Goal: Task Accomplishment & Management: Manage account settings

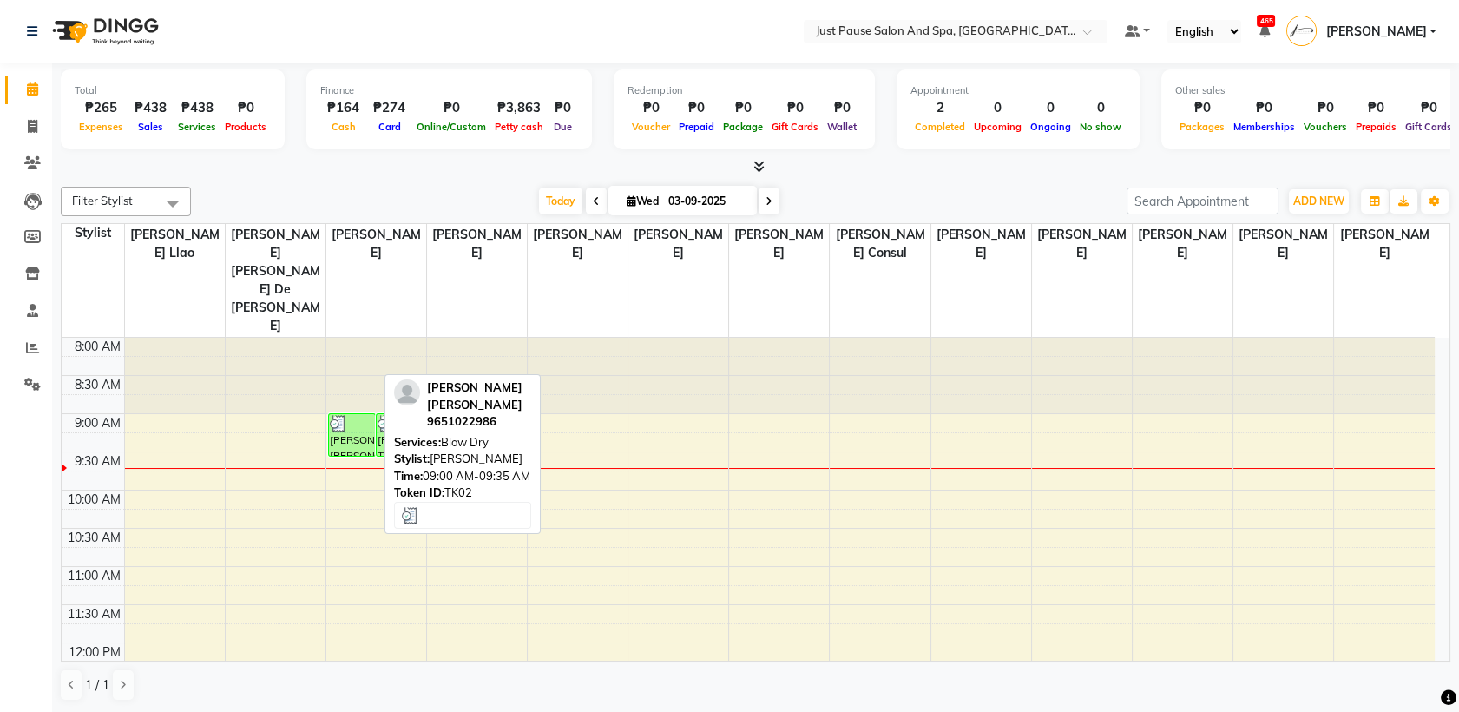
click at [351, 414] on div "[PERSON_NAME] [PERSON_NAME], TK02, 09:00 AM-09:35 AM, Blow Dry" at bounding box center [352, 435] width 46 height 42
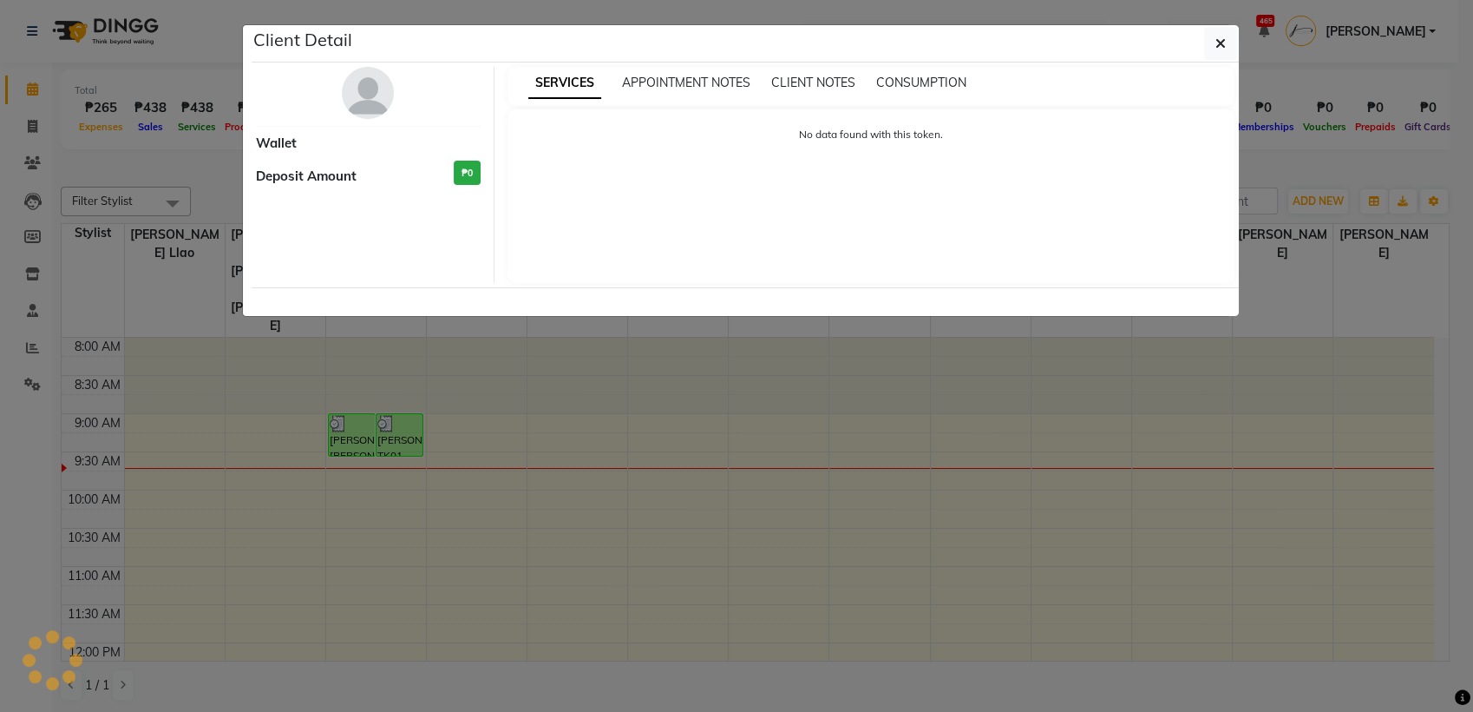
select select "3"
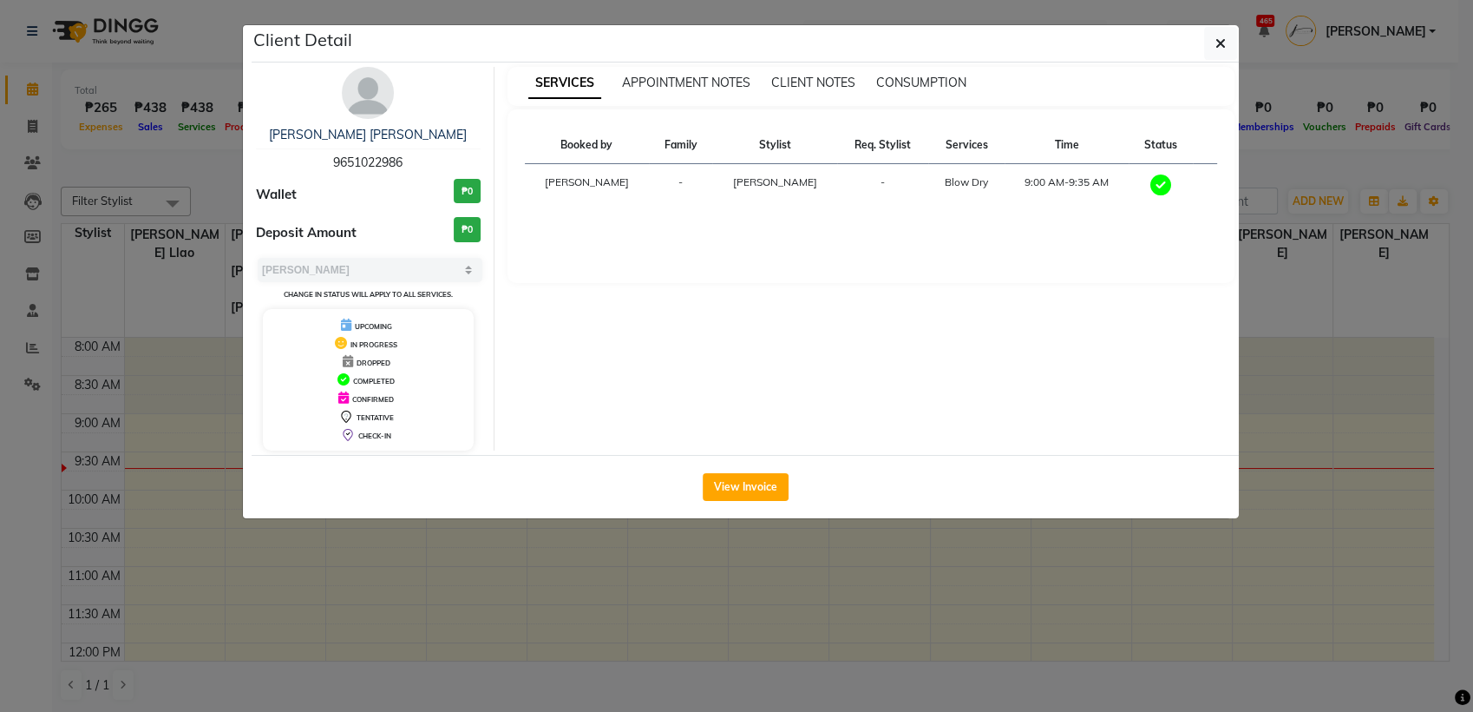
click at [384, 75] on img at bounding box center [368, 93] width 52 height 52
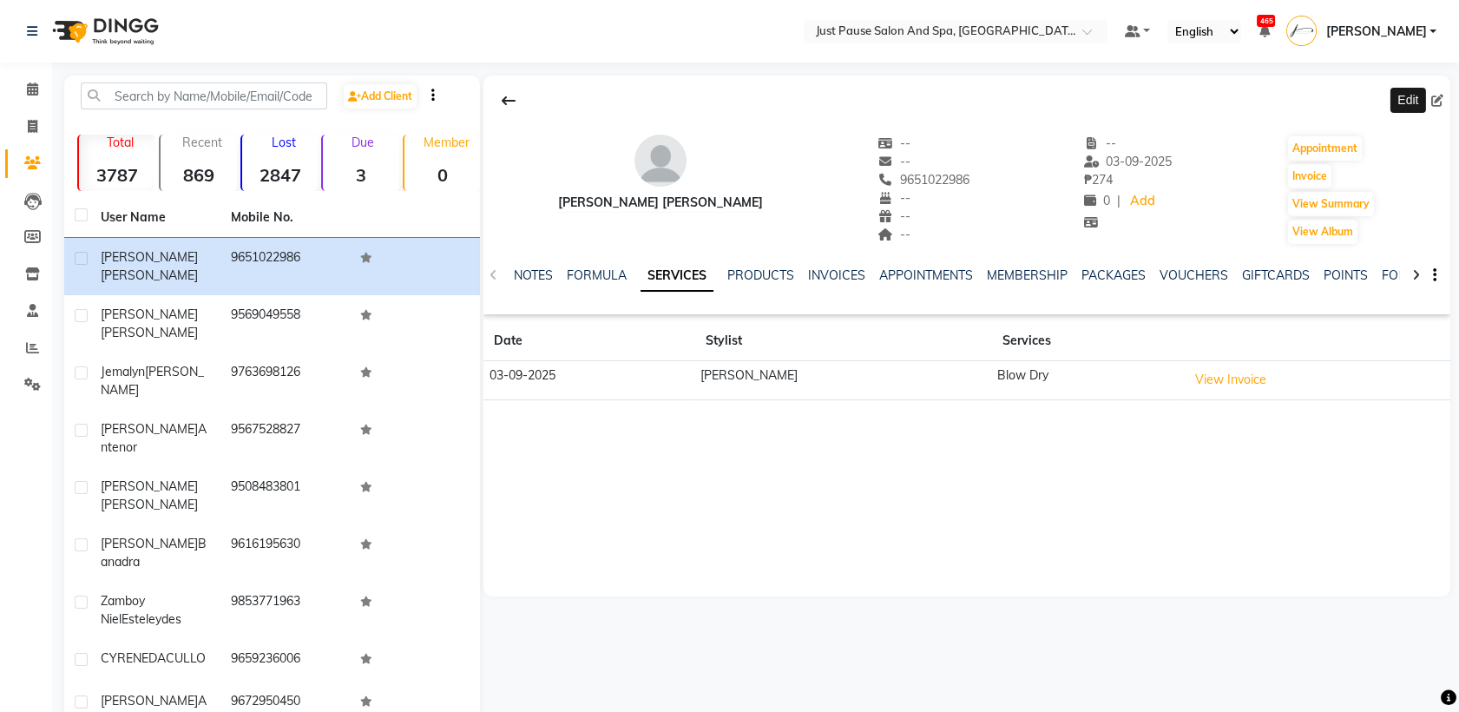
click at [1437, 95] on icon at bounding box center [1437, 101] width 12 height 12
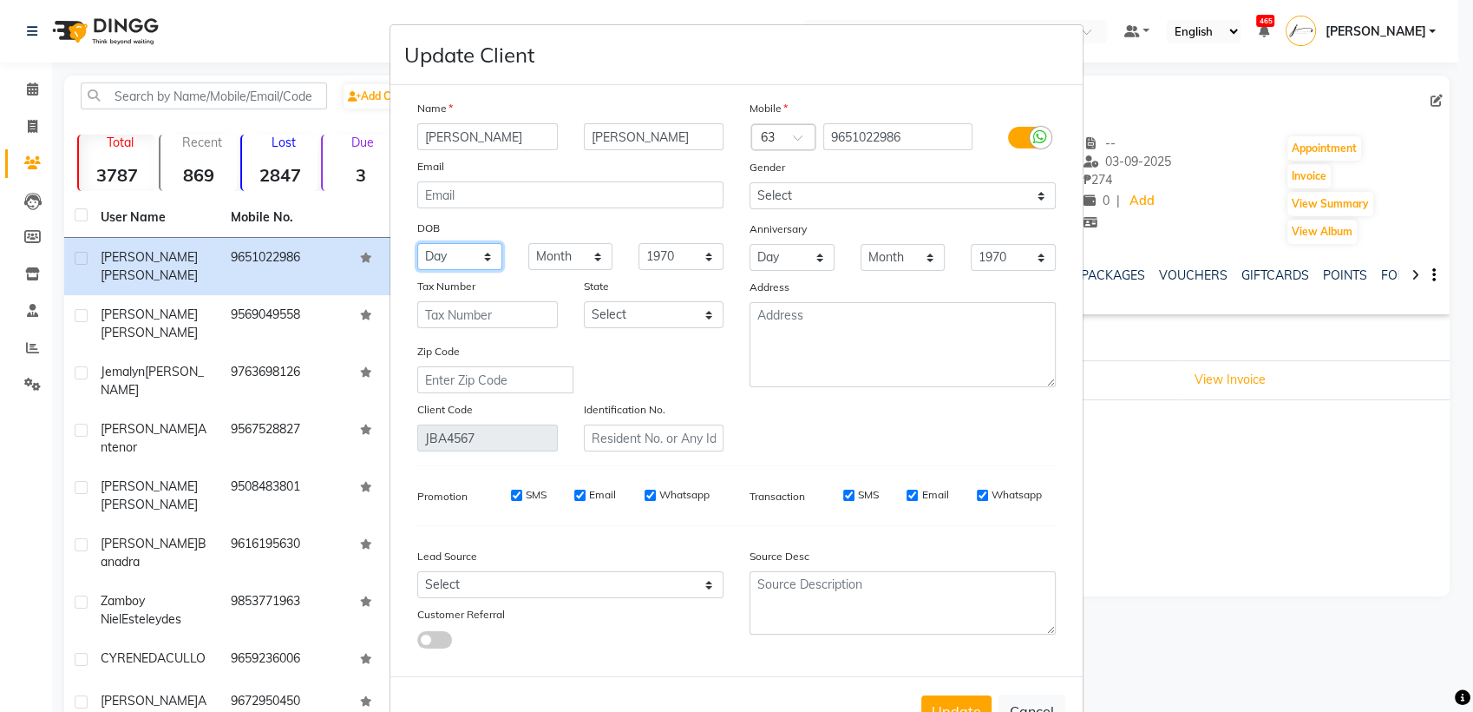
click at [479, 256] on select "Day 01 02 03 04 05 06 07 08 09 10 11 12 13 14 15 16 17 18 19 20 21 22 23 24 25 …" at bounding box center [459, 256] width 85 height 27
select select "02"
click at [417, 243] on select "Day 01 02 03 04 05 06 07 08 09 10 11 12 13 14 15 16 17 18 19 20 21 22 23 24 25 …" at bounding box center [459, 256] width 85 height 27
click at [583, 253] on select "Month January February March April May June July August September October Novem…" at bounding box center [570, 256] width 85 height 27
select select "01"
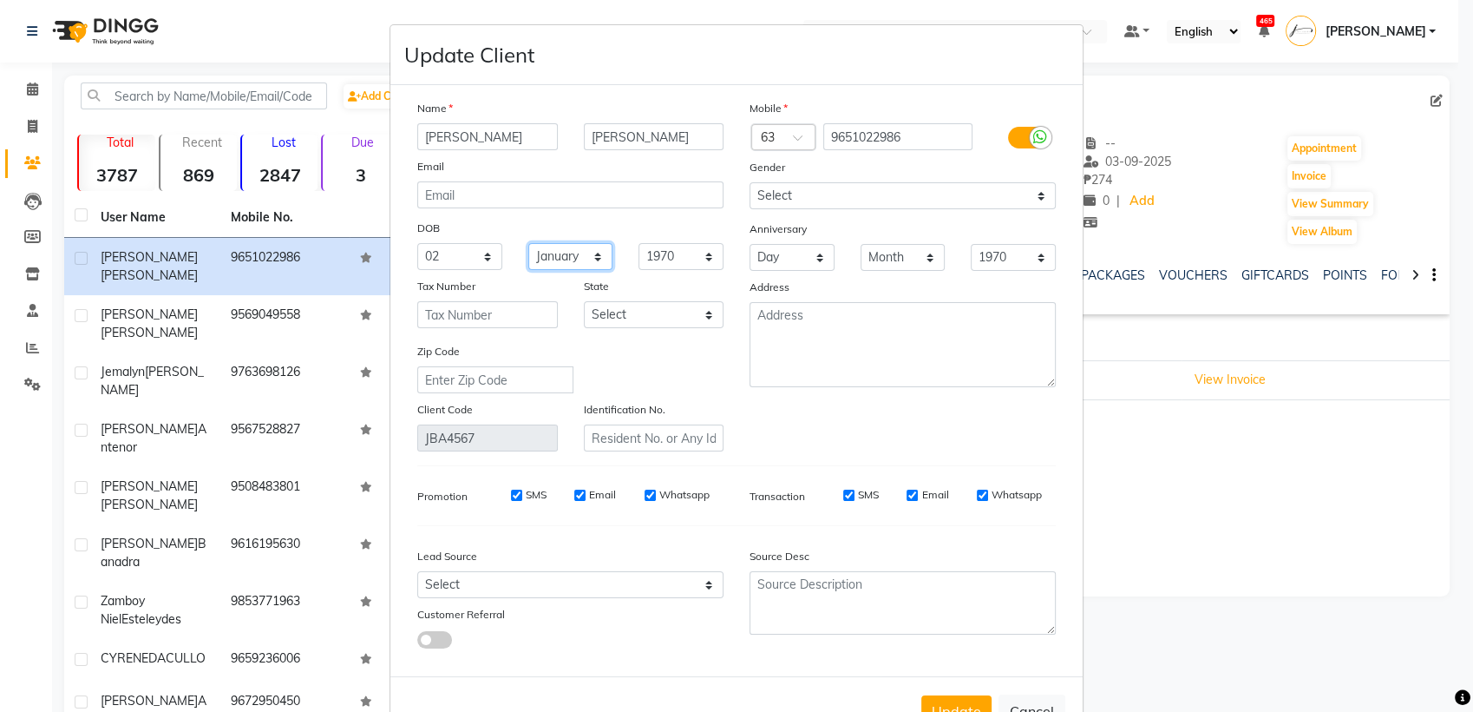
click at [528, 243] on select "Month January February March April May June July August September October Novem…" at bounding box center [570, 256] width 85 height 27
click at [700, 256] on select "1940 1941 1942 1943 1944 1945 1946 1947 1948 1949 1950 1951 1952 1953 1954 1955…" at bounding box center [681, 256] width 85 height 27
select select "1988"
click at [639, 243] on select "1940 1941 1942 1943 1944 1945 1946 1947 1948 1949 1950 1951 1952 1953 1954 1955…" at bounding box center [681, 256] width 85 height 27
click at [963, 695] on button "Update" at bounding box center [957, 710] width 70 height 31
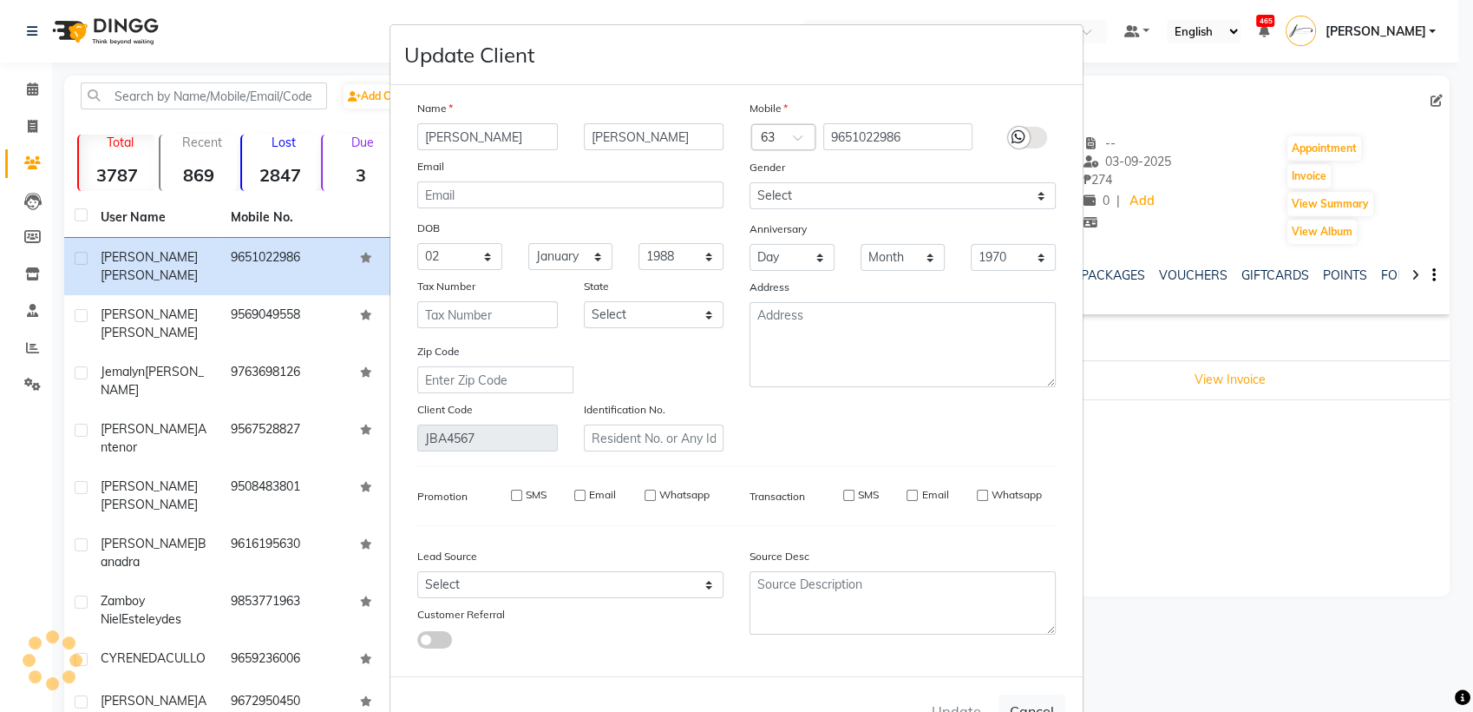
select select
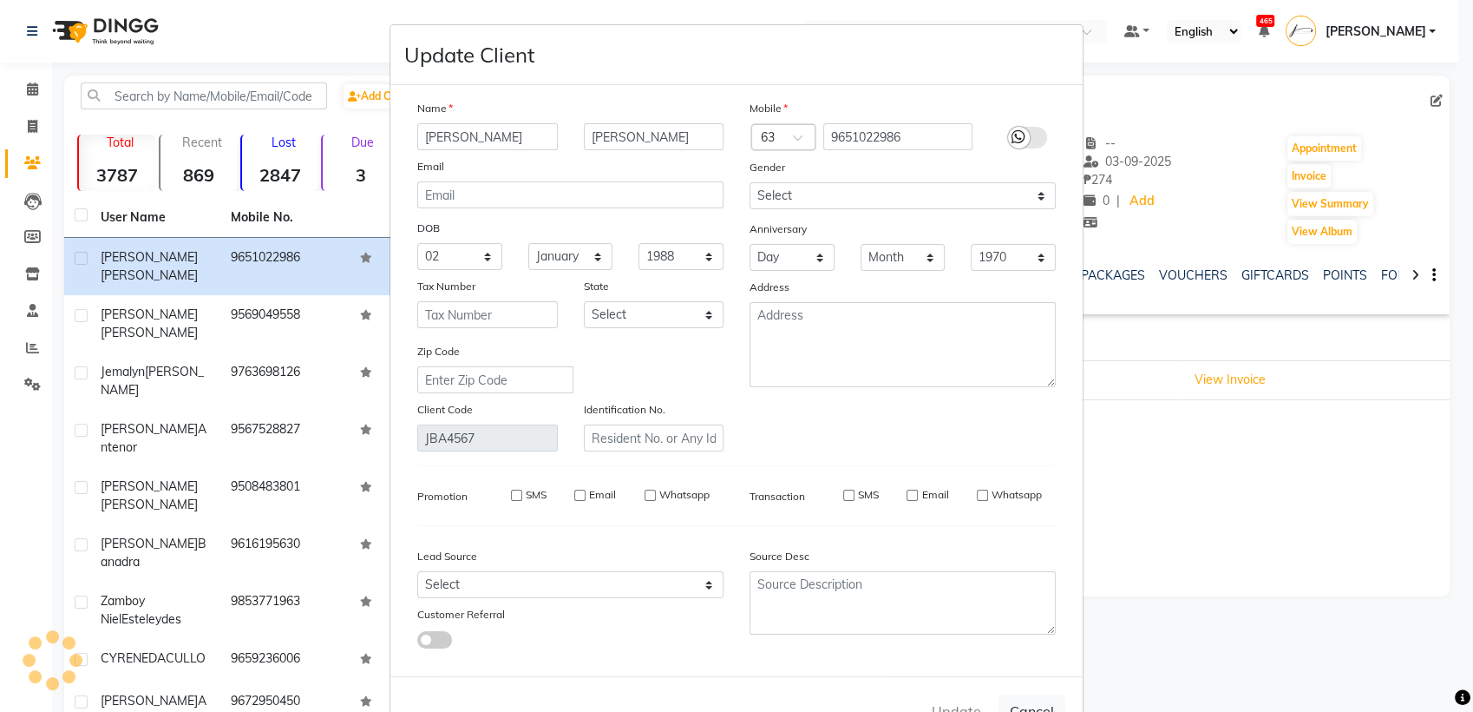
select select
checkbox input "false"
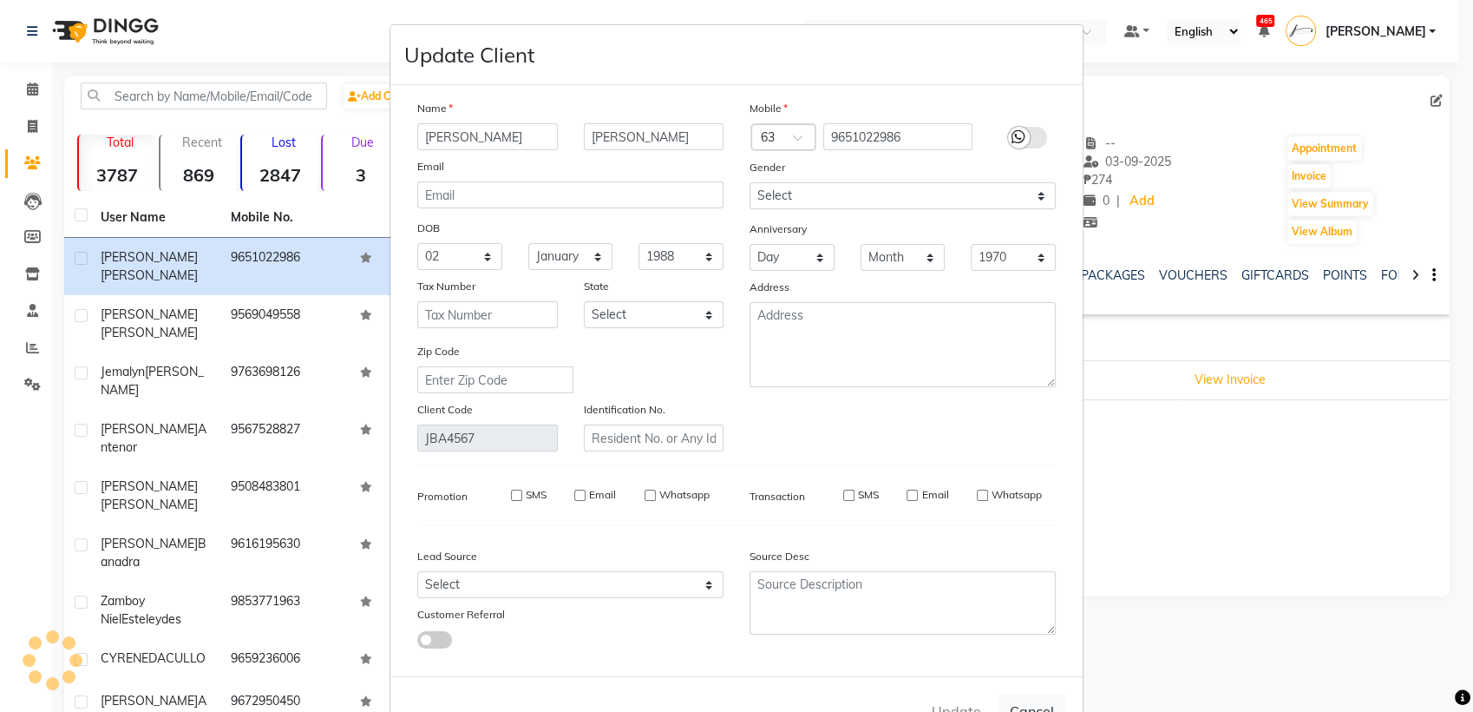
checkbox input "false"
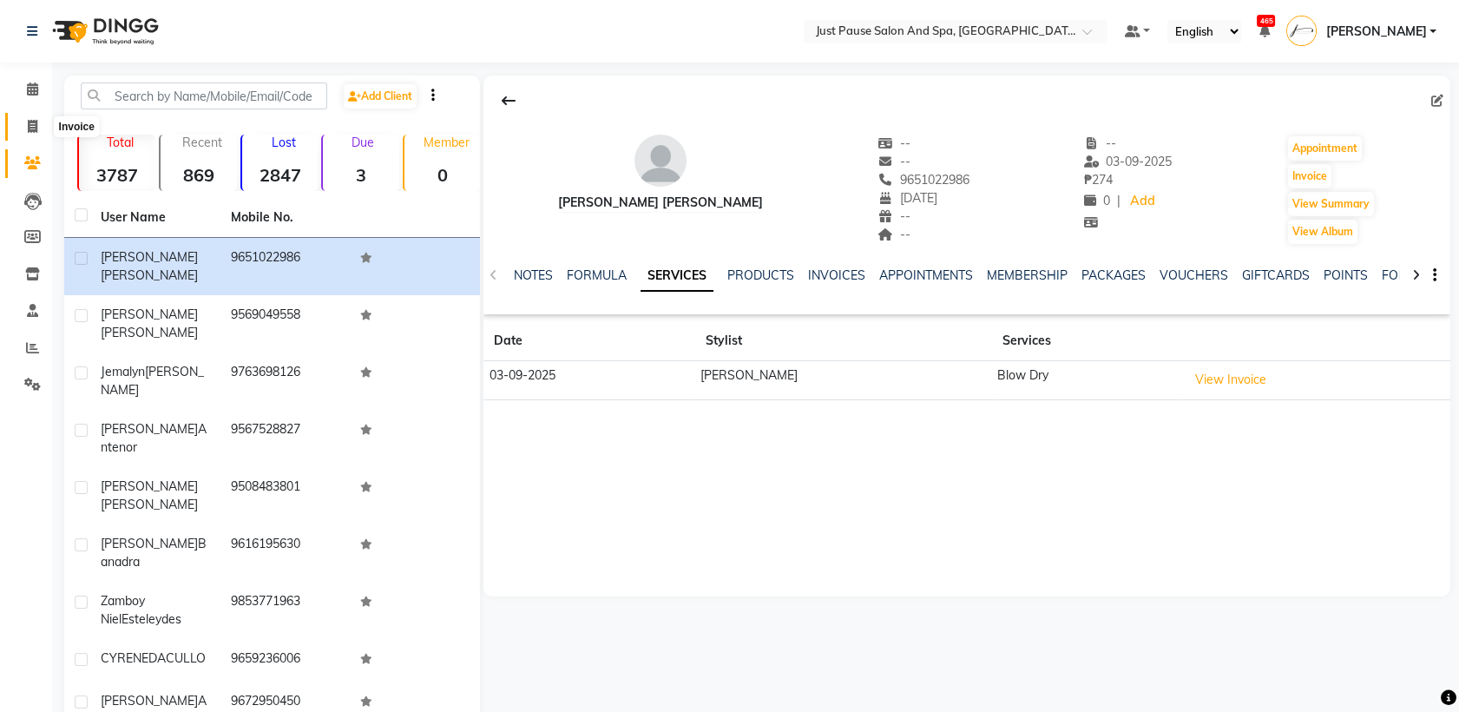
click at [24, 123] on span at bounding box center [32, 127] width 30 height 20
select select "service"
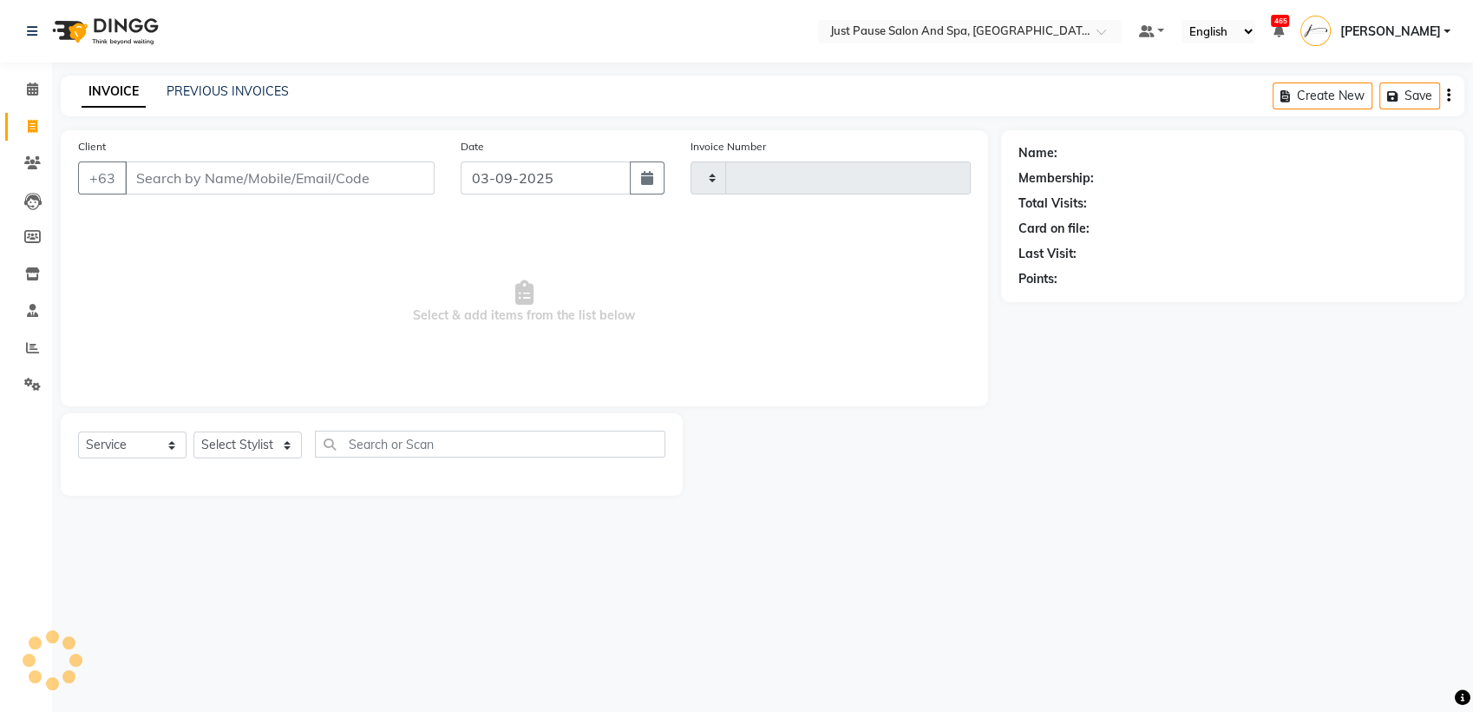
type input "2467"
select select "4927"
click at [29, 94] on icon at bounding box center [32, 88] width 11 height 13
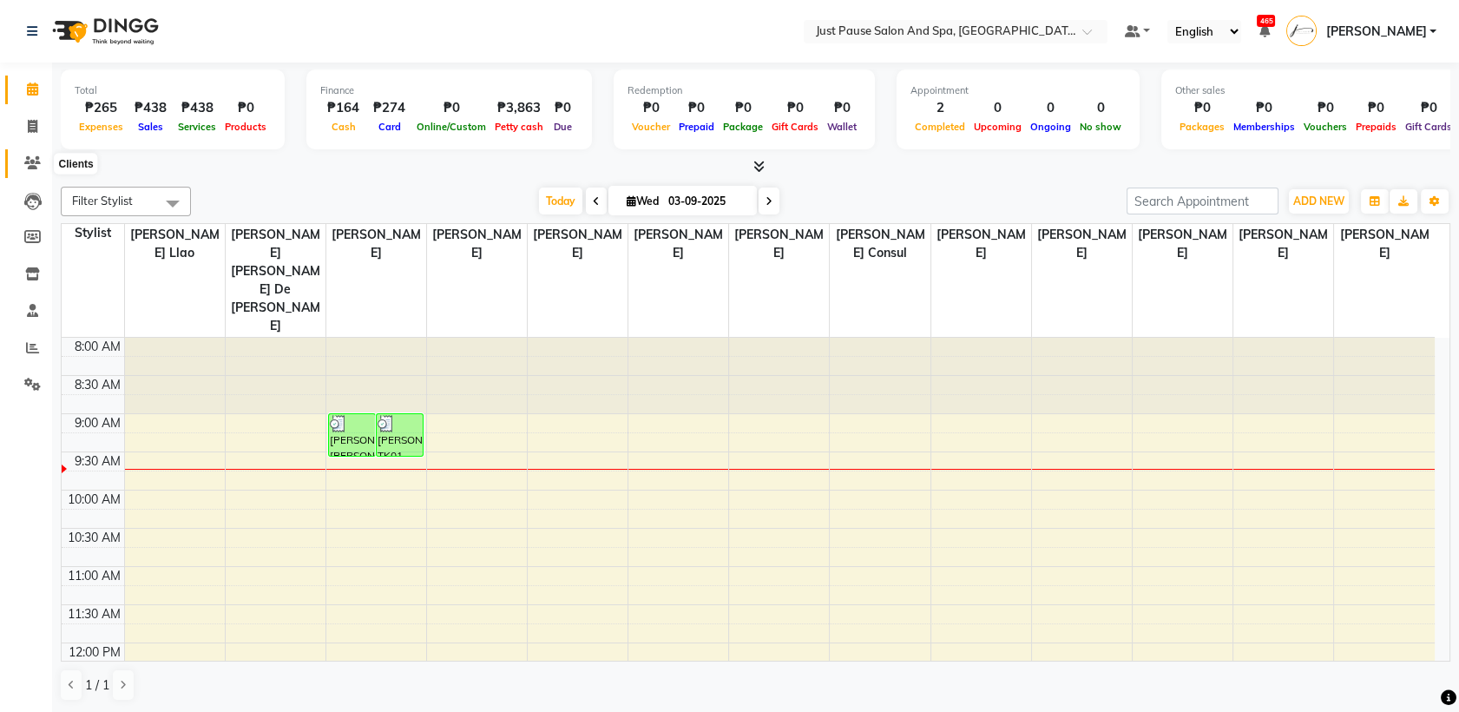
click at [30, 167] on icon at bounding box center [32, 162] width 16 height 13
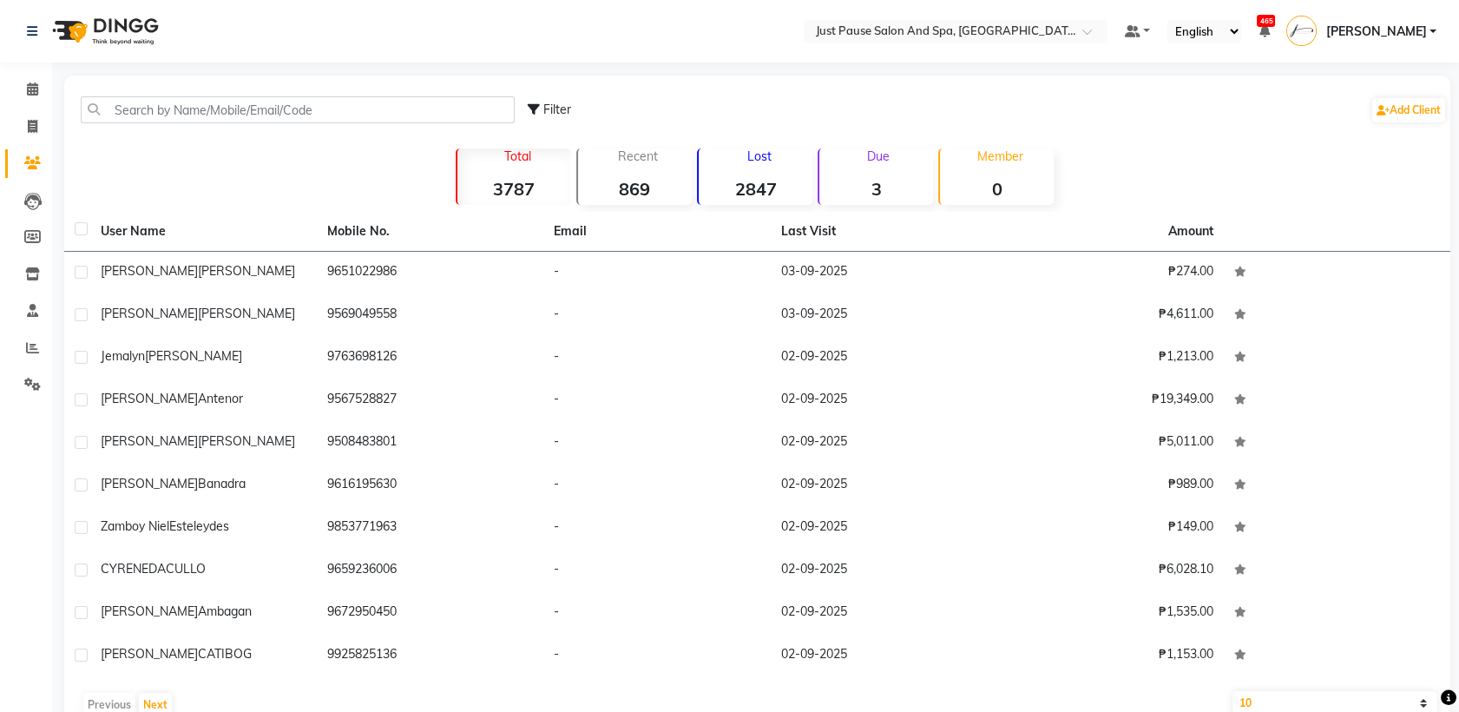
click at [744, 187] on strong "2847" at bounding box center [756, 189] width 114 height 22
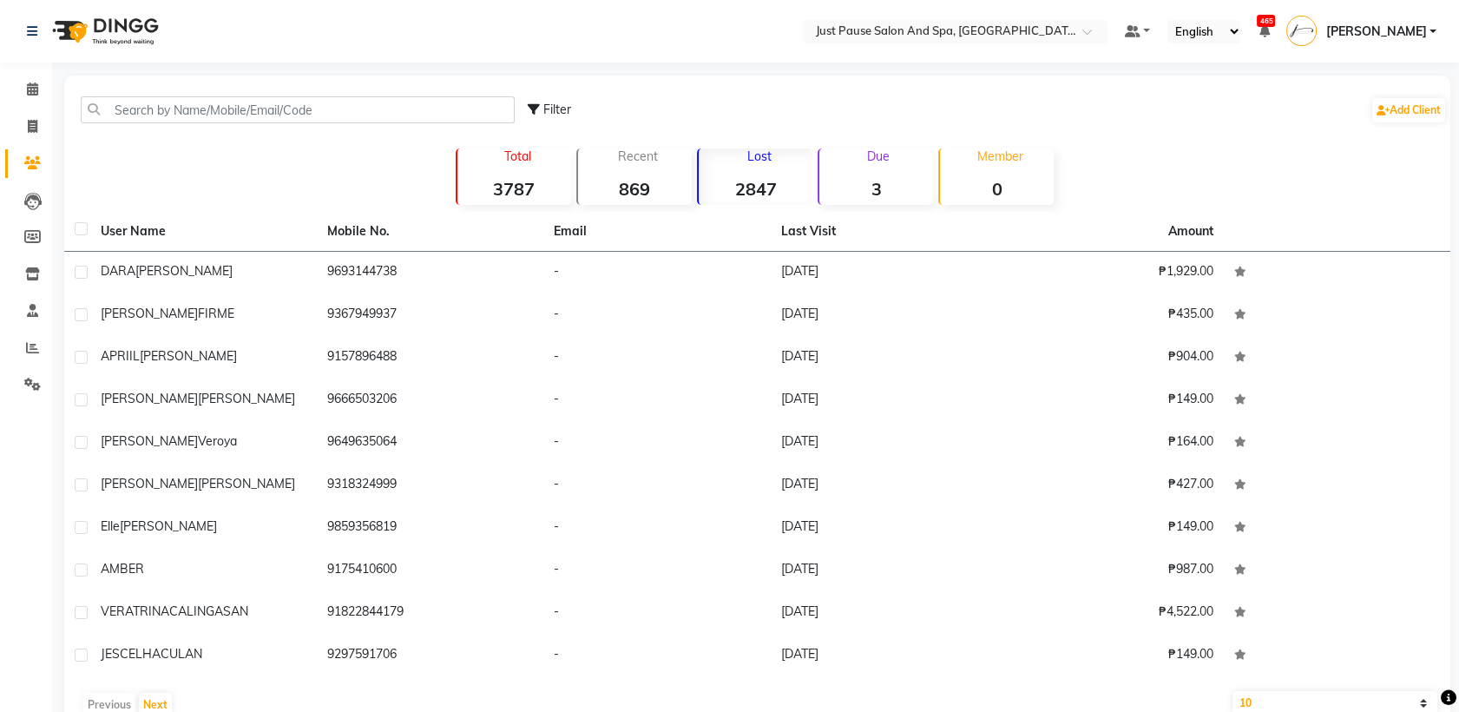
scroll to position [39, 0]
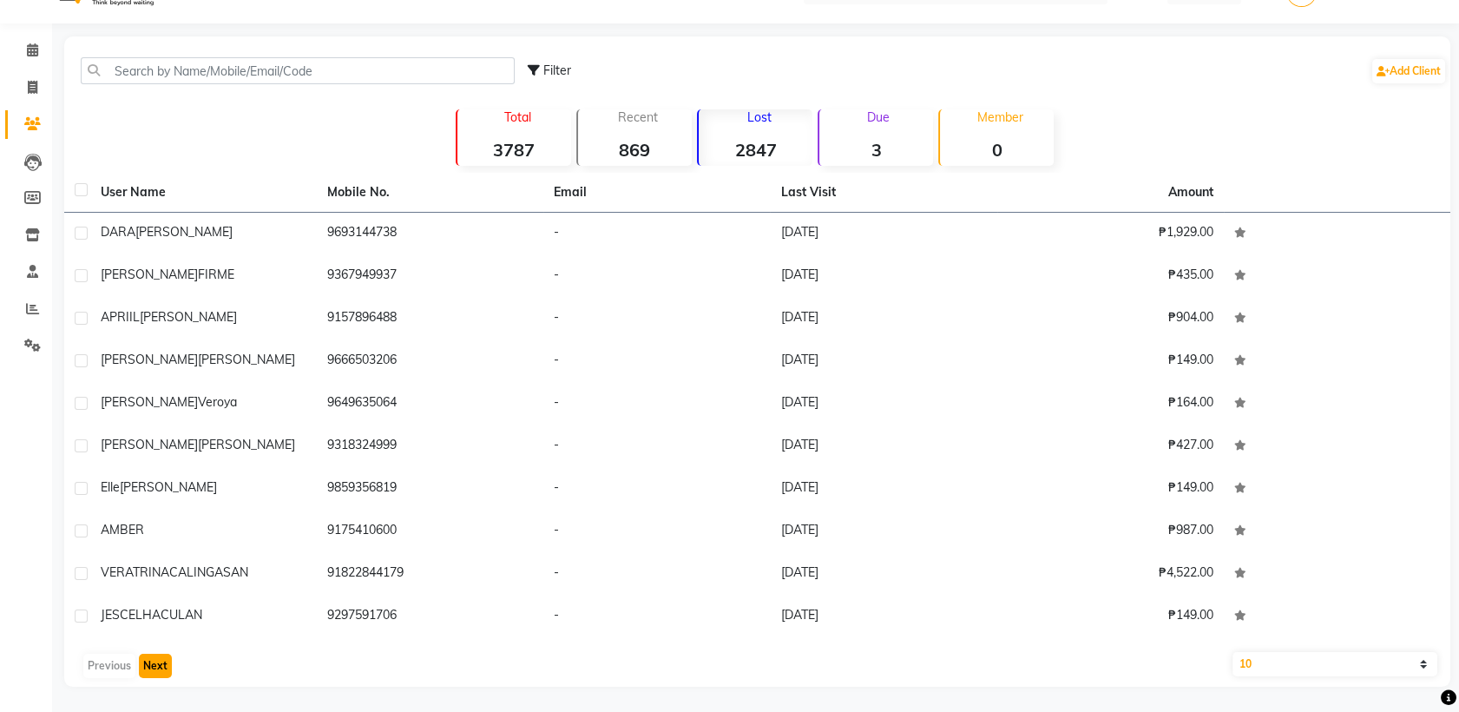
click at [150, 668] on button "Next" at bounding box center [155, 665] width 33 height 24
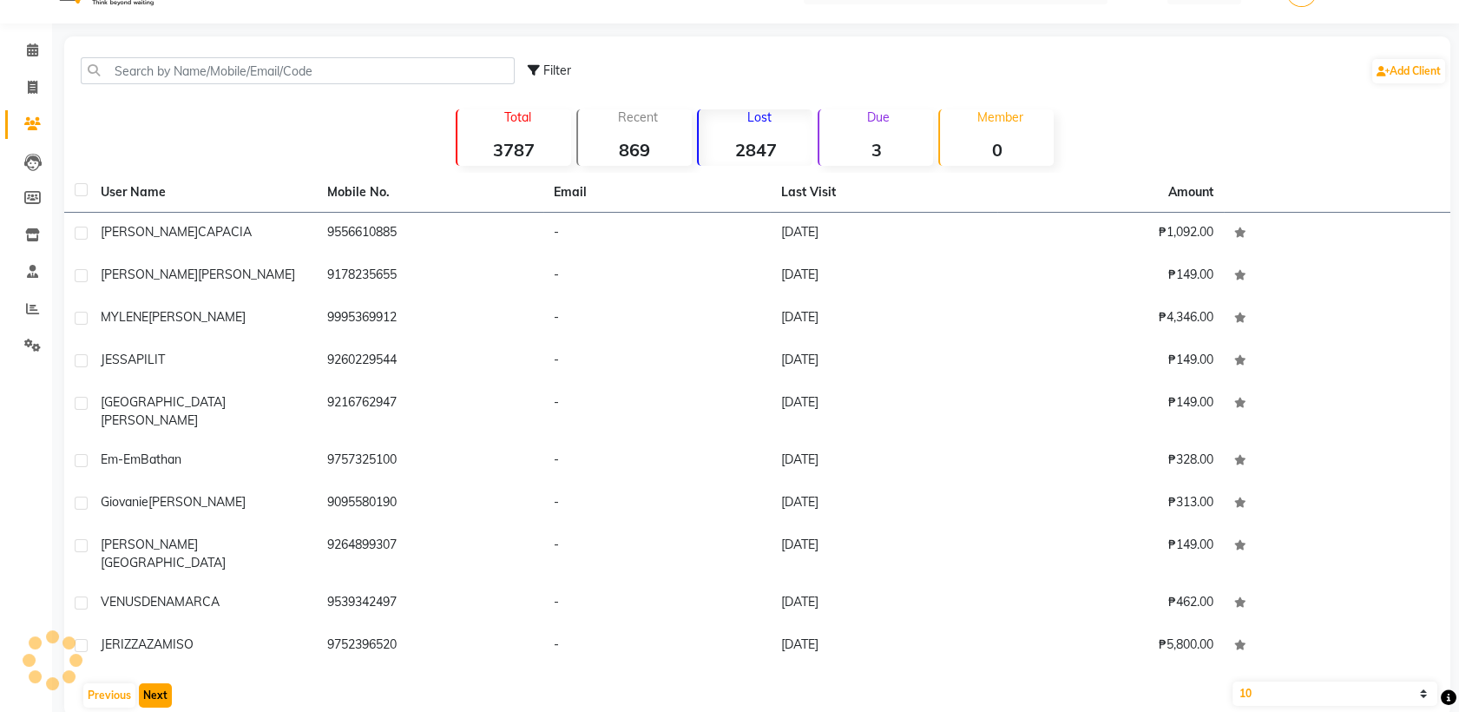
click at [155, 683] on button "Next" at bounding box center [155, 695] width 33 height 24
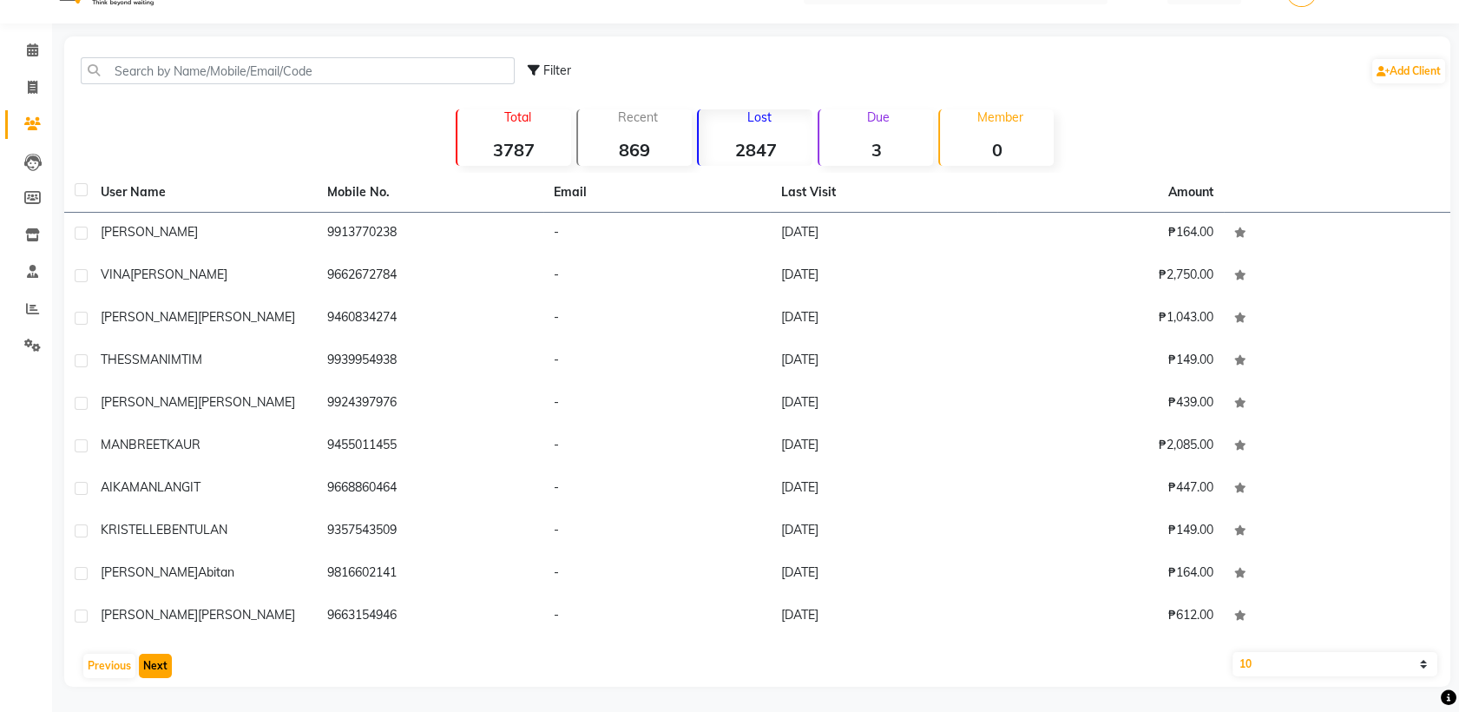
click at [154, 670] on button "Next" at bounding box center [155, 665] width 33 height 24
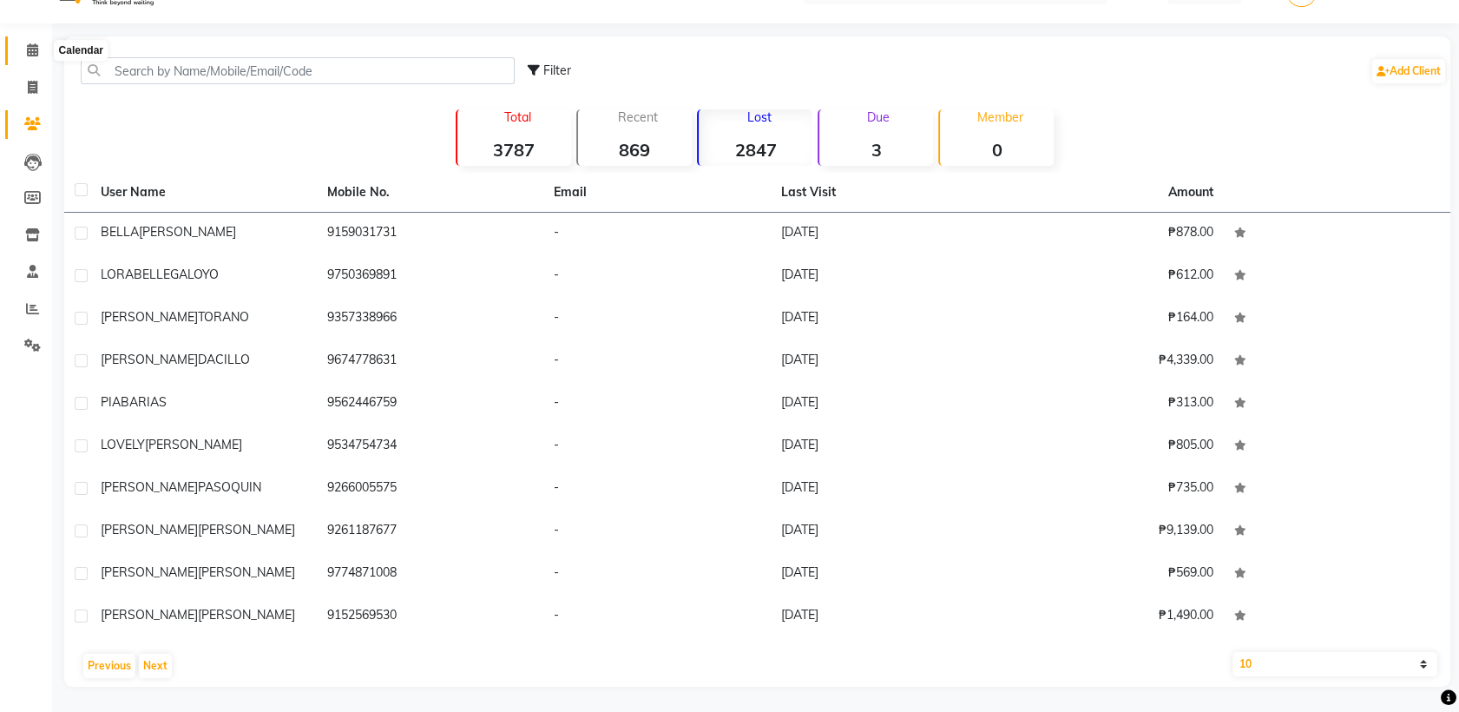
click at [30, 49] on icon at bounding box center [32, 49] width 11 height 13
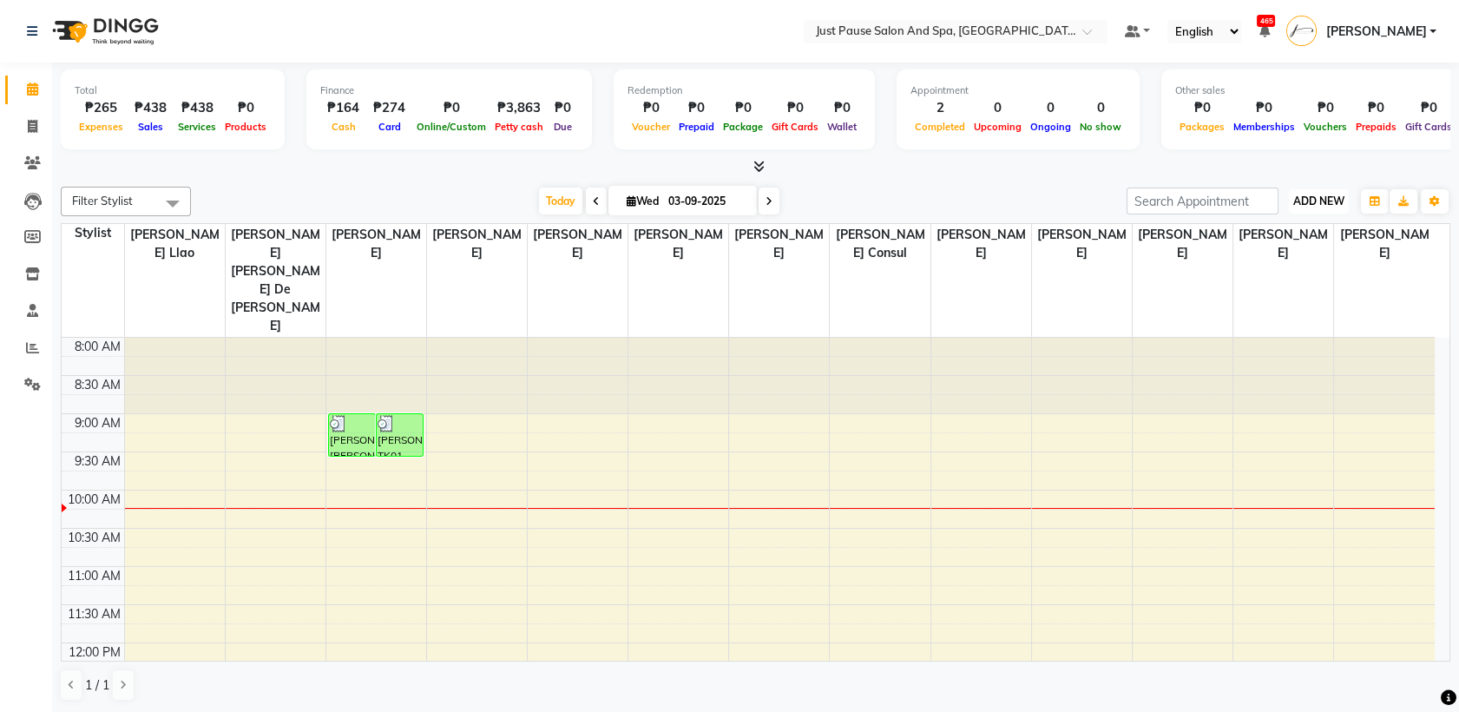
click at [1332, 191] on button "ADD NEW Toggle Dropdown" at bounding box center [1319, 201] width 60 height 24
click at [1257, 238] on button "Add Appointment" at bounding box center [1279, 234] width 137 height 23
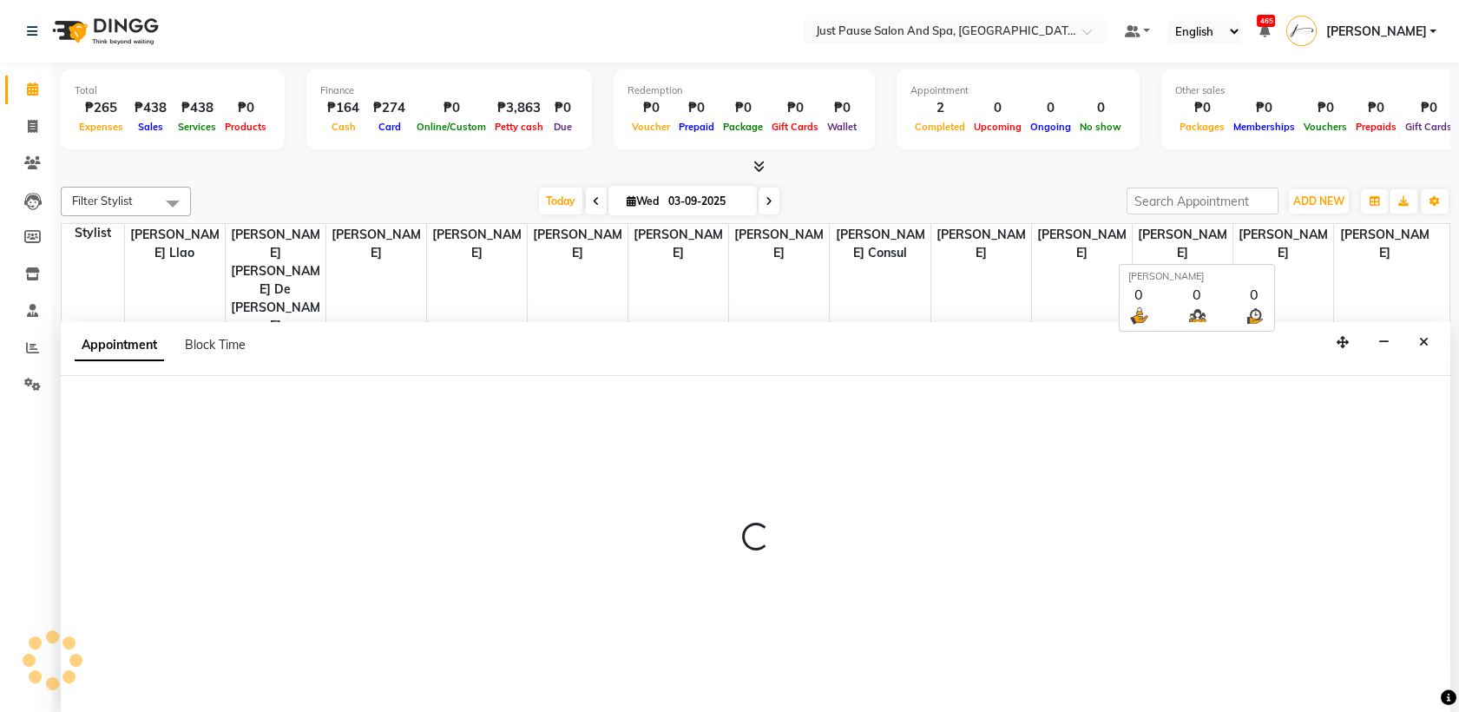
select select "540"
select select "tentative"
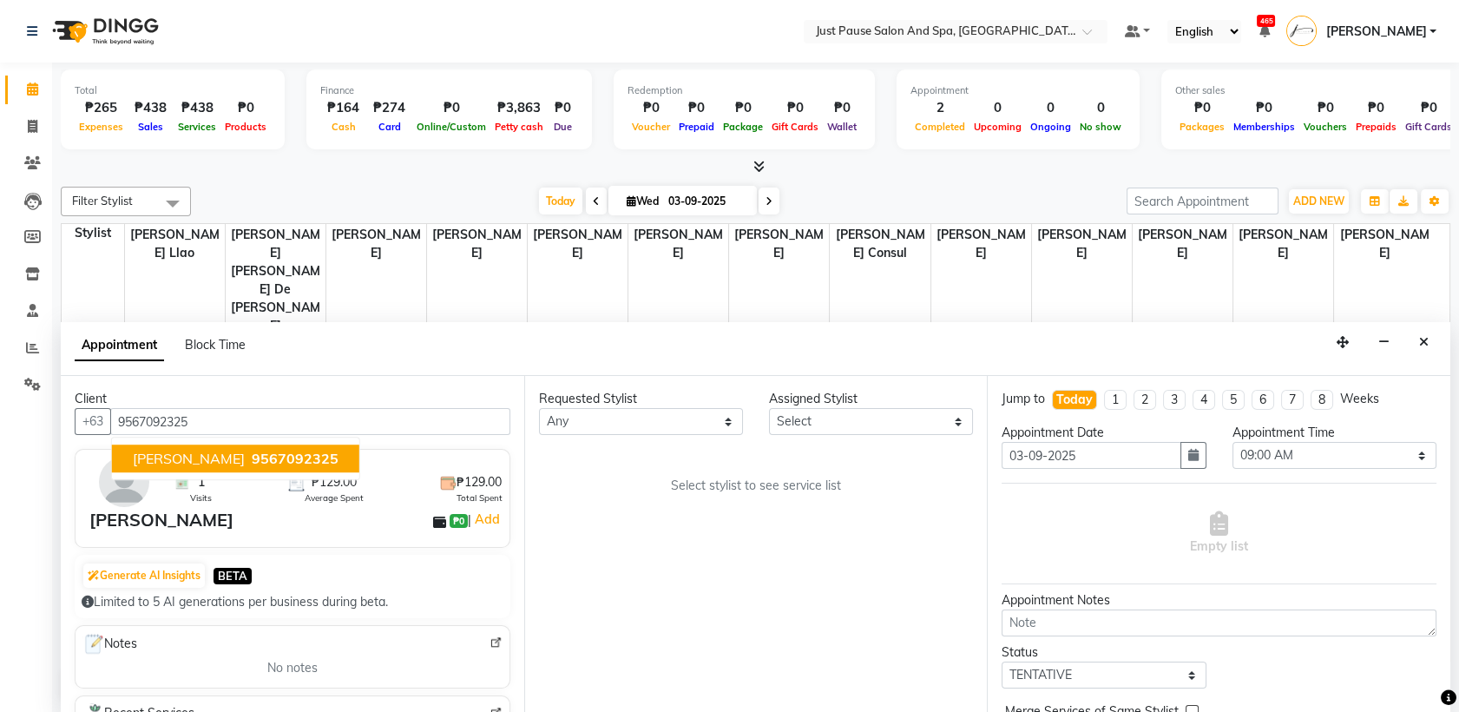
click at [278, 462] on span "9567092325" at bounding box center [295, 458] width 87 height 17
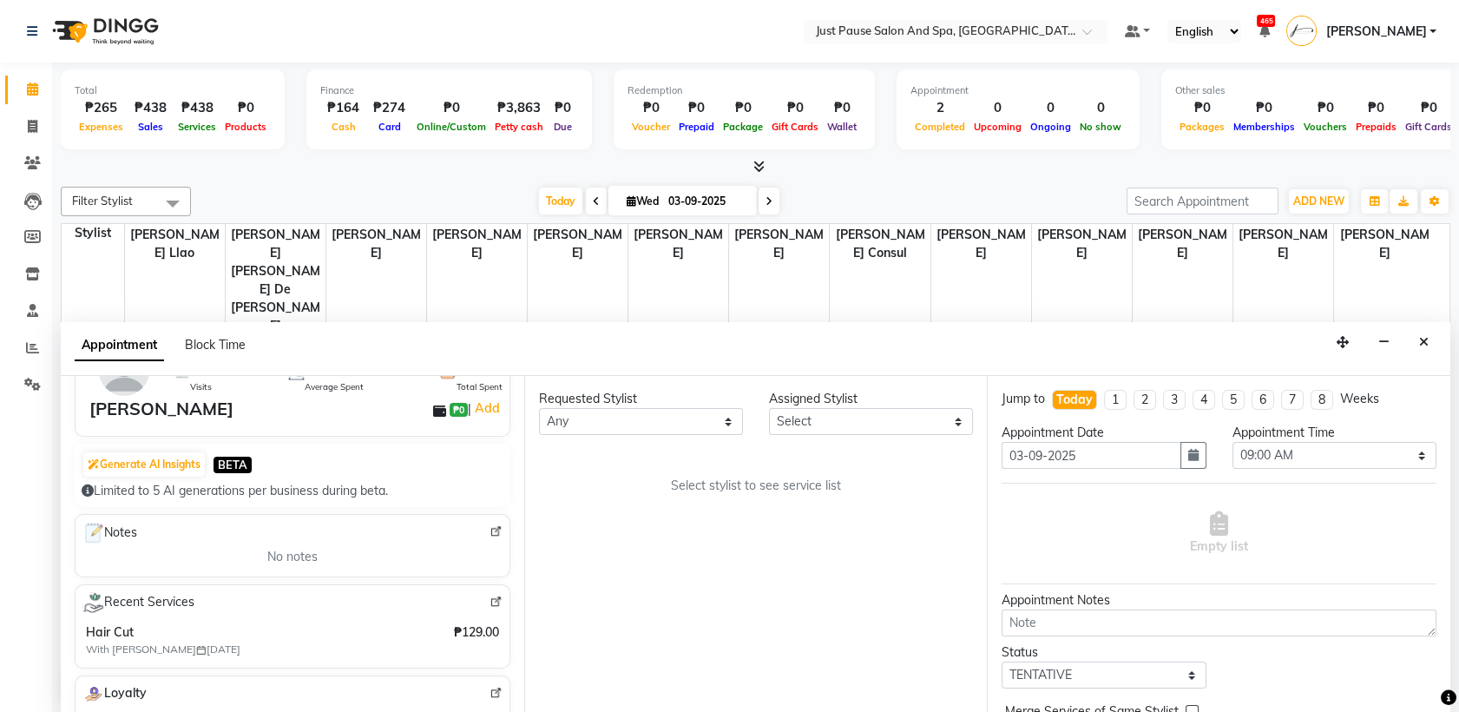
scroll to position [113, 0]
type input "9567092325"
click at [954, 423] on select "Select [PERSON_NAME] [PERSON_NAME] [PERSON_NAME] llao [PERSON_NAME] [PERSON_NAM…" at bounding box center [871, 421] width 204 height 27
click at [769, 408] on select "Select [PERSON_NAME] [PERSON_NAME] [PERSON_NAME] llao [PERSON_NAME] [PERSON_NAM…" at bounding box center [871, 421] width 204 height 27
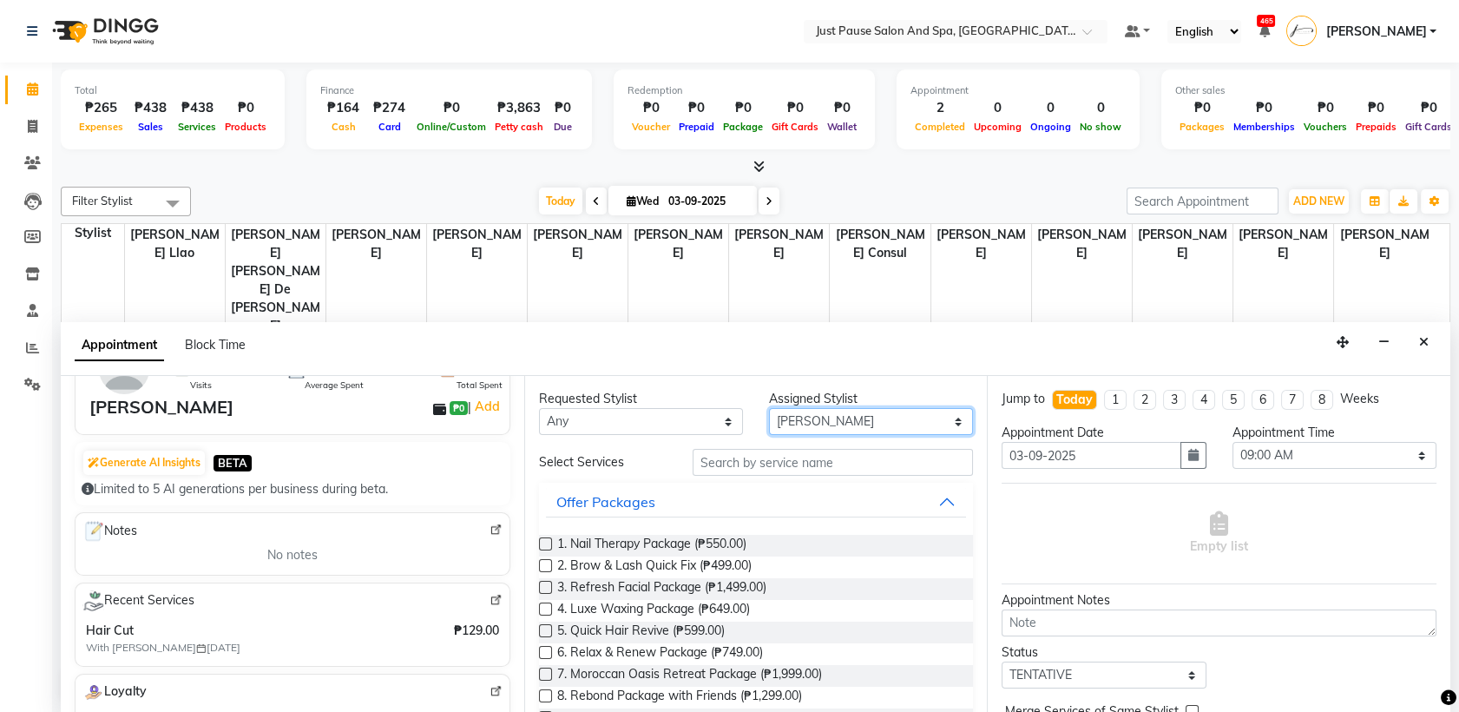
click at [933, 417] on select "Select [PERSON_NAME] [PERSON_NAME] [PERSON_NAME] llao [PERSON_NAME] [PERSON_NAM…" at bounding box center [871, 421] width 204 height 27
select select "31573"
click at [769, 408] on select "Select [PERSON_NAME] [PERSON_NAME] [PERSON_NAME] llao [PERSON_NAME] [PERSON_NAM…" at bounding box center [871, 421] width 204 height 27
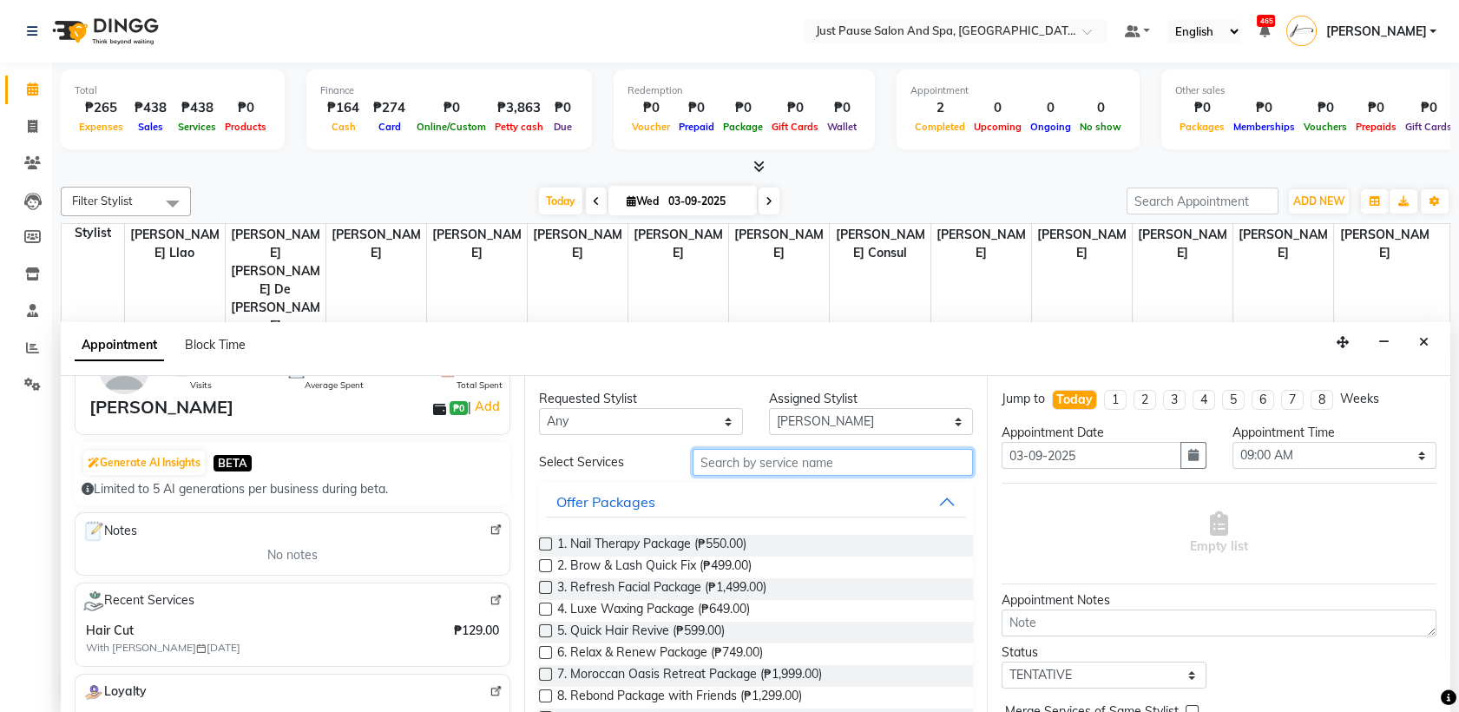
click at [863, 464] on input "text" at bounding box center [832, 462] width 281 height 27
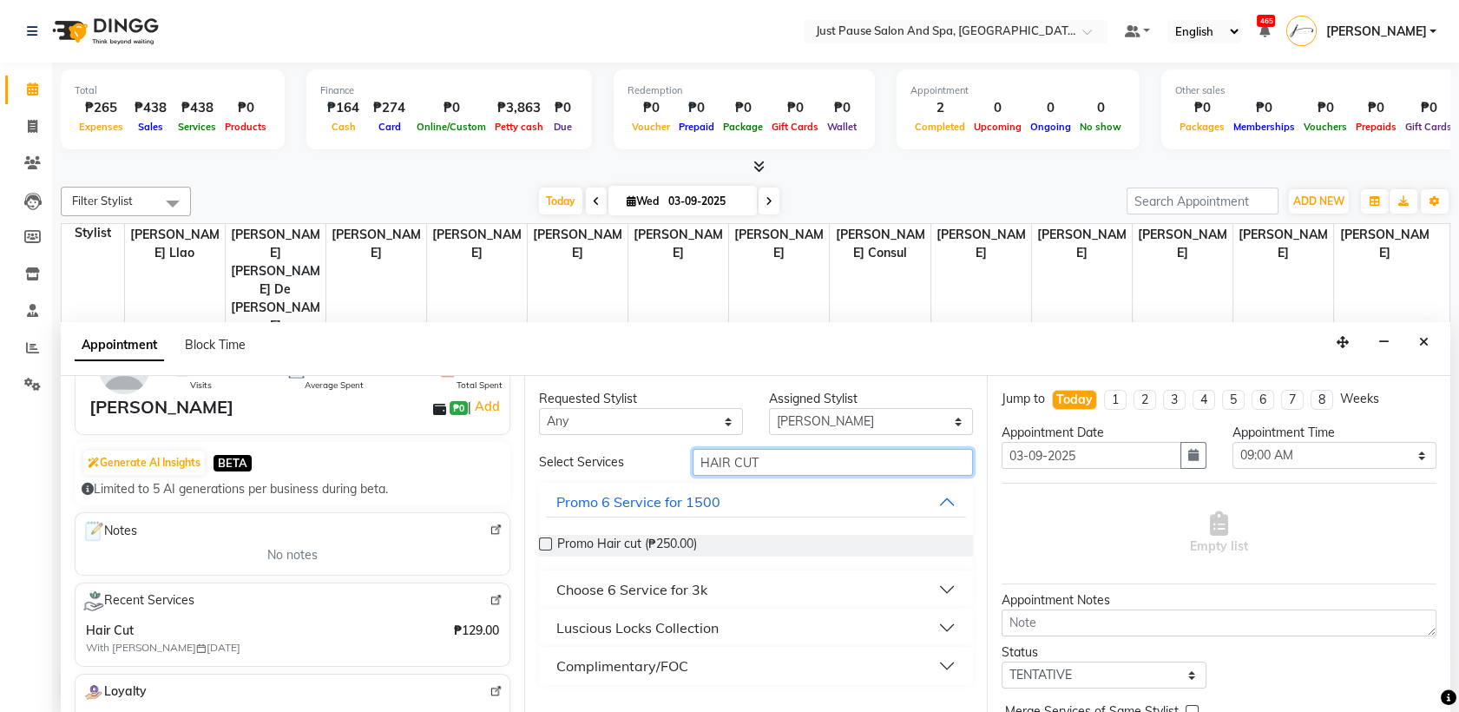
type input "HAIR CUT"
click at [951, 624] on button "Luscious Locks Collection" at bounding box center [756, 627] width 421 height 31
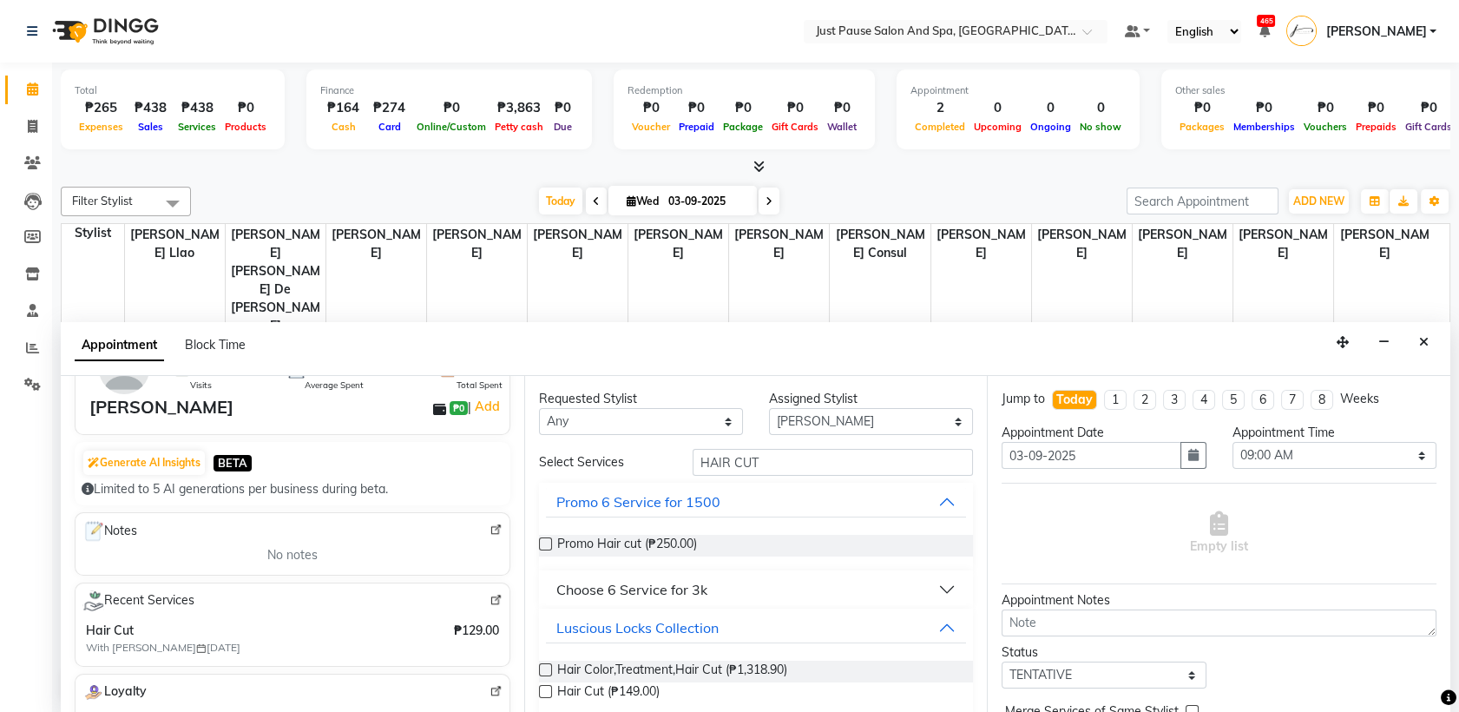
click at [548, 689] on label at bounding box center [545, 691] width 13 height 13
click at [548, 689] on input "checkbox" at bounding box center [544, 692] width 11 height 11
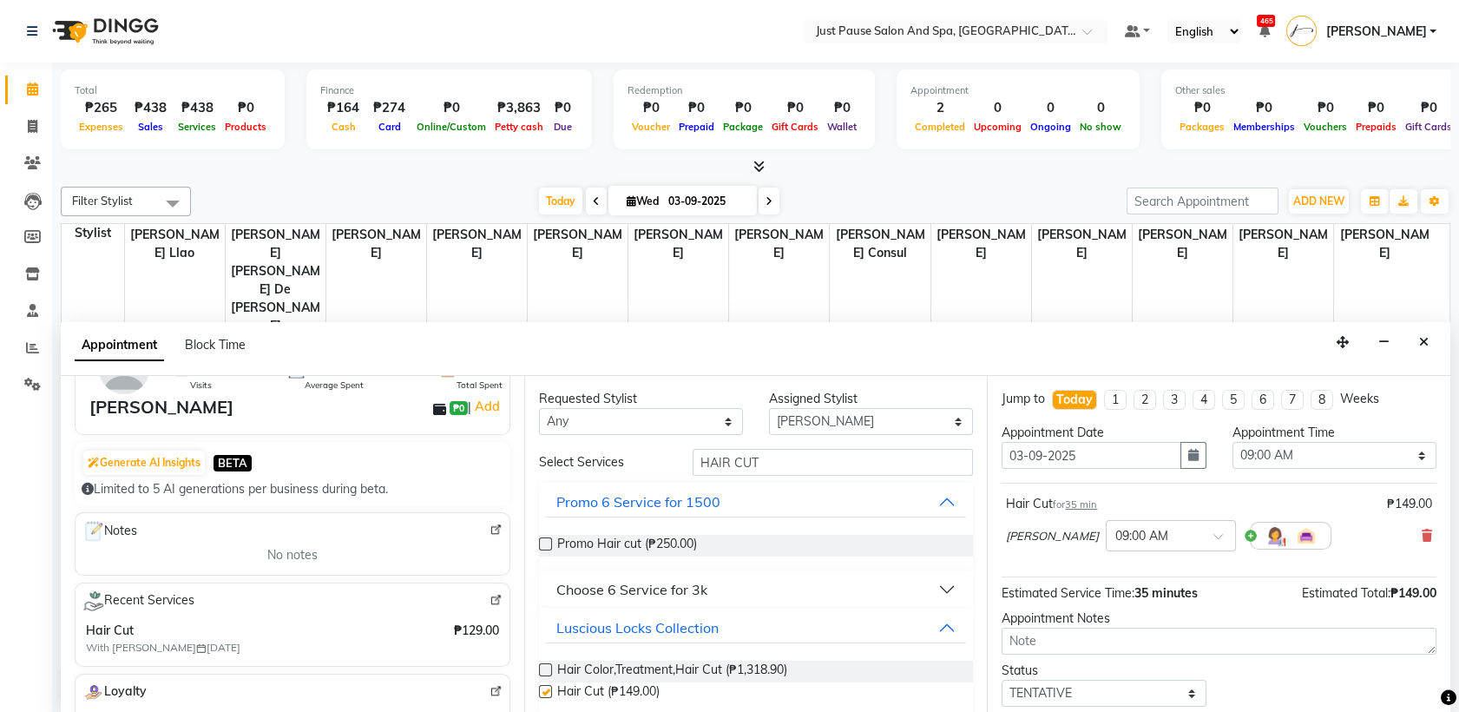
checkbox input "false"
click at [1401, 463] on select "Select 09:00 AM 09:05 AM 09:10 AM 09:15 AM 09:20 AM 09:25 AM 09:30 AM 09:35 AM …" at bounding box center [1334, 455] width 204 height 27
select select "620"
click at [1232, 442] on select "Select 09:00 AM 09:05 AM 09:10 AM 09:15 AM 09:20 AM 09:25 AM 09:30 AM 09:35 AM …" at bounding box center [1334, 455] width 204 height 27
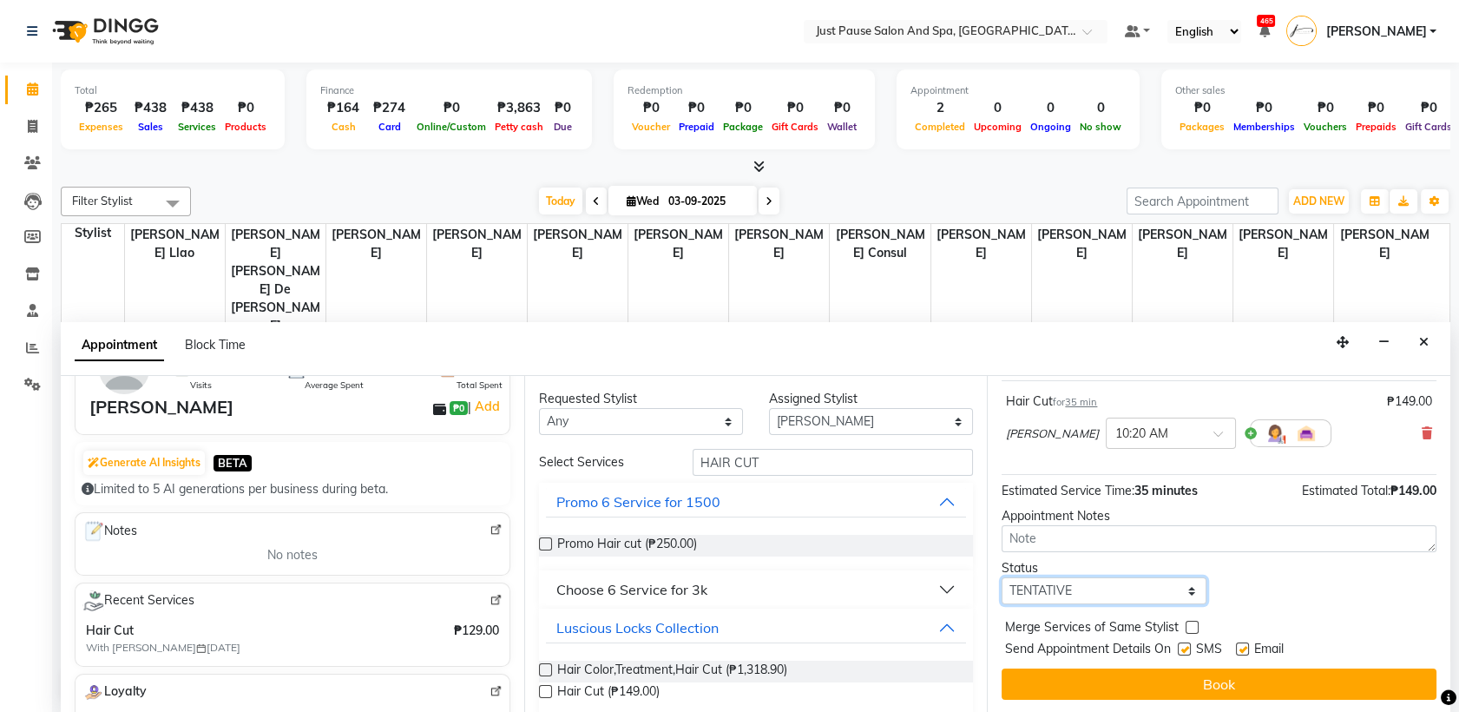
click at [1174, 580] on select "Select TENTATIVE CONFIRM CHECK-IN UPCOMING" at bounding box center [1103, 590] width 204 height 27
select select "check-in"
click at [1001, 577] on select "Select TENTATIVE CONFIRM CHECK-IN UPCOMING" at bounding box center [1103, 590] width 204 height 27
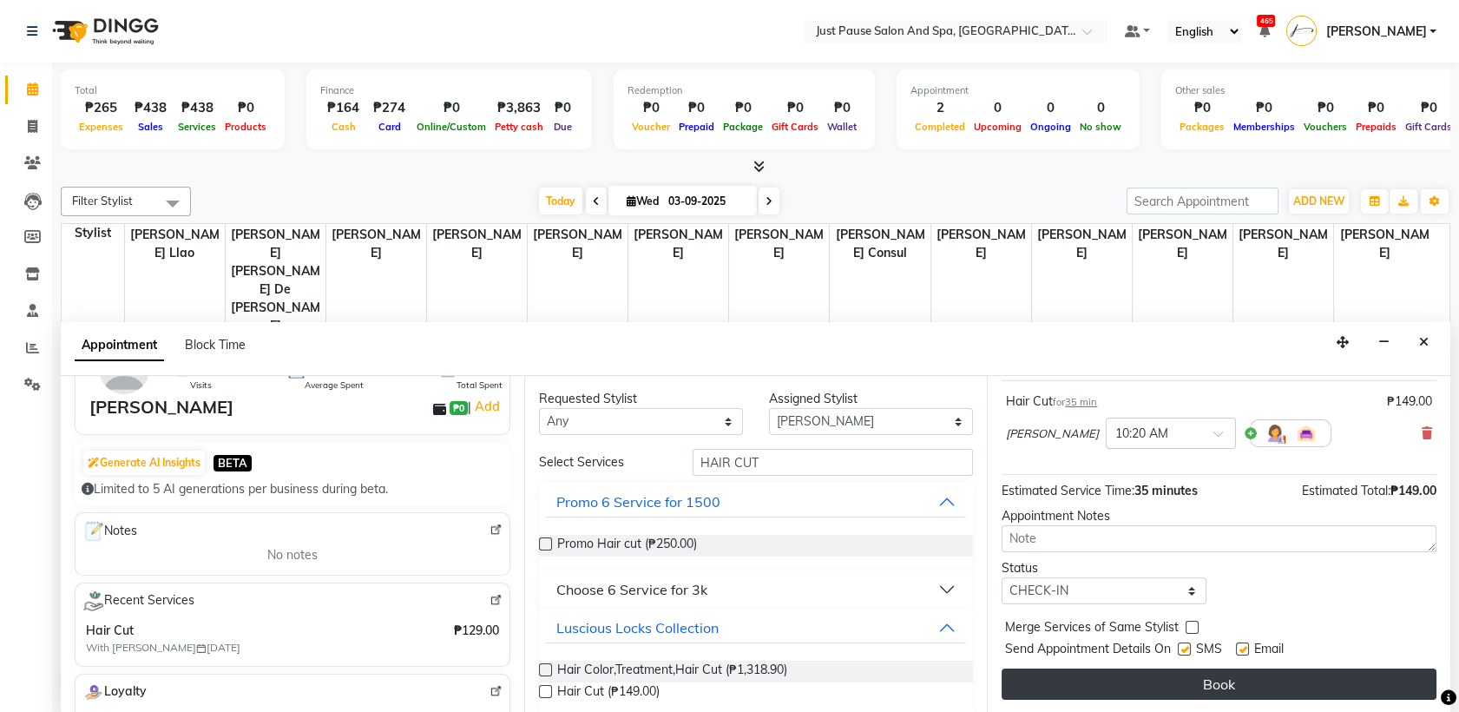
click at [1216, 675] on button "Book" at bounding box center [1218, 683] width 435 height 31
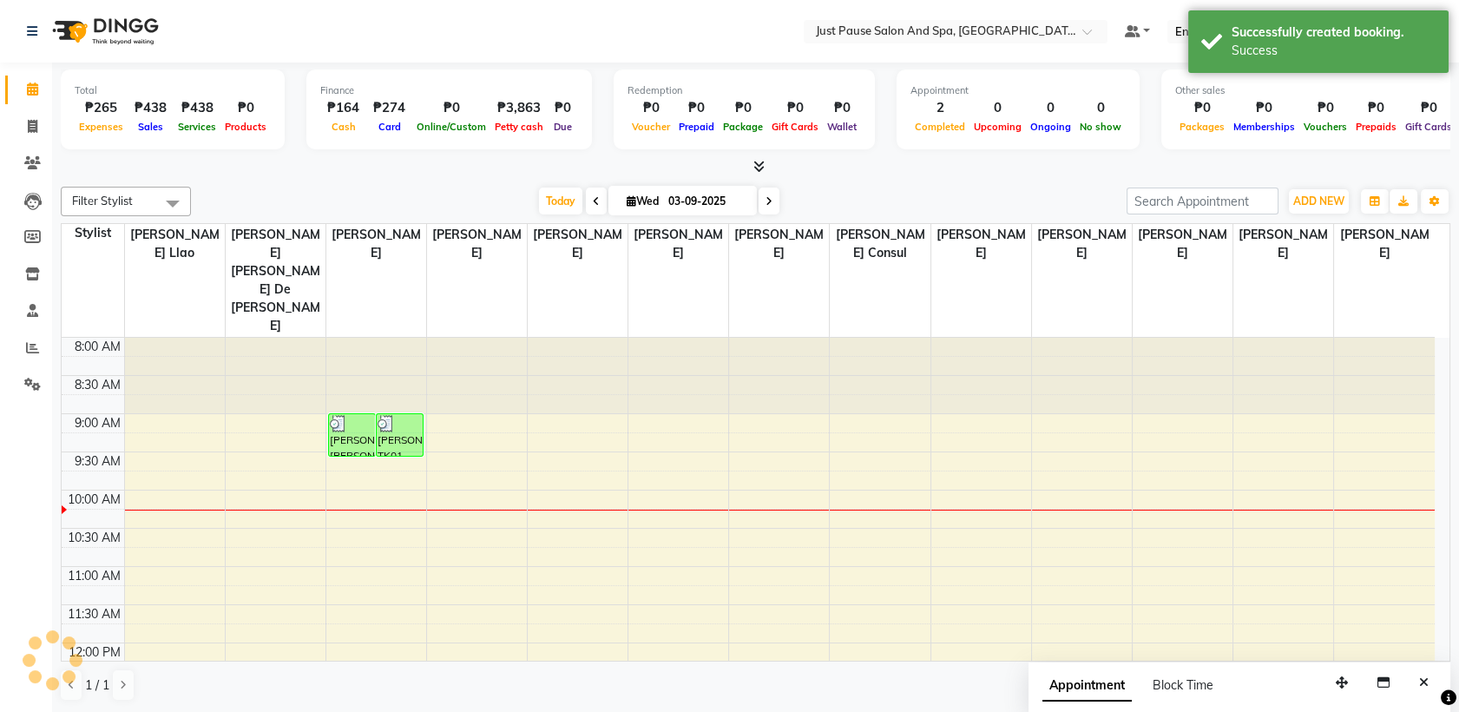
scroll to position [0, 0]
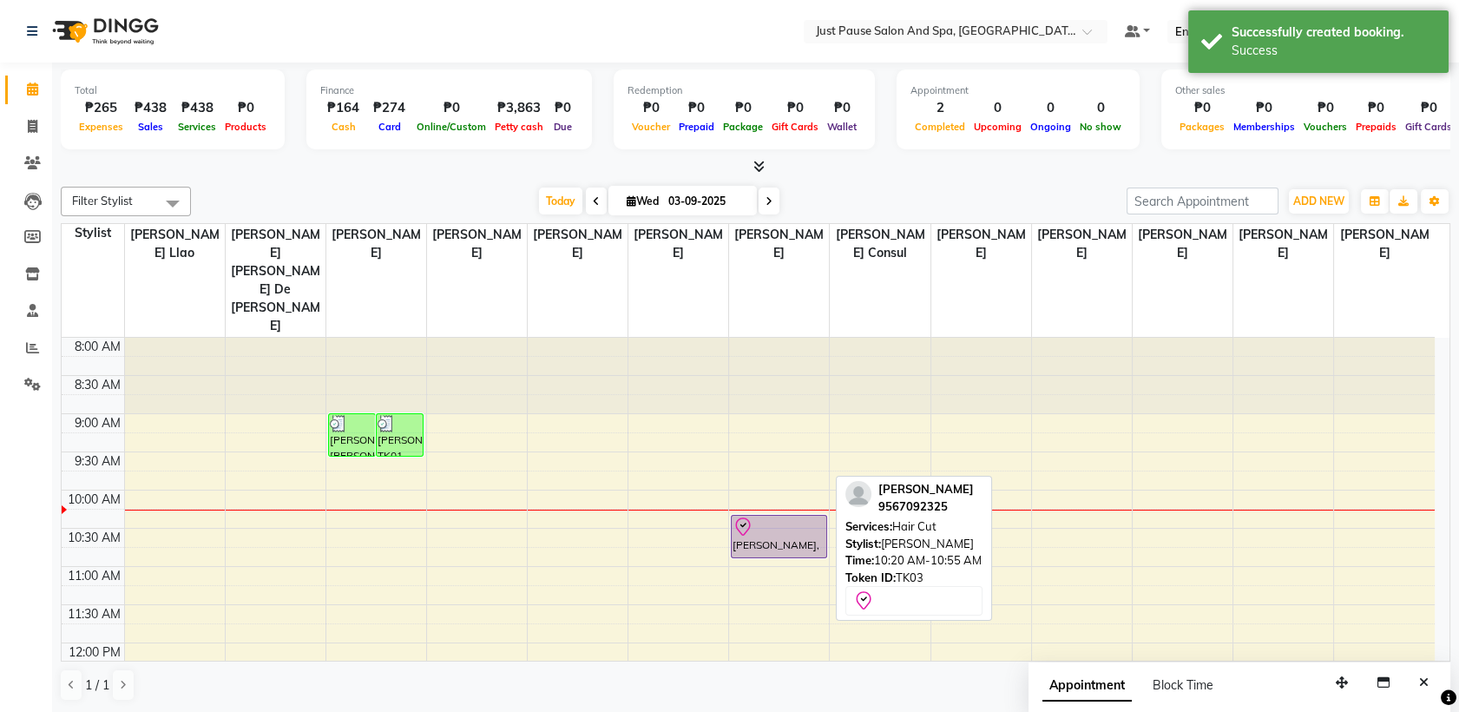
click at [764, 516] on div at bounding box center [778, 526] width 92 height 21
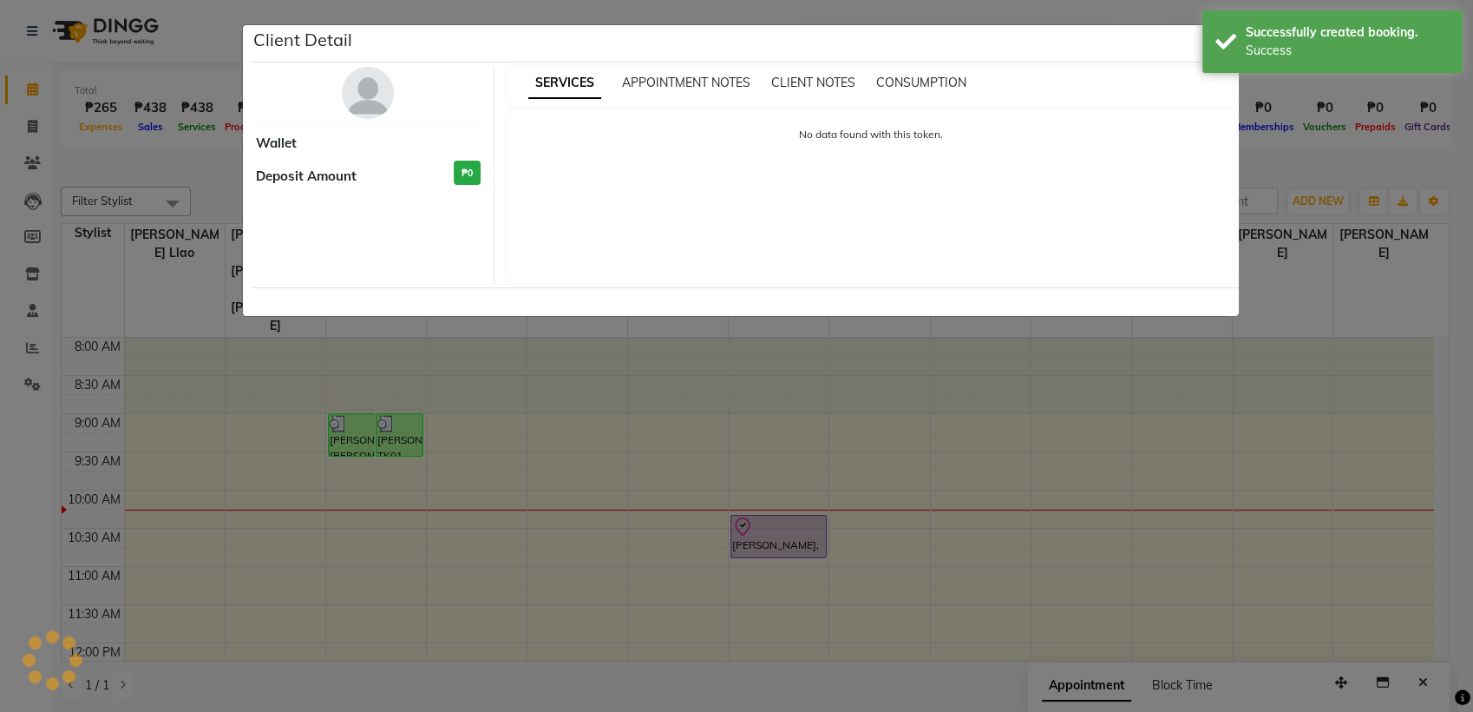
select select "8"
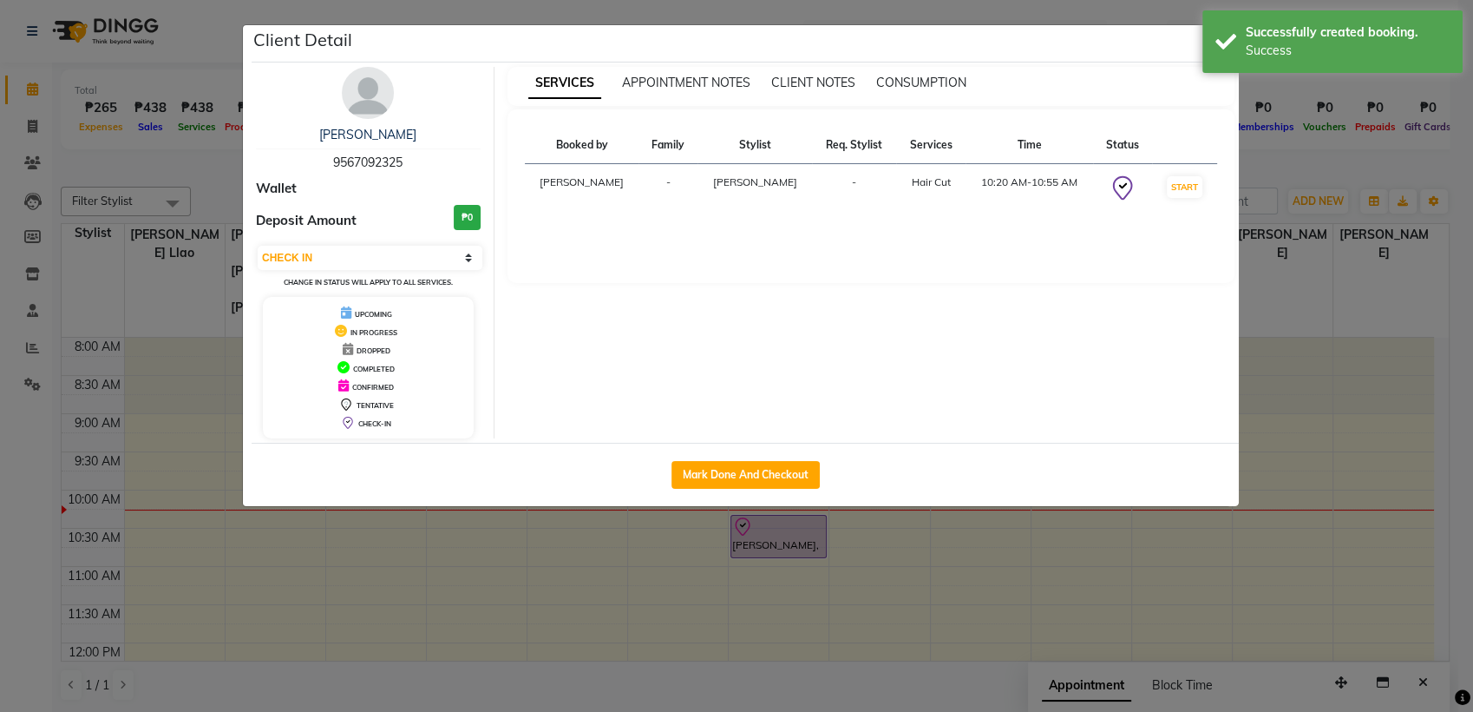
click at [375, 92] on img at bounding box center [368, 93] width 52 height 52
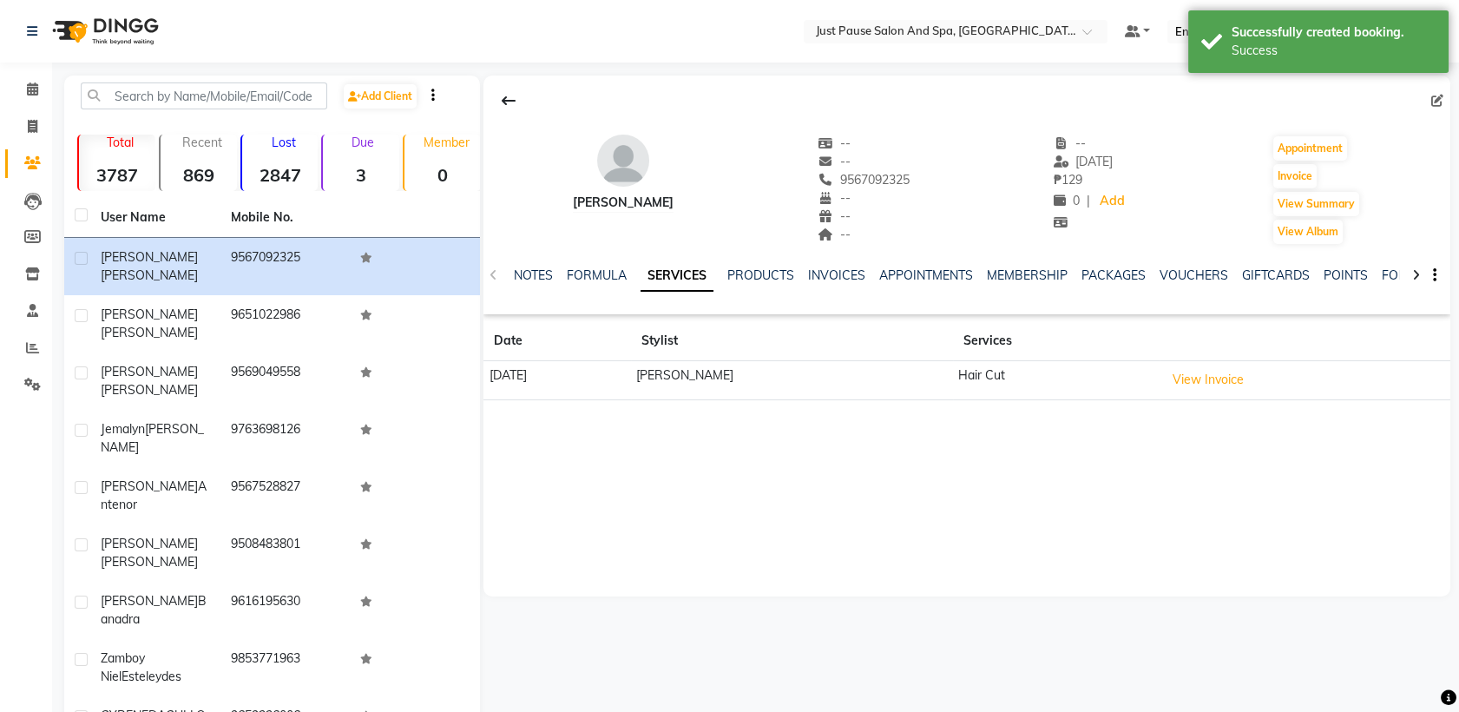
click at [1434, 101] on icon at bounding box center [1437, 101] width 12 height 12
select select
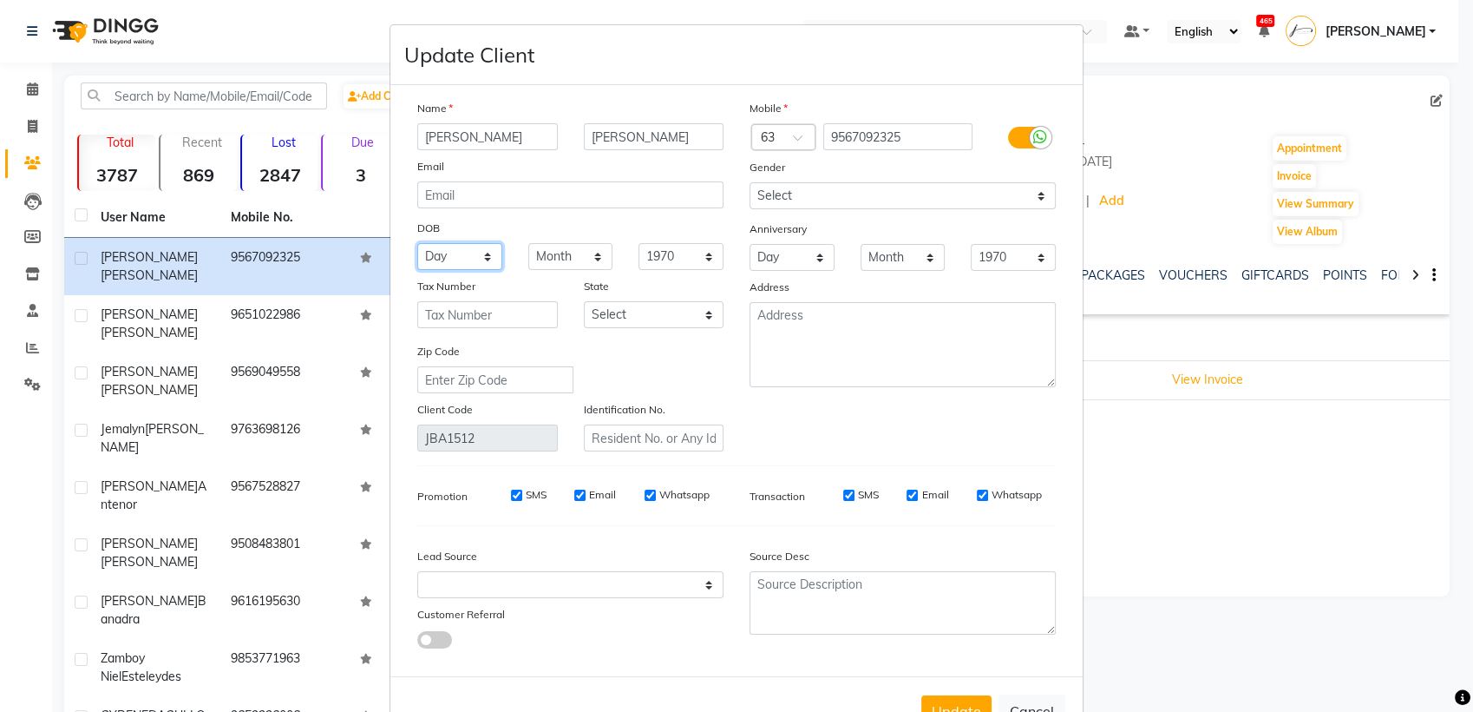
click at [475, 253] on select "Day 01 02 03 04 05 06 07 08 09 10 11 12 13 14 15 16 17 18 19 20 21 22 23 24 25 …" at bounding box center [459, 256] width 85 height 27
select select "10"
click at [417, 243] on select "Day 01 02 03 04 05 06 07 08 09 10 11 12 13 14 15 16 17 18 19 20 21 22 23 24 25 …" at bounding box center [459, 256] width 85 height 27
click at [592, 258] on select "Month January February March April May June July August September October Novem…" at bounding box center [570, 256] width 85 height 27
select select "10"
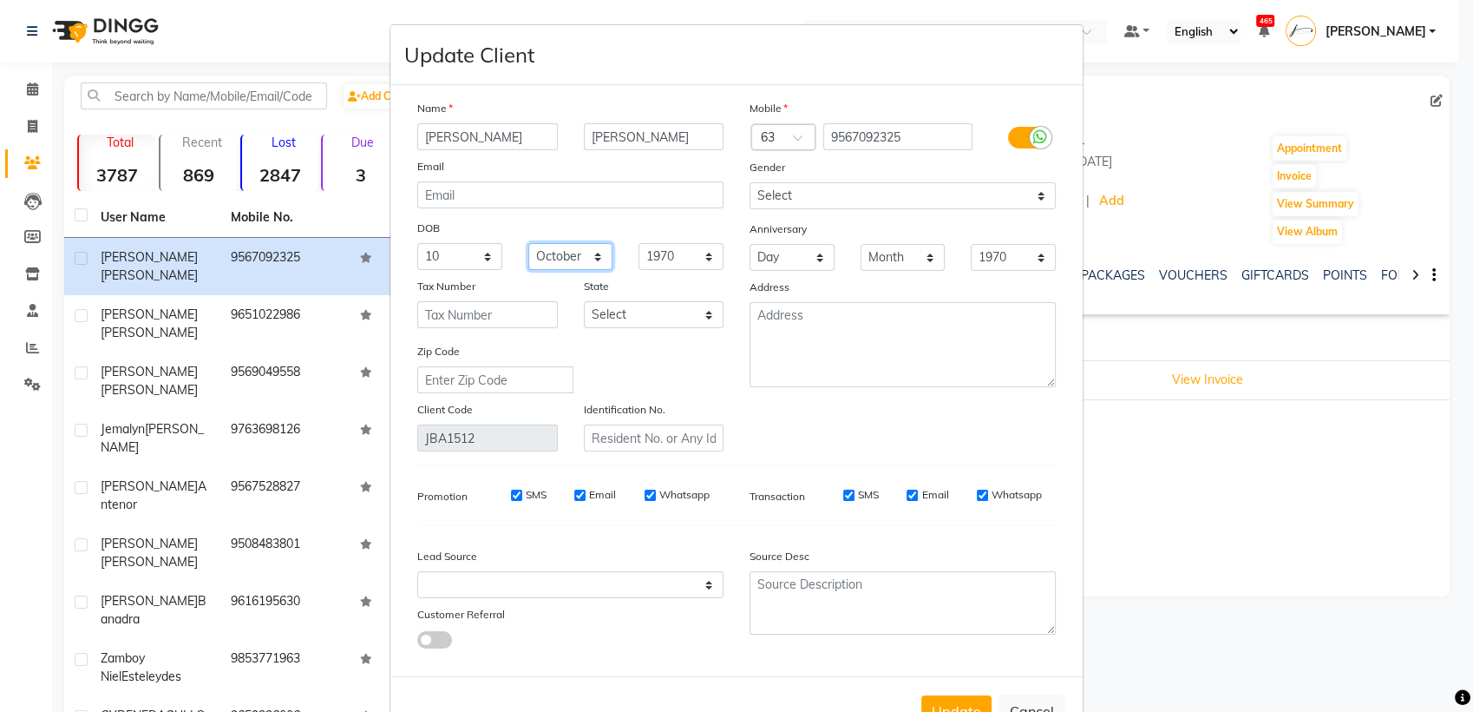
click at [528, 243] on select "Month January February March April May June July August September October Novem…" at bounding box center [570, 256] width 85 height 27
click at [705, 247] on select "1940 1941 1942 1943 1944 1945 1946 1947 1948 1949 1950 1951 1952 1953 1954 1955…" at bounding box center [681, 256] width 85 height 27
select select "1997"
click at [639, 243] on select "1940 1941 1942 1943 1944 1945 1946 1947 1948 1949 1950 1951 1952 1953 1954 1955…" at bounding box center [681, 256] width 85 height 27
click at [948, 700] on button "Update" at bounding box center [957, 710] width 70 height 31
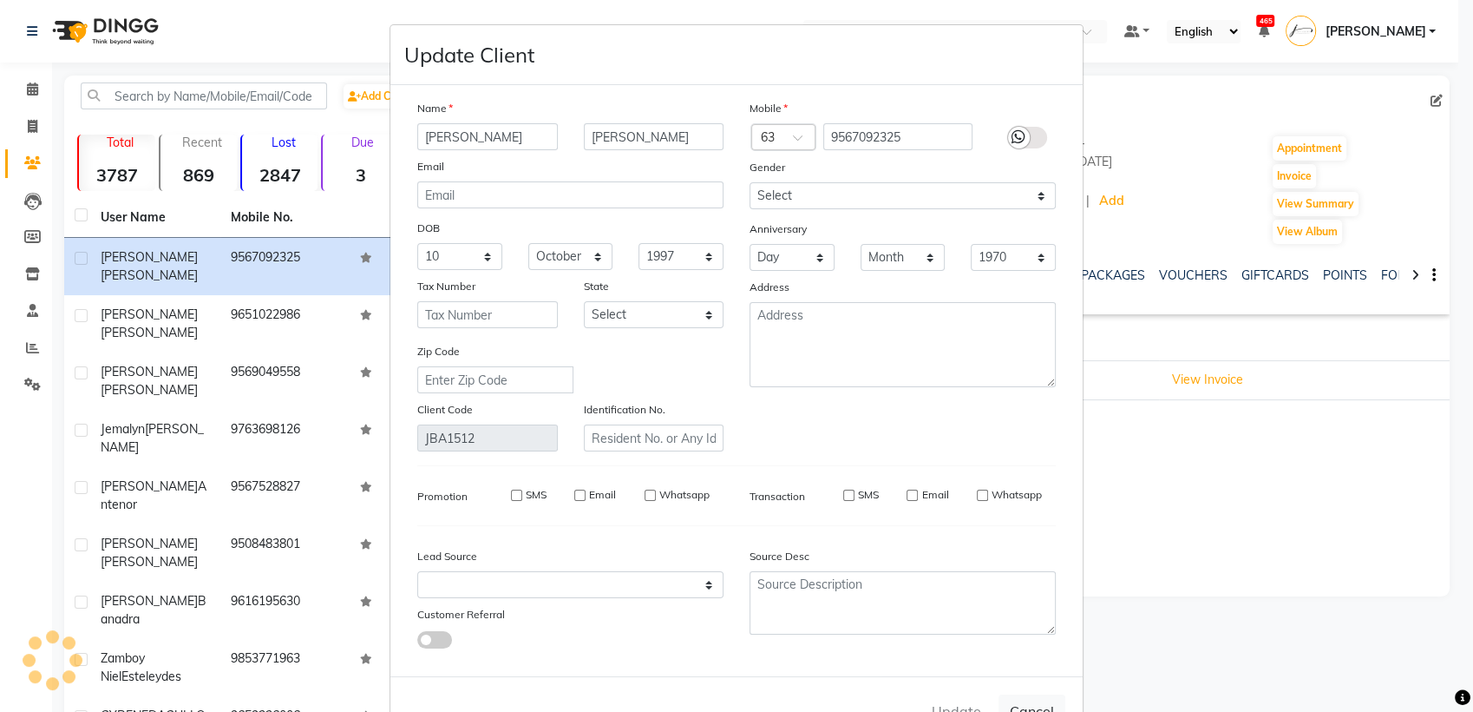
select select
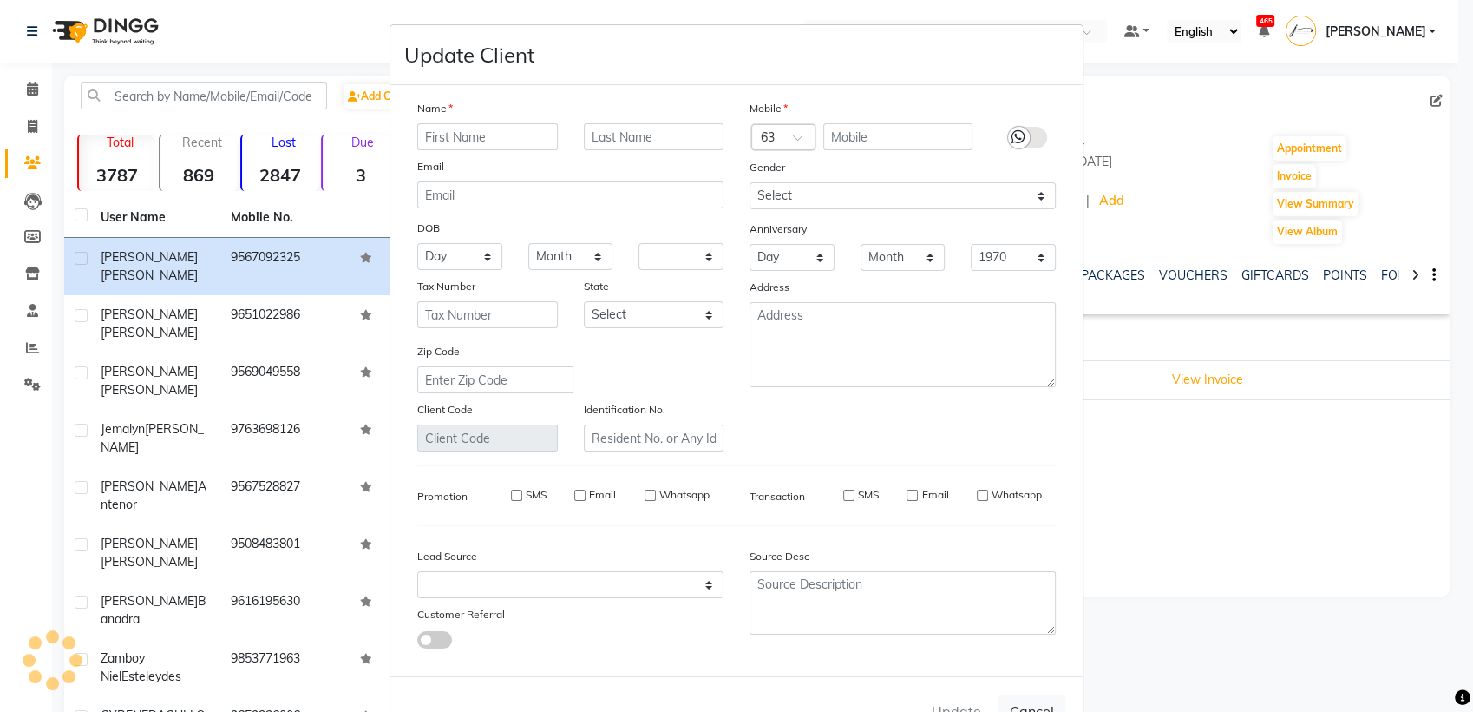
select select
checkbox input "false"
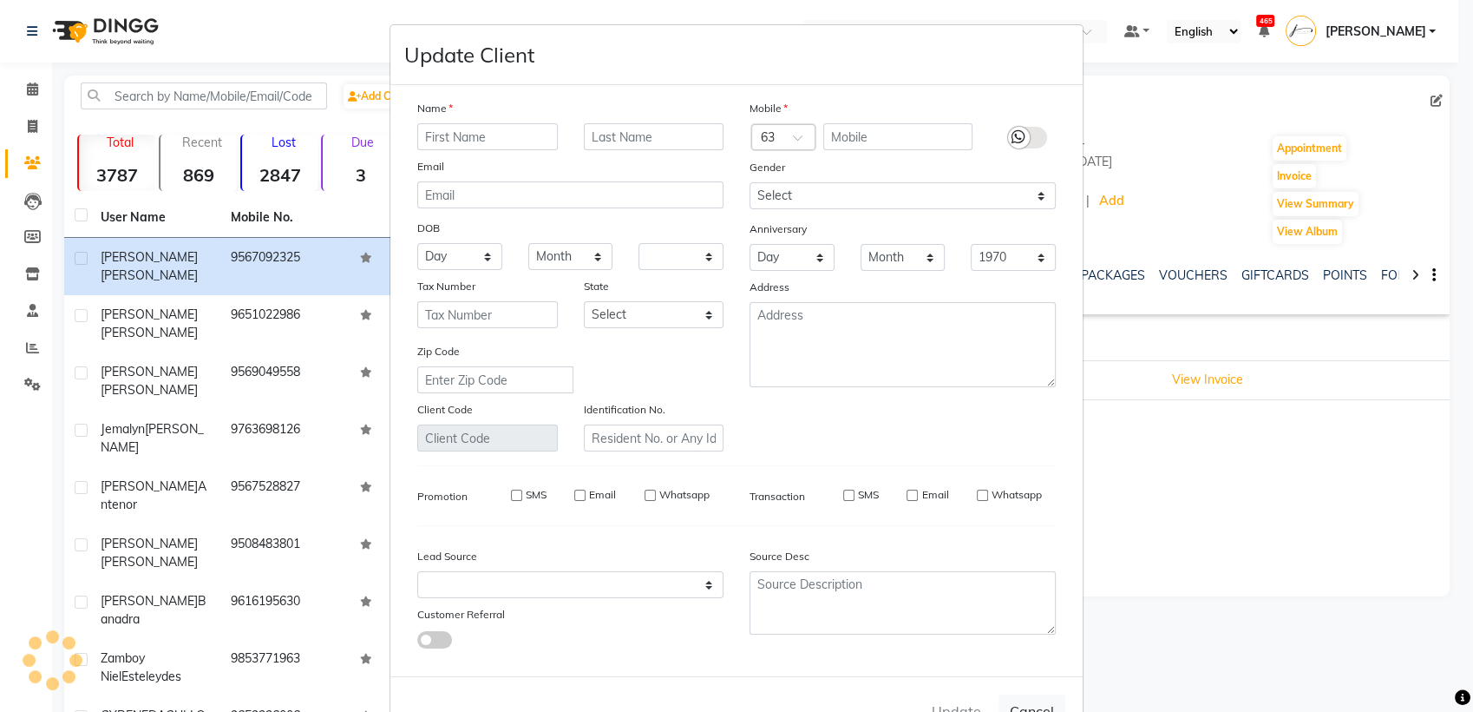
checkbox input "false"
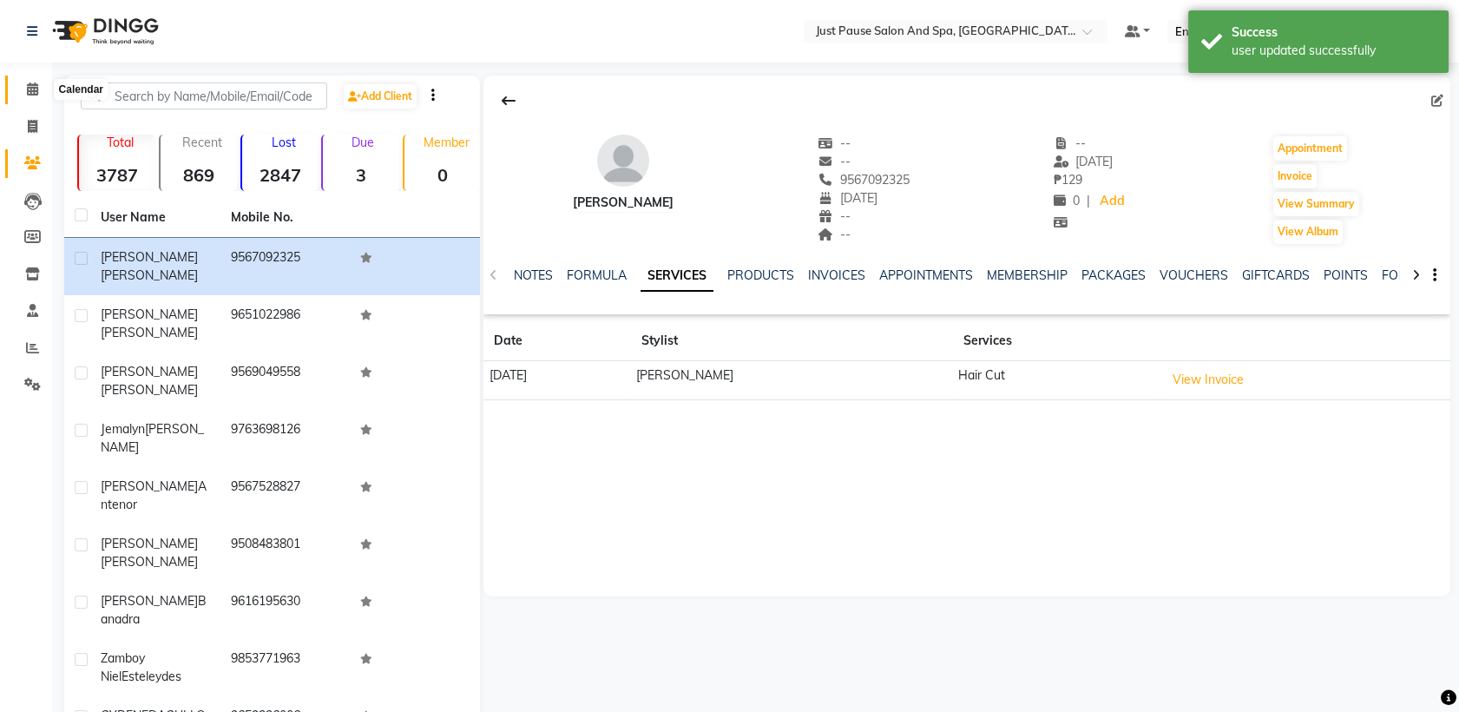
click at [37, 94] on icon at bounding box center [32, 88] width 11 height 13
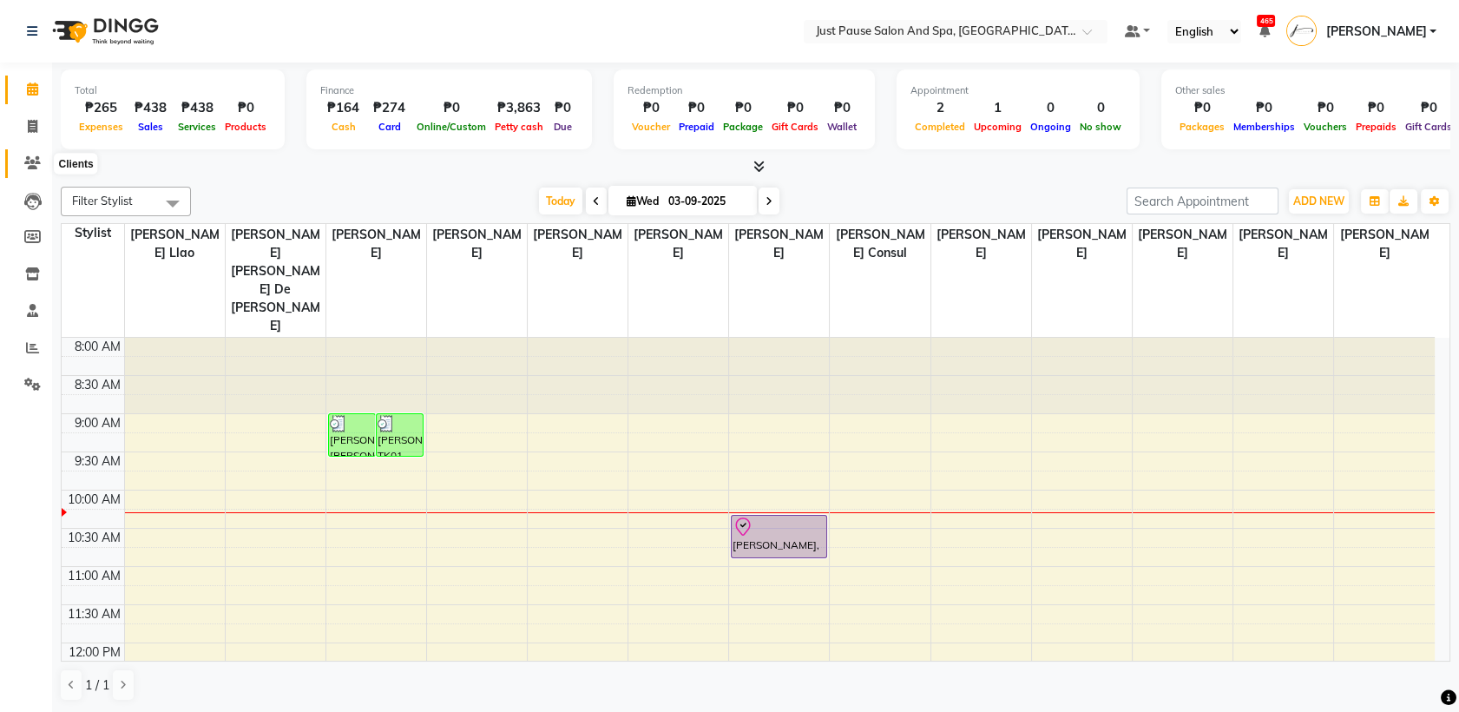
click at [25, 163] on icon at bounding box center [32, 162] width 16 height 13
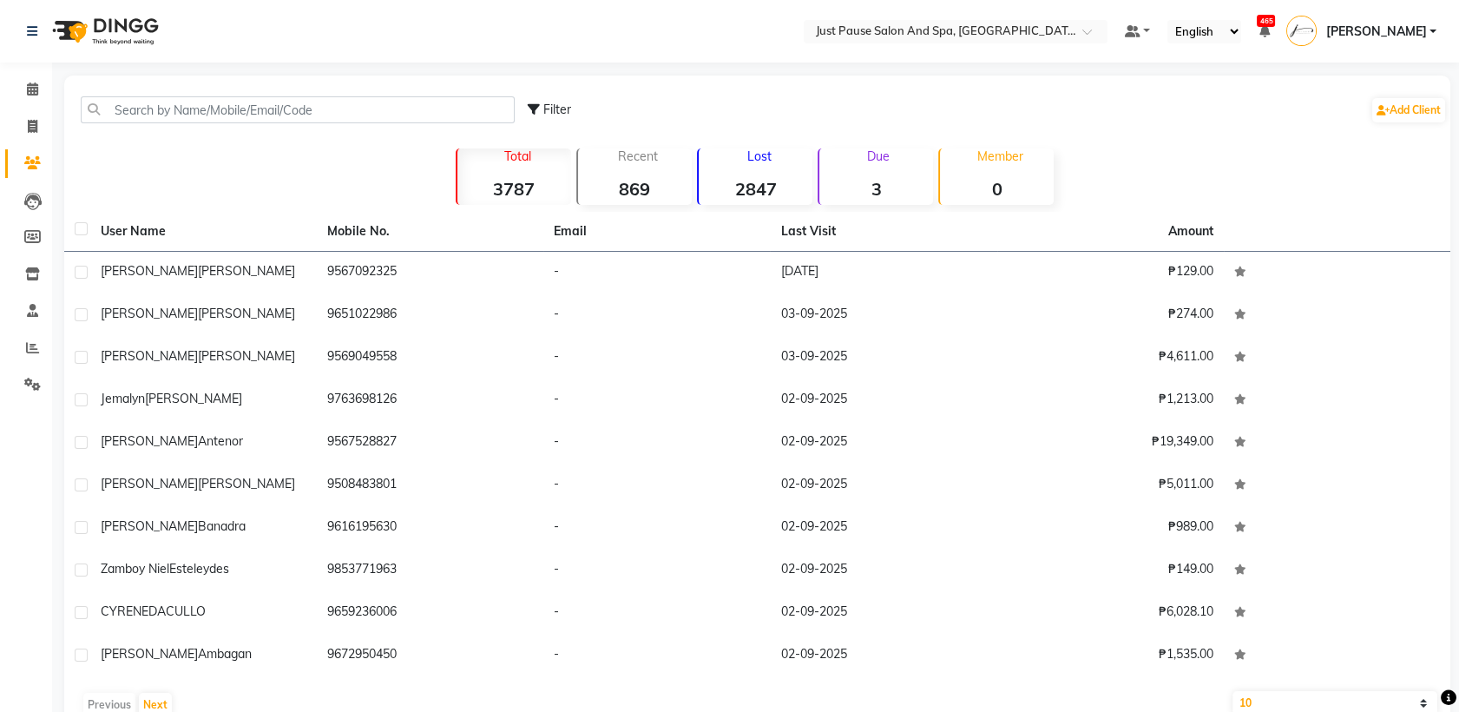
click at [778, 184] on strong "2847" at bounding box center [756, 189] width 114 height 22
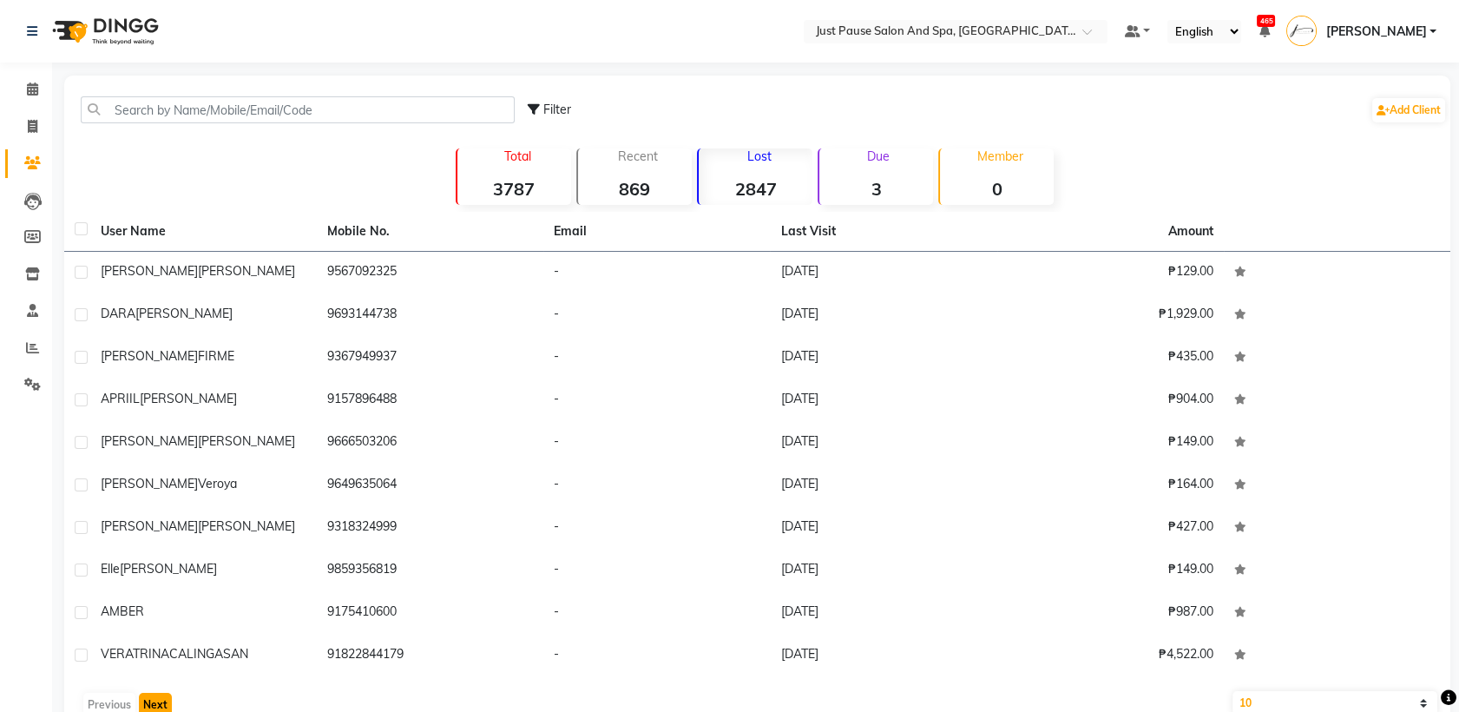
click at [156, 703] on button "Next" at bounding box center [155, 704] width 33 height 24
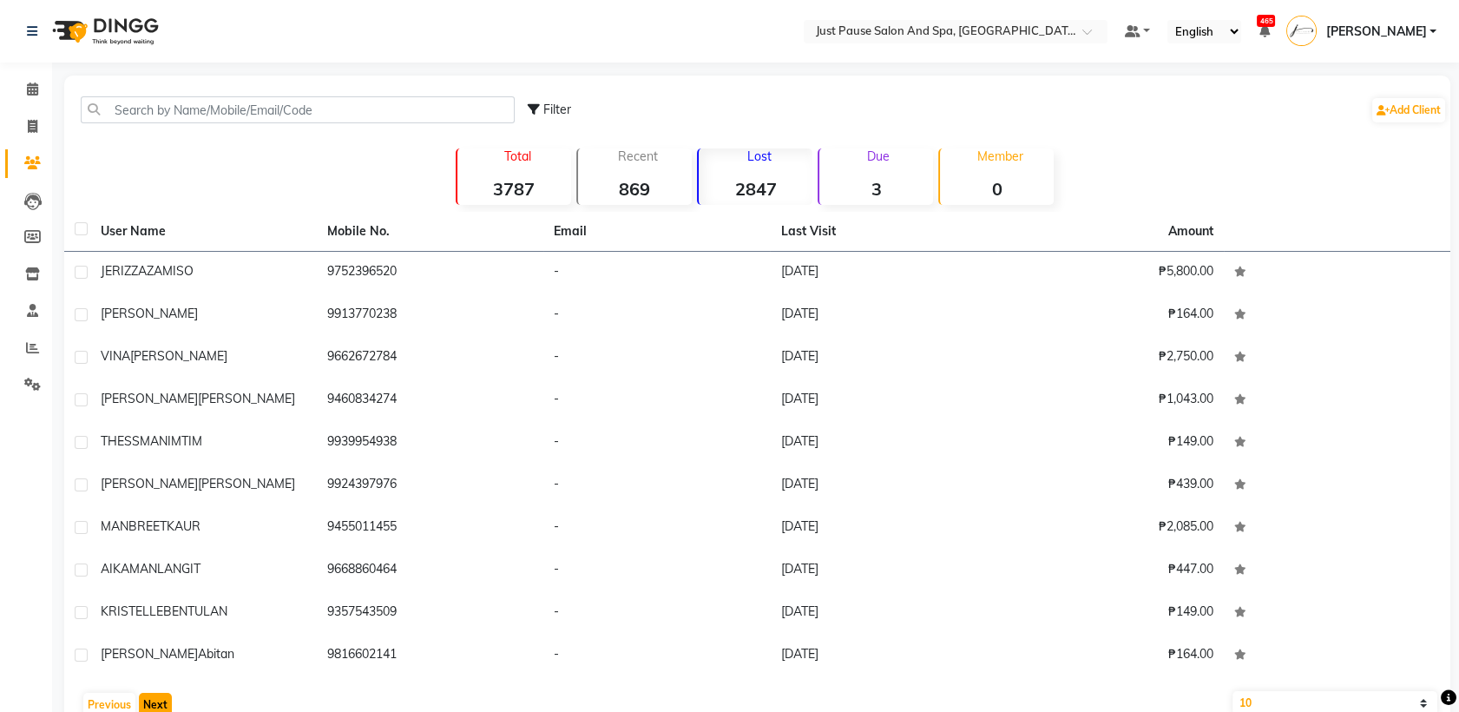
click at [149, 705] on button "Next" at bounding box center [155, 704] width 33 height 24
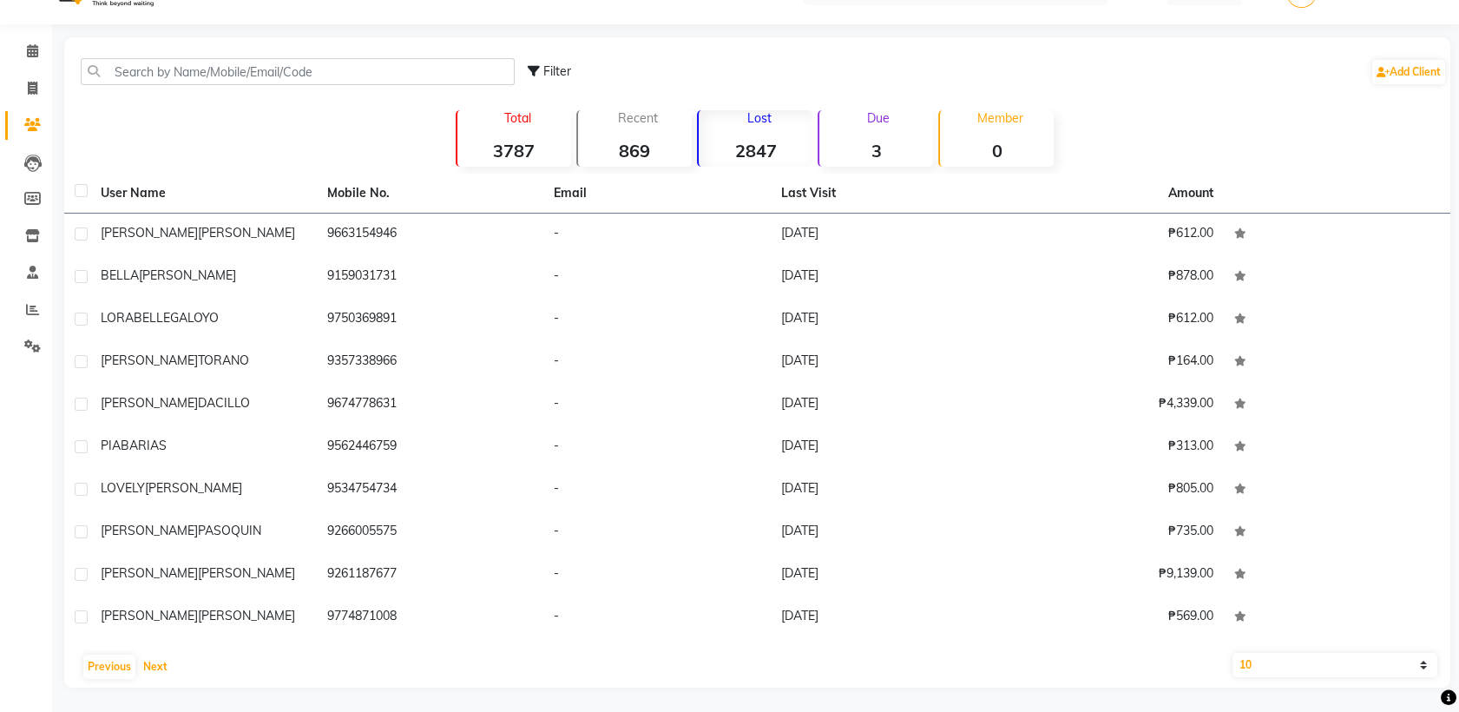
scroll to position [39, 0]
click at [155, 660] on button "Next" at bounding box center [155, 665] width 33 height 24
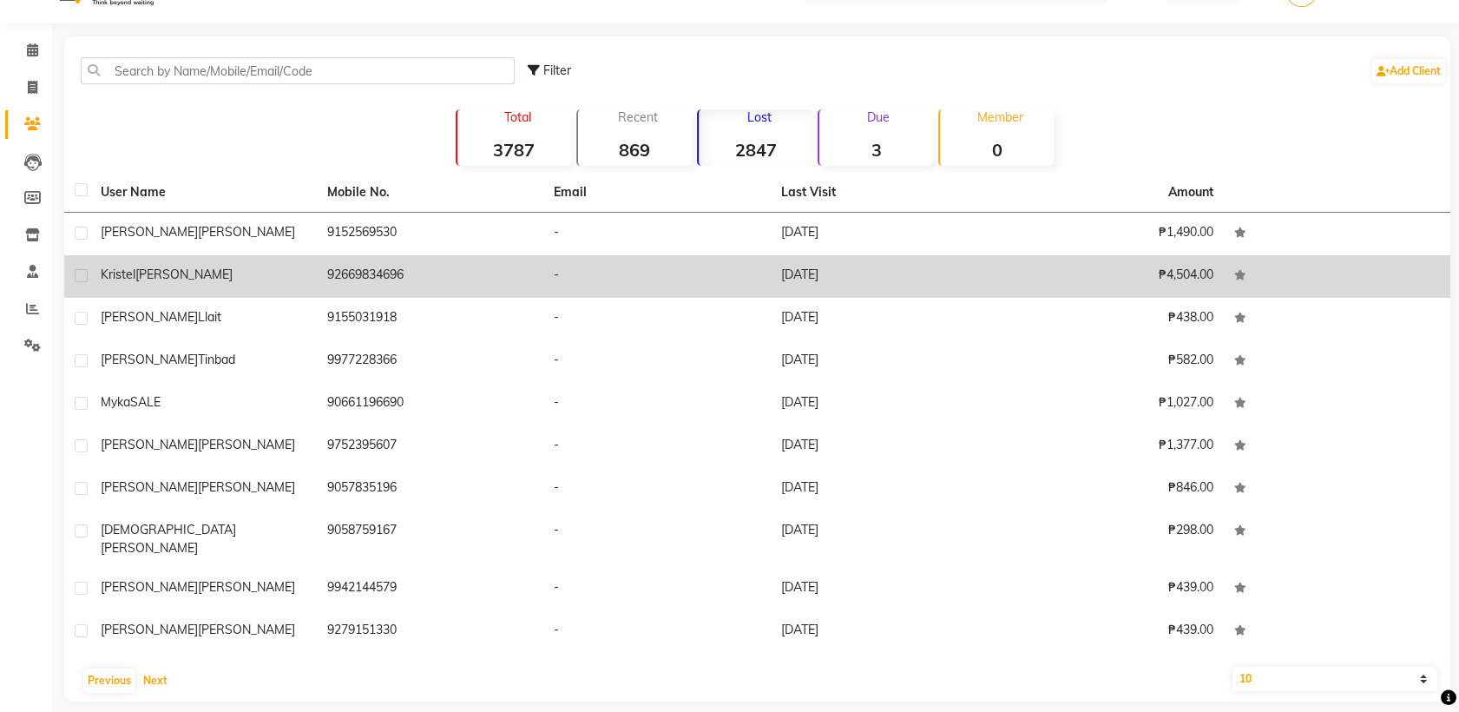
click at [139, 668] on button "Next" at bounding box center [155, 680] width 33 height 24
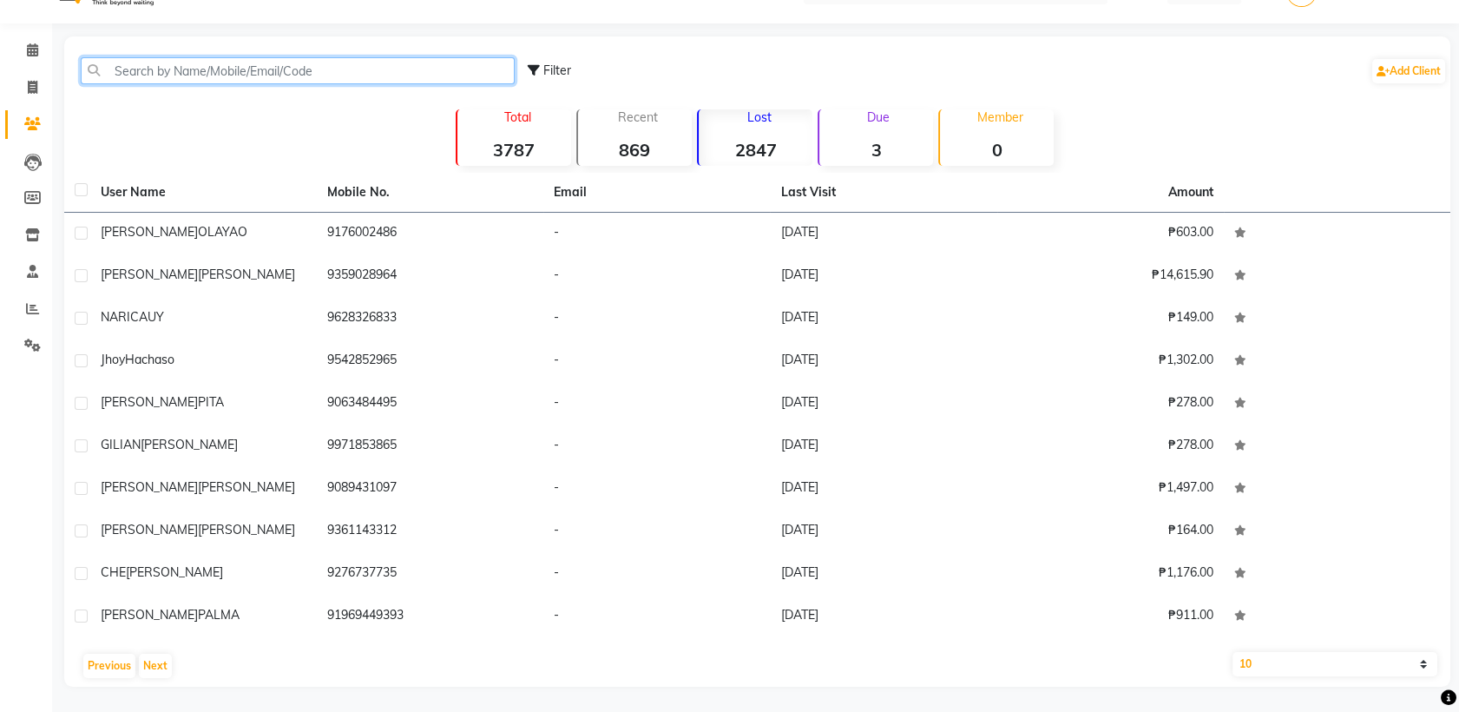
click at [465, 69] on input "text" at bounding box center [298, 70] width 434 height 27
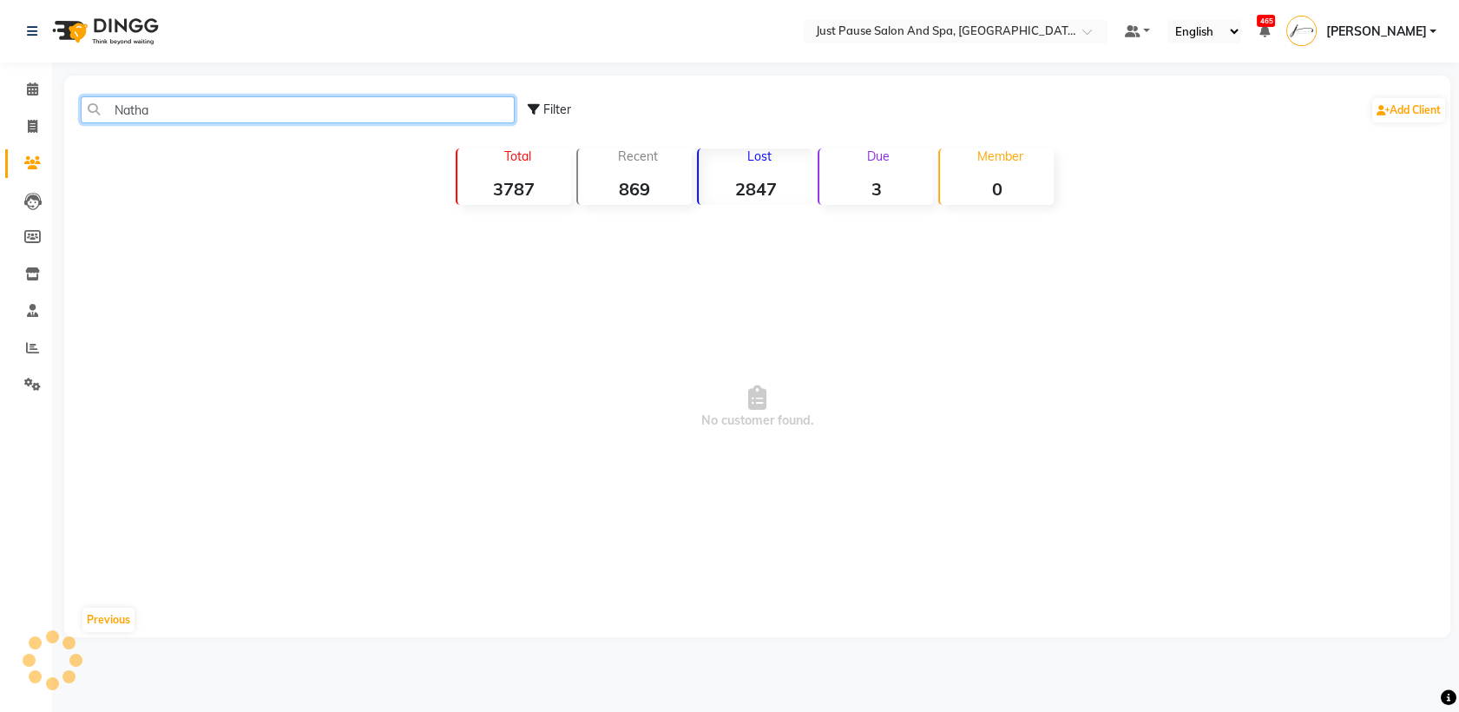
scroll to position [0, 0]
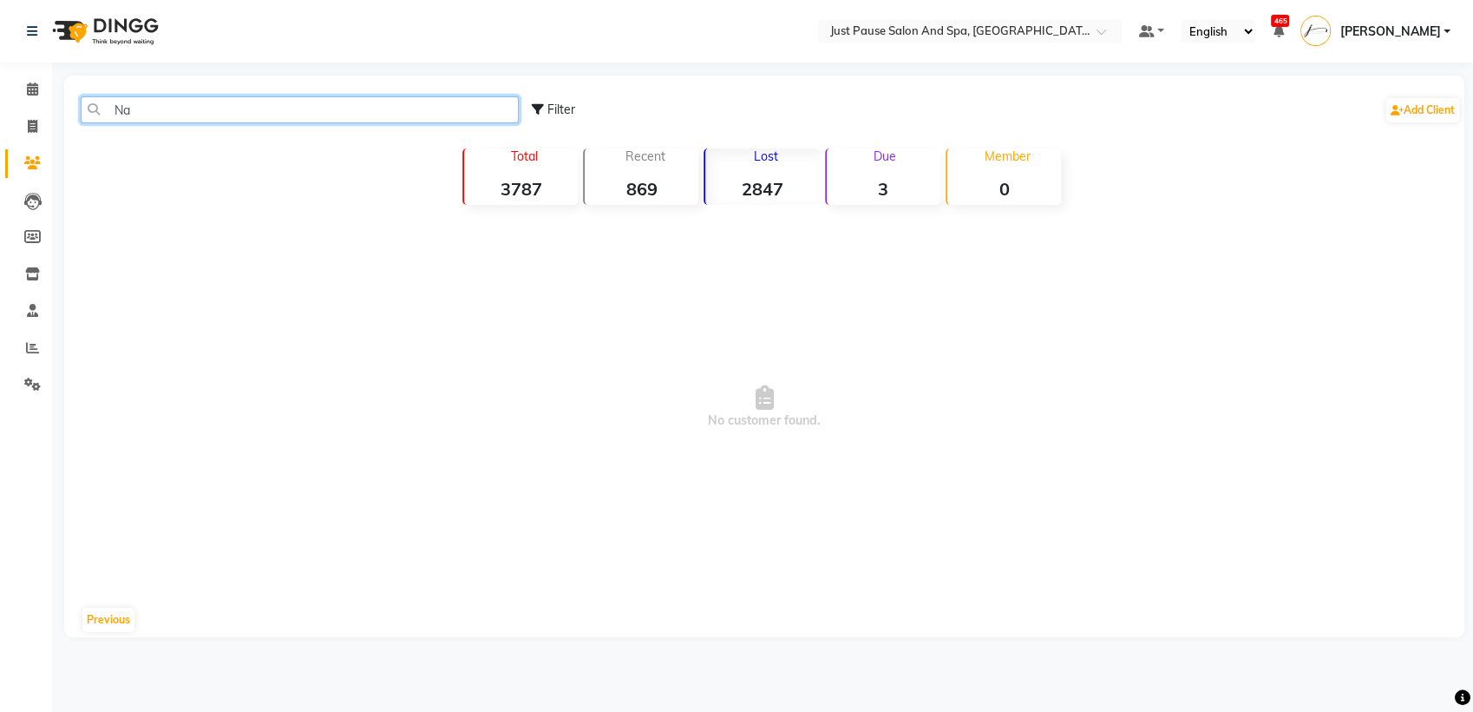
type input "N"
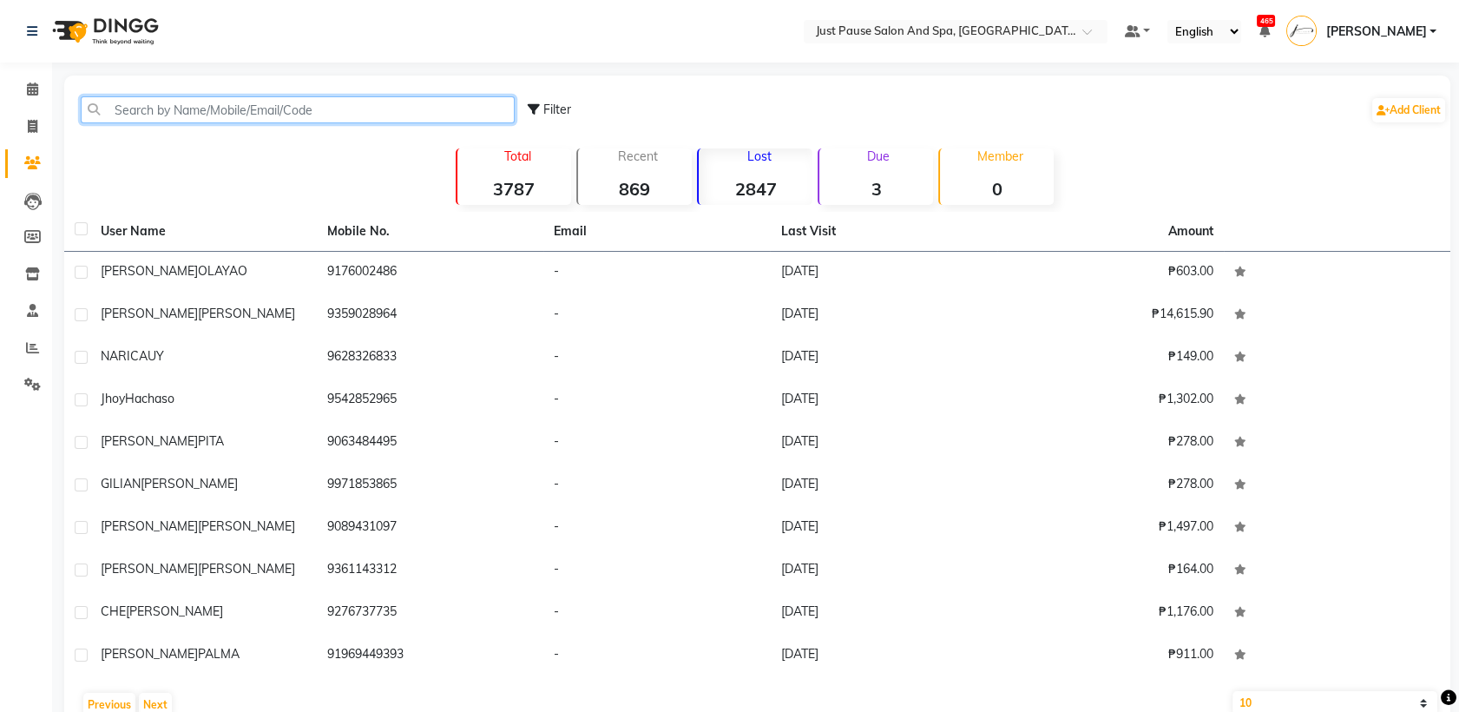
type input "c"
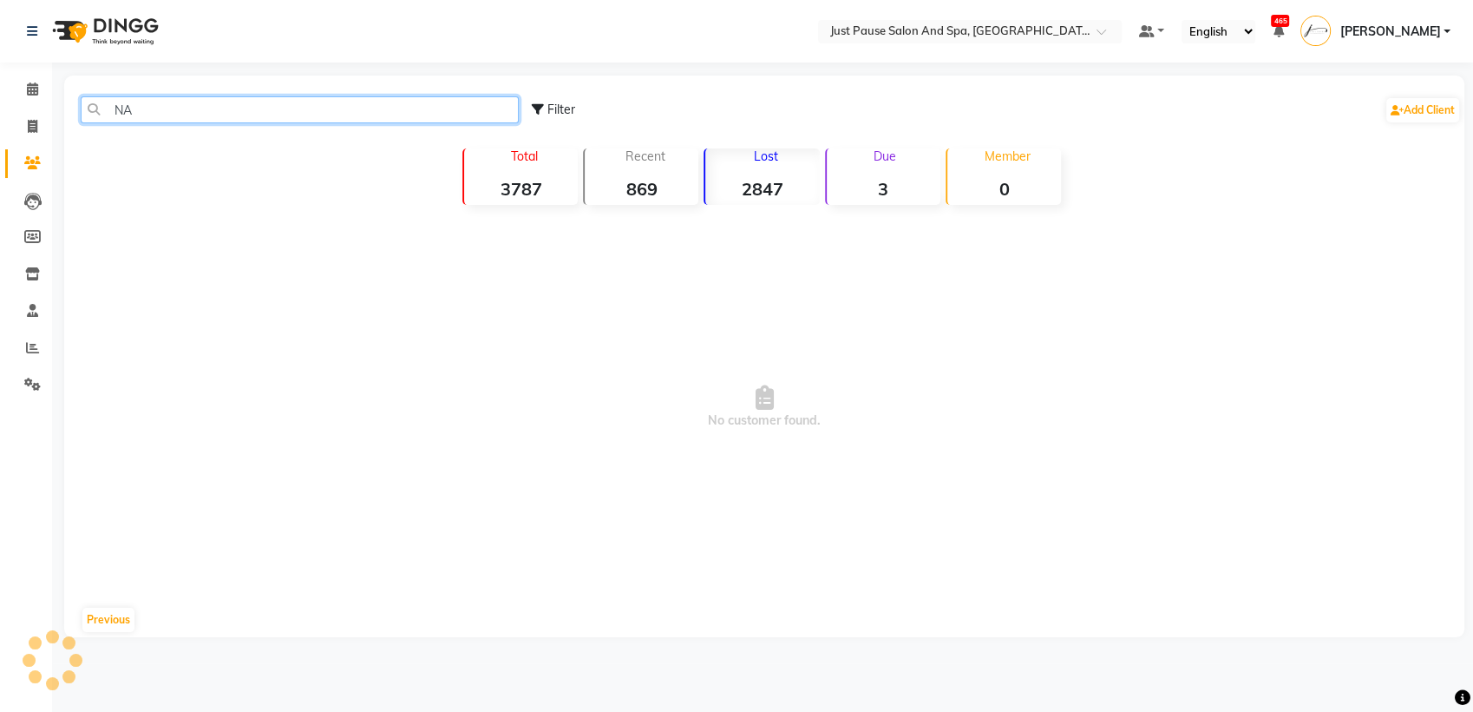
type input "N"
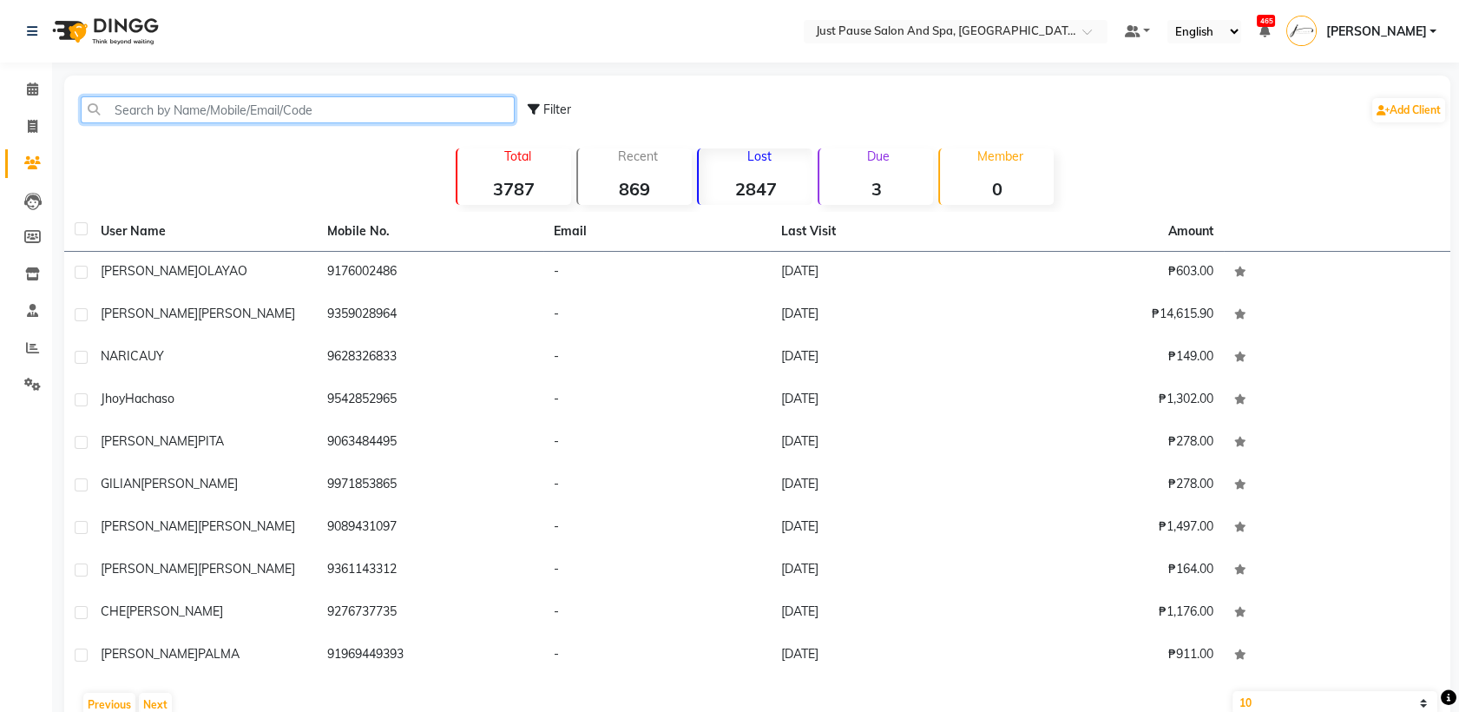
click at [404, 108] on input "text" at bounding box center [298, 109] width 434 height 27
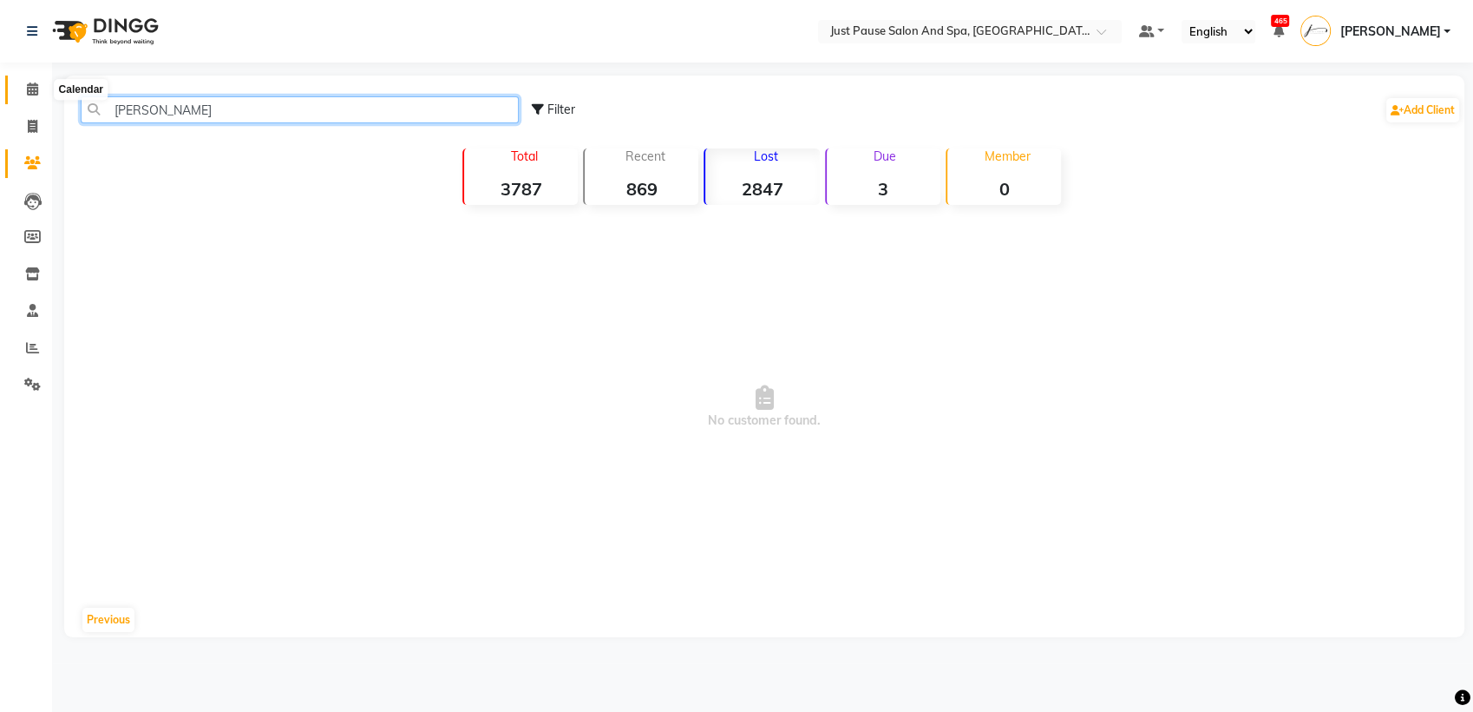
type input "[PERSON_NAME]"
click at [30, 92] on icon at bounding box center [32, 88] width 11 height 13
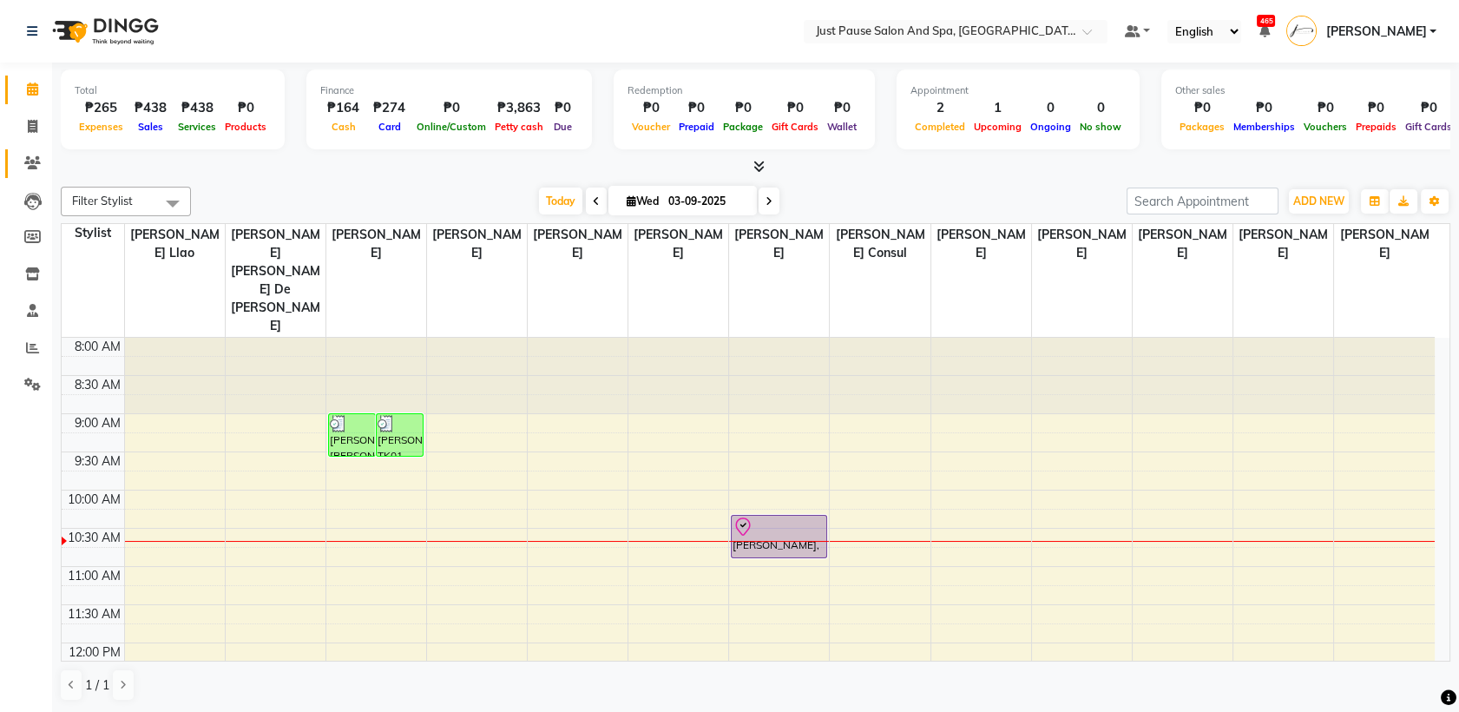
click at [23, 160] on span at bounding box center [32, 164] width 30 height 20
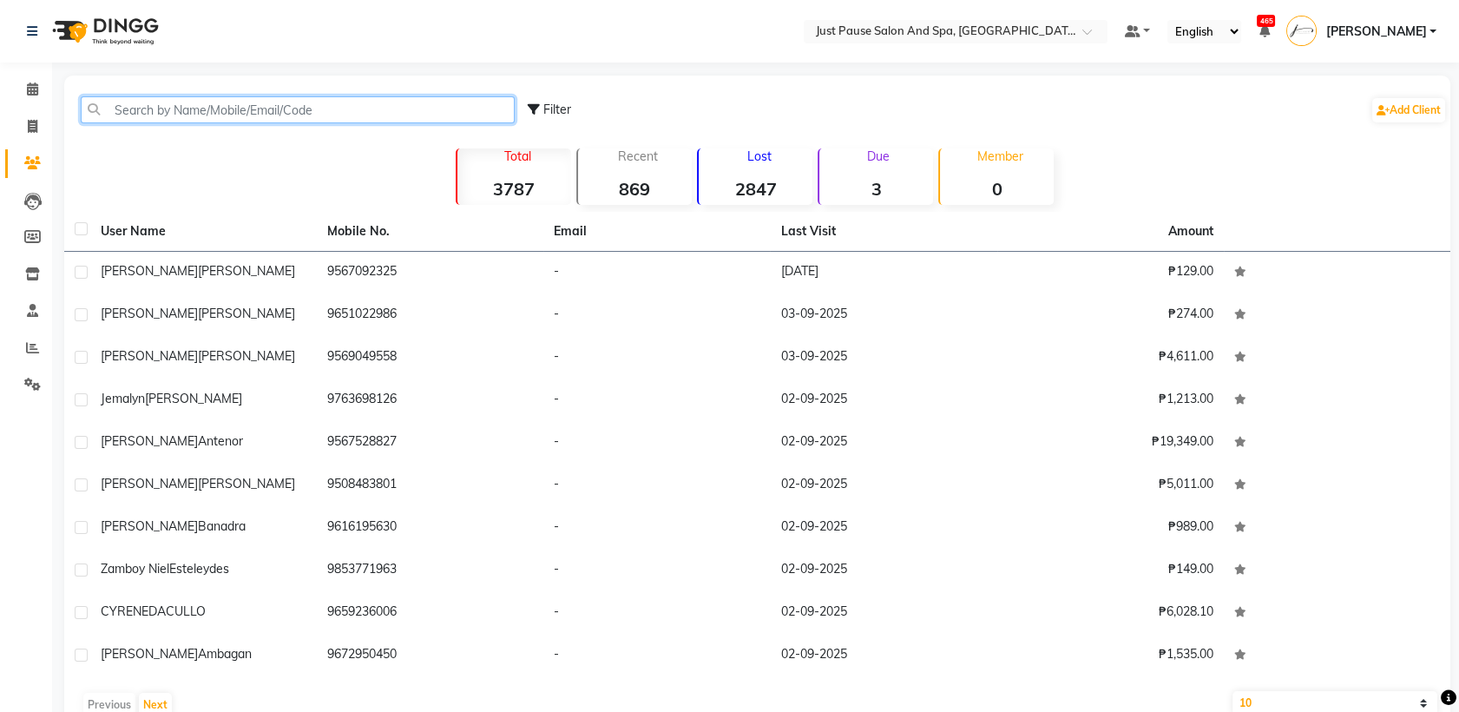
click at [217, 106] on input "text" at bounding box center [298, 109] width 434 height 27
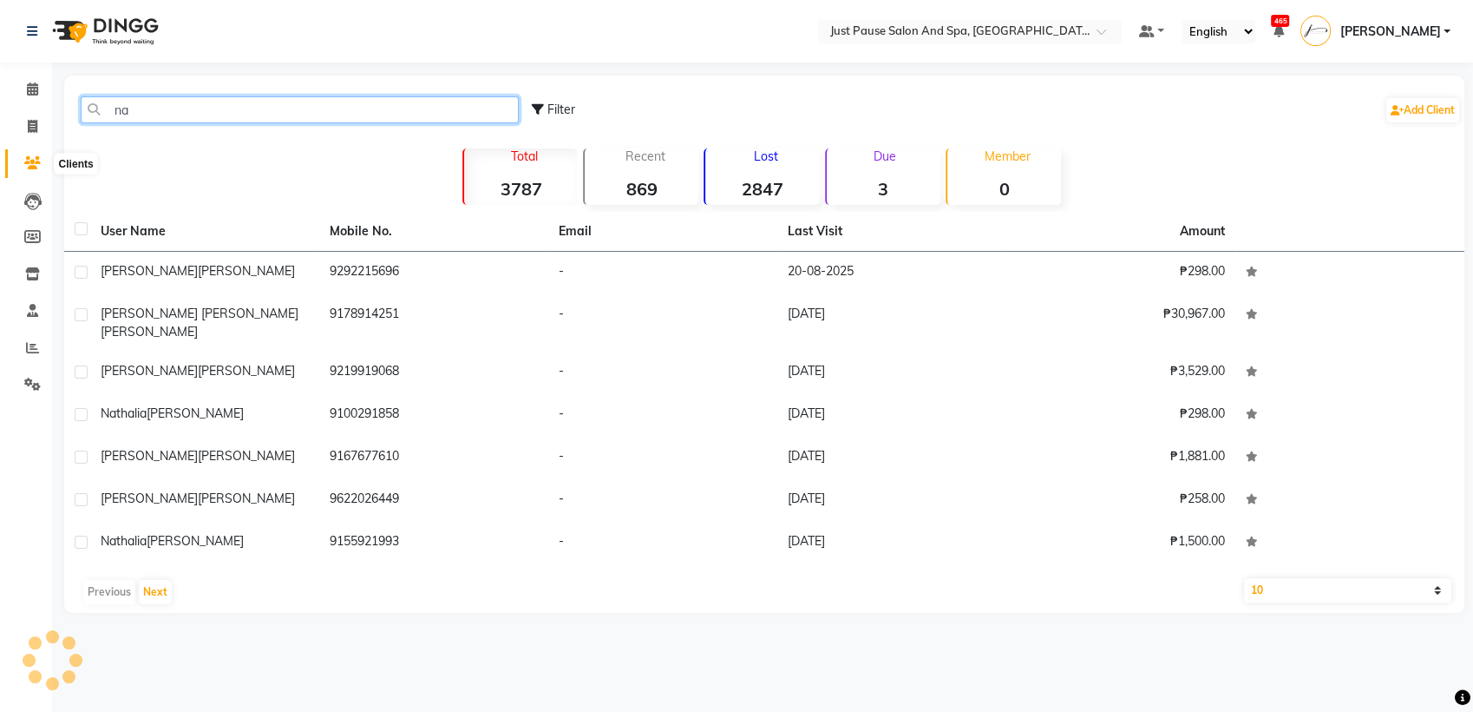
type input "n"
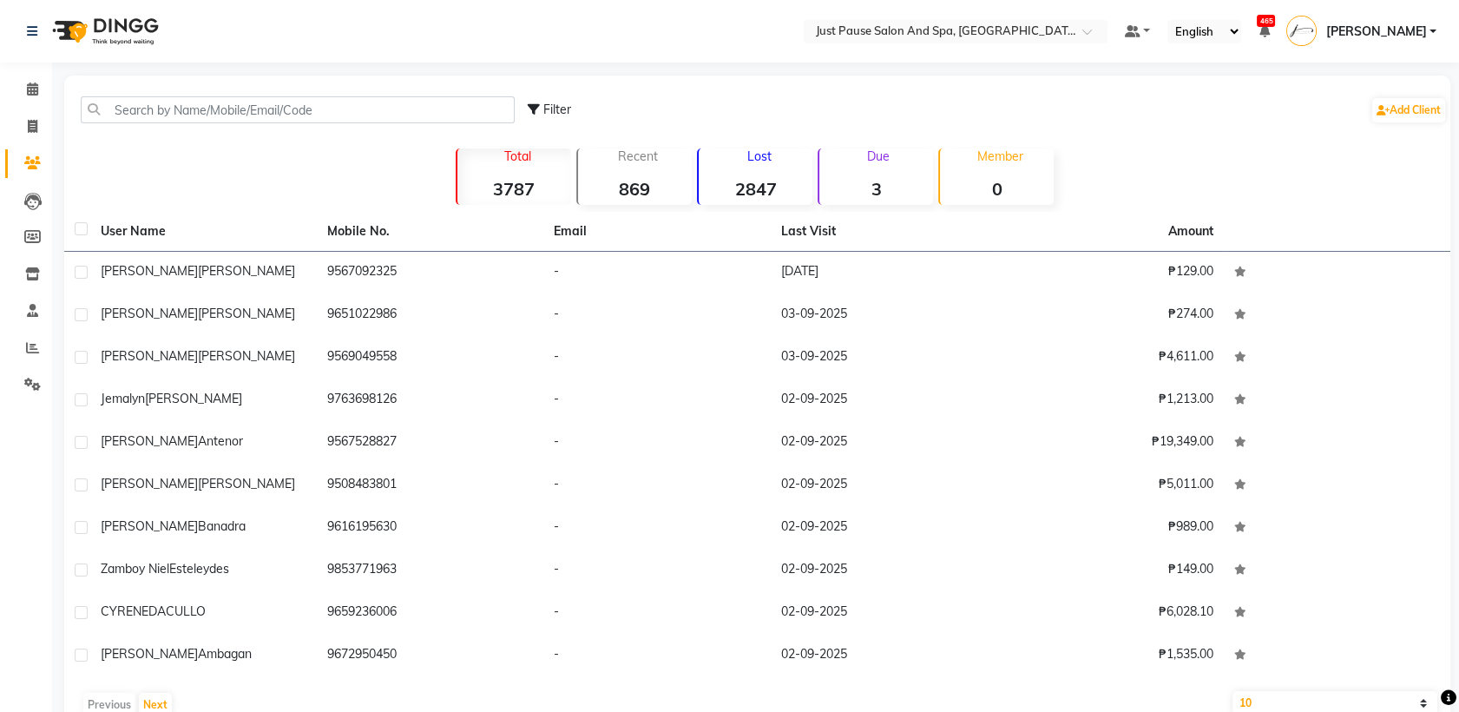
click at [754, 193] on strong "2847" at bounding box center [756, 189] width 114 height 22
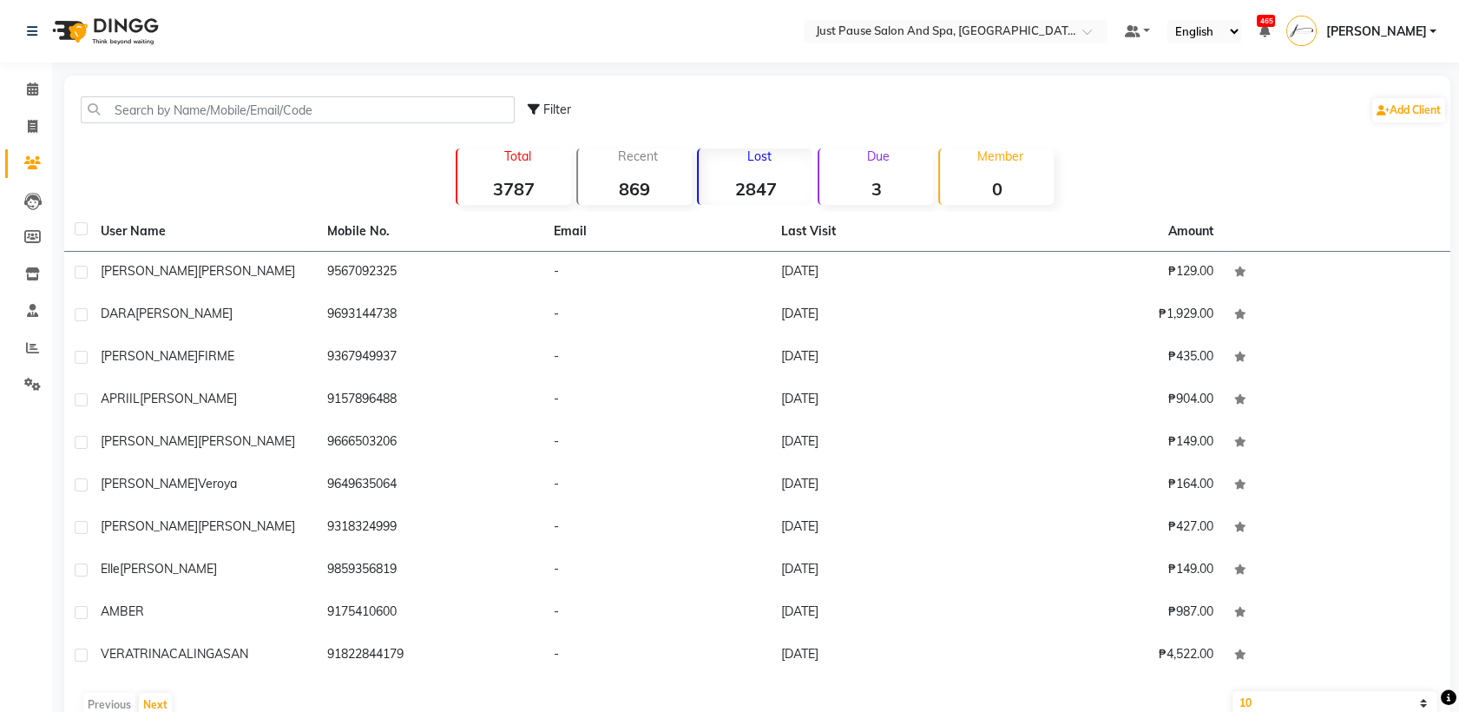
click at [754, 193] on strong "2847" at bounding box center [756, 189] width 114 height 22
click at [751, 193] on strong "2847" at bounding box center [756, 189] width 114 height 22
click at [769, 178] on strong "2847" at bounding box center [756, 189] width 114 height 22
click at [166, 705] on button "Next" at bounding box center [155, 704] width 33 height 24
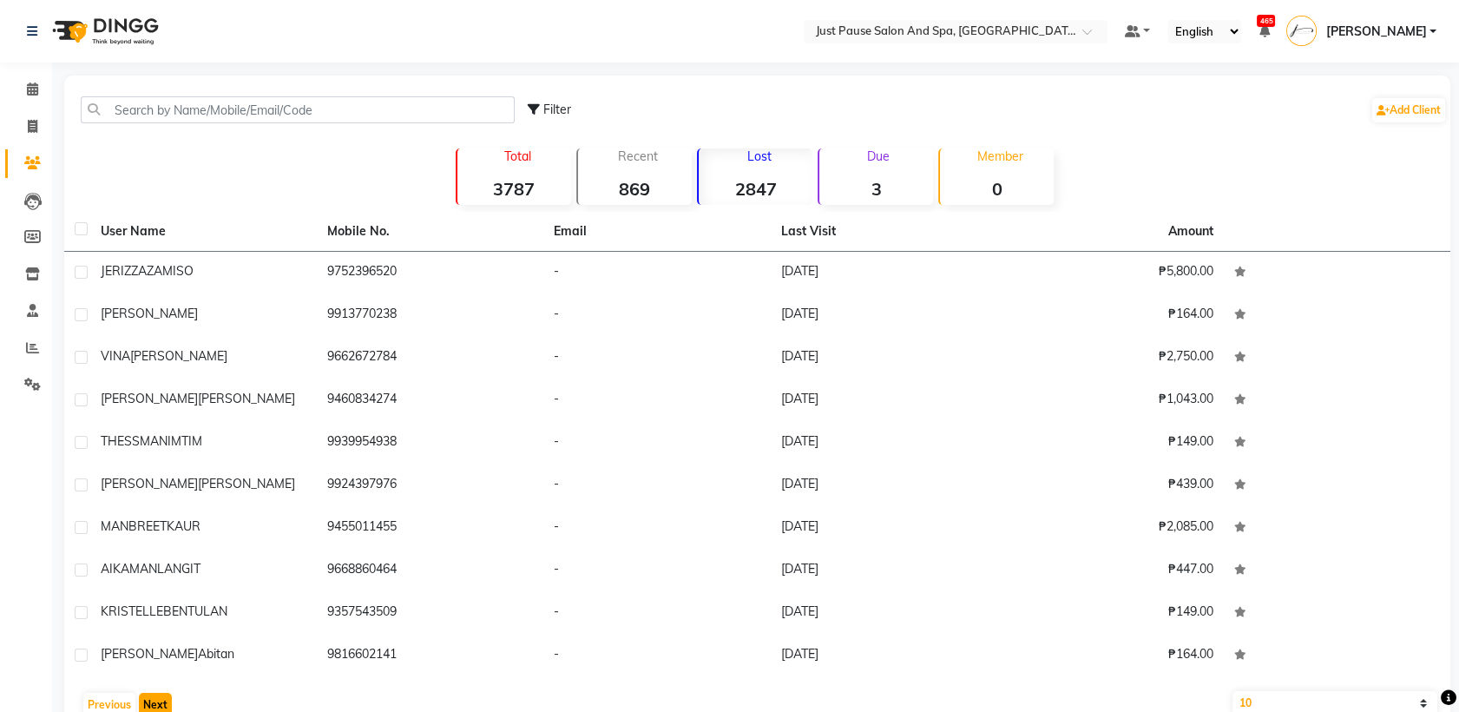
click at [166, 705] on button "Next" at bounding box center [155, 704] width 33 height 24
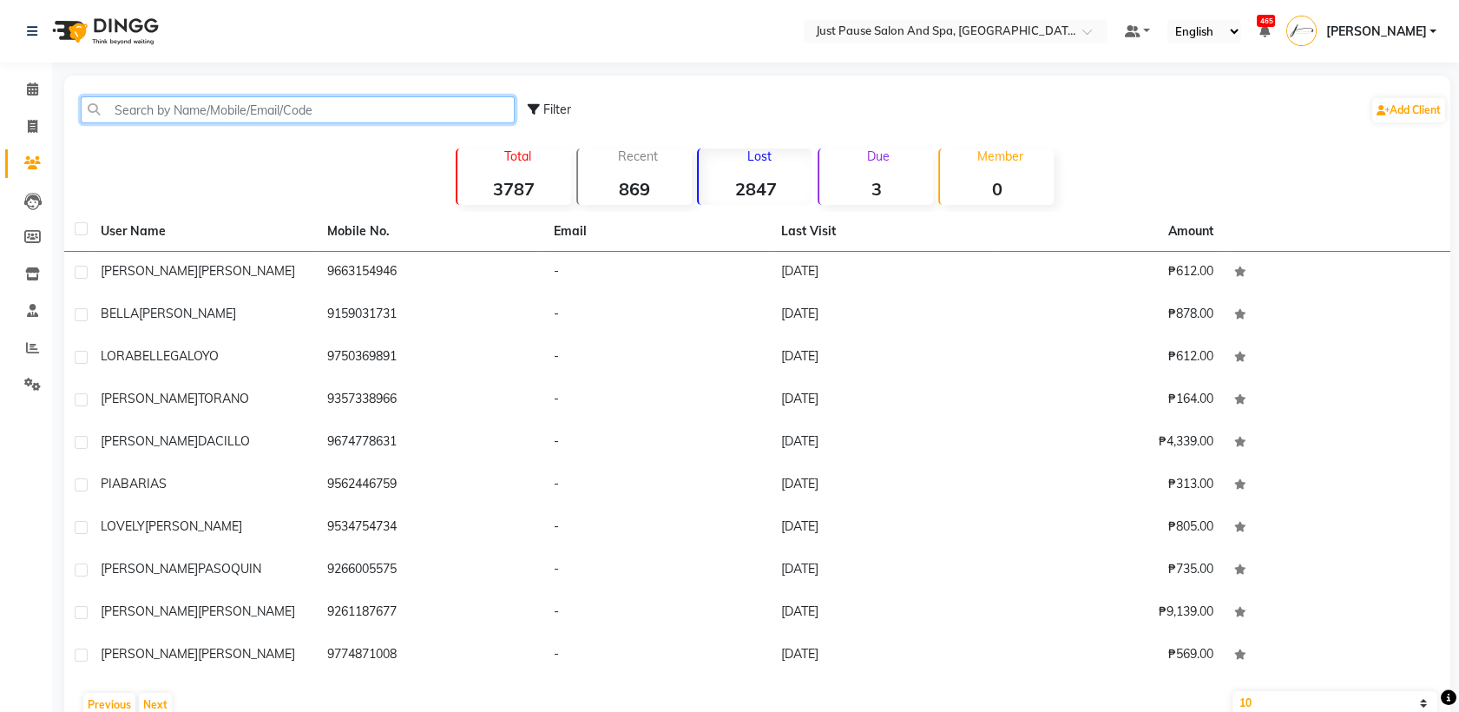
click at [398, 113] on input "text" at bounding box center [298, 109] width 434 height 27
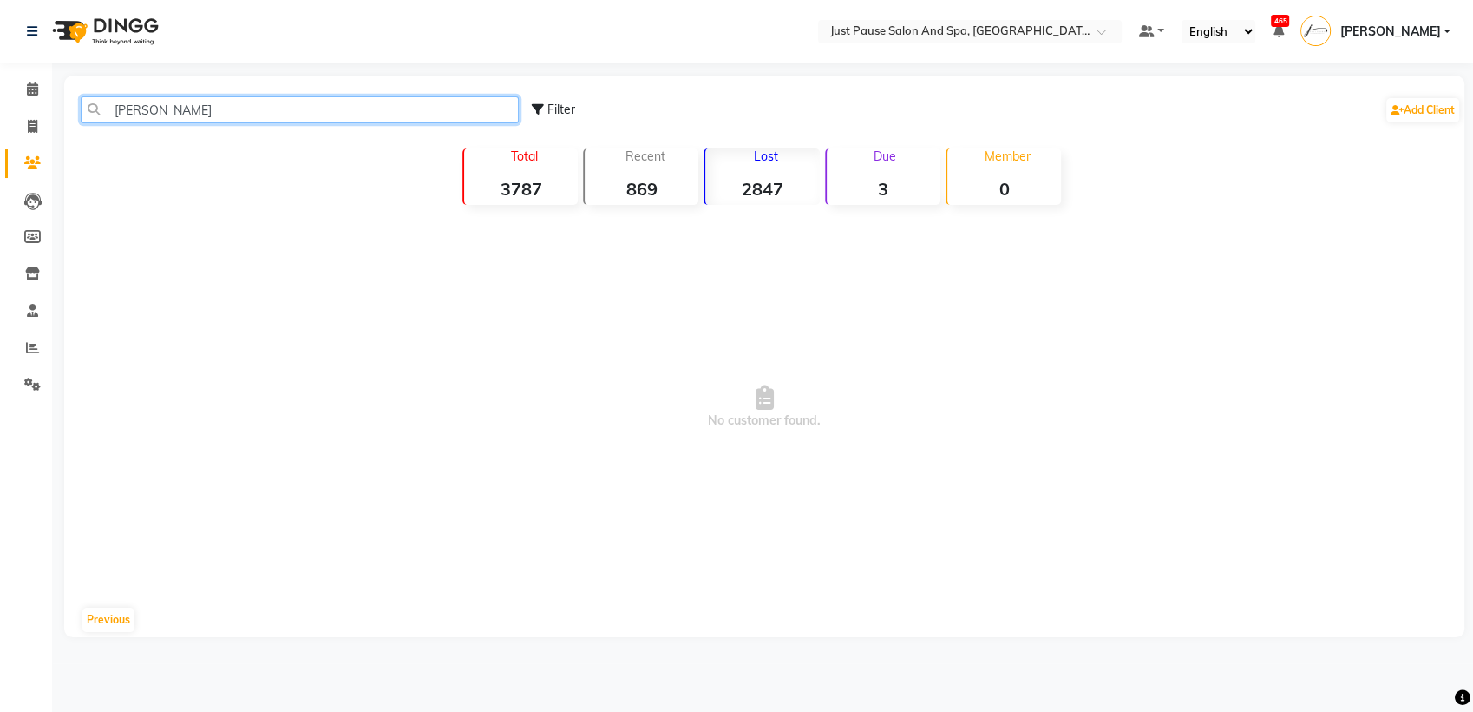
type input "[PERSON_NAME]"
click at [26, 166] on icon at bounding box center [32, 162] width 16 height 13
click at [37, 87] on icon at bounding box center [32, 88] width 11 height 13
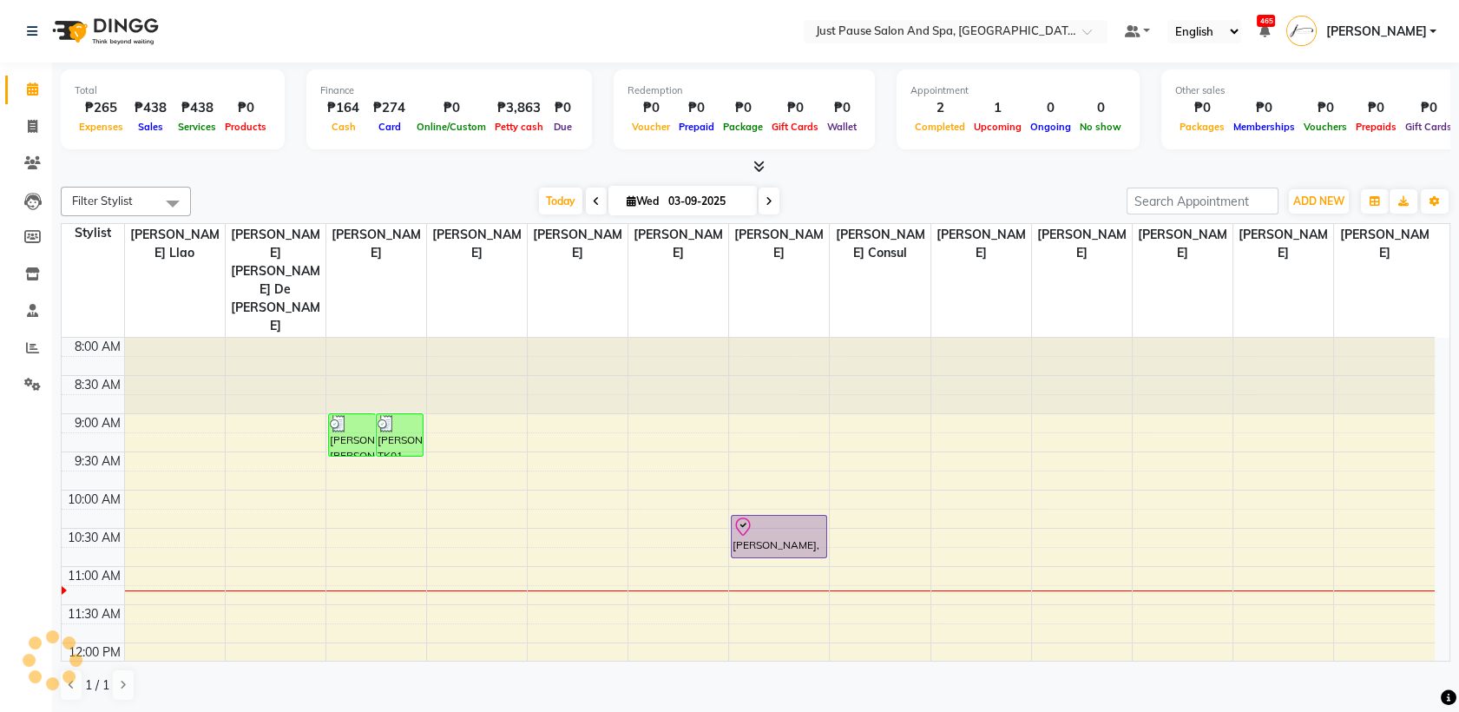
click at [35, 148] on li "Clients" at bounding box center [26, 163] width 52 height 37
click at [32, 160] on icon at bounding box center [32, 162] width 16 height 13
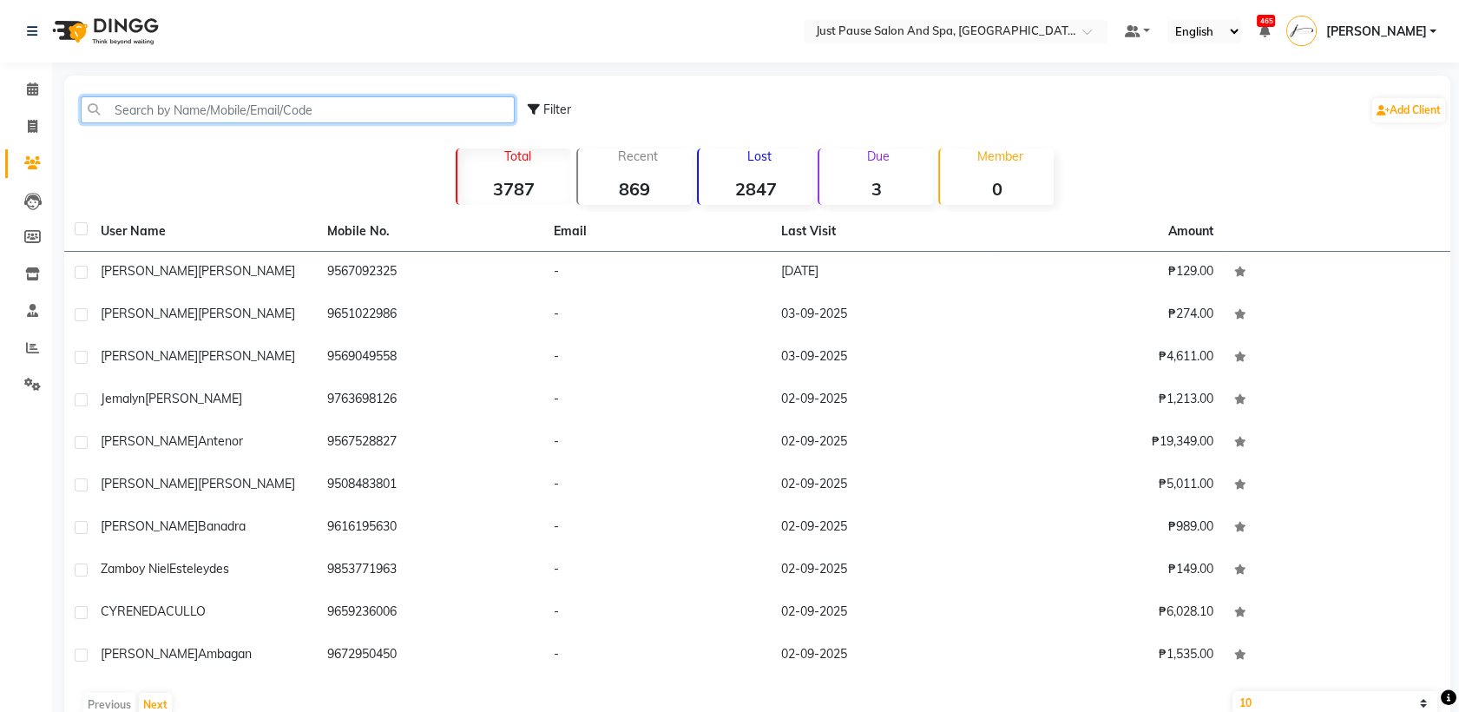
click at [240, 106] on input "text" at bounding box center [298, 109] width 434 height 27
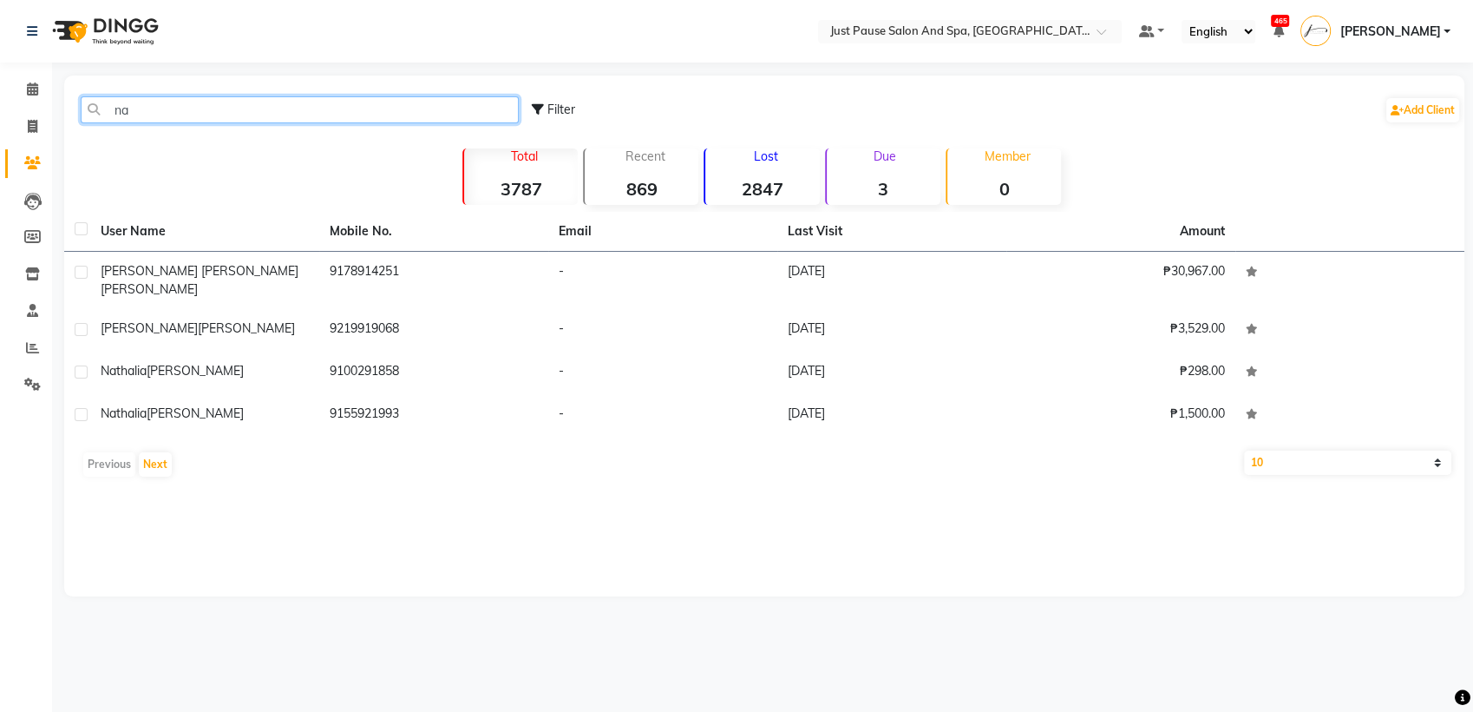
type input "n"
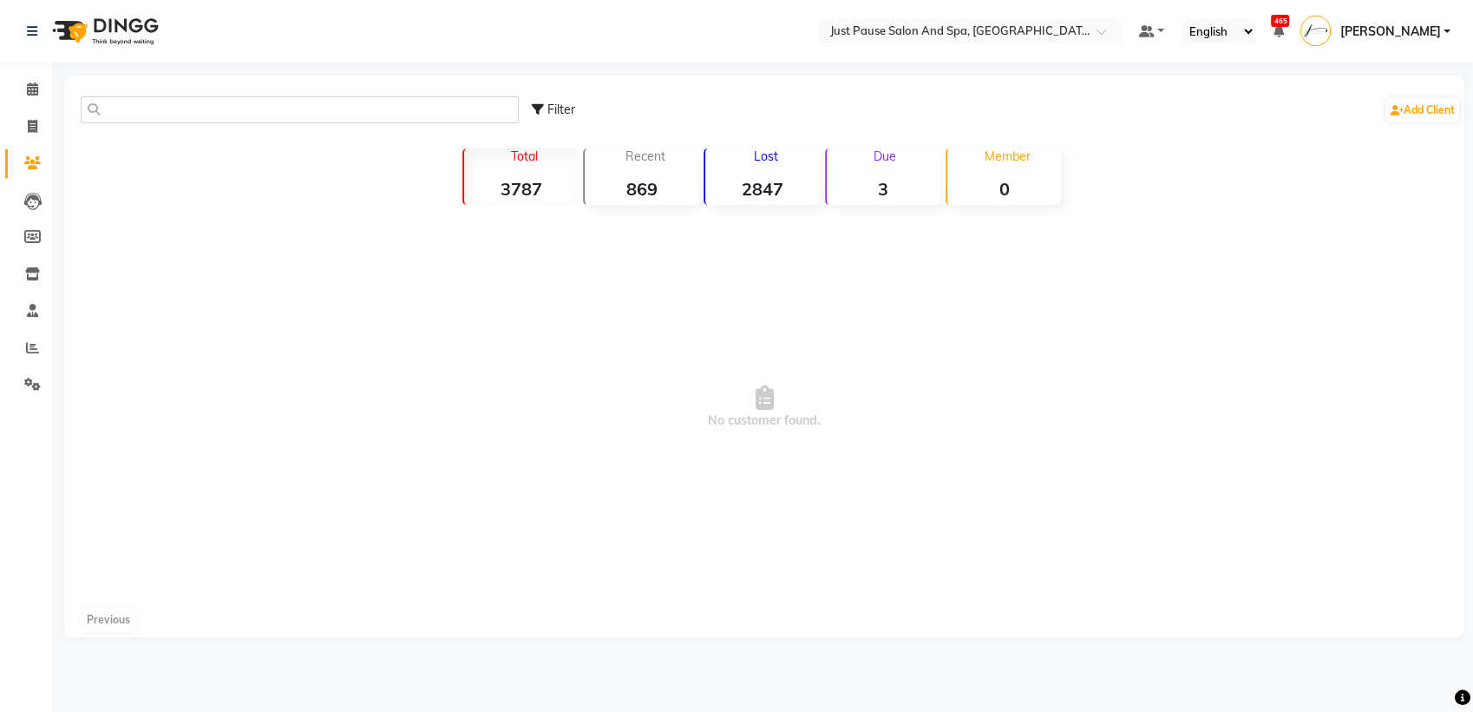
click at [759, 162] on p "Lost" at bounding box center [765, 156] width 107 height 16
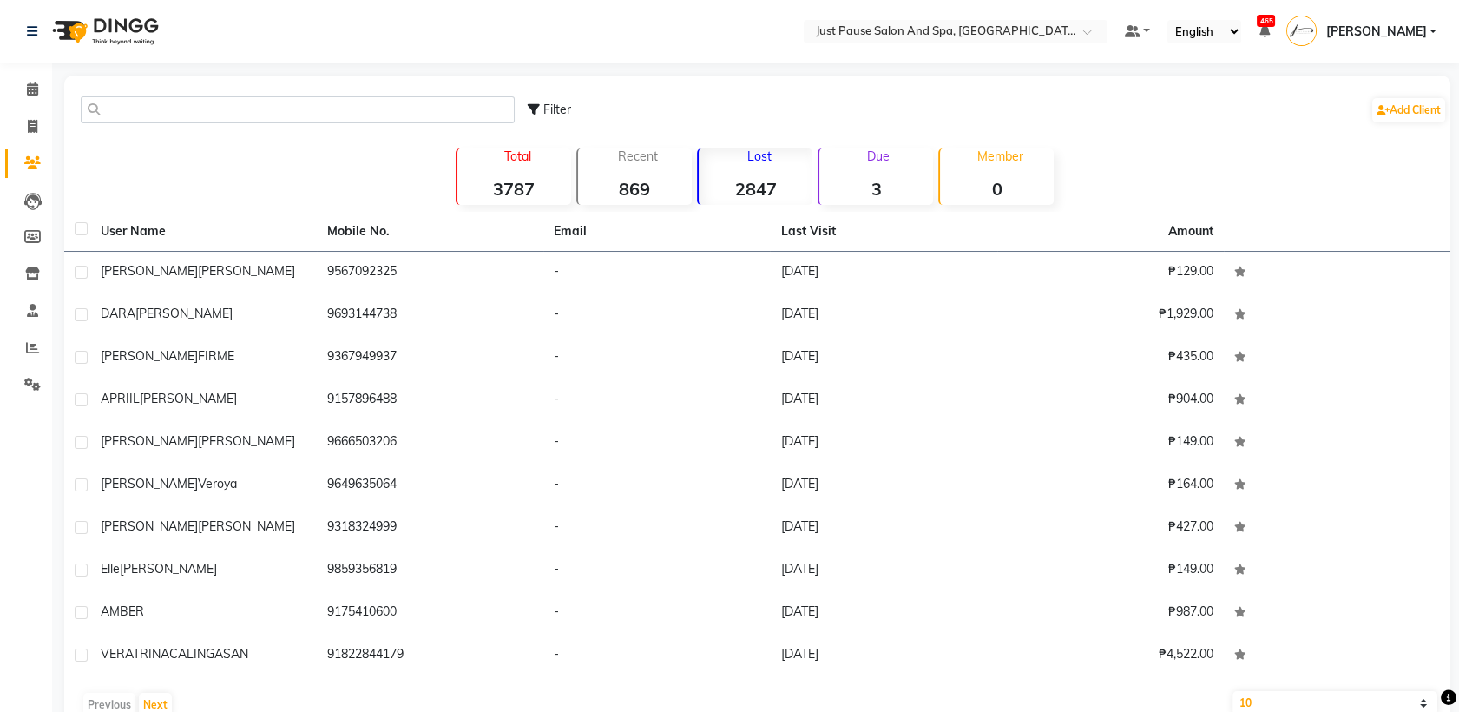
click at [170, 702] on div "Previous Next" at bounding box center [757, 705] width 1372 height 28
click at [158, 704] on button "Next" at bounding box center [155, 704] width 33 height 24
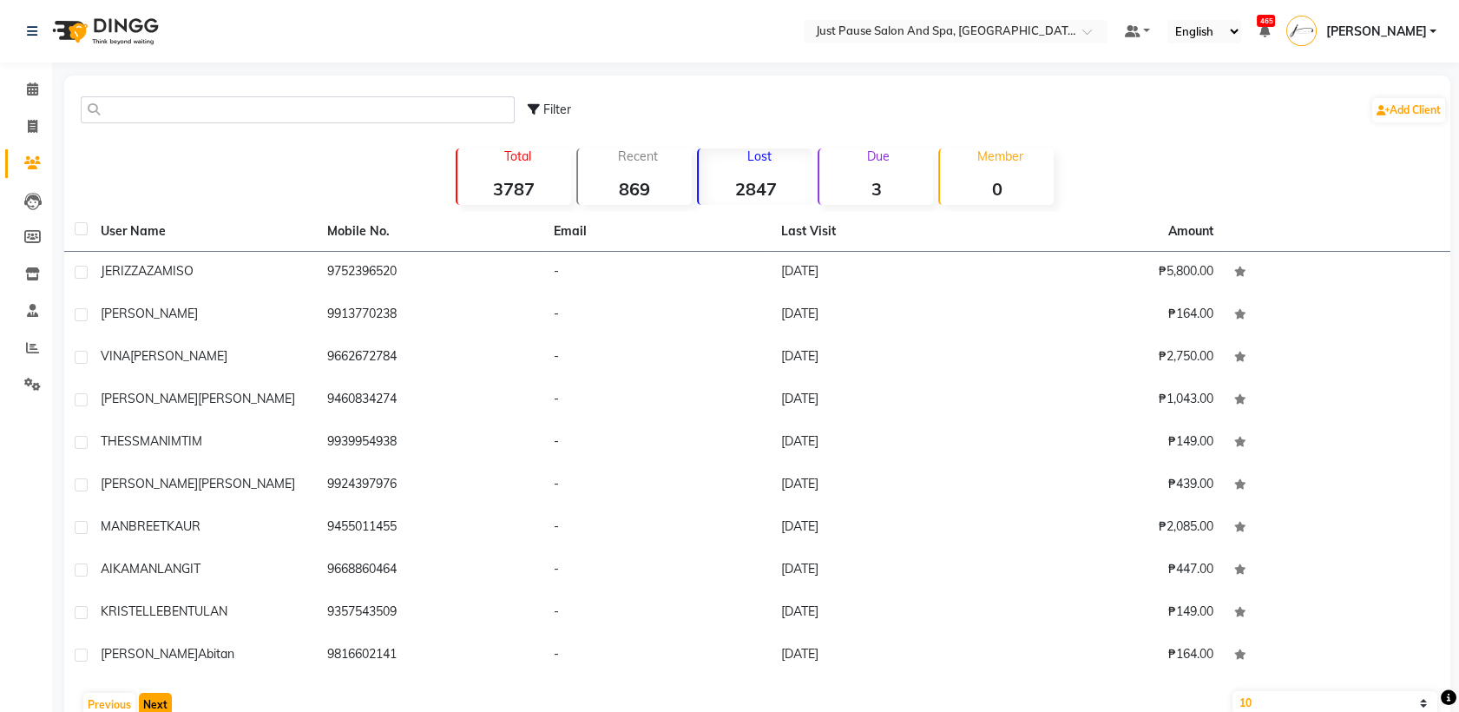
click at [158, 704] on button "Next" at bounding box center [155, 704] width 33 height 24
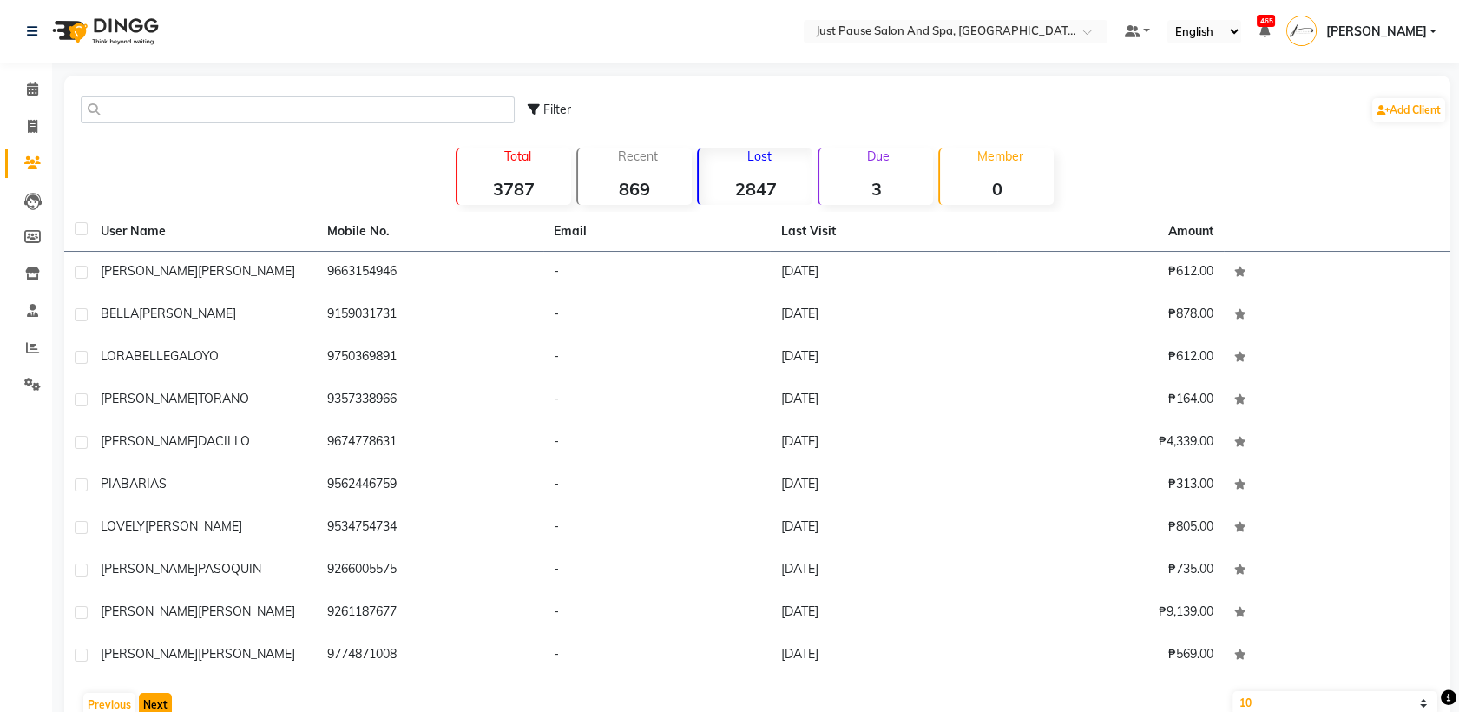
click at [158, 704] on button "Next" at bounding box center [155, 704] width 33 height 24
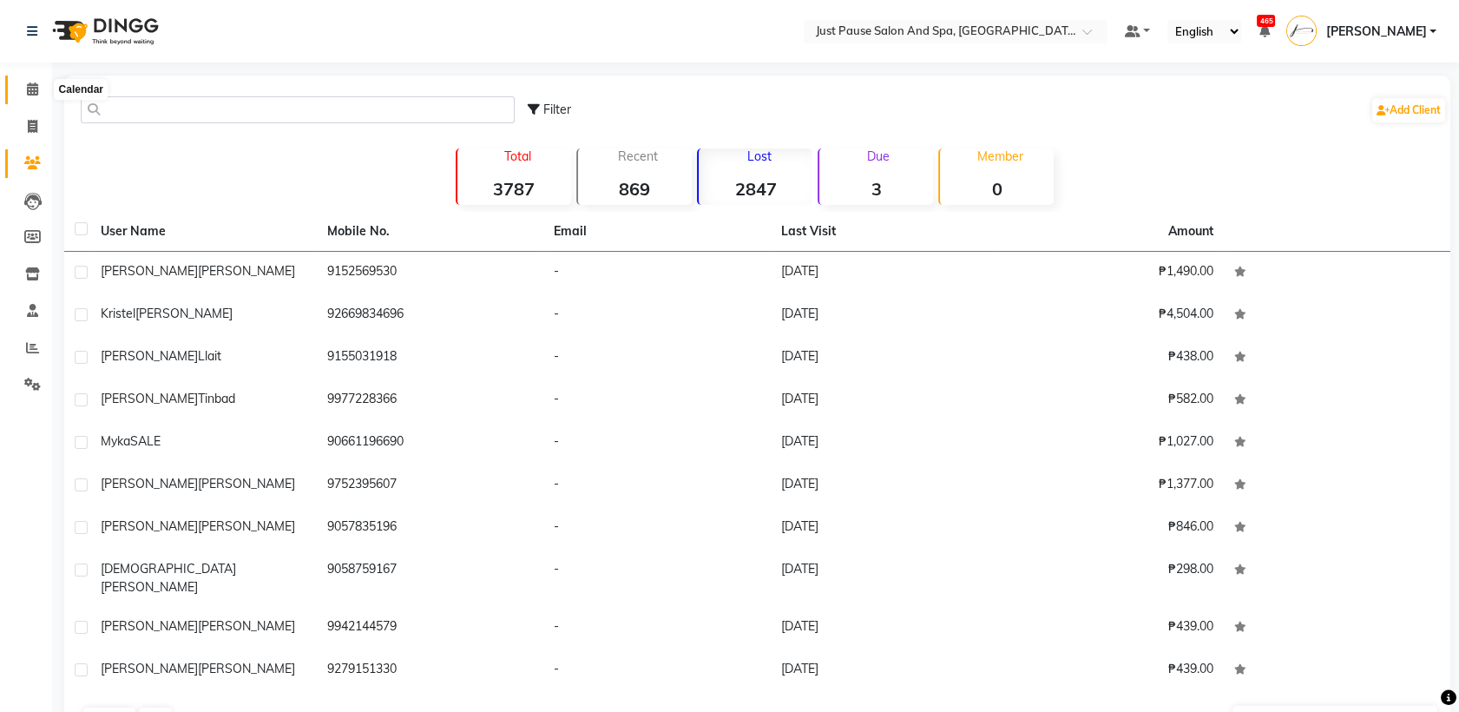
click at [30, 94] on icon at bounding box center [32, 88] width 11 height 13
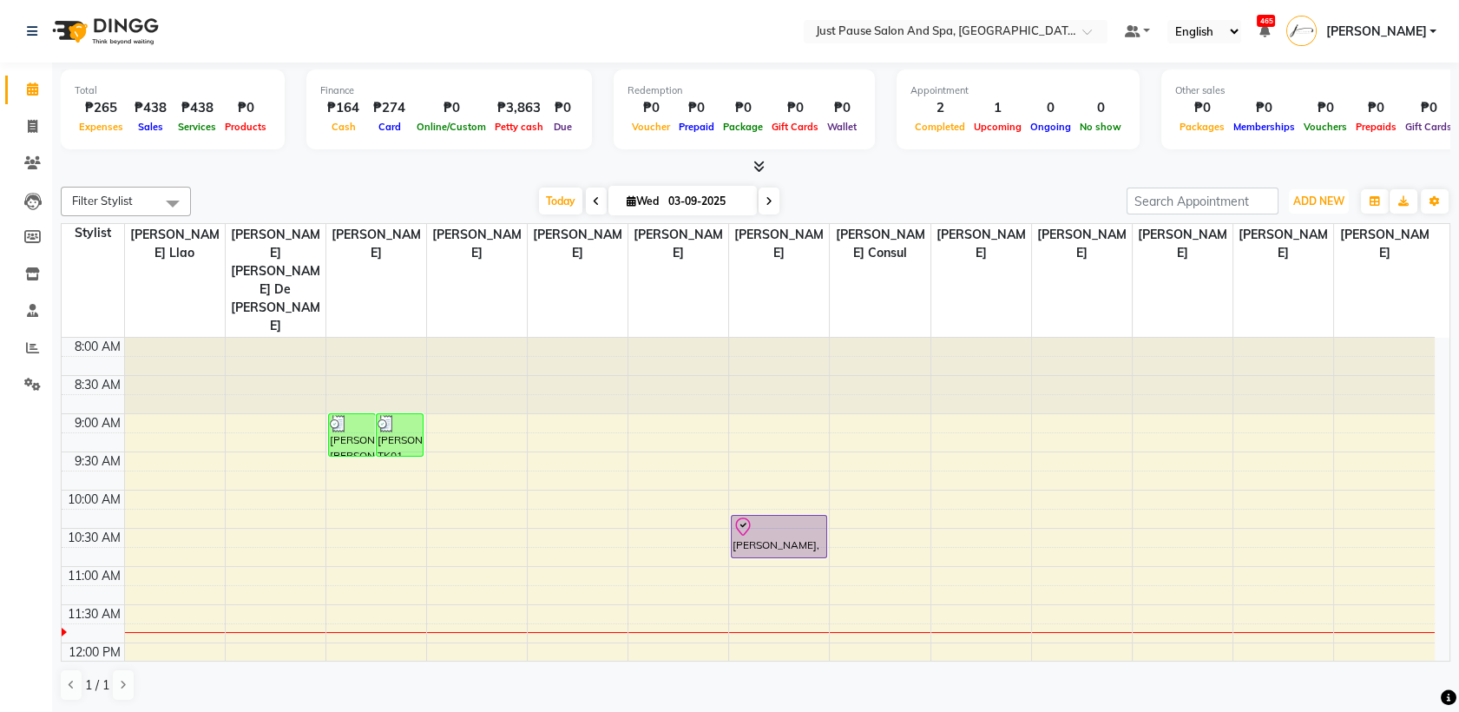
click at [1318, 194] on span "ADD NEW" at bounding box center [1318, 200] width 51 height 13
click at [1262, 233] on button "Add Appointment" at bounding box center [1279, 234] width 137 height 23
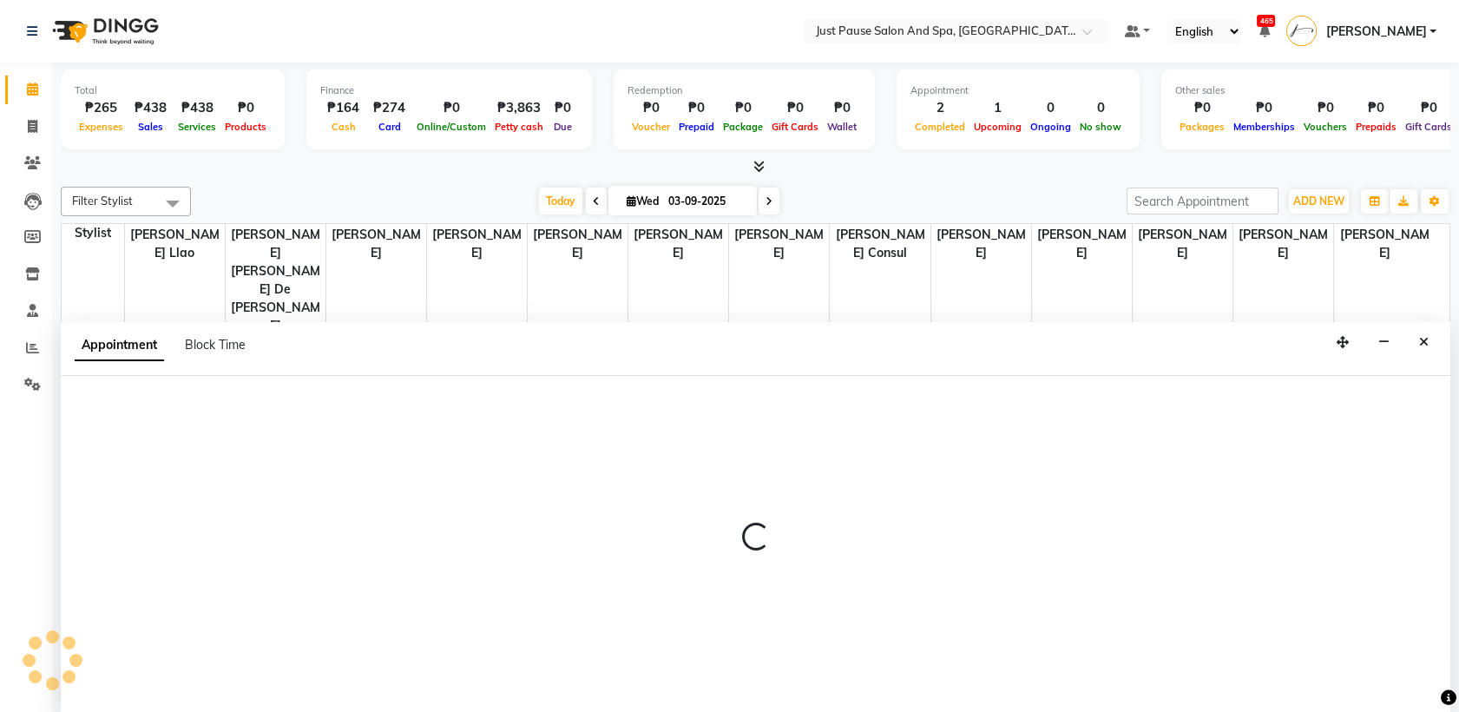
select select "540"
select select "tentative"
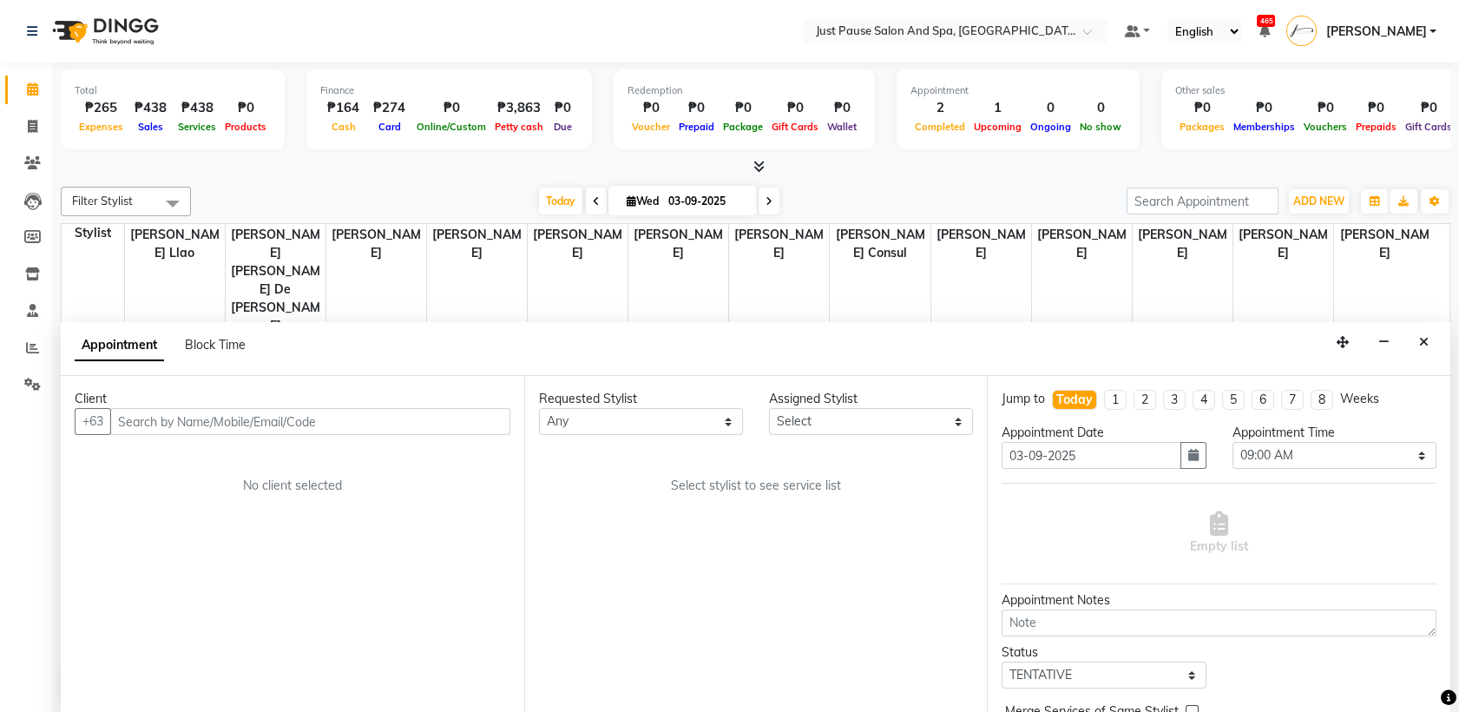
click at [417, 413] on input "text" at bounding box center [310, 421] width 400 height 27
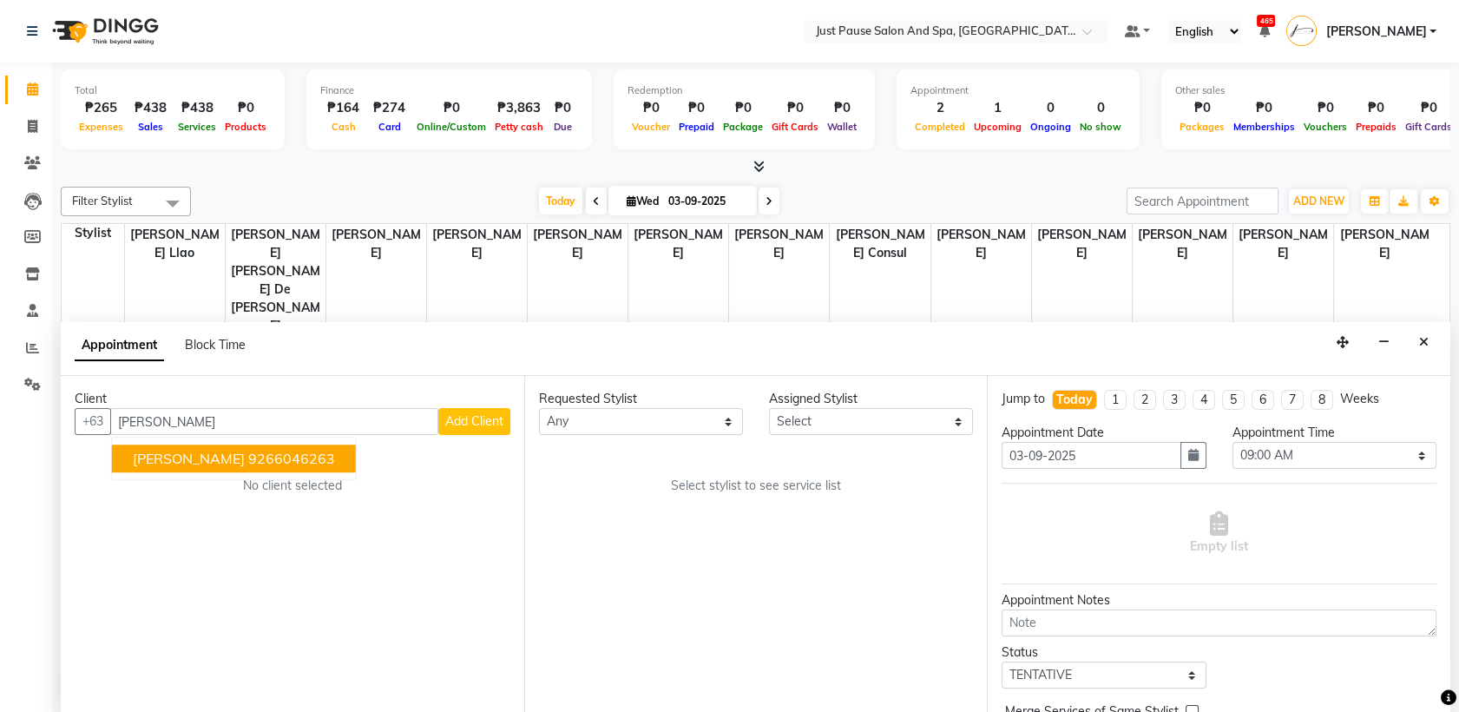
click at [417, 413] on input "[PERSON_NAME]" at bounding box center [274, 421] width 328 height 27
type input "b"
click at [286, 457] on ngb-highlight "922867 2423" at bounding box center [293, 458] width 90 height 17
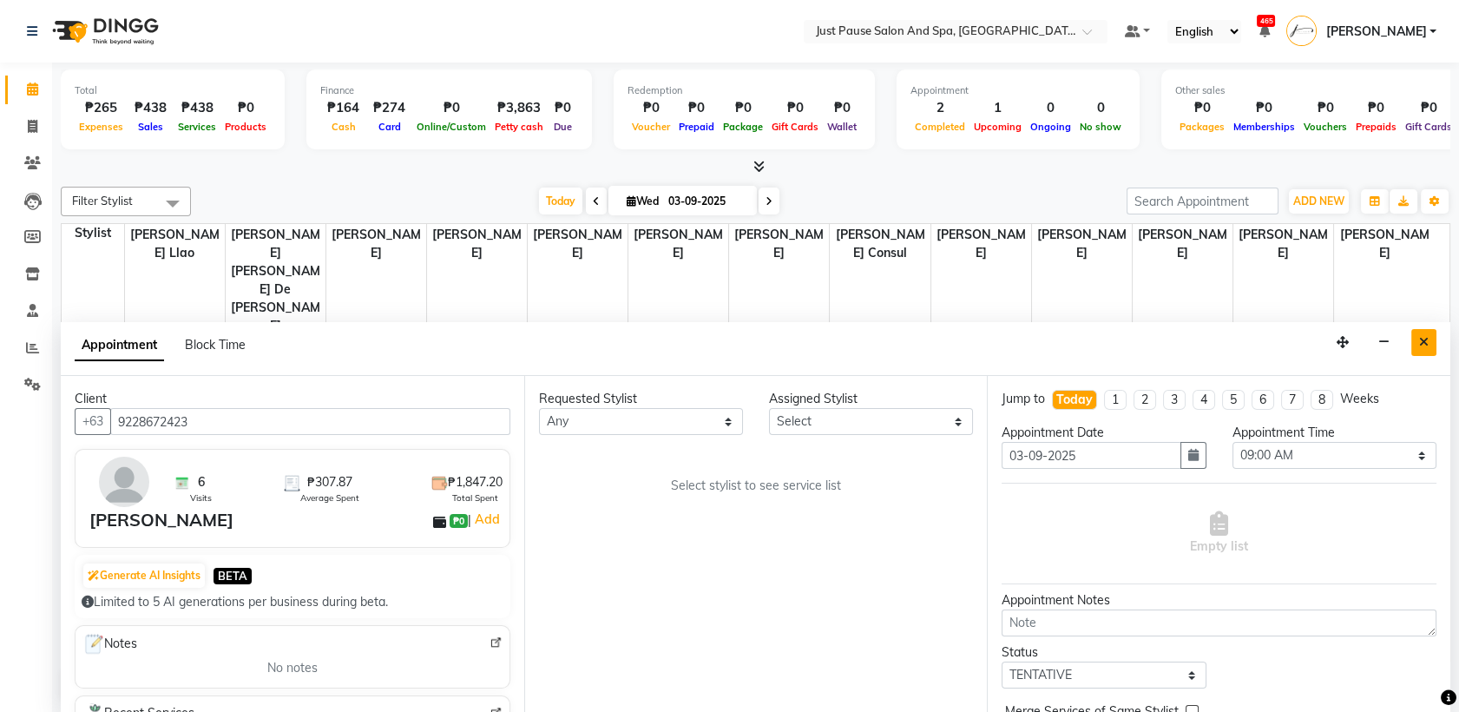
type input "9228672423"
click at [1415, 339] on button "Close" at bounding box center [1423, 342] width 25 height 27
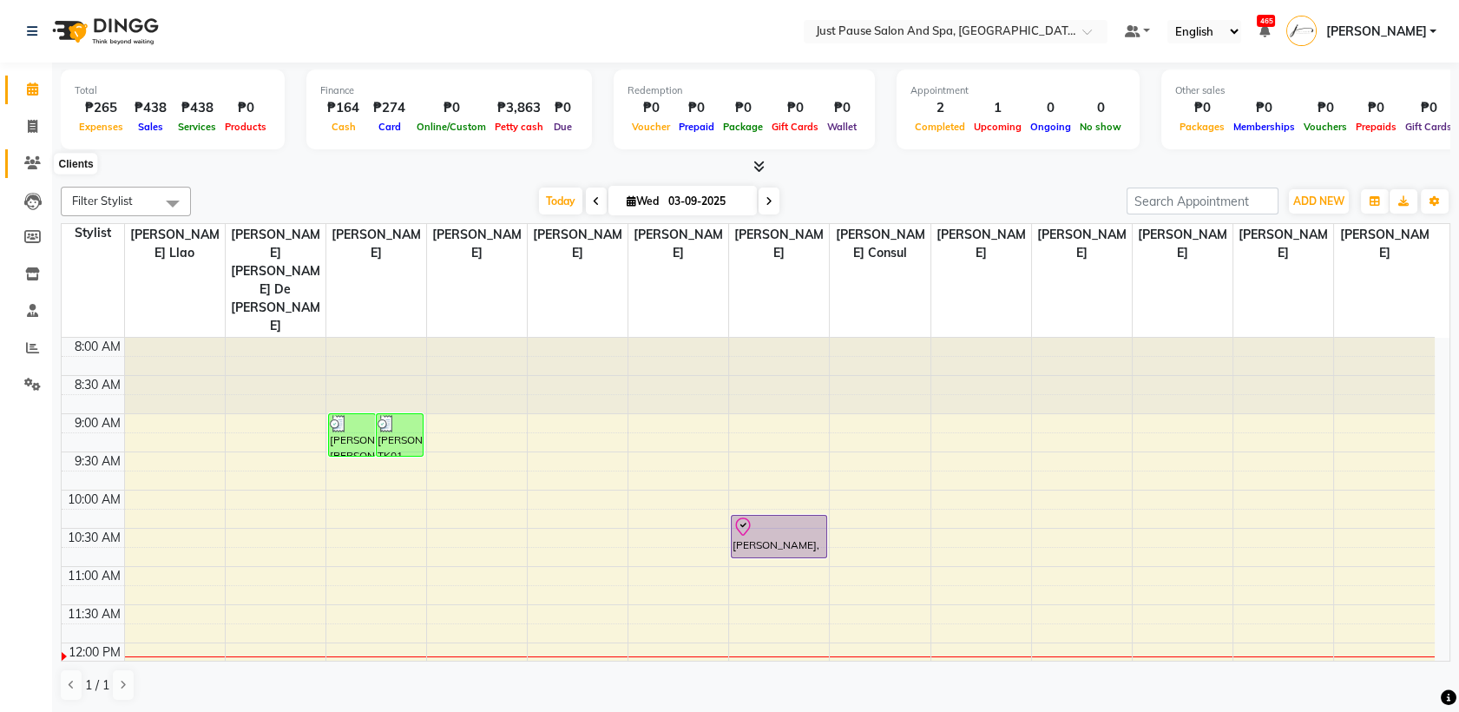
click at [30, 158] on icon at bounding box center [32, 162] width 16 height 13
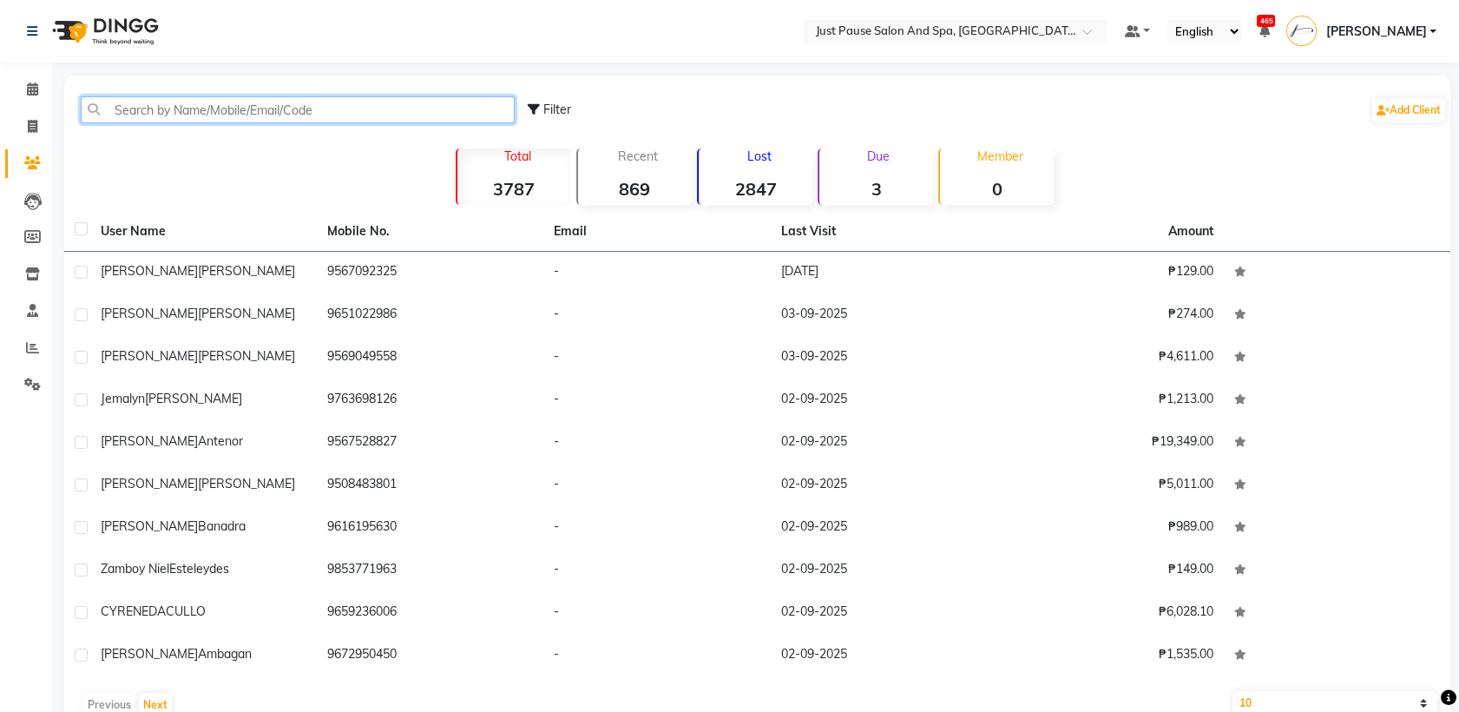
click at [404, 115] on input "text" at bounding box center [298, 109] width 434 height 27
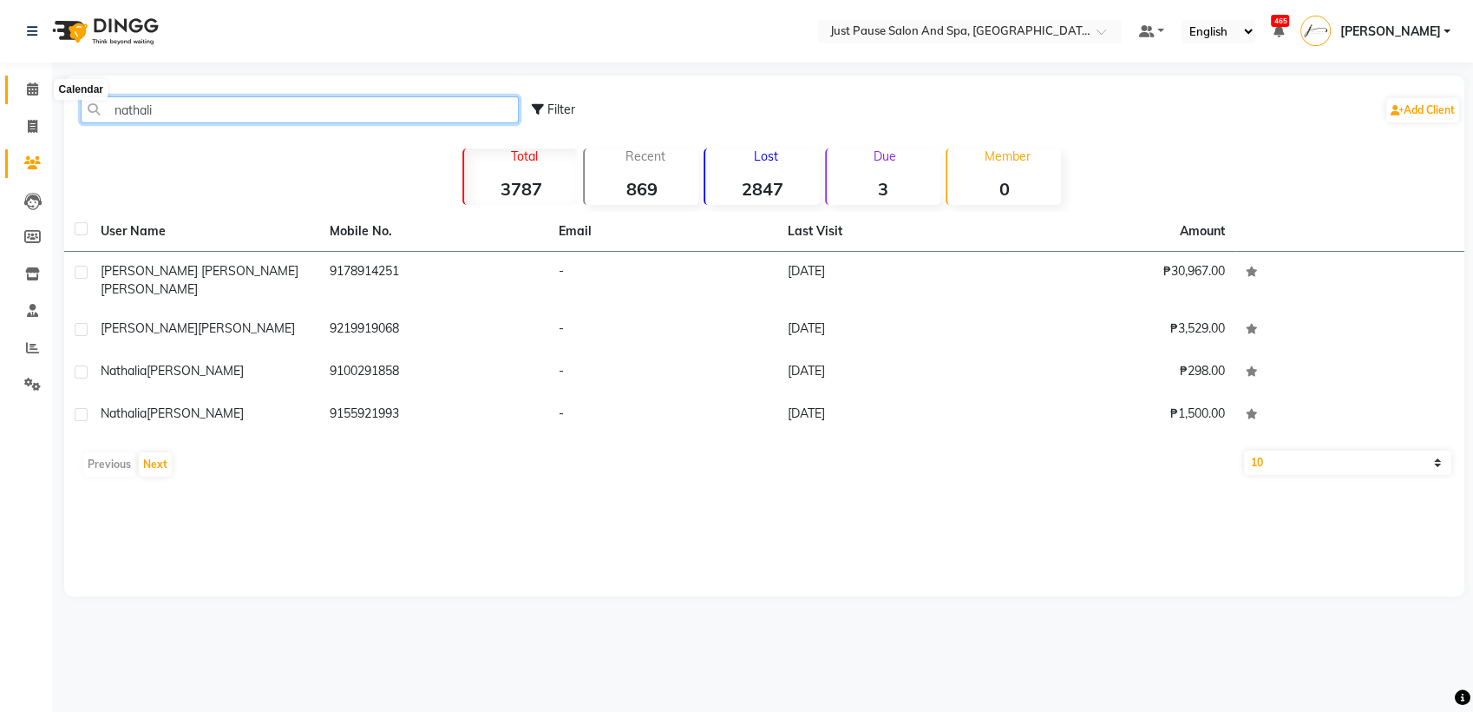
type input "nathali"
click at [33, 91] on icon at bounding box center [32, 88] width 11 height 13
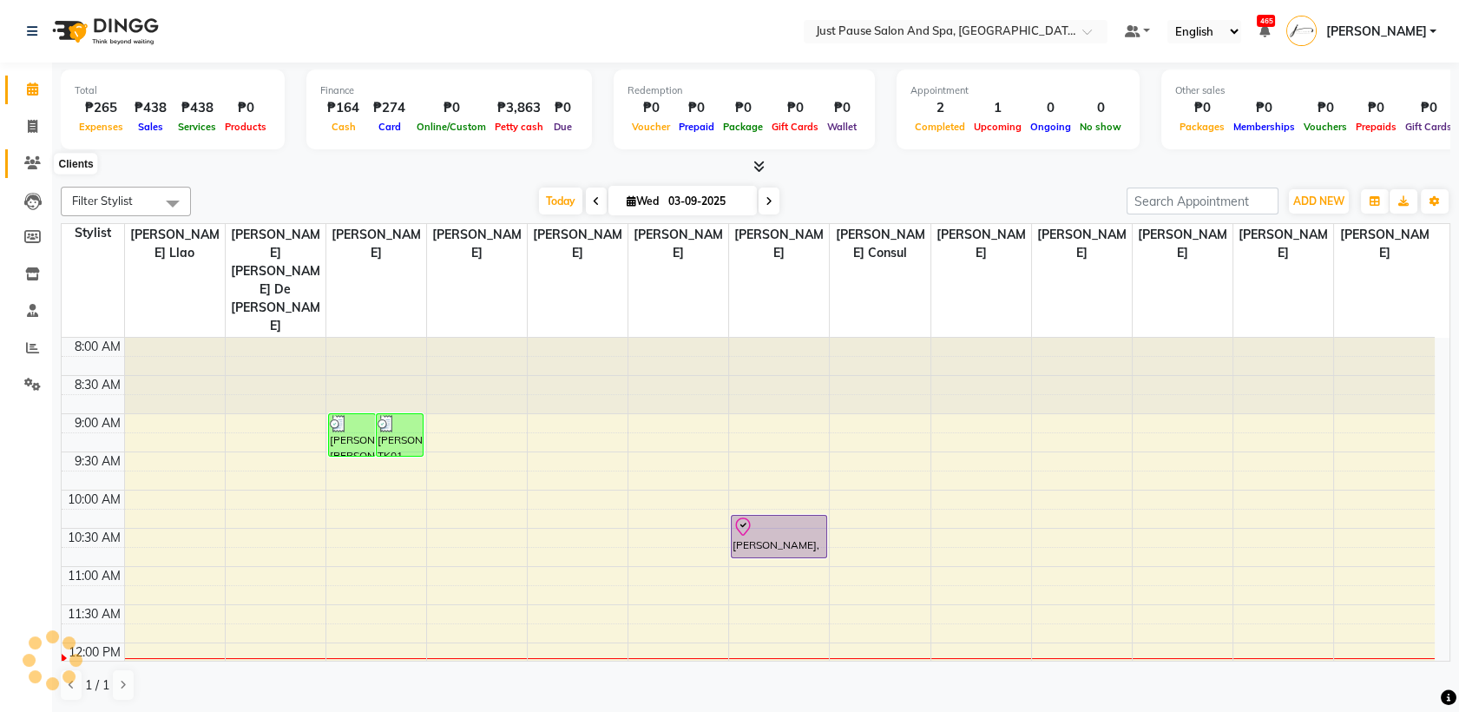
click at [33, 161] on icon at bounding box center [32, 162] width 16 height 13
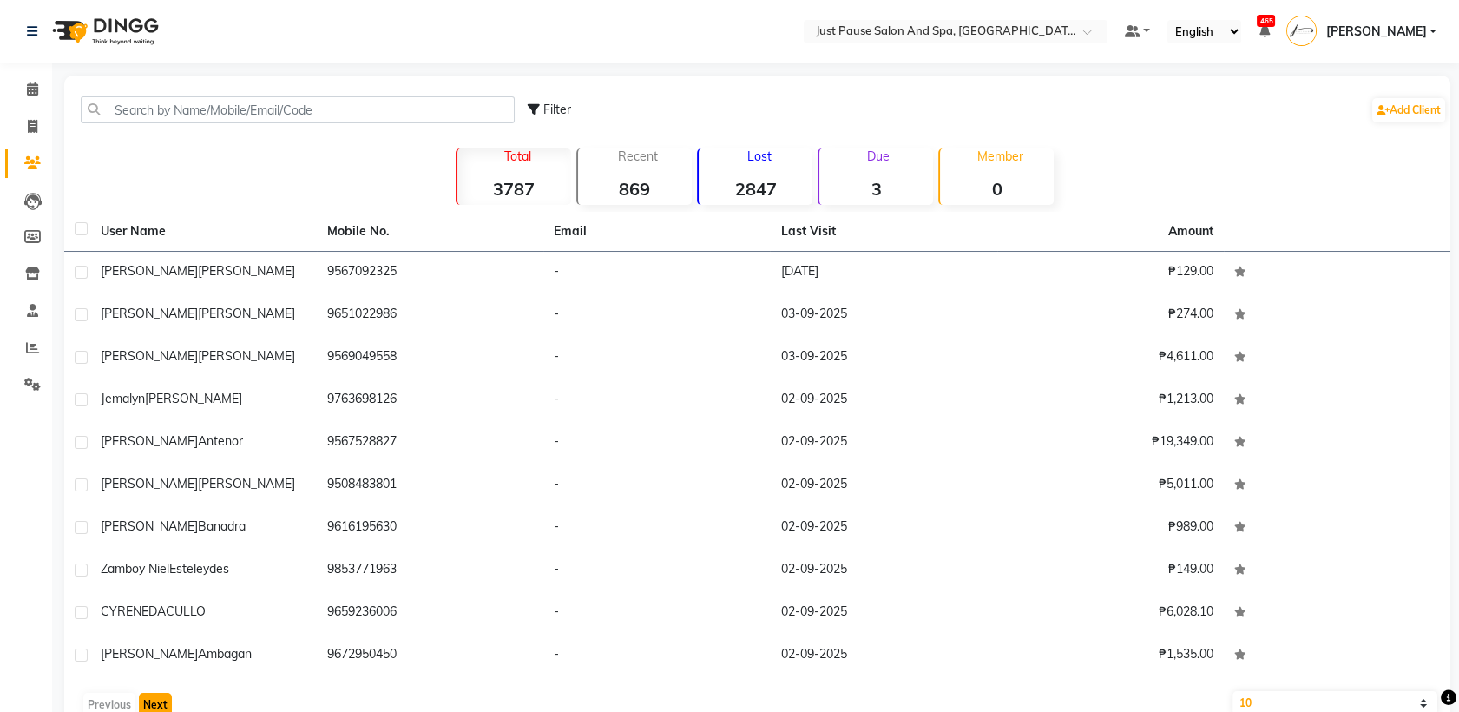
click at [158, 701] on button "Next" at bounding box center [155, 704] width 33 height 24
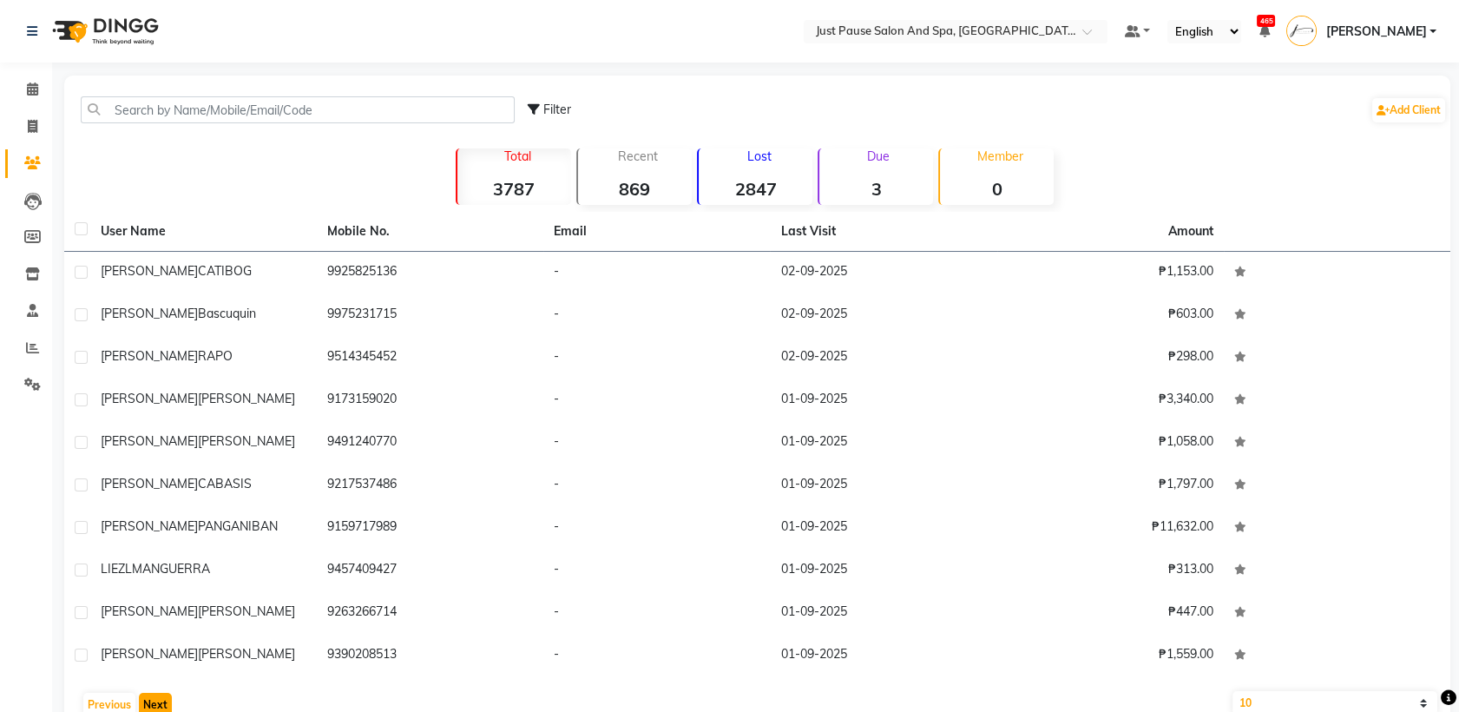
click at [158, 701] on button "Next" at bounding box center [155, 704] width 33 height 24
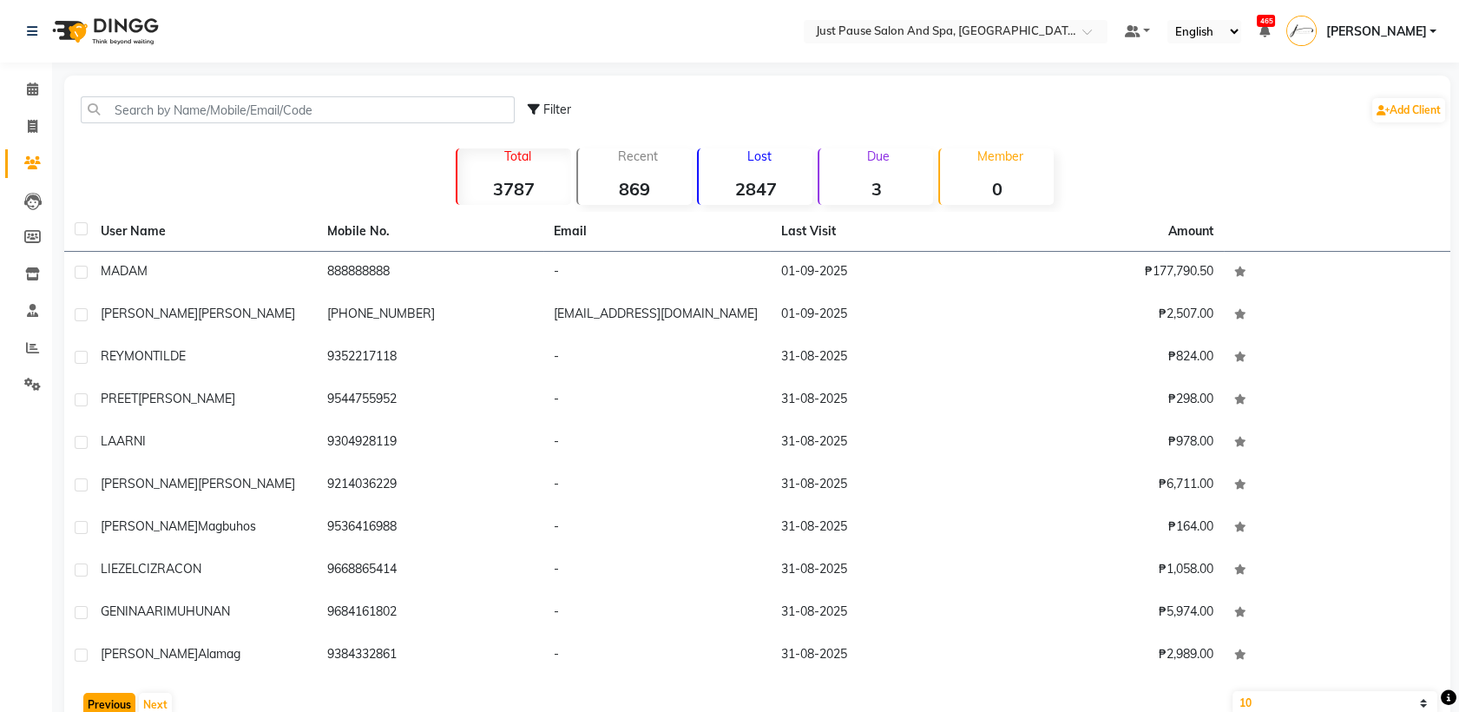
click at [97, 706] on button "Previous" at bounding box center [109, 704] width 52 height 24
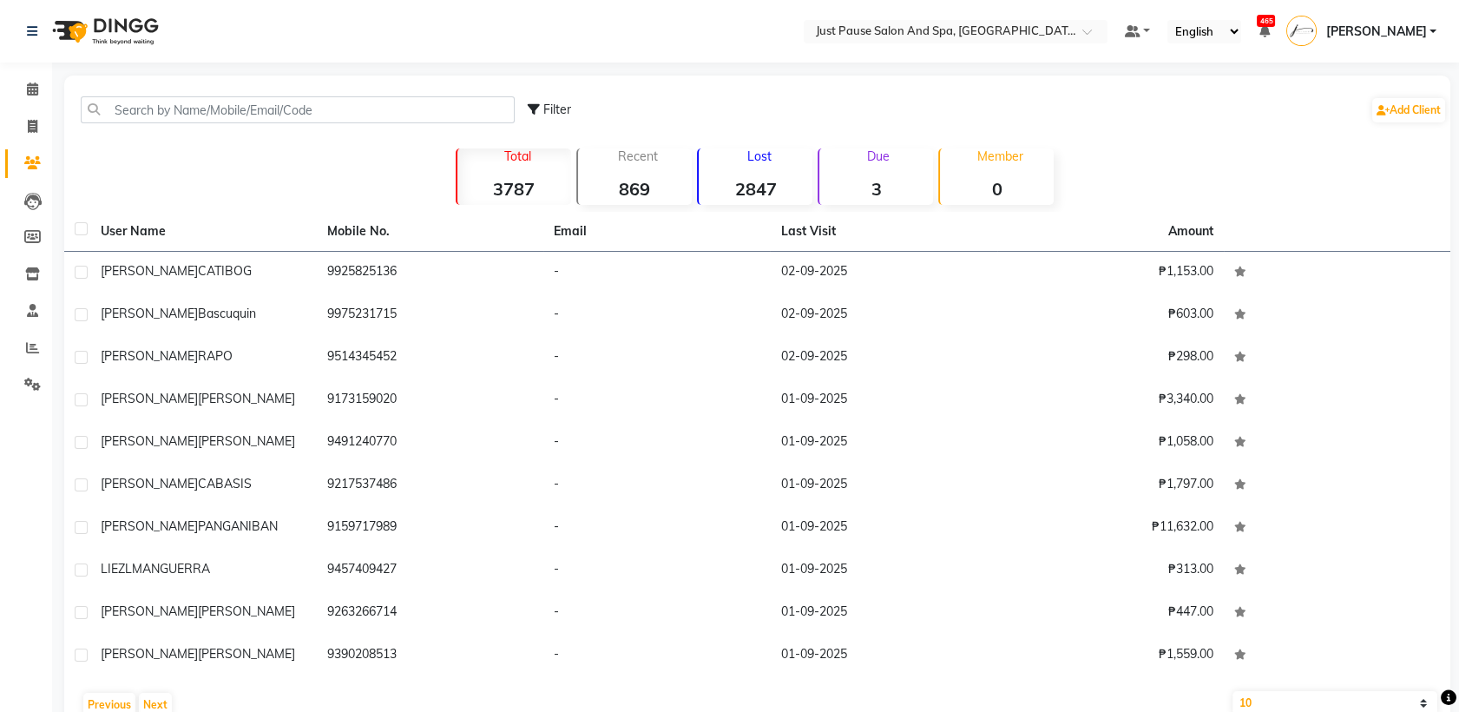
click at [774, 189] on strong "2847" at bounding box center [756, 189] width 114 height 22
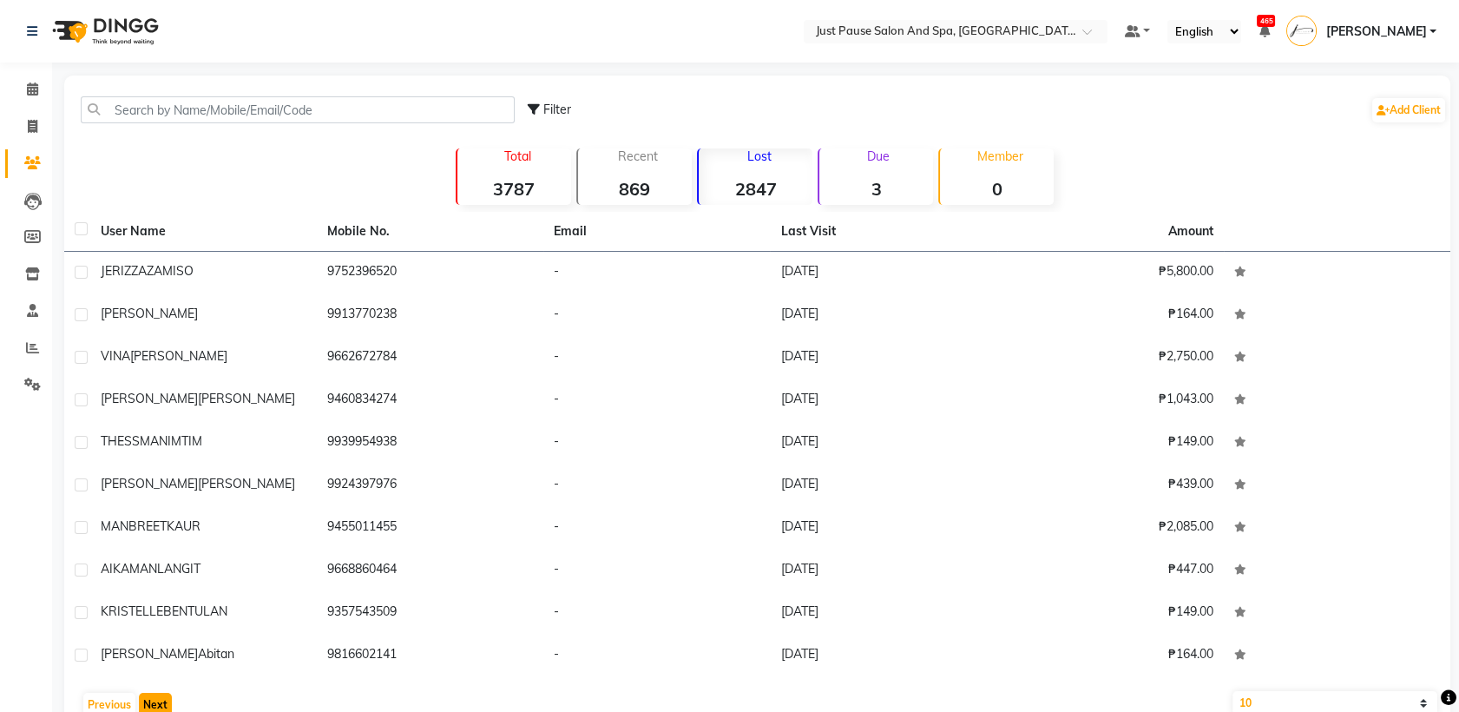
click at [159, 708] on button "Next" at bounding box center [155, 704] width 33 height 24
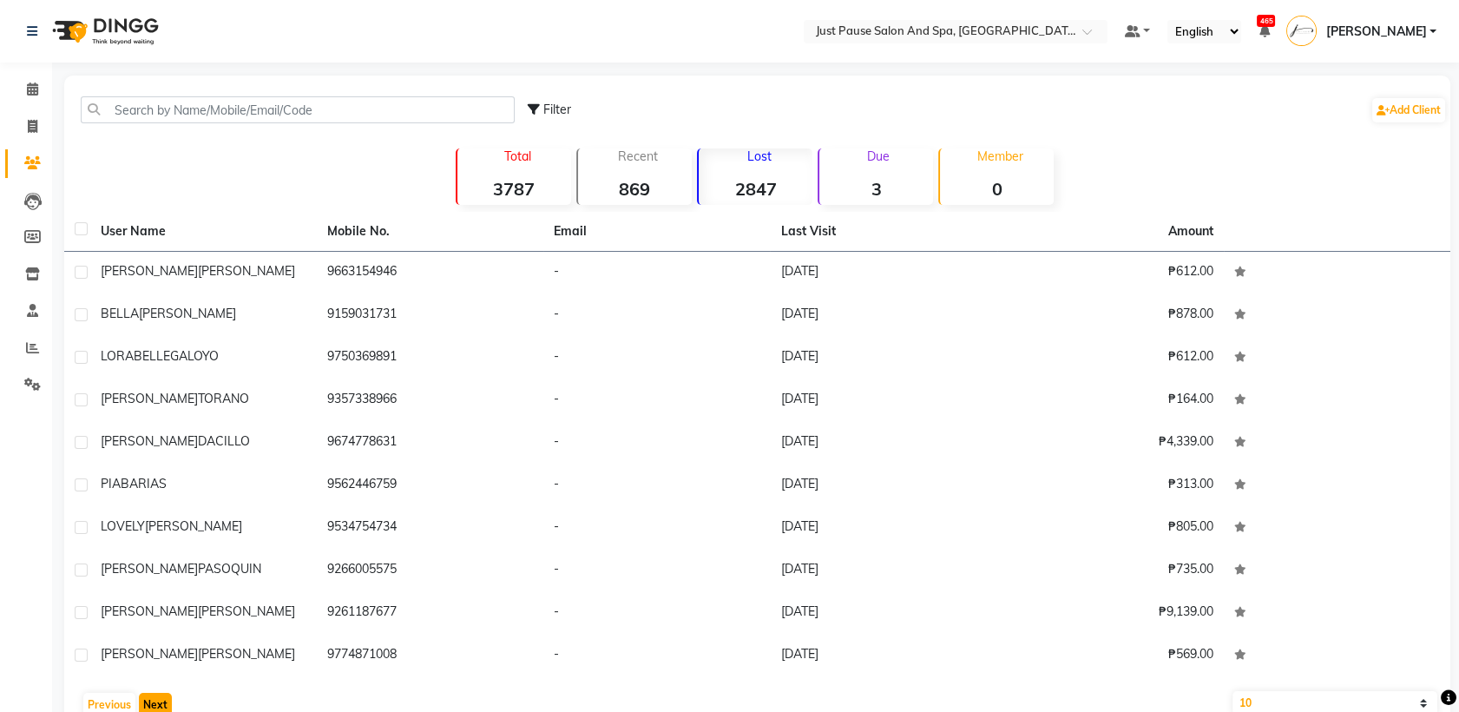
click at [152, 707] on button "Next" at bounding box center [155, 704] width 33 height 24
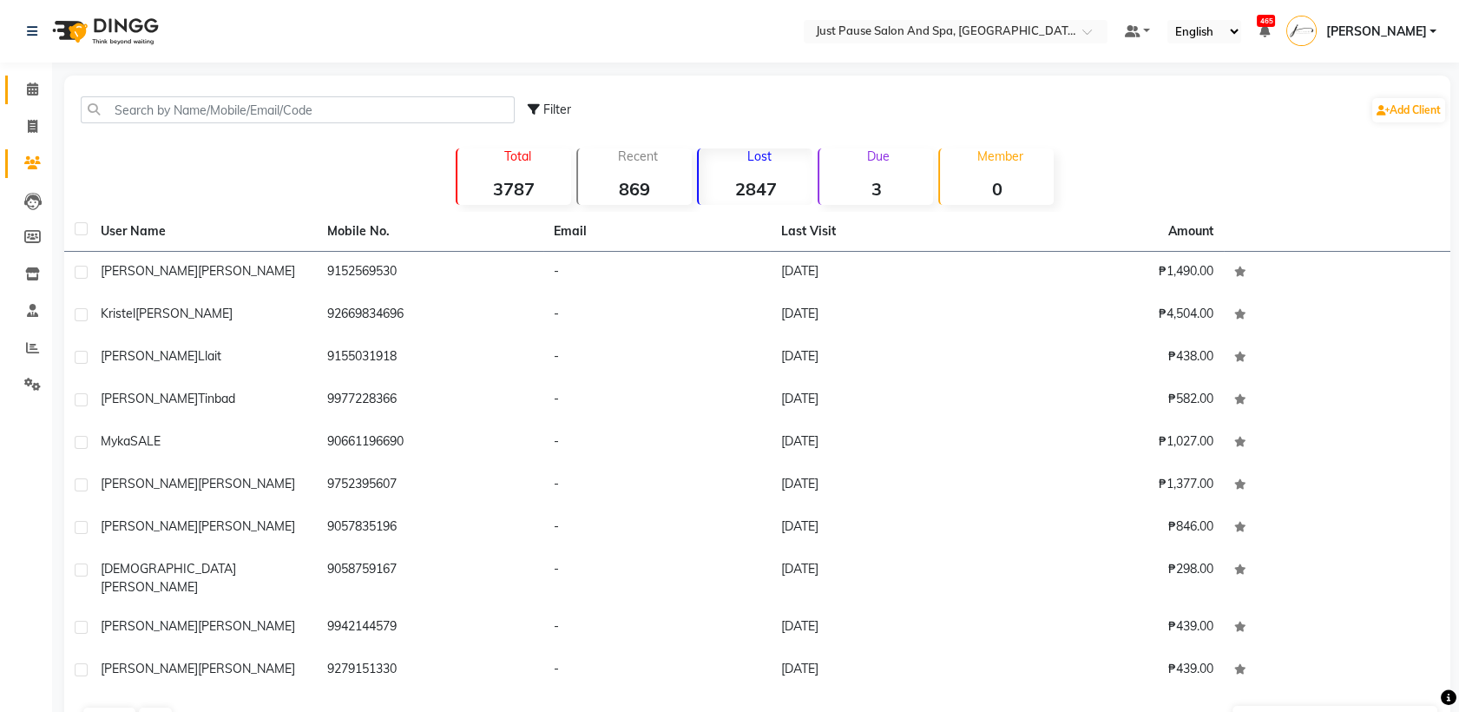
click at [22, 87] on span at bounding box center [32, 90] width 30 height 20
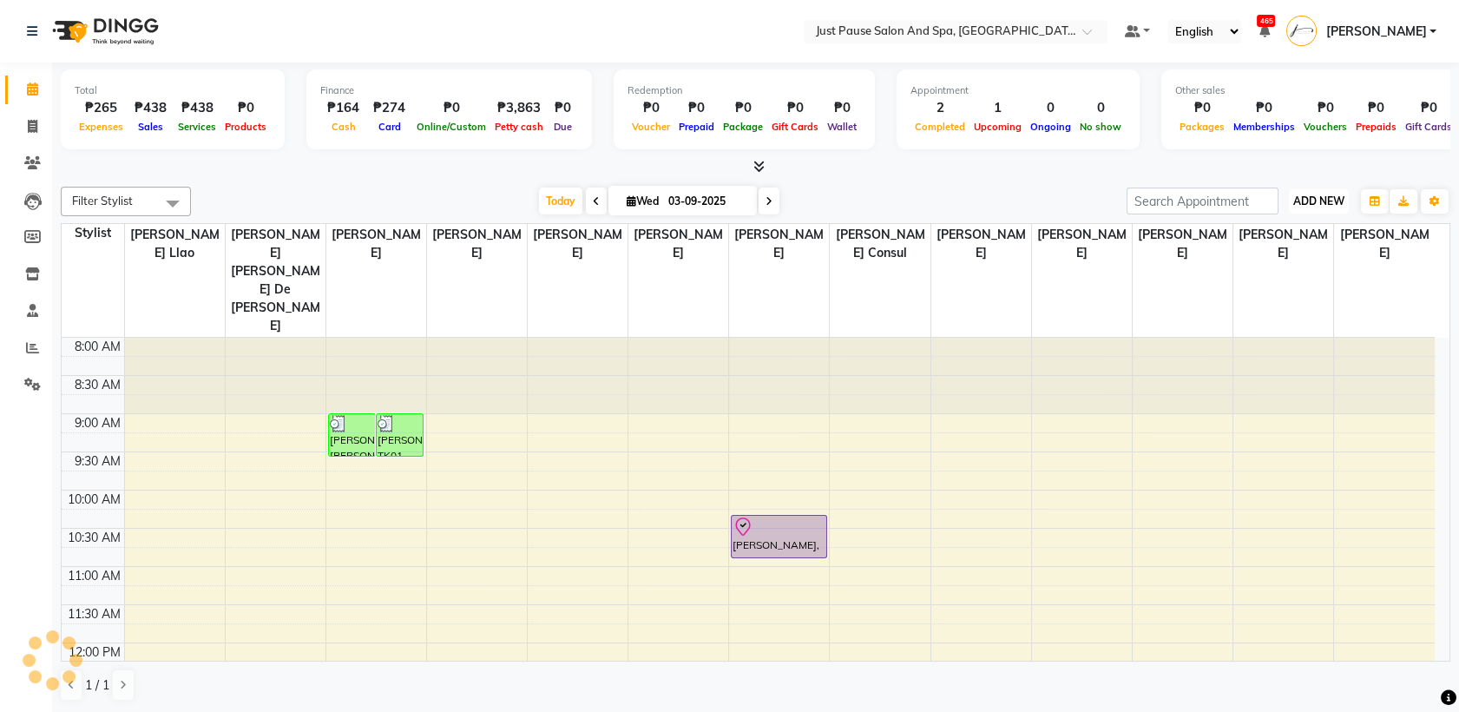
click at [1315, 200] on span "ADD NEW" at bounding box center [1318, 200] width 51 height 13
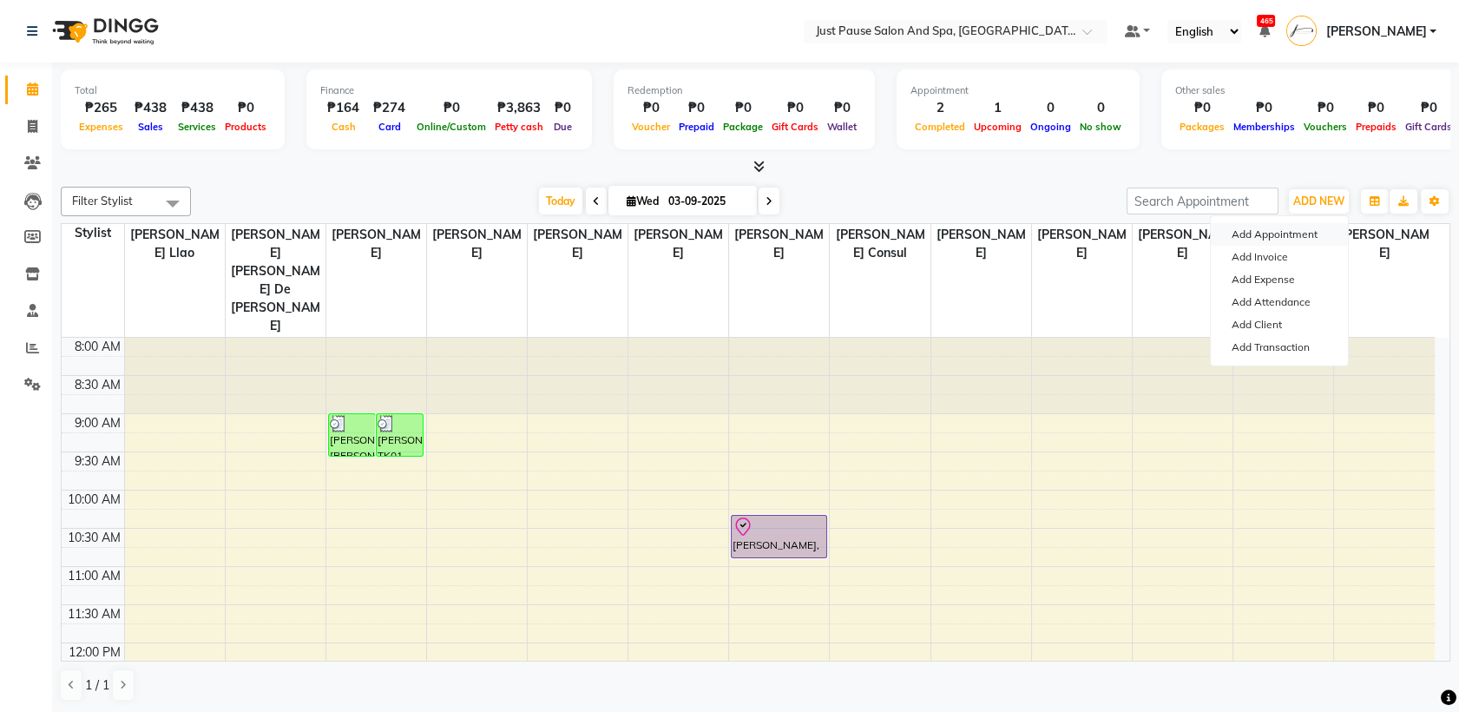
click at [1225, 239] on button "Add Appointment" at bounding box center [1279, 234] width 137 height 23
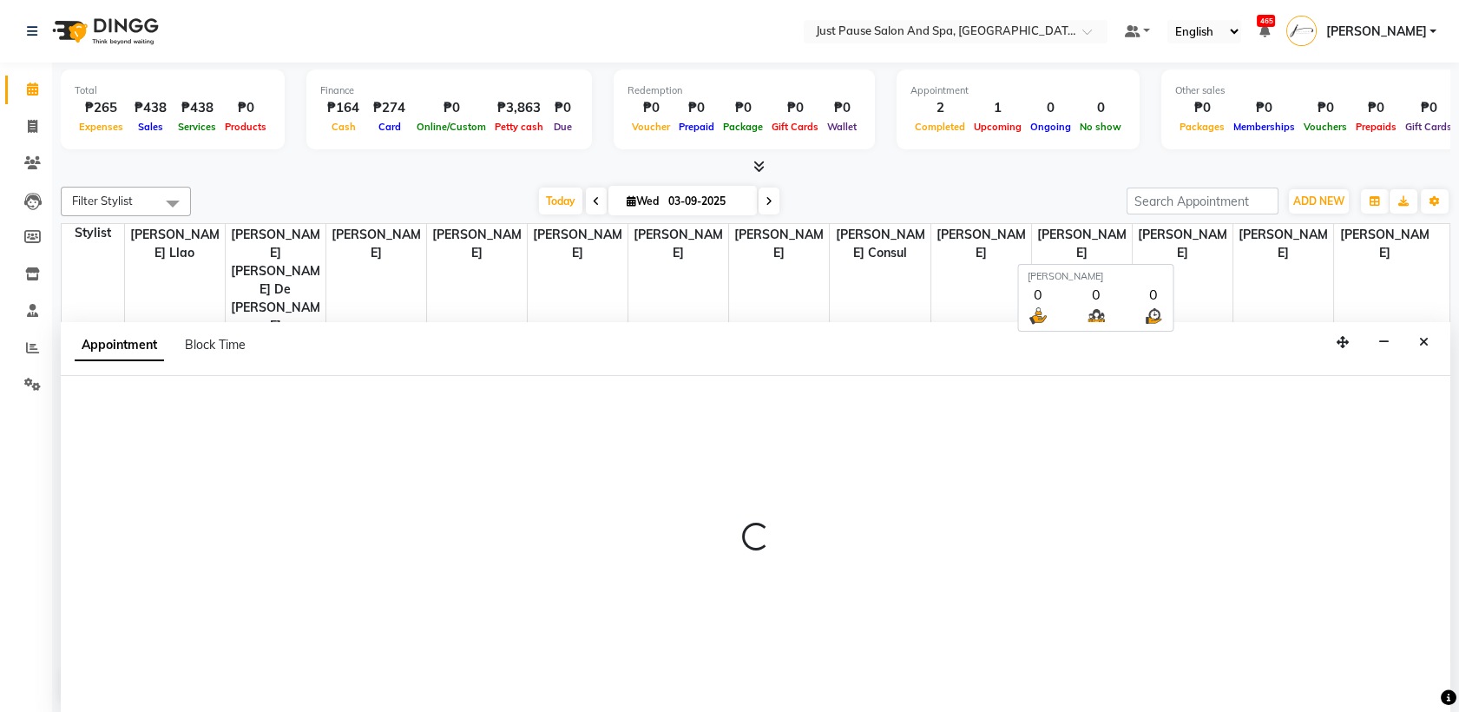
select select "tentative"
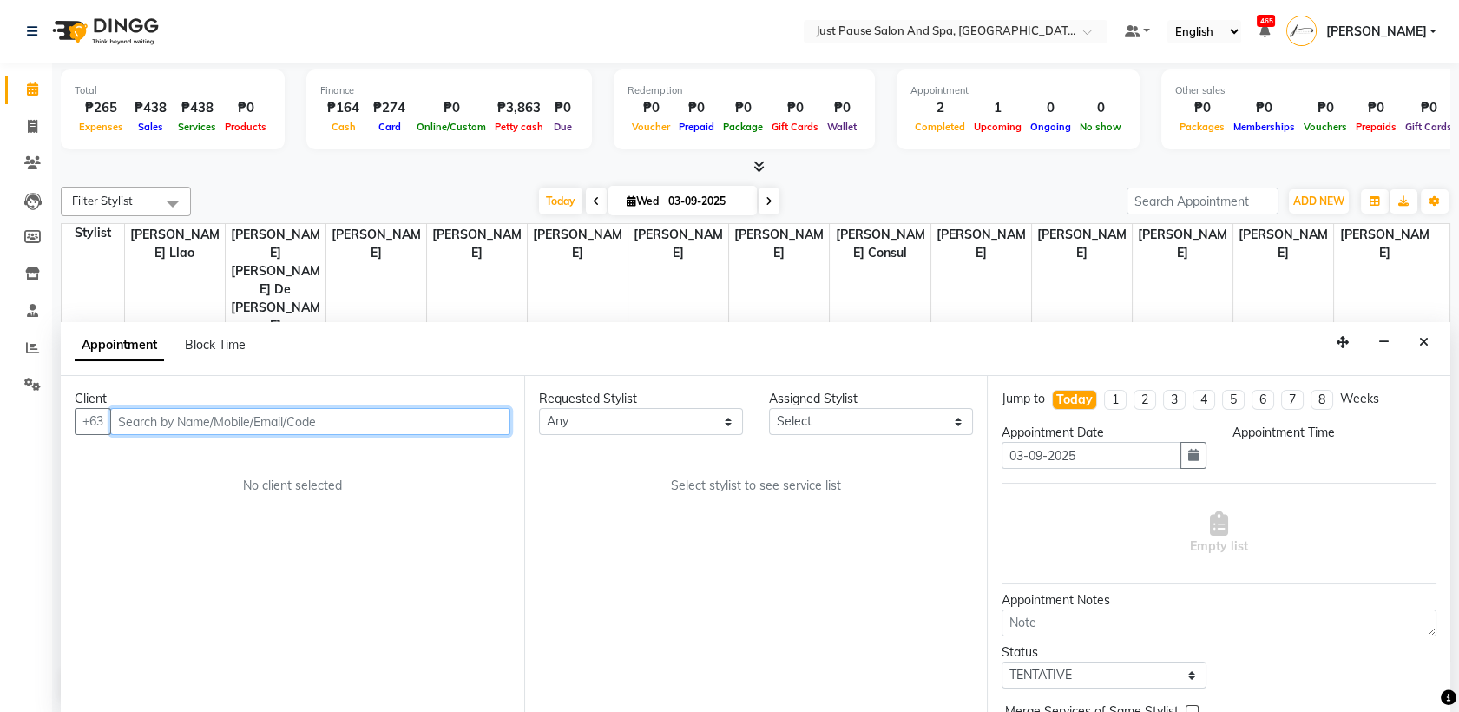
select select "540"
click at [320, 420] on input "text" at bounding box center [310, 421] width 400 height 27
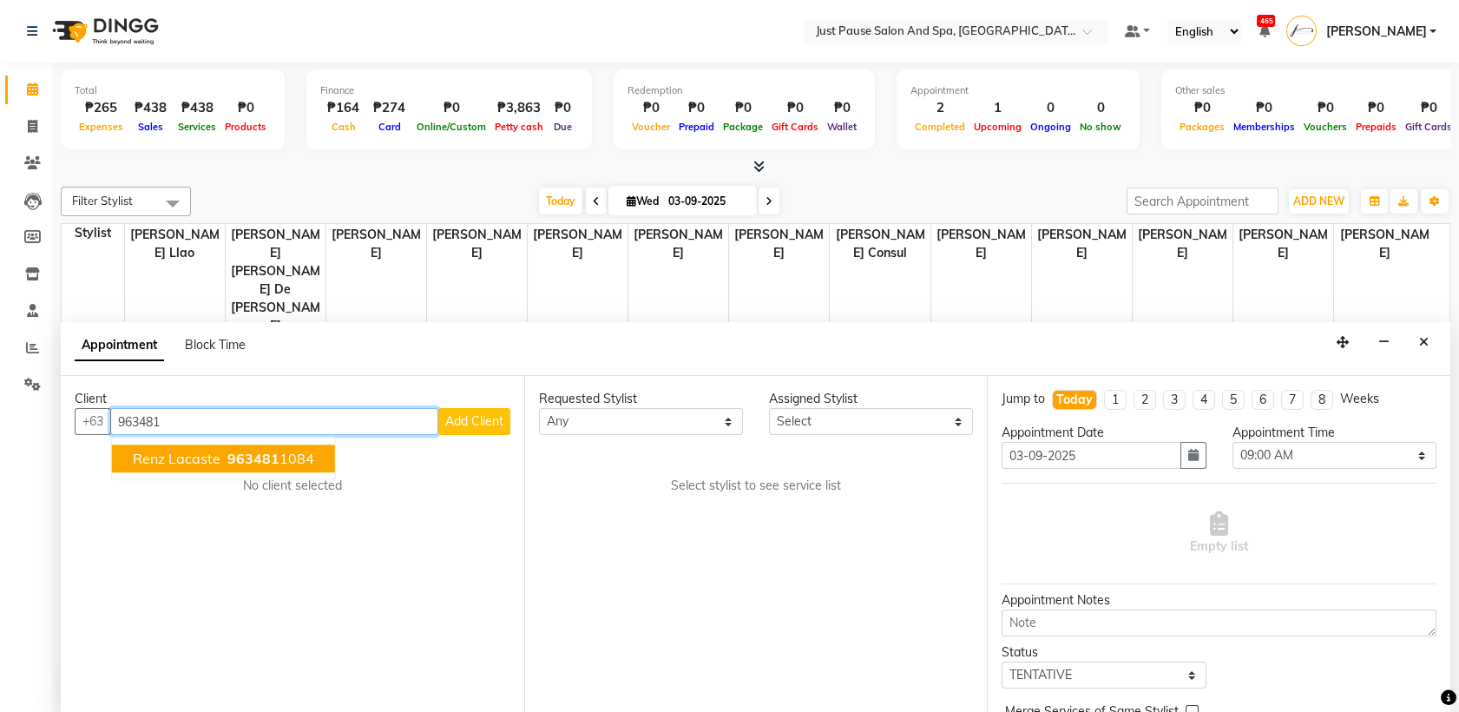
click at [259, 455] on span "963481" at bounding box center [253, 458] width 52 height 17
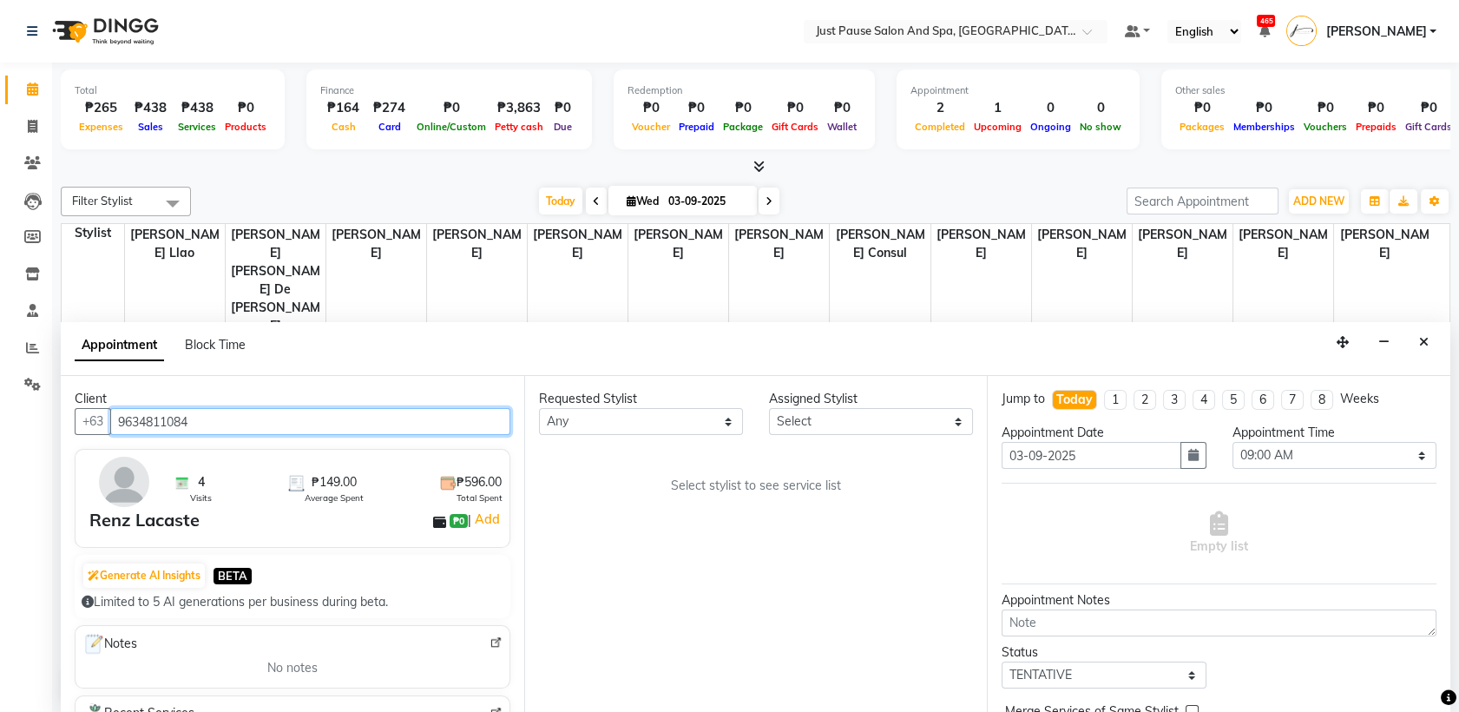
type input "9634811084"
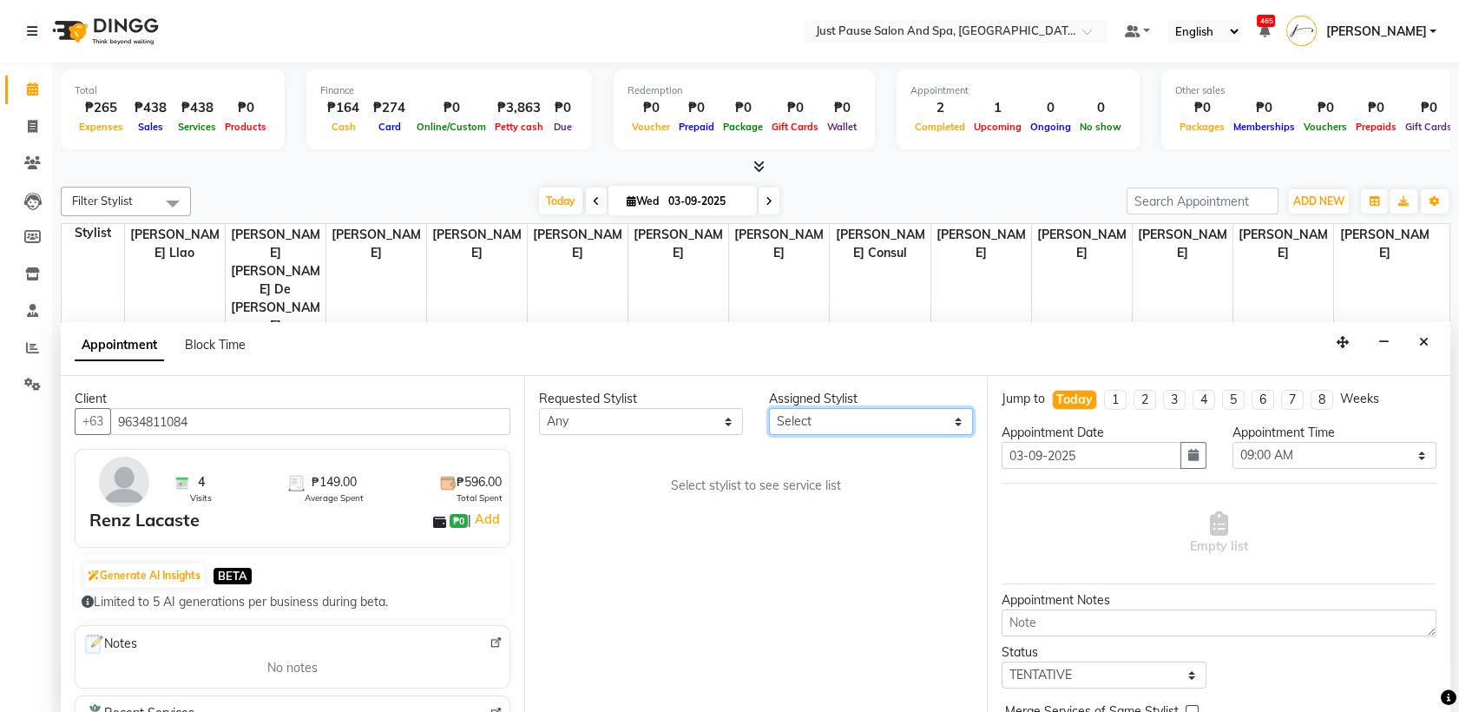
click at [955, 423] on select "Select [PERSON_NAME] [PERSON_NAME] [PERSON_NAME] llao [PERSON_NAME] [PERSON_NAM…" at bounding box center [871, 421] width 204 height 27
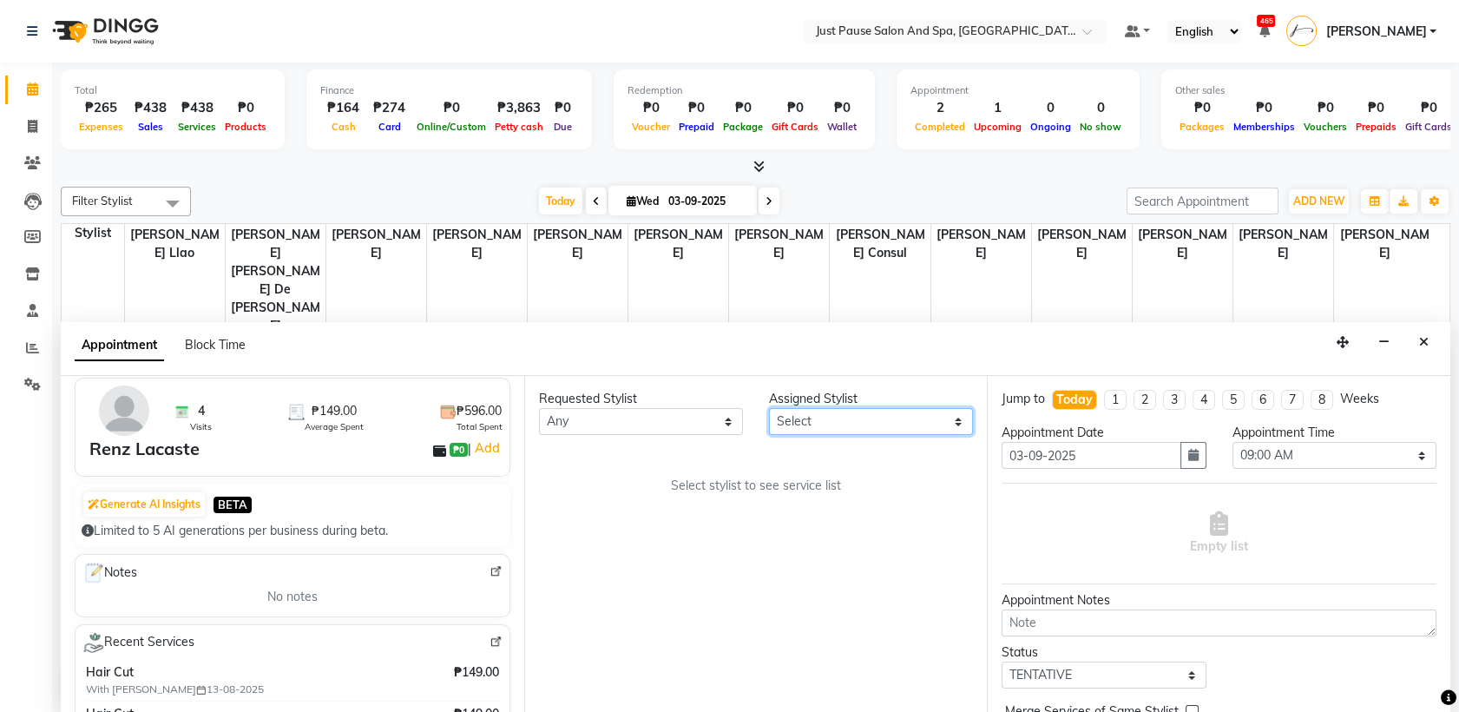
scroll to position [21, 0]
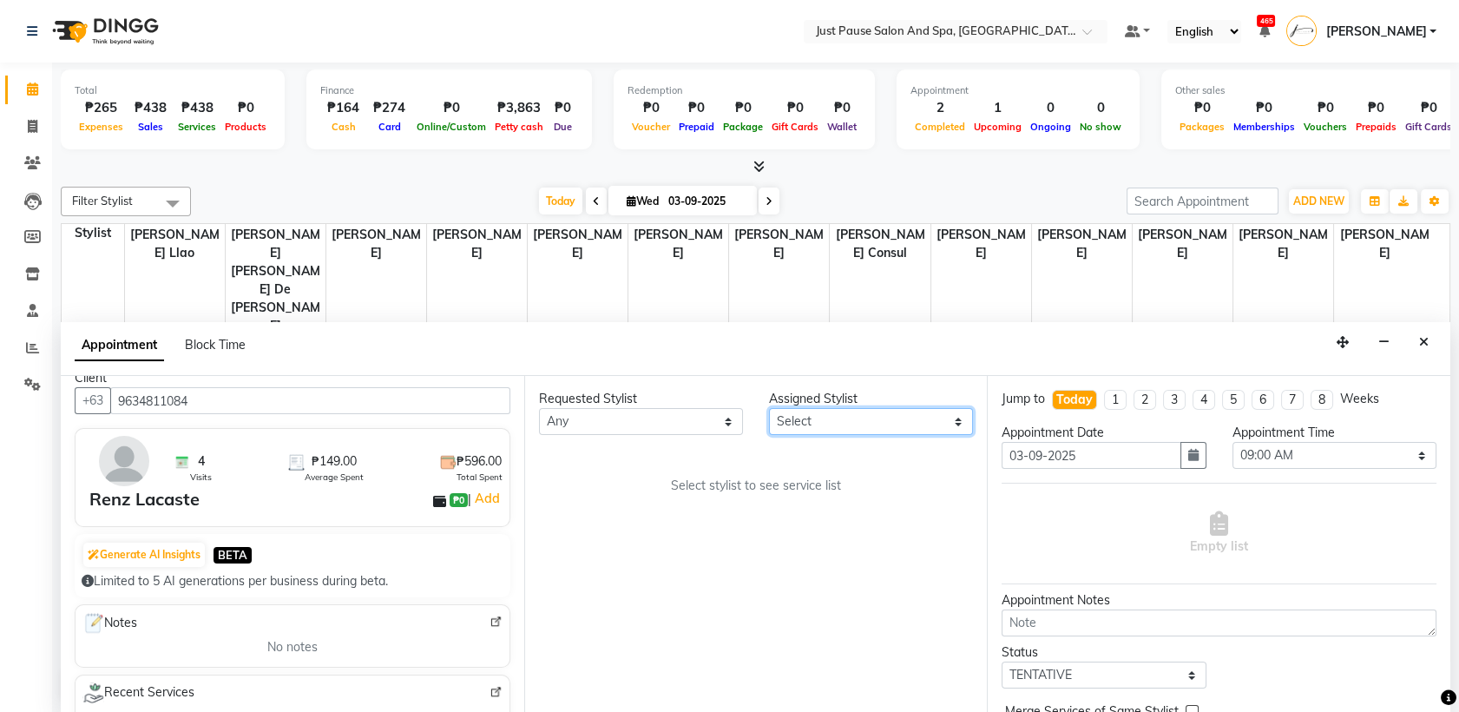
click at [952, 420] on select "Select [PERSON_NAME] [PERSON_NAME] [PERSON_NAME] llao [PERSON_NAME] [PERSON_NAM…" at bounding box center [871, 421] width 204 height 27
select select "31573"
click at [769, 408] on select "Select [PERSON_NAME] [PERSON_NAME] [PERSON_NAME] llao [PERSON_NAME] [PERSON_NAM…" at bounding box center [871, 421] width 204 height 27
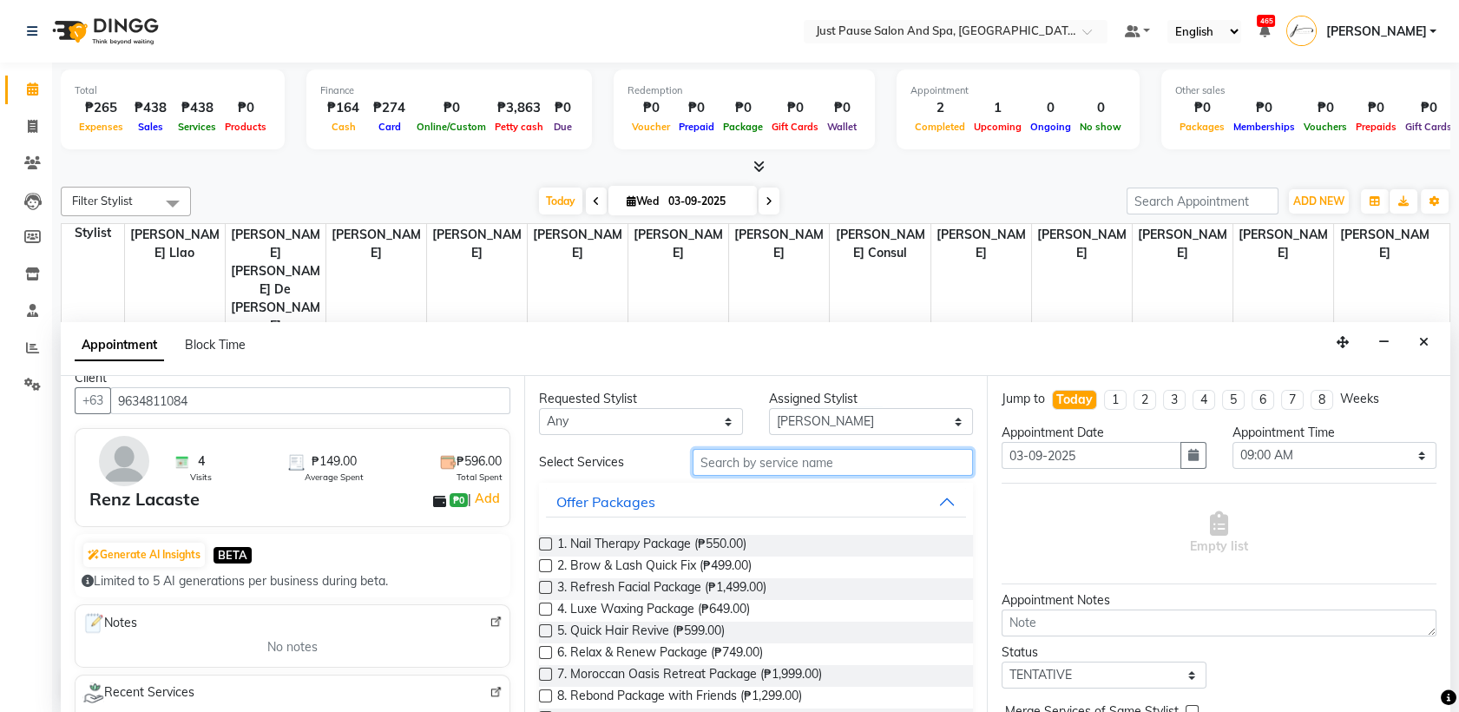
click at [894, 460] on input "text" at bounding box center [832, 462] width 281 height 27
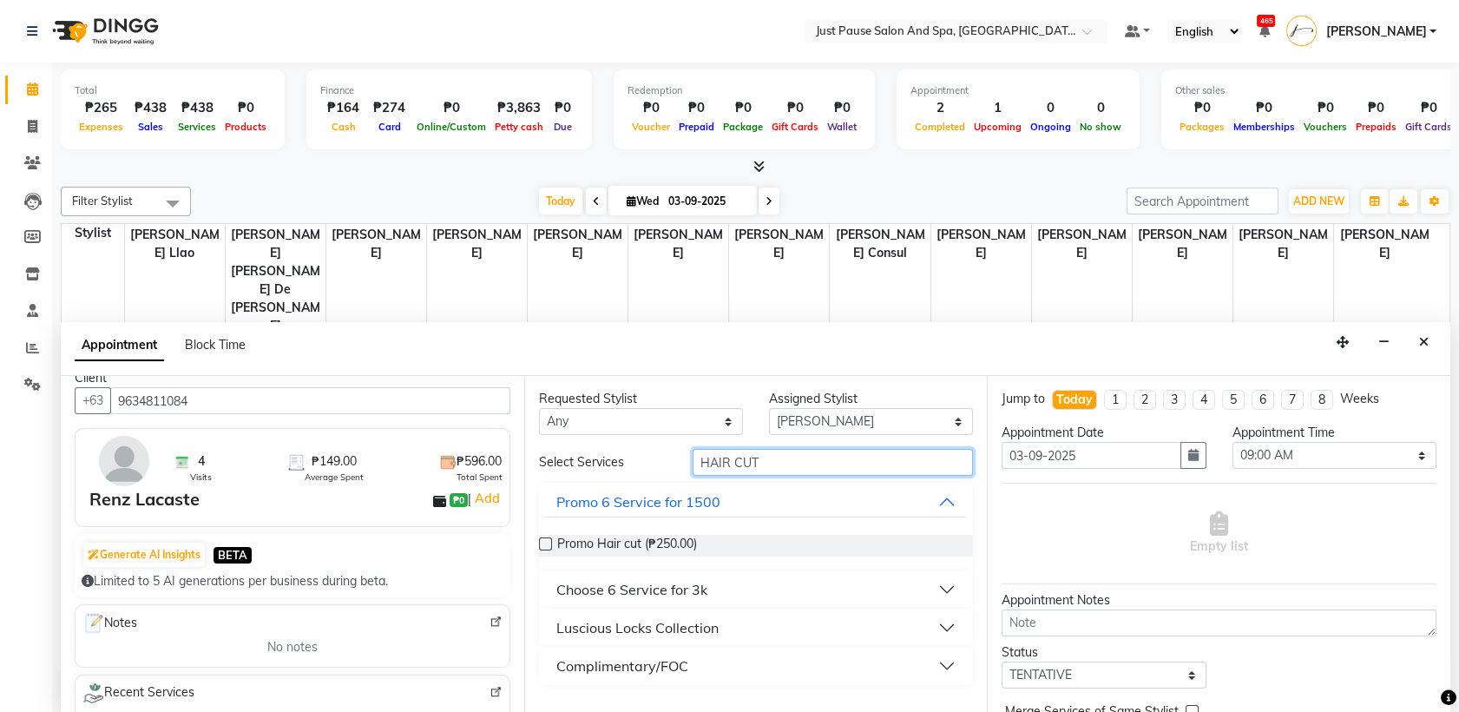
type input "HAIR CUT"
click at [943, 623] on button "Luscious Locks Collection" at bounding box center [756, 627] width 421 height 31
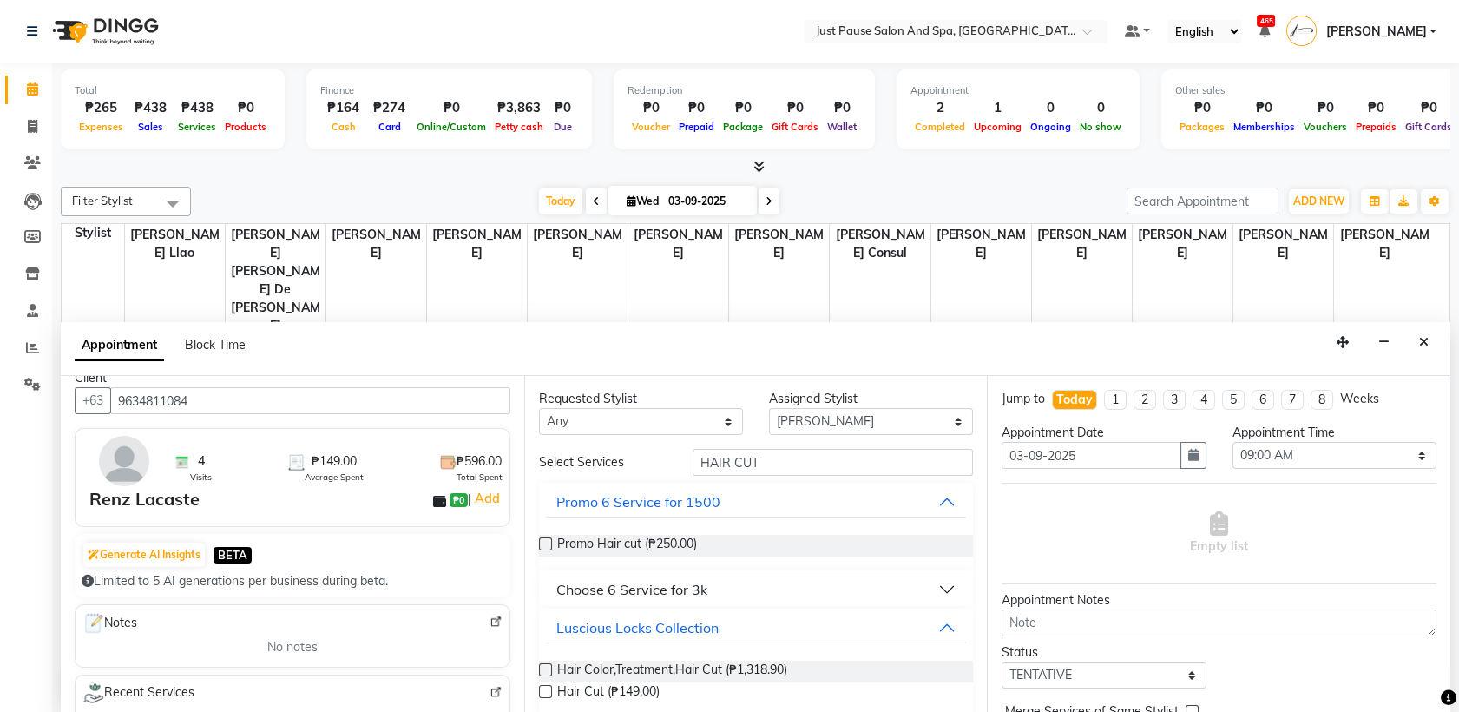
click at [543, 689] on label at bounding box center [545, 691] width 13 height 13
click at [543, 689] on input "checkbox" at bounding box center [544, 692] width 11 height 11
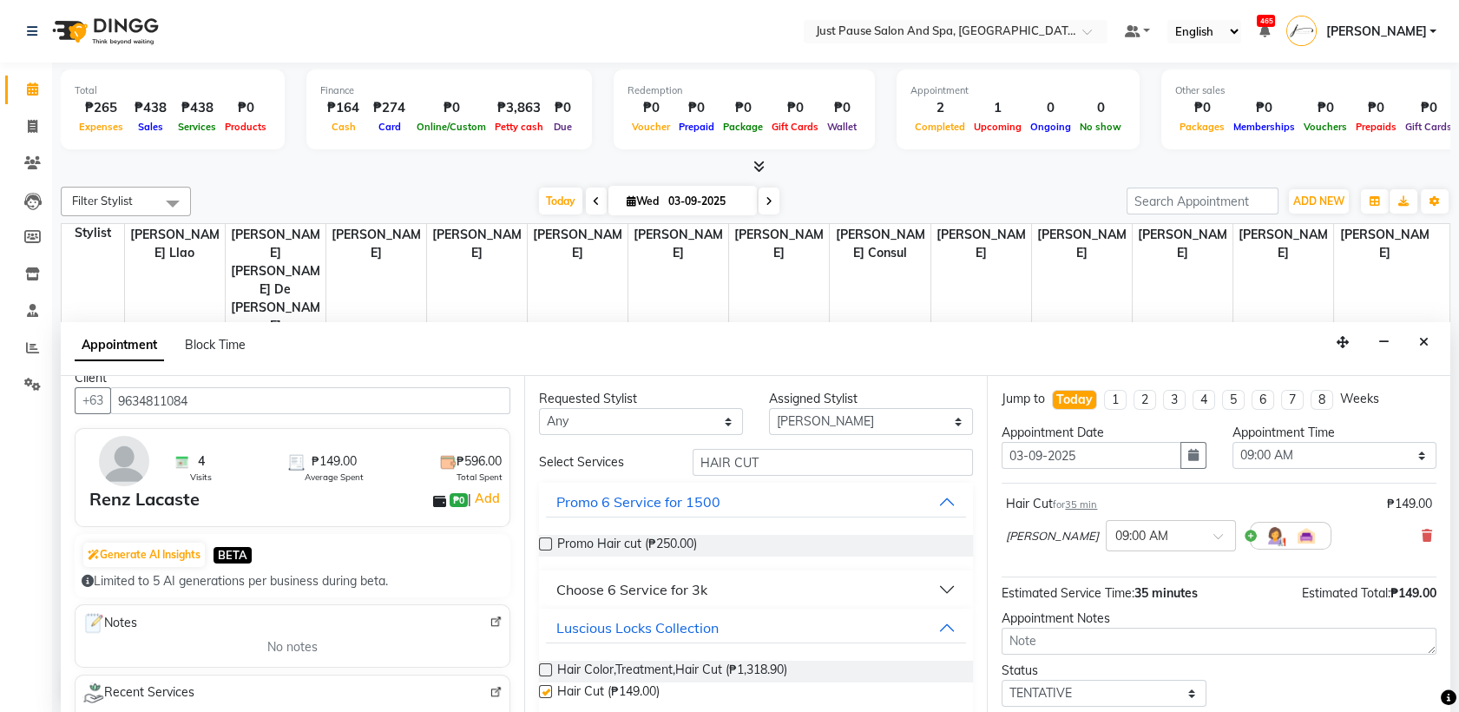
checkbox input "false"
click at [1405, 455] on select "Select 09:00 AM 09:05 AM 09:10 AM 09:15 AM 09:20 AM 09:25 AM 09:30 AM 09:35 AM …" at bounding box center [1334, 455] width 204 height 27
select select "750"
click at [1232, 442] on select "Select 09:00 AM 09:05 AM 09:10 AM 09:15 AM 09:20 AM 09:25 AM 09:30 AM 09:35 AM …" at bounding box center [1334, 455] width 204 height 27
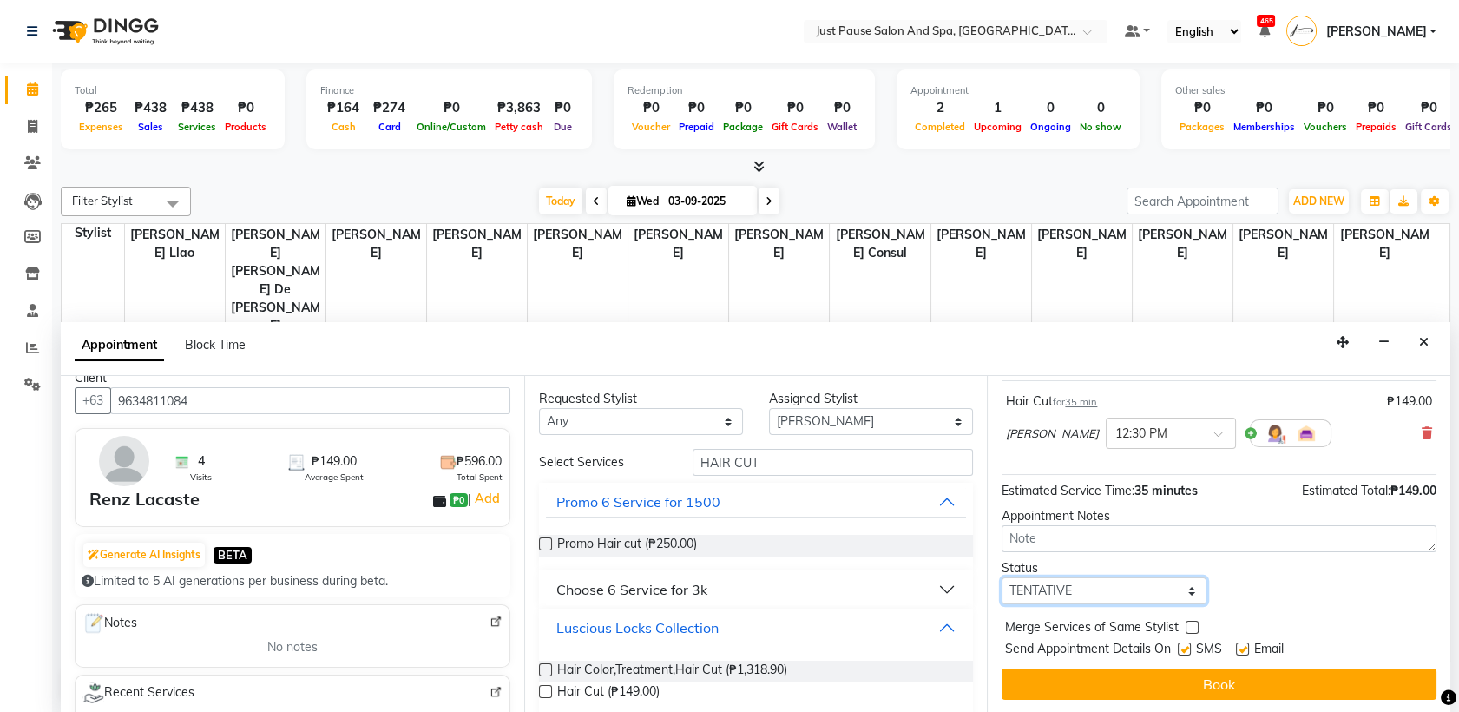
click at [1178, 594] on select "Select TENTATIVE CONFIRM CHECK-IN UPCOMING" at bounding box center [1103, 590] width 204 height 27
select select "check-in"
click at [1001, 577] on select "Select TENTATIVE CONFIRM CHECK-IN UPCOMING" at bounding box center [1103, 590] width 204 height 27
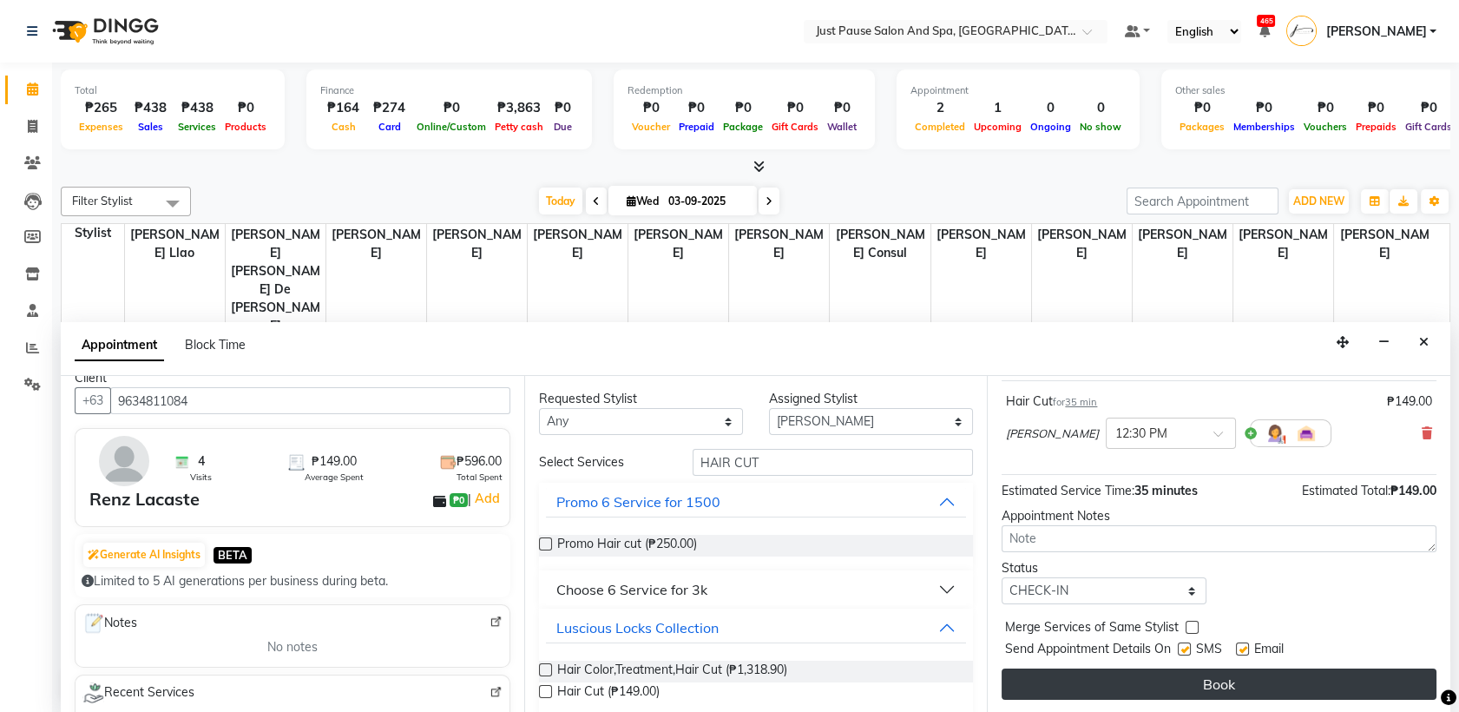
click at [1203, 691] on button "Book" at bounding box center [1218, 683] width 435 height 31
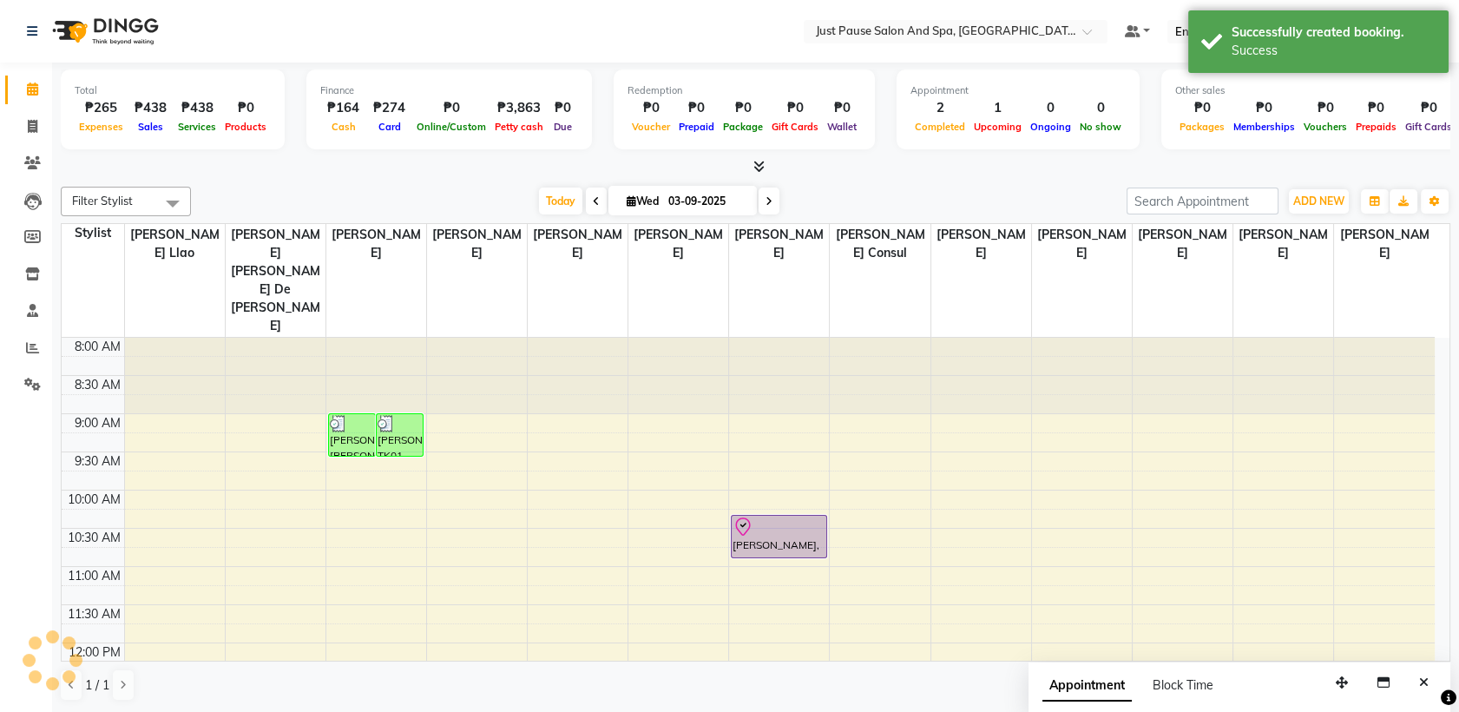
scroll to position [0, 0]
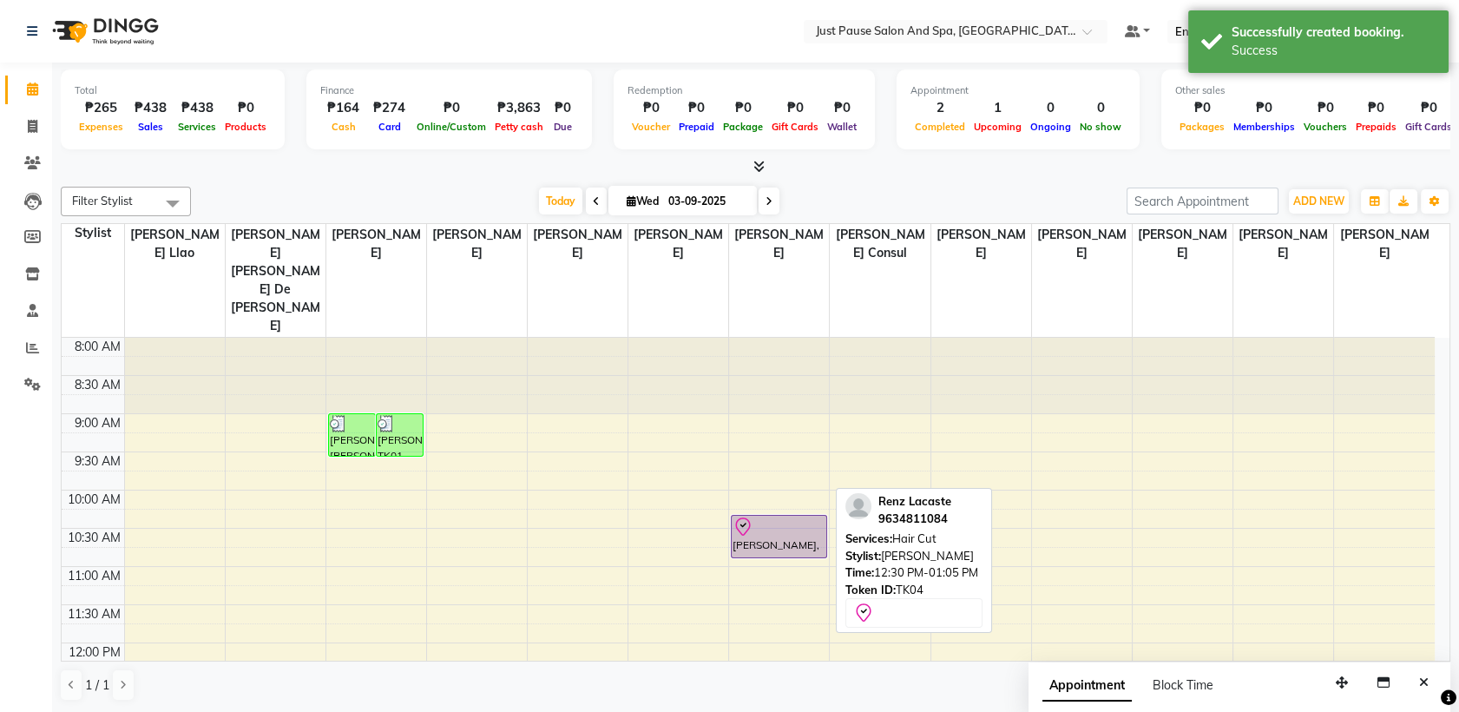
click at [753, 681] on div at bounding box center [778, 691] width 92 height 21
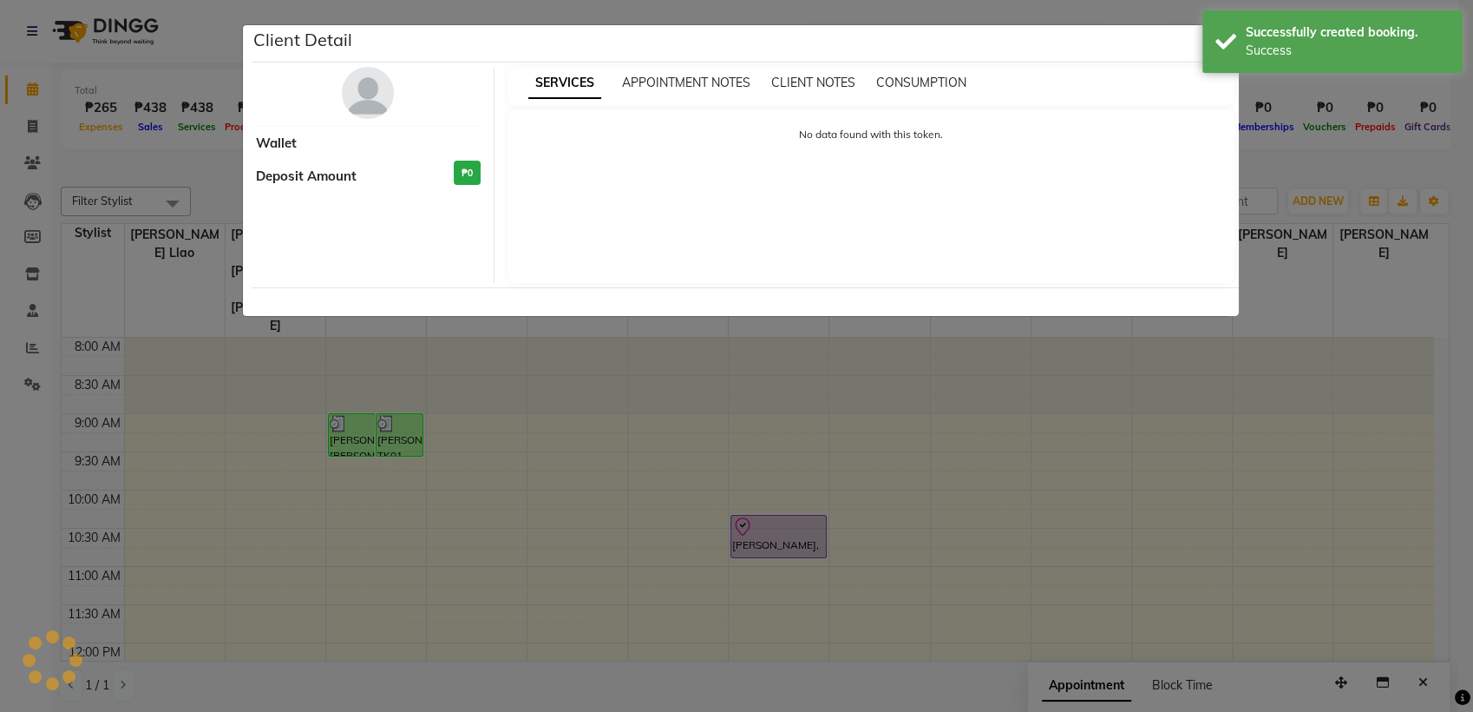
select select "8"
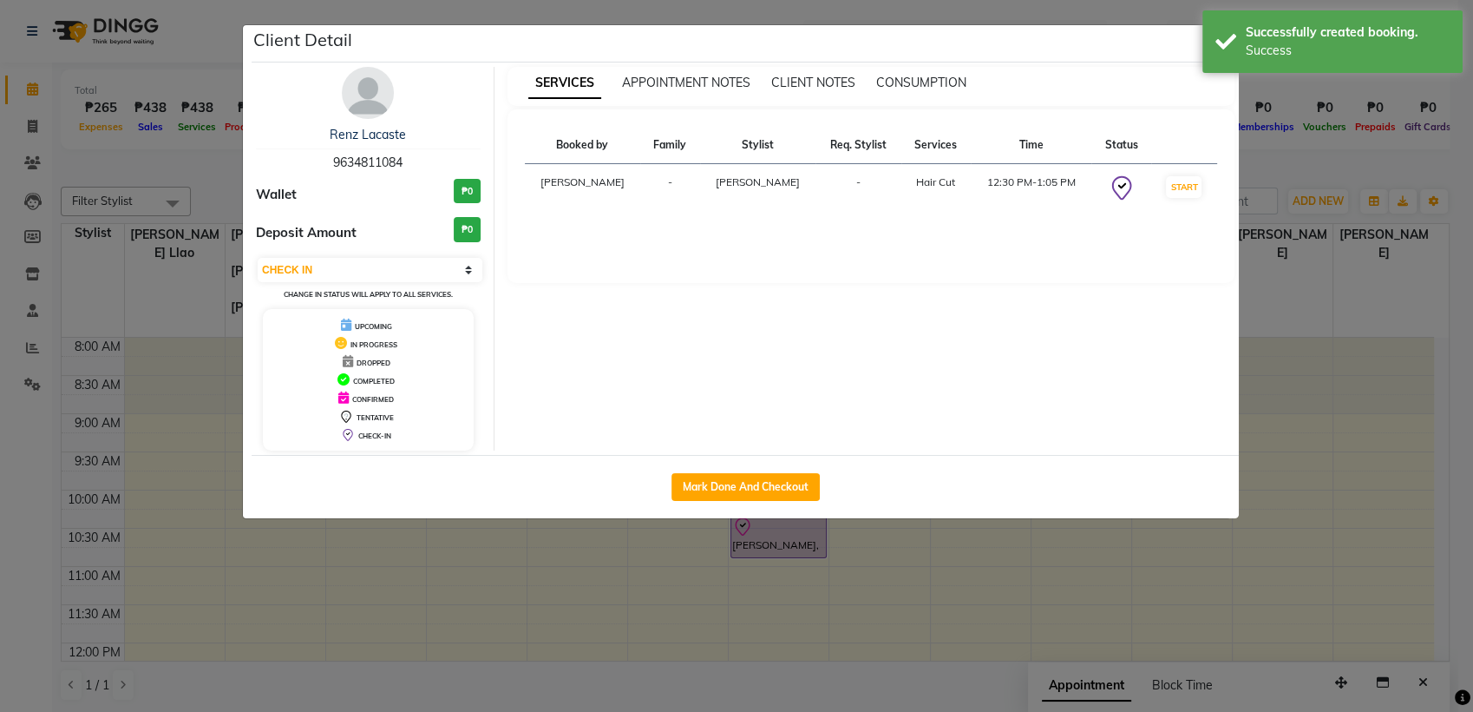
click at [368, 88] on img at bounding box center [368, 93] width 52 height 52
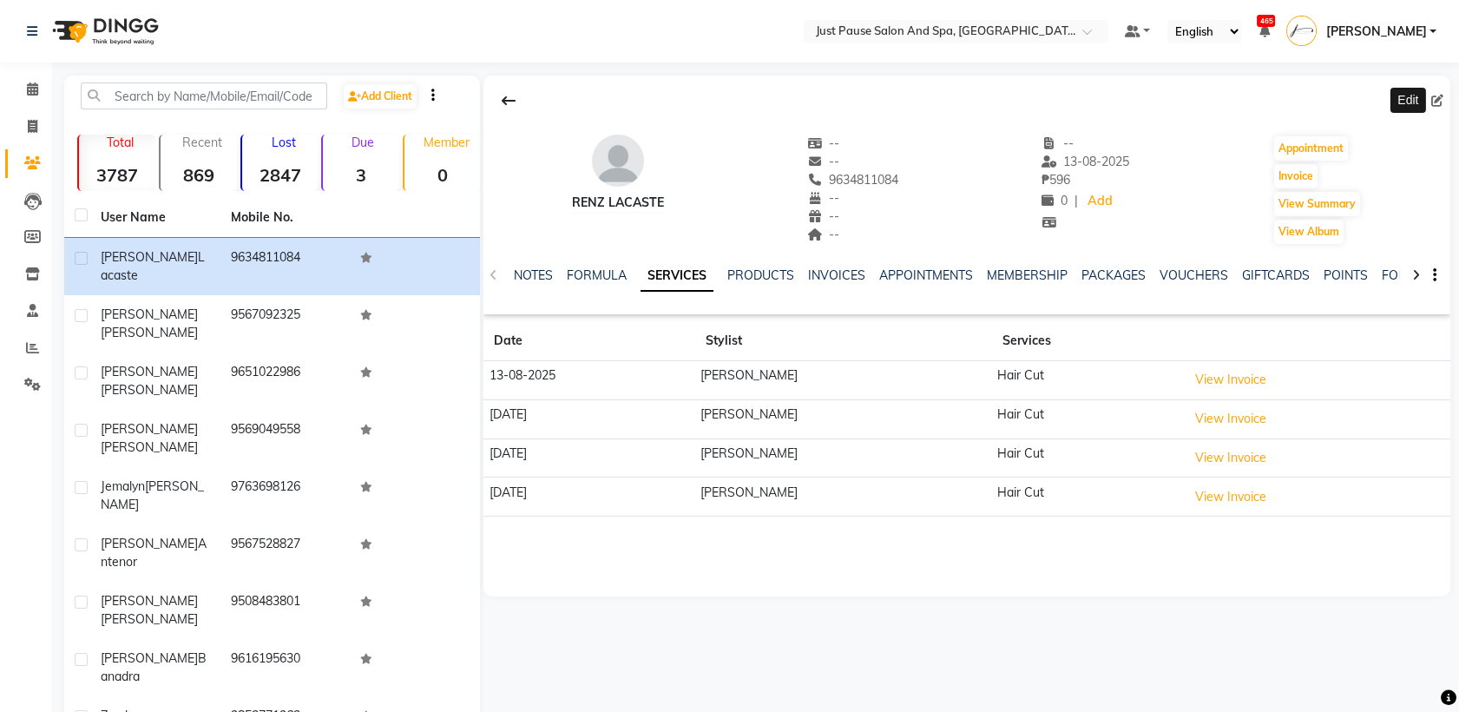
click at [1431, 101] on icon at bounding box center [1437, 101] width 12 height 12
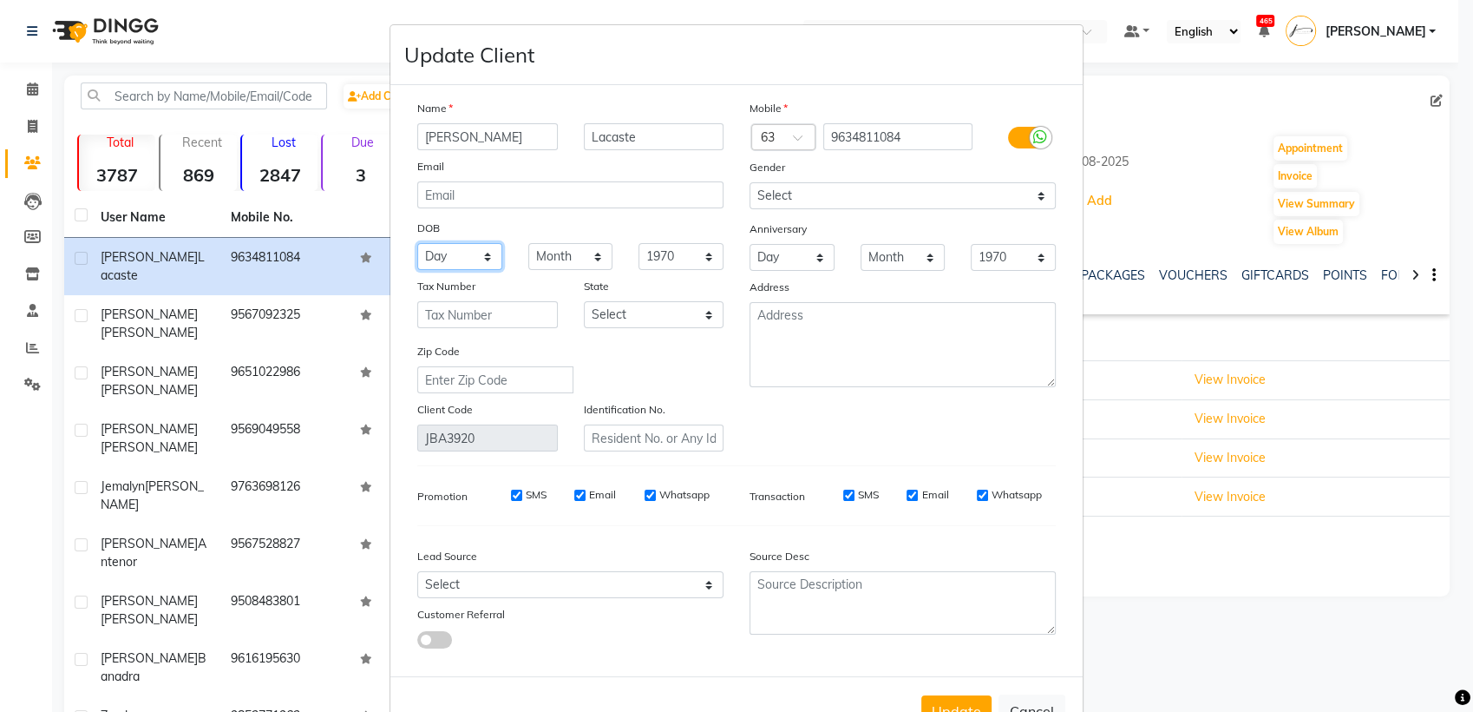
click at [480, 254] on select "Day 01 02 03 04 05 06 07 08 09 10 11 12 13 14 15 16 17 18 19 20 21 22 23 24 25 …" at bounding box center [459, 256] width 85 height 27
select select "25"
click at [417, 243] on select "Day 01 02 03 04 05 06 07 08 09 10 11 12 13 14 15 16 17 18 19 20 21 22 23 24 25 …" at bounding box center [459, 256] width 85 height 27
click at [595, 254] on select "Month January February March April May June July August September October Novem…" at bounding box center [570, 256] width 85 height 27
select select "01"
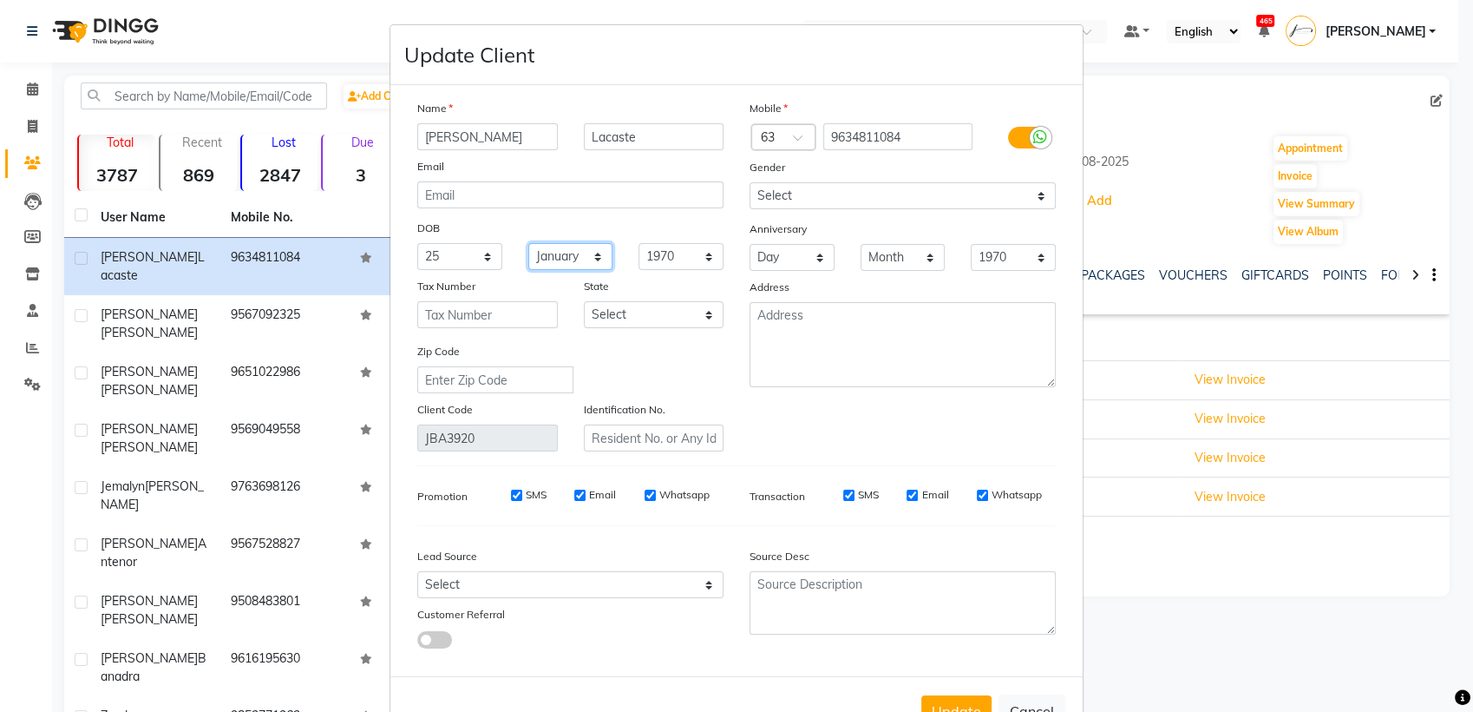
click at [528, 243] on select "Month January February March April May June July August September October Novem…" at bounding box center [570, 256] width 85 height 27
click at [712, 253] on select "1940 1941 1942 1943 1944 1945 1946 1947 1948 1949 1950 1951 1952 1953 1954 1955…" at bounding box center [681, 256] width 85 height 27
select select "2006"
click at [639, 243] on select "1940 1941 1942 1943 1944 1945 1946 1947 1948 1949 1950 1951 1952 1953 1954 1955…" at bounding box center [681, 256] width 85 height 27
click at [940, 701] on button "Update" at bounding box center [957, 710] width 70 height 31
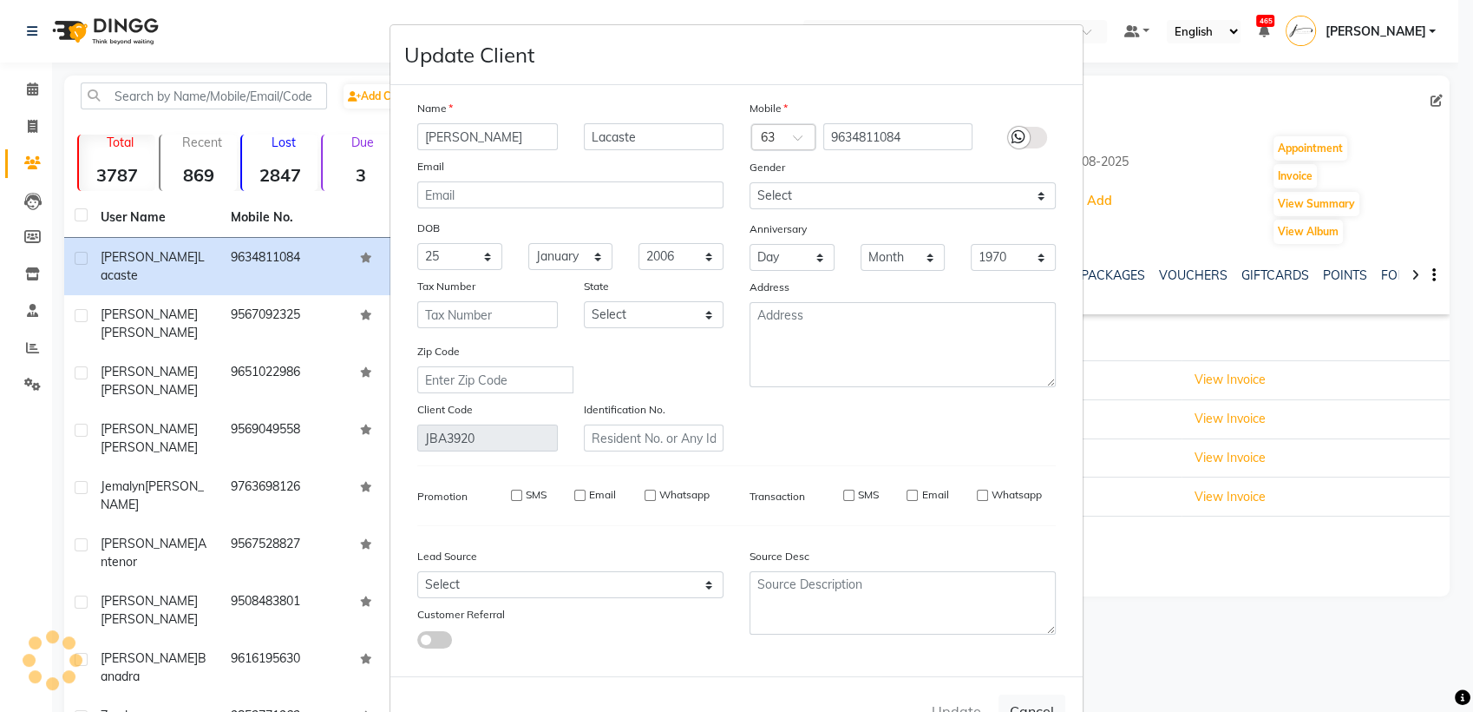
select select
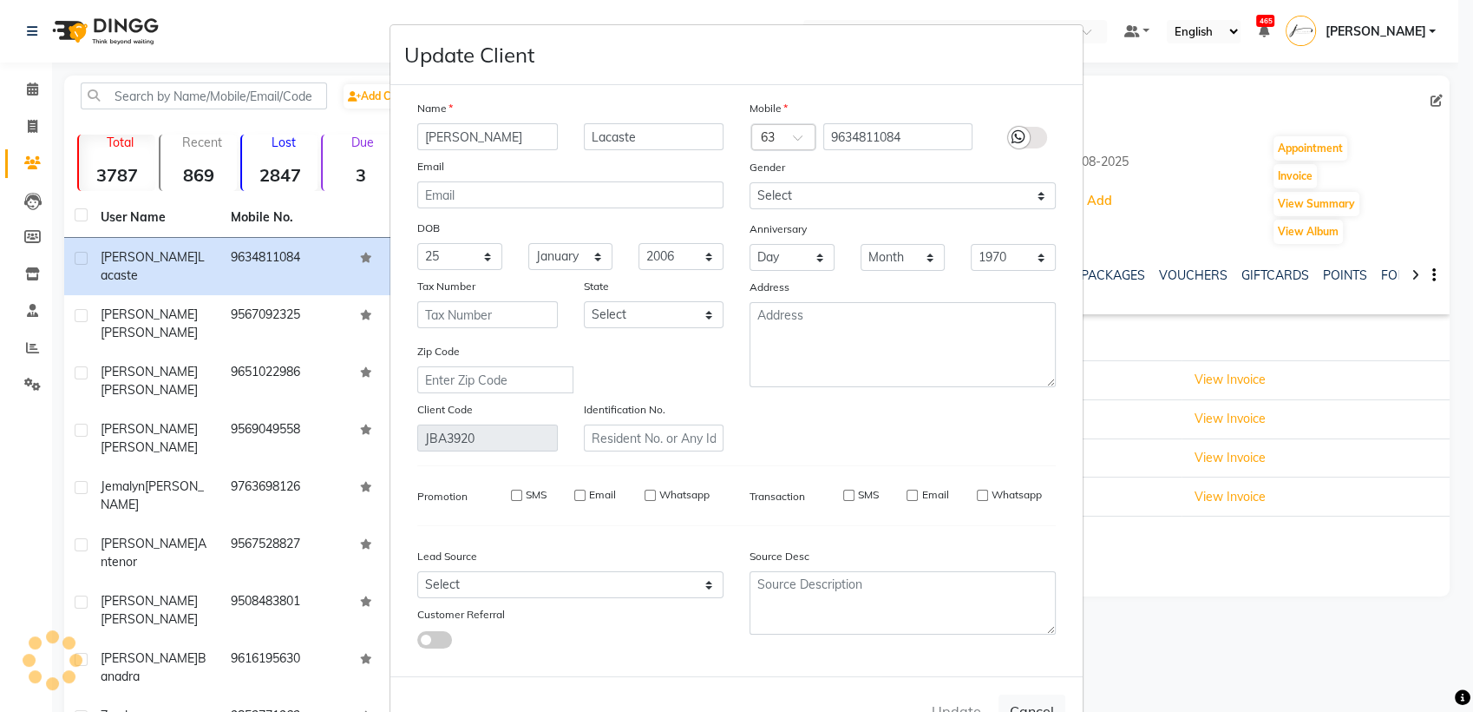
select select
checkbox input "false"
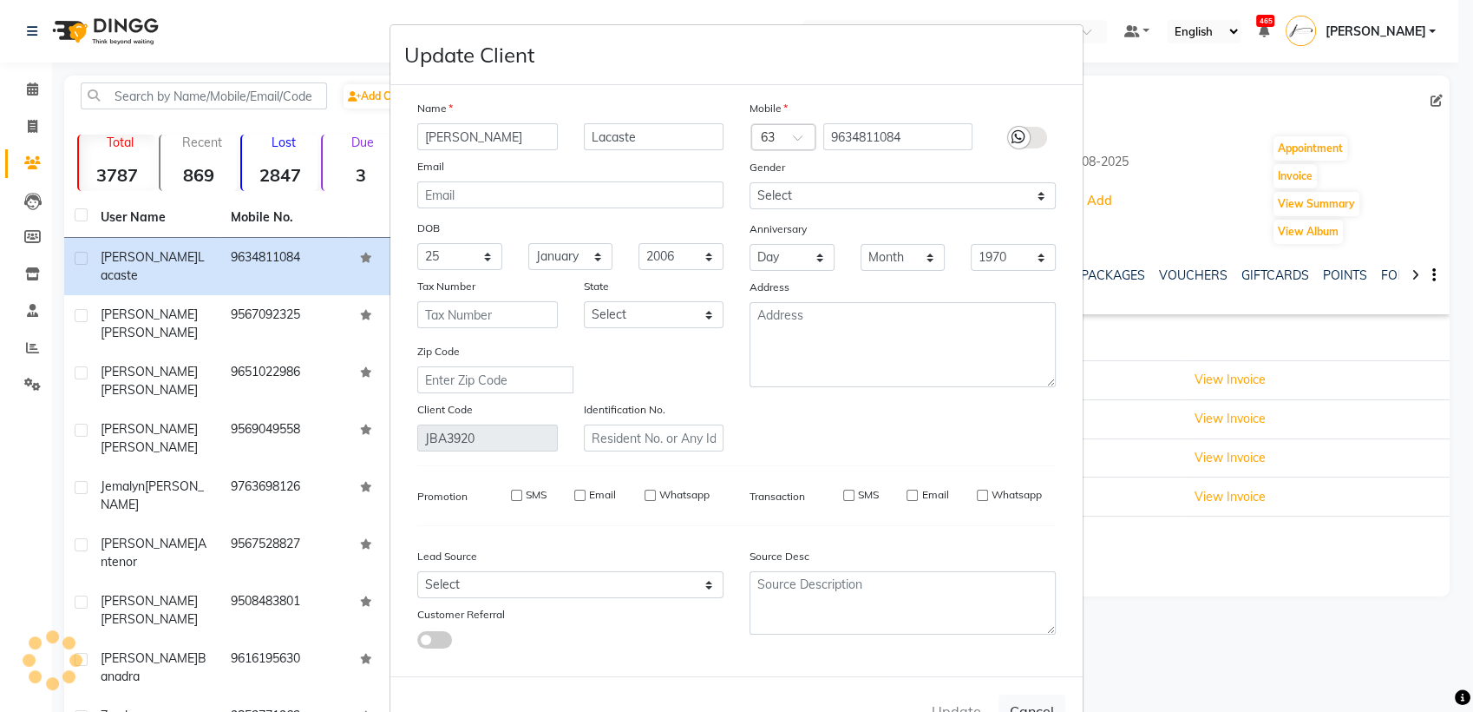
checkbox input "false"
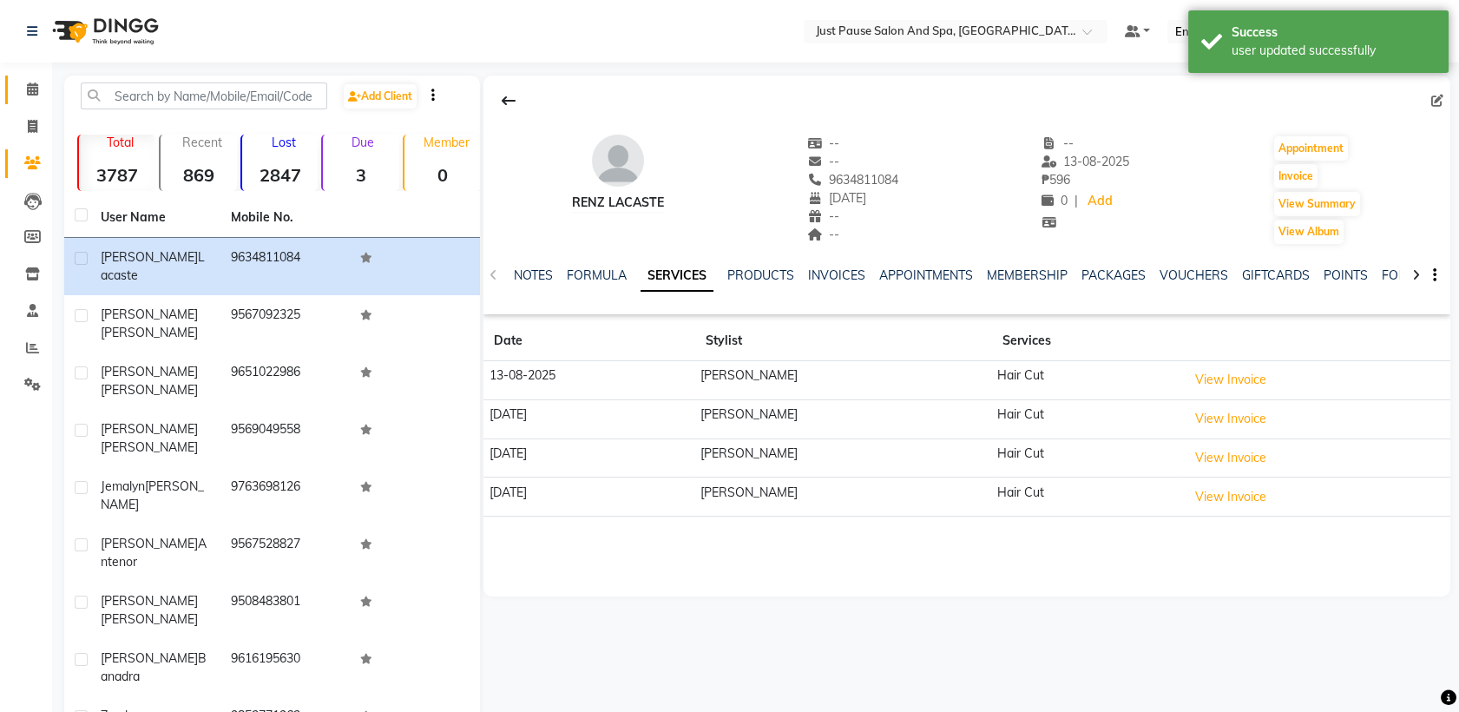
click at [35, 87] on icon at bounding box center [32, 88] width 11 height 13
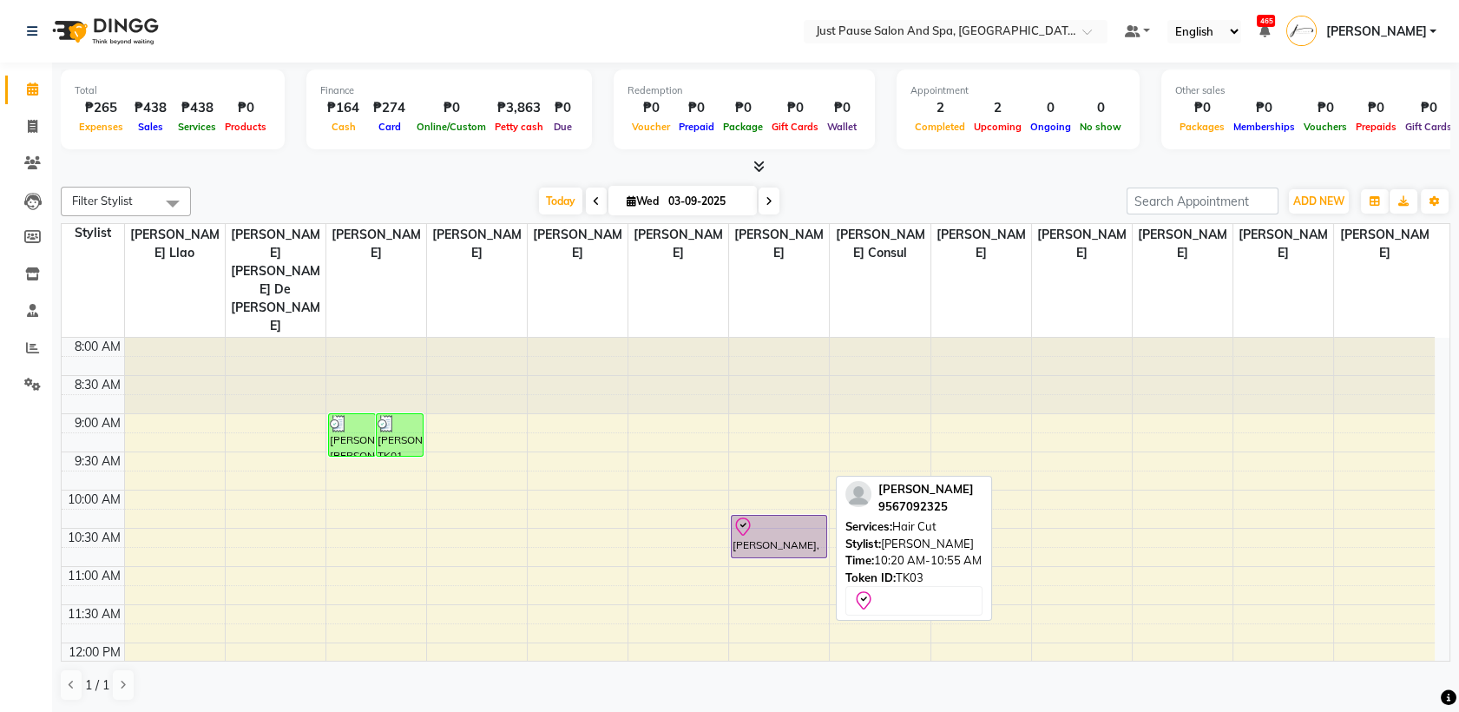
click at [769, 515] on div "[PERSON_NAME], TK03, 10:20 AM-10:55 AM, Hair Cut" at bounding box center [779, 536] width 94 height 42
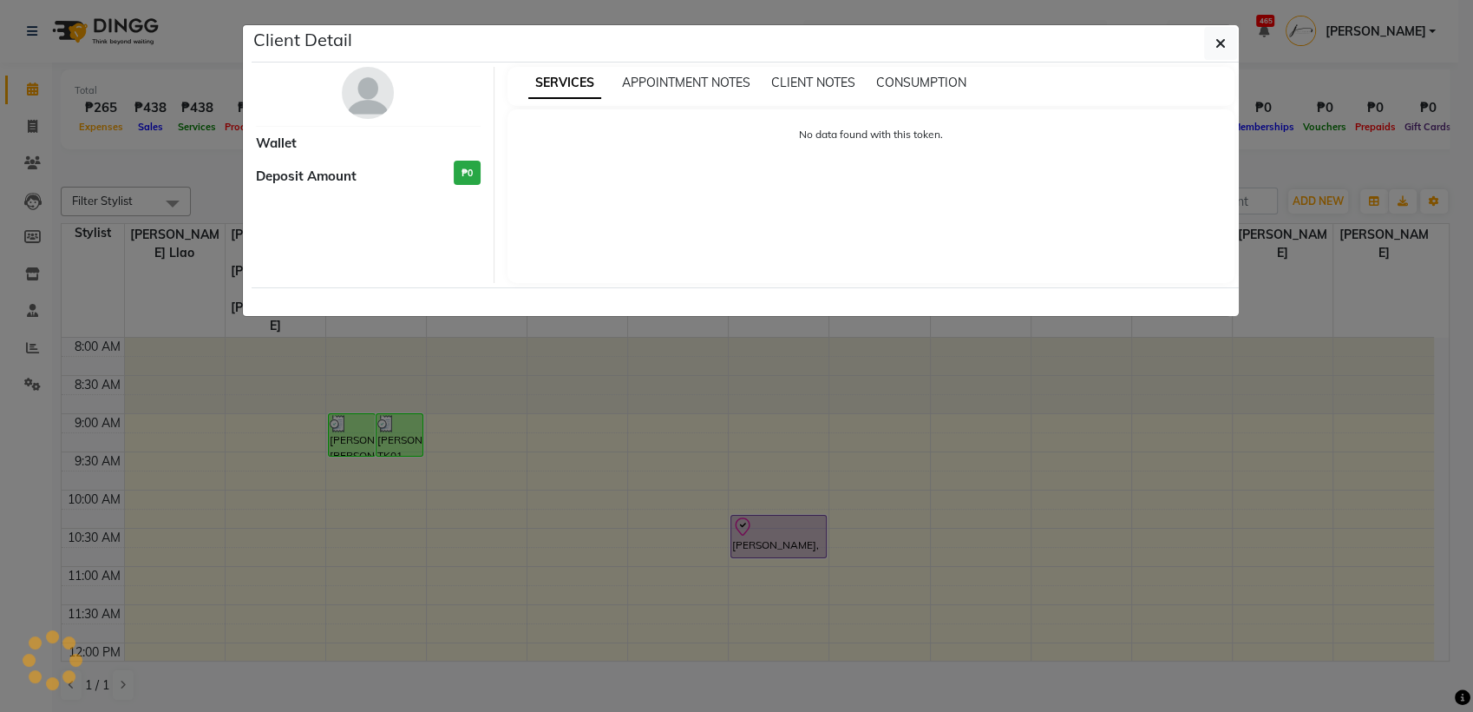
select select "8"
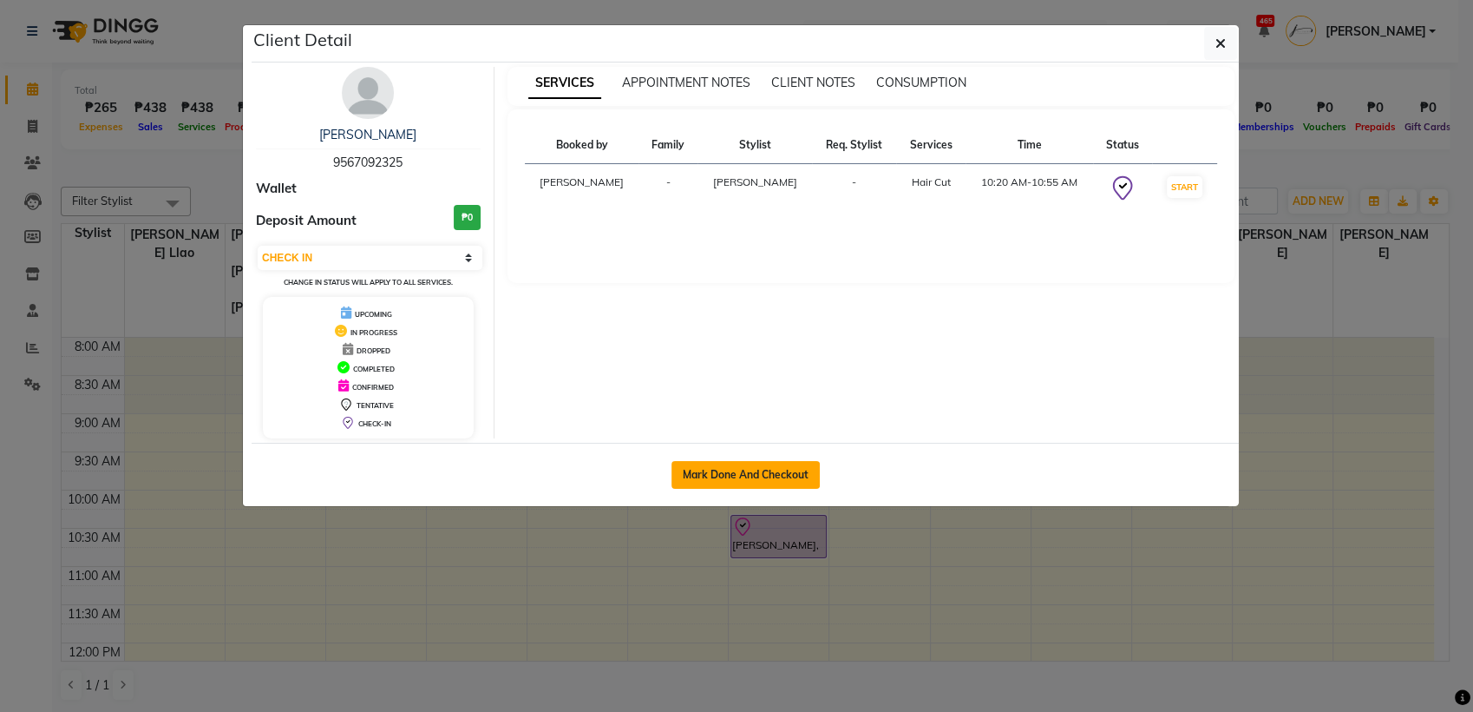
click at [725, 473] on button "Mark Done And Checkout" at bounding box center [746, 475] width 148 height 28
select select "service"
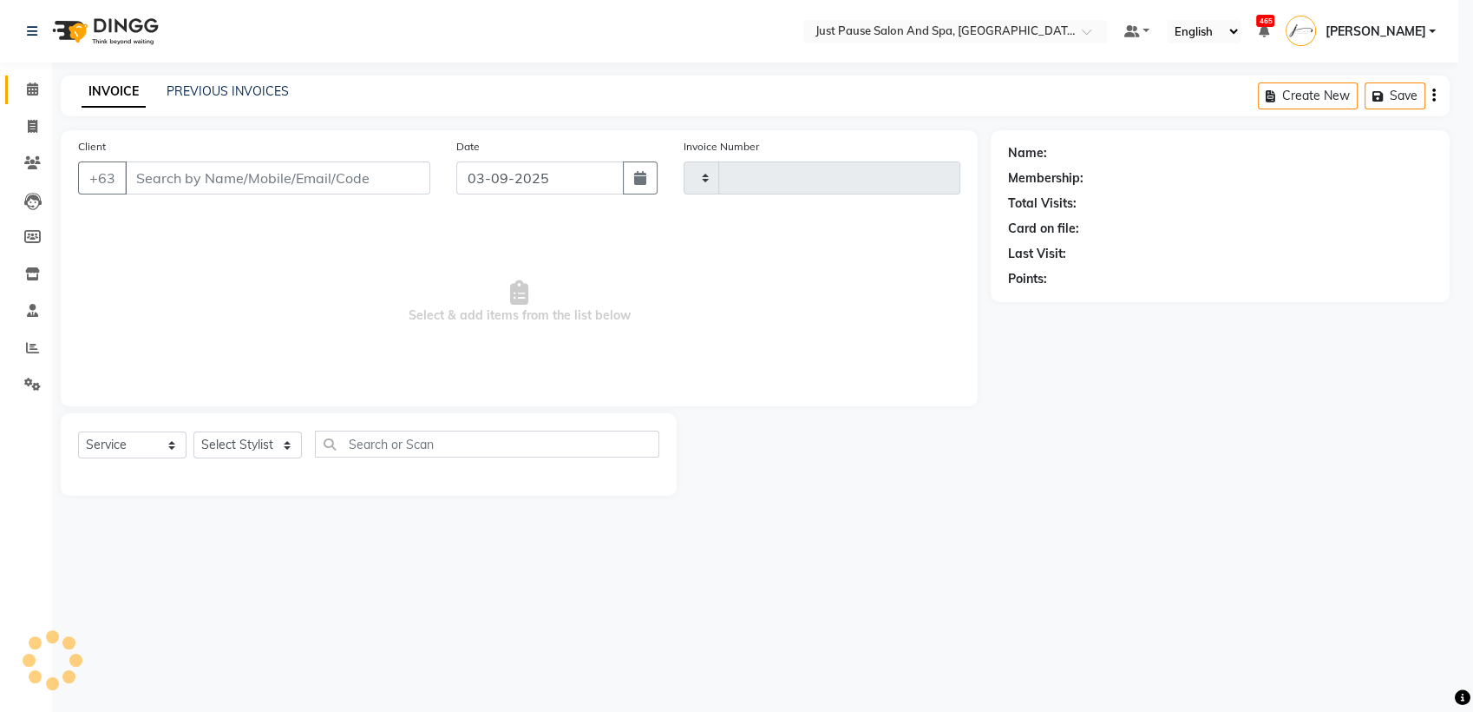
type input "2467"
select select "4927"
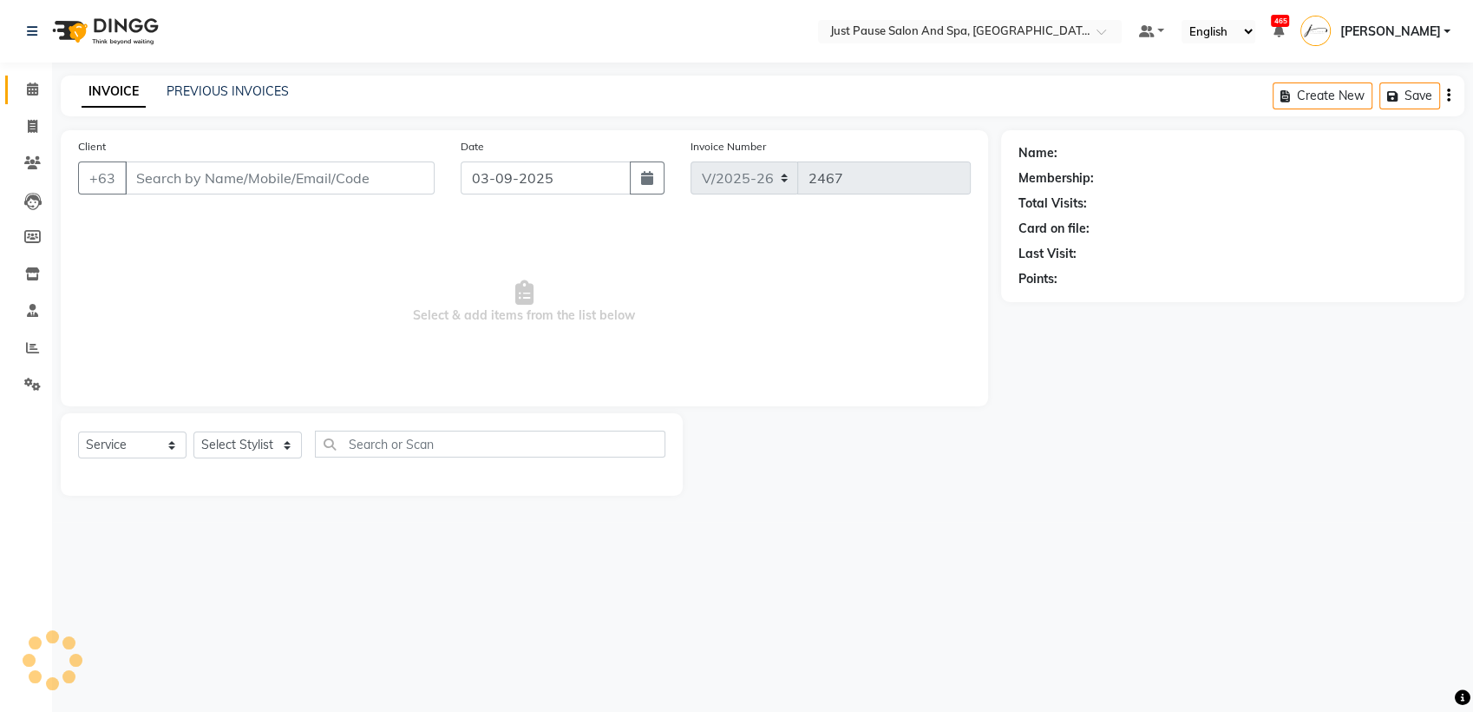
select select "G"
select select "30379"
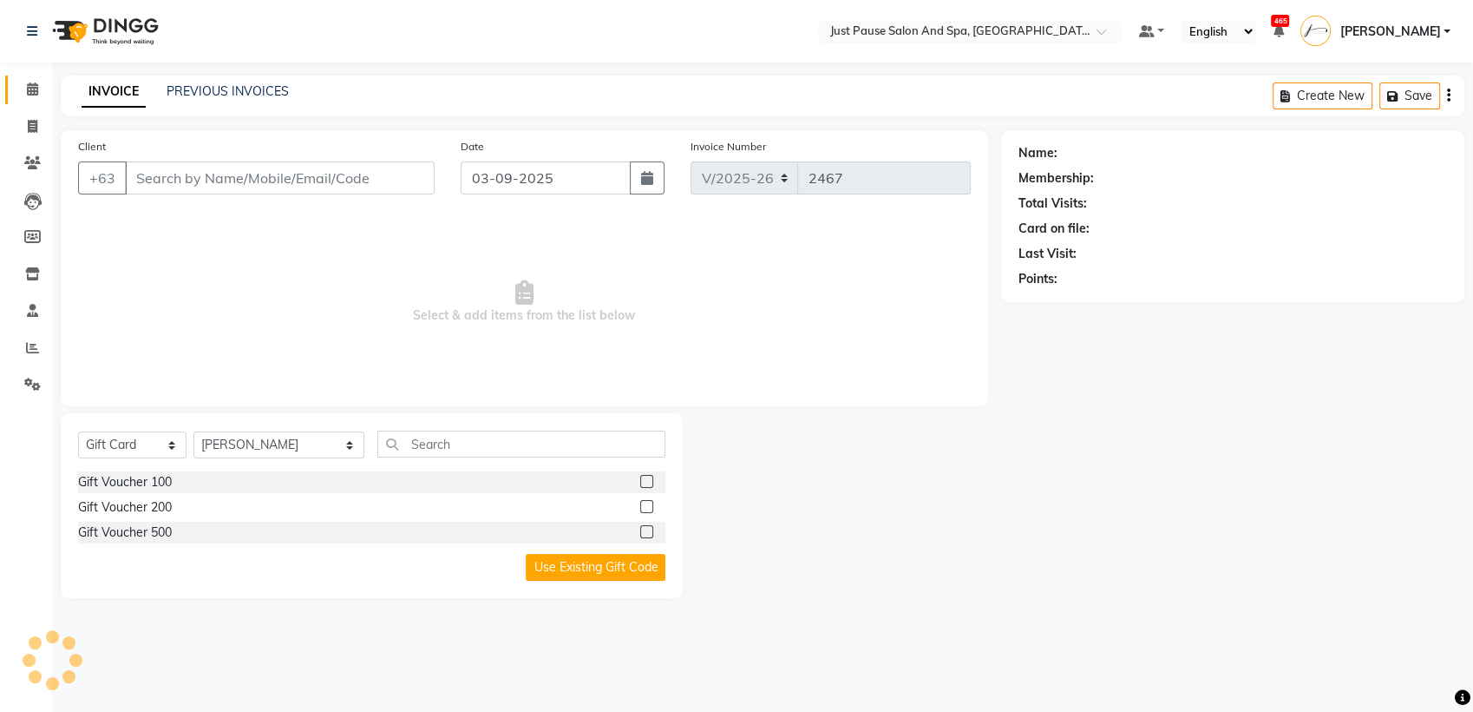
type input "9567092325"
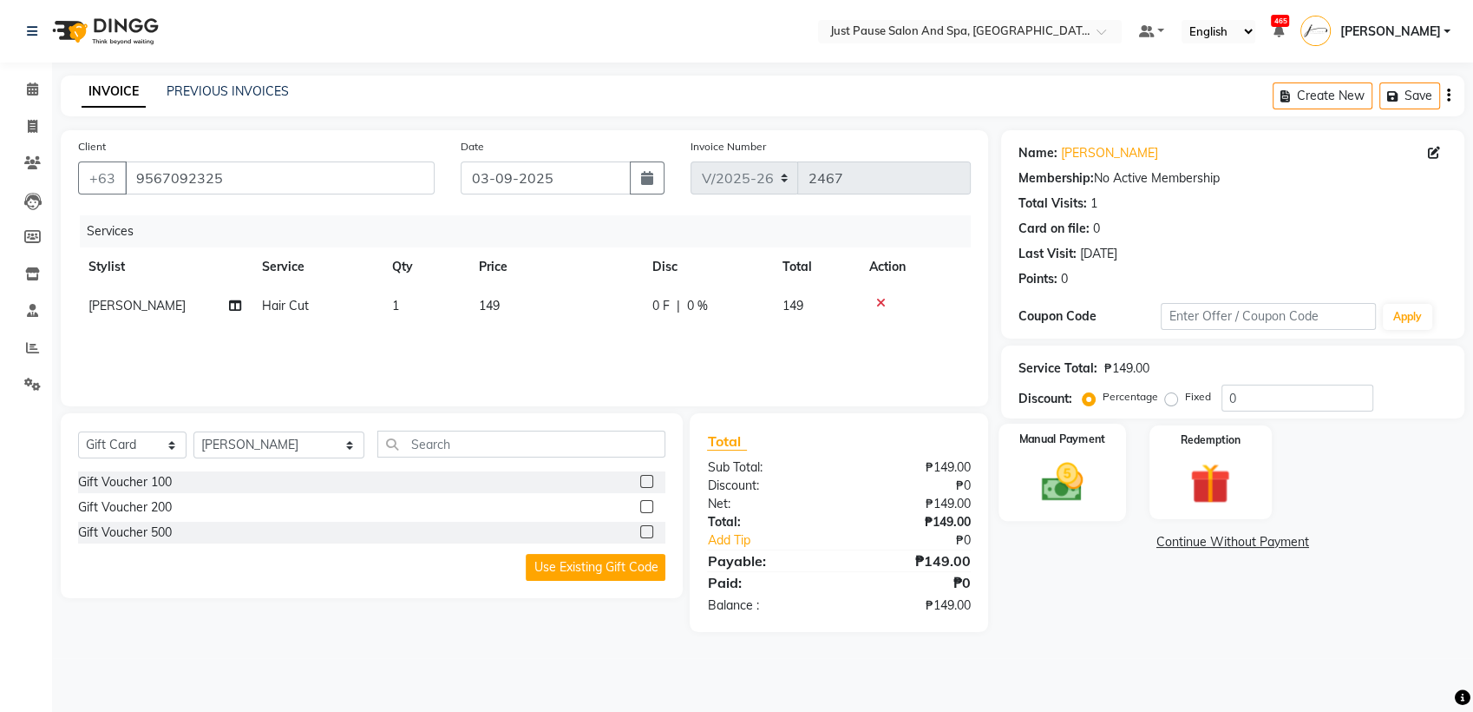
click at [1056, 485] on img at bounding box center [1062, 481] width 69 height 49
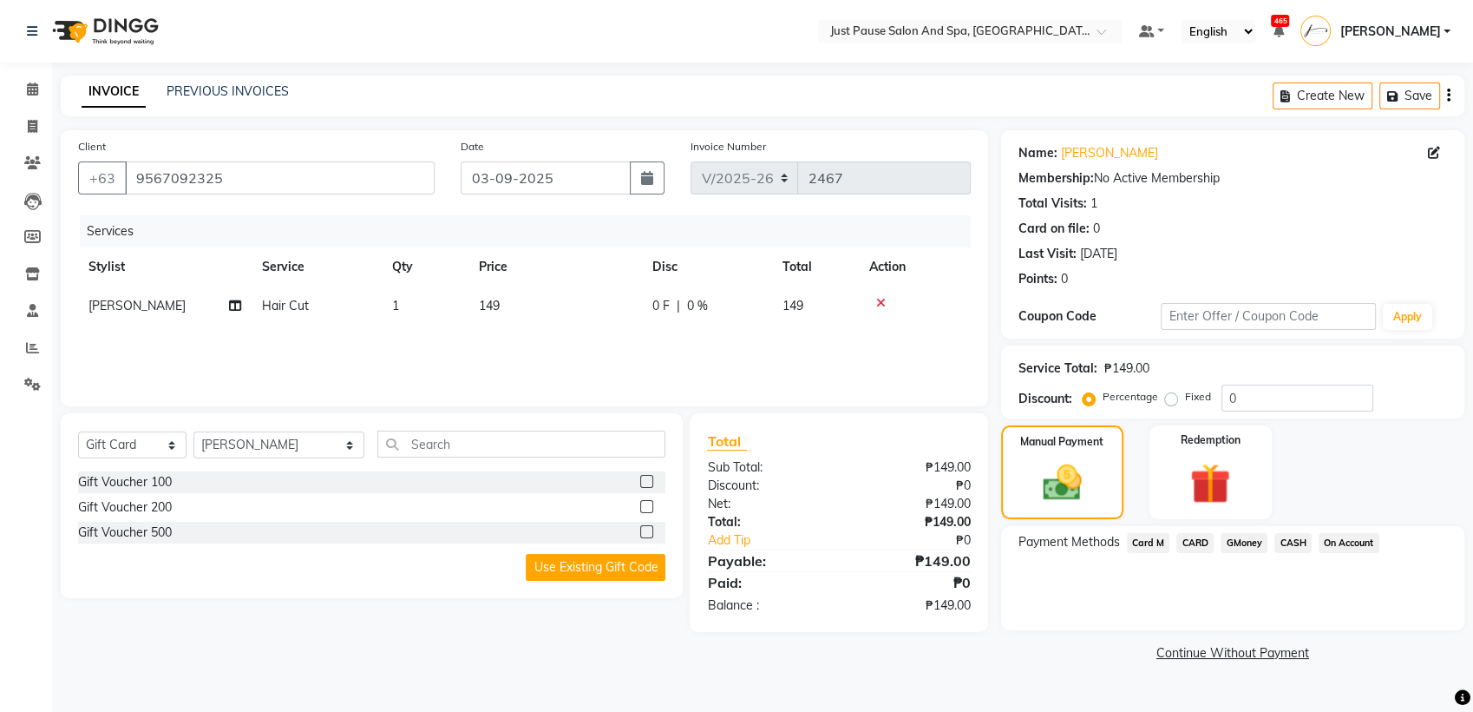
click at [1297, 544] on span "CASH" at bounding box center [1293, 543] width 37 height 20
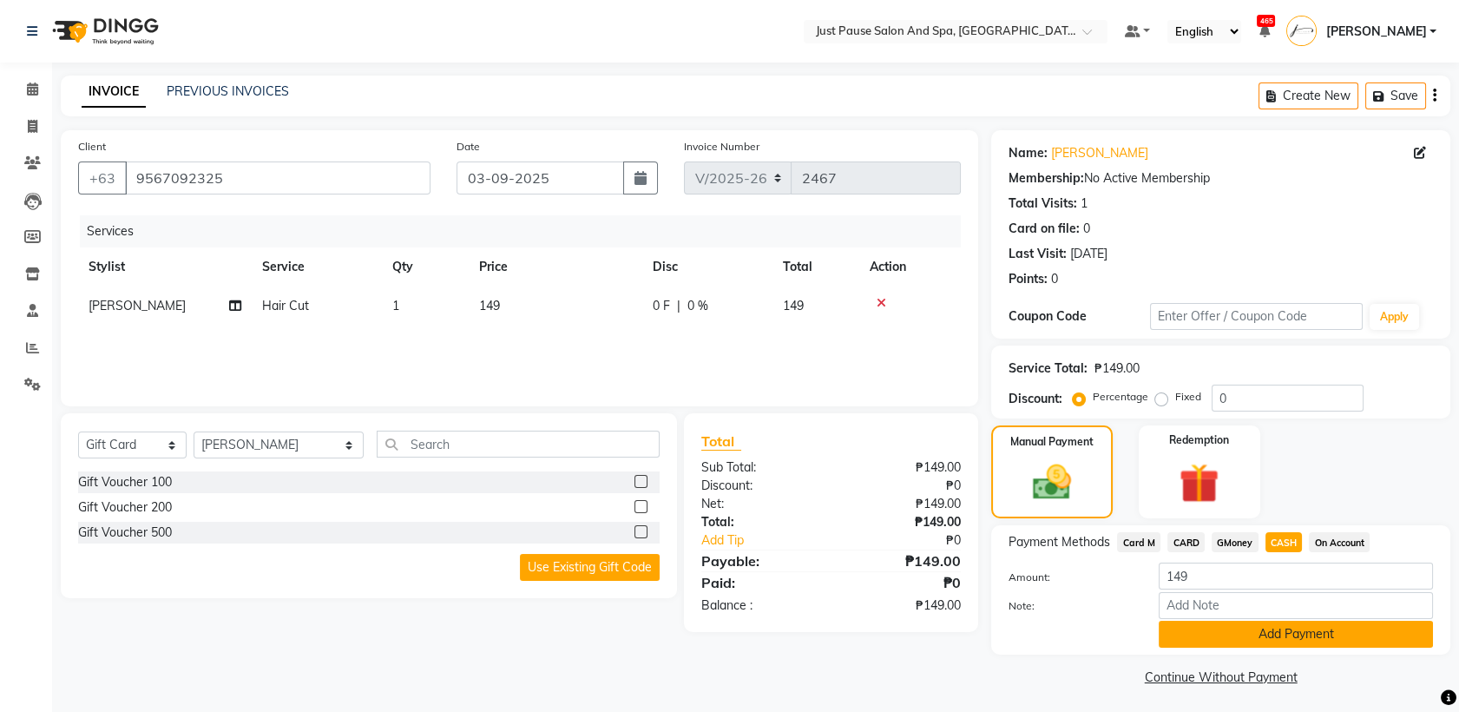
click at [1380, 631] on button "Add Payment" at bounding box center [1295, 633] width 274 height 27
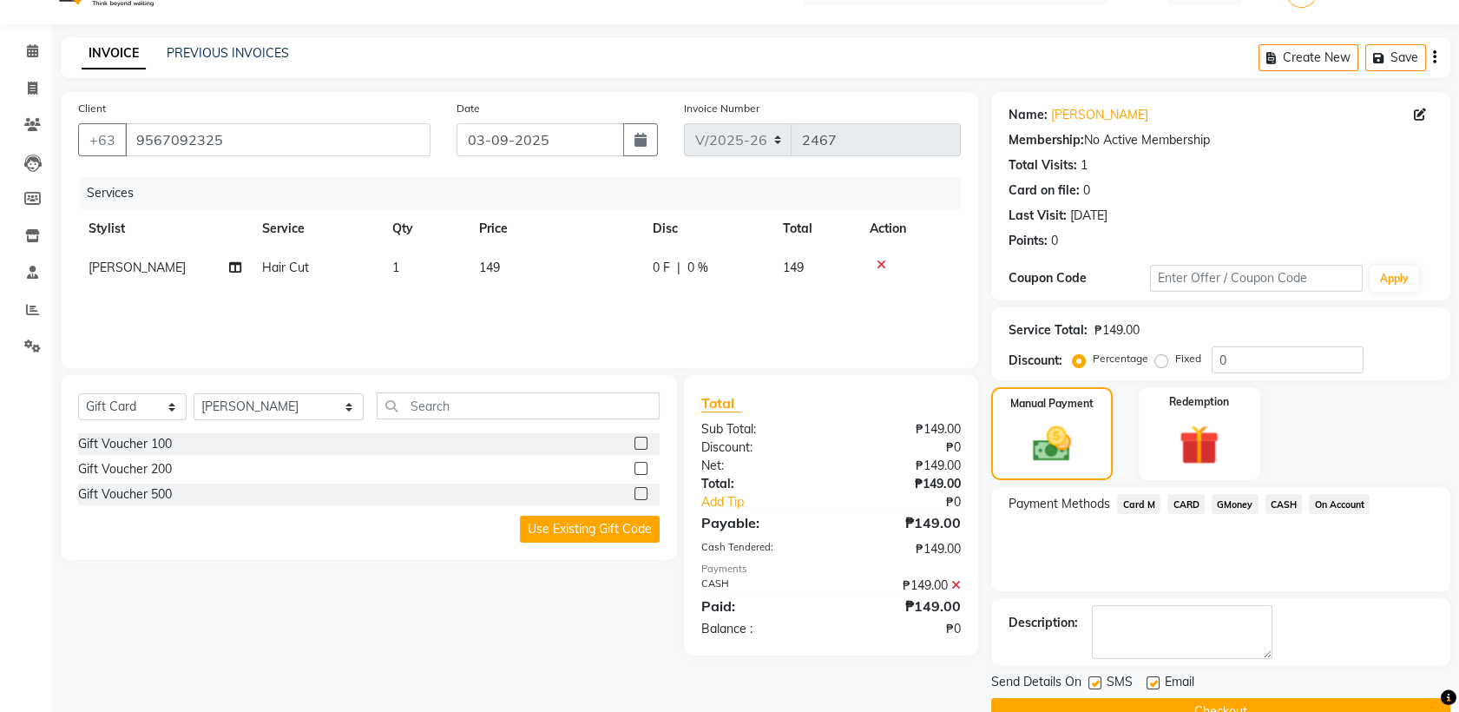
scroll to position [76, 0]
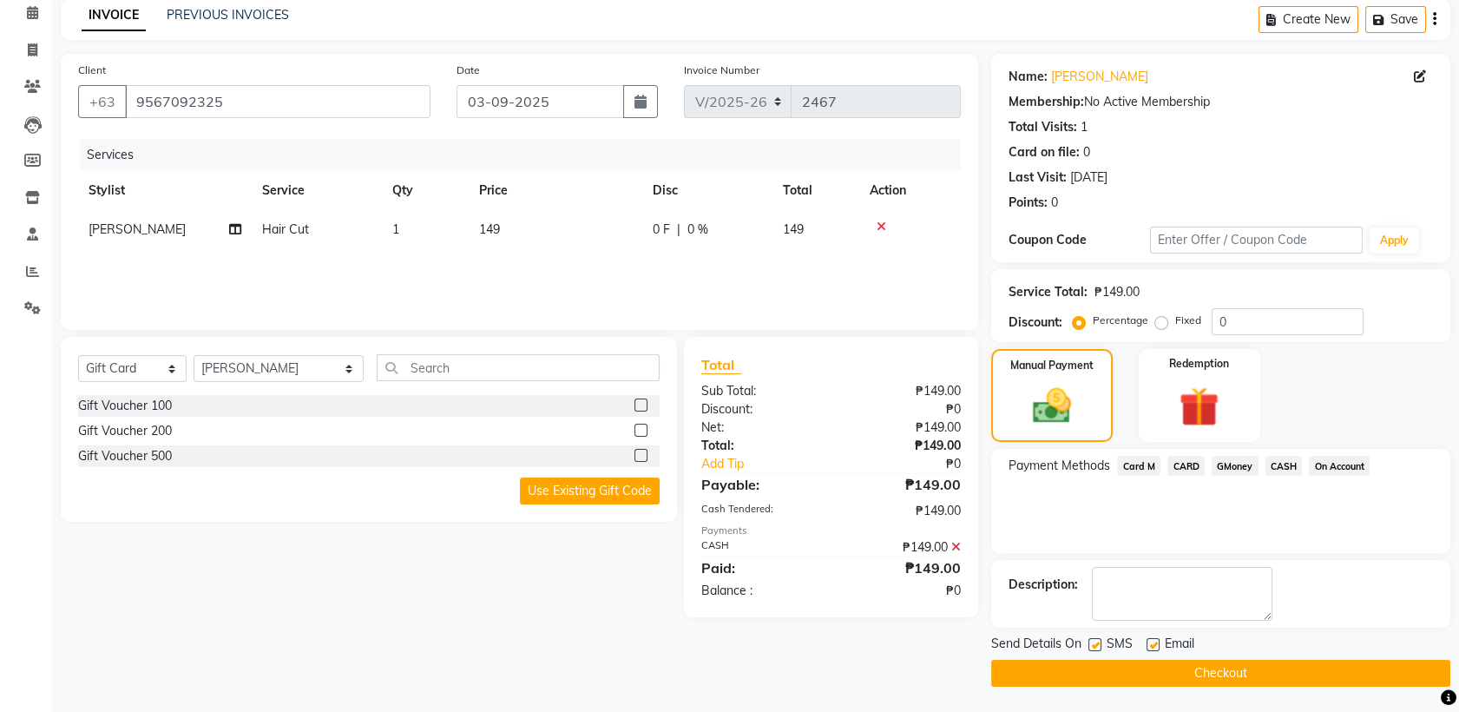
click at [1197, 672] on button "Checkout" at bounding box center [1220, 672] width 459 height 27
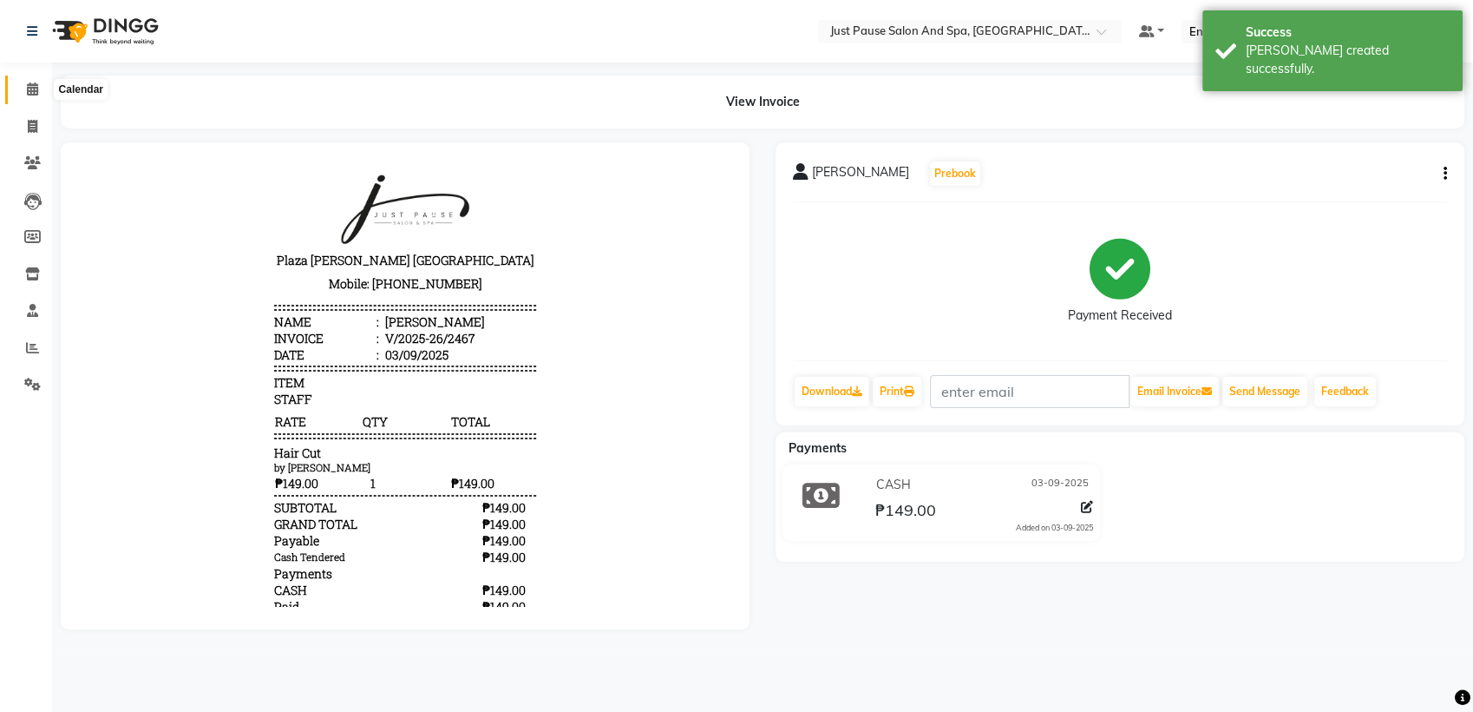
click at [30, 92] on icon at bounding box center [32, 88] width 11 height 13
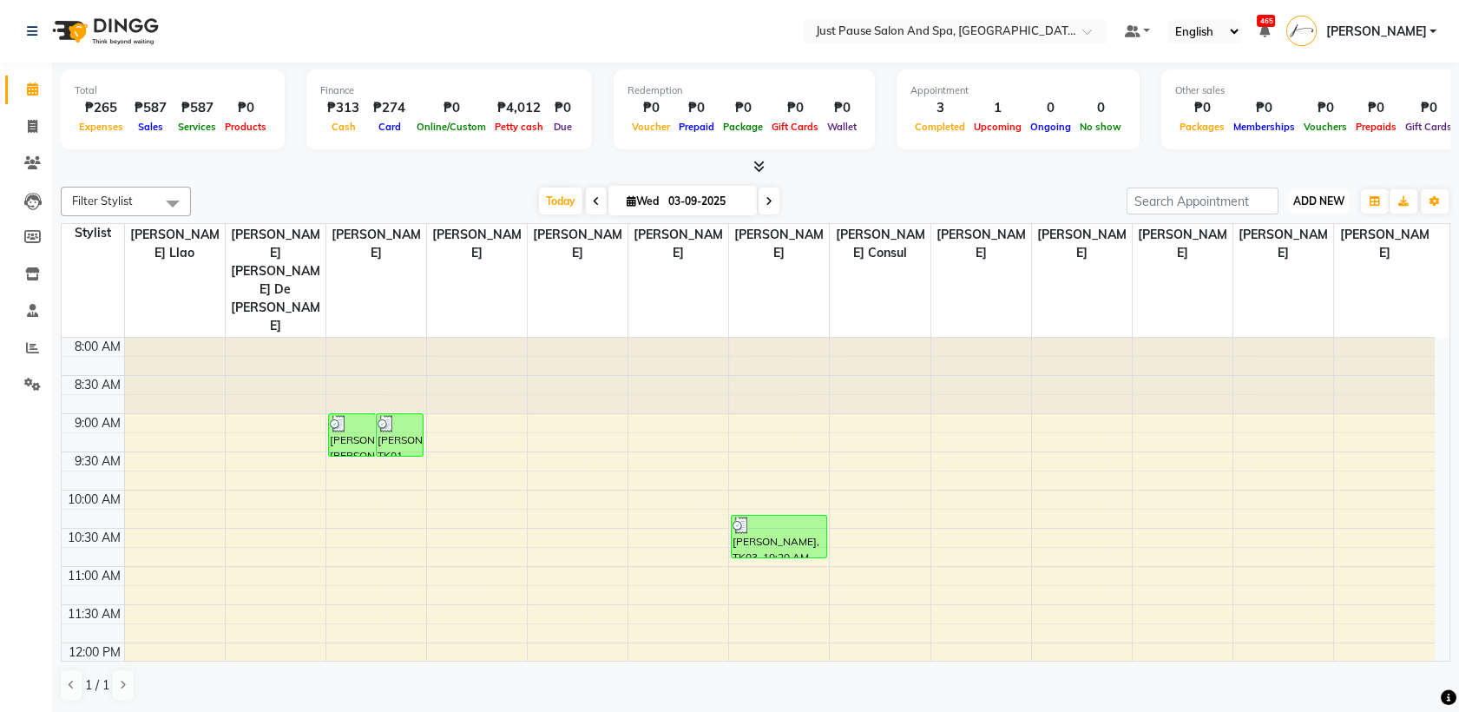
click at [1321, 199] on span "ADD NEW" at bounding box center [1318, 200] width 51 height 13
click at [1264, 236] on button "Add Appointment" at bounding box center [1279, 234] width 137 height 23
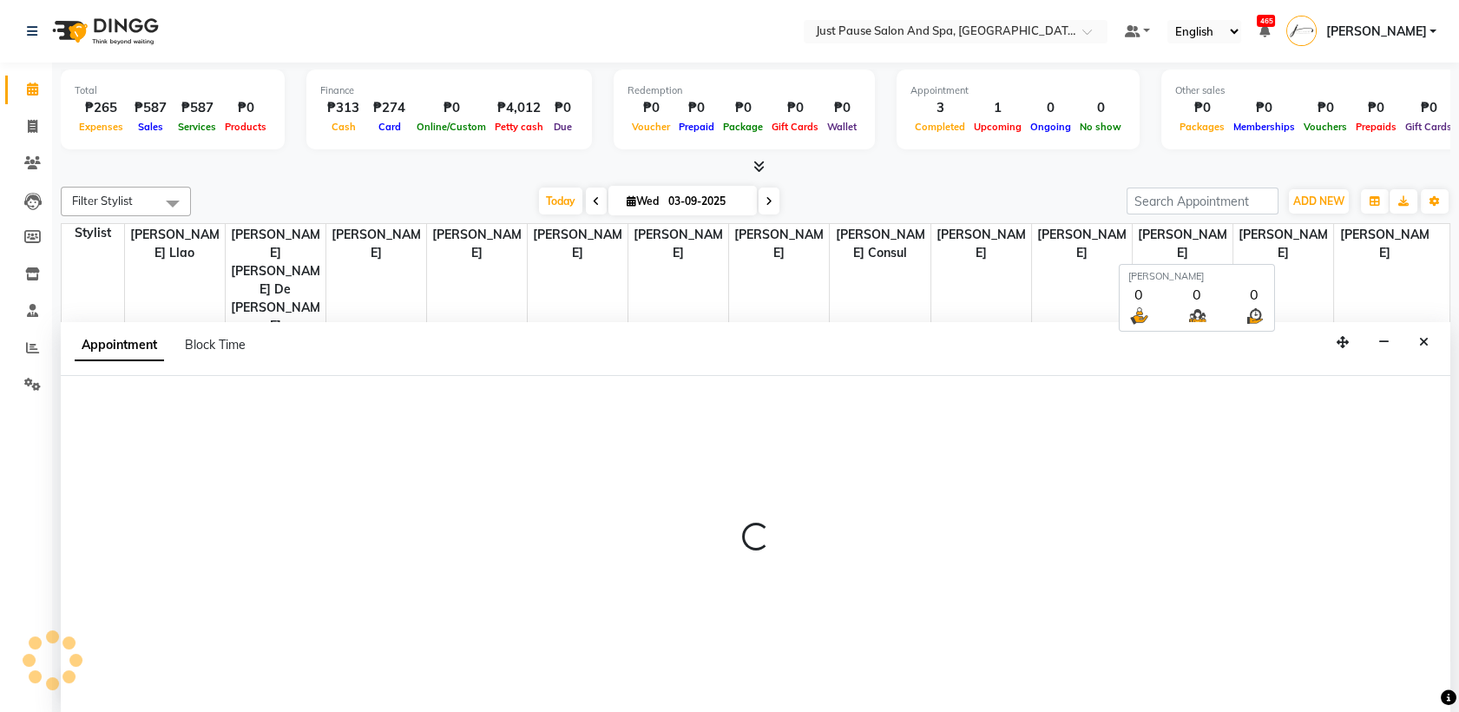
select select "540"
select select "tentative"
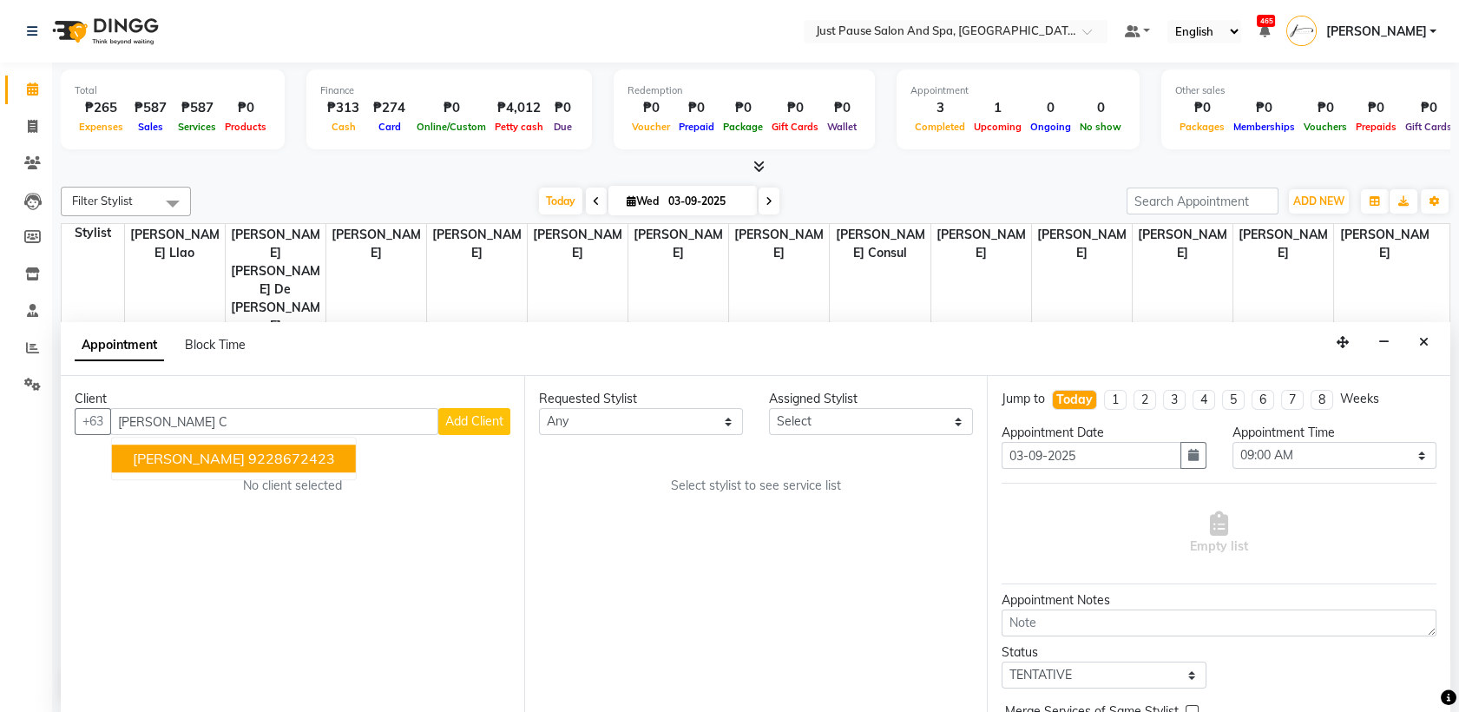
click at [248, 459] on ngb-highlight "9228672423" at bounding box center [291, 458] width 87 height 17
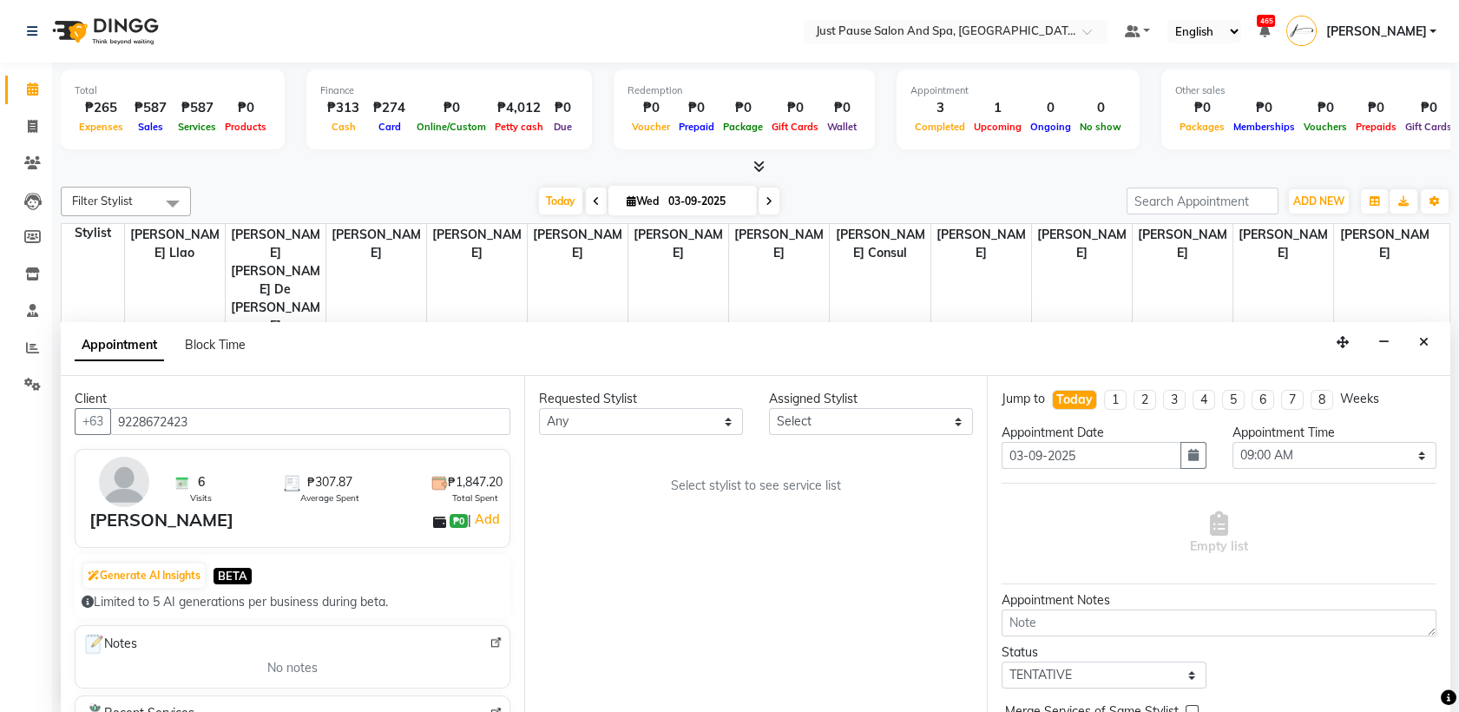
type input "9228672423"
click at [946, 425] on select "Select [PERSON_NAME] [PERSON_NAME] [PERSON_NAME] llao [PERSON_NAME] [PERSON_NAM…" at bounding box center [871, 421] width 204 height 27
click at [769, 408] on select "Select [PERSON_NAME] [PERSON_NAME] [PERSON_NAME] llao [PERSON_NAME] [PERSON_NAM…" at bounding box center [871, 421] width 204 height 27
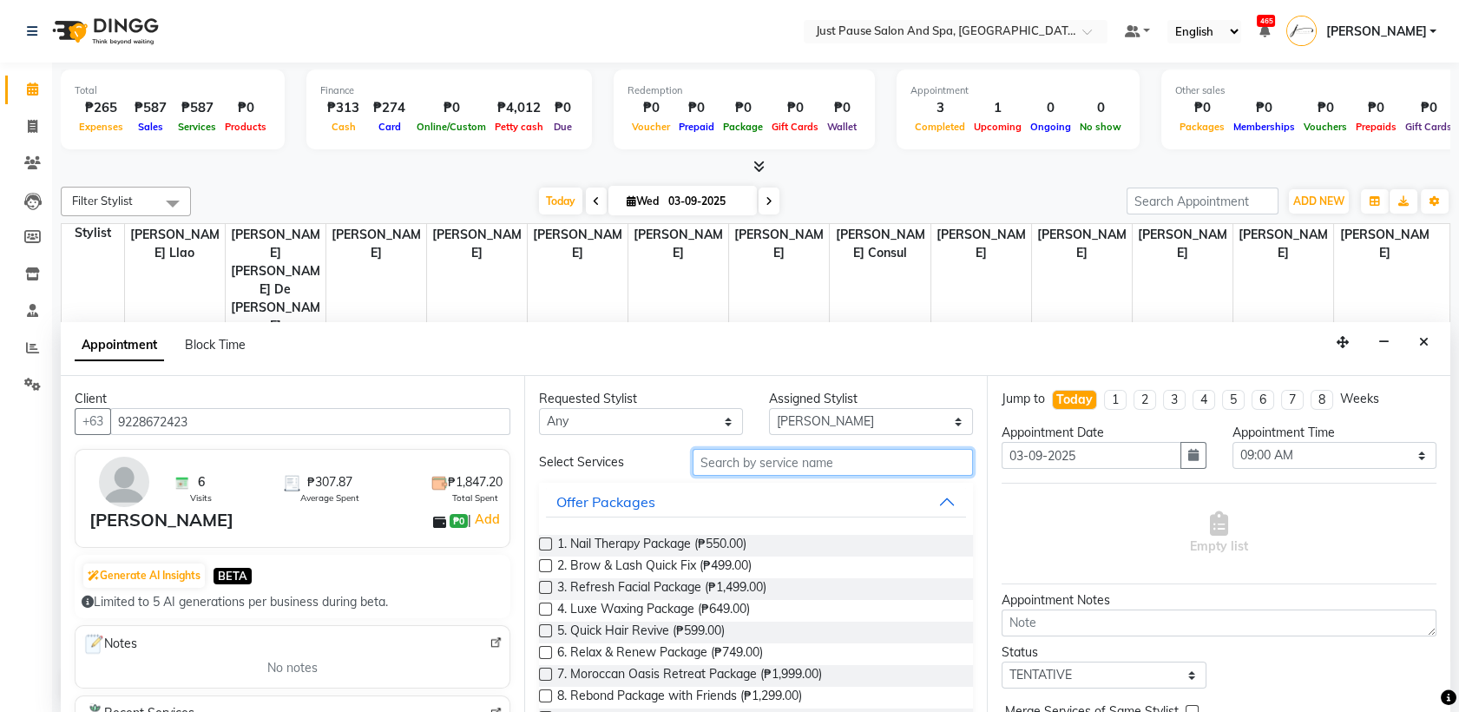
drag, startPoint x: 857, startPoint y: 456, endPoint x: 938, endPoint y: 420, distance: 88.2
click at [938, 420] on div "Requested Stylist Any [PERSON_NAME] [PERSON_NAME] [PERSON_NAME] llao [PERSON_NA…" at bounding box center [755, 544] width 463 height 337
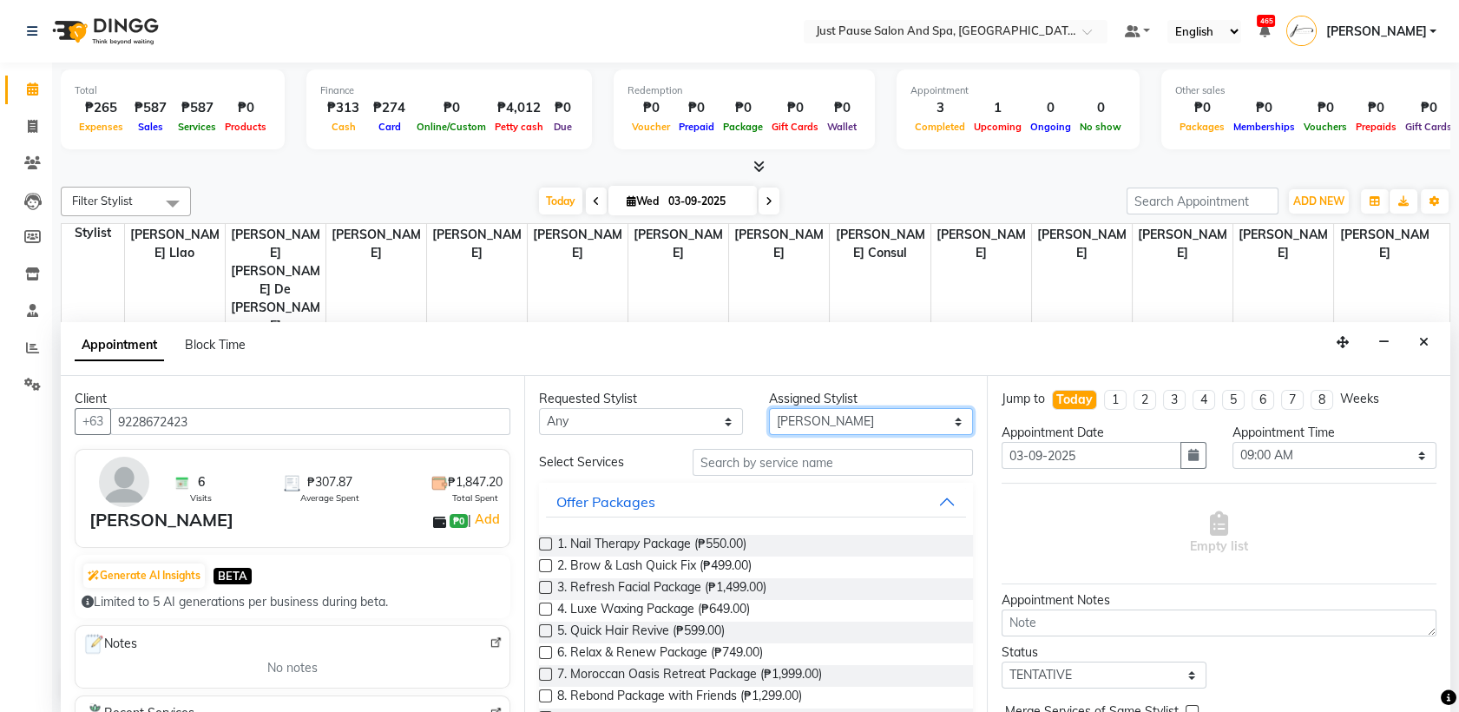
click at [938, 420] on select "Select [PERSON_NAME] [PERSON_NAME] [PERSON_NAME] llao [PERSON_NAME] [PERSON_NAM…" at bounding box center [871, 421] width 204 height 27
select select "30379"
click at [769, 408] on select "Select [PERSON_NAME] [PERSON_NAME] [PERSON_NAME] llao [PERSON_NAME] [PERSON_NAM…" at bounding box center [871, 421] width 204 height 27
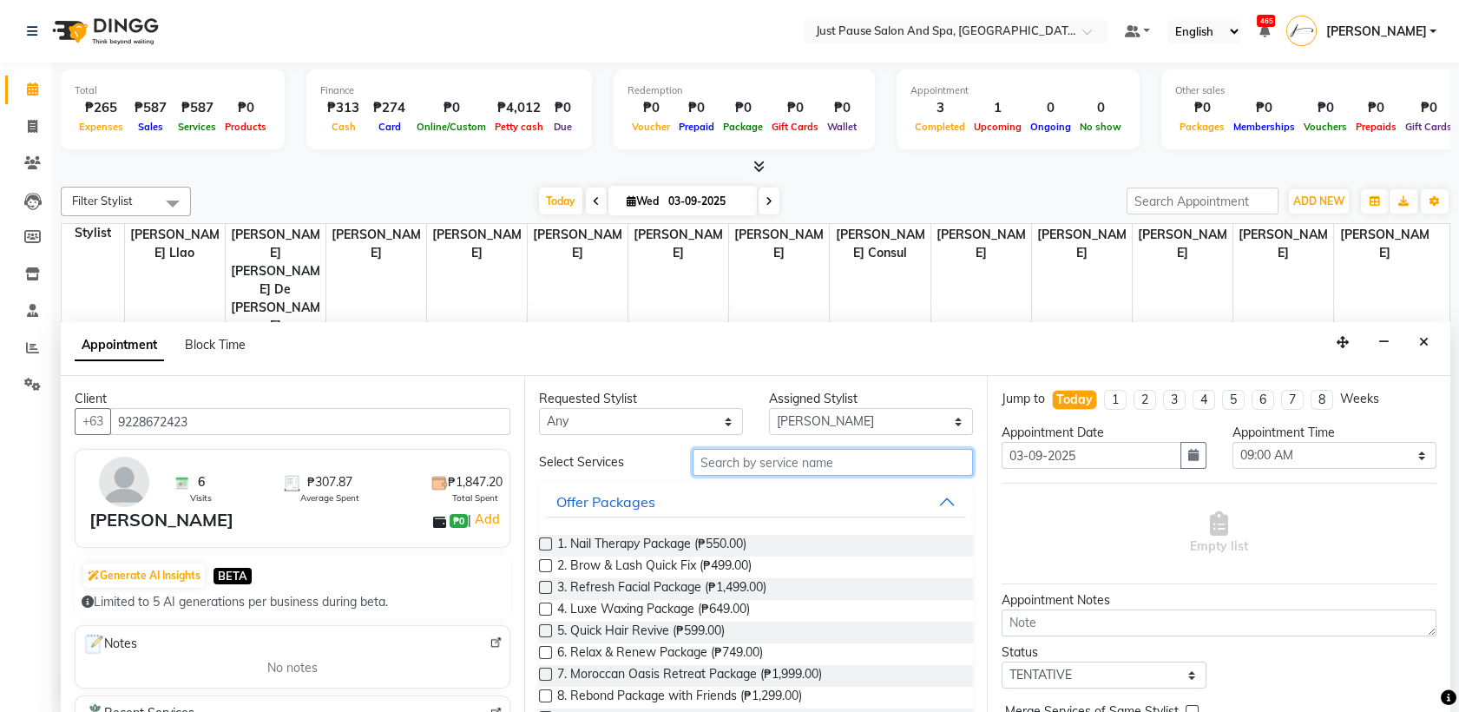
click at [867, 463] on input "text" at bounding box center [832, 462] width 281 height 27
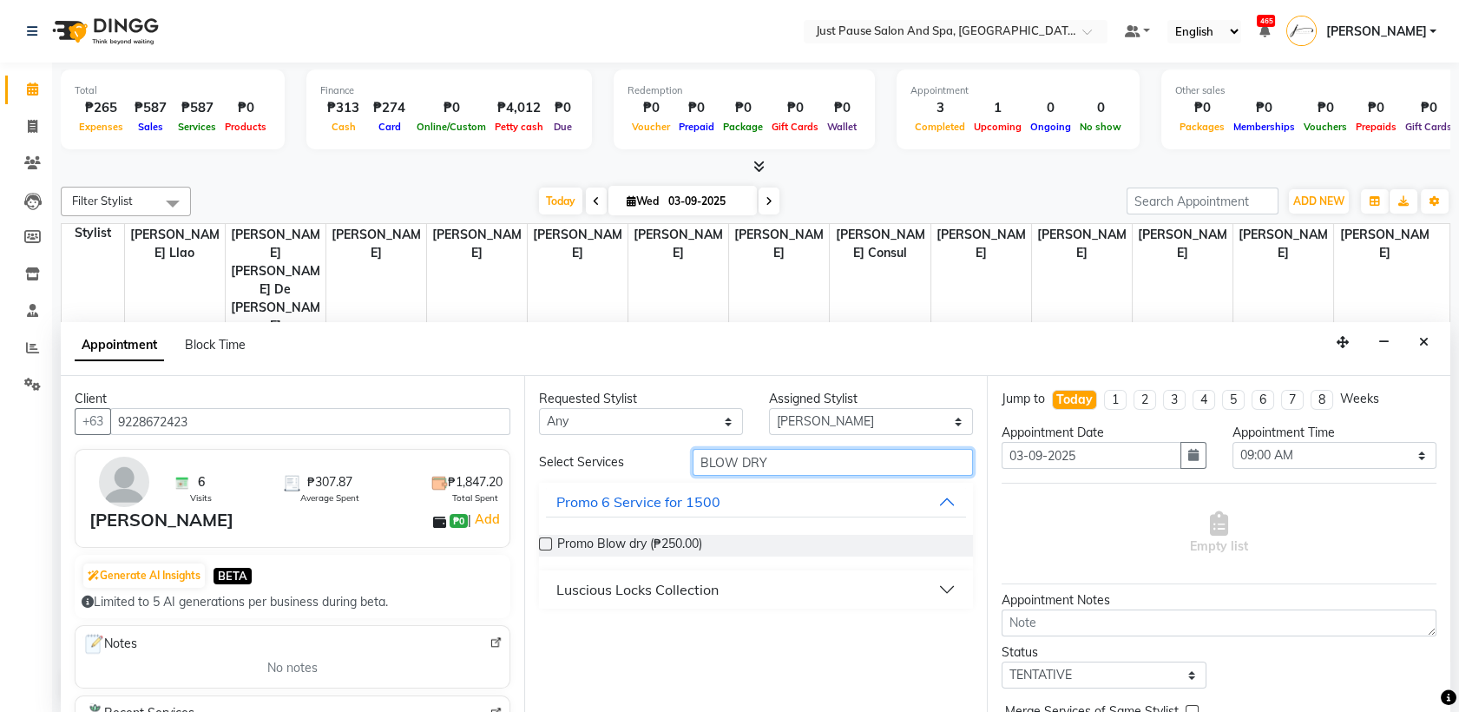
type input "BLOW DRY"
click at [945, 589] on button "Luscious Locks Collection" at bounding box center [756, 589] width 421 height 31
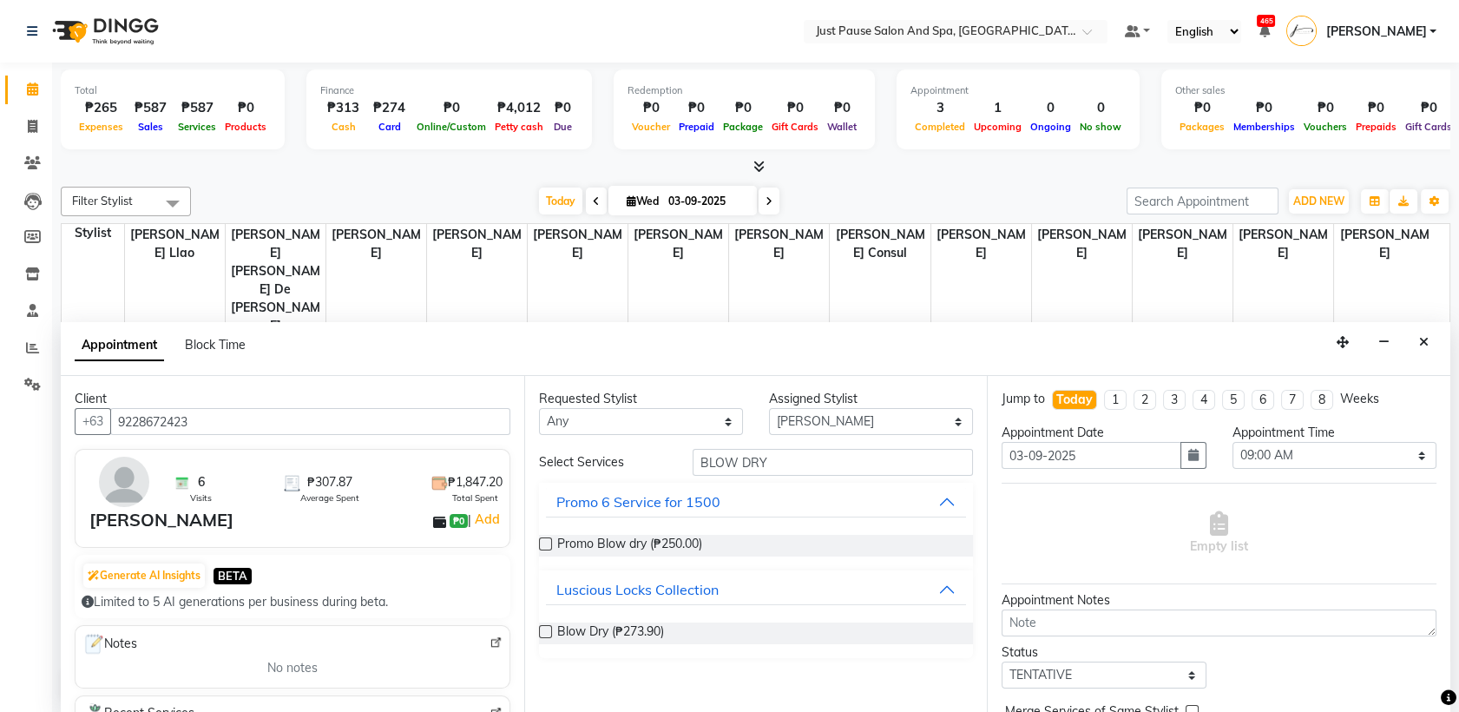
click at [541, 633] on label at bounding box center [545, 631] width 13 height 13
click at [541, 633] on input "checkbox" at bounding box center [544, 632] width 11 height 11
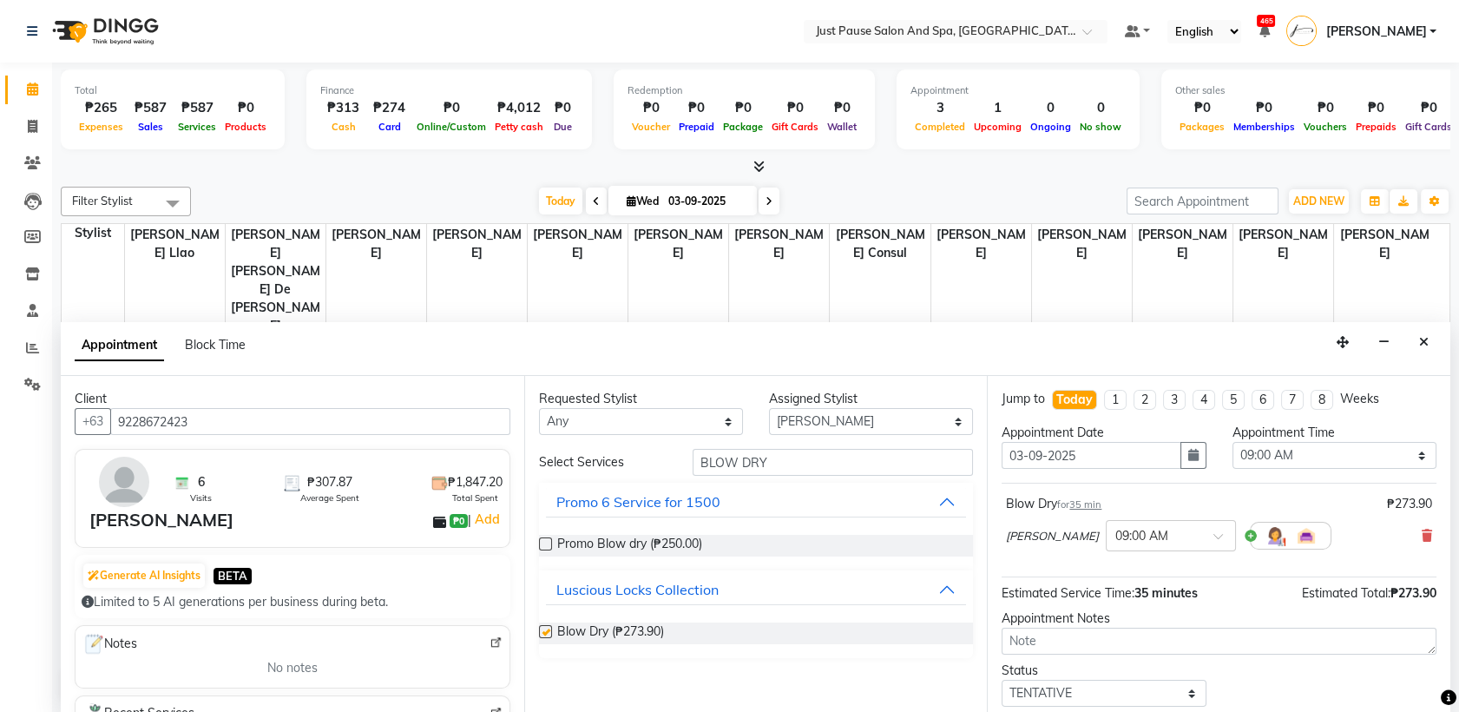
checkbox input "false"
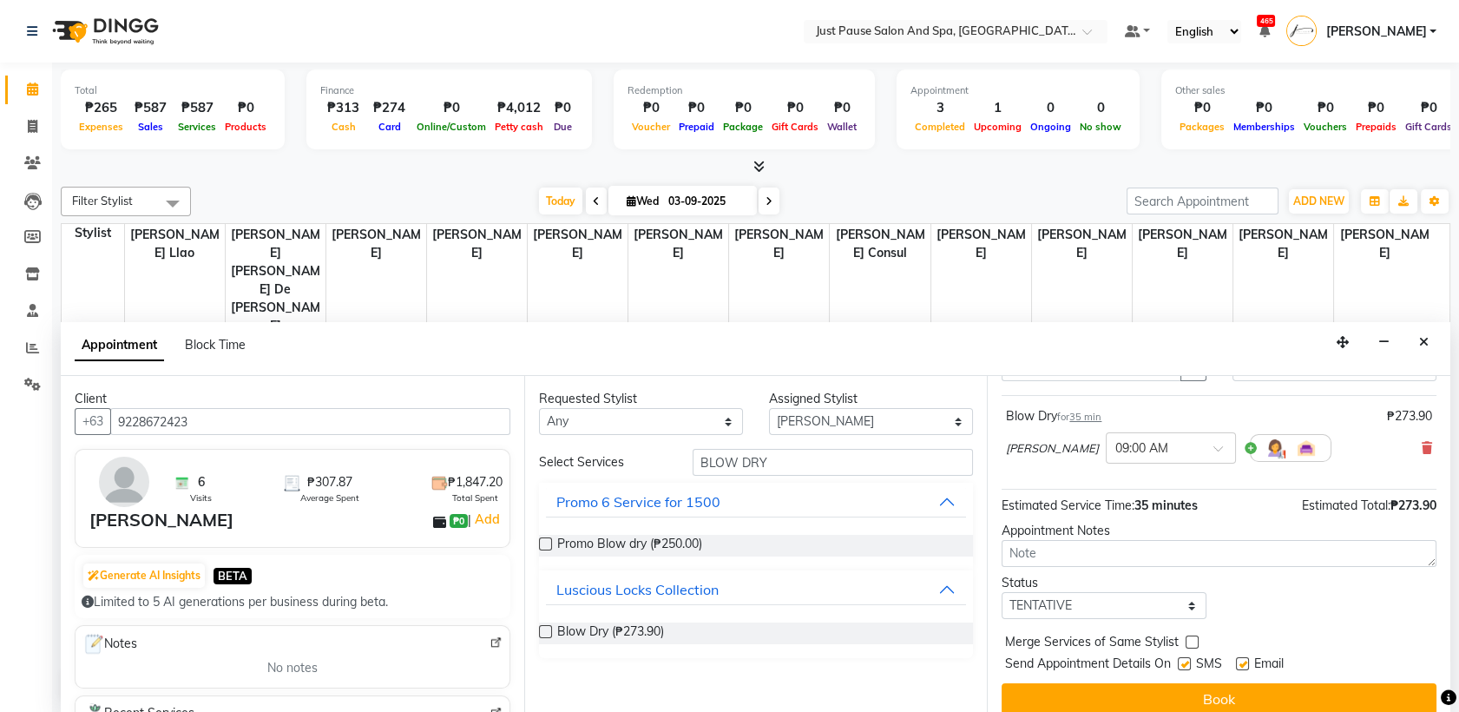
scroll to position [102, 0]
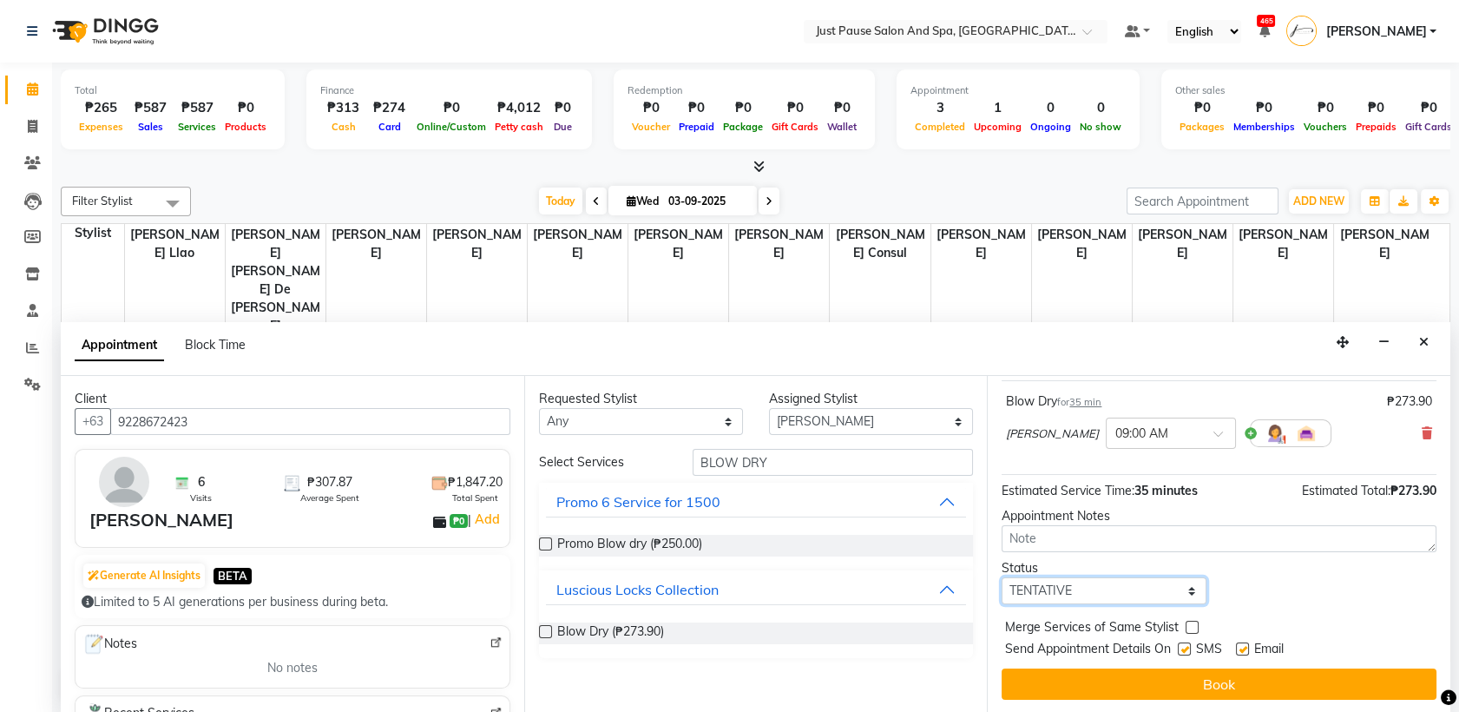
click at [1180, 595] on select "Select TENTATIVE CONFIRM CHECK-IN UPCOMING" at bounding box center [1103, 590] width 204 height 27
select select "check-in"
click at [1001, 577] on select "Select TENTATIVE CONFIRM CHECK-IN UPCOMING" at bounding box center [1103, 590] width 204 height 27
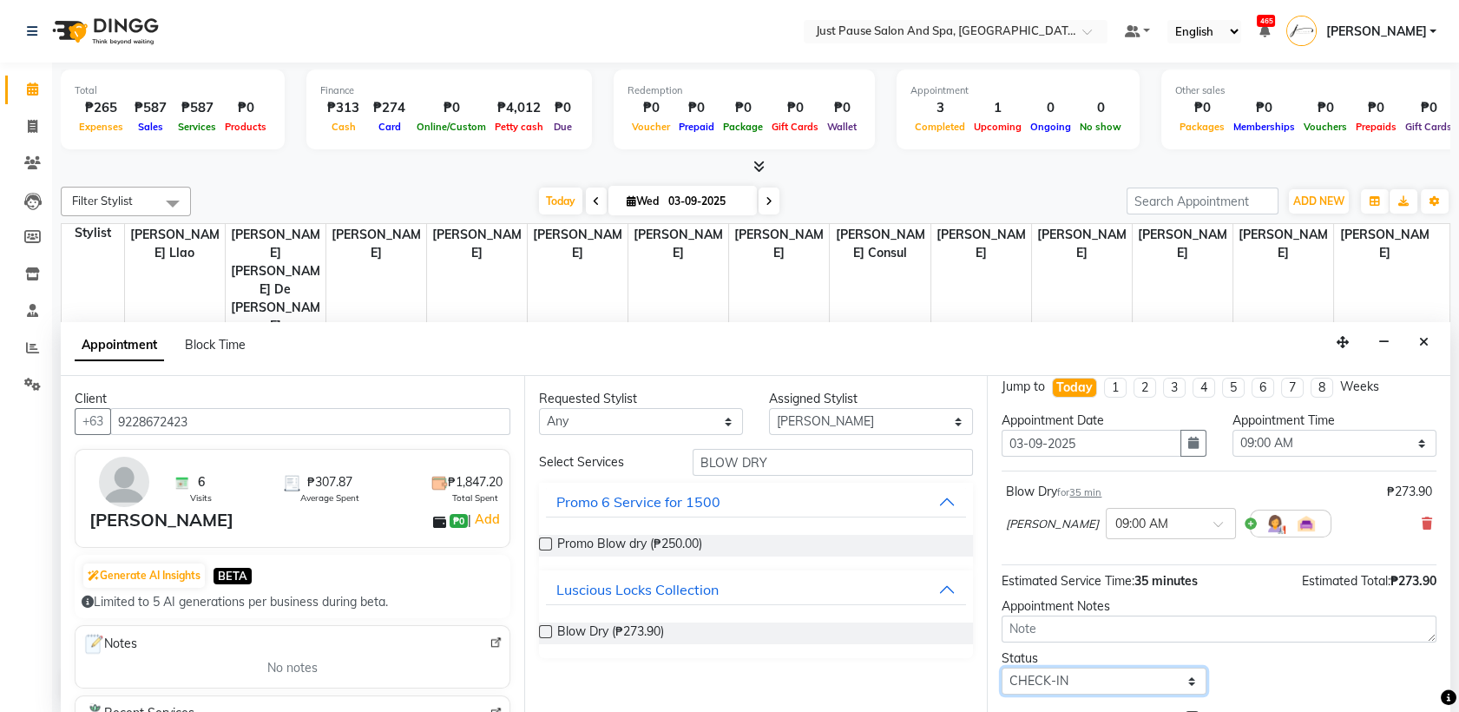
scroll to position [0, 0]
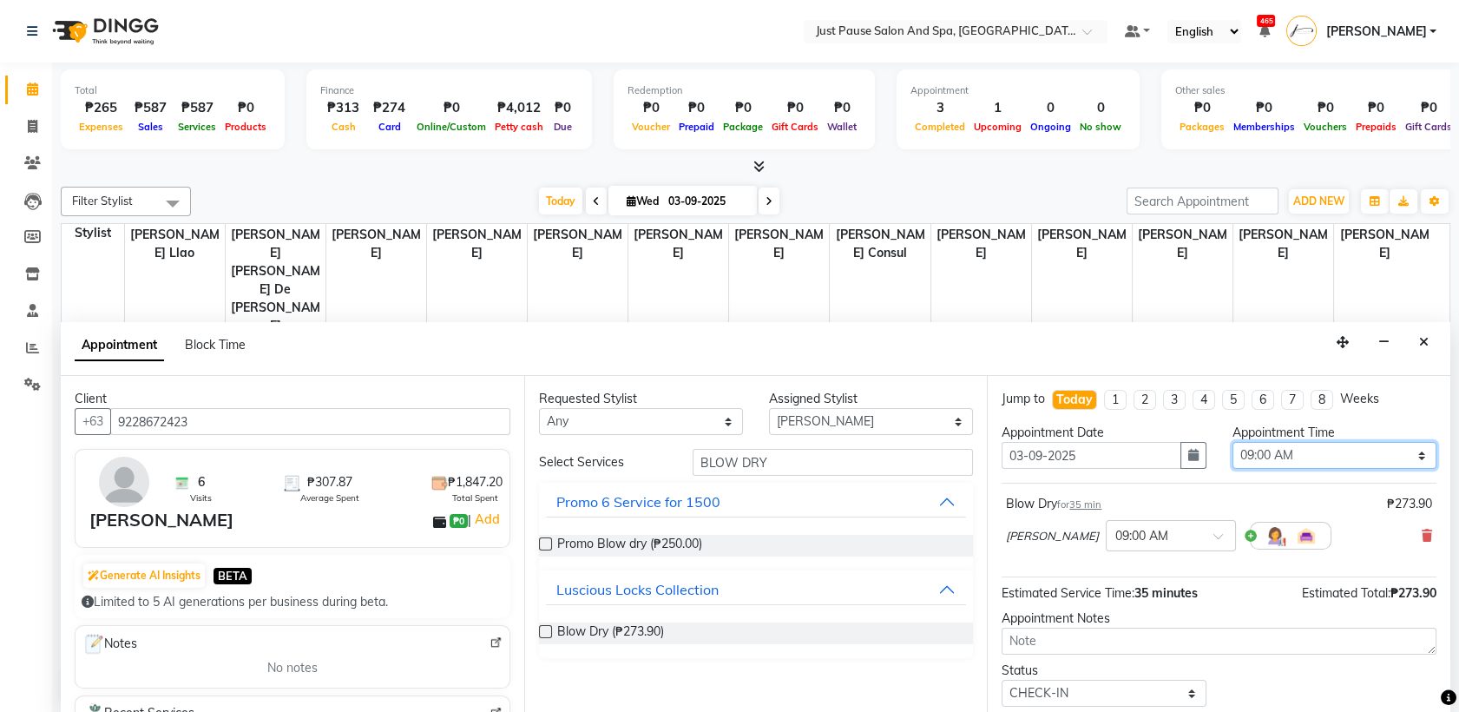
click at [1421, 457] on select "Select 09:00 AM 09:05 AM 09:10 AM 09:15 AM 09:20 AM 09:25 AM 09:30 AM 09:35 AM …" at bounding box center [1334, 455] width 204 height 27
select select "690"
click at [1232, 442] on select "Select 09:00 AM 09:05 AM 09:10 AM 09:15 AM 09:20 AM 09:25 AM 09:30 AM 09:35 AM …" at bounding box center [1334, 455] width 204 height 27
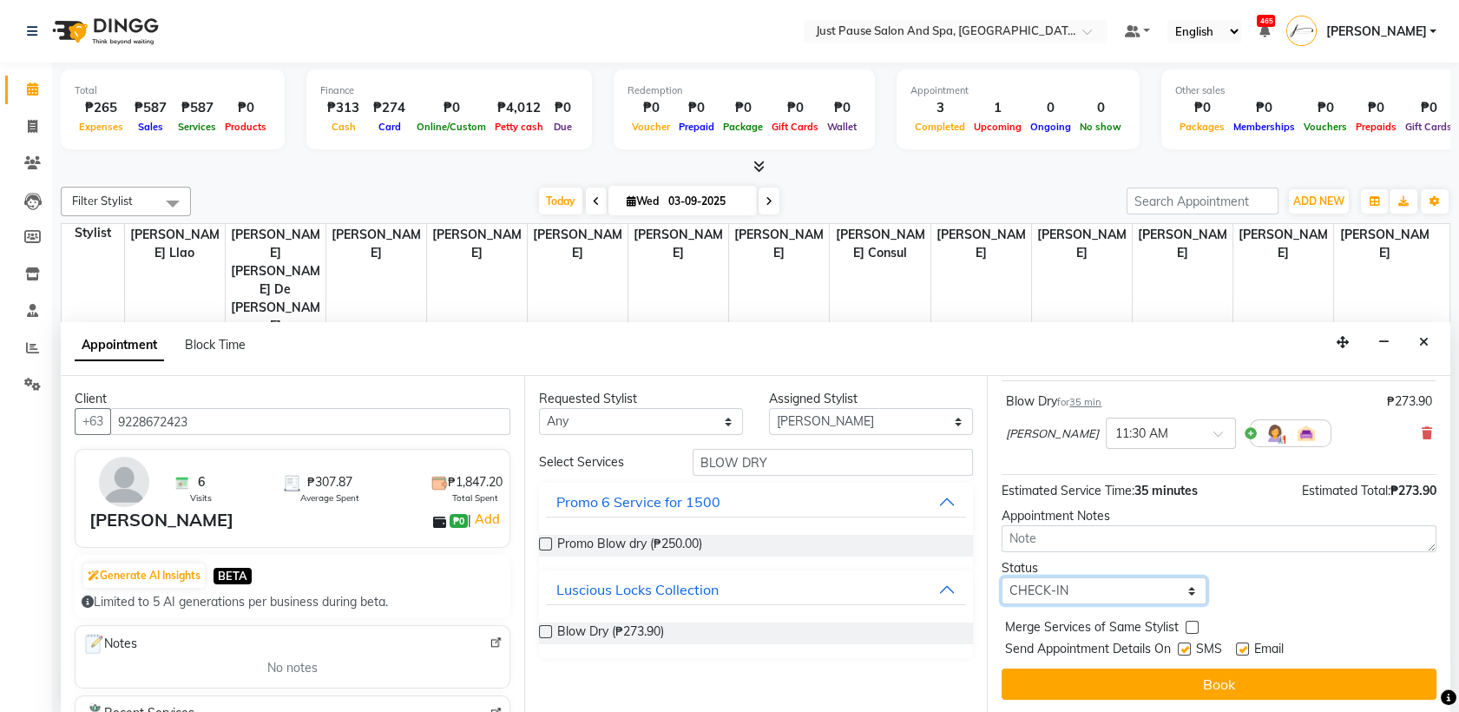
click at [1182, 585] on select "Select TENTATIVE CONFIRM CHECK-IN UPCOMING" at bounding box center [1103, 590] width 204 height 27
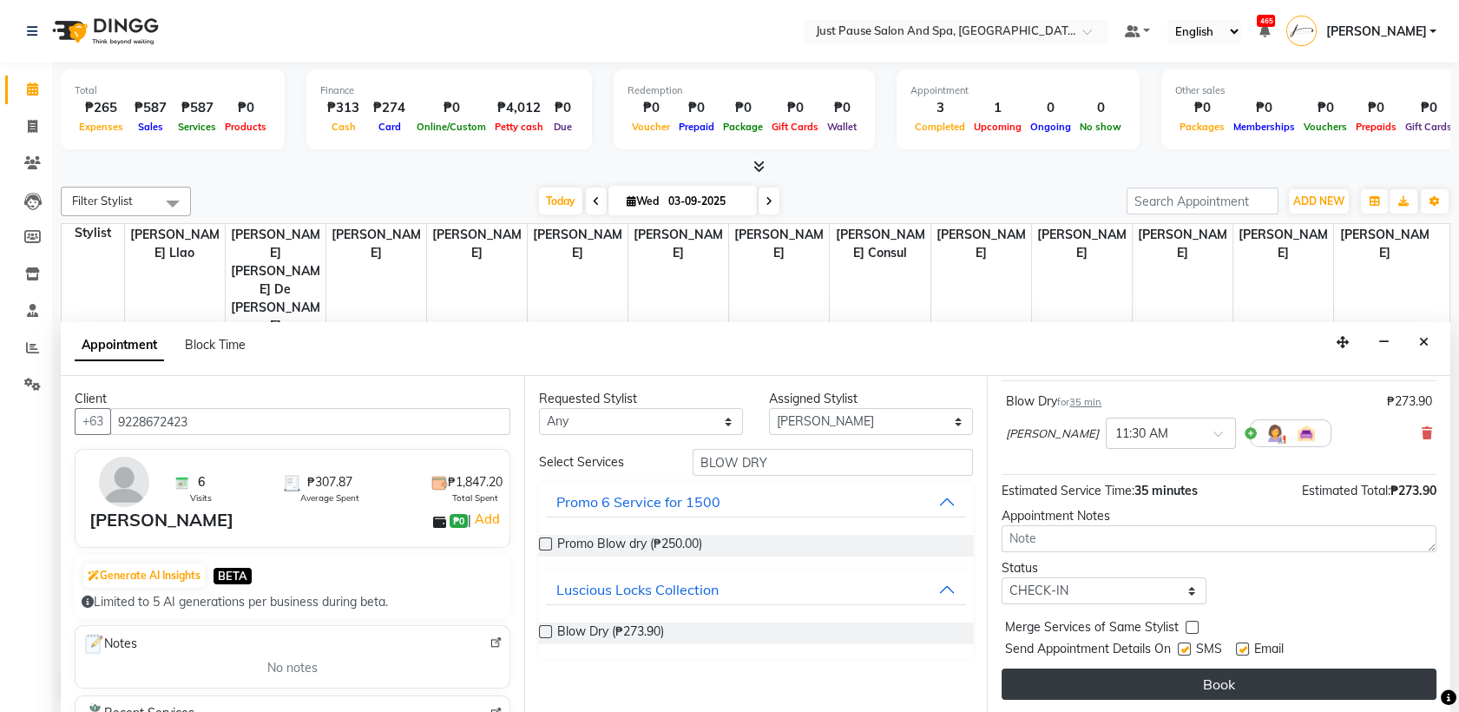
click at [1202, 676] on button "Book" at bounding box center [1218, 683] width 435 height 31
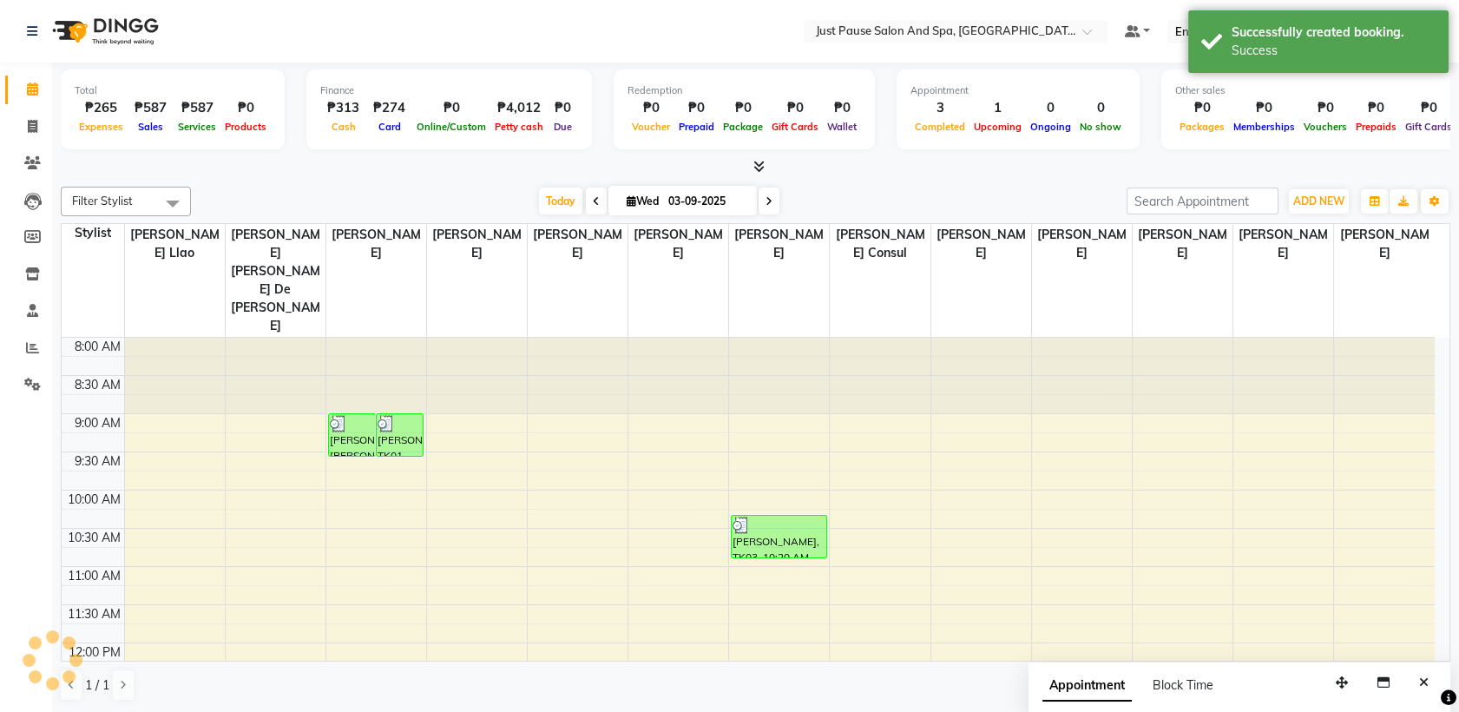
scroll to position [0, 0]
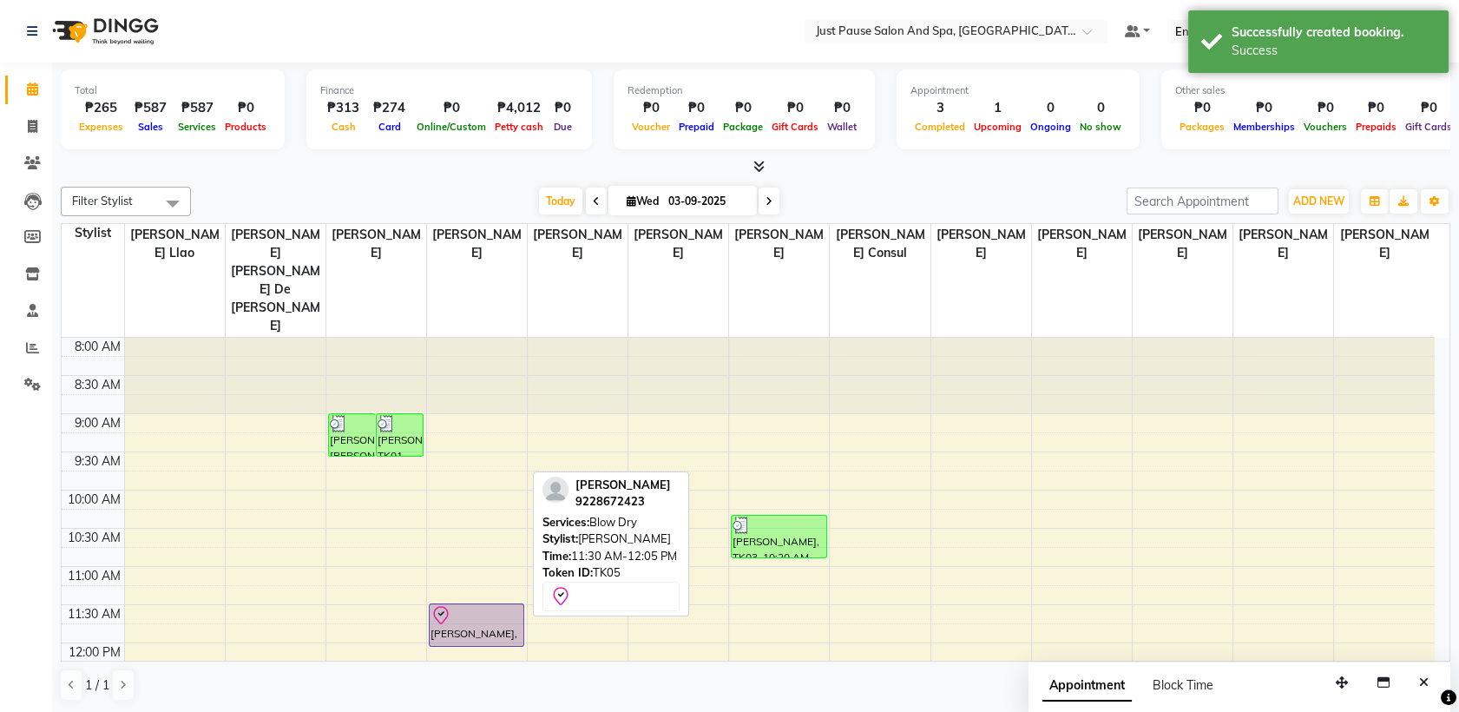
click at [474, 604] on div "[PERSON_NAME], TK05, 11:30 AM-12:05 PM, Blow Dry" at bounding box center [477, 625] width 94 height 42
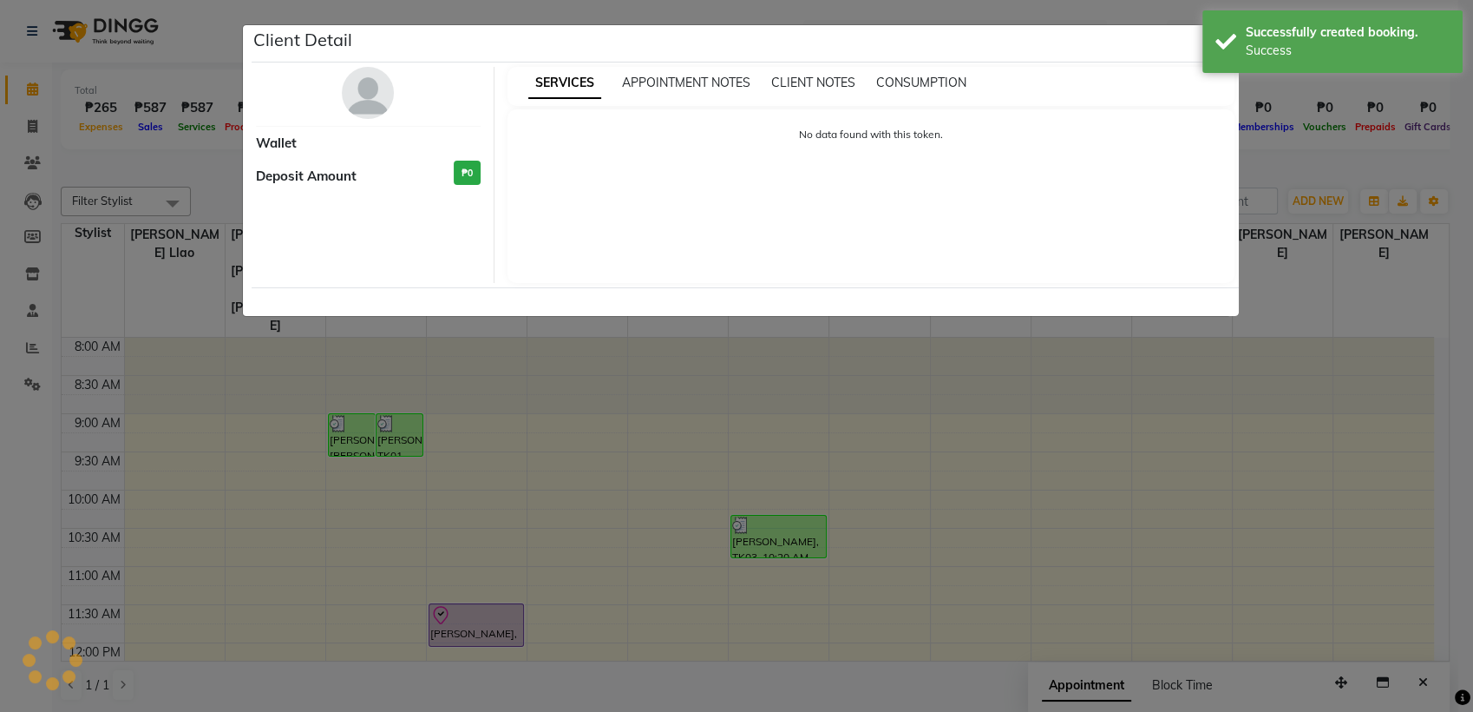
select select "8"
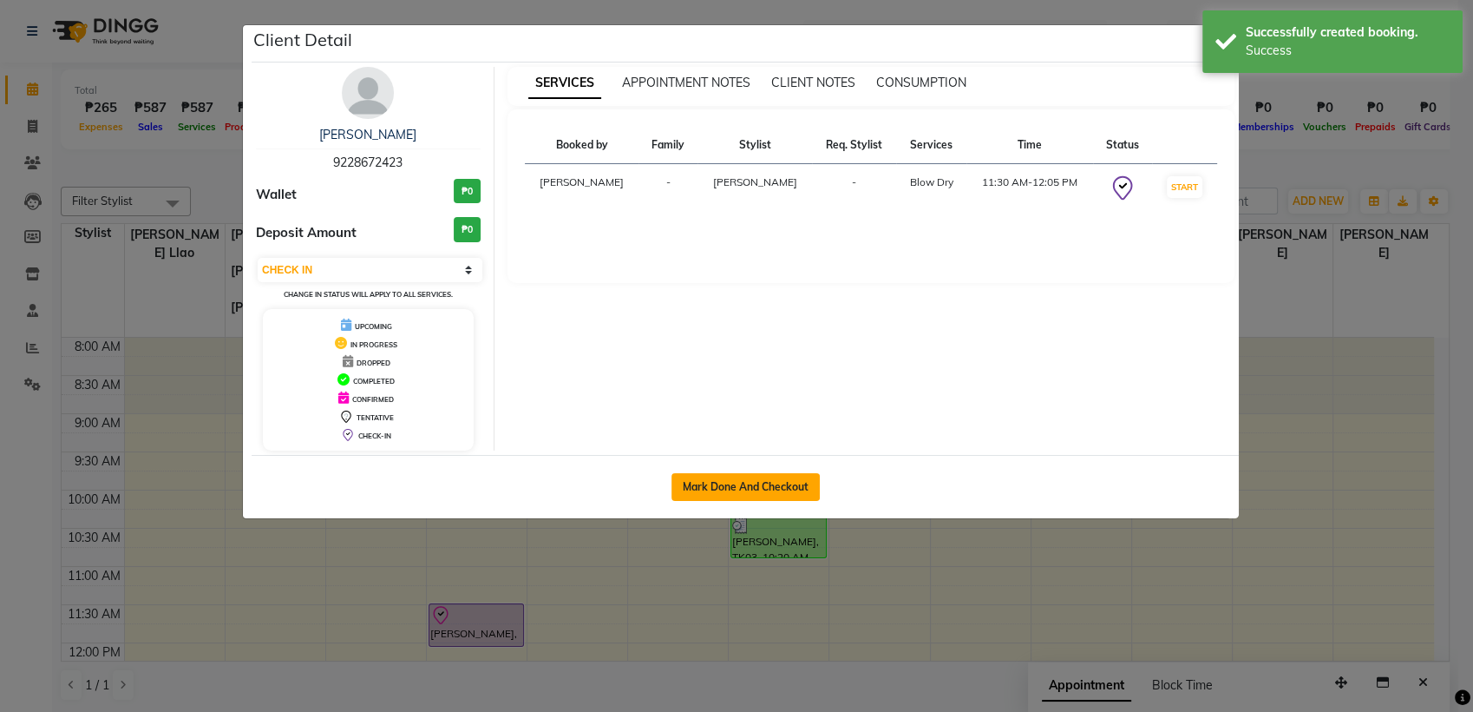
click at [724, 488] on button "Mark Done And Checkout" at bounding box center [746, 487] width 148 height 28
select select "service"
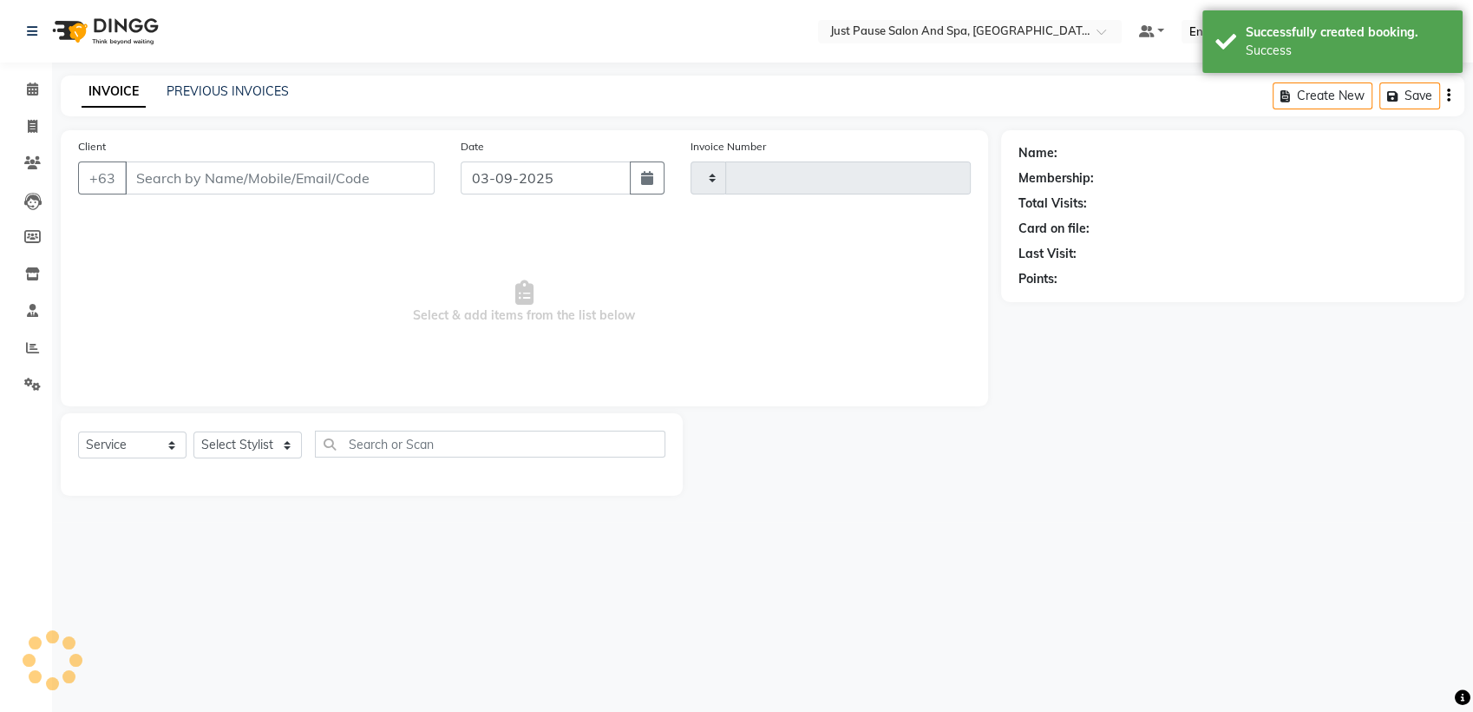
type input "2468"
select select "4927"
select select "G"
select select "30379"
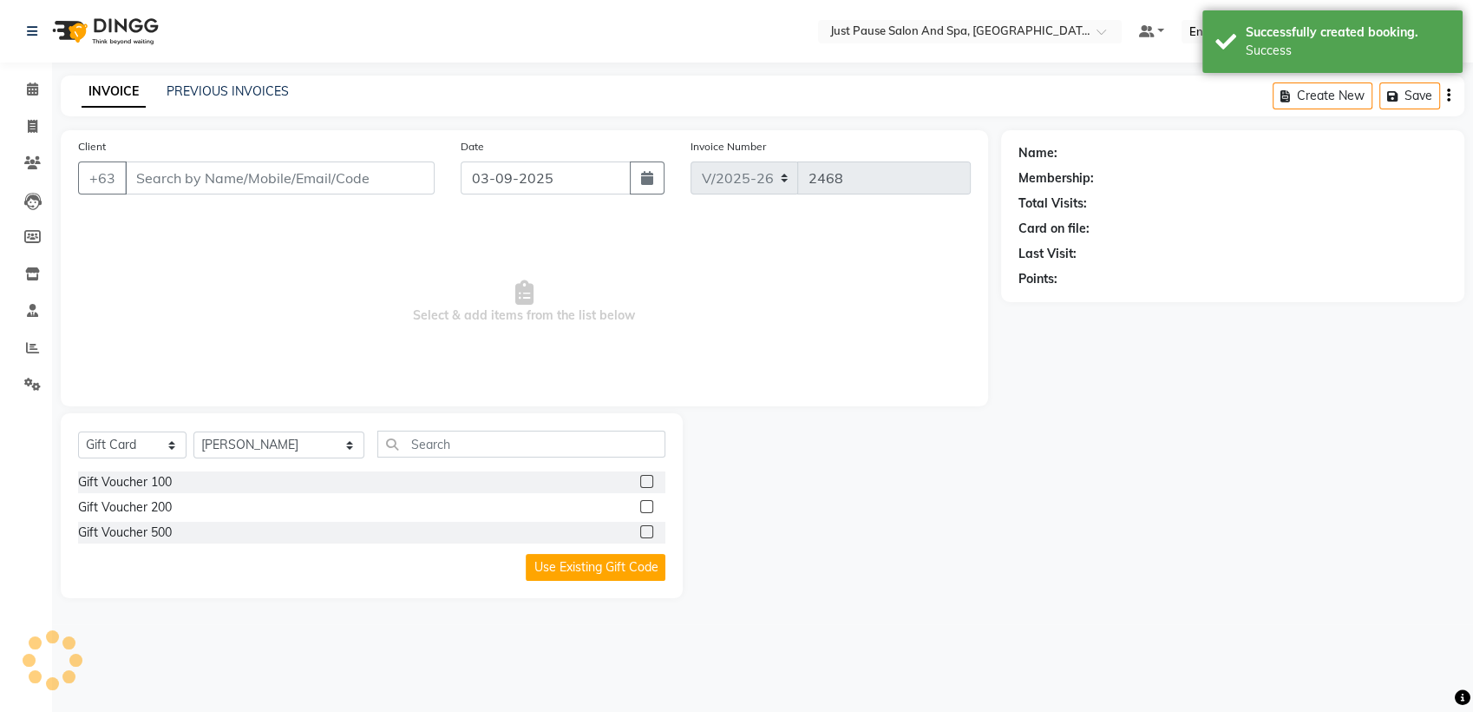
type input "9228672423"
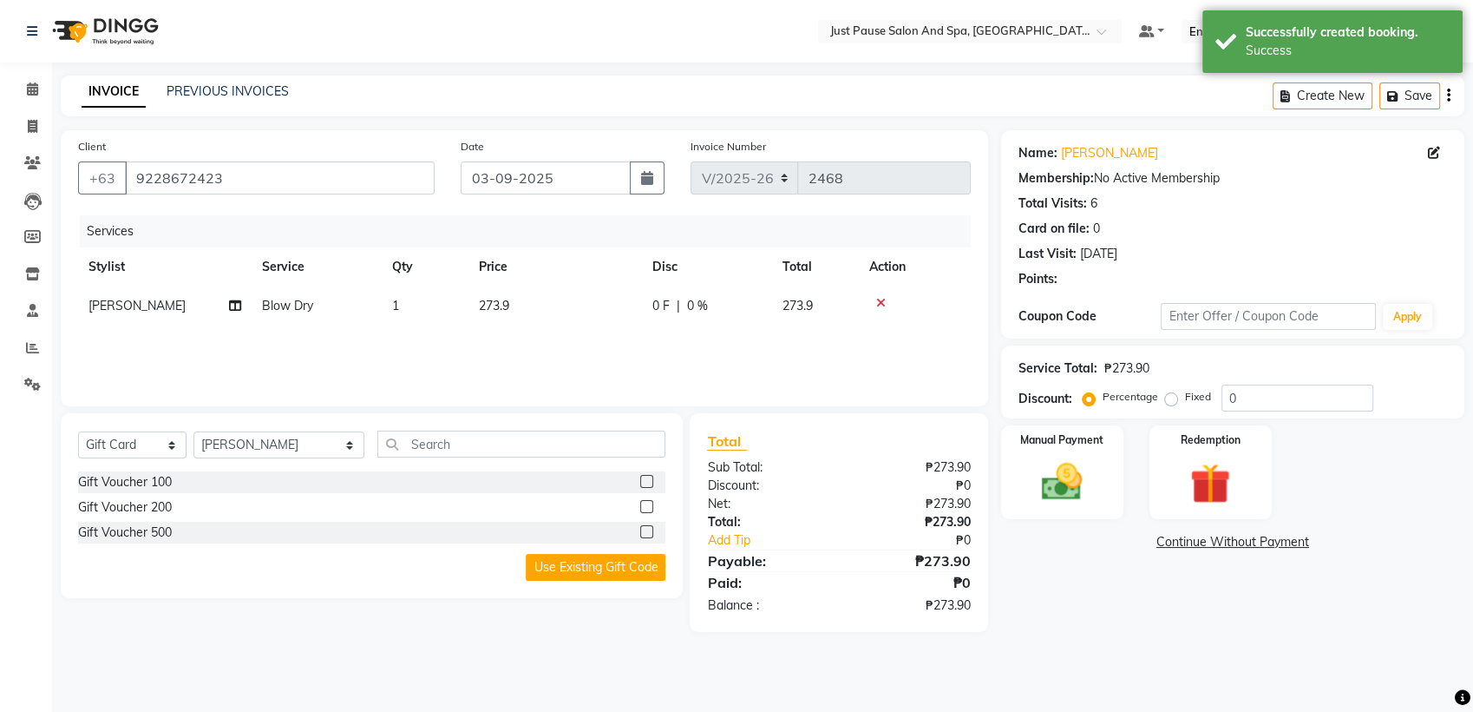
click at [588, 309] on td "273.9" at bounding box center [556, 305] width 174 height 39
select select "30379"
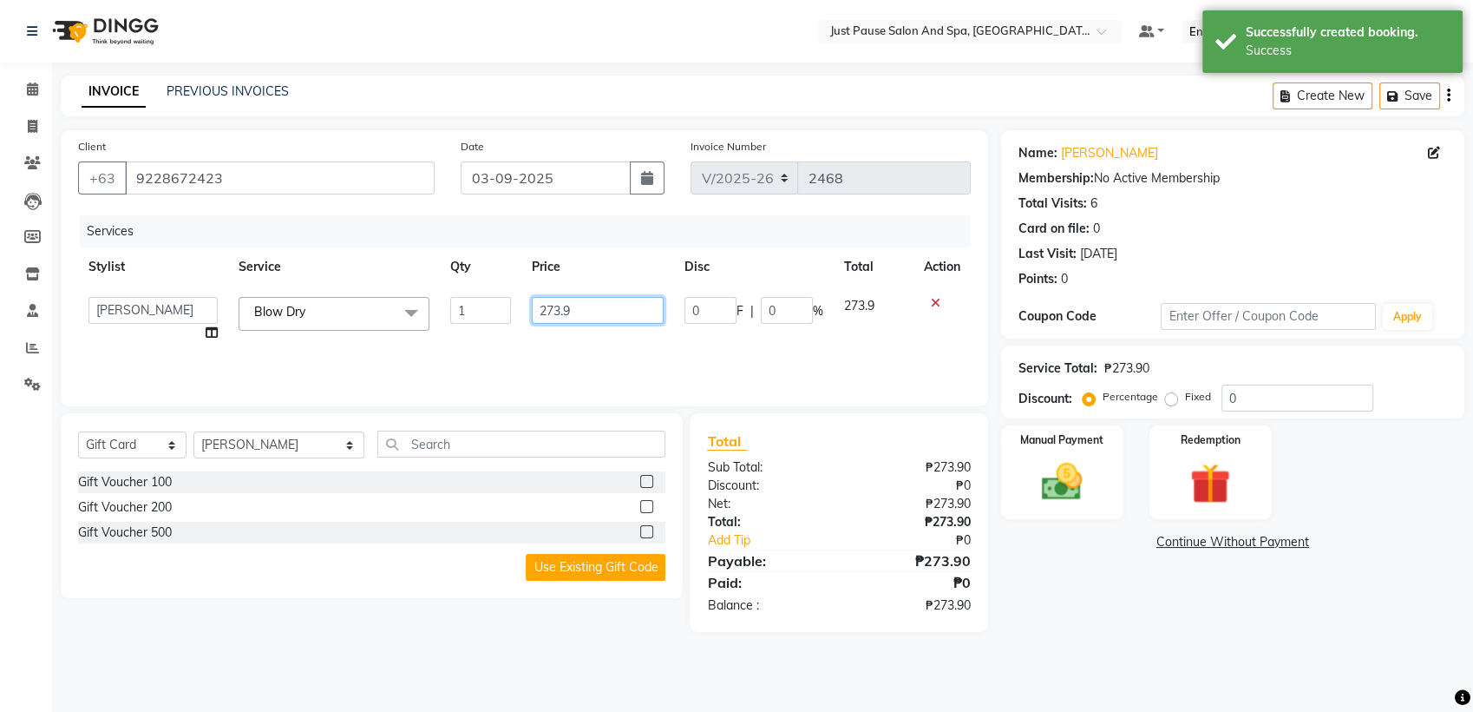
click at [618, 317] on input "273.9" at bounding box center [598, 310] width 132 height 27
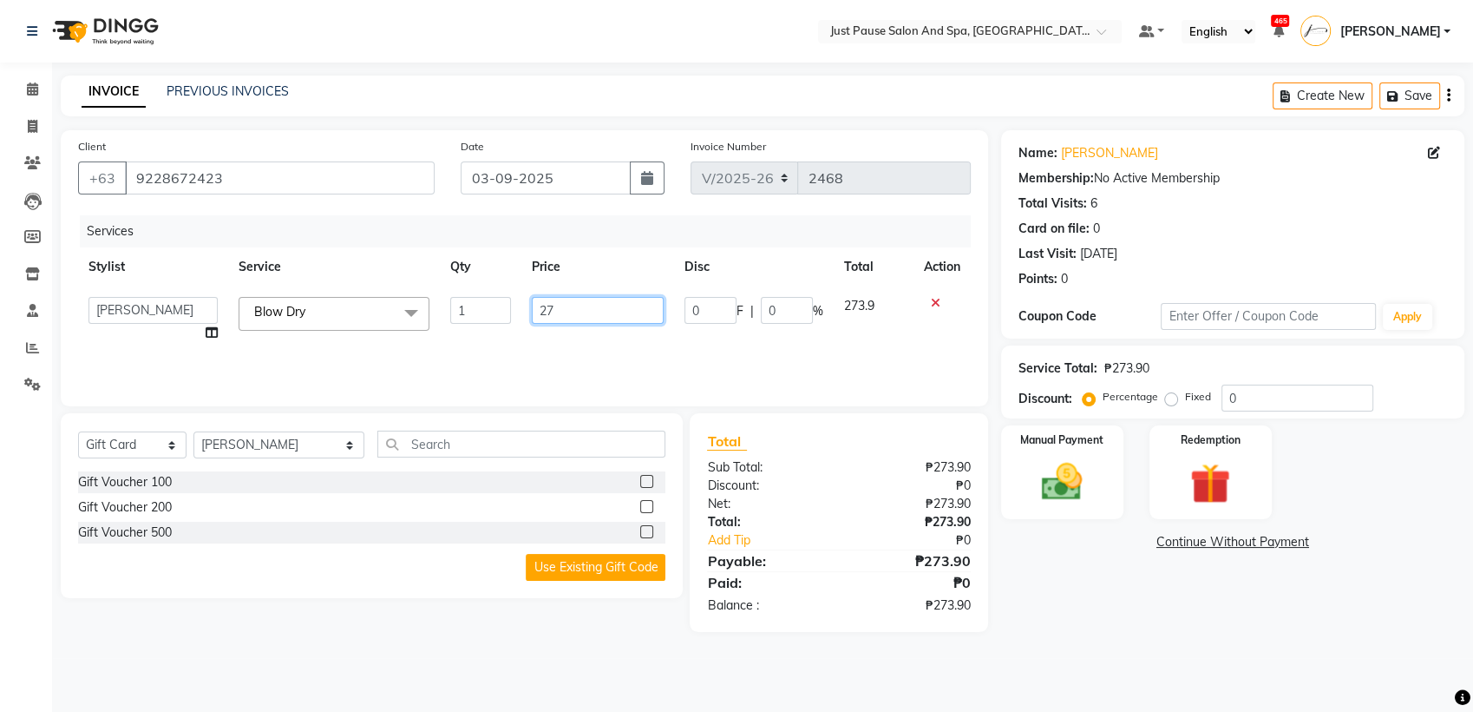
type input "274"
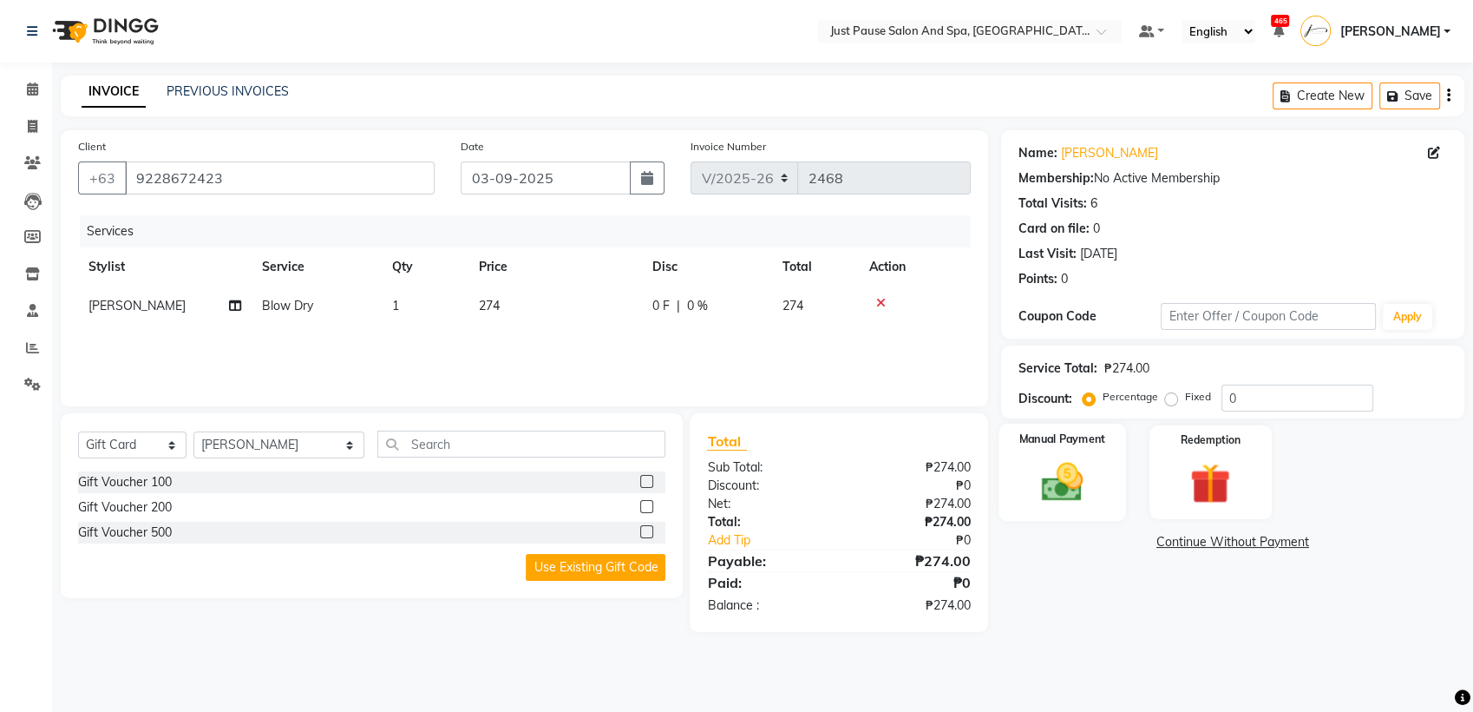
click at [1065, 493] on img at bounding box center [1062, 481] width 69 height 49
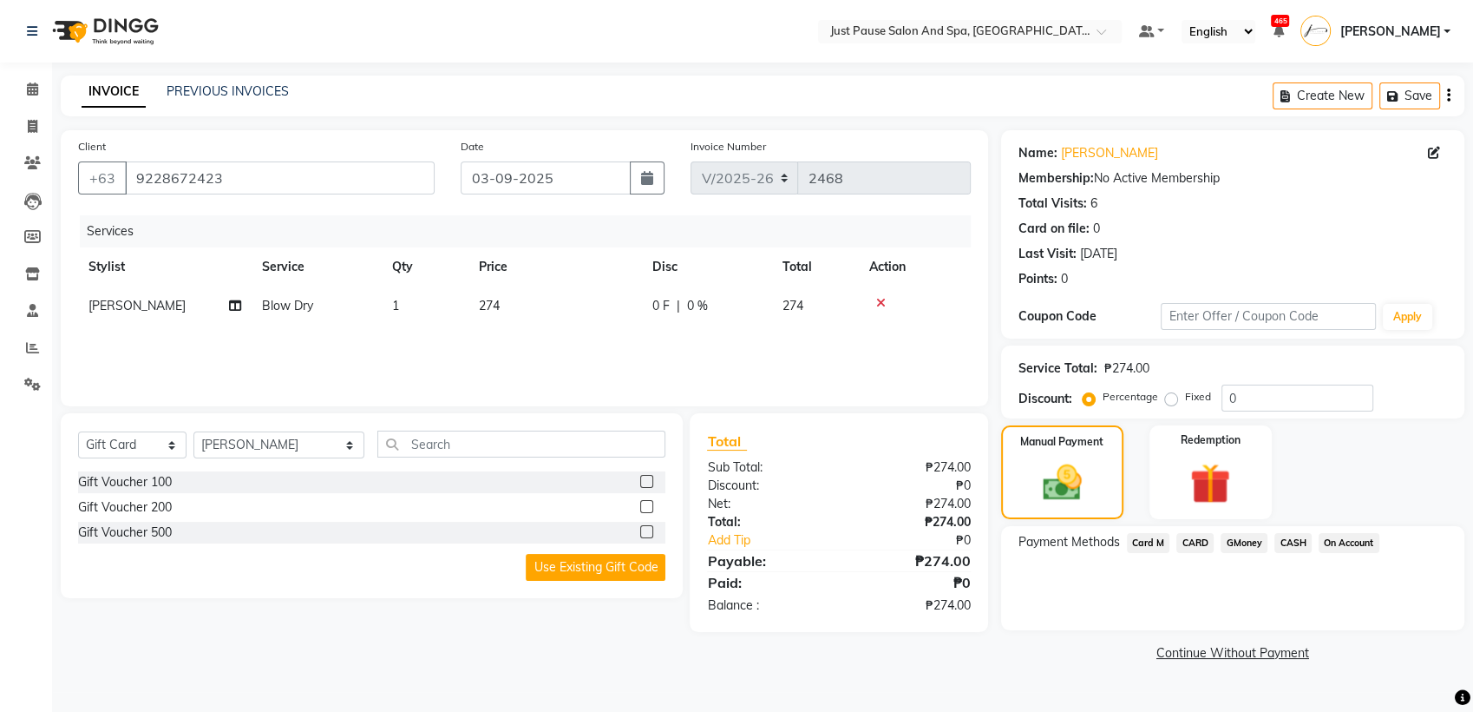
click at [1297, 540] on span "CASH" at bounding box center [1293, 543] width 37 height 20
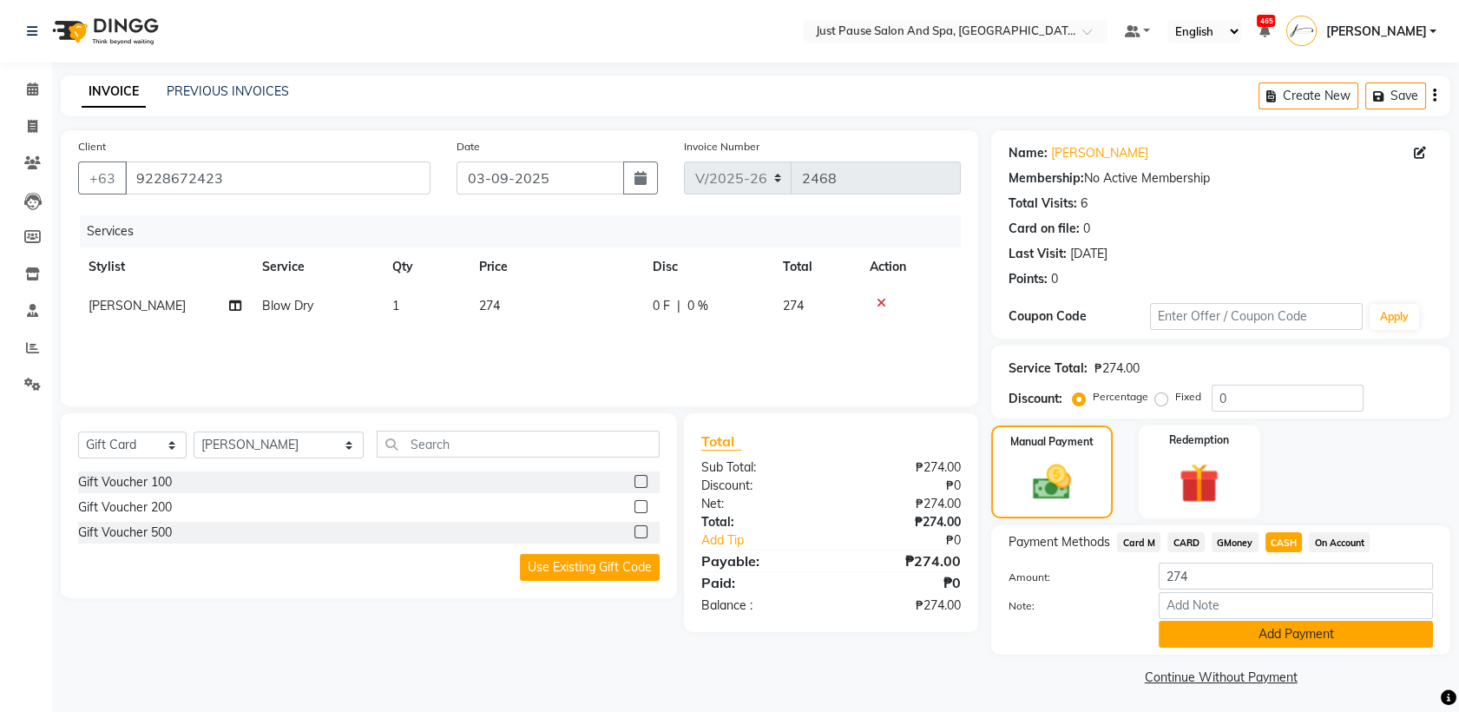
click at [1348, 631] on button "Add Payment" at bounding box center [1295, 633] width 274 height 27
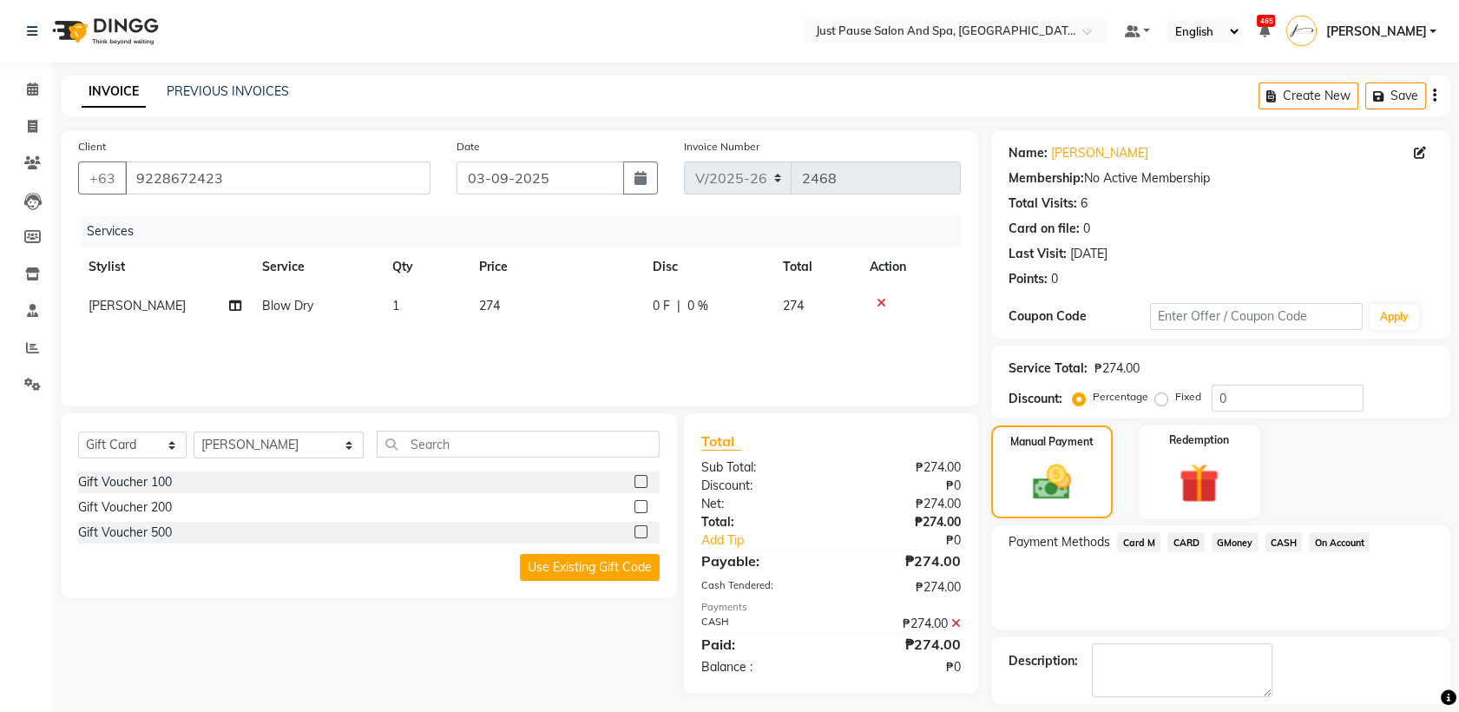
scroll to position [76, 0]
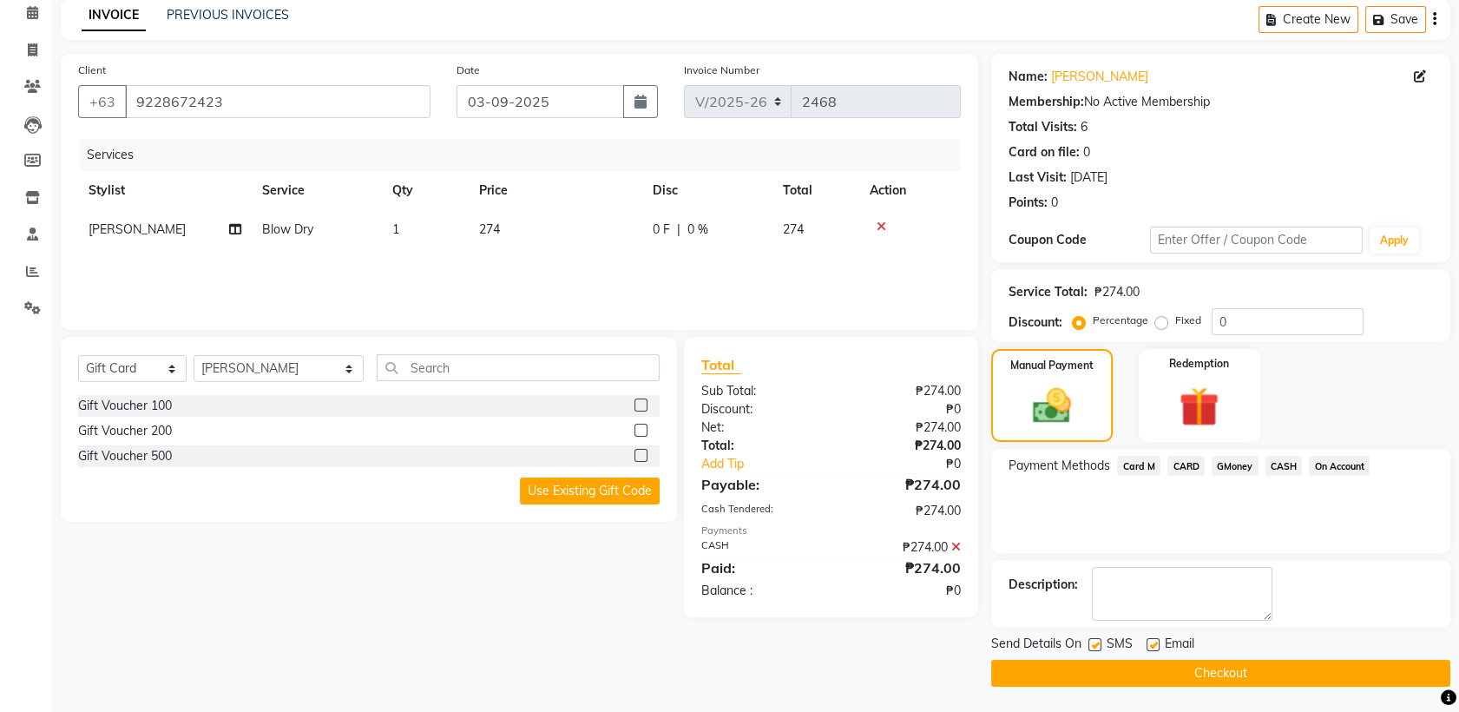
click at [1247, 673] on button "Checkout" at bounding box center [1220, 672] width 459 height 27
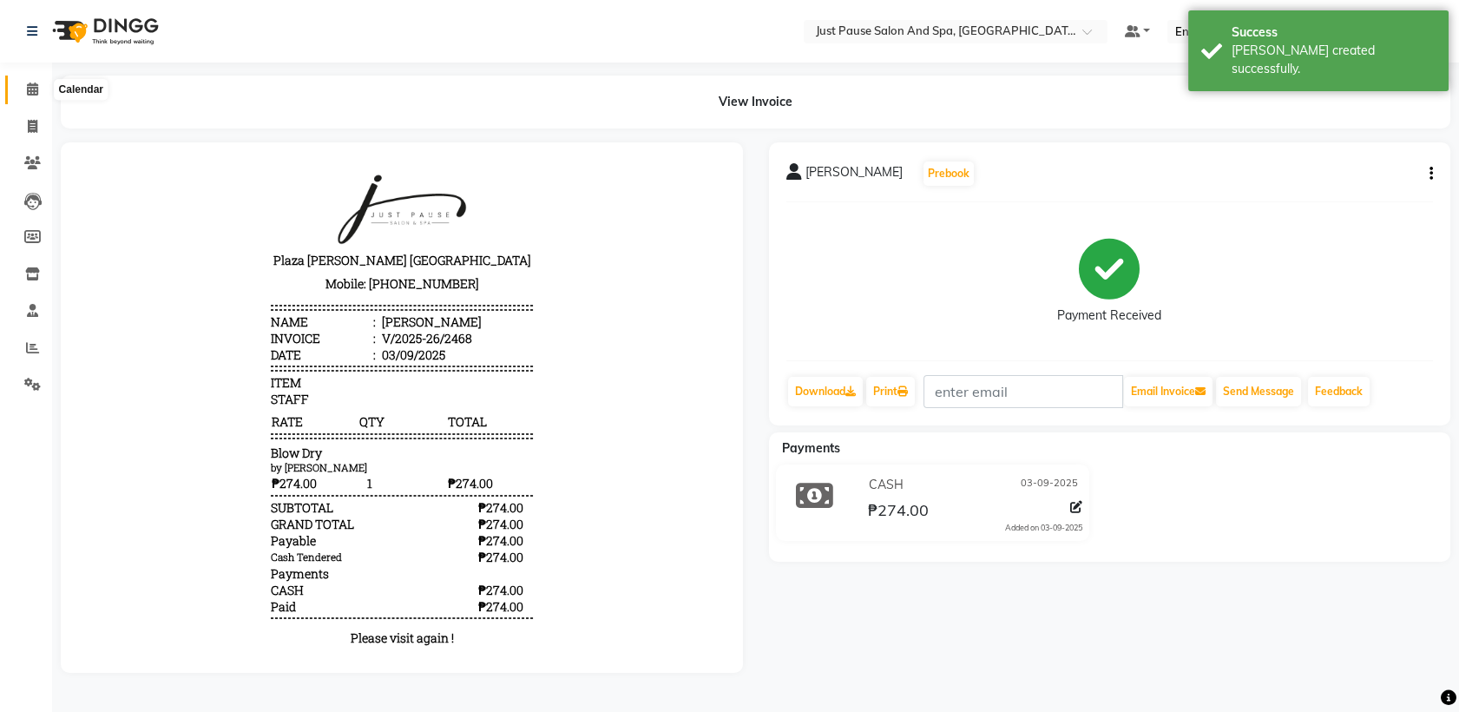
click at [30, 95] on icon at bounding box center [32, 88] width 11 height 13
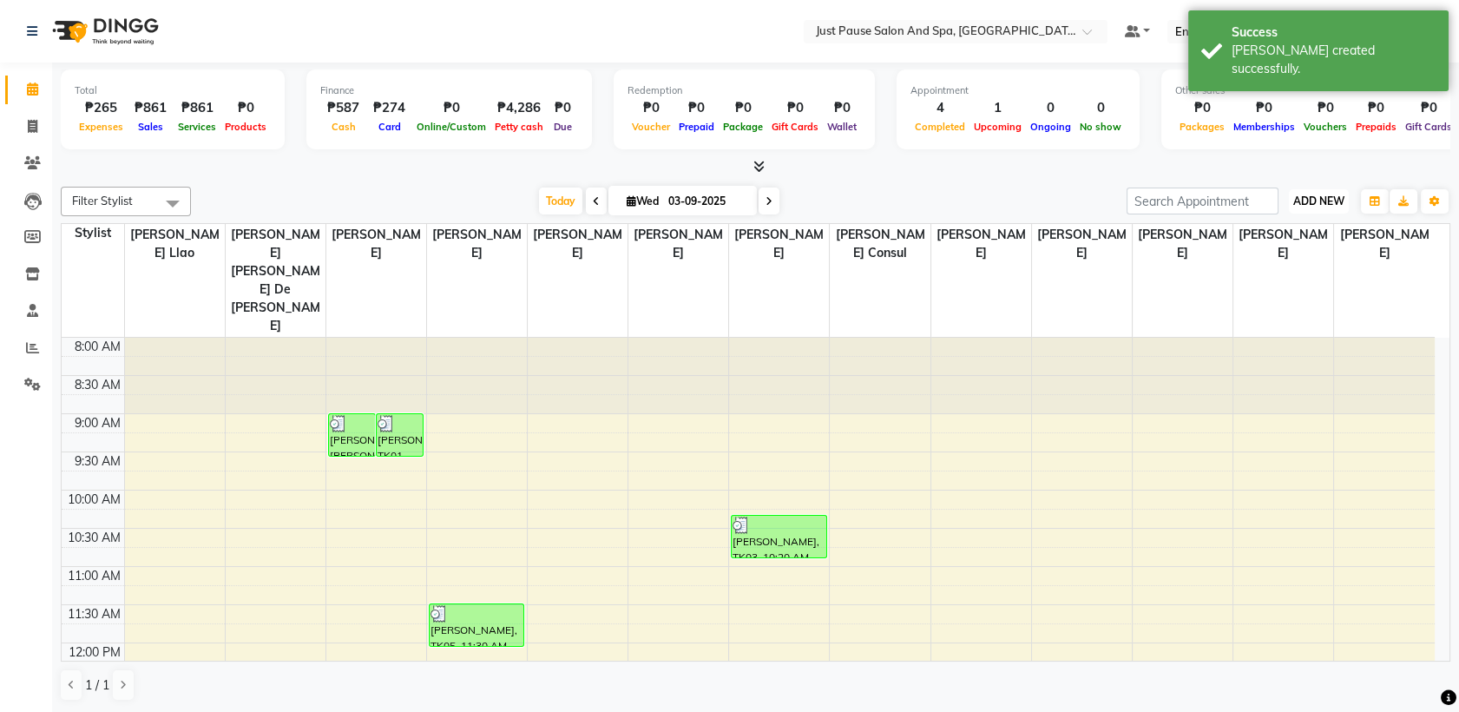
click at [1307, 198] on span "ADD NEW" at bounding box center [1318, 200] width 51 height 13
click at [1253, 234] on button "Add Appointment" at bounding box center [1279, 234] width 137 height 23
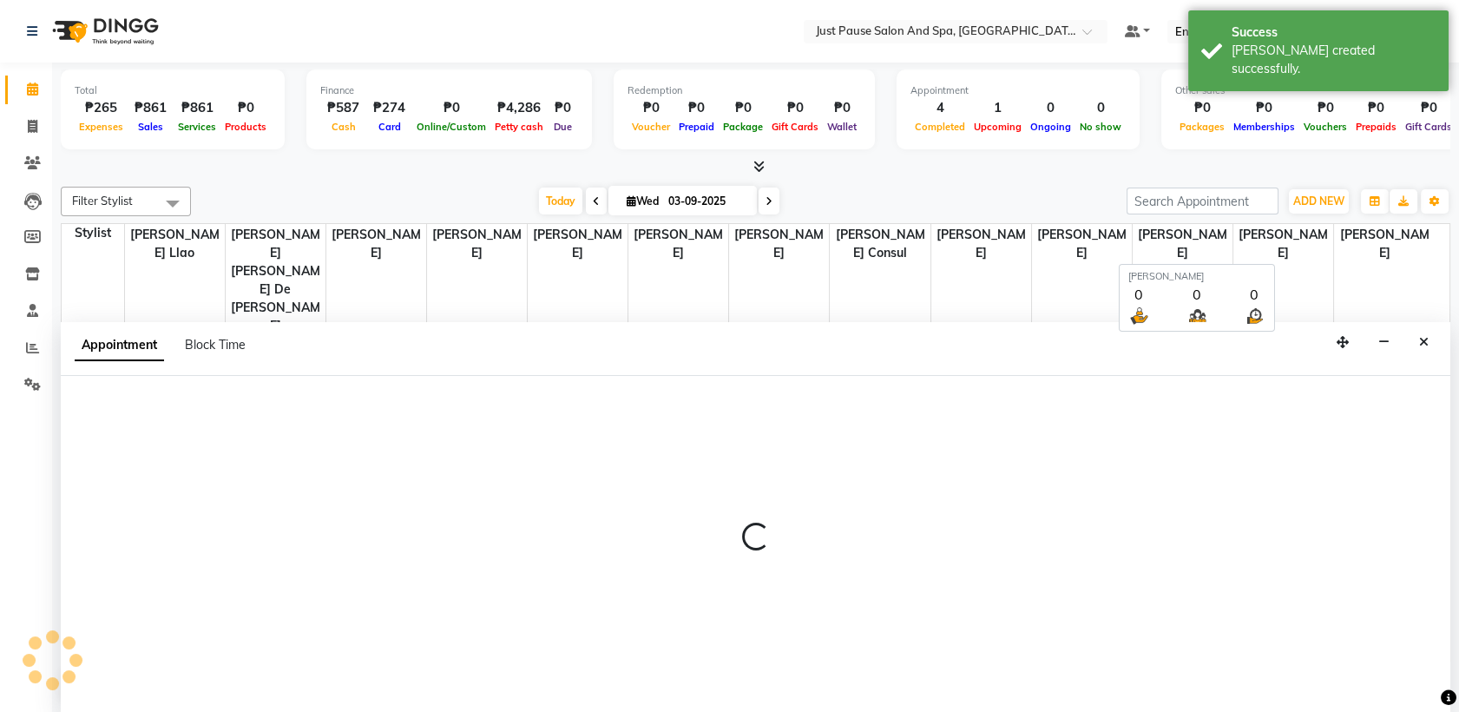
select select "540"
select select "tentative"
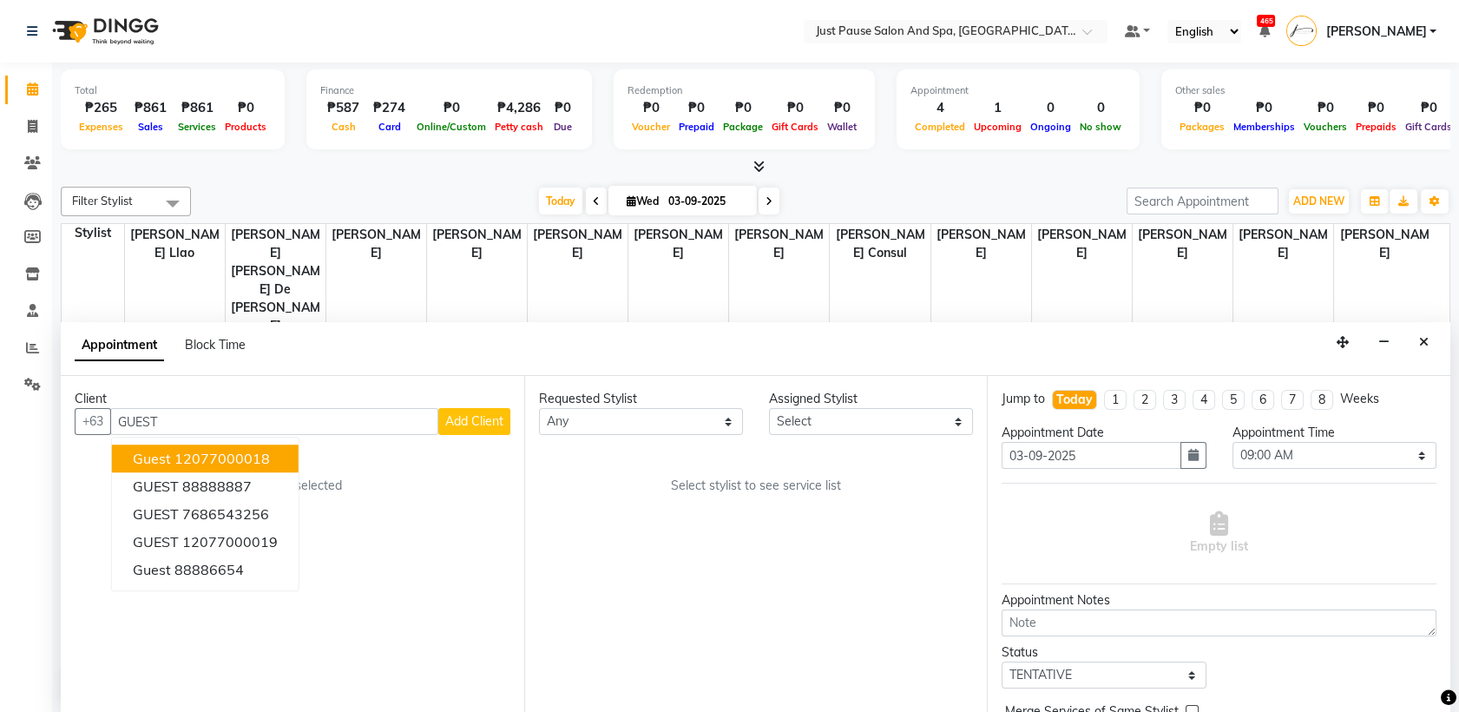
click at [235, 461] on ngb-highlight "12077000018" at bounding box center [221, 458] width 95 height 17
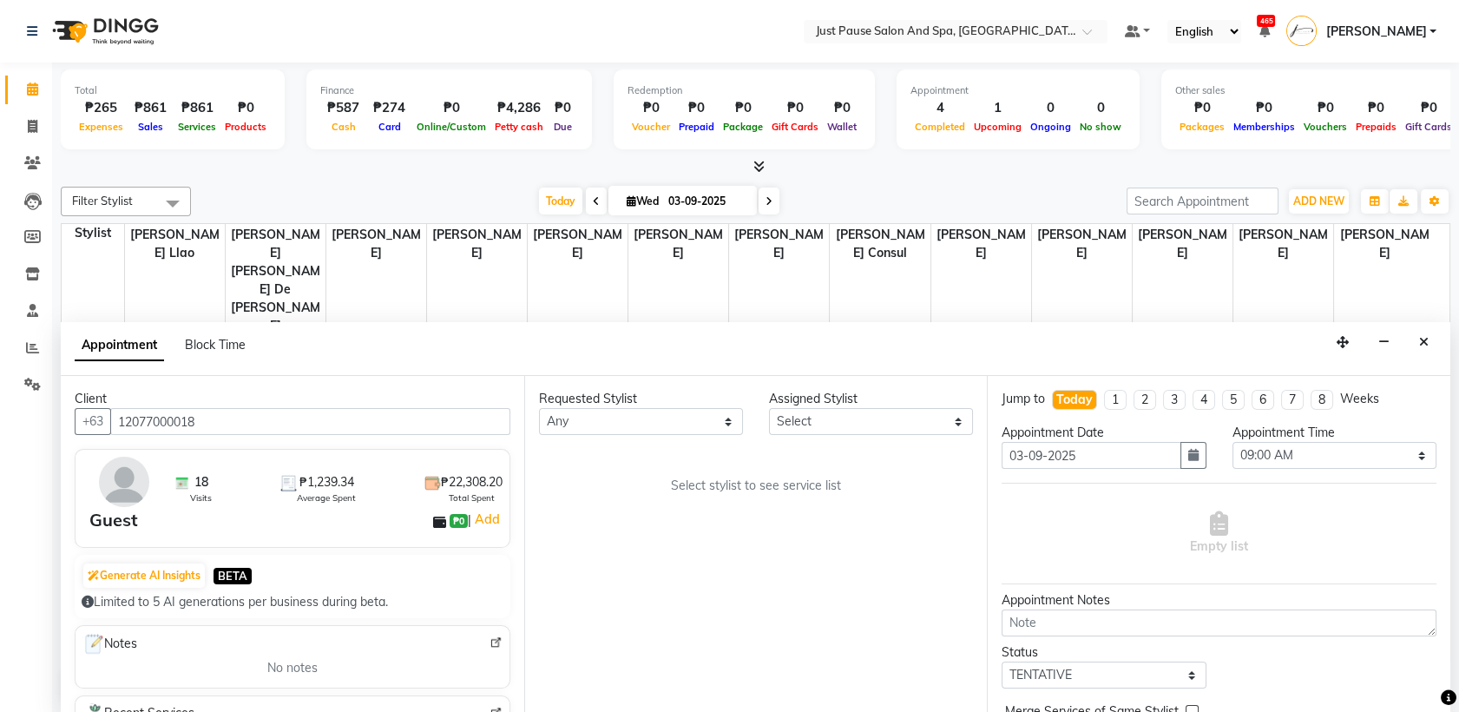
type input "12077000018"
click at [954, 421] on select "Select [PERSON_NAME] [PERSON_NAME] [PERSON_NAME] llao [PERSON_NAME] [PERSON_NAM…" at bounding box center [871, 421] width 204 height 27
select select "31573"
click at [769, 408] on select "Select [PERSON_NAME] [PERSON_NAME] [PERSON_NAME] llao [PERSON_NAME] [PERSON_NAM…" at bounding box center [871, 421] width 204 height 27
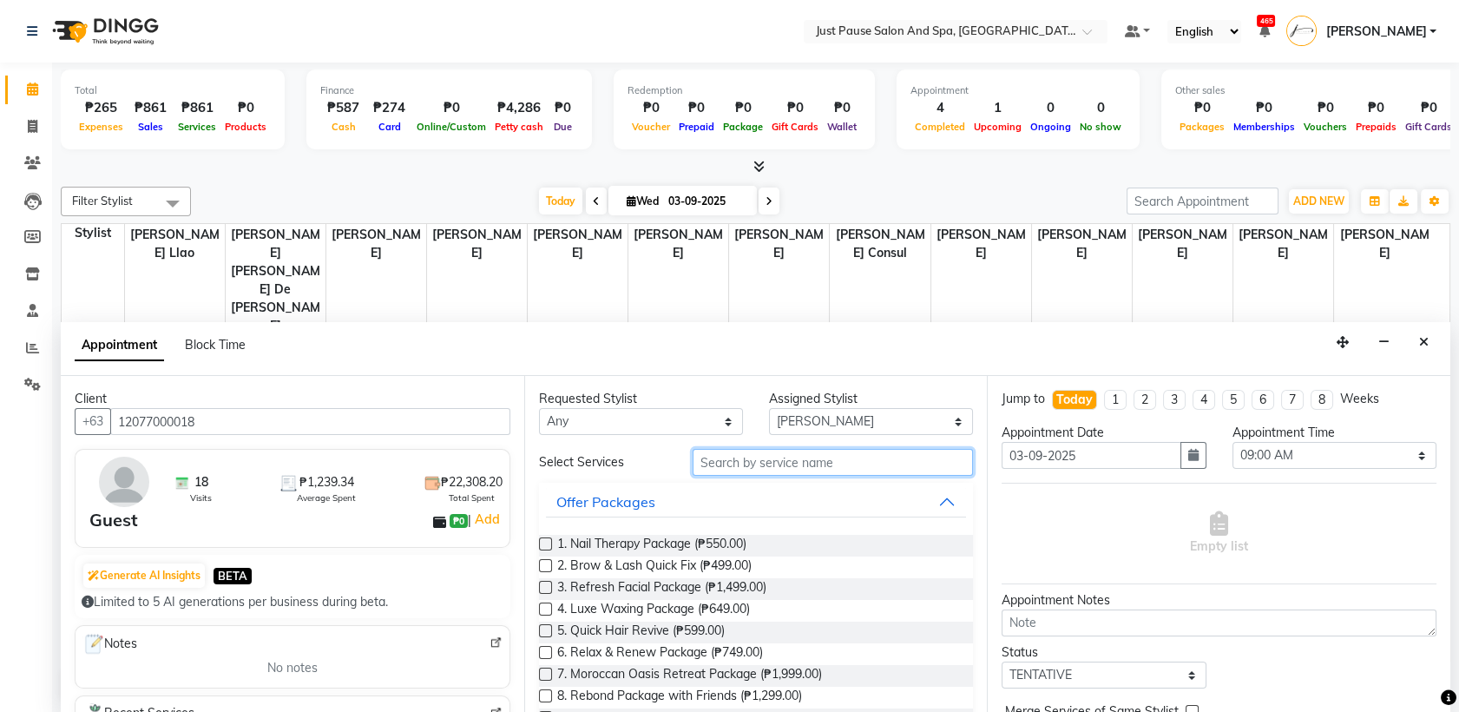
click at [922, 465] on input "text" at bounding box center [832, 462] width 281 height 27
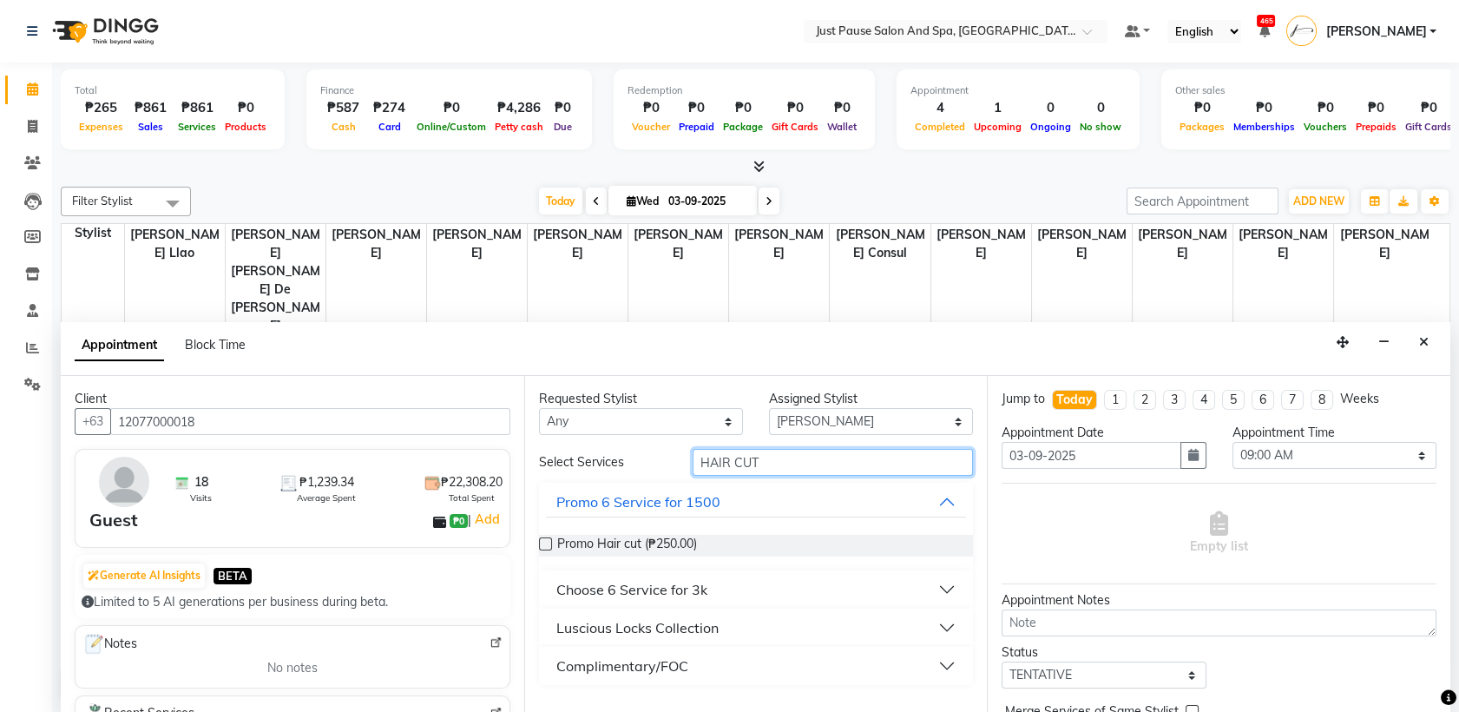
type input "HAIR CUT"
click at [947, 633] on button "Luscious Locks Collection" at bounding box center [756, 627] width 421 height 31
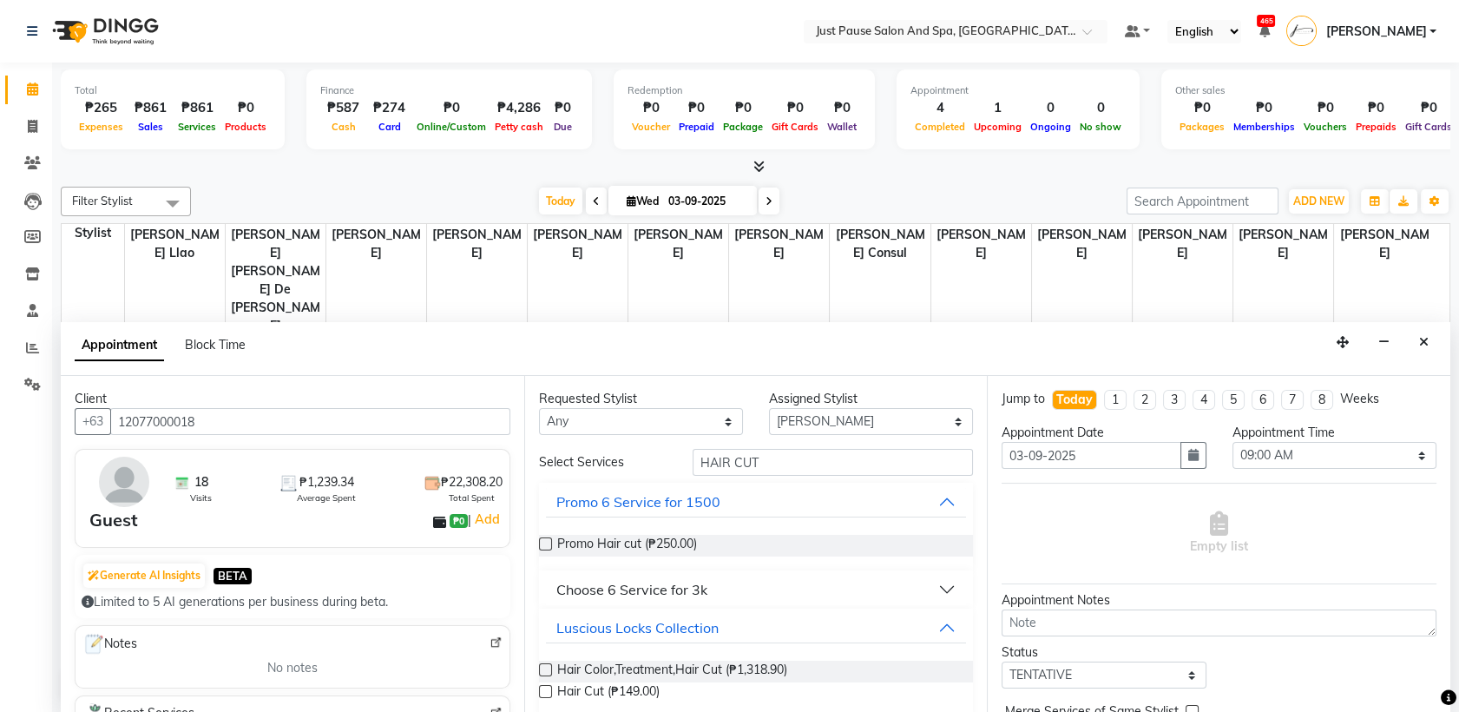
click at [548, 690] on label at bounding box center [545, 691] width 13 height 13
click at [548, 690] on input "checkbox" at bounding box center [544, 692] width 11 height 11
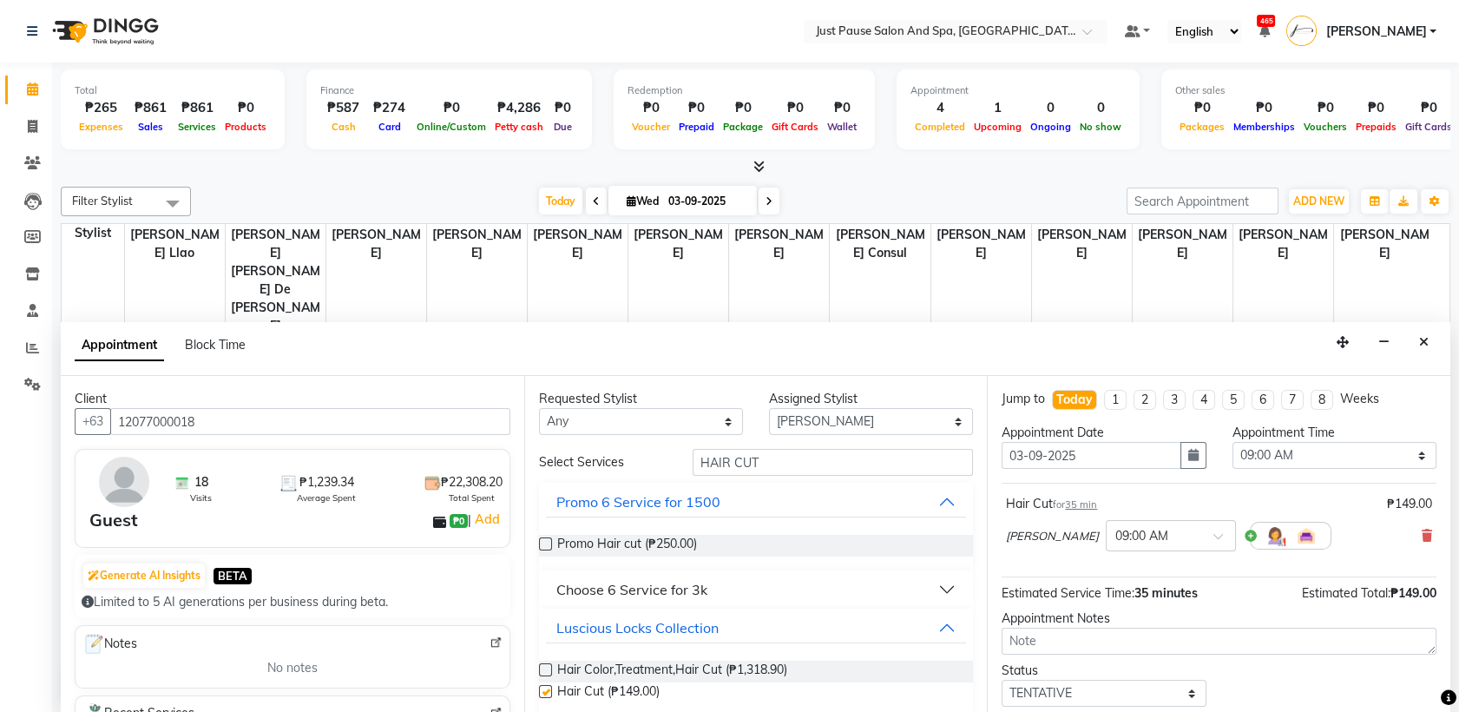
checkbox input "false"
click at [1381, 455] on select "Select 09:00 AM 09:05 AM 09:10 AM 09:15 AM 09:20 AM 09:25 AM 09:30 AM 09:35 AM …" at bounding box center [1334, 455] width 204 height 27
select select "750"
click at [1232, 442] on select "Select 09:00 AM 09:05 AM 09:10 AM 09:15 AM 09:20 AM 09:25 AM 09:30 AM 09:35 AM …" at bounding box center [1334, 455] width 204 height 27
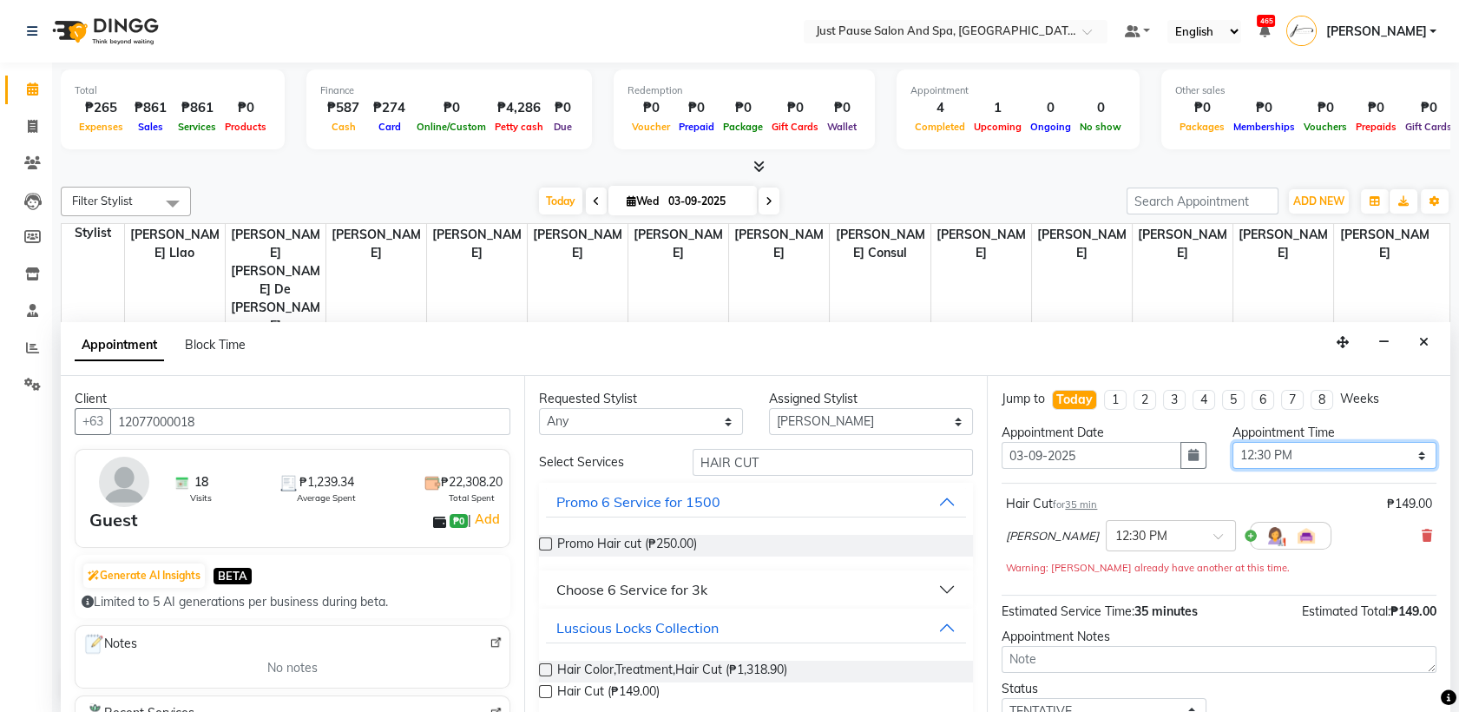
scroll to position [121, 0]
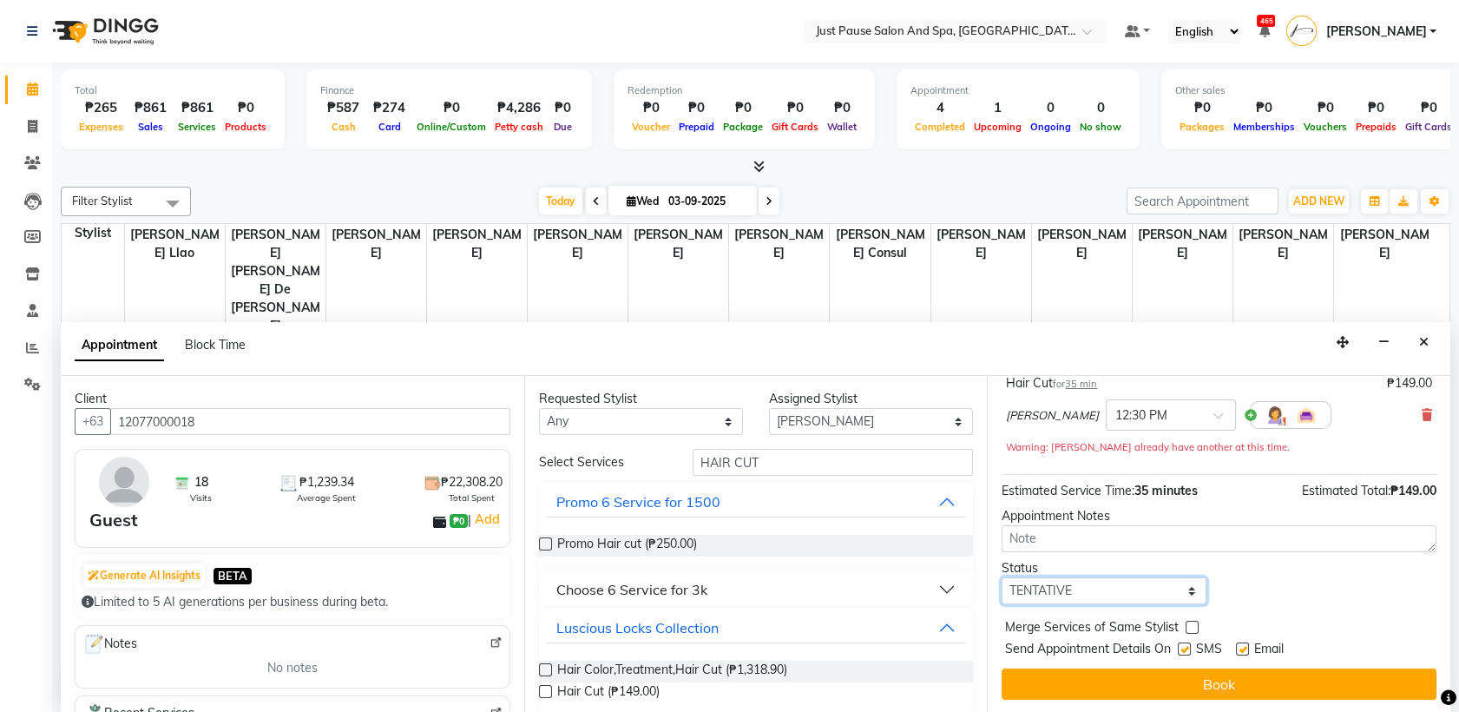
click at [1178, 585] on select "Select TENTATIVE CONFIRM CHECK-IN UPCOMING" at bounding box center [1103, 590] width 204 height 27
select select "check-in"
click at [1001, 577] on select "Select TENTATIVE CONFIRM CHECK-IN UPCOMING" at bounding box center [1103, 590] width 204 height 27
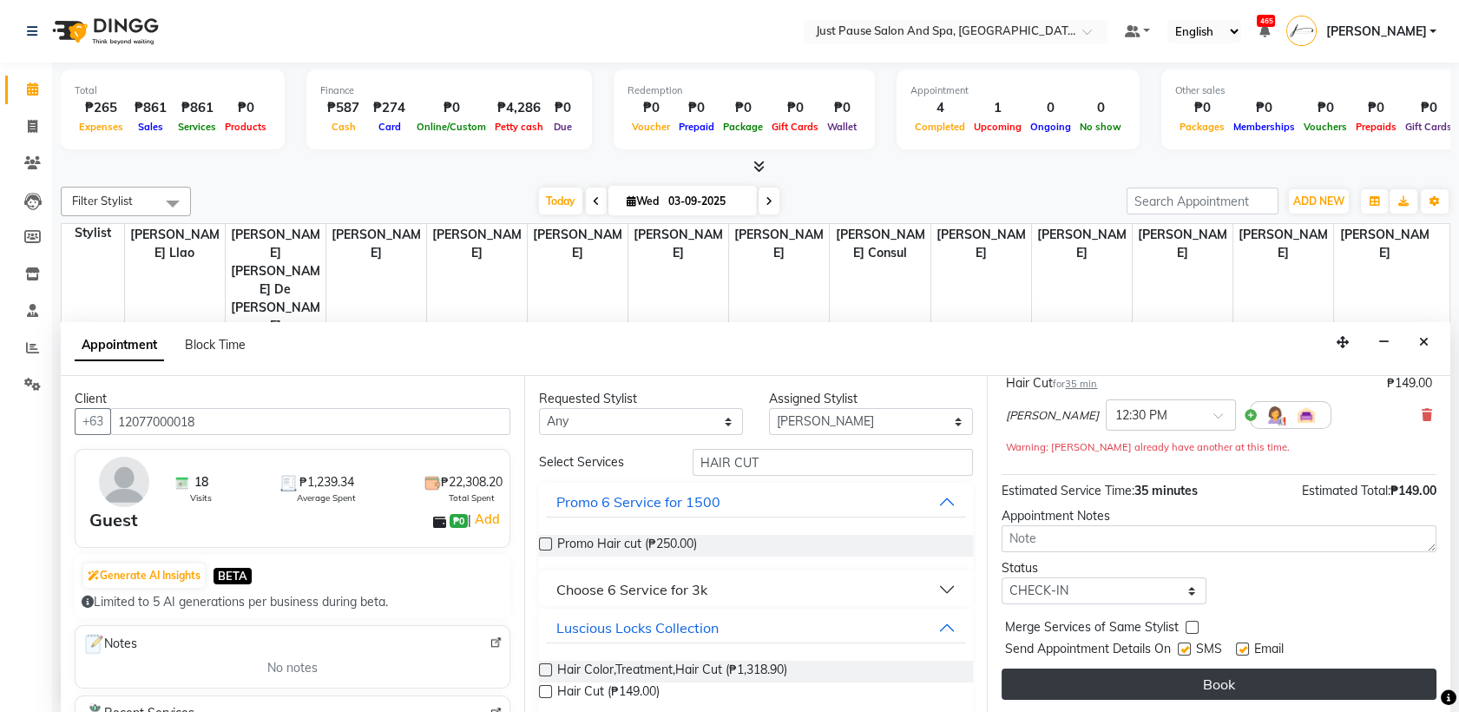
click at [1202, 668] on button "Book" at bounding box center [1218, 683] width 435 height 31
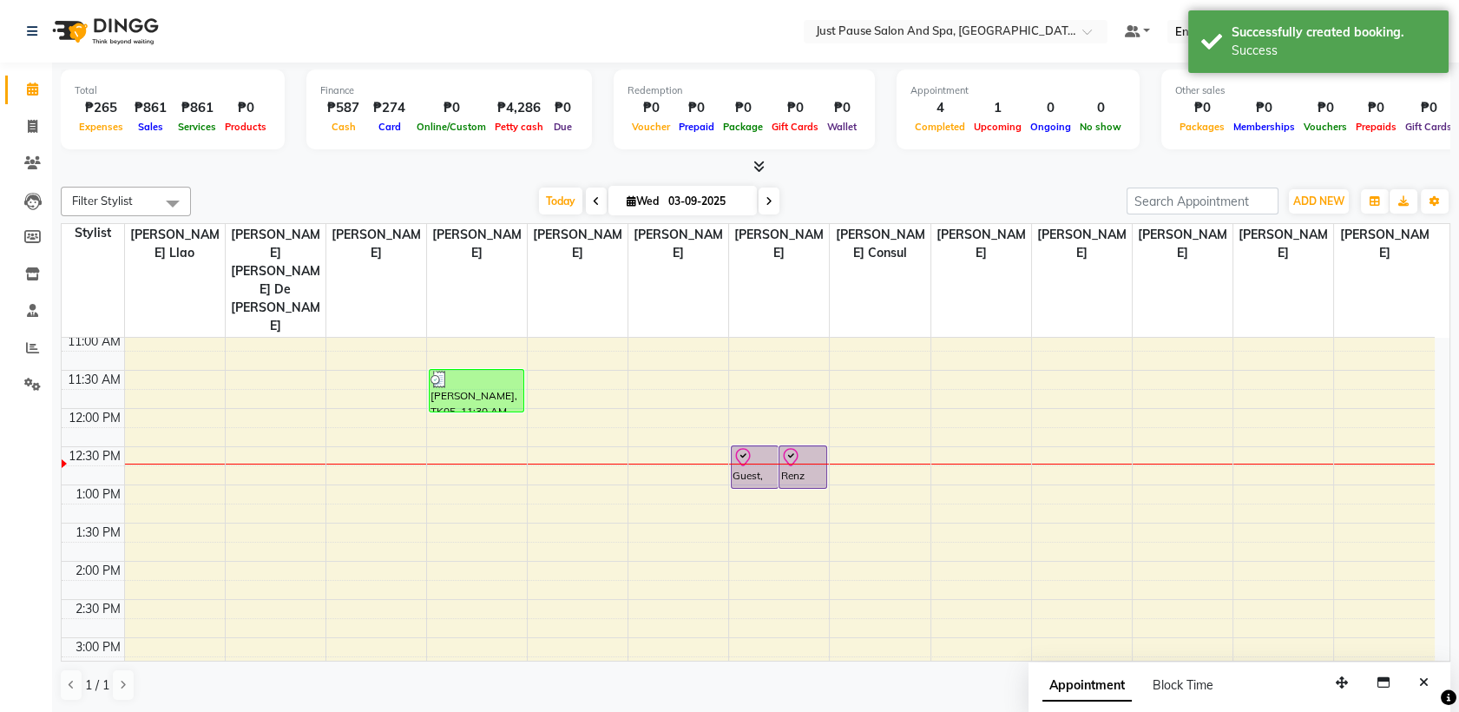
scroll to position [308, 0]
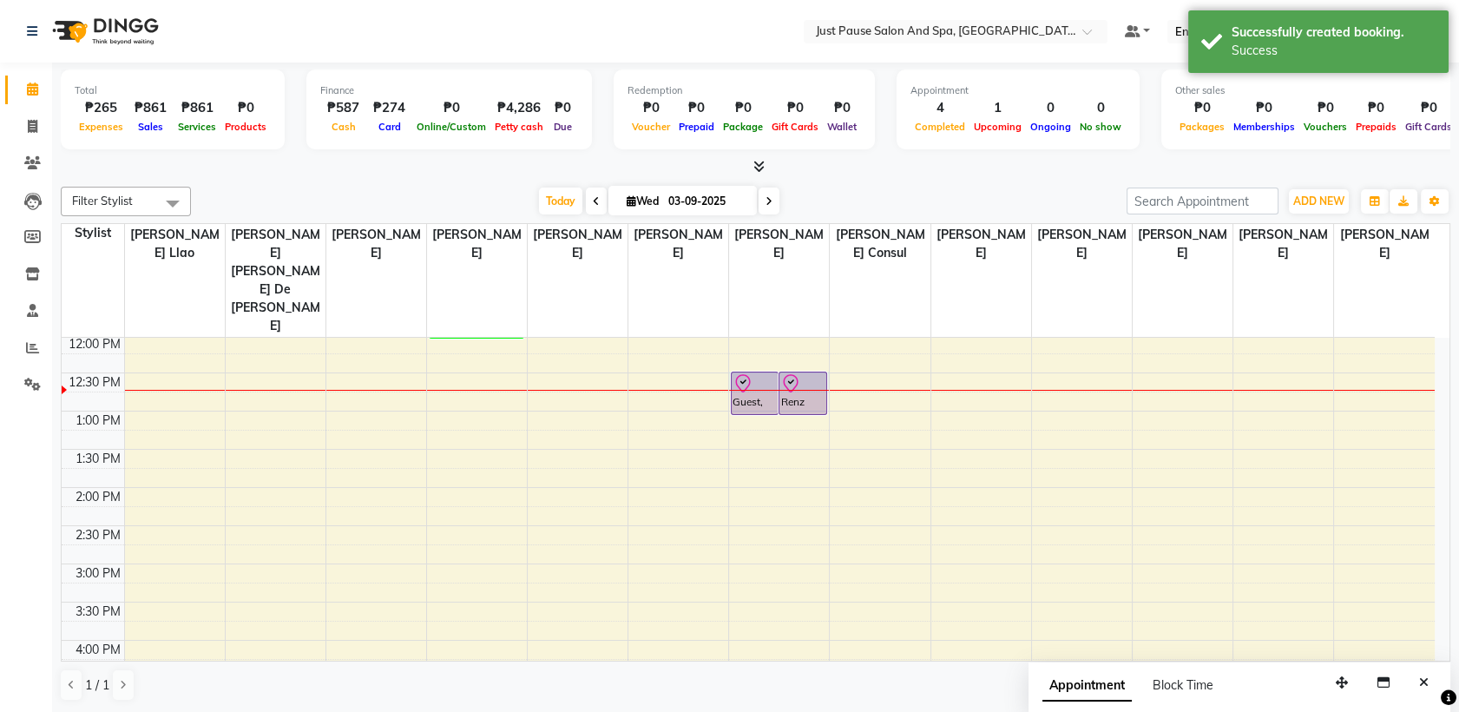
click at [751, 390] on div at bounding box center [779, 390] width 100 height 1
select select "31573"
select select "750"
select select "tentative"
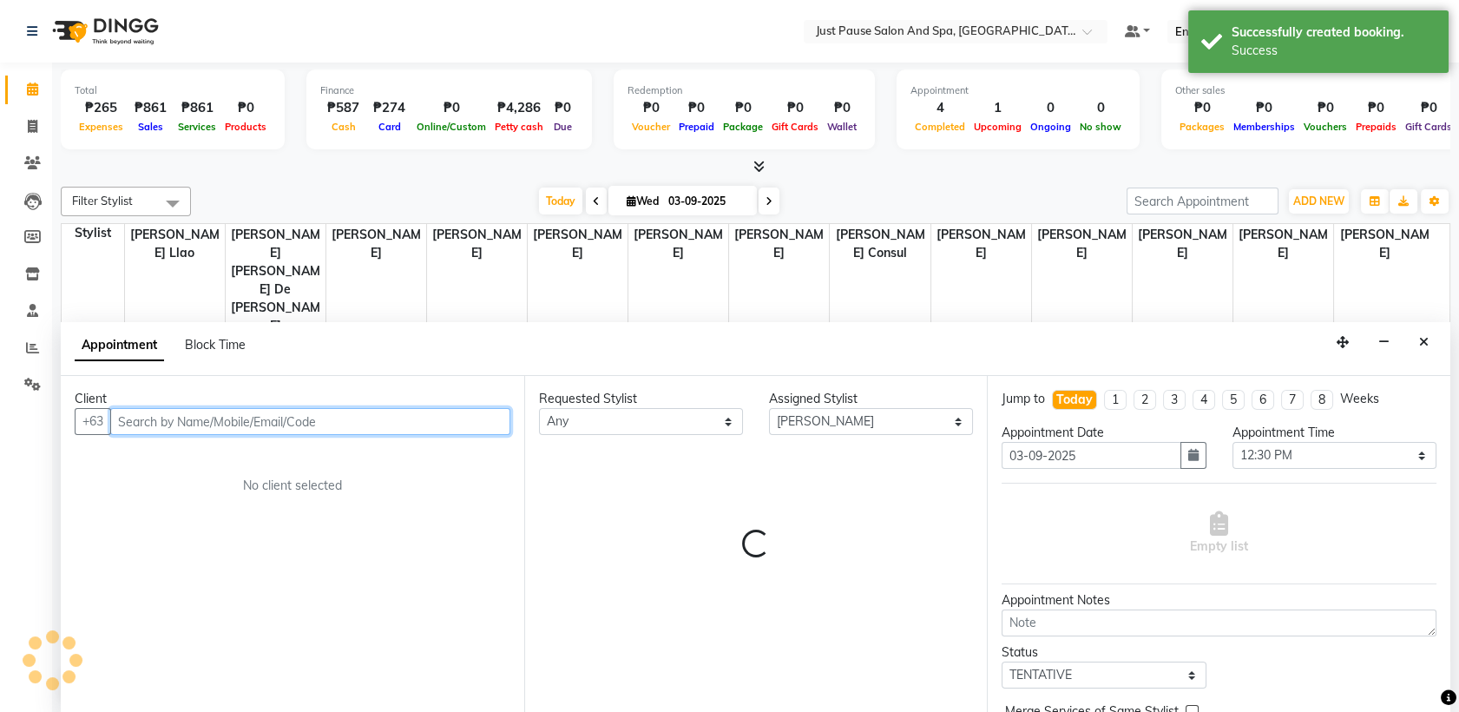
scroll to position [0, 0]
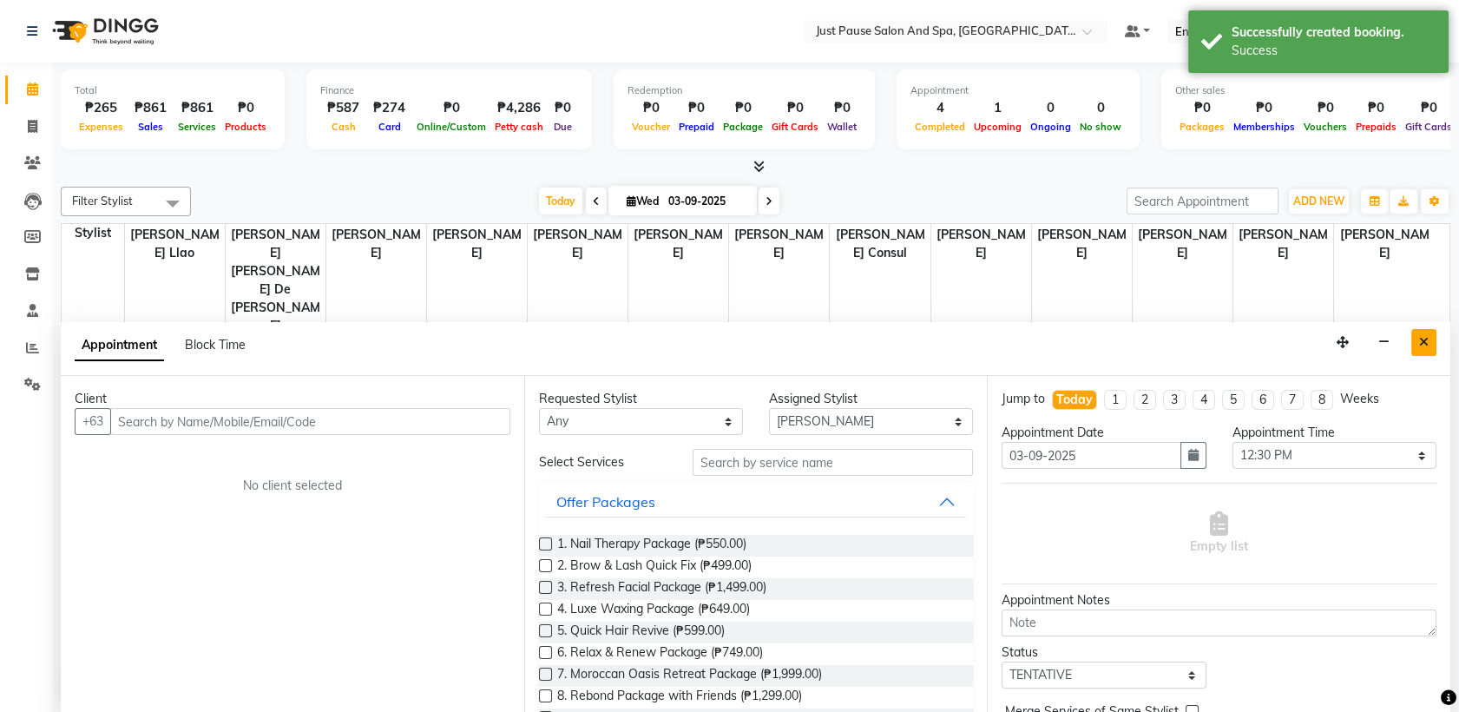
click at [1419, 337] on icon "Close" at bounding box center [1424, 342] width 10 height 12
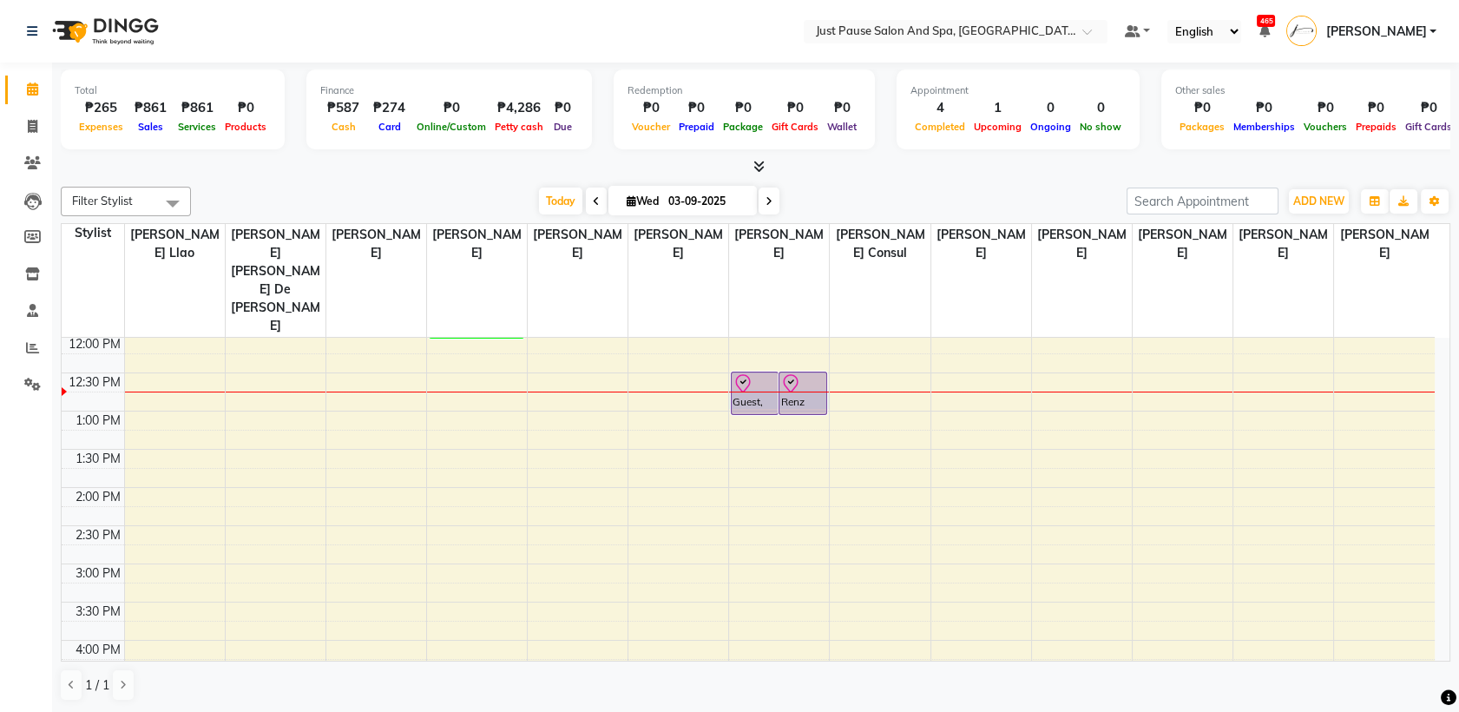
click at [744, 391] on div at bounding box center [779, 391] width 100 height 1
select select "31573"
select select "765"
select select "tentative"
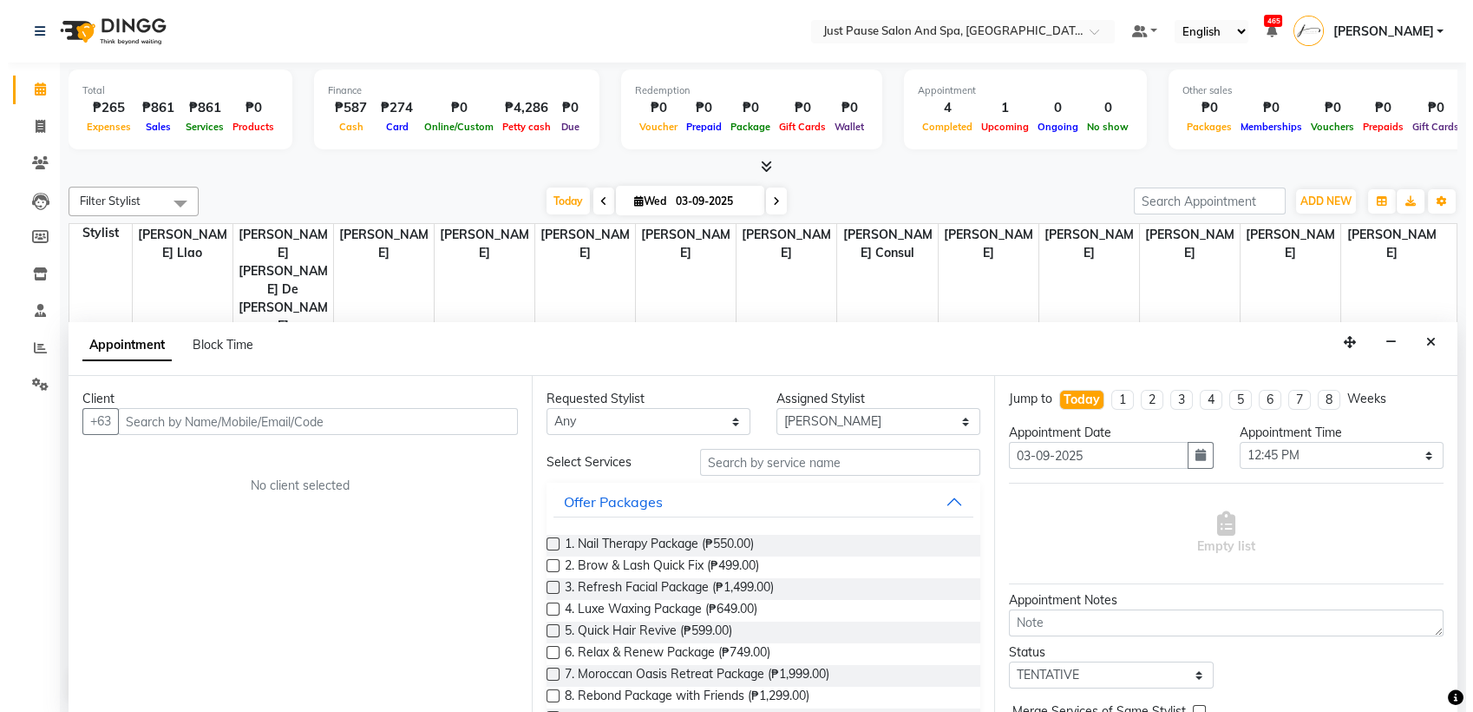
scroll to position [85, 0]
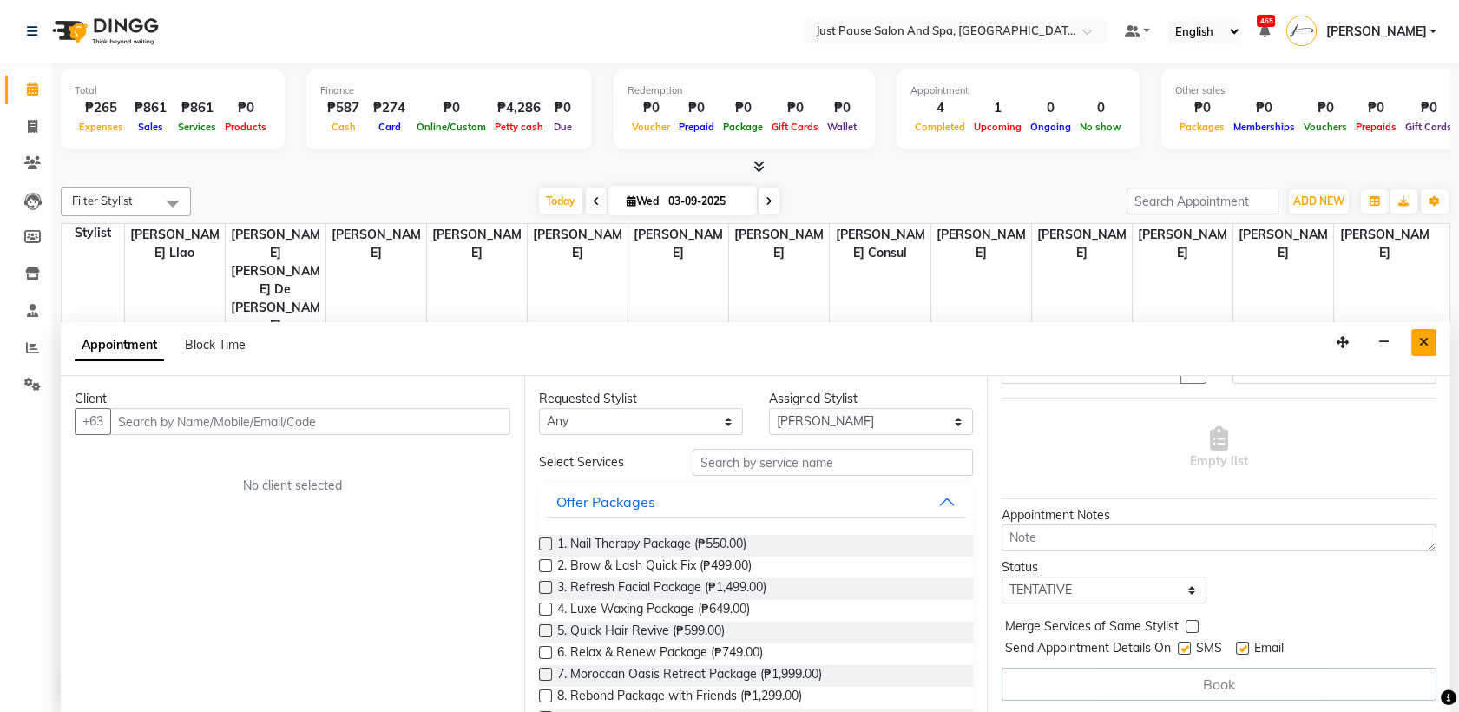
click at [1421, 338] on icon "Close" at bounding box center [1424, 342] width 10 height 12
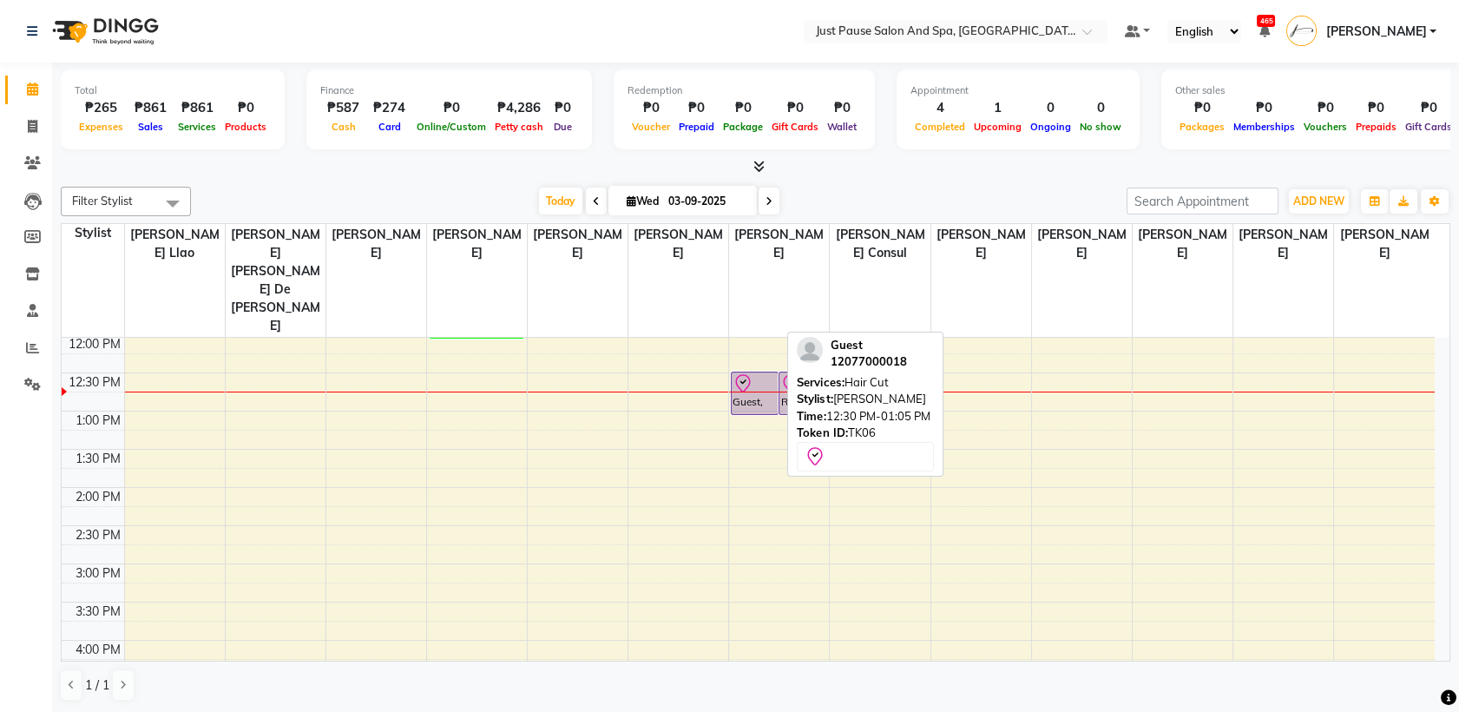
click at [736, 372] on div "Guest, TK06, 12:30 PM-01:05 PM, Hair Cut" at bounding box center [755, 393] width 46 height 42
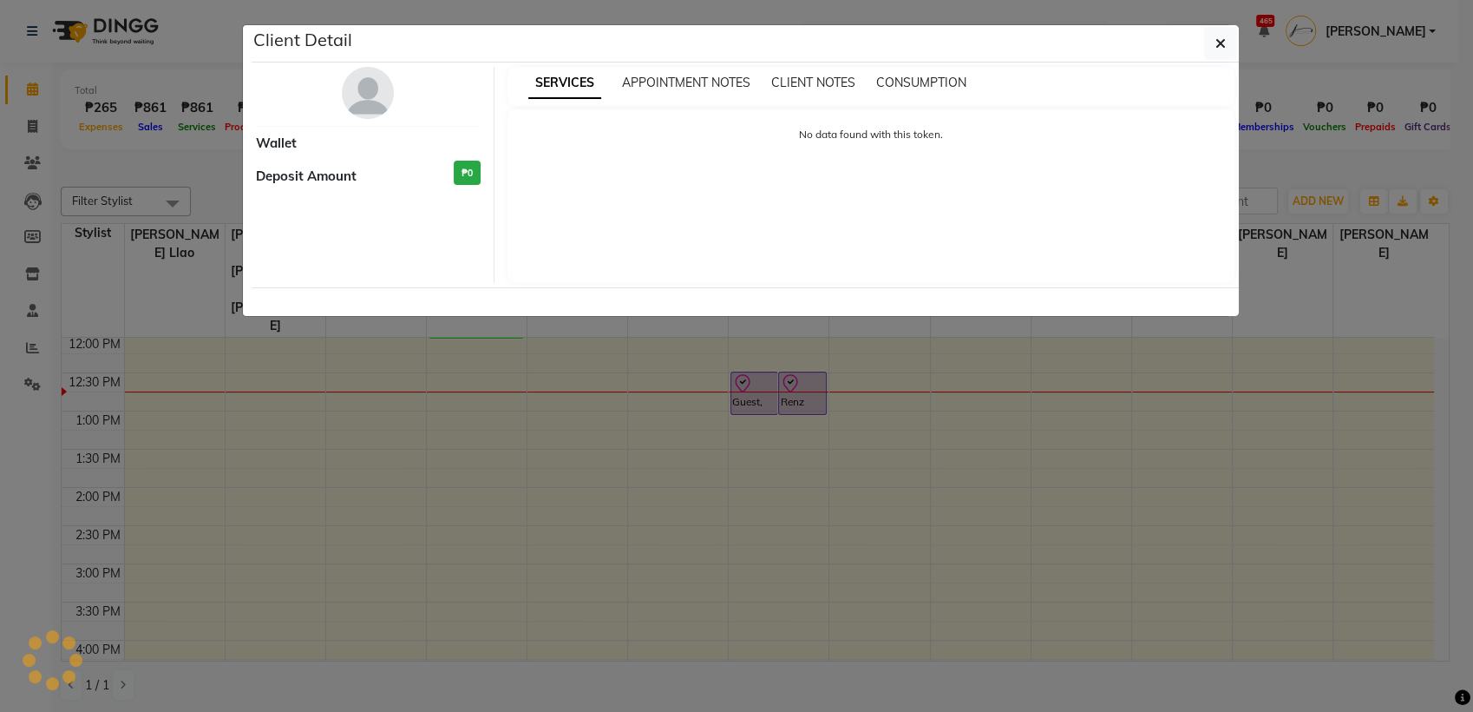
select select "8"
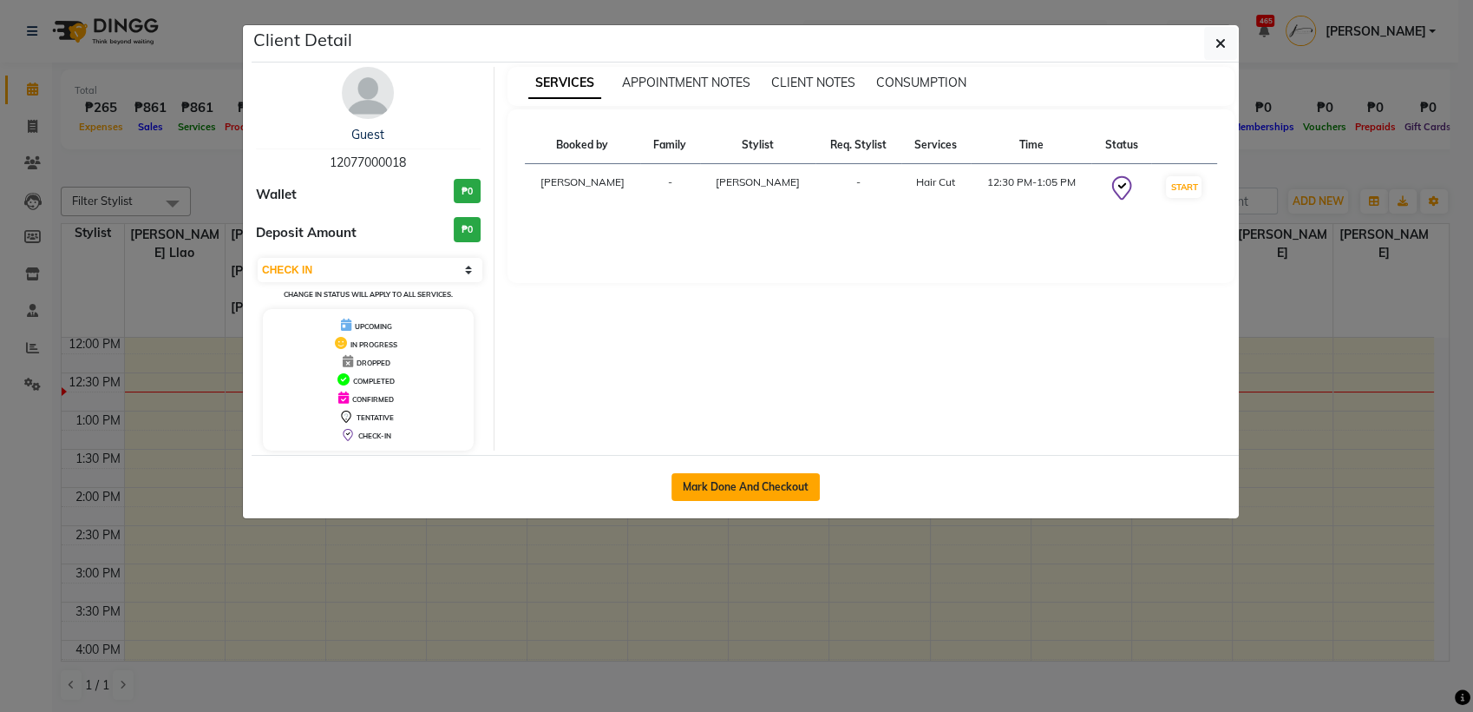
click at [745, 487] on button "Mark Done And Checkout" at bounding box center [746, 487] width 148 height 28
select select "service"
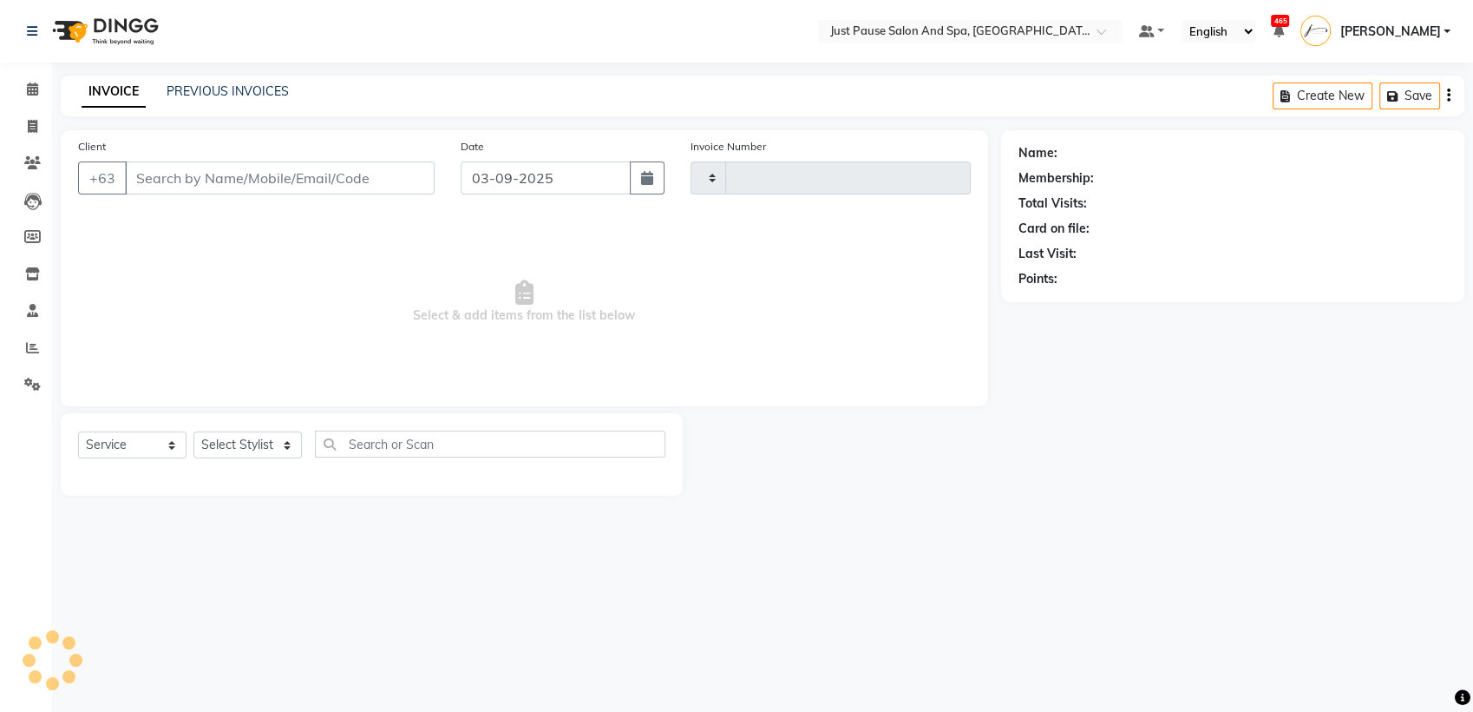
type input "2469"
select select "4927"
select select "G"
select select "30379"
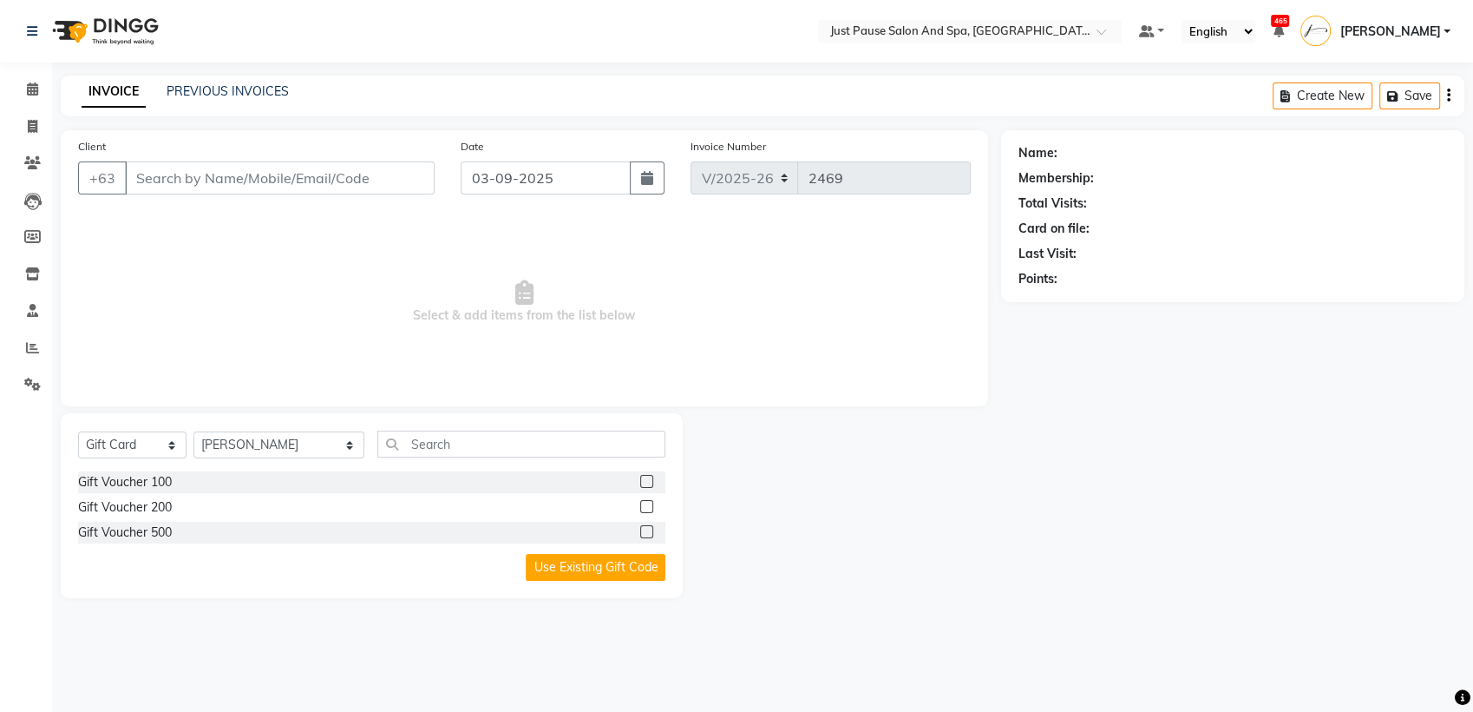
type input "12077000018"
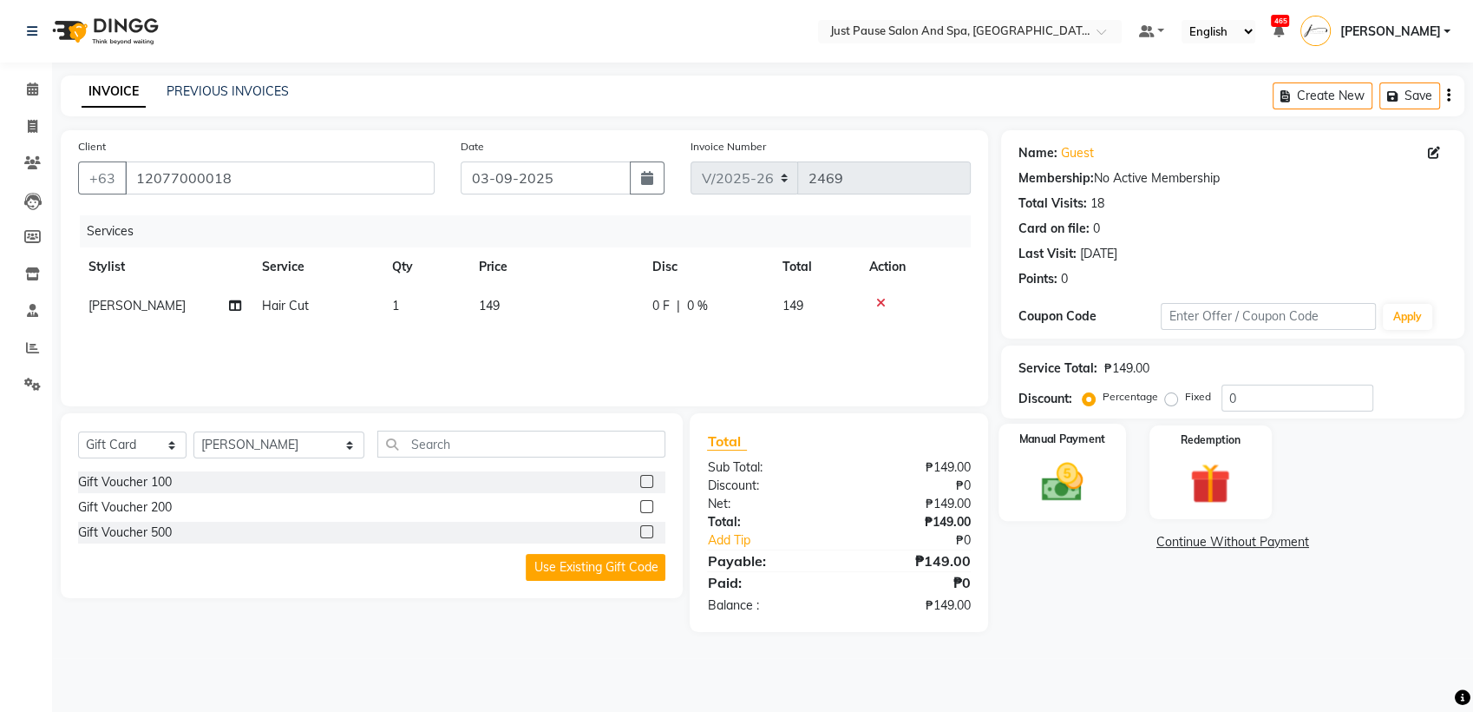
click at [1059, 482] on img at bounding box center [1062, 481] width 69 height 49
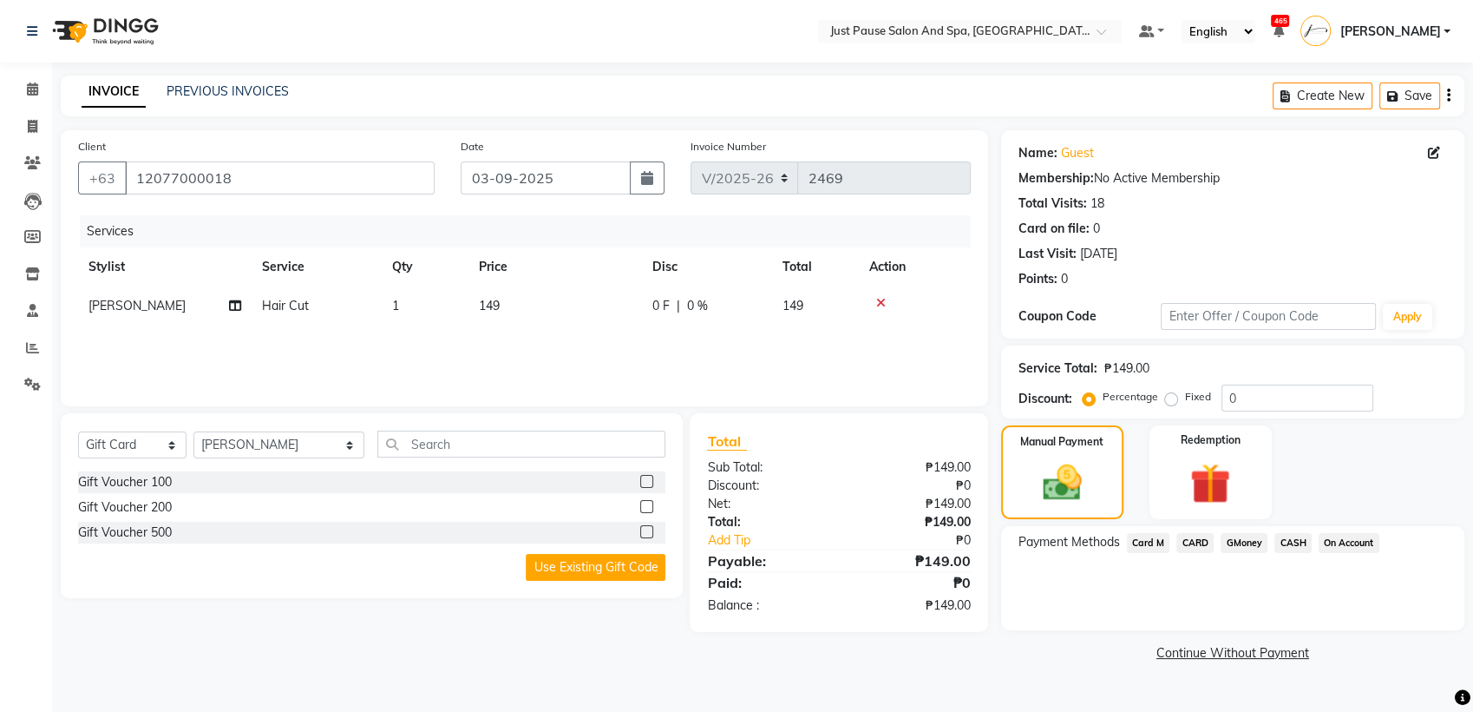
click at [1298, 538] on span "CASH" at bounding box center [1293, 543] width 37 height 20
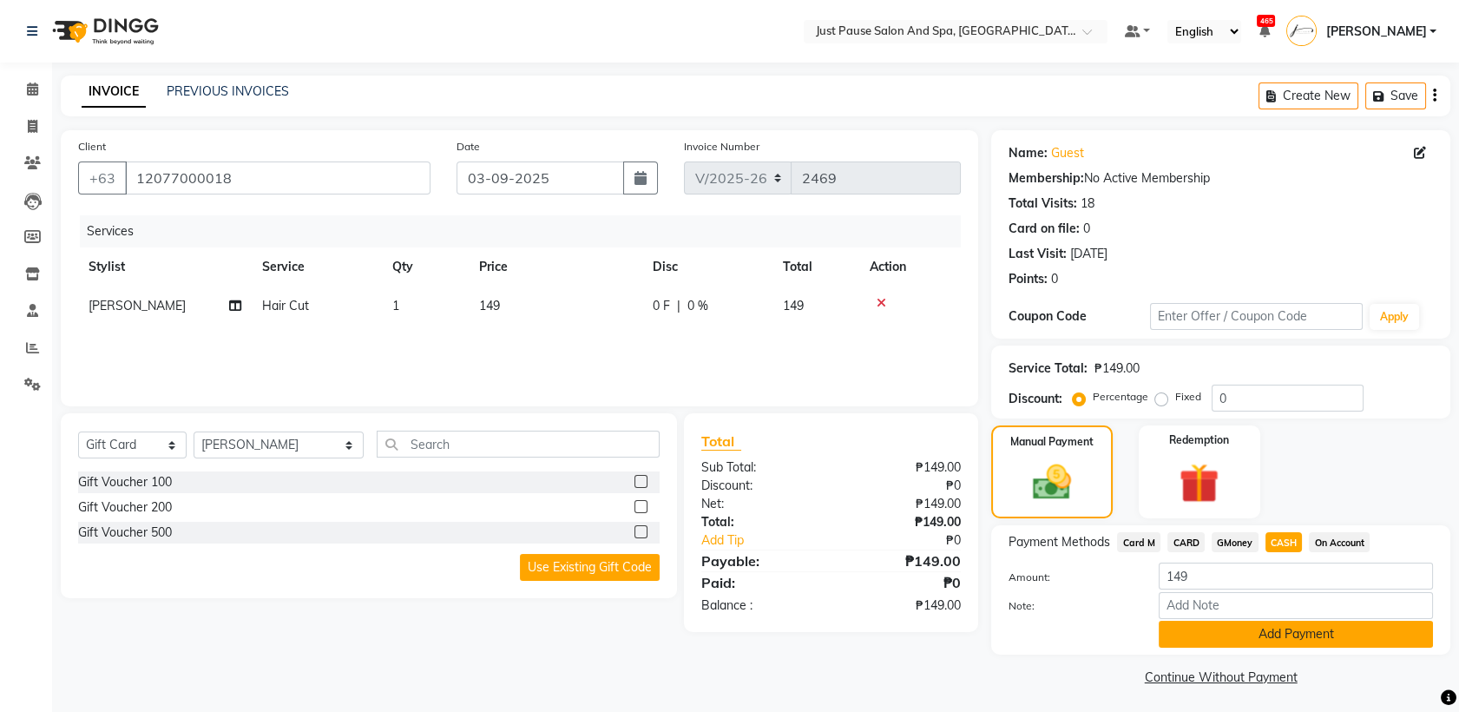
click at [1371, 632] on button "Add Payment" at bounding box center [1295, 633] width 274 height 27
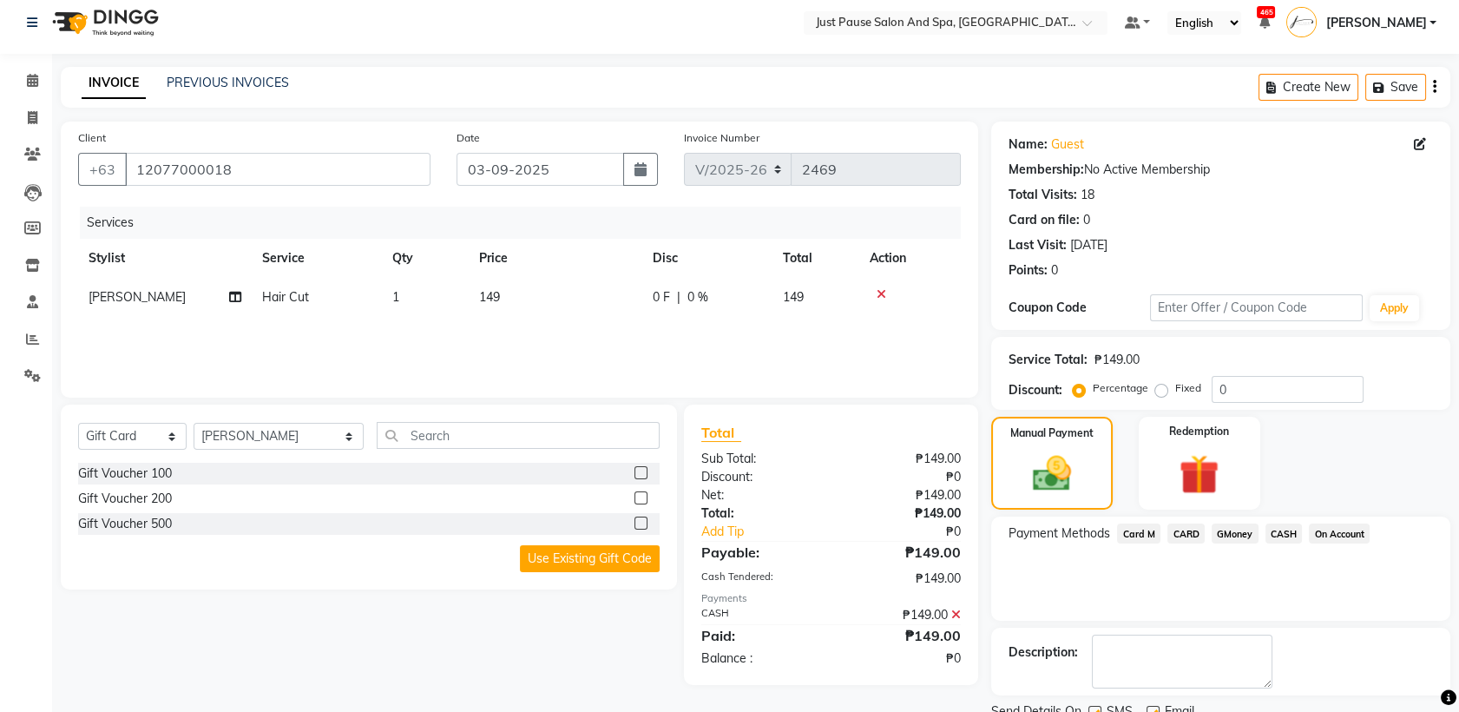
scroll to position [76, 0]
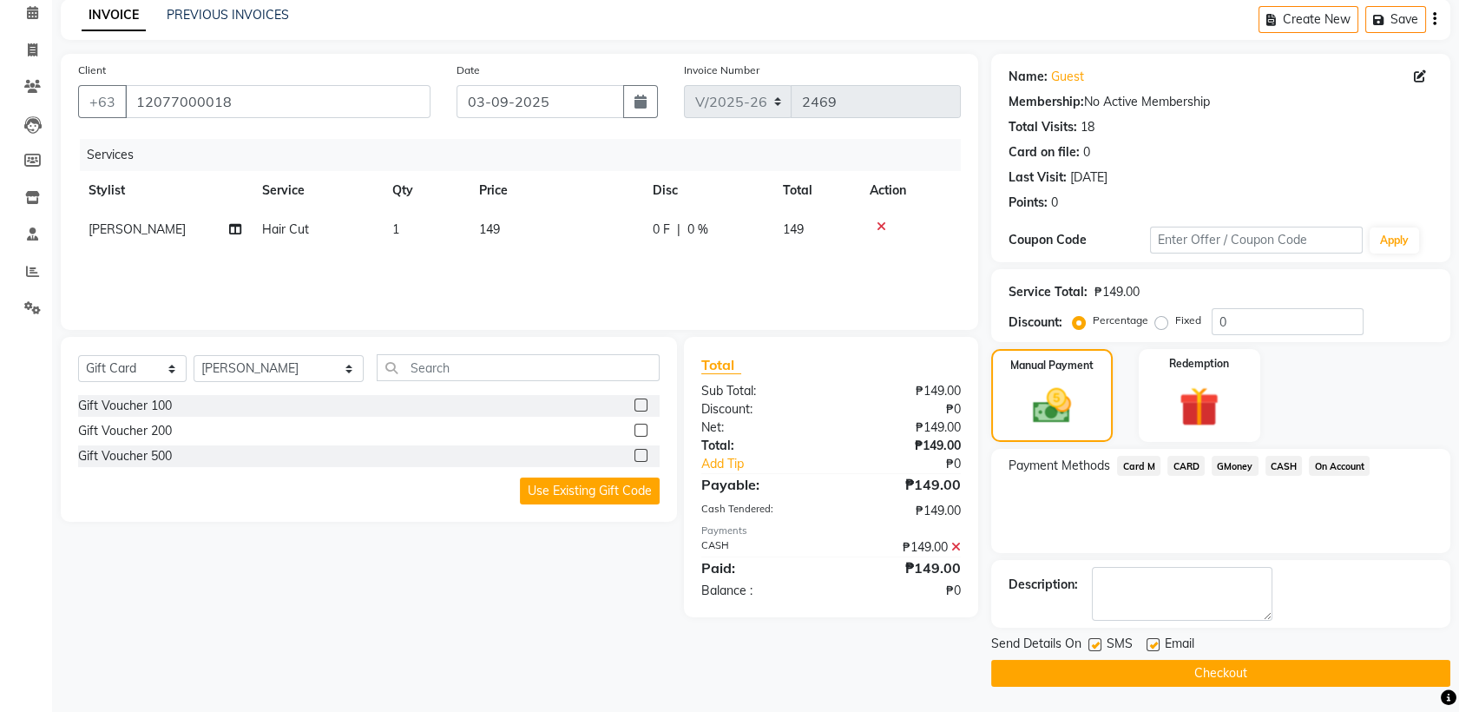
click at [1268, 679] on button "Checkout" at bounding box center [1220, 672] width 459 height 27
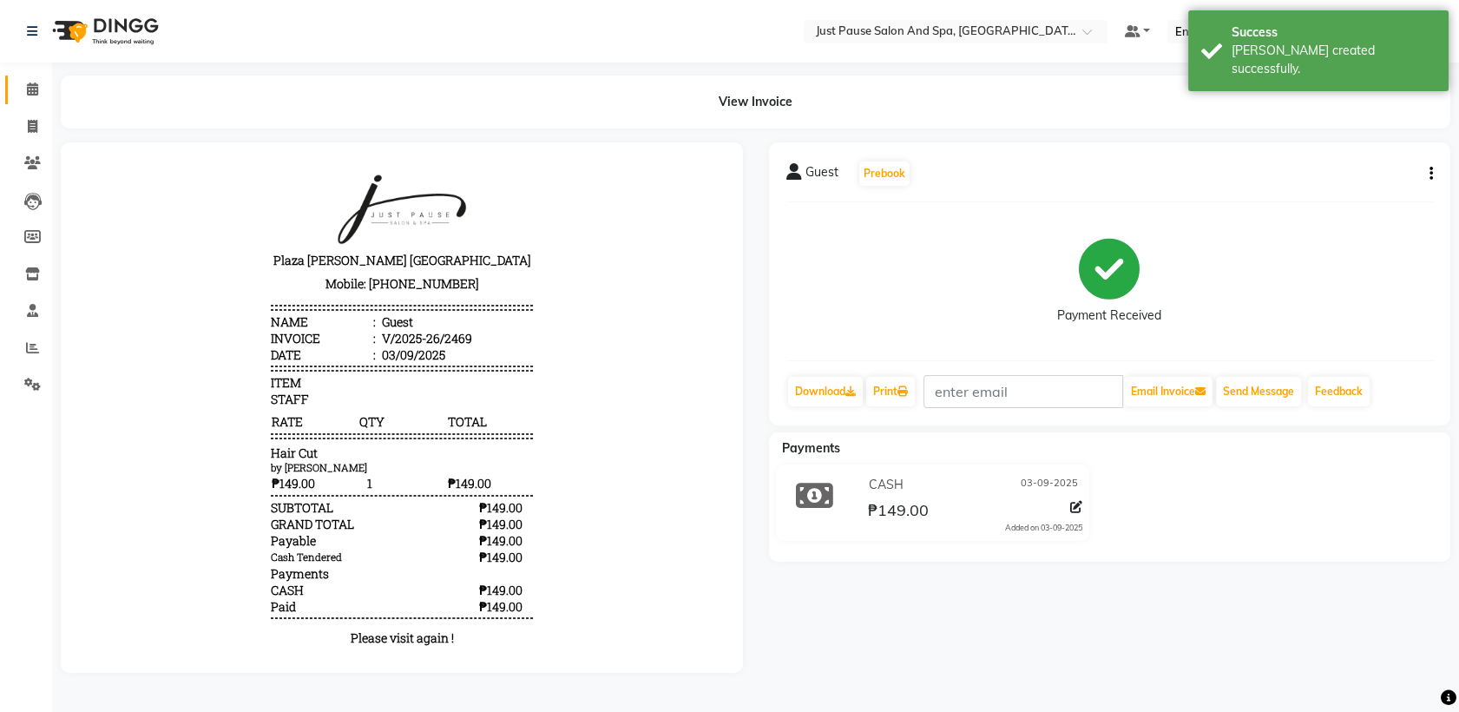
click at [19, 86] on span at bounding box center [32, 90] width 30 height 20
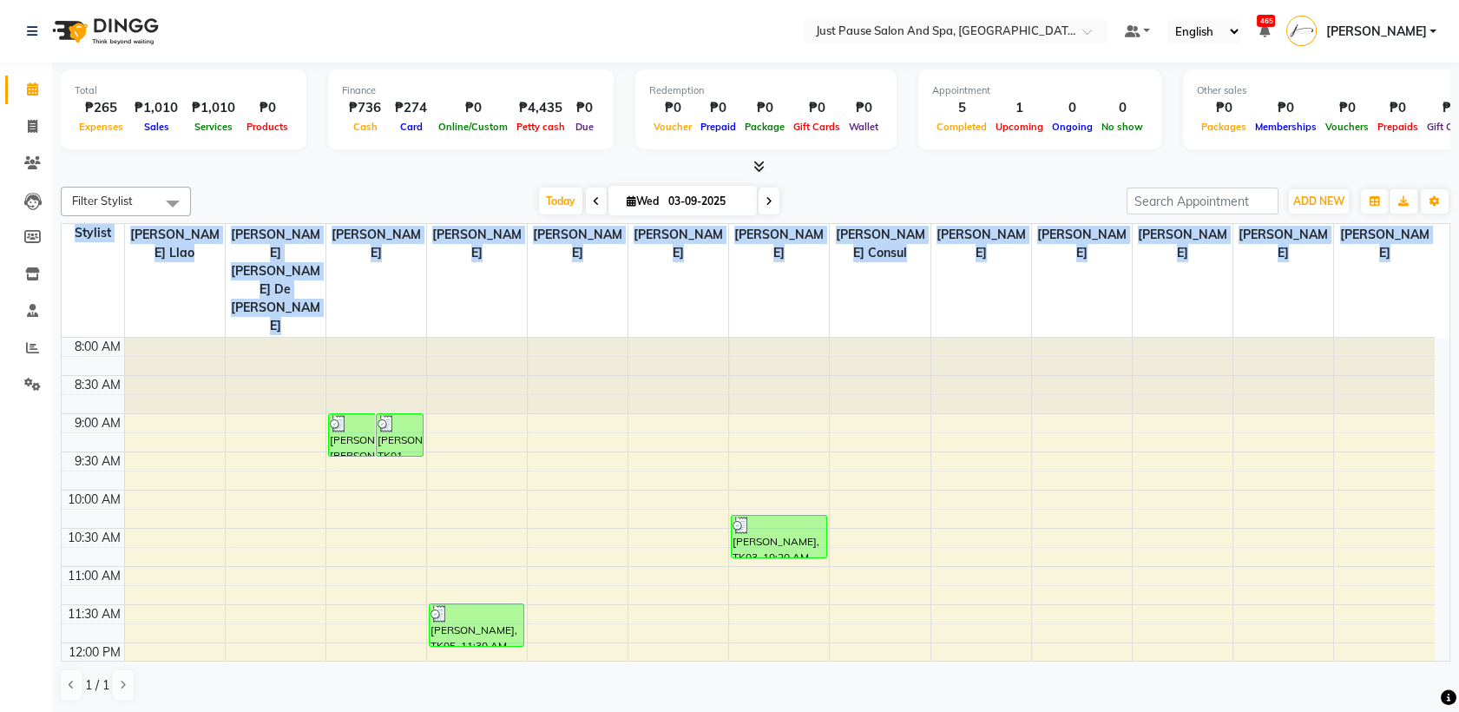
drag, startPoint x: 1452, startPoint y: 375, endPoint x: 1444, endPoint y: 517, distance: 142.5
click at [1444, 517] on div "Total ₱265 Expenses ₱1,010 Sales ₱1,010 Services ₱0 Products Finance ₱736 Cash …" at bounding box center [755, 387] width 1407 height 650
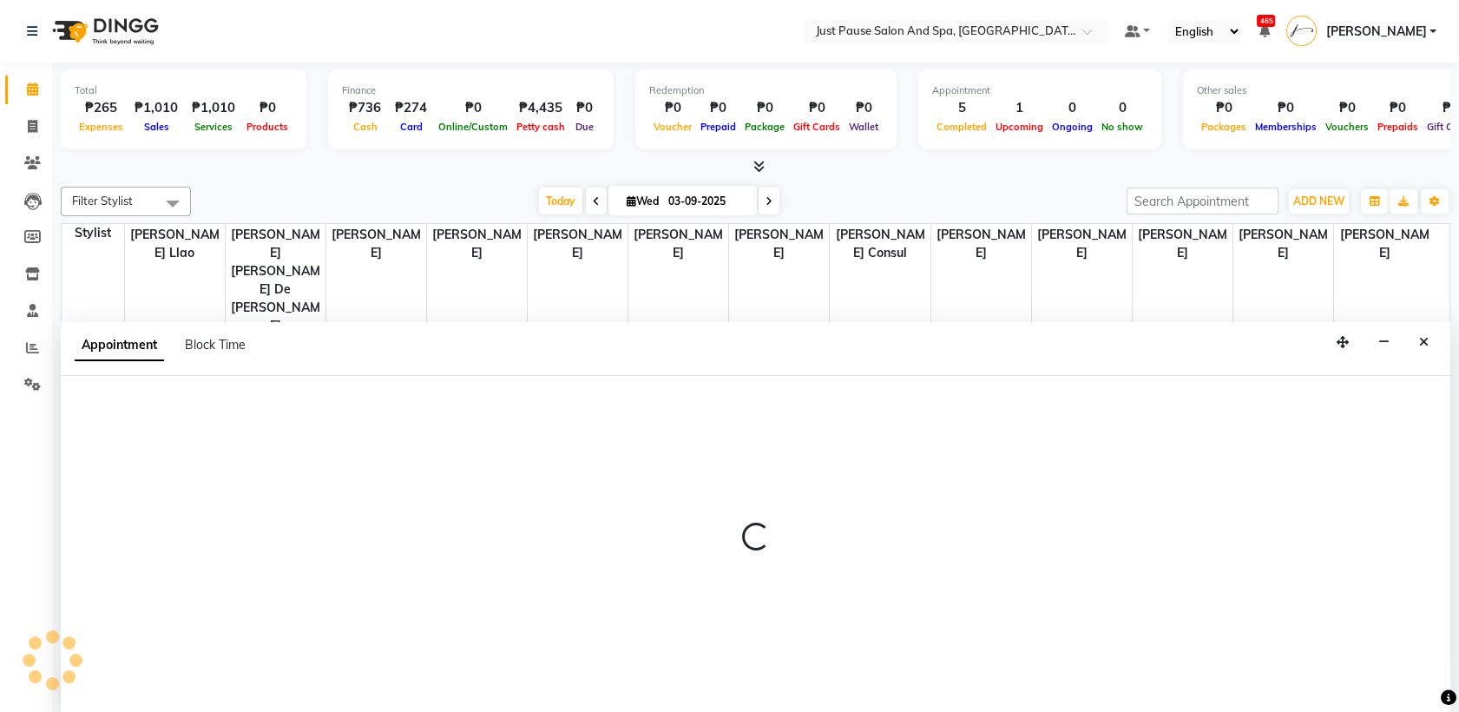
select select "72583"
select select "570"
select select "tentative"
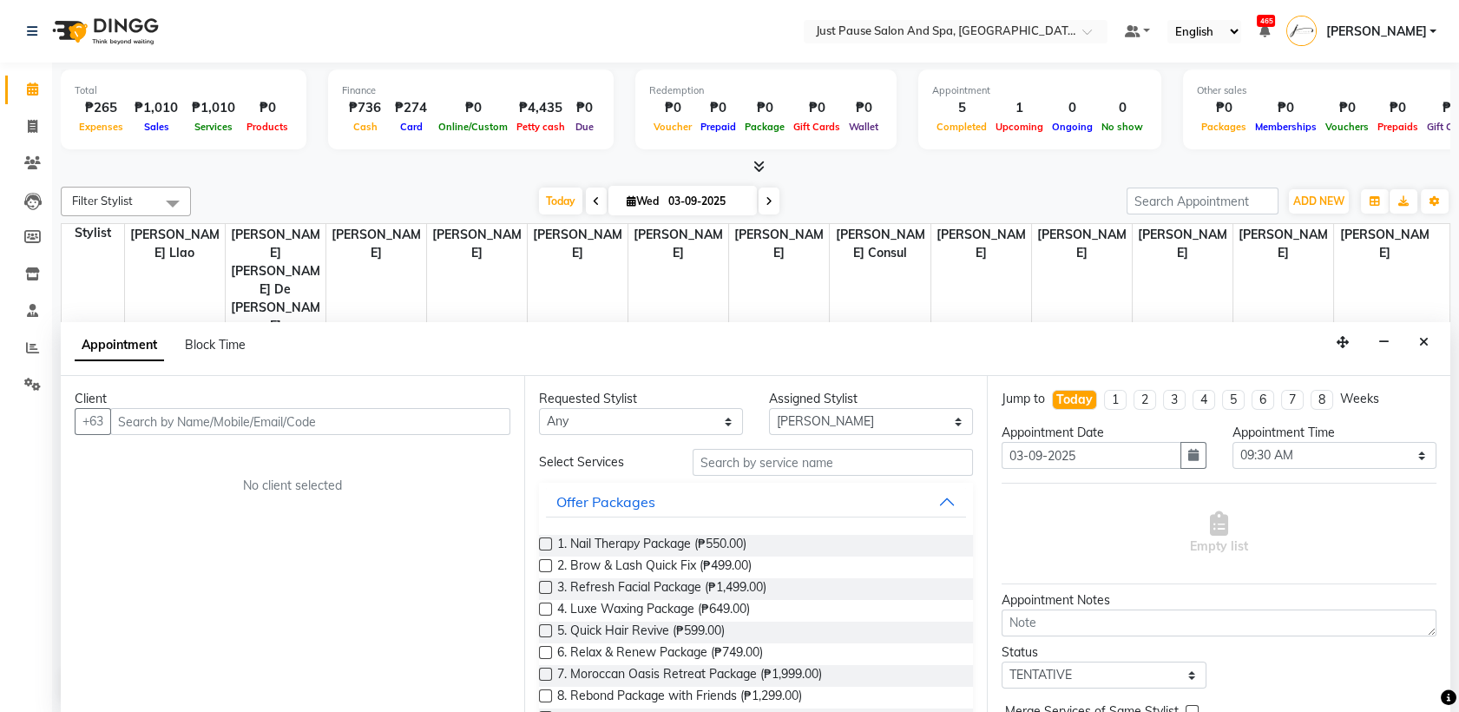
click at [1409, 338] on div at bounding box center [1384, 375] width 101 height 75
click at [1424, 338] on div at bounding box center [1384, 375] width 101 height 75
click at [1425, 342] on icon "Close" at bounding box center [1424, 342] width 10 height 12
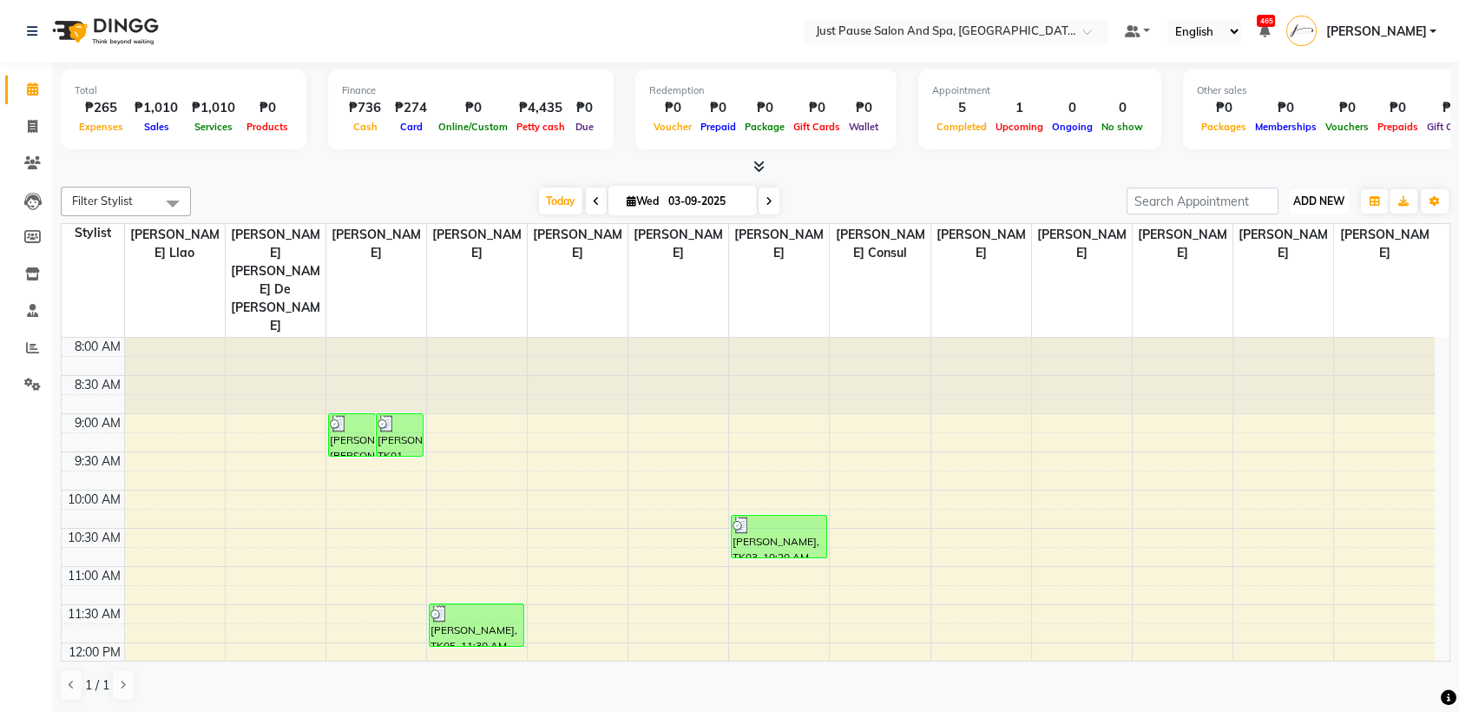
click at [1316, 200] on span "ADD NEW" at bounding box center [1318, 200] width 51 height 13
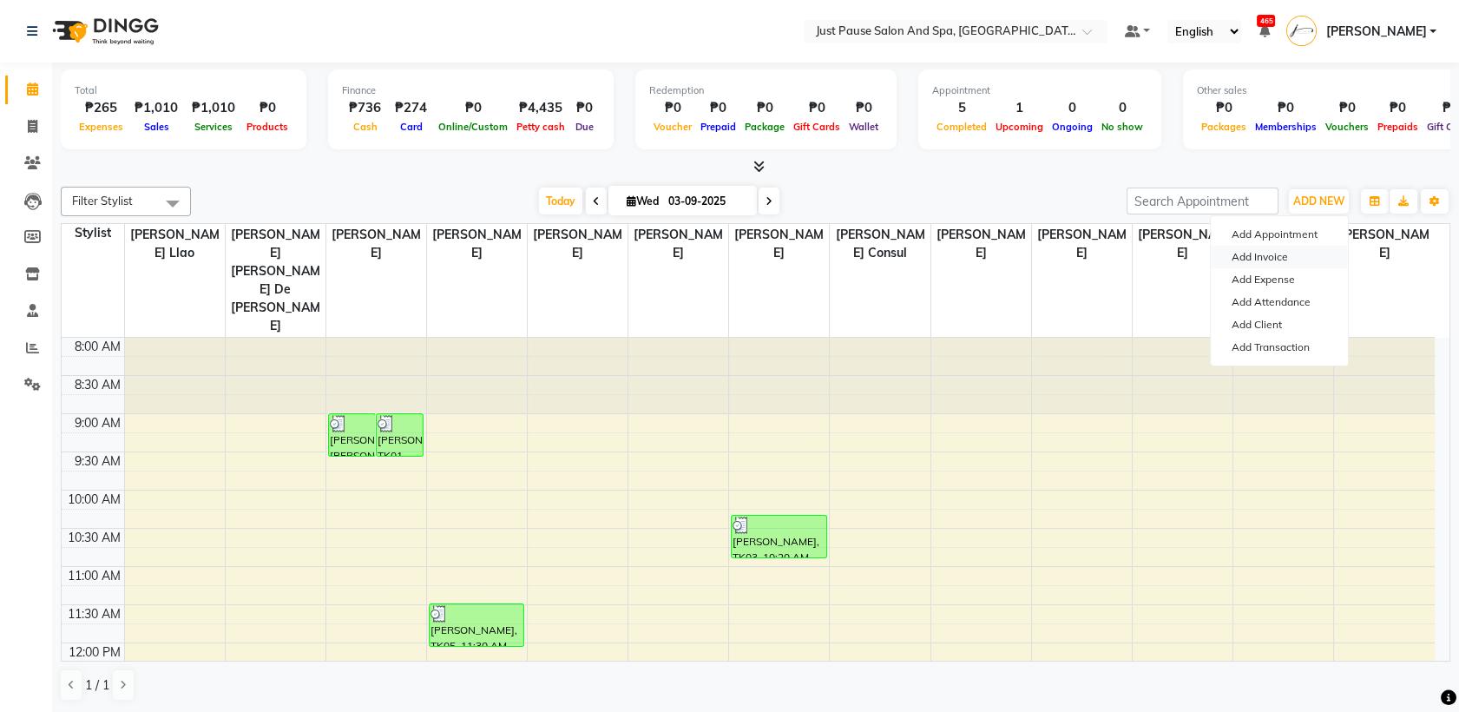
click at [1276, 246] on link "Add Invoice" at bounding box center [1279, 257] width 137 height 23
select select "service"
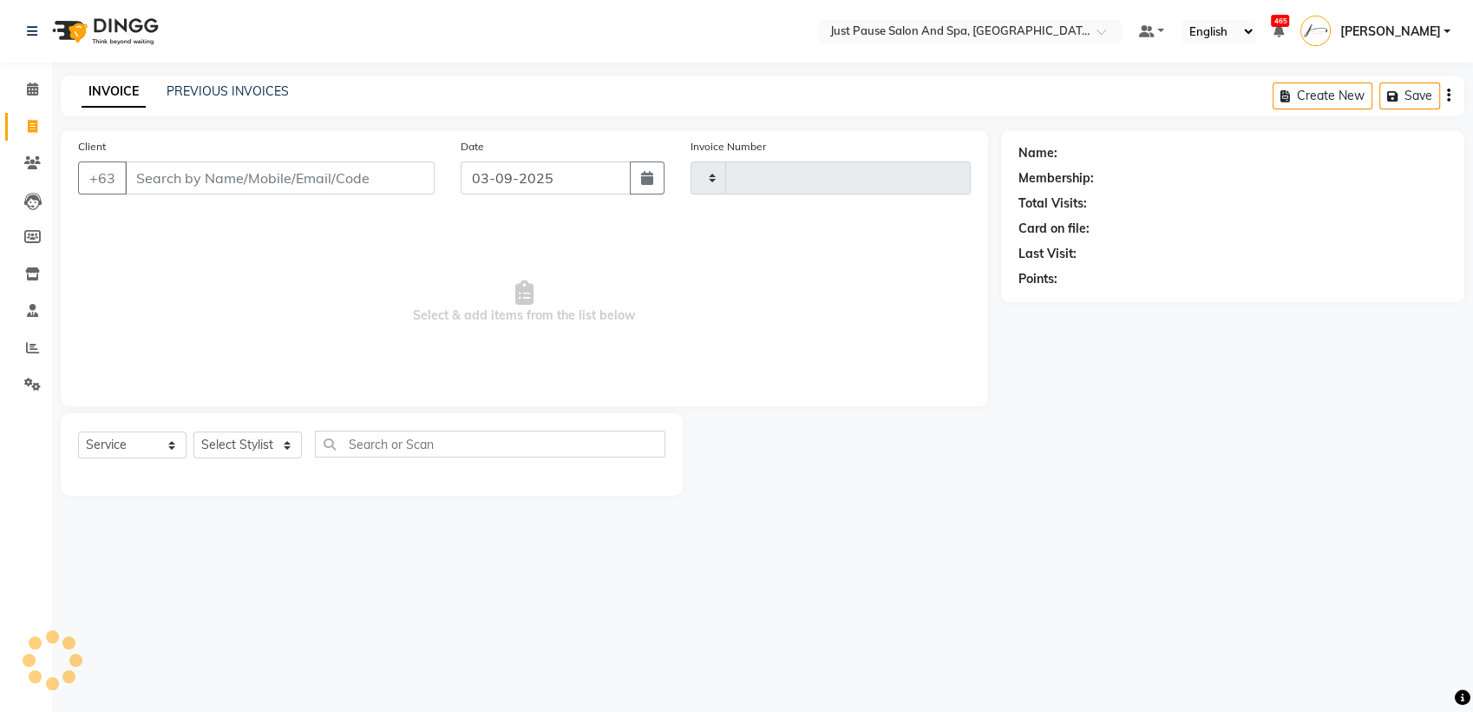
type input "2470"
select select "4927"
select select "G"
select select "30379"
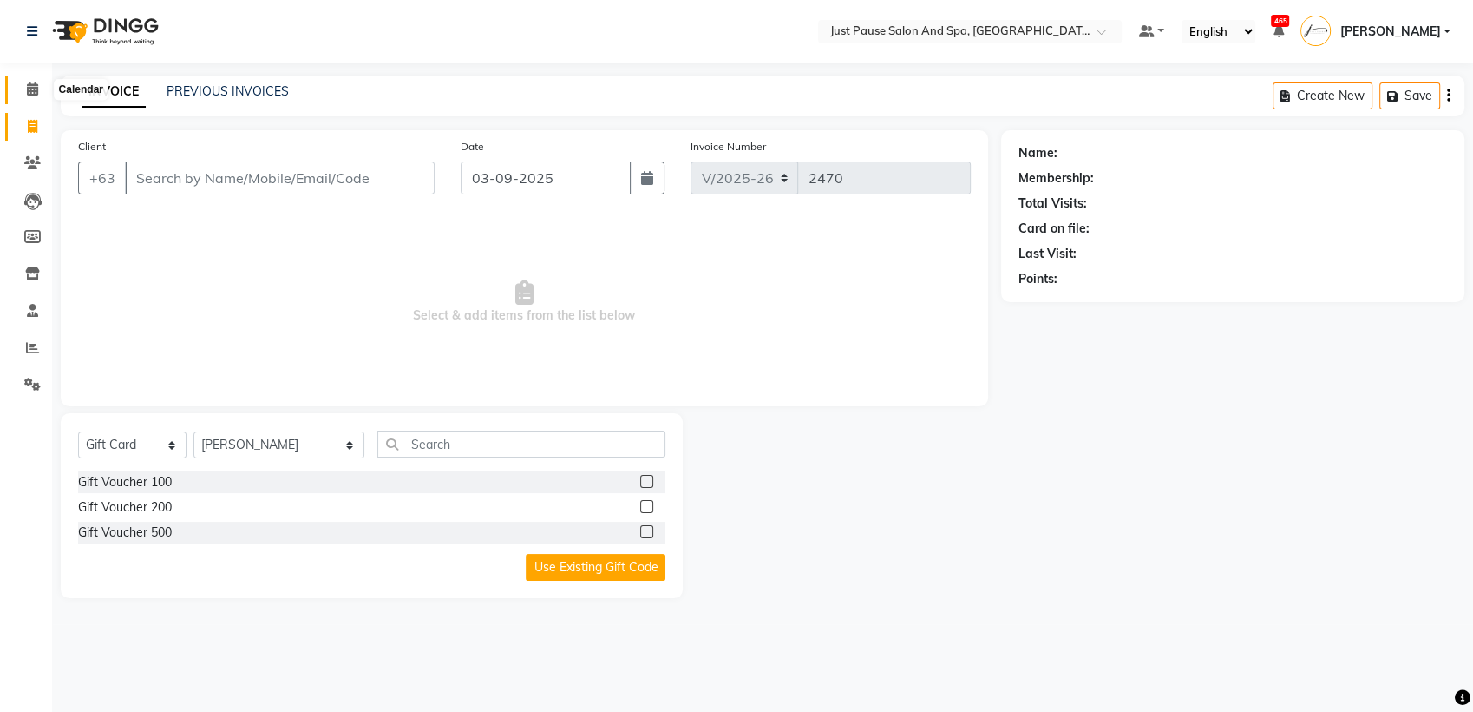
click at [21, 94] on span at bounding box center [32, 90] width 30 height 20
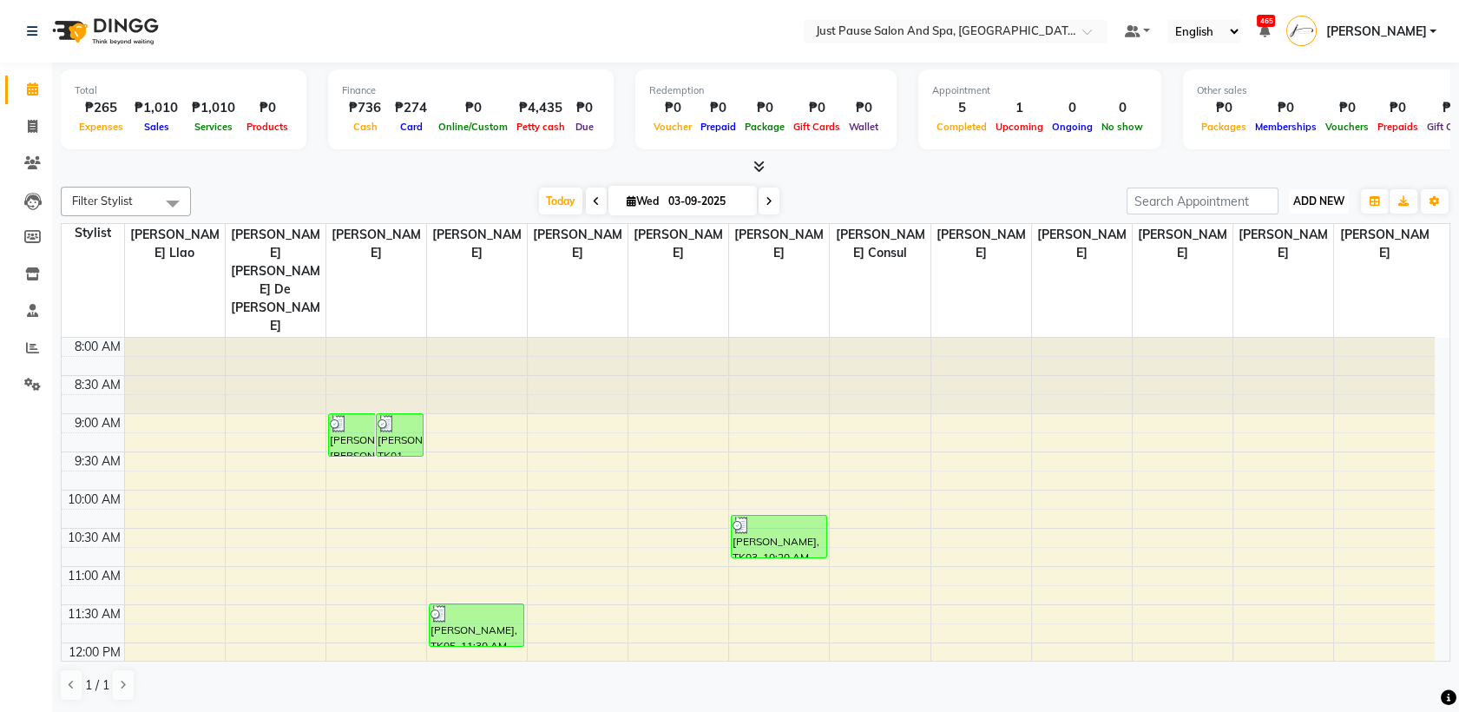
click at [1312, 199] on span "ADD NEW" at bounding box center [1318, 200] width 51 height 13
click at [1271, 233] on button "Add Appointment" at bounding box center [1279, 234] width 137 height 23
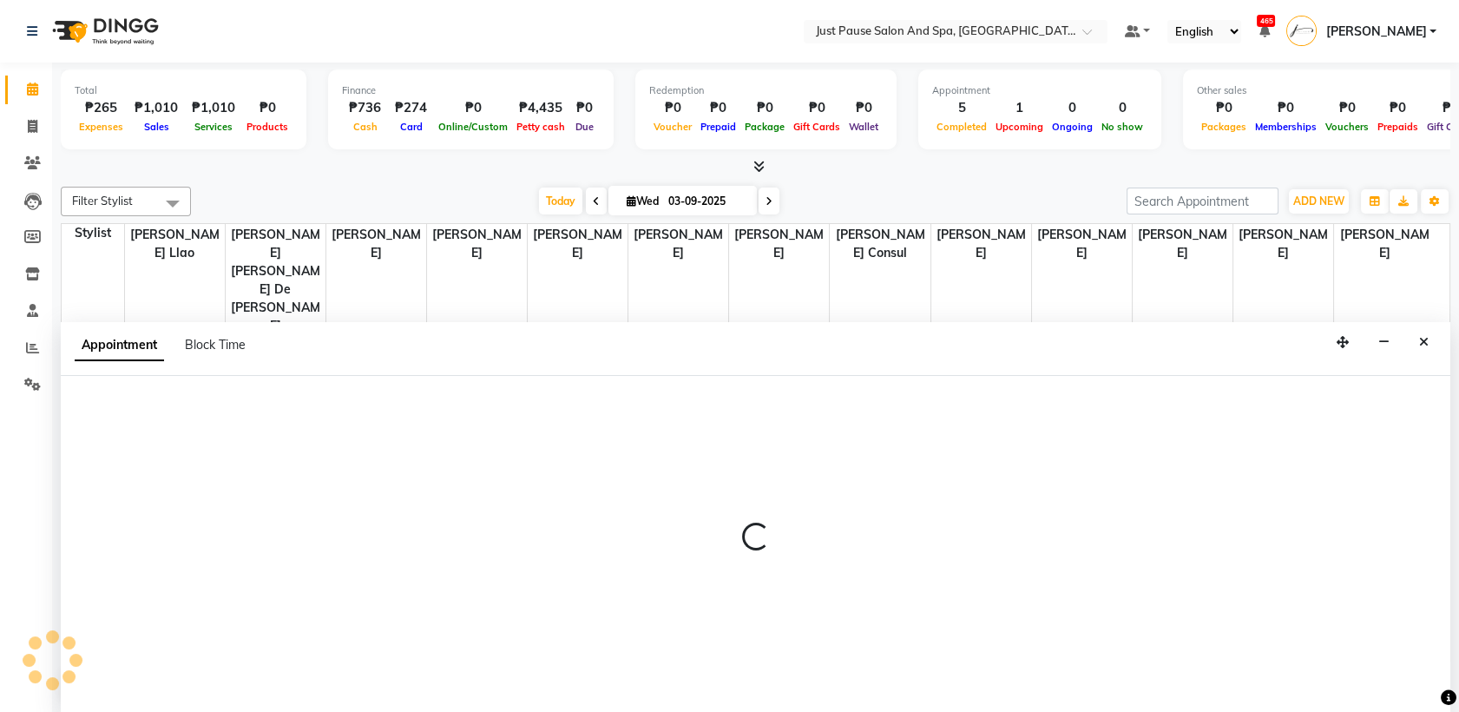
select select "540"
select select "tentative"
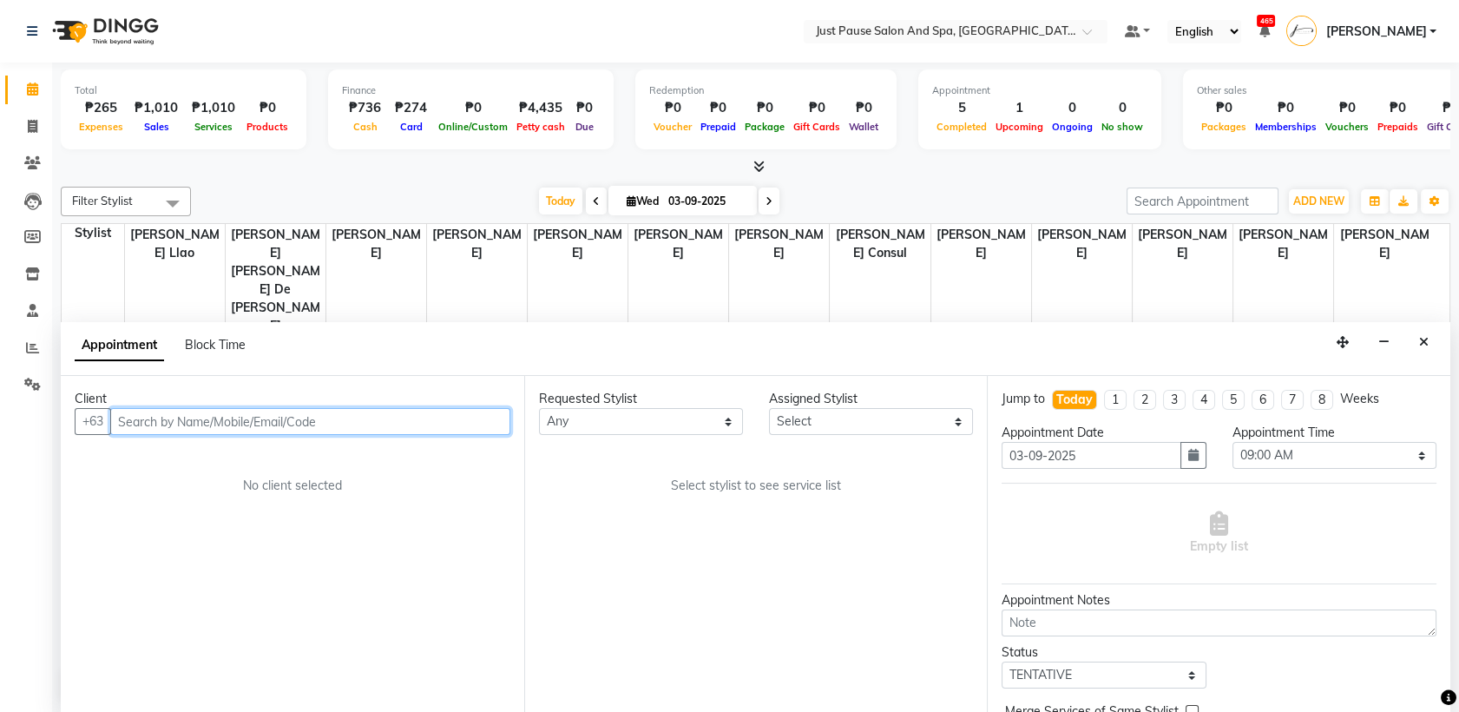
click at [423, 417] on input "text" at bounding box center [310, 421] width 400 height 27
type input "9164684280"
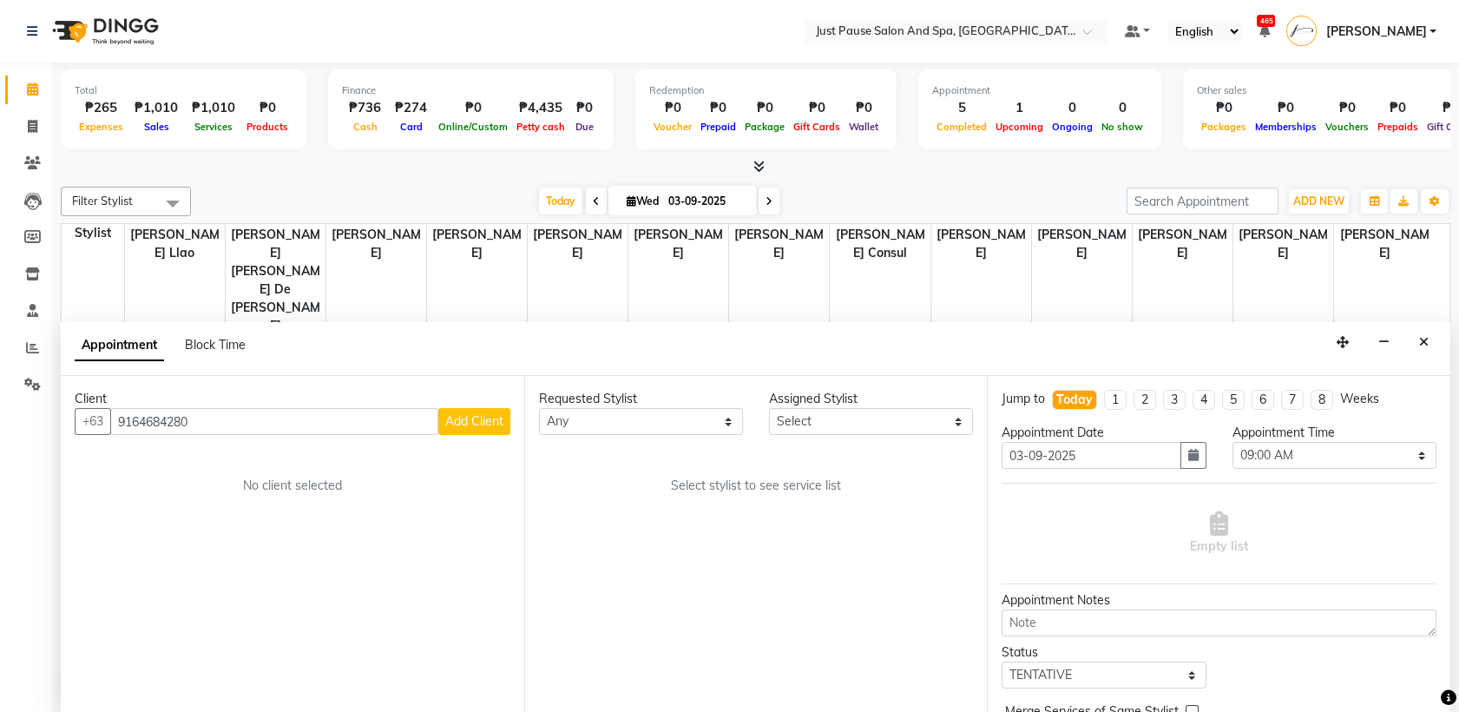
click at [484, 420] on span "Add Client" at bounding box center [474, 421] width 58 height 16
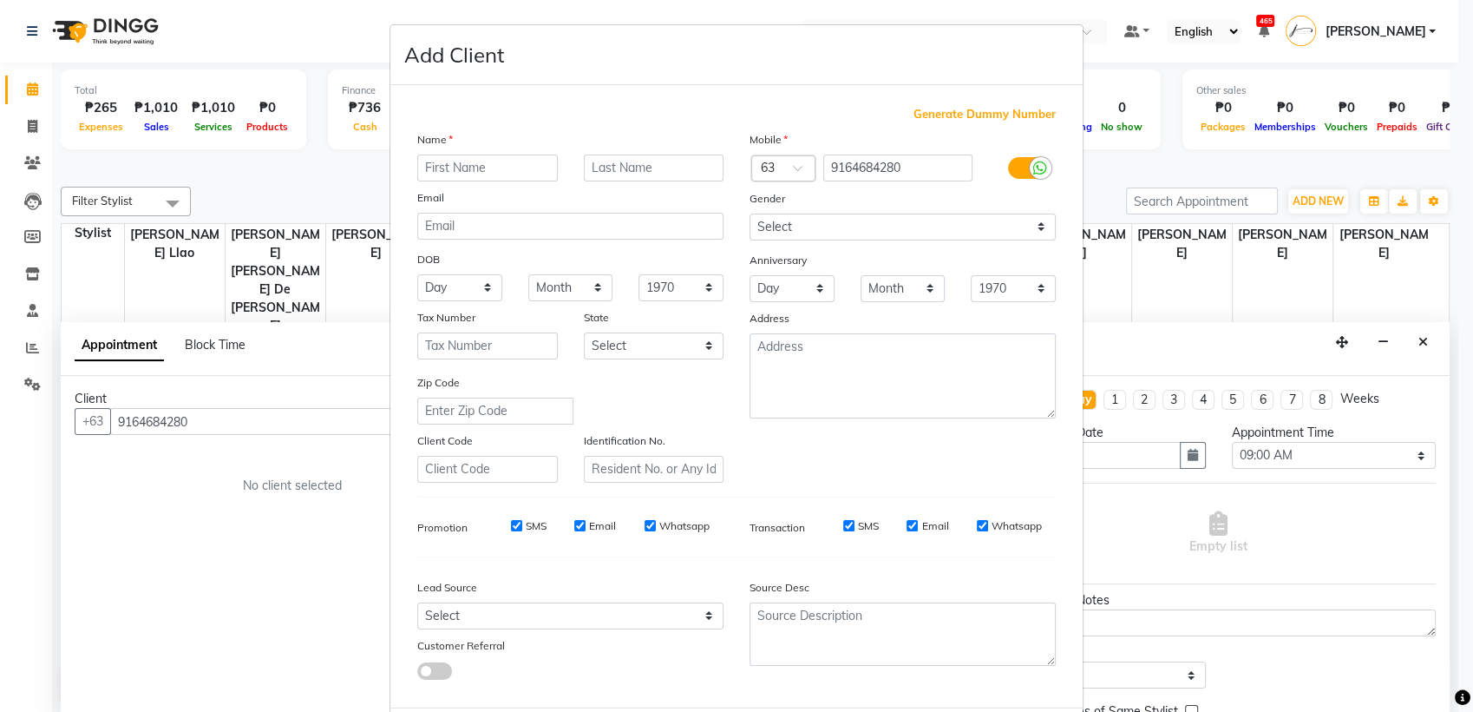
click at [485, 164] on input "text" at bounding box center [487, 167] width 141 height 27
type input "[PERSON_NAME]"
click at [672, 167] on input "text" at bounding box center [654, 167] width 141 height 27
type input "Paraiso"
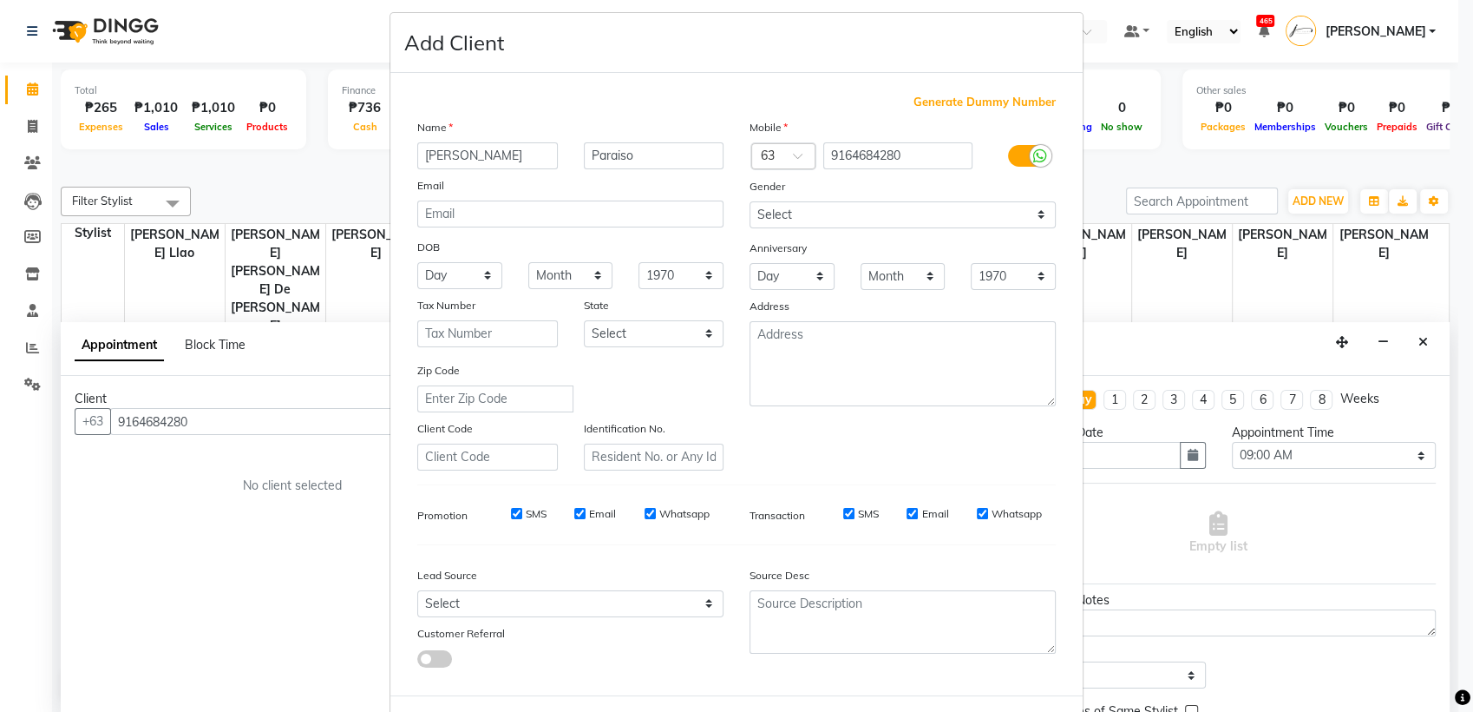
scroll to position [13, 0]
click at [476, 273] on select "Day 01 02 03 04 05 06 07 08 09 10 11 12 13 14 15 16 17 18 19 20 21 22 23 24 25 …" at bounding box center [459, 274] width 85 height 27
select select "27"
click at [417, 261] on select "Day 01 02 03 04 05 06 07 08 09 10 11 12 13 14 15 16 17 18 19 20 21 22 23 24 25 …" at bounding box center [459, 274] width 85 height 27
click at [588, 276] on select "Month January February March April May June July August September October Novem…" at bounding box center [570, 274] width 85 height 27
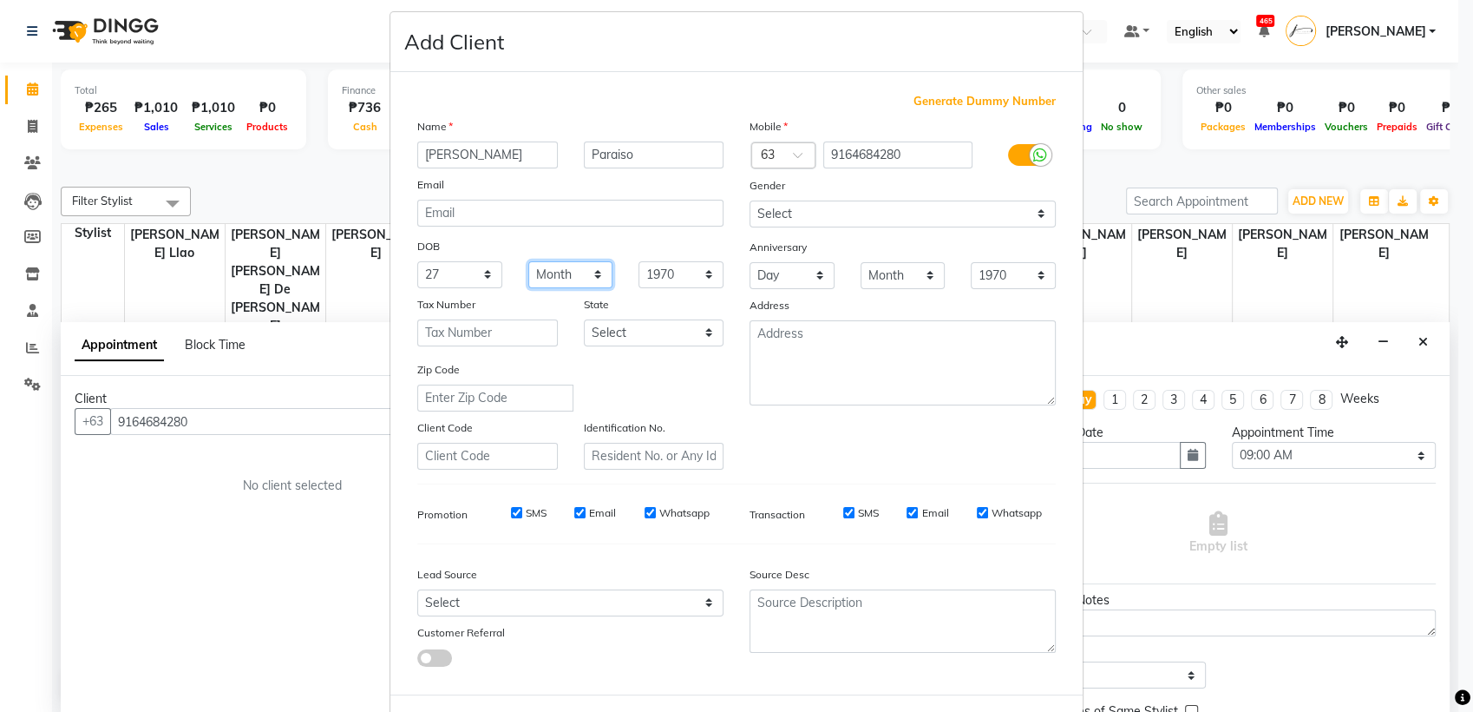
select select "01"
click at [528, 261] on select "Month January February March April May June July August September October Novem…" at bounding box center [570, 274] width 85 height 27
click at [698, 271] on select "1940 1941 1942 1943 1944 1945 1946 1947 1948 1949 1950 1951 1952 1953 1954 1955…" at bounding box center [681, 274] width 85 height 27
select select "1992"
click at [639, 261] on select "1940 1941 1942 1943 1944 1945 1946 1947 1948 1949 1950 1951 1952 1953 1954 1955…" at bounding box center [681, 274] width 85 height 27
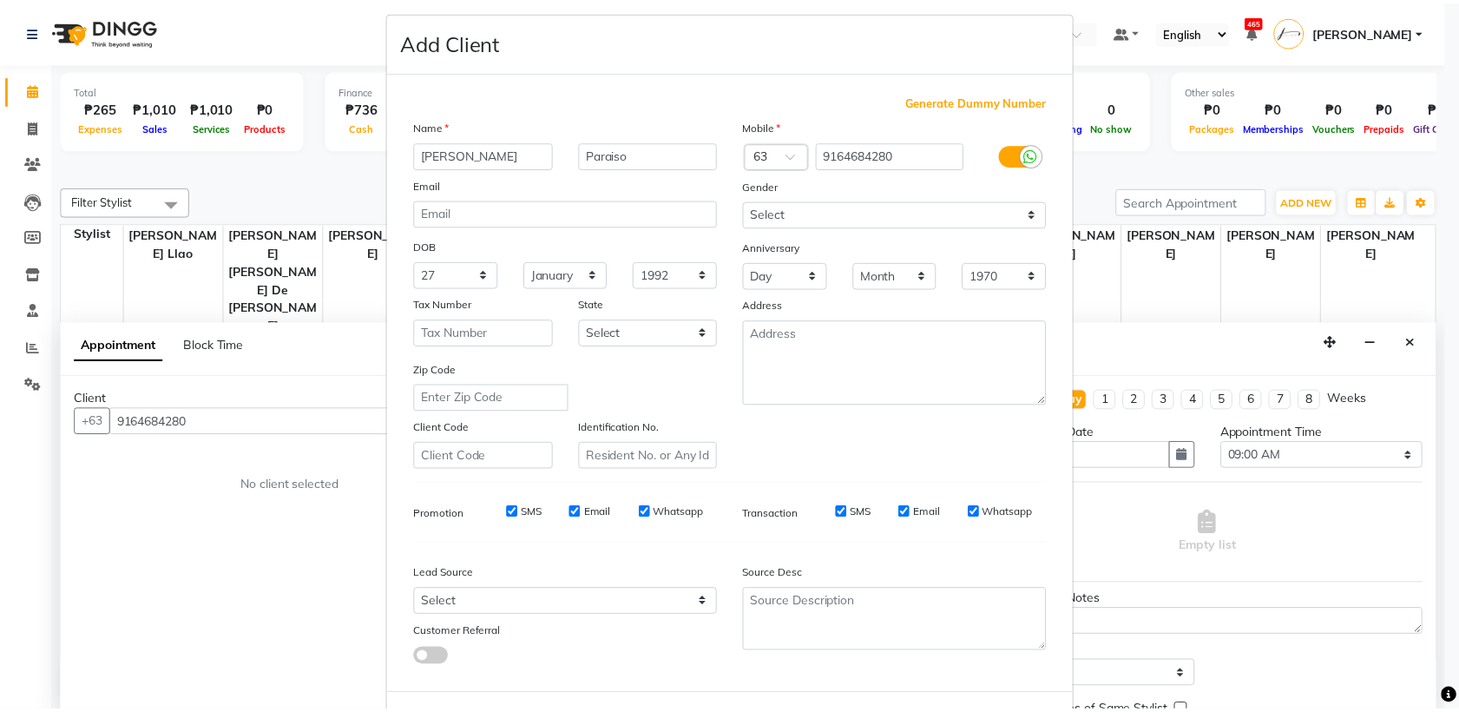
scroll to position [85, 0]
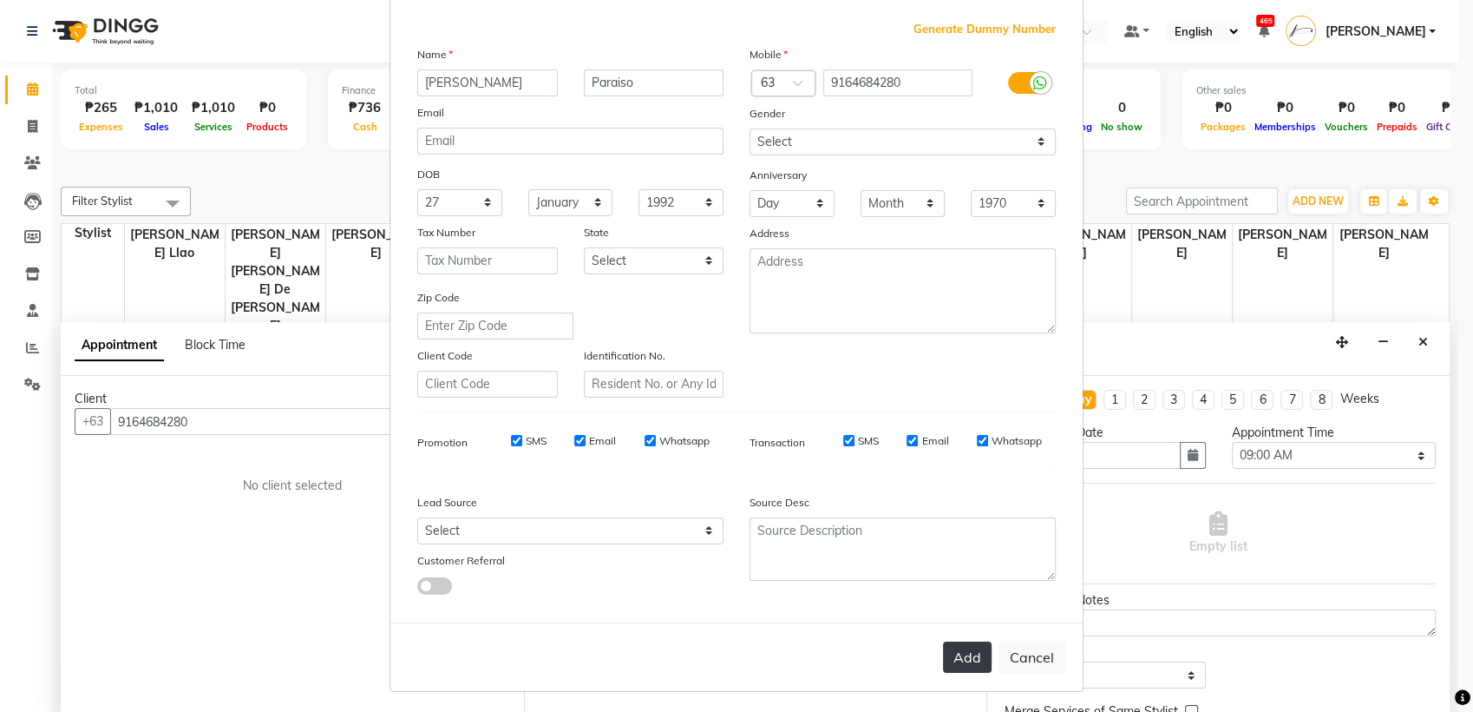
click at [965, 649] on button "Add" at bounding box center [967, 656] width 49 height 31
select select
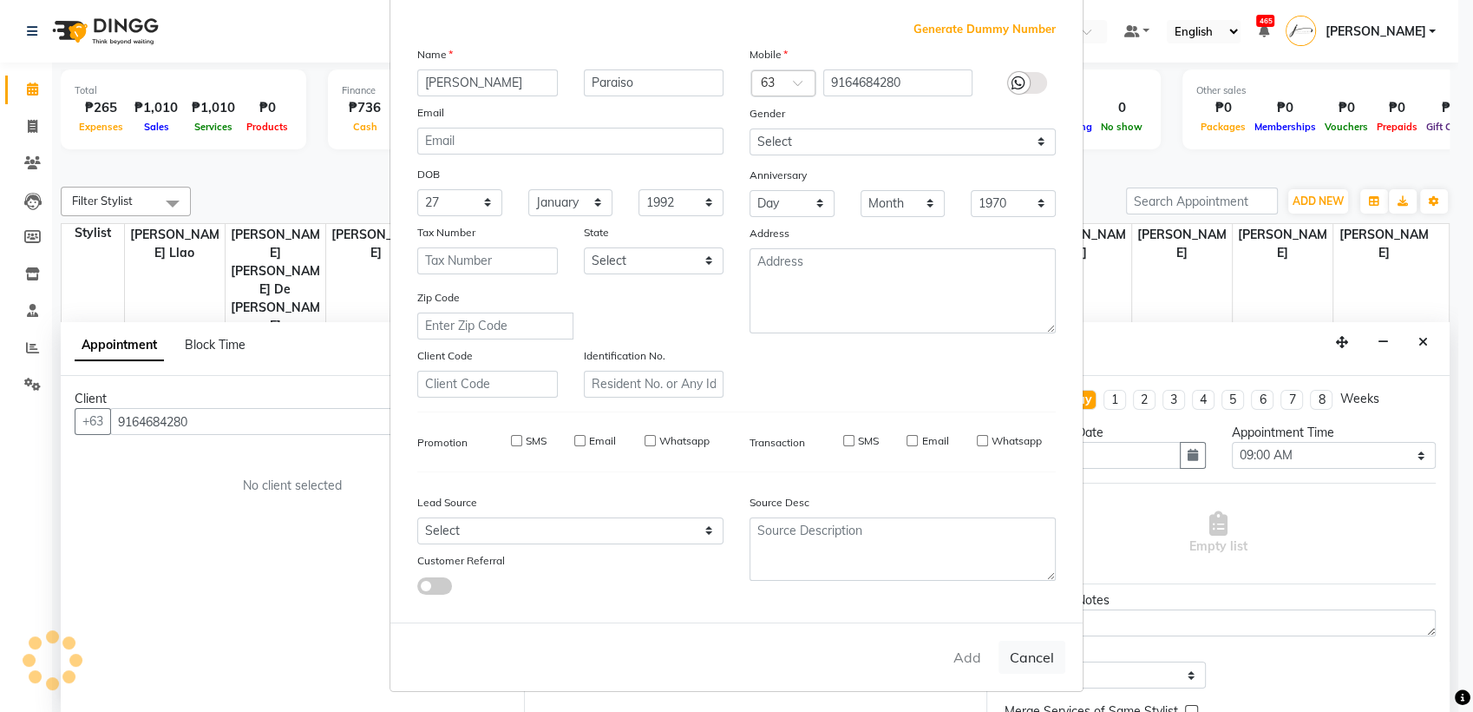
select select
checkbox input "false"
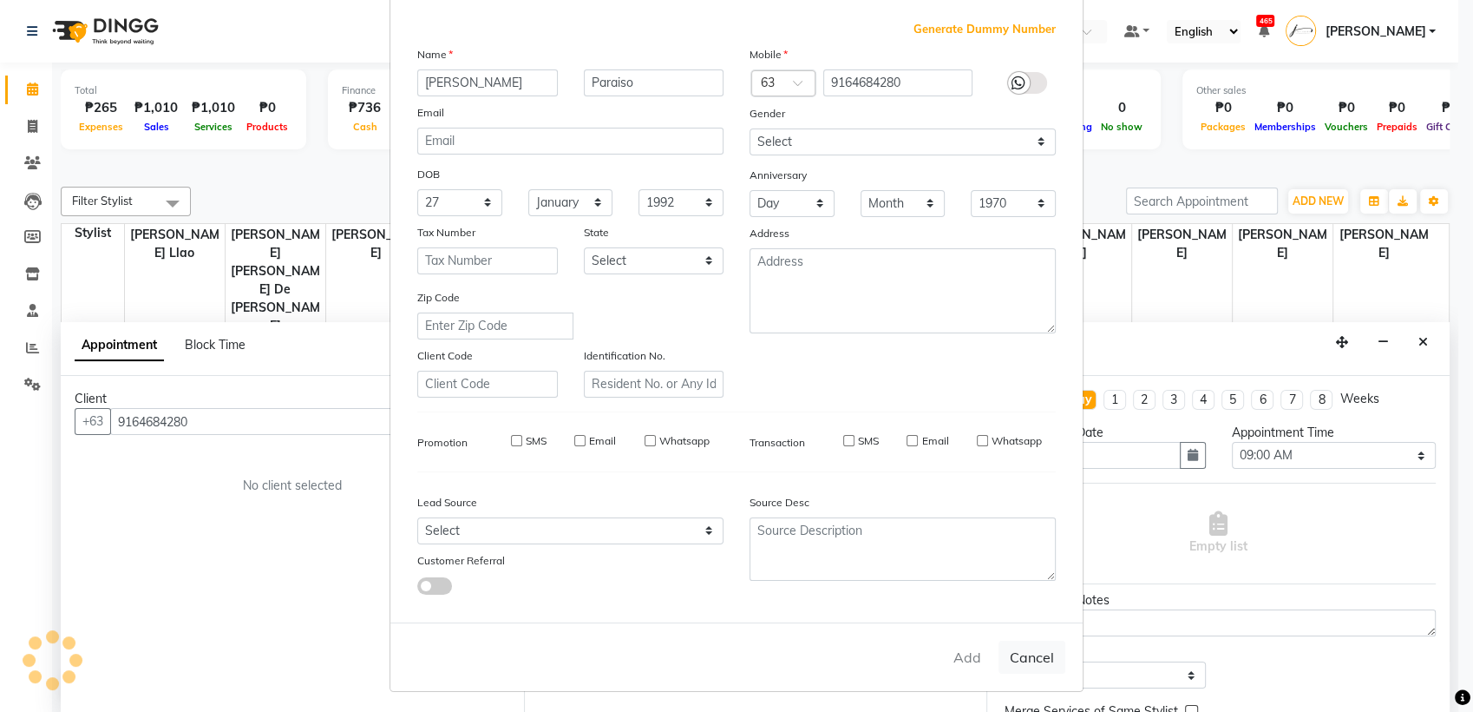
checkbox input "false"
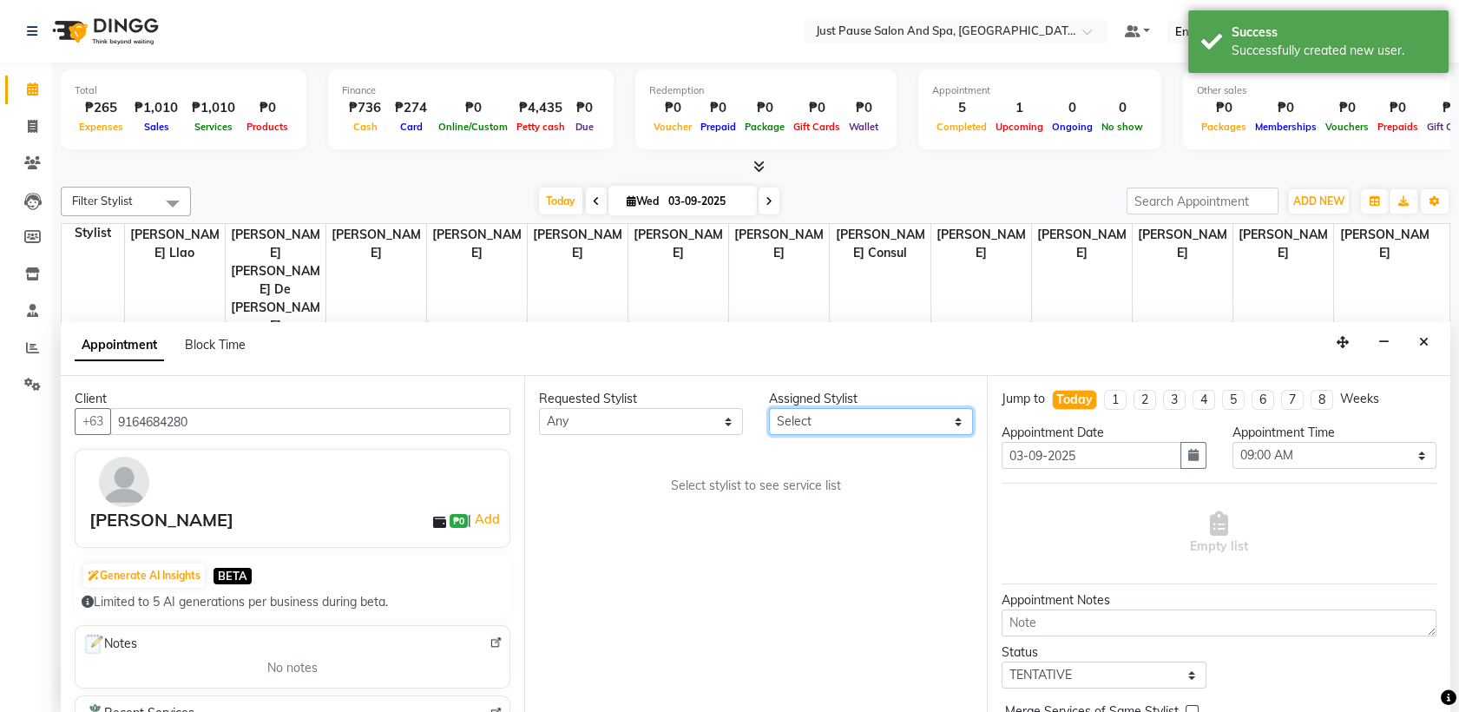
click at [951, 422] on select "Select [PERSON_NAME] [PERSON_NAME] [PERSON_NAME] llao [PERSON_NAME] [PERSON_NAM…" at bounding box center [871, 421] width 204 height 27
select select "31569"
click at [769, 408] on select "Select [PERSON_NAME] [PERSON_NAME] [PERSON_NAME] llao [PERSON_NAME] [PERSON_NAM…" at bounding box center [871, 421] width 204 height 27
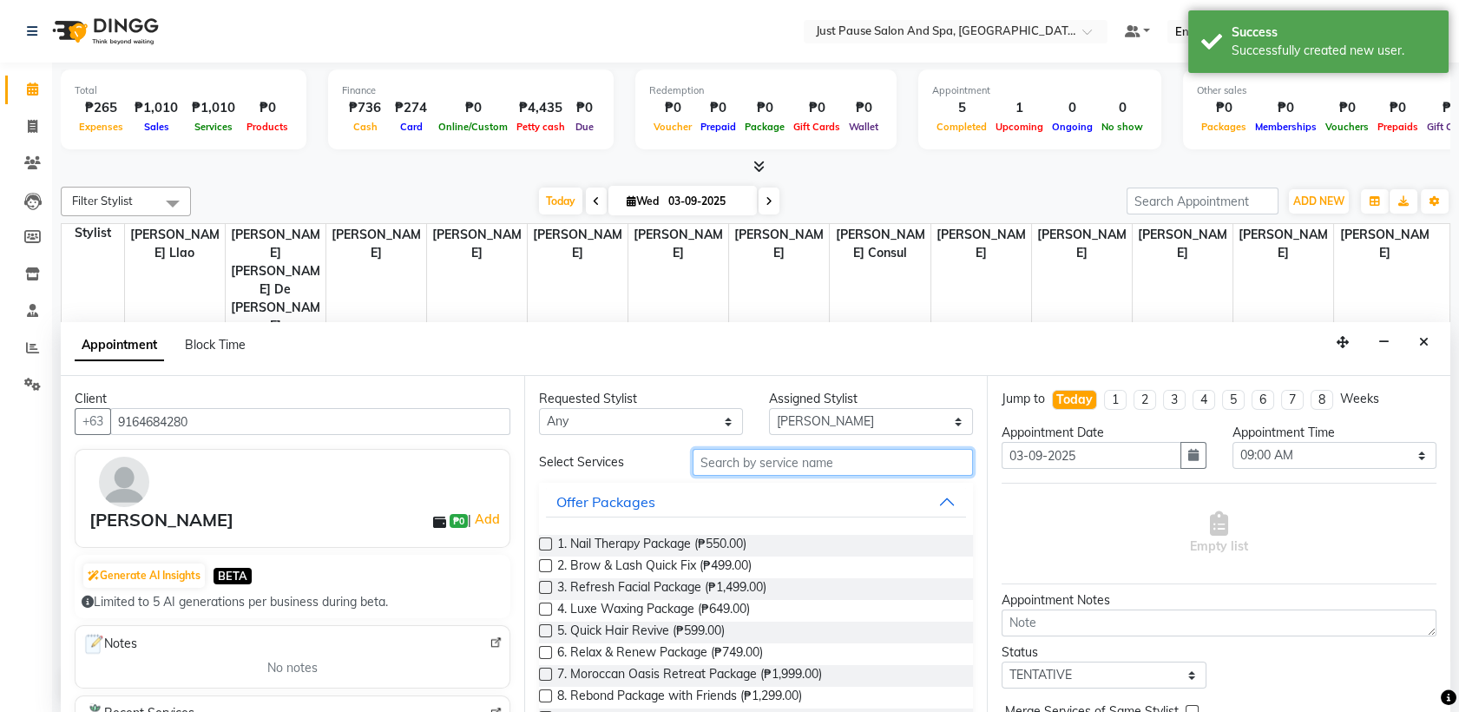
click at [840, 470] on input "text" at bounding box center [832, 462] width 281 height 27
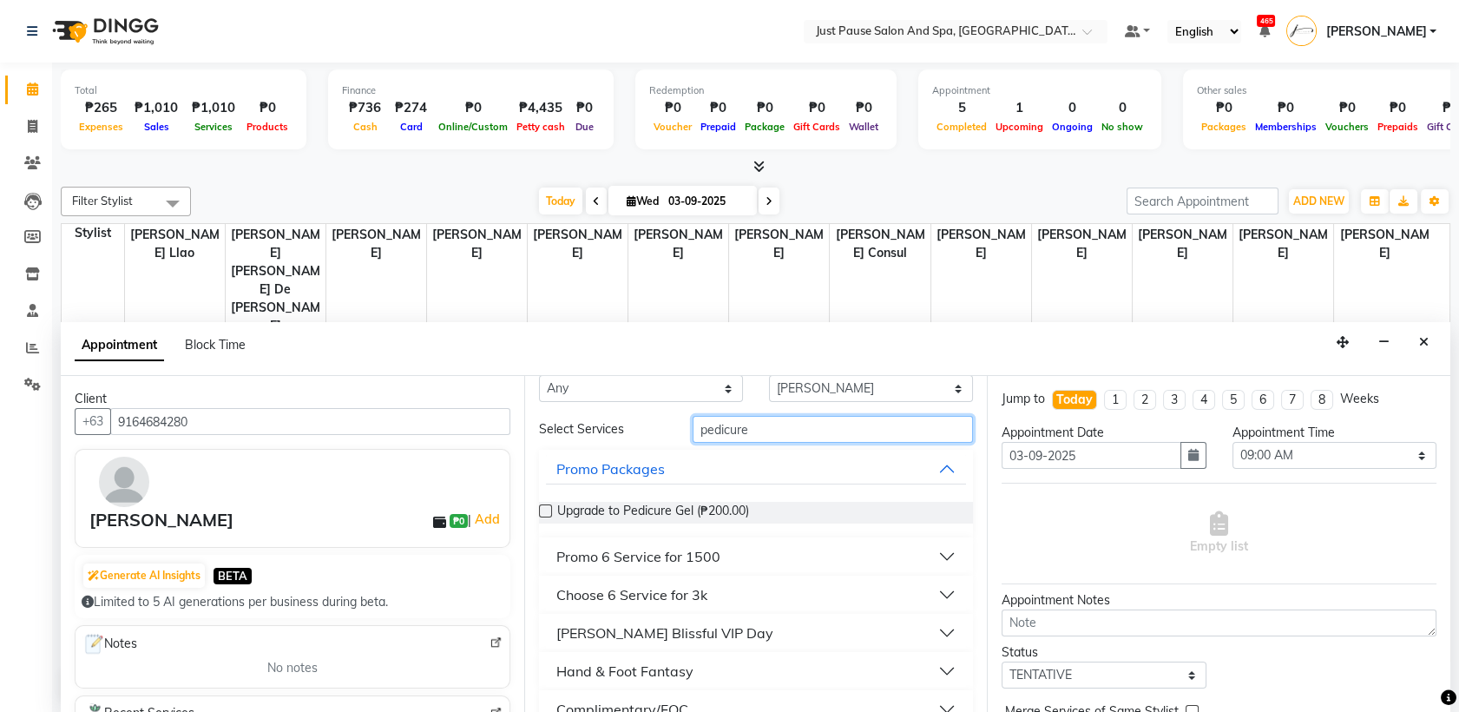
scroll to position [62, 0]
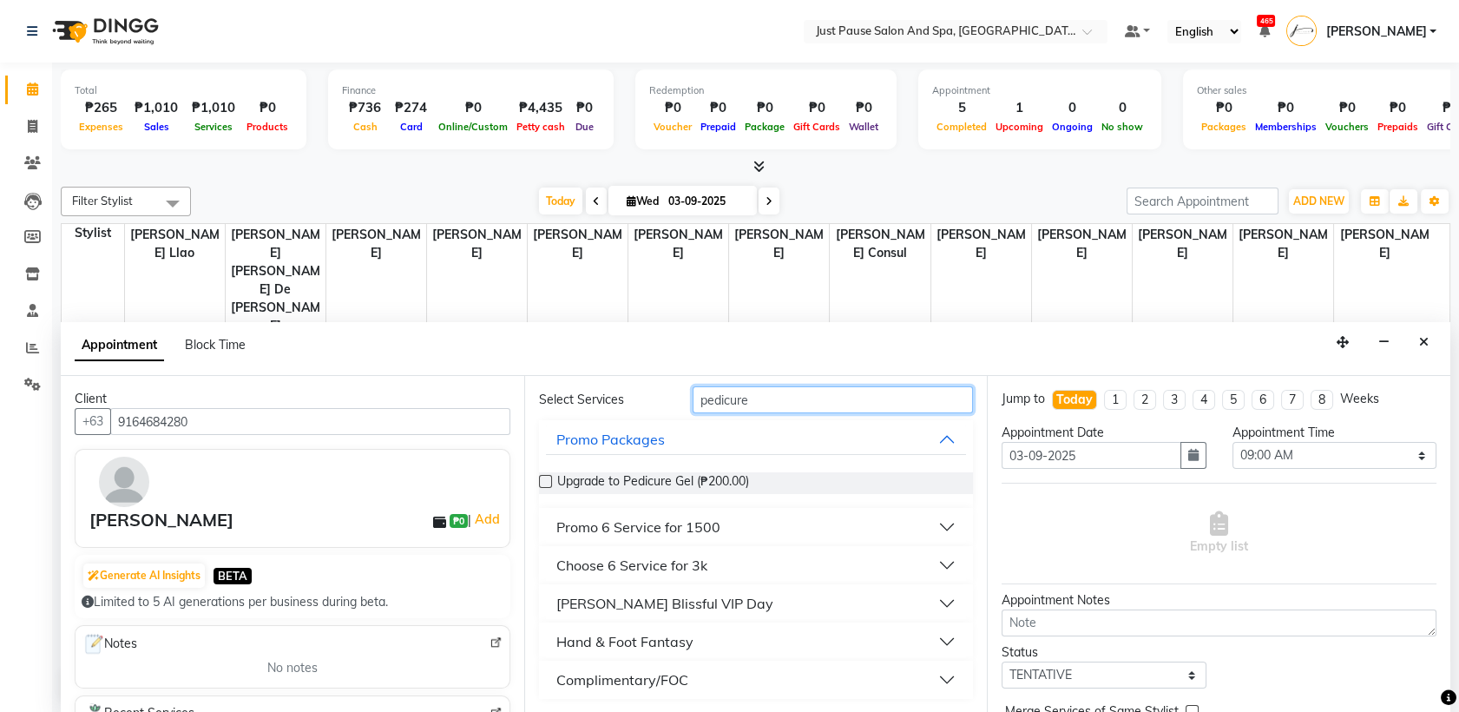
type input "pedicure"
click at [931, 640] on button "Hand & Foot Fantasy" at bounding box center [756, 641] width 421 height 31
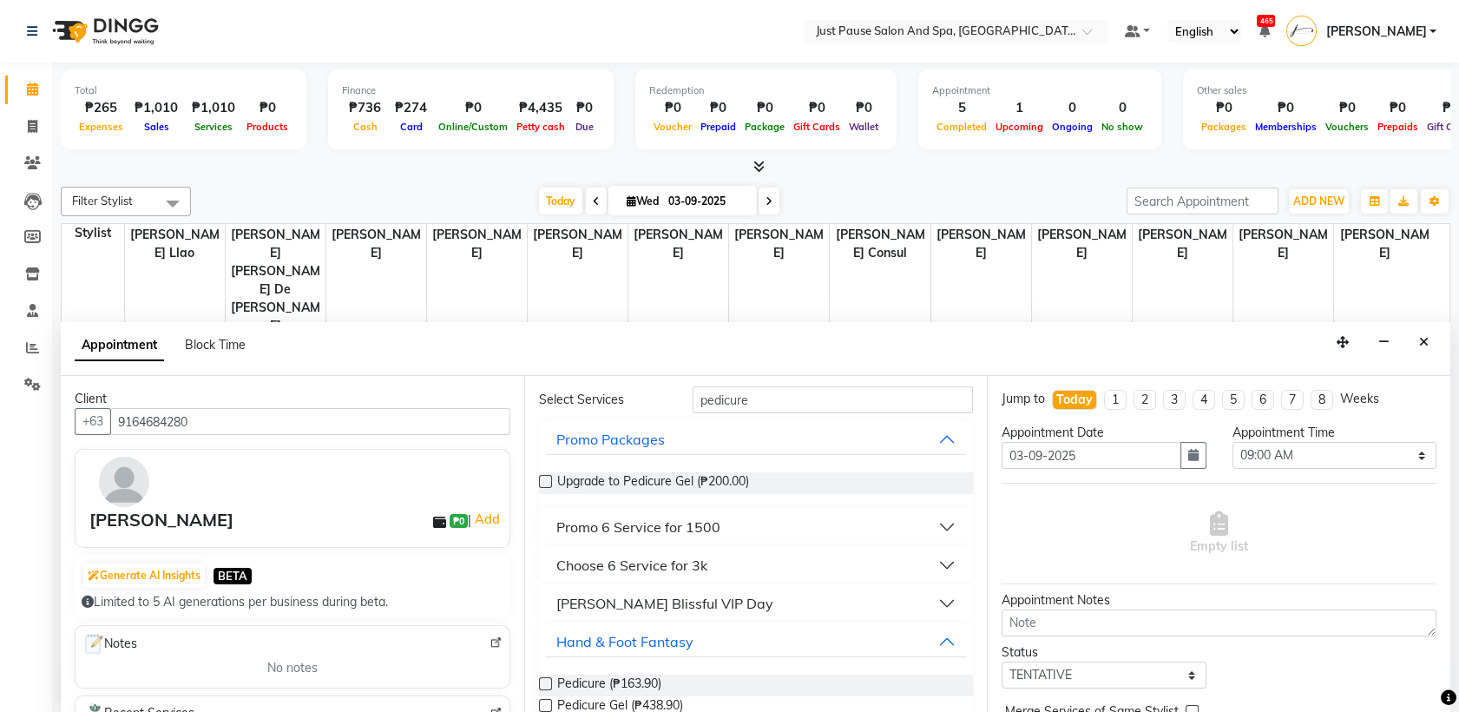
click at [542, 679] on label at bounding box center [545, 683] width 13 height 13
click at [542, 679] on input "checkbox" at bounding box center [544, 684] width 11 height 11
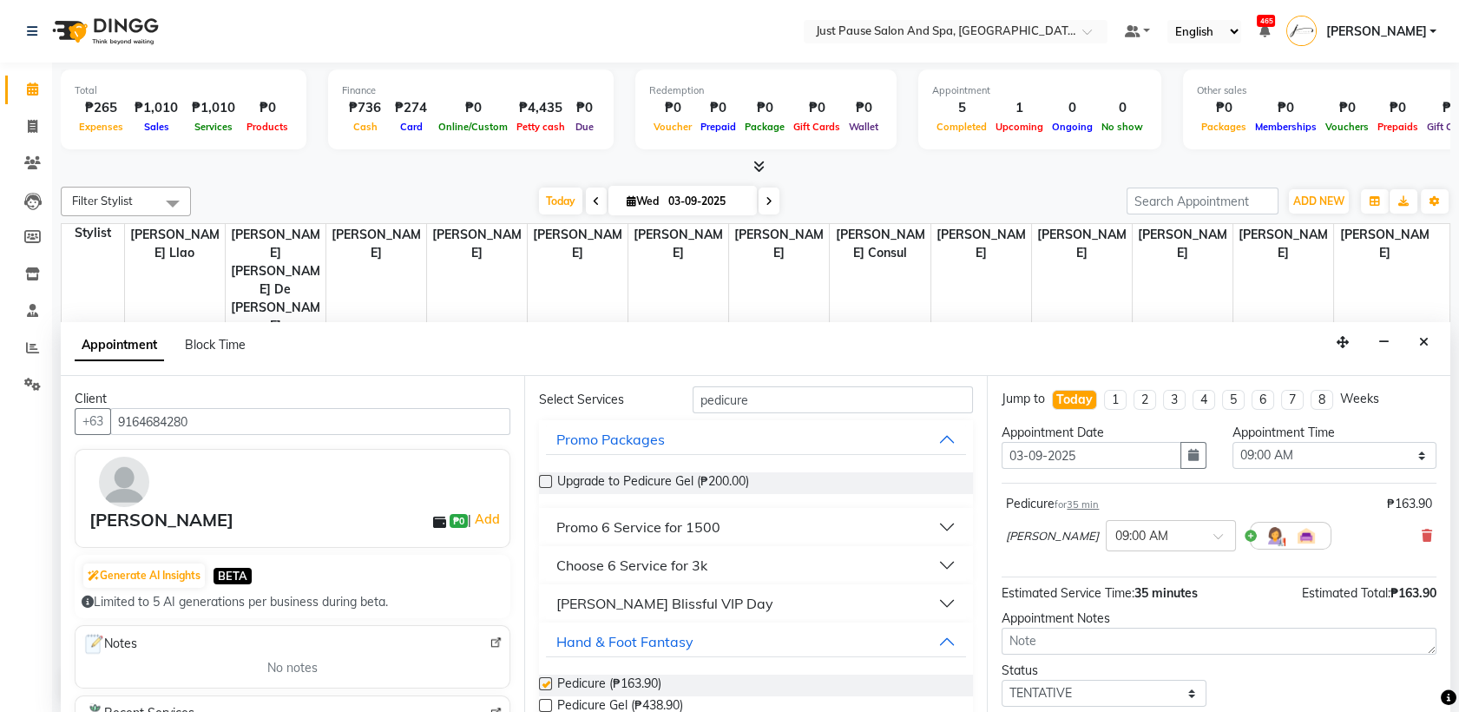
checkbox input "false"
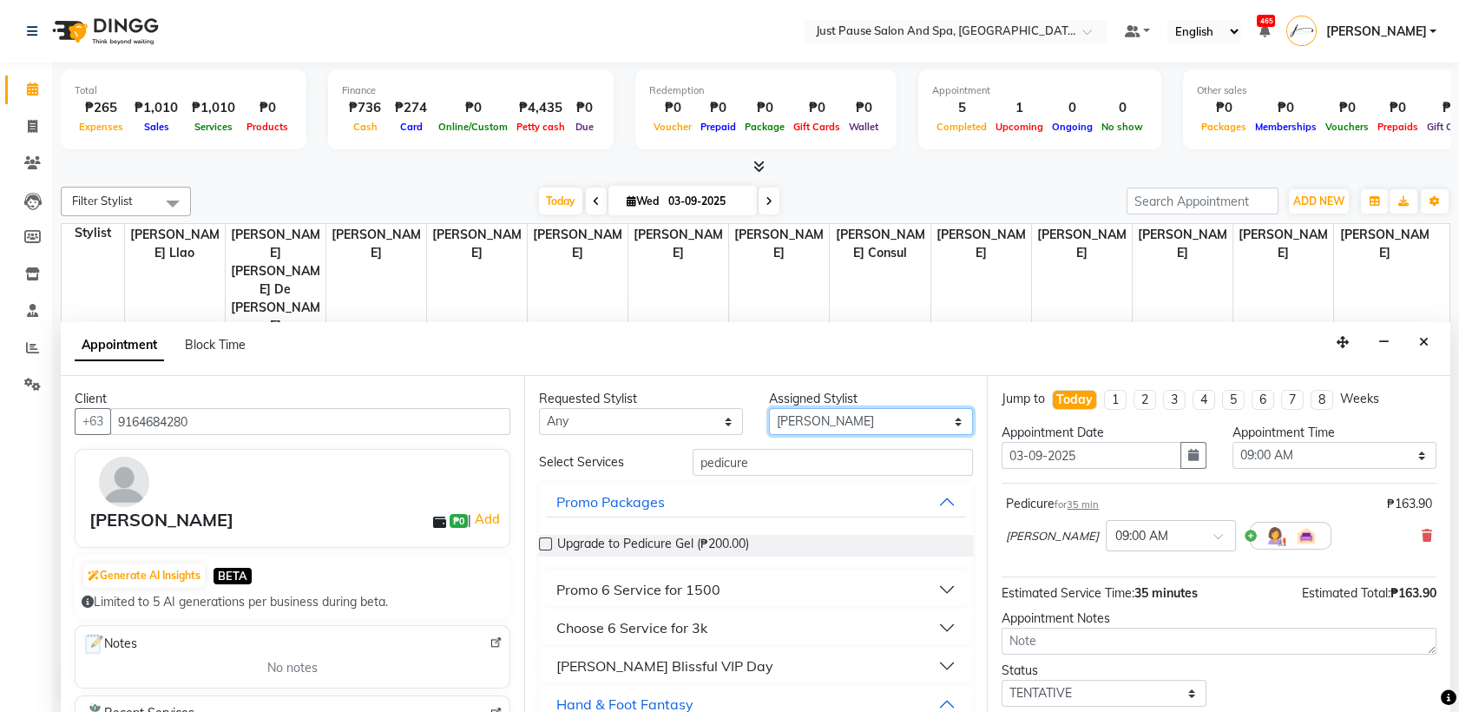
click at [938, 420] on select "Select [PERSON_NAME] [PERSON_NAME] [PERSON_NAME] llao [PERSON_NAME] [PERSON_NAM…" at bounding box center [871, 421] width 204 height 27
select select "31573"
click at [769, 408] on select "Select [PERSON_NAME] [PERSON_NAME] [PERSON_NAME] llao [PERSON_NAME] [PERSON_NAM…" at bounding box center [871, 421] width 204 height 27
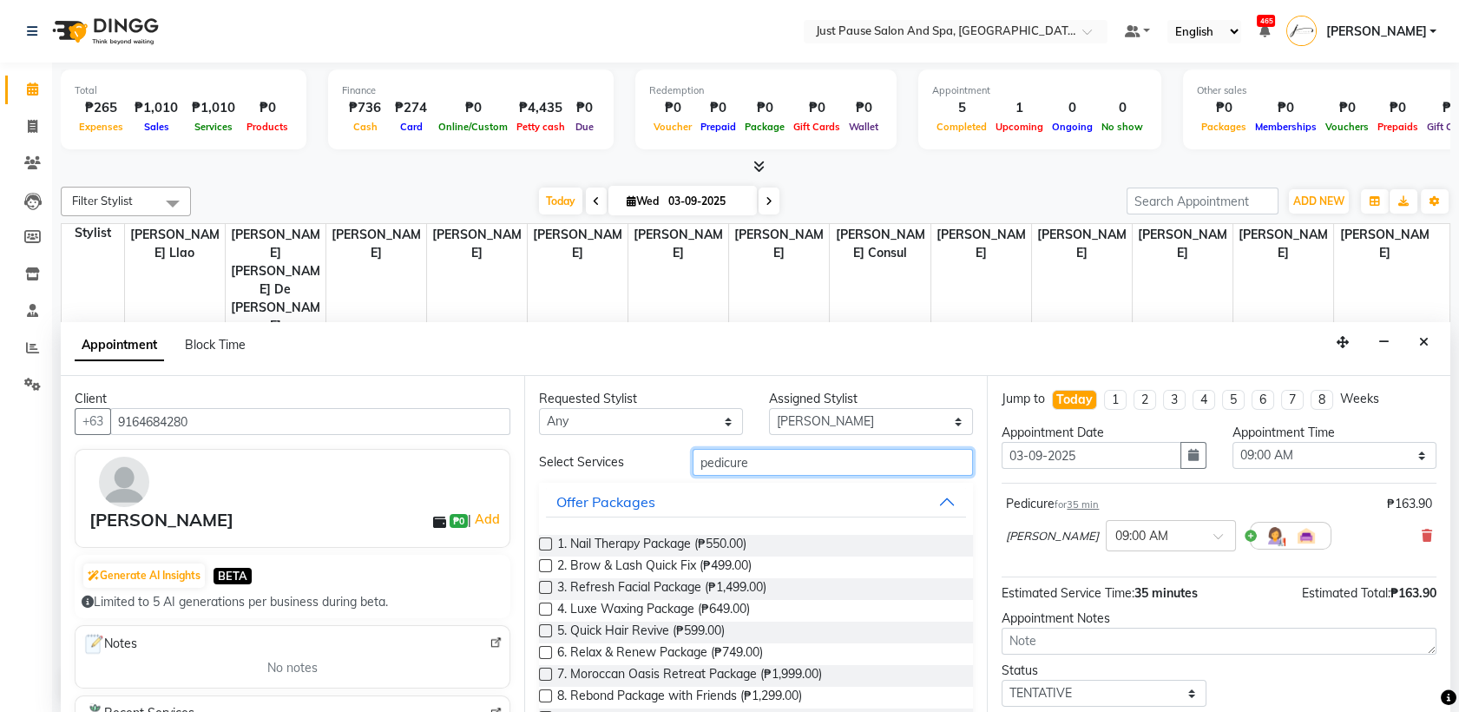
click at [824, 458] on input "pedicure" at bounding box center [832, 462] width 281 height 27
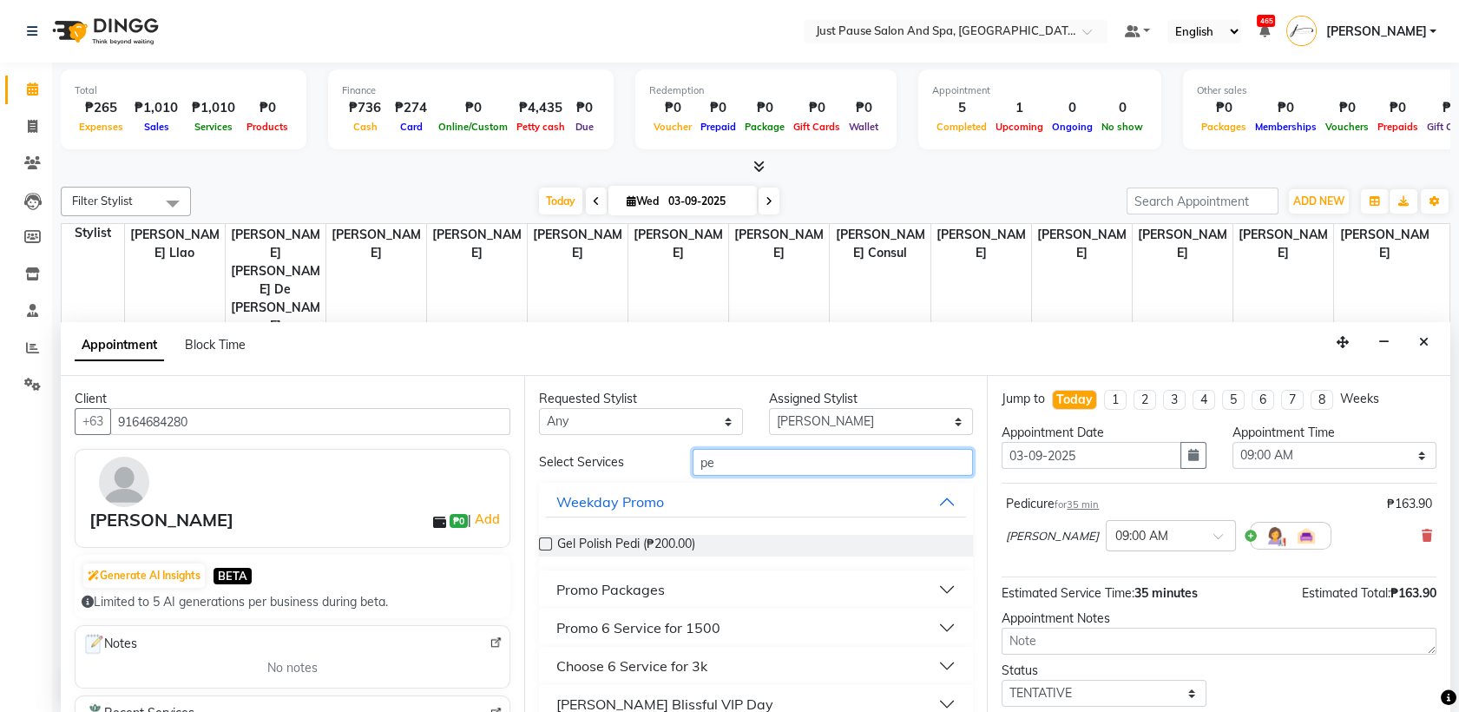
type input "p"
type input "hair cut"
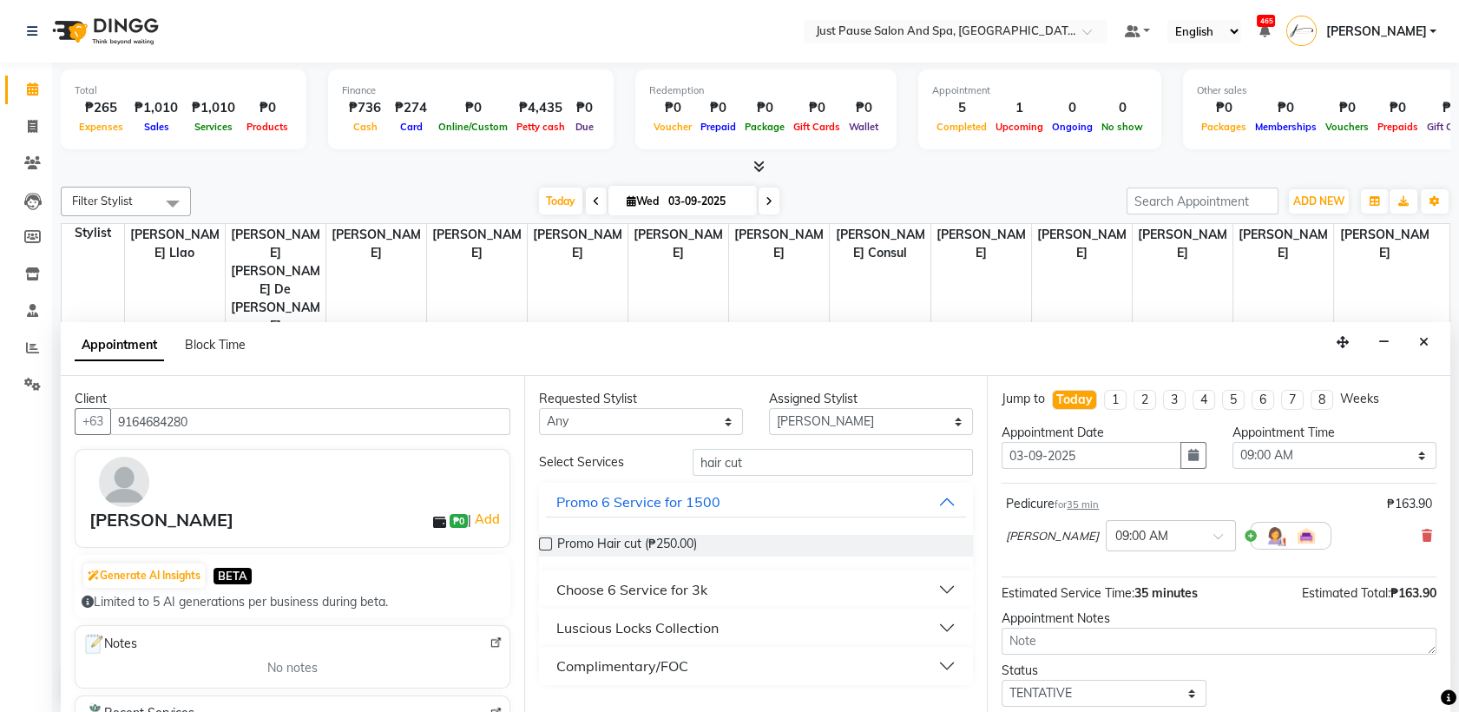
click at [948, 633] on button "Luscious Locks Collection" at bounding box center [756, 627] width 421 height 31
click at [548, 687] on label at bounding box center [545, 691] width 13 height 13
click at [548, 687] on input "checkbox" at bounding box center [544, 692] width 11 height 11
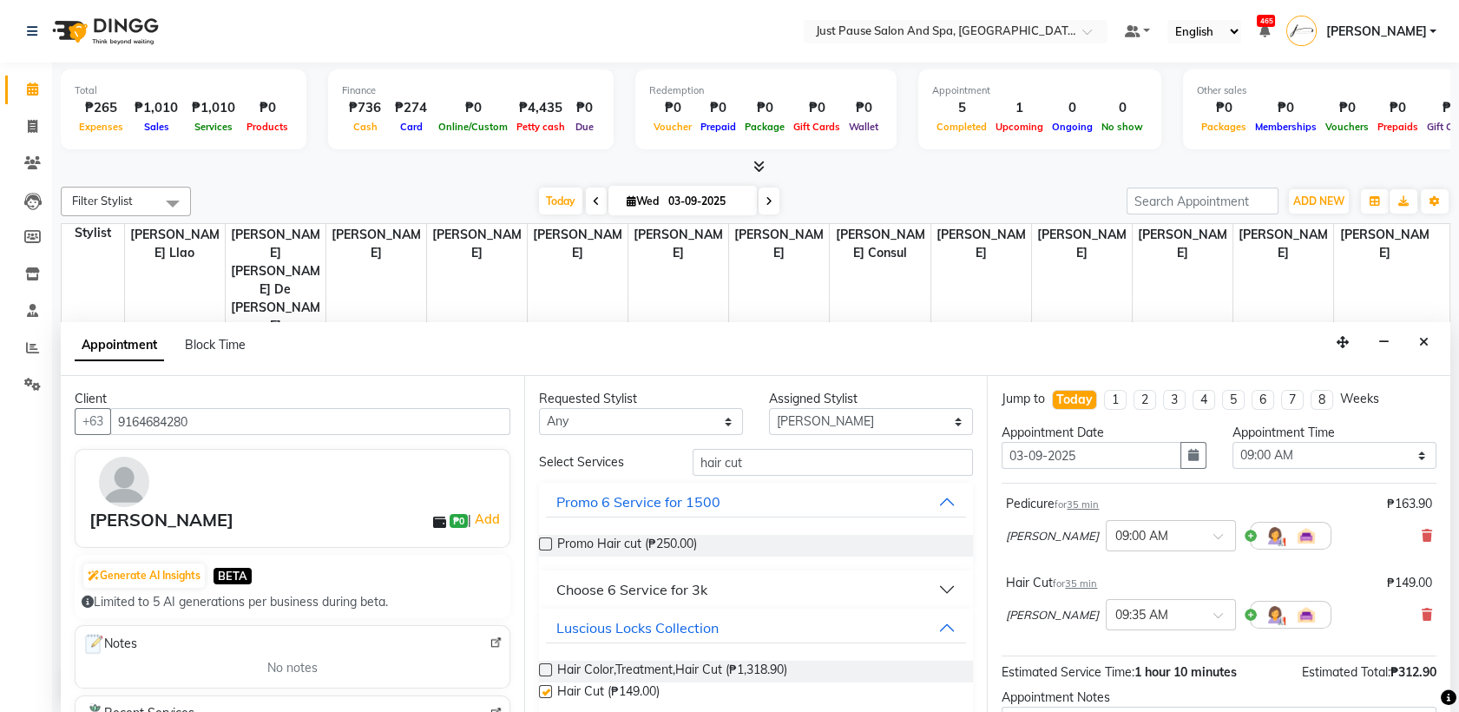
checkbox input "false"
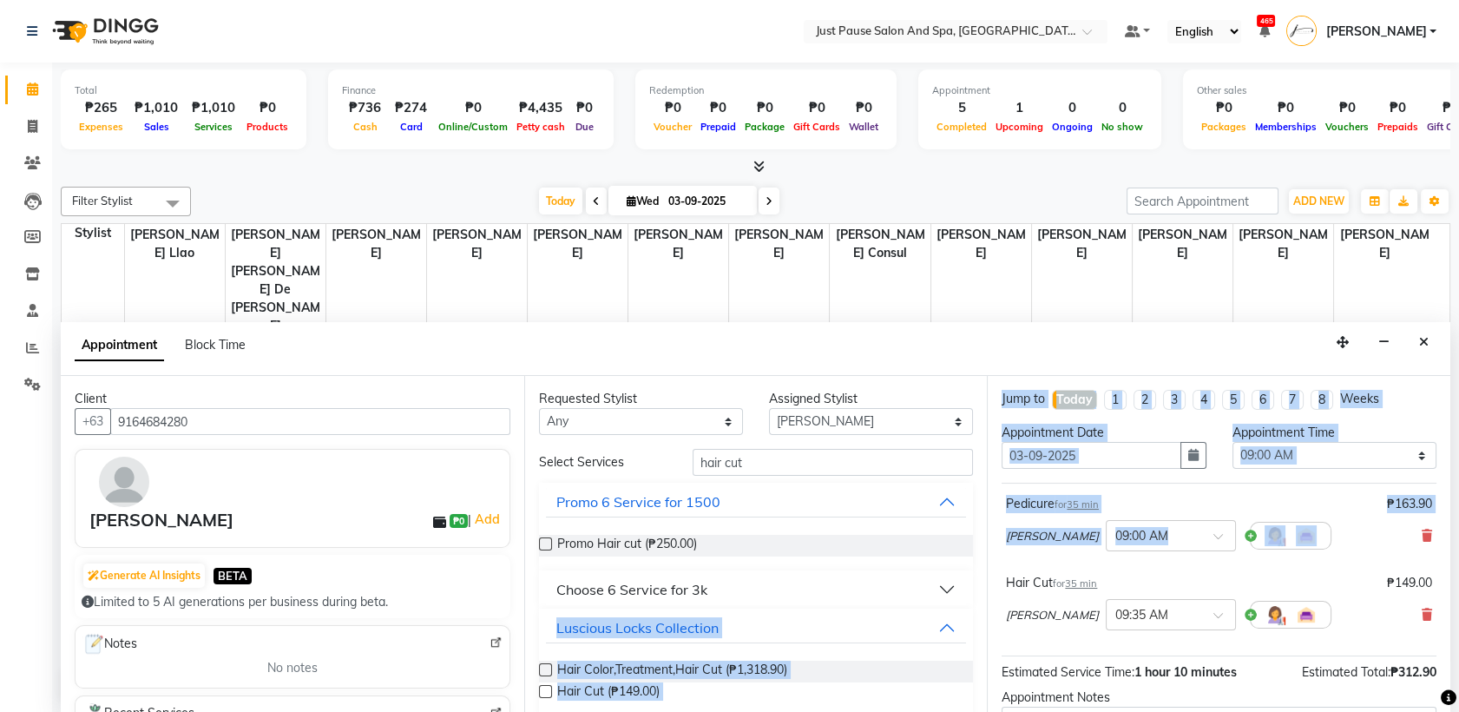
drag, startPoint x: 953, startPoint y: 569, endPoint x: 1007, endPoint y: 563, distance: 54.1
click at [1007, 563] on div "Client [PHONE_NUMBER] [PERSON_NAME] ₱0 | Add Generate AI Insights BETA Limited …" at bounding box center [755, 544] width 1389 height 337
click at [1410, 452] on select "Select 09:00 AM 09:05 AM 09:10 AM 09:15 AM 09:20 AM 09:25 AM 09:30 AM 09:35 AM …" at bounding box center [1334, 455] width 204 height 27
select select "780"
click at [1232, 442] on select "Select 09:00 AM 09:05 AM 09:10 AM 09:15 AM 09:20 AM 09:25 AM 09:30 AM 09:35 AM …" at bounding box center [1334, 455] width 204 height 27
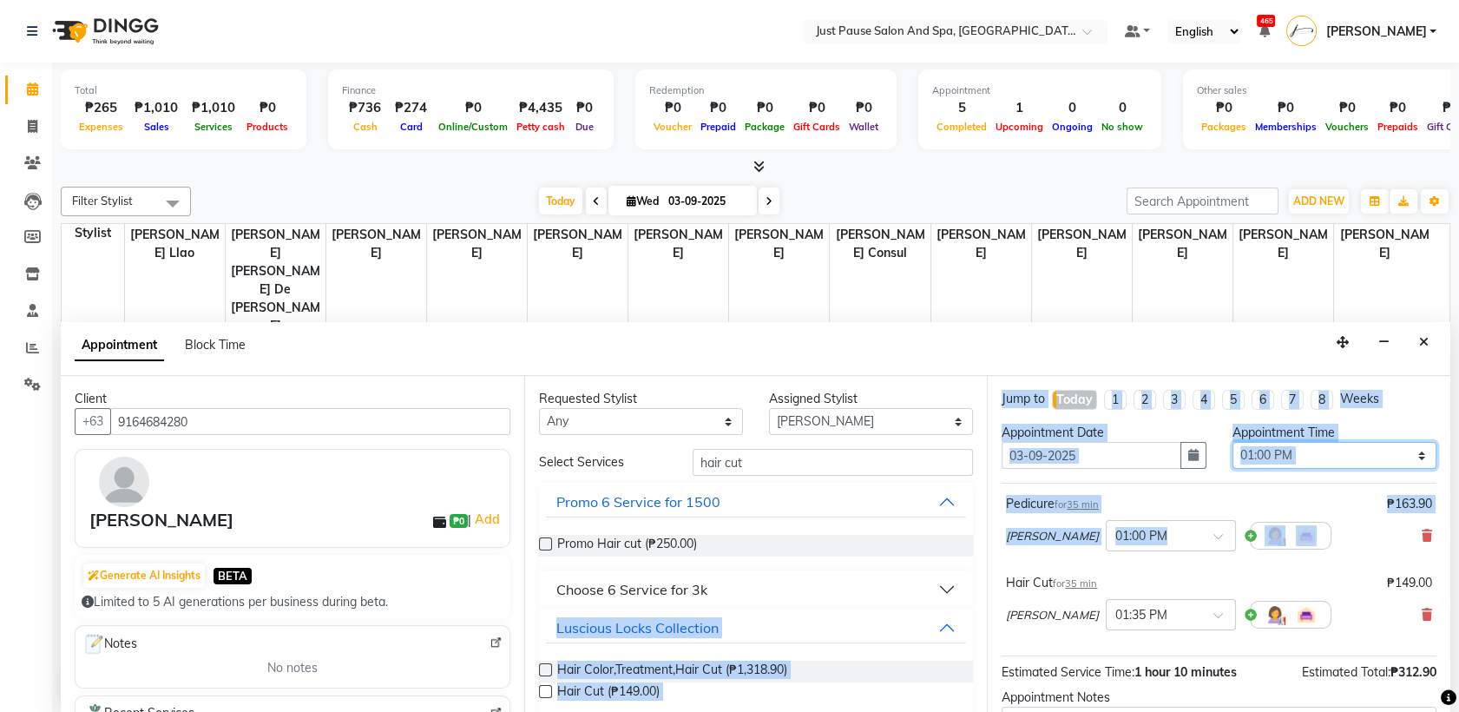
scroll to position [180, 0]
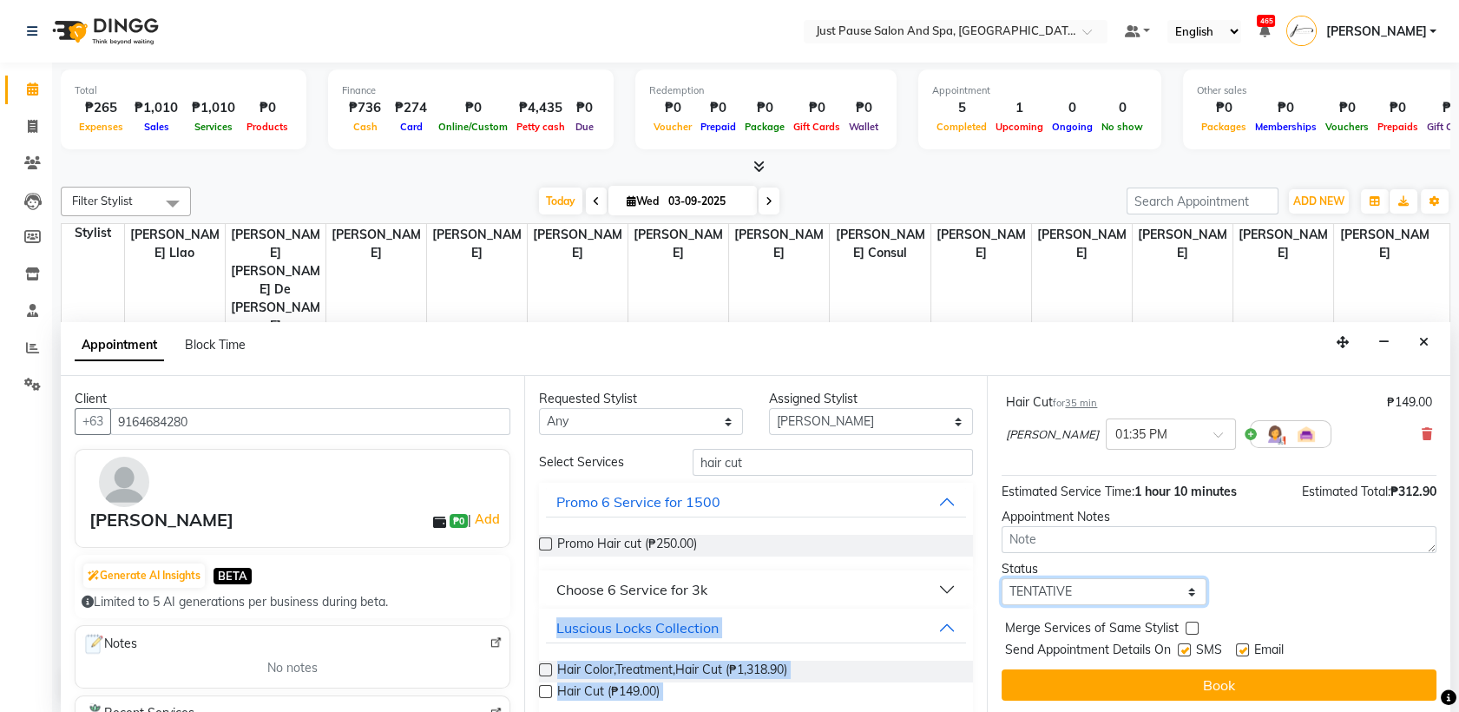
click at [1171, 587] on select "Select TENTATIVE CONFIRM CHECK-IN UPCOMING" at bounding box center [1103, 591] width 204 height 27
select select "check-in"
click at [1001, 578] on select "Select TENTATIVE CONFIRM CHECK-IN UPCOMING" at bounding box center [1103, 591] width 204 height 27
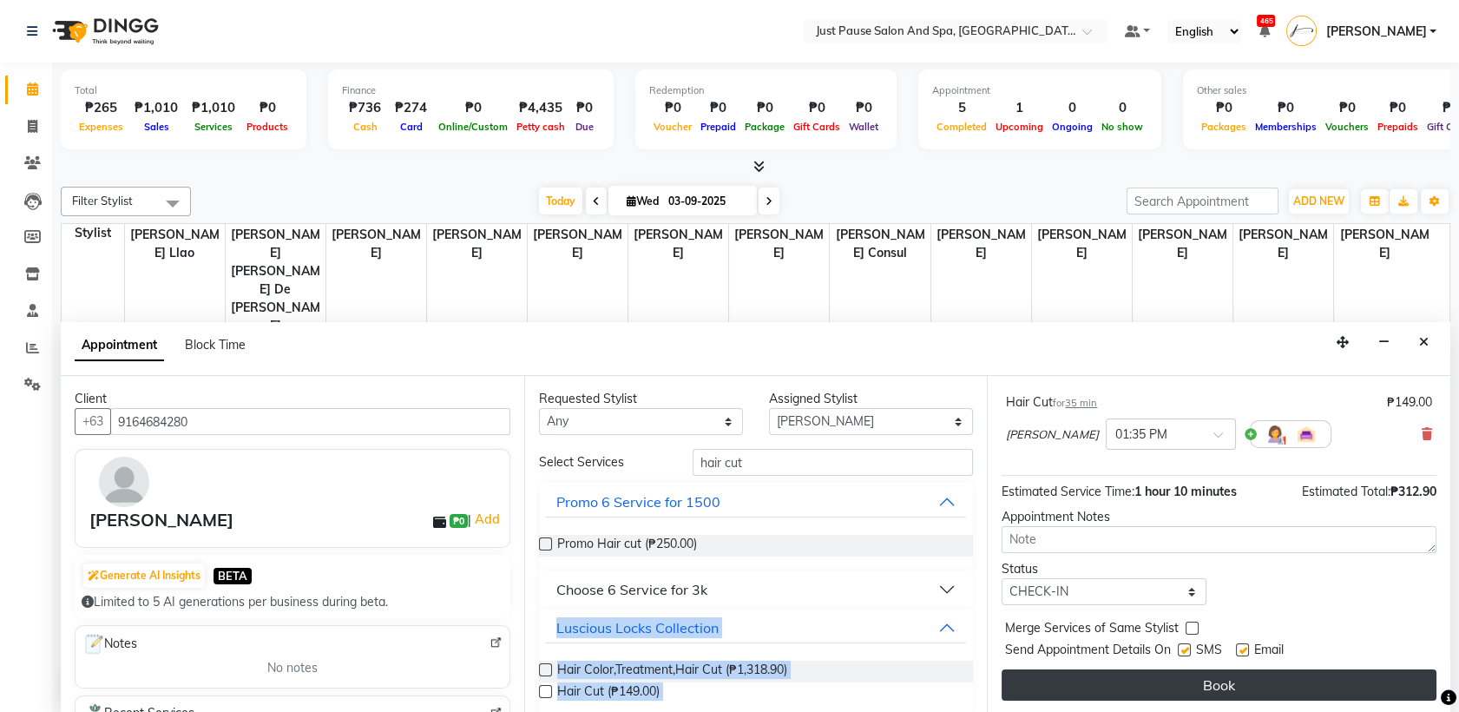
click at [1193, 680] on button "Book" at bounding box center [1218, 684] width 435 height 31
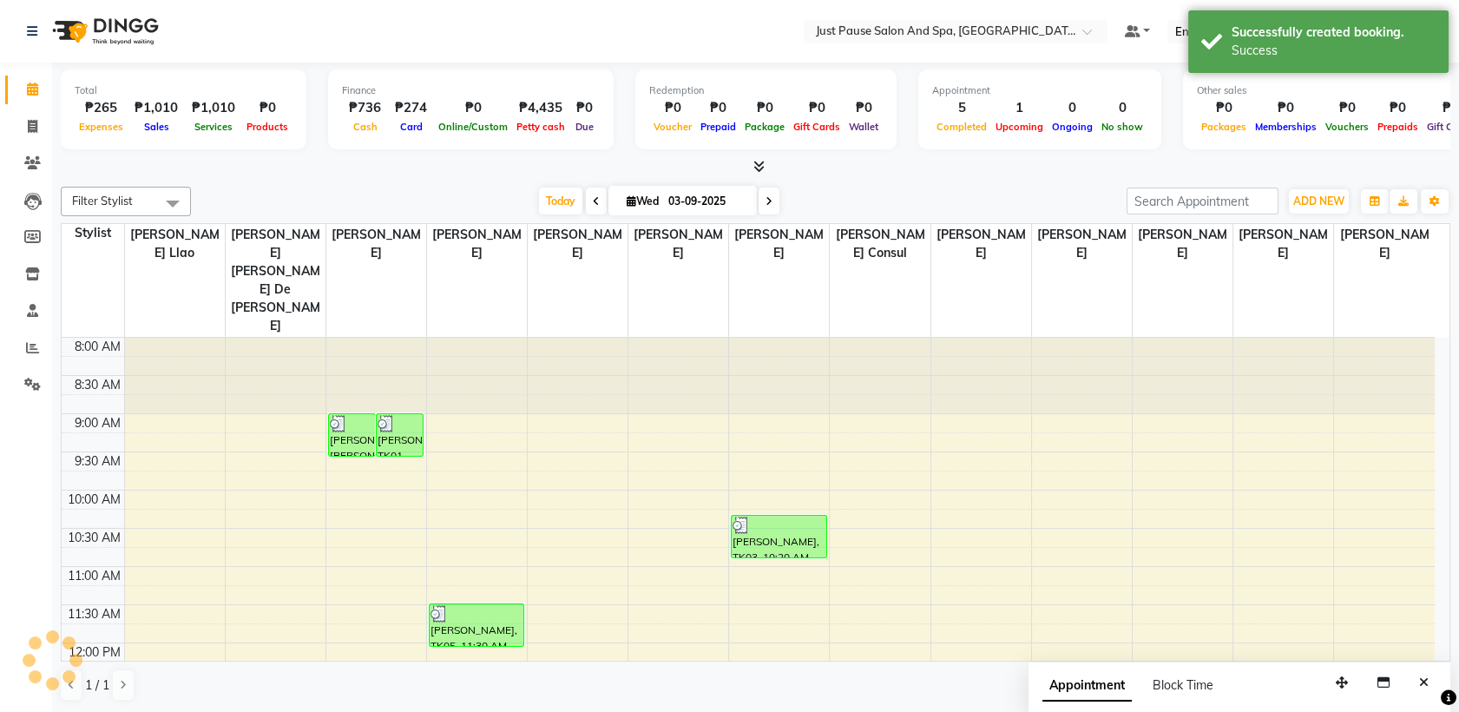
scroll to position [0, 0]
click at [1321, 207] on span "ADD NEW" at bounding box center [1318, 200] width 51 height 13
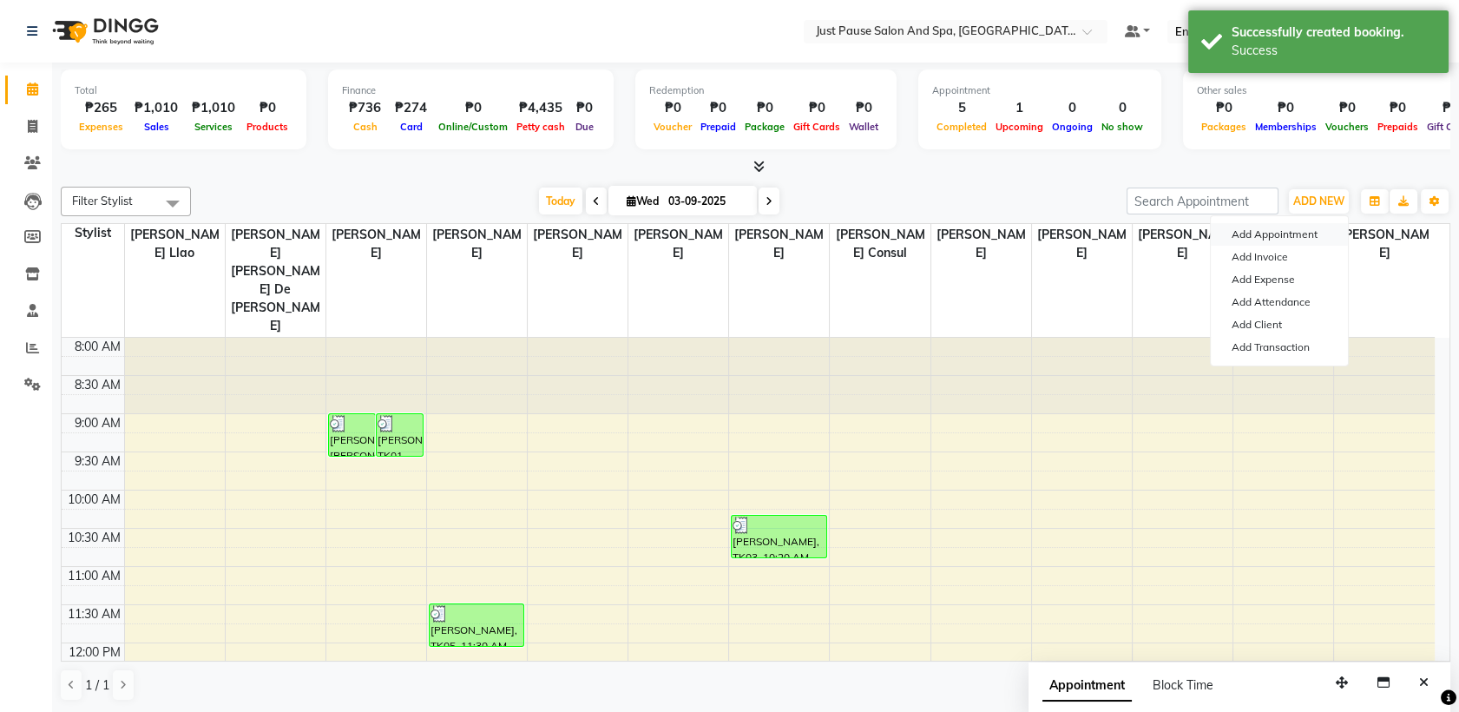
click at [1284, 234] on button "Add Appointment" at bounding box center [1279, 234] width 137 height 23
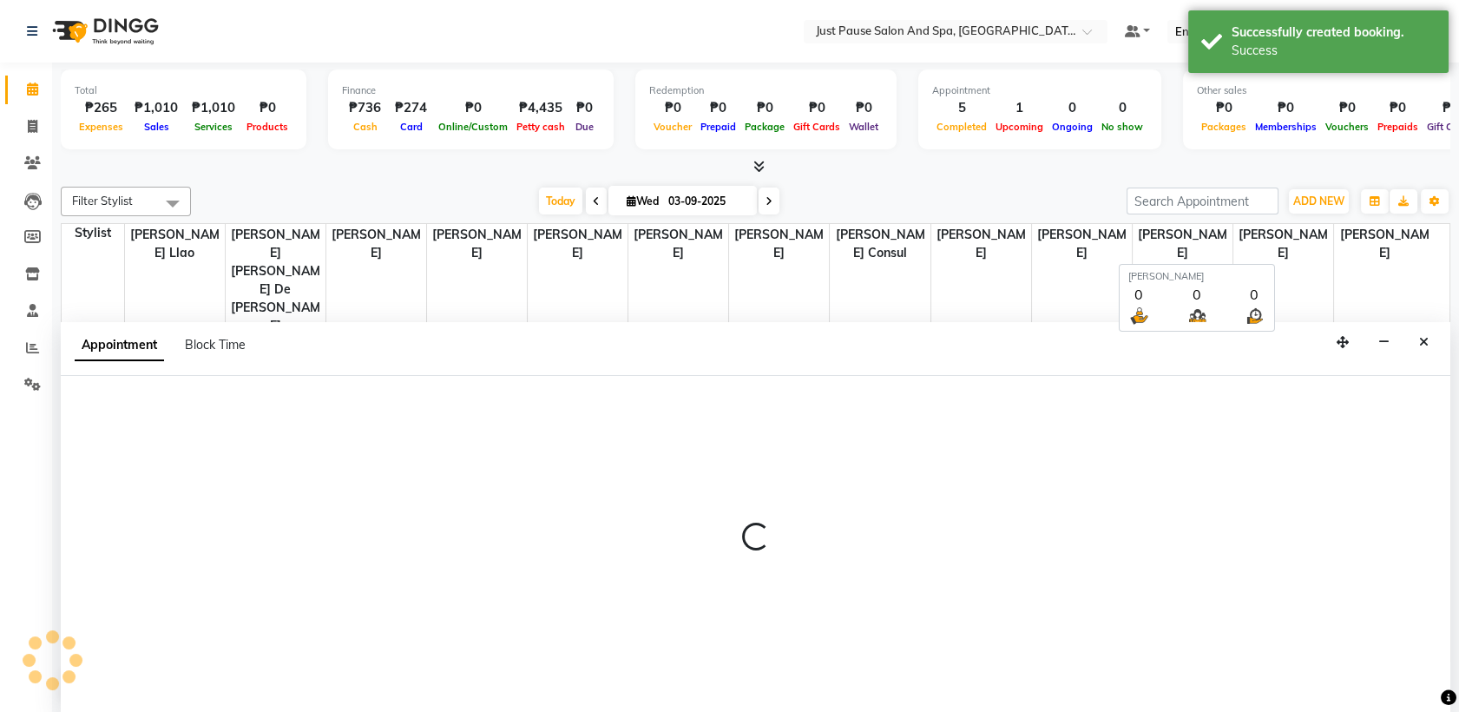
select select "tentative"
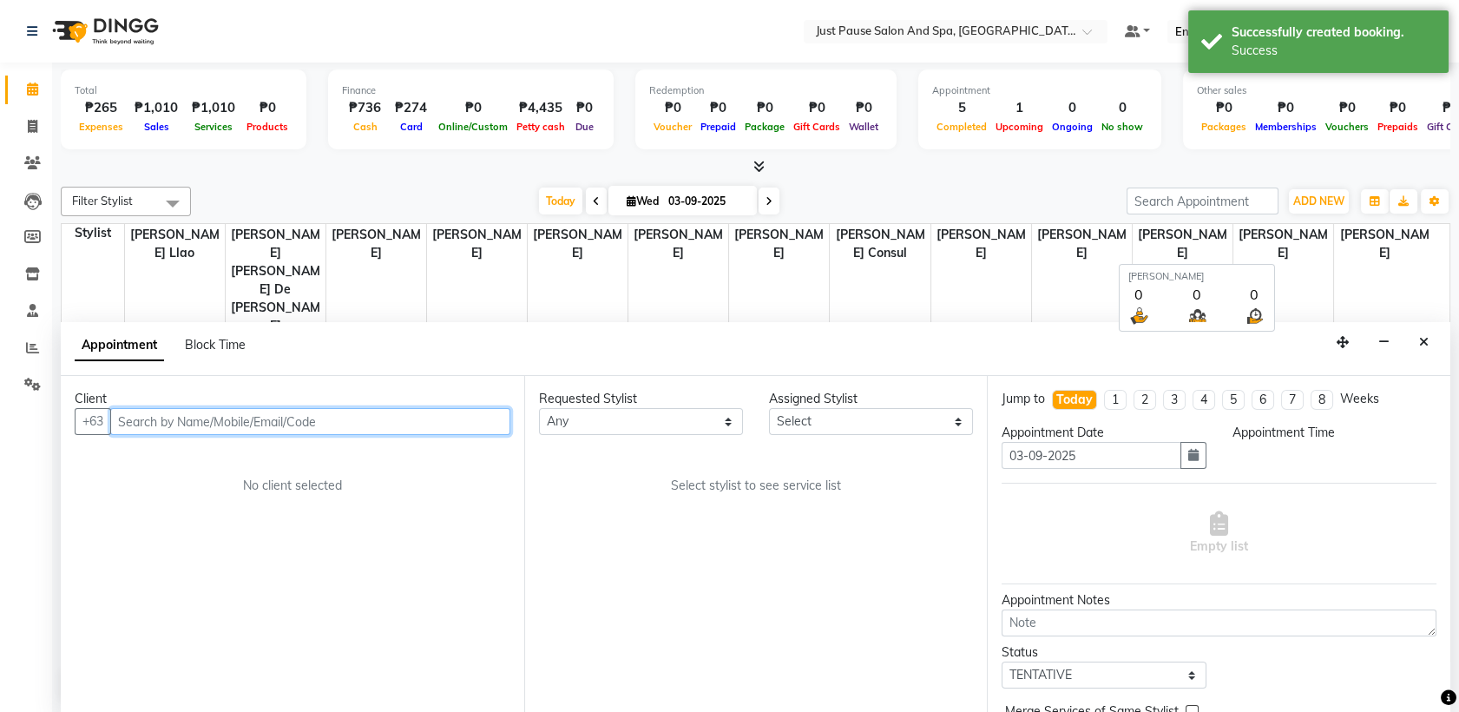
select select "540"
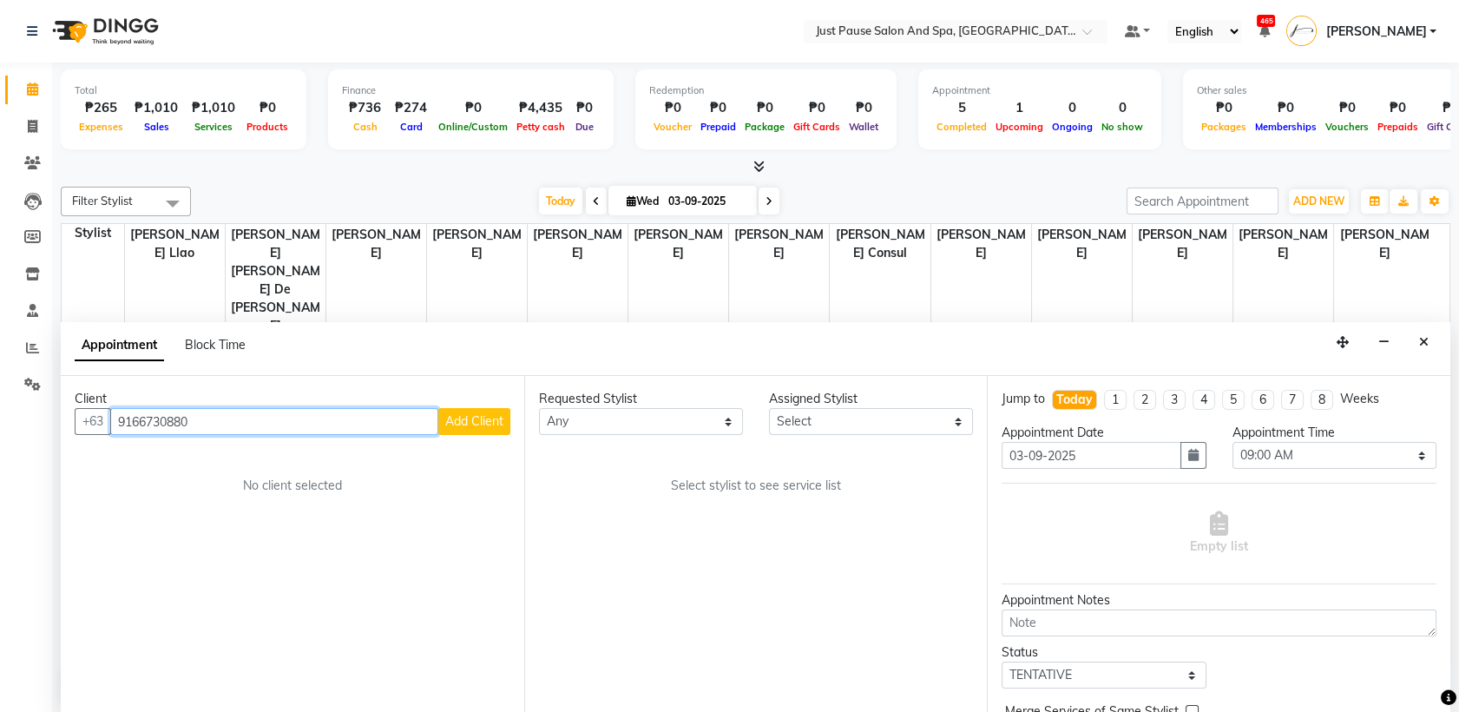
type input "9166730880"
click at [469, 415] on span "Add Client" at bounding box center [474, 421] width 58 height 16
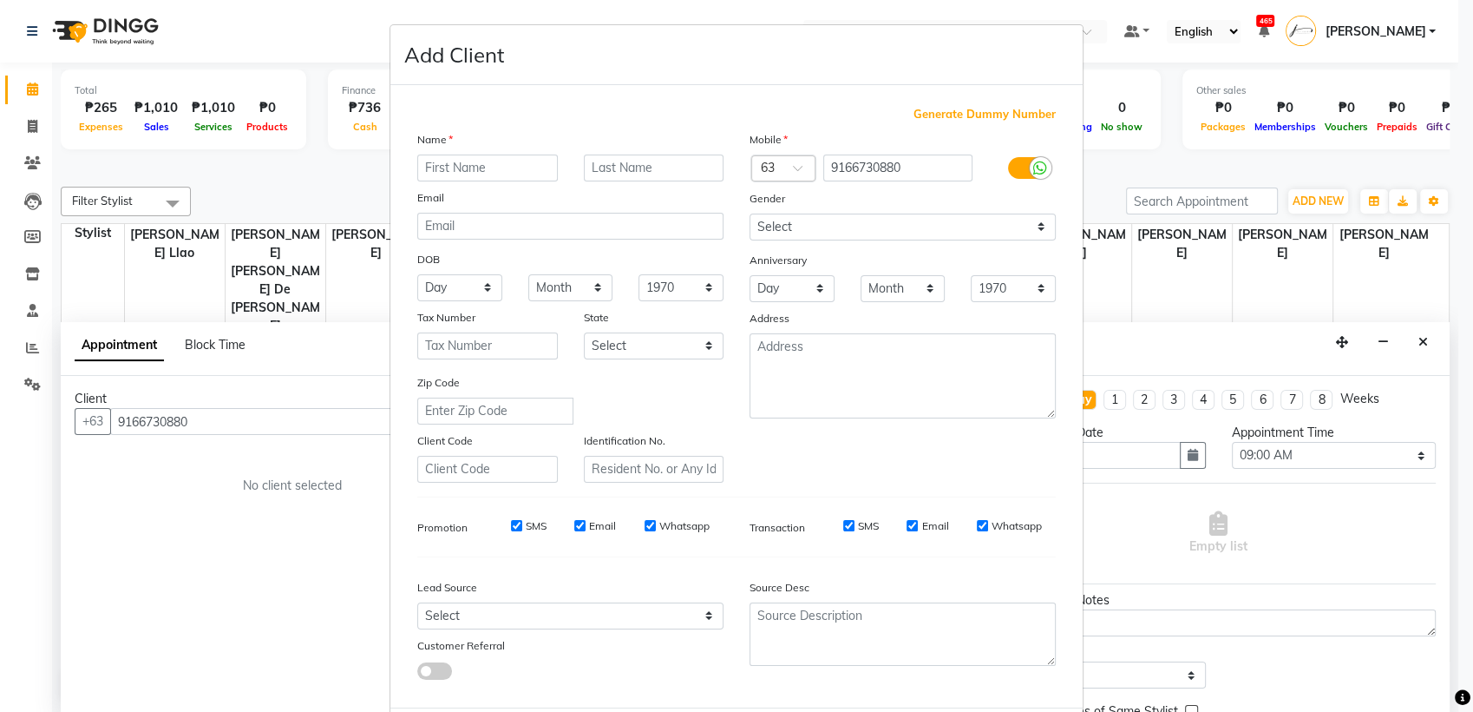
click at [514, 173] on input "text" at bounding box center [487, 167] width 141 height 27
type input "v"
type input "Vicky"
click at [664, 170] on input "text" at bounding box center [654, 167] width 141 height 27
type input "[PERSON_NAME]"
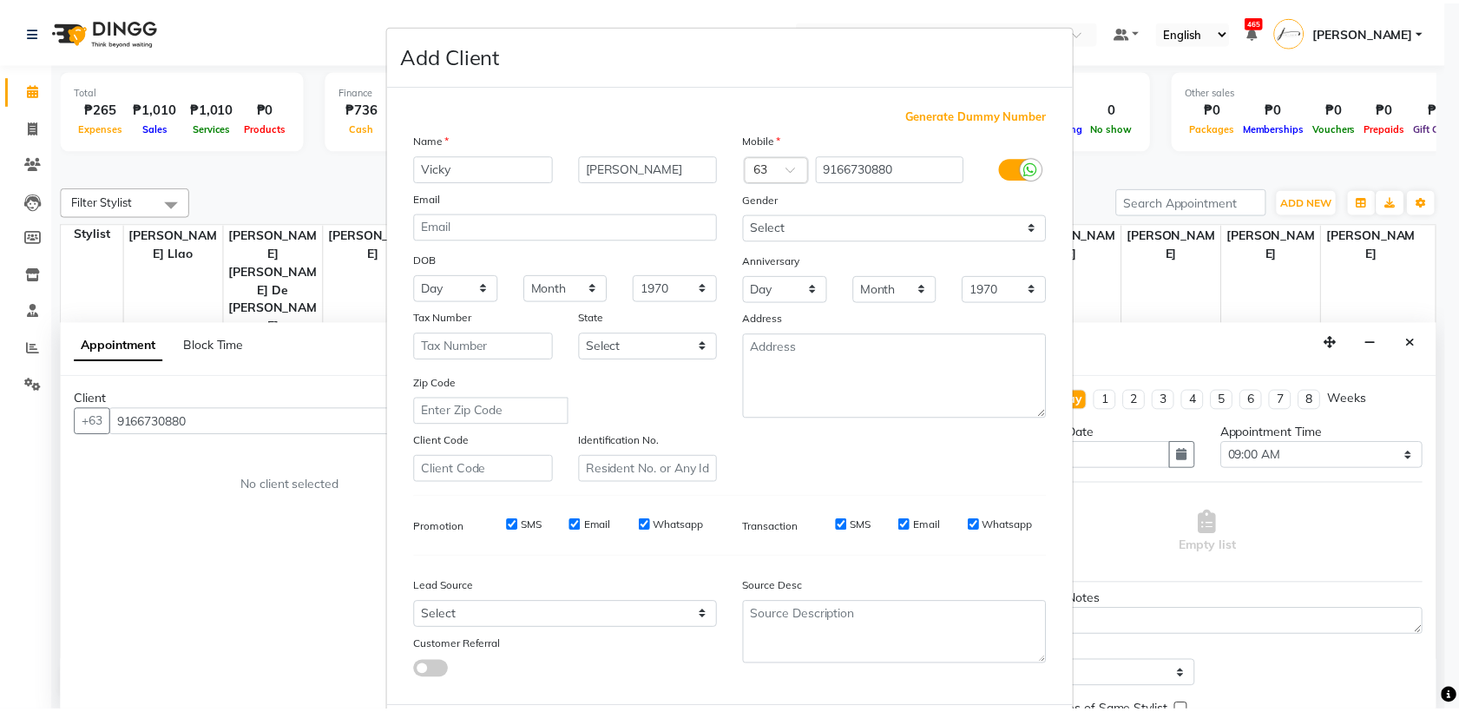
scroll to position [85, 0]
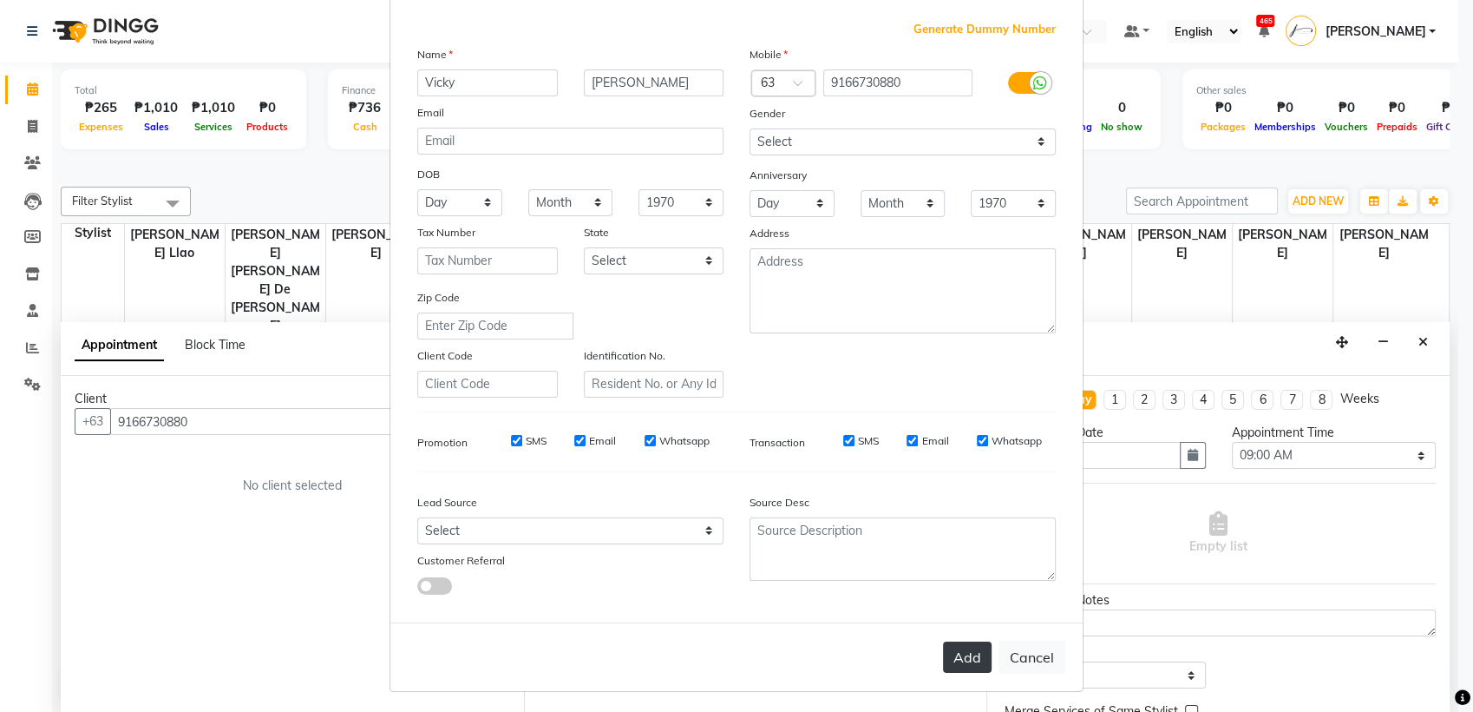
click at [961, 650] on button "Add" at bounding box center [967, 656] width 49 height 31
select select
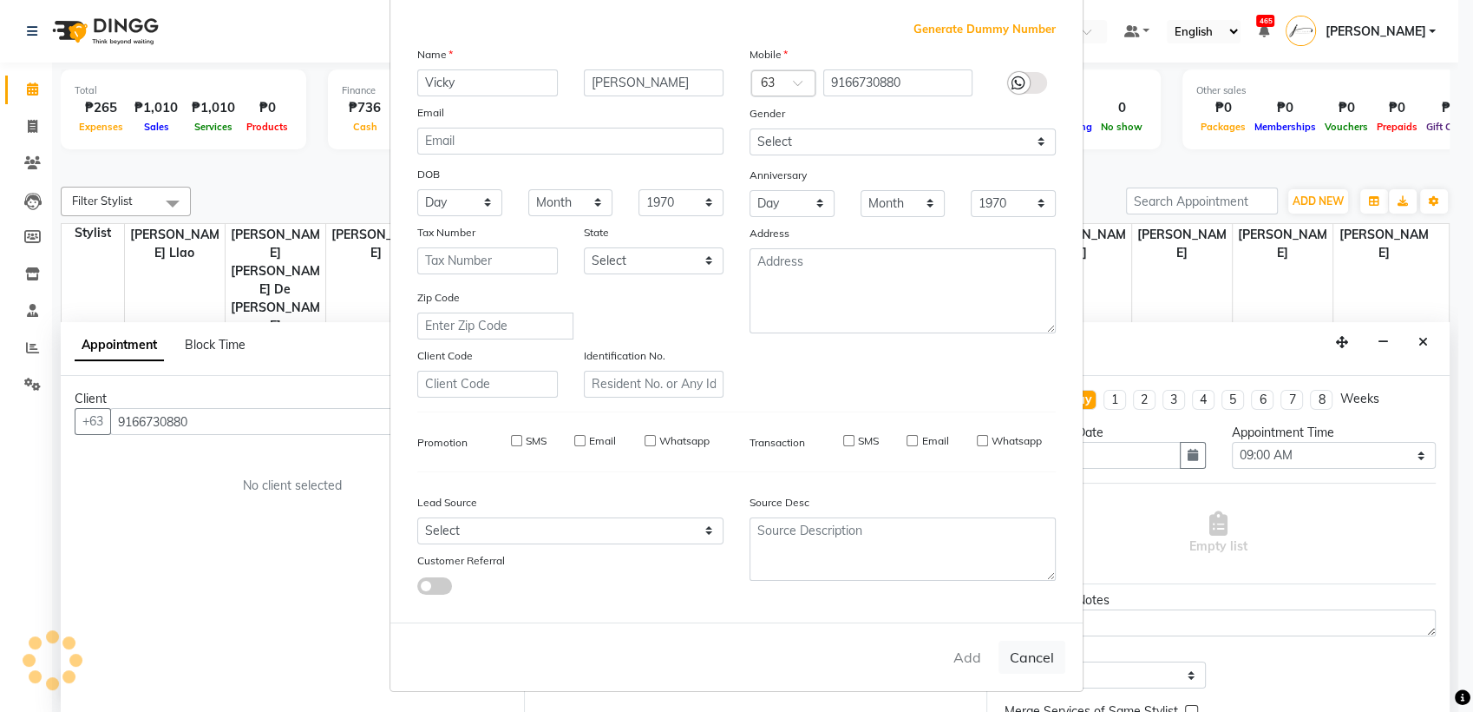
select select
checkbox input "false"
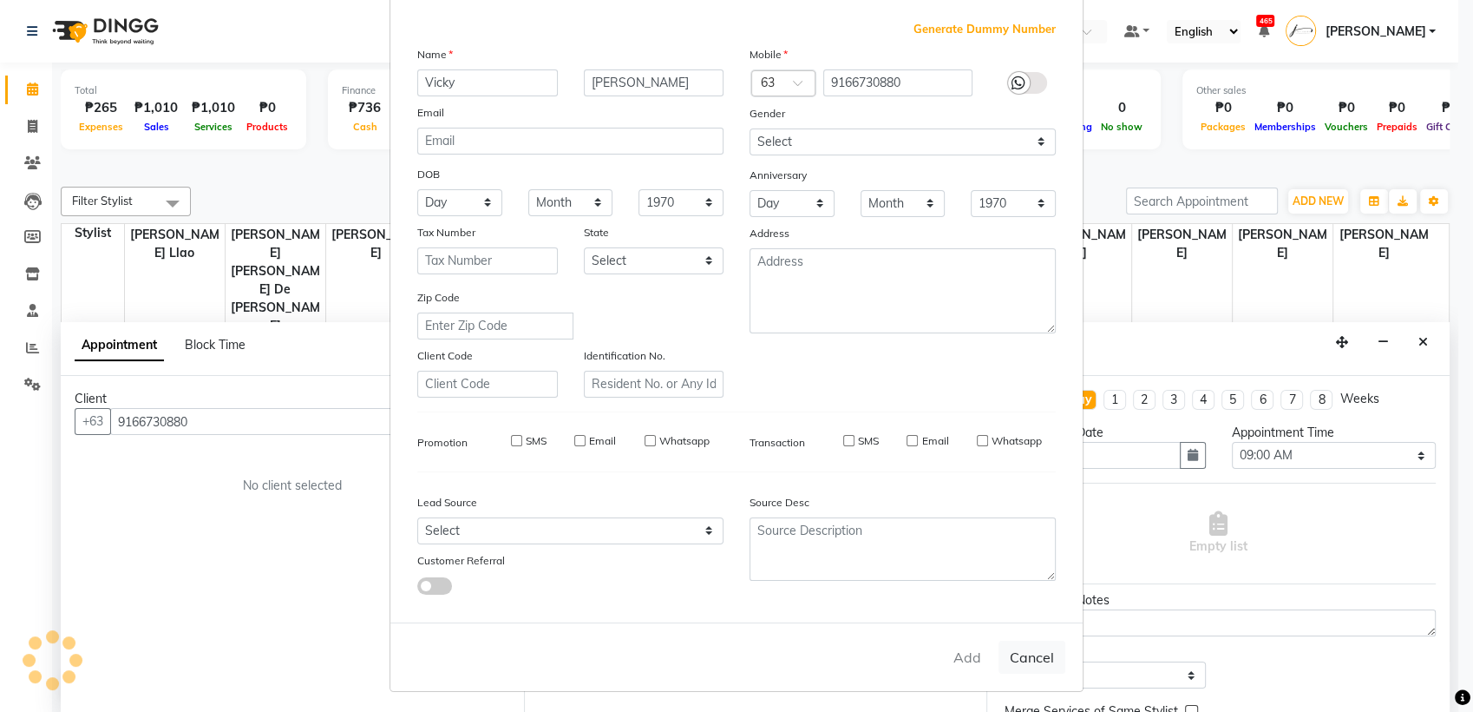
checkbox input "false"
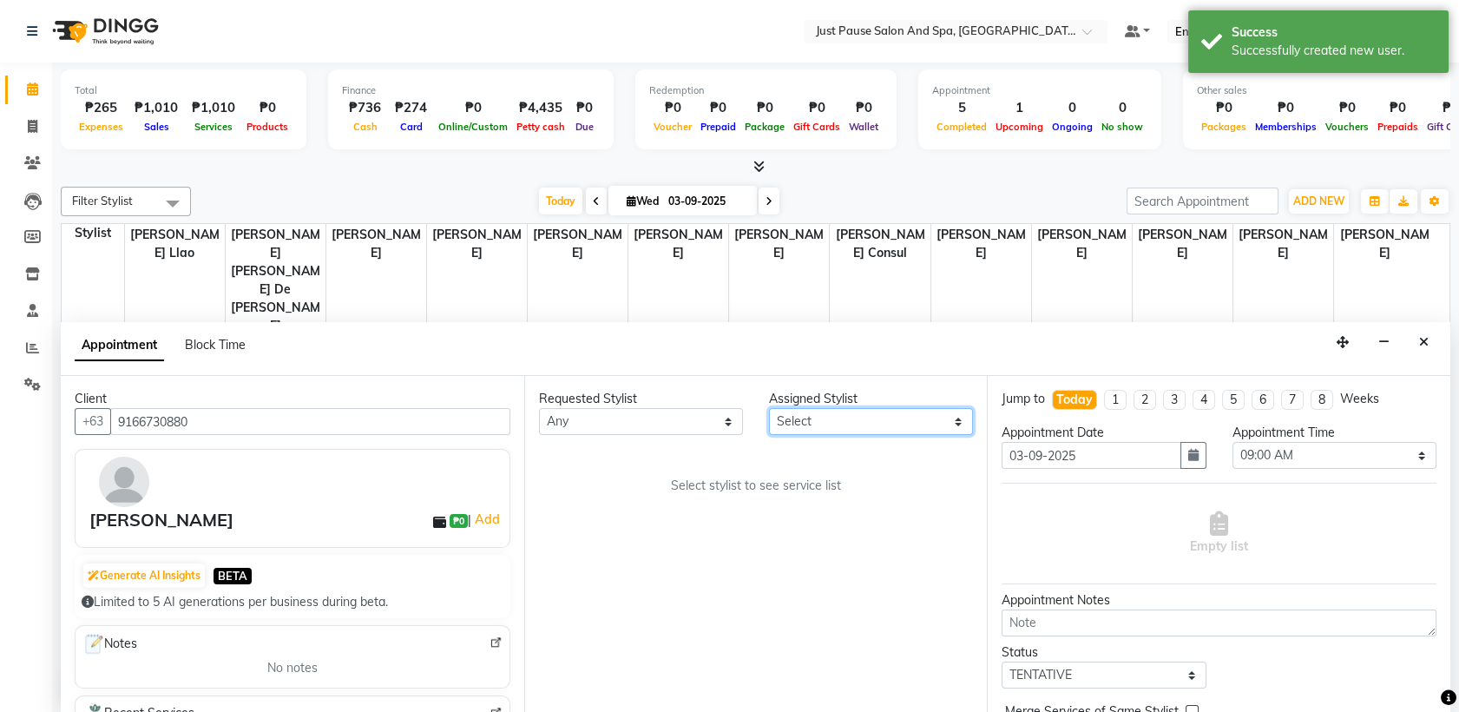
click at [944, 424] on select "Select [PERSON_NAME] [PERSON_NAME] [PERSON_NAME] llao [PERSON_NAME] [PERSON_NAM…" at bounding box center [871, 421] width 204 height 27
select select "30379"
click at [769, 408] on select "Select [PERSON_NAME] [PERSON_NAME] [PERSON_NAME] llao [PERSON_NAME] [PERSON_NAM…" at bounding box center [871, 421] width 204 height 27
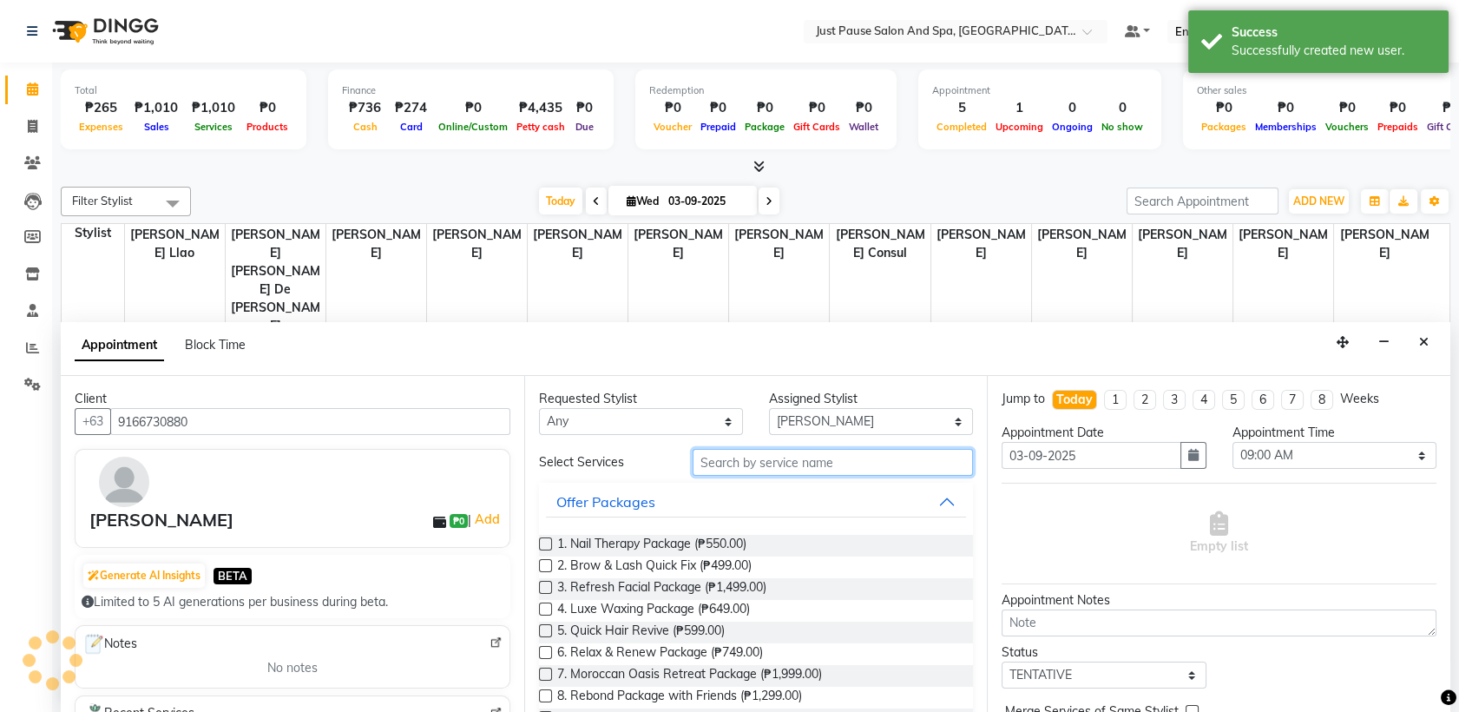
click at [932, 463] on input "text" at bounding box center [832, 462] width 281 height 27
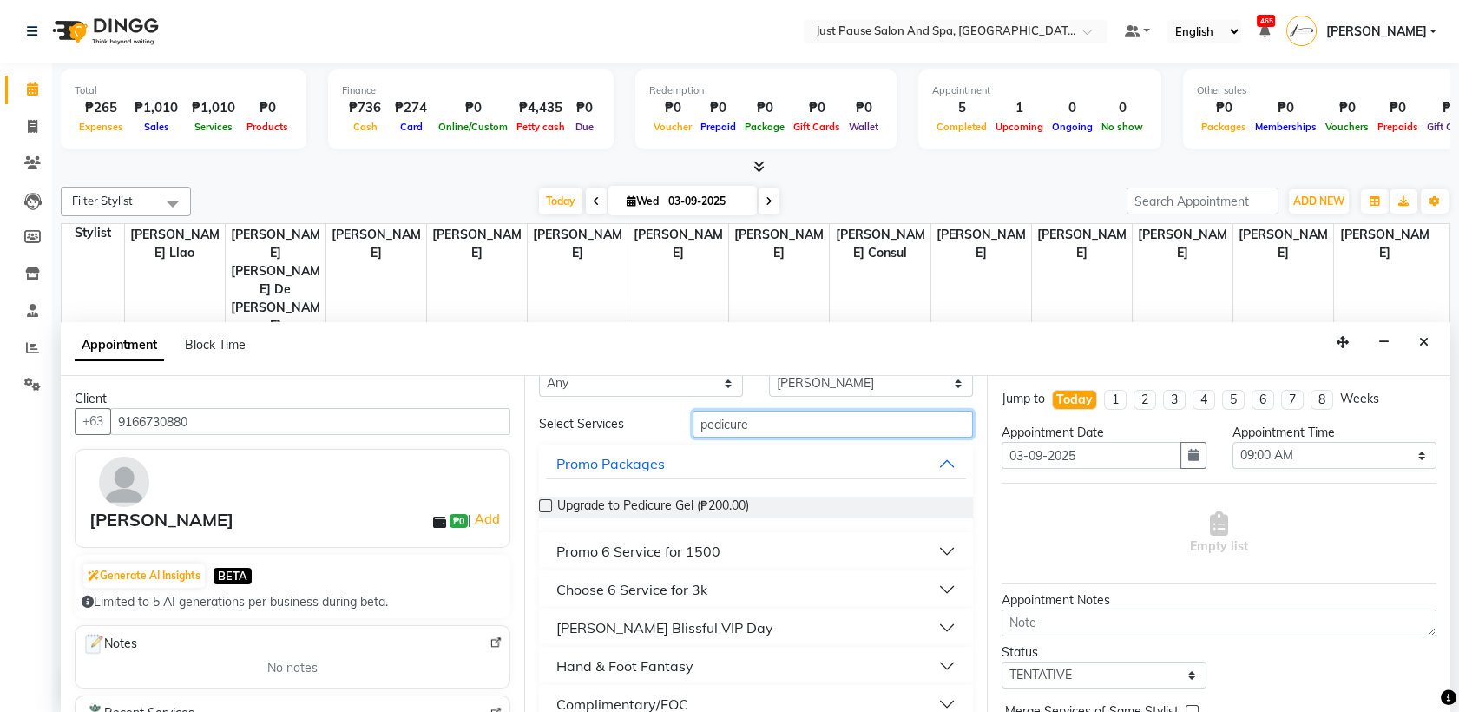
scroll to position [62, 0]
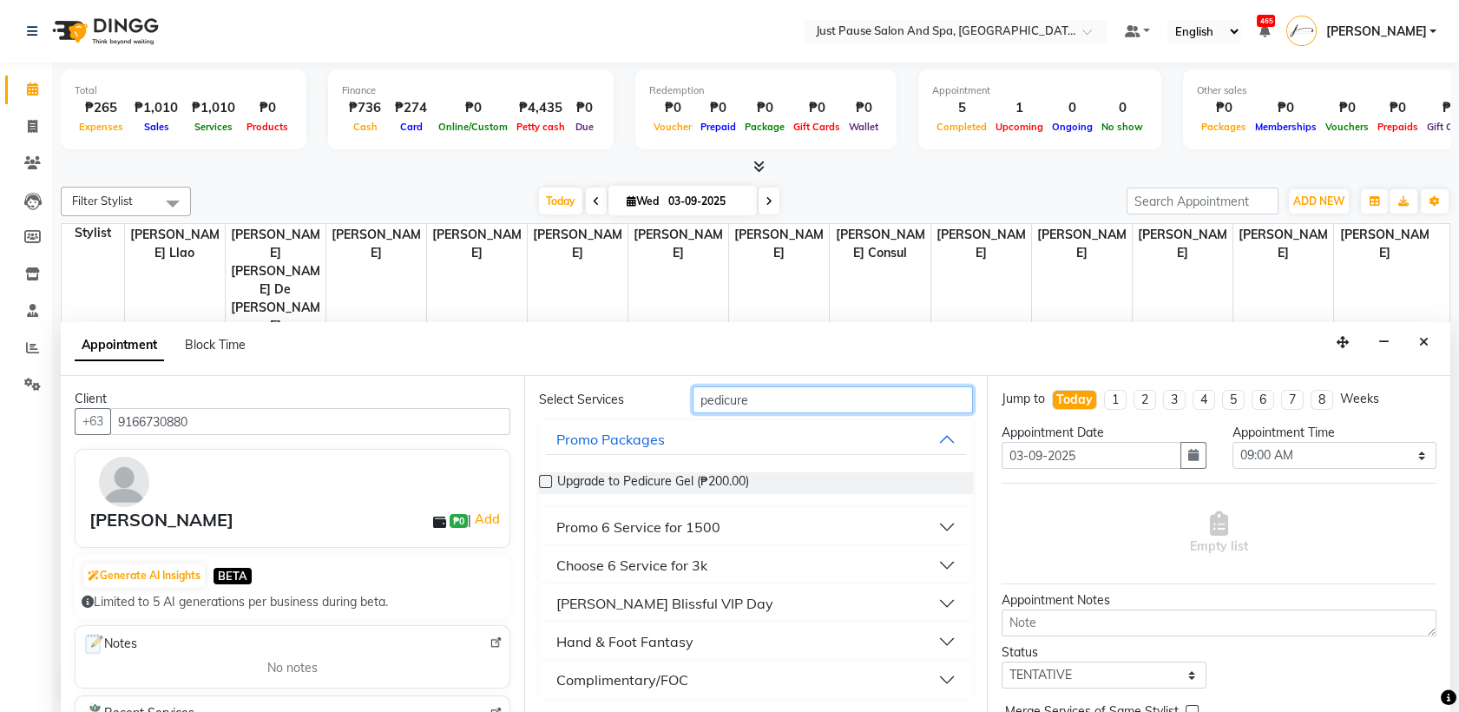
type input "pedicure"
click at [930, 634] on button "Hand & Foot Fantasy" at bounding box center [756, 641] width 421 height 31
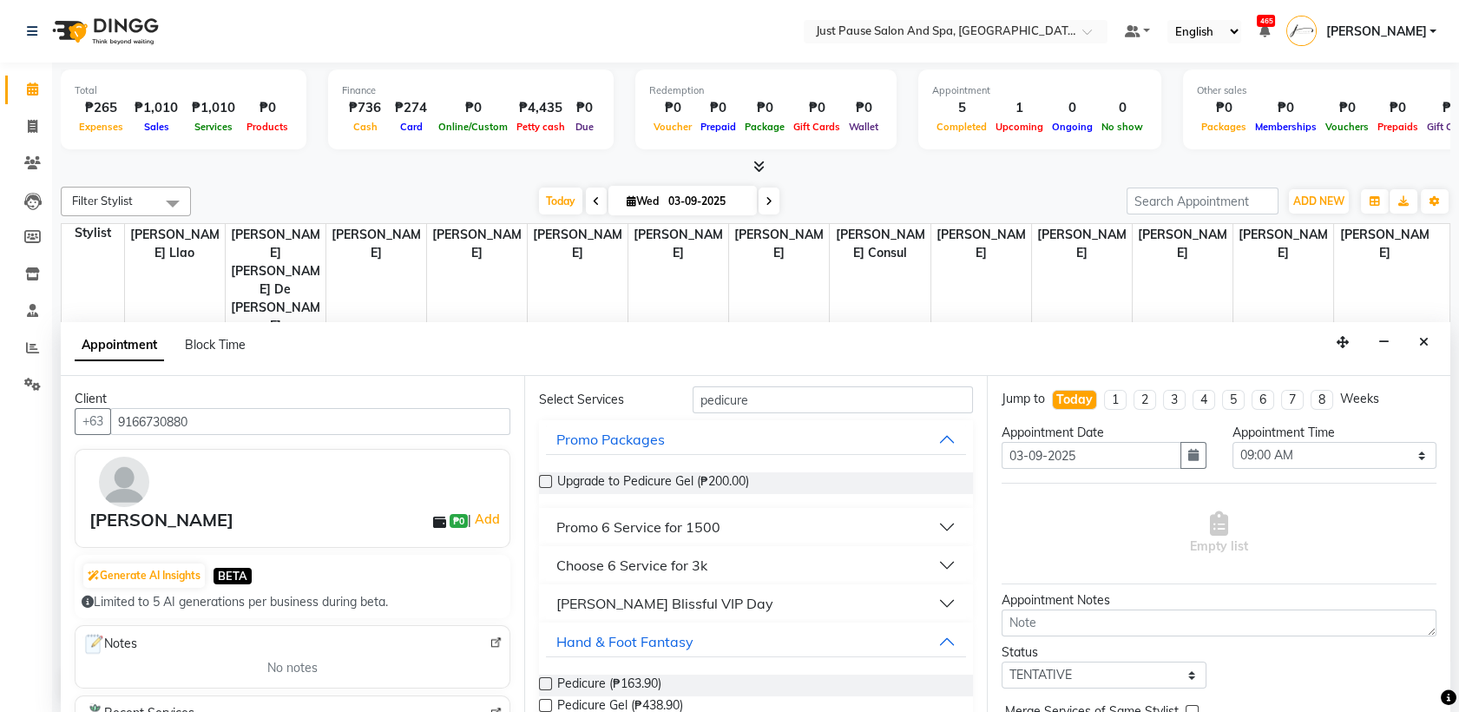
click at [545, 686] on label at bounding box center [545, 683] width 13 height 13
click at [545, 686] on input "checkbox" at bounding box center [544, 684] width 11 height 11
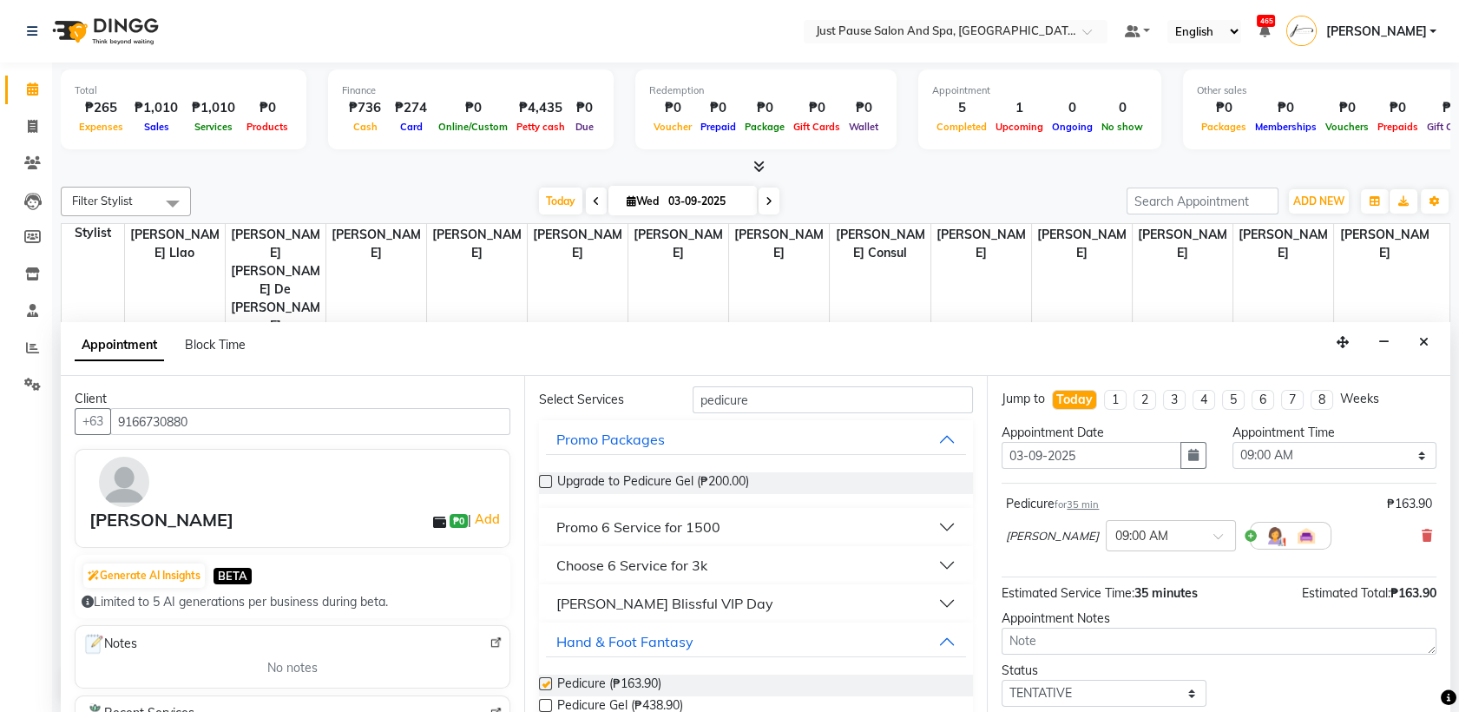
checkbox input "false"
click at [1404, 455] on select "Select 09:00 AM 09:05 AM 09:10 AM 09:15 AM 09:20 AM 09:25 AM 09:30 AM 09:35 AM …" at bounding box center [1334, 455] width 204 height 27
select select "780"
click at [1232, 442] on select "Select 09:00 AM 09:05 AM 09:10 AM 09:15 AM 09:20 AM 09:25 AM 09:30 AM 09:35 AM …" at bounding box center [1334, 455] width 204 height 27
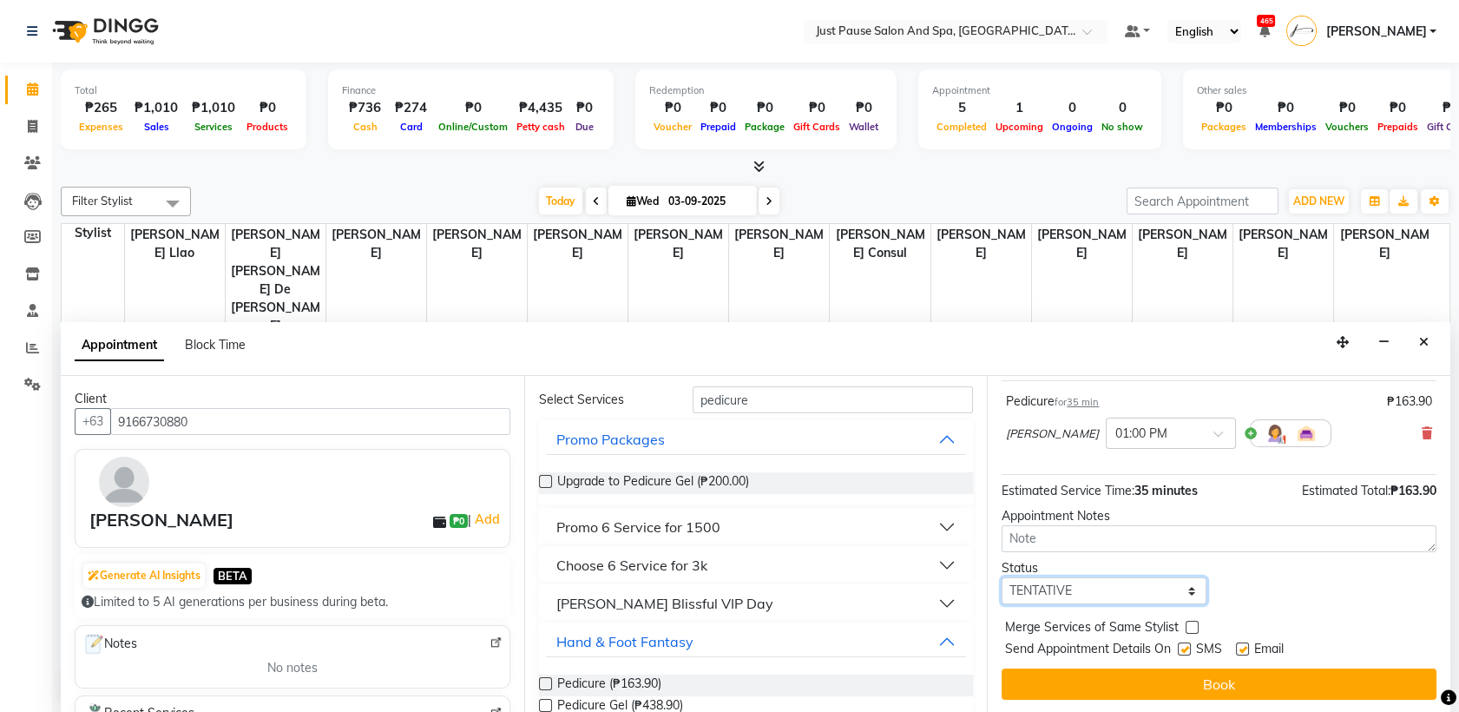
click at [1179, 583] on select "Select TENTATIVE CONFIRM CHECK-IN UPCOMING" at bounding box center [1103, 590] width 204 height 27
click at [1001, 577] on select "Select TENTATIVE CONFIRM CHECK-IN UPCOMING" at bounding box center [1103, 590] width 204 height 27
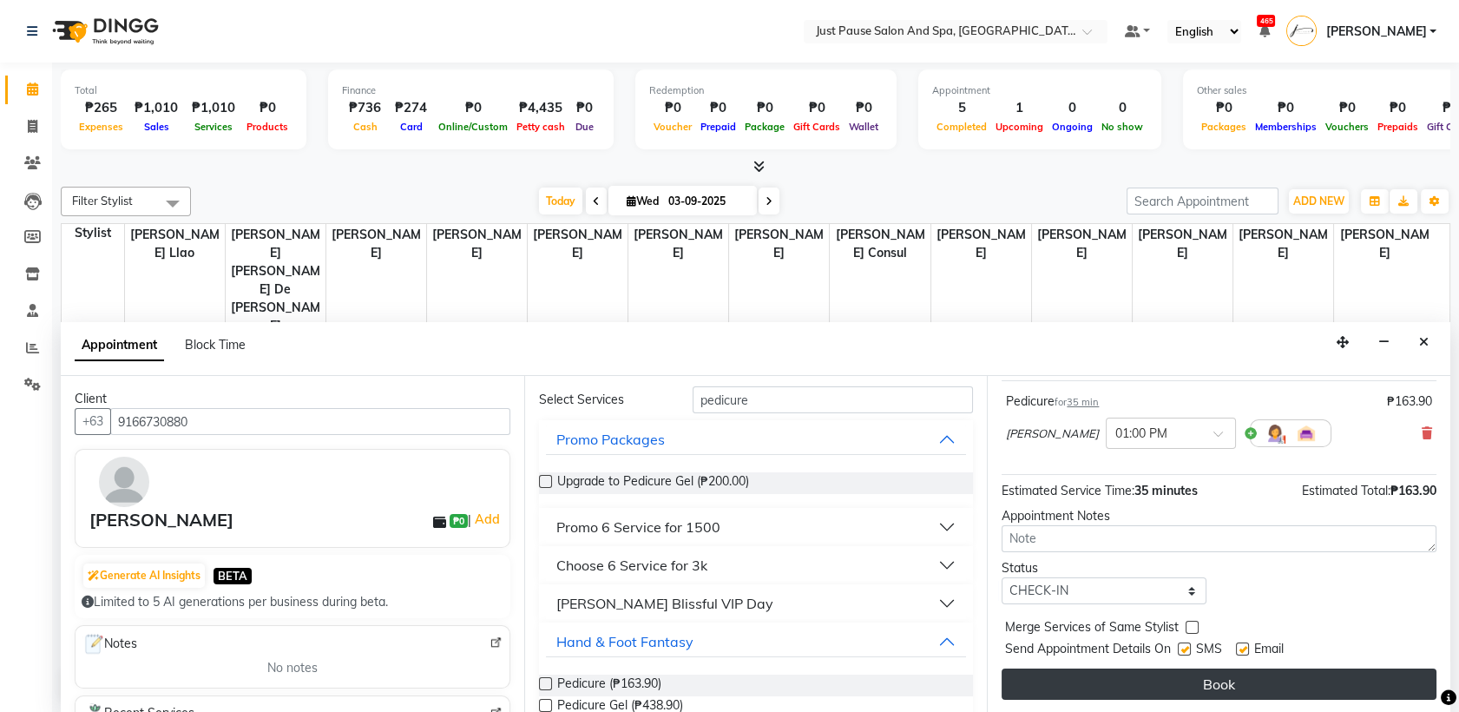
click at [1209, 676] on button "Book" at bounding box center [1218, 683] width 435 height 31
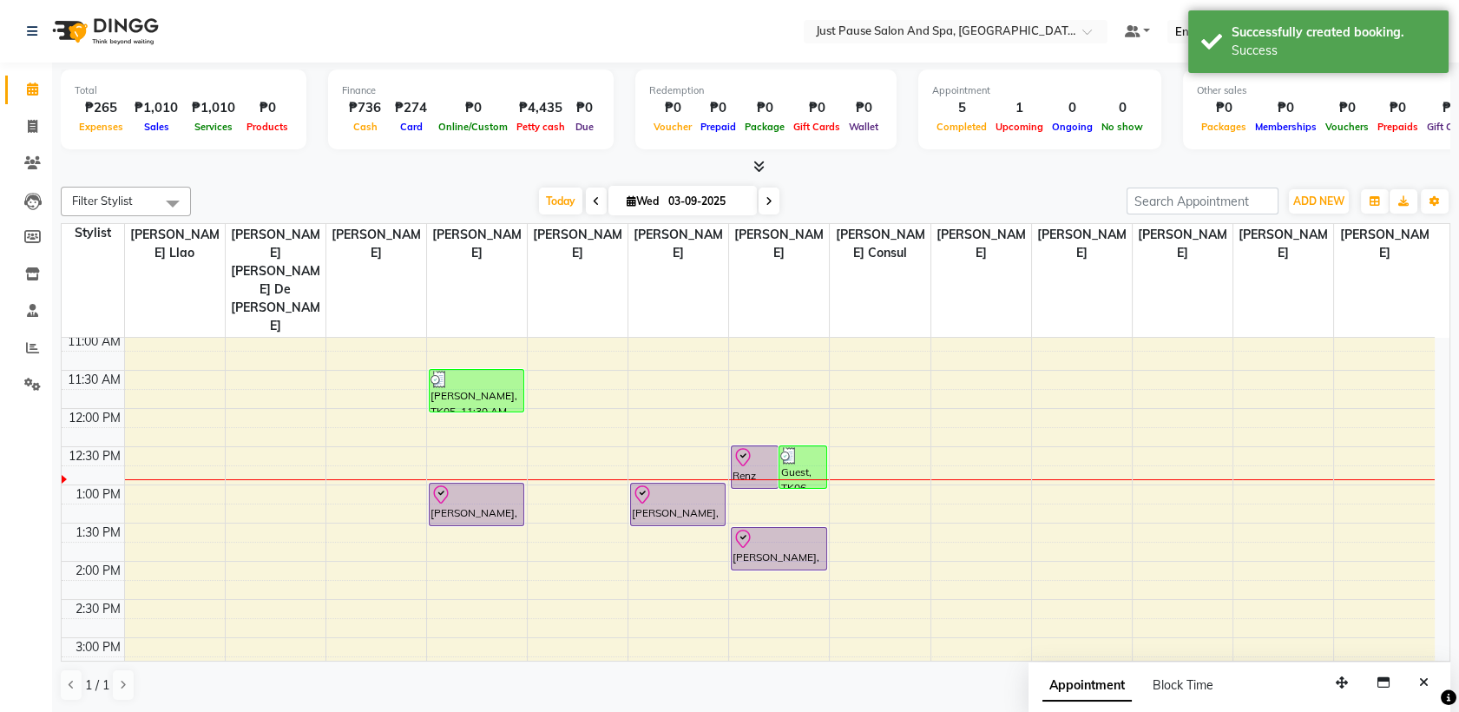
scroll to position [305, 0]
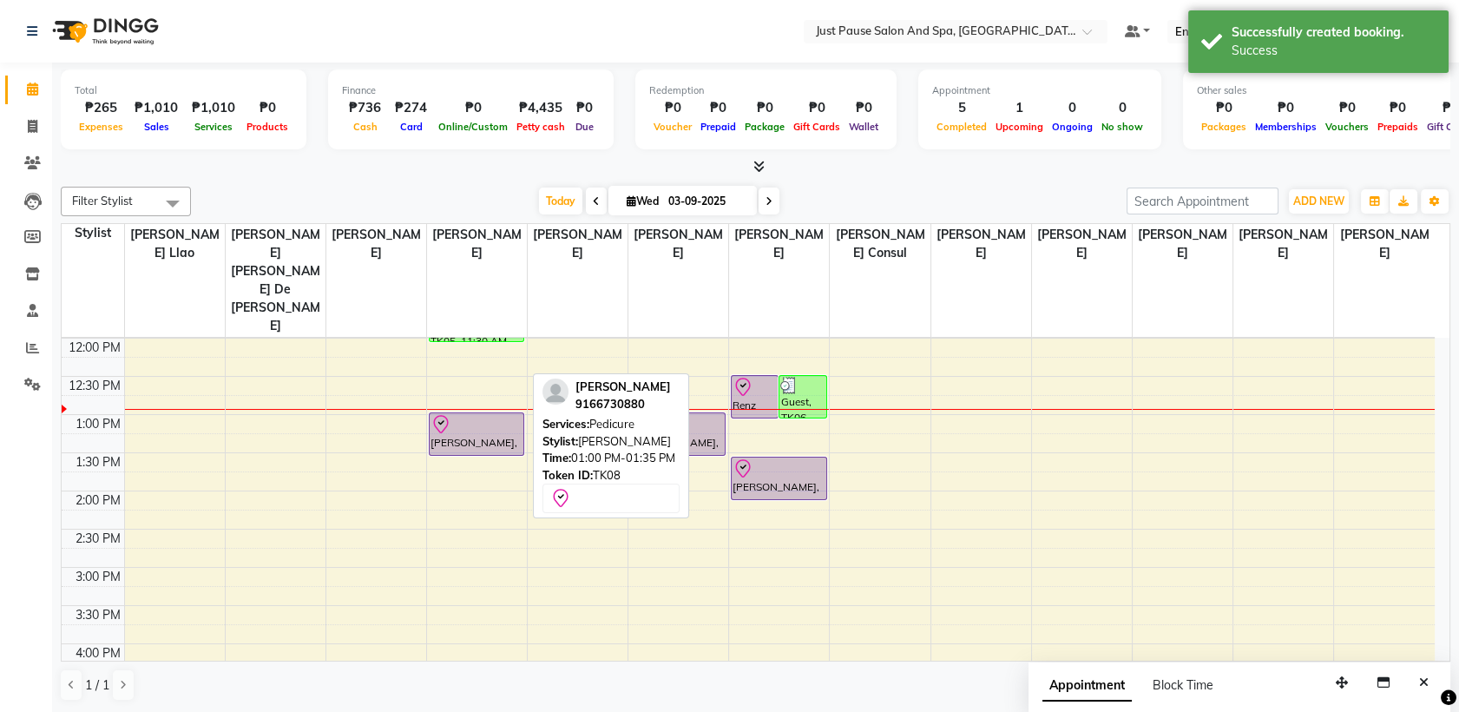
click at [456, 413] on div "[PERSON_NAME], TK08, 01:00 PM-01:35 PM, Pedicure" at bounding box center [477, 434] width 94 height 42
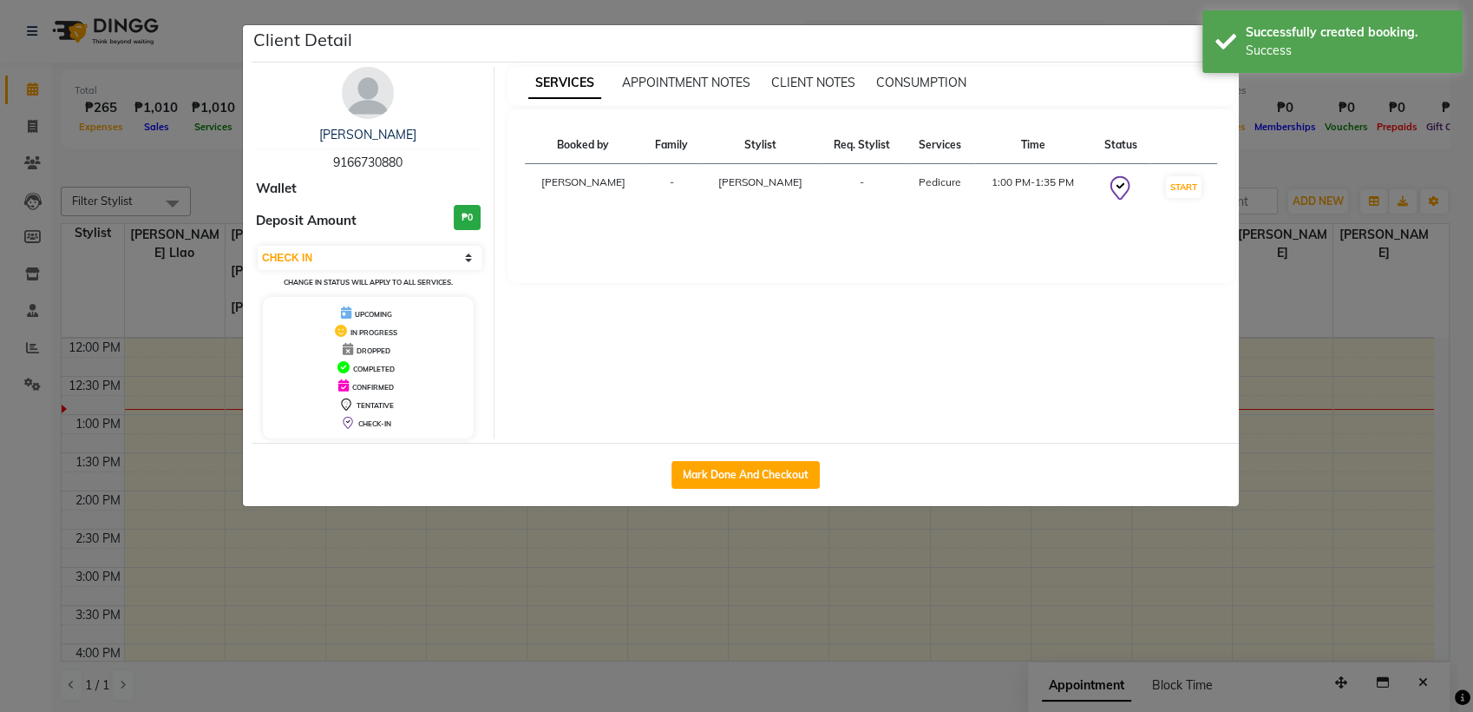
click at [370, 90] on img at bounding box center [368, 93] width 52 height 52
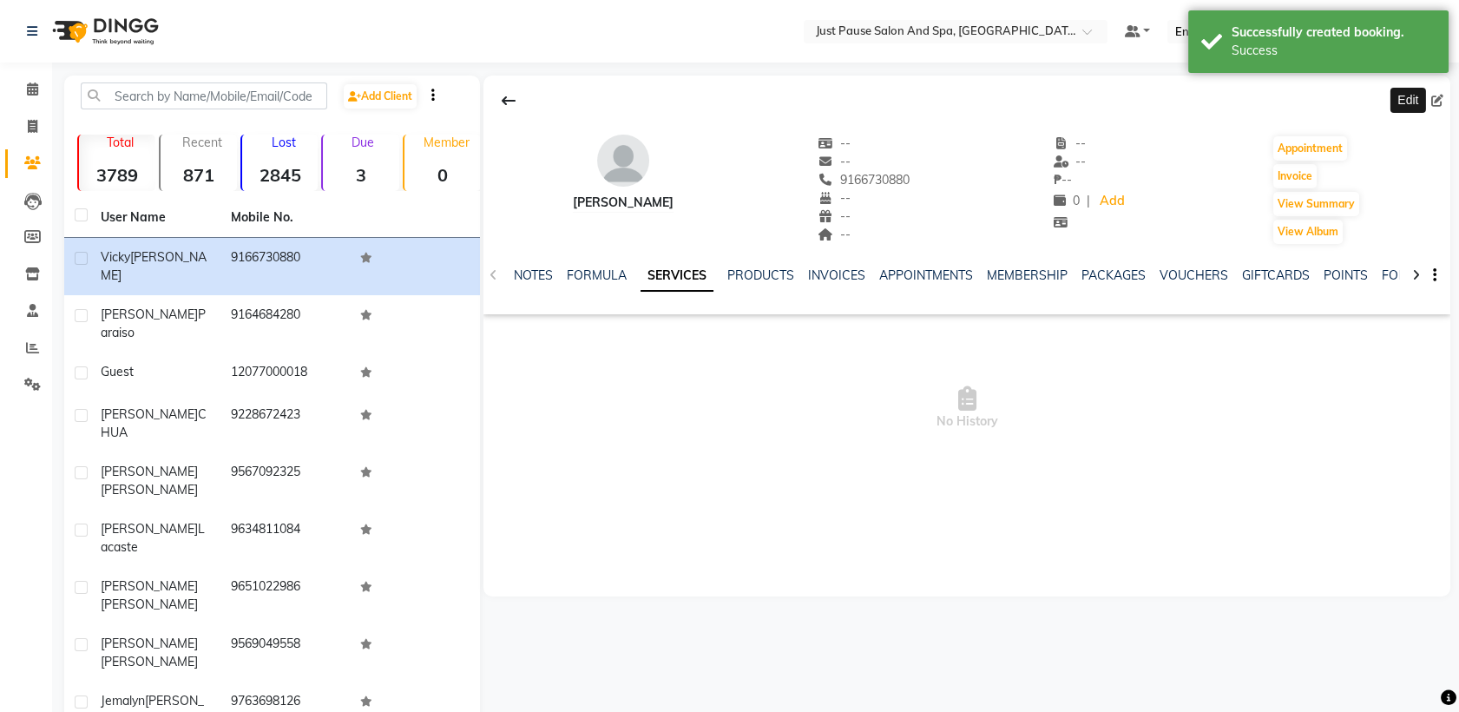
click at [1444, 95] on span at bounding box center [1440, 101] width 19 height 18
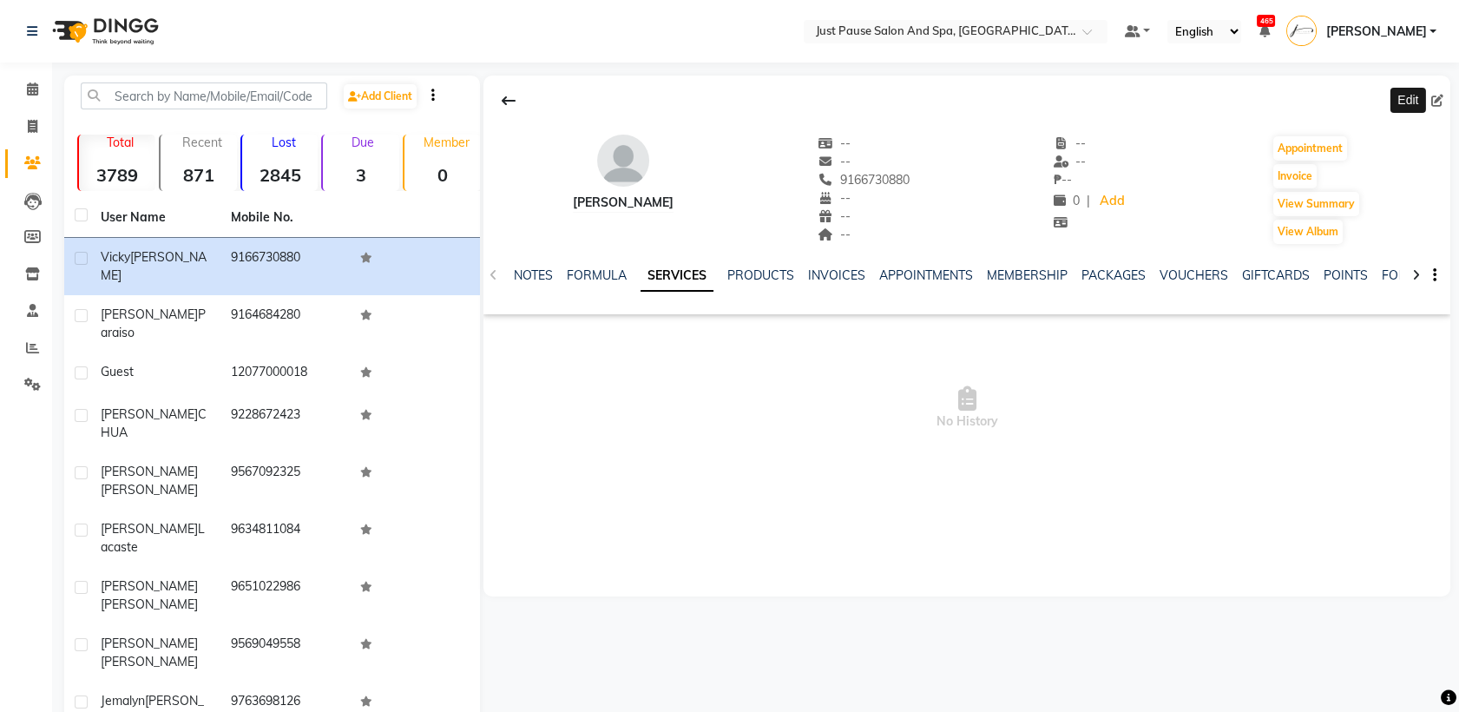
click at [1434, 96] on icon at bounding box center [1437, 101] width 12 height 12
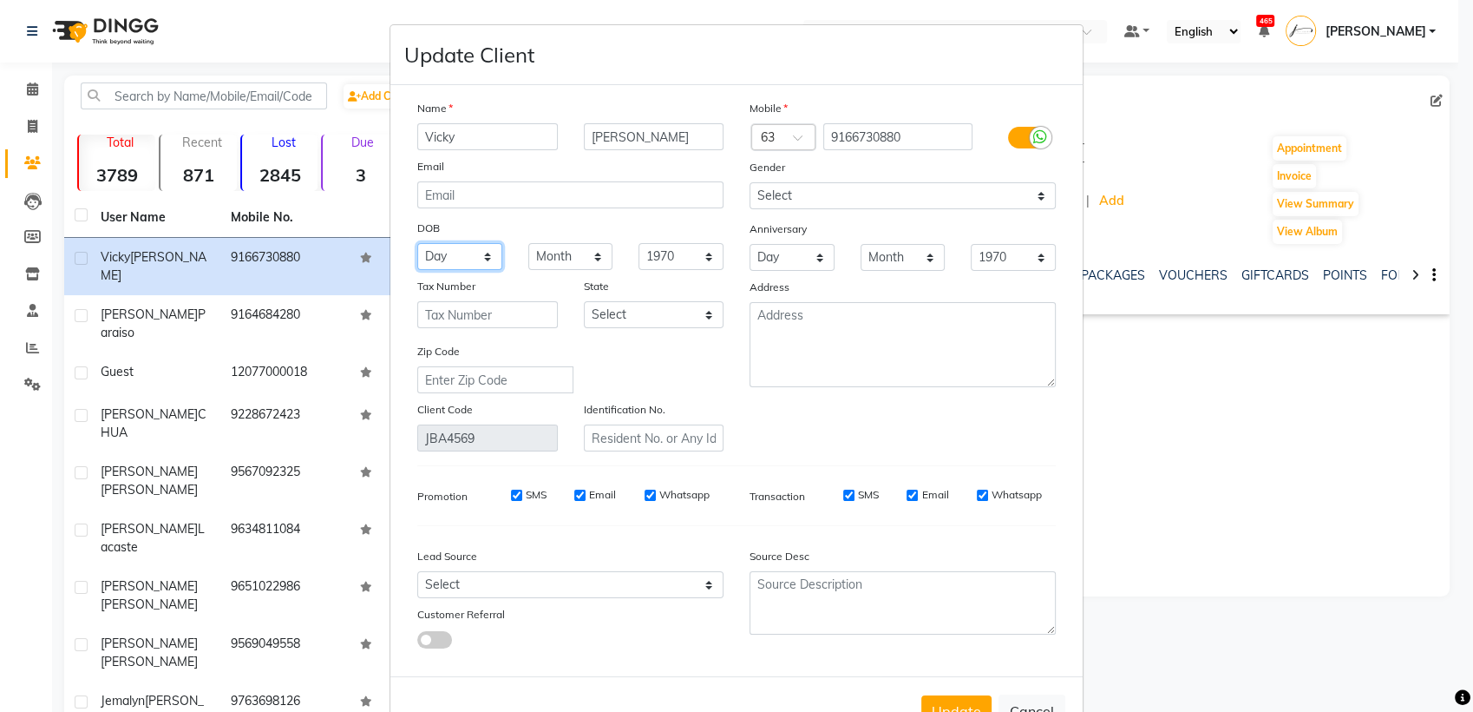
click at [482, 257] on select "Day 01 02 03 04 05 06 07 08 09 10 11 12 13 14 15 16 17 18 19 20 21 22 23 24 25 …" at bounding box center [459, 256] width 85 height 27
click at [417, 243] on select "Day 01 02 03 04 05 06 07 08 09 10 11 12 13 14 15 16 17 18 19 20 21 22 23 24 25 …" at bounding box center [459, 256] width 85 height 27
click at [590, 260] on select "Month January February March April May June July August September October Novem…" at bounding box center [570, 256] width 85 height 27
click at [528, 243] on select "Month January February March April May June July August September October Novem…" at bounding box center [570, 256] width 85 height 27
click at [692, 254] on select "1940 1941 1942 1943 1944 1945 1946 1947 1948 1949 1950 1951 1952 1953 1954 1955…" at bounding box center [681, 256] width 85 height 27
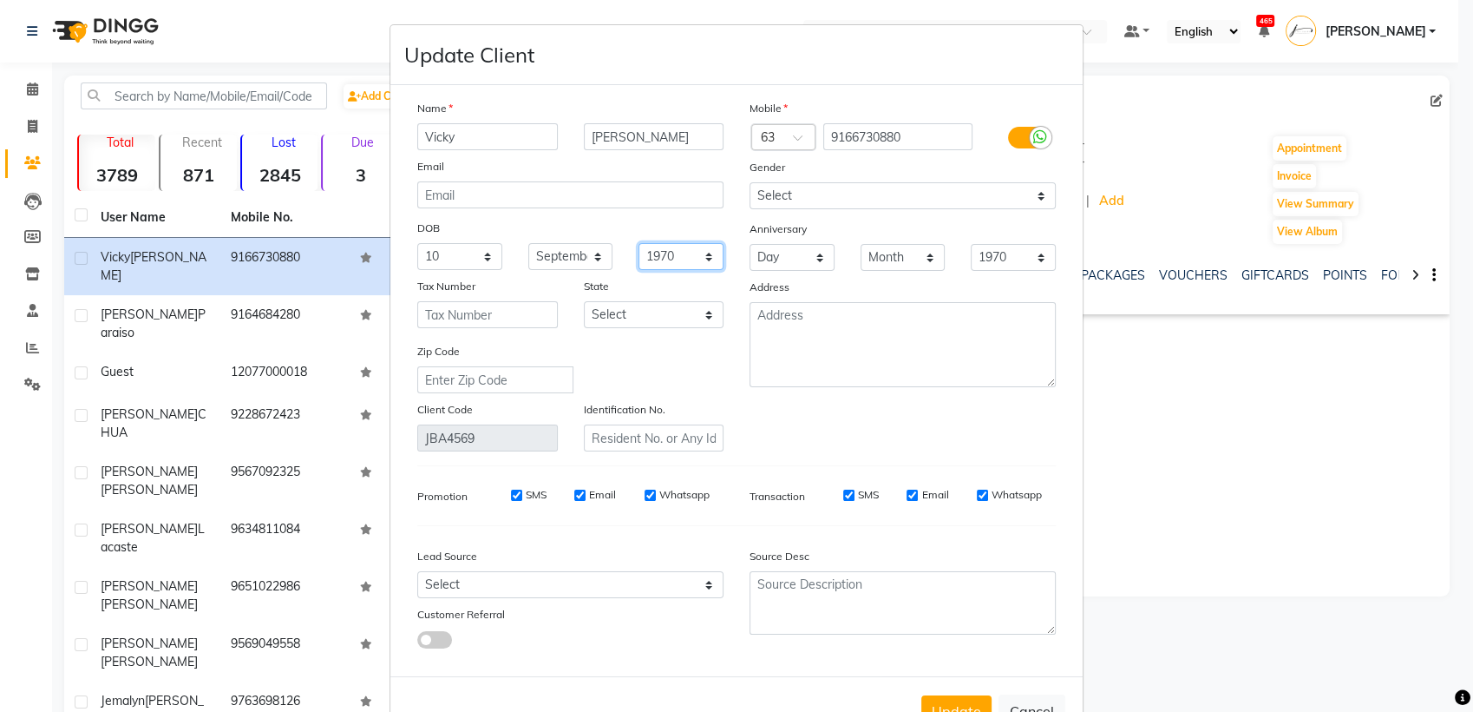
click at [639, 243] on select "1940 1941 1942 1943 1944 1945 1946 1947 1948 1949 1950 1951 1952 1953 1954 1955…" at bounding box center [681, 256] width 85 height 27
click at [940, 702] on button "Update" at bounding box center [957, 710] width 70 height 31
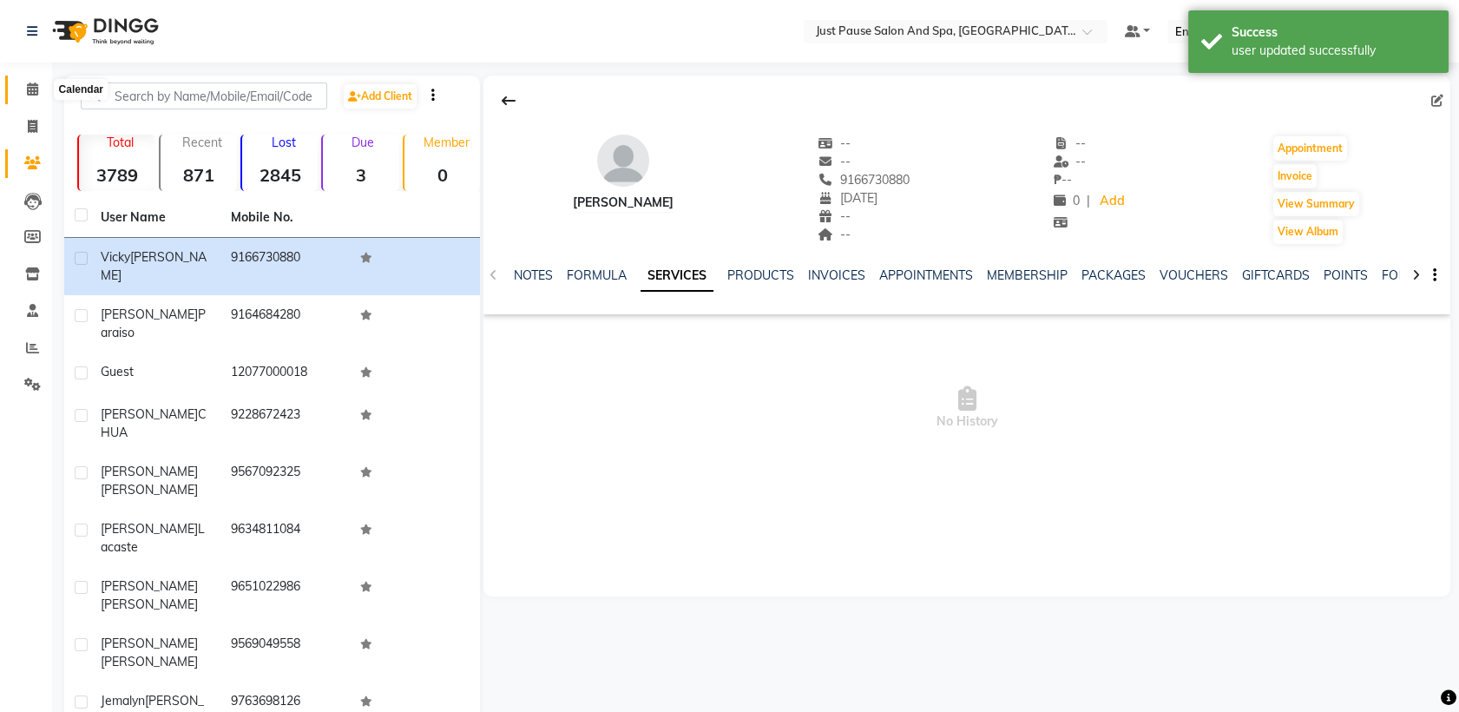
click at [30, 89] on icon at bounding box center [32, 88] width 11 height 13
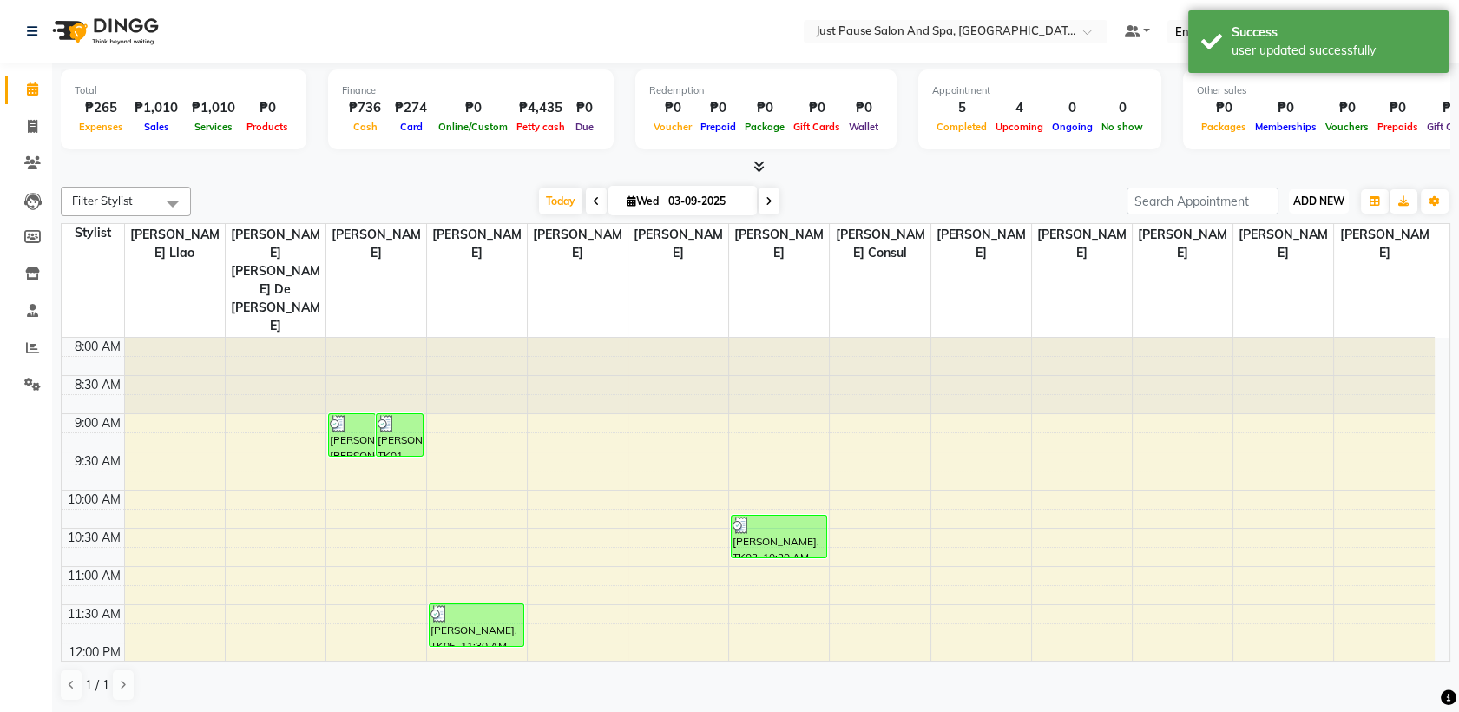
click at [1319, 198] on span "ADD NEW" at bounding box center [1318, 200] width 51 height 13
click at [1267, 233] on button "Add Appointment" at bounding box center [1279, 234] width 137 height 23
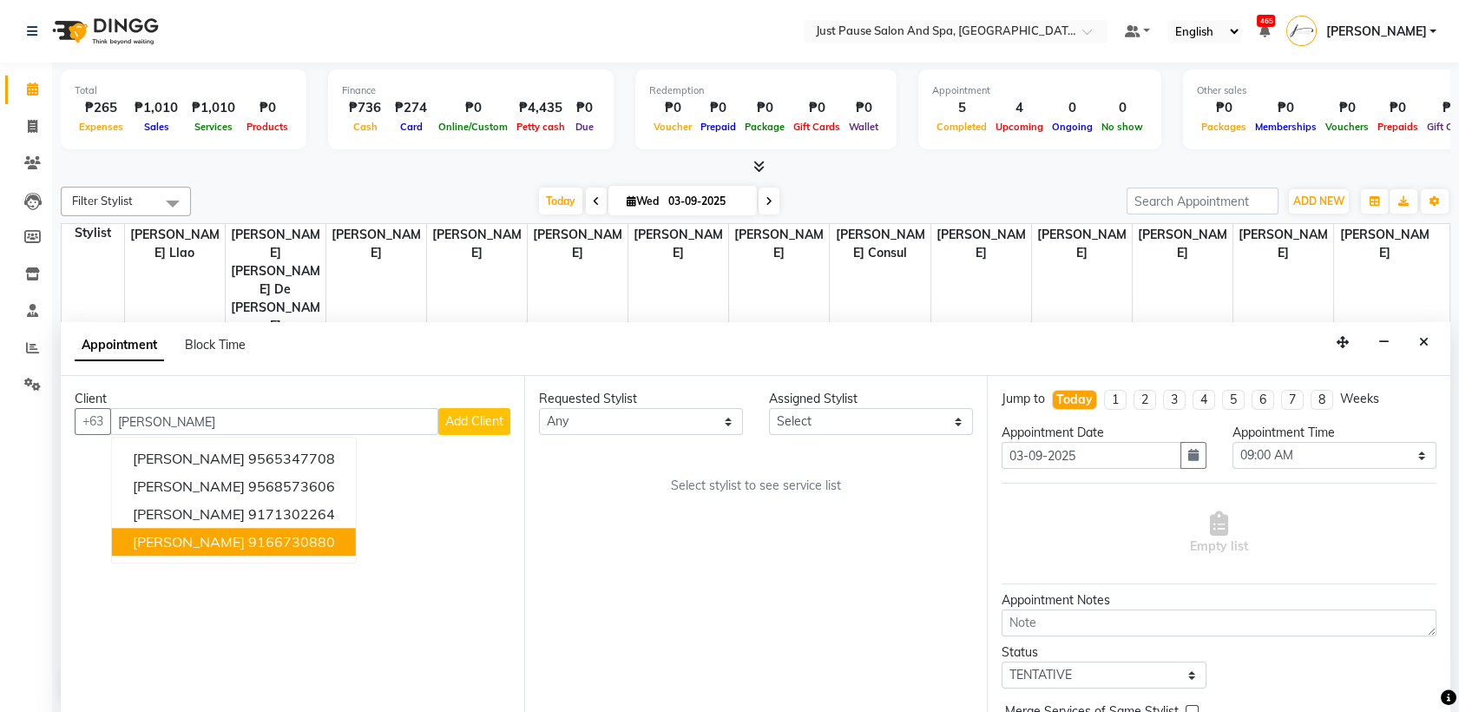
click at [168, 545] on span "[PERSON_NAME]" at bounding box center [189, 542] width 112 height 17
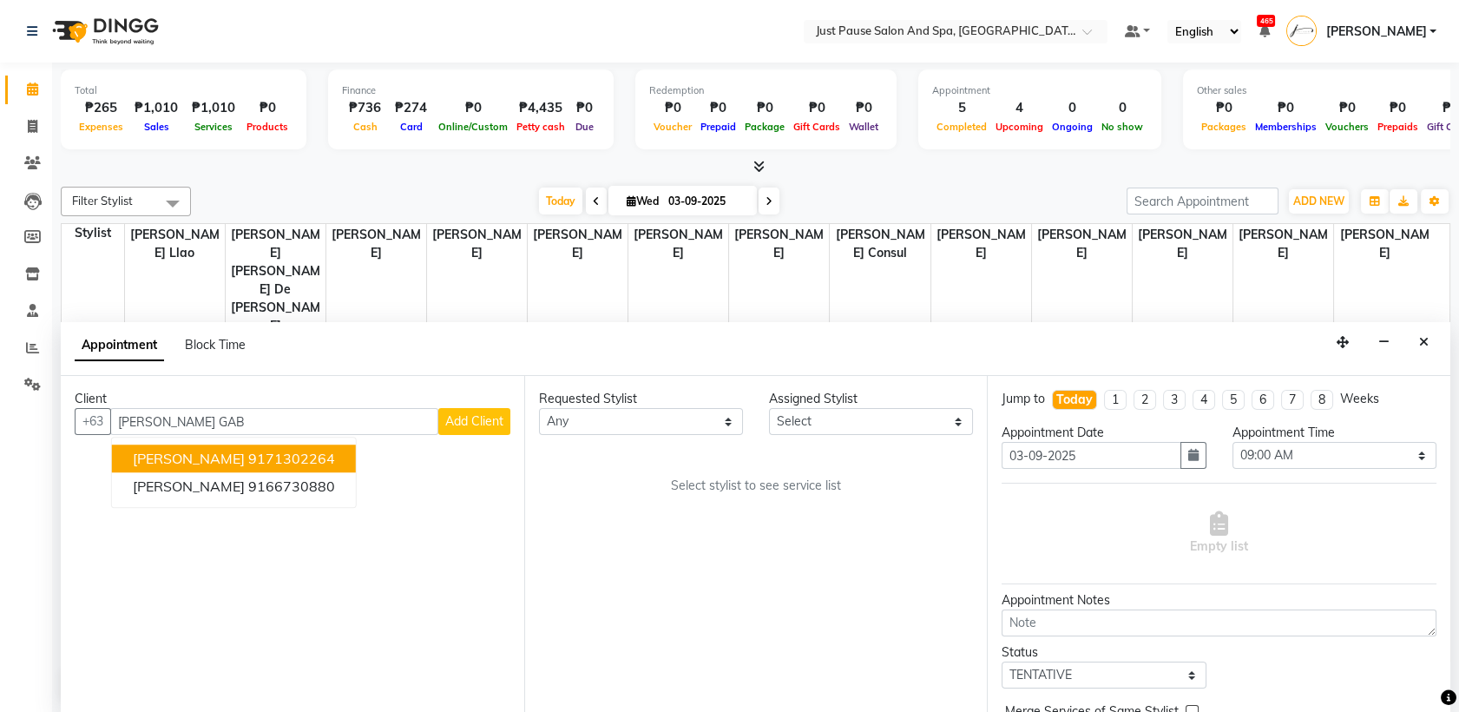
click at [234, 450] on button "[PERSON_NAME] 9171302264" at bounding box center [234, 459] width 244 height 28
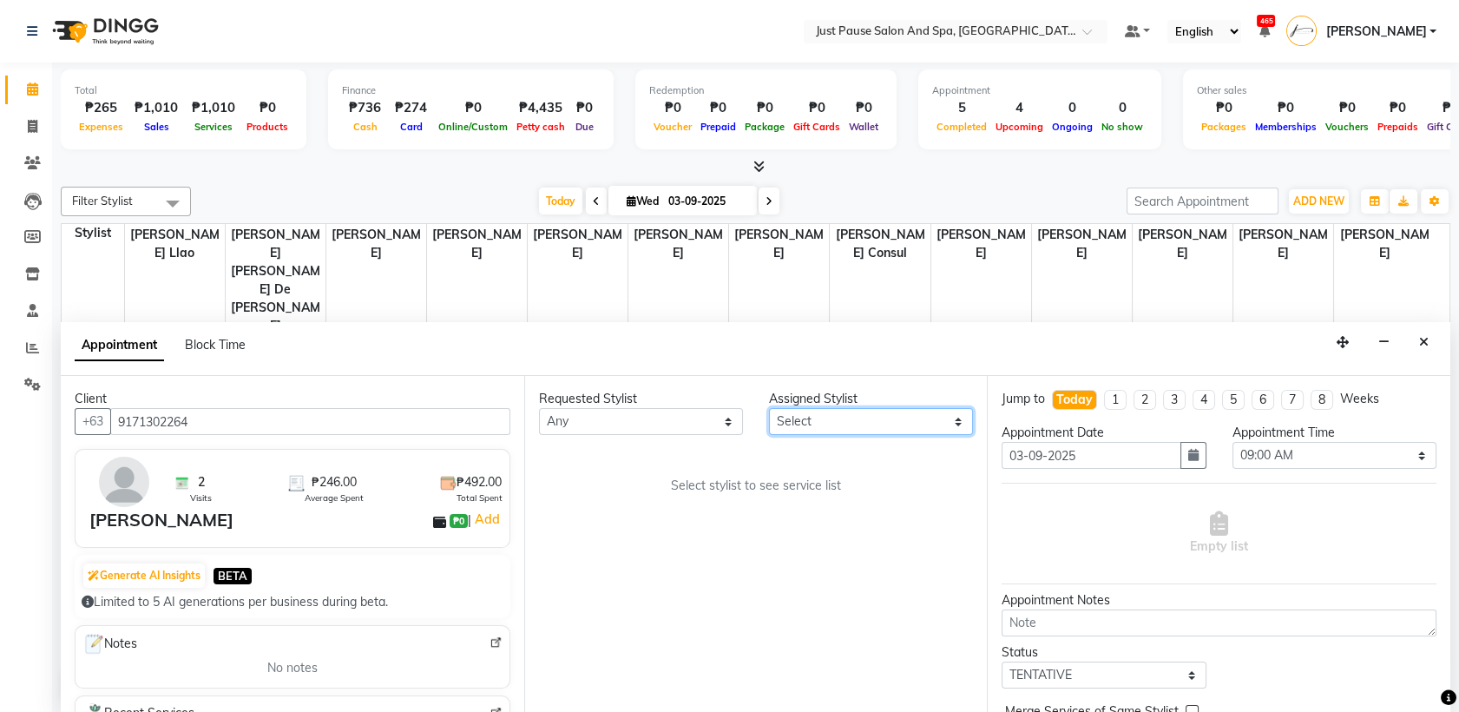
click at [958, 416] on select "Select [PERSON_NAME] [PERSON_NAME] [PERSON_NAME] llao [PERSON_NAME] [PERSON_NAM…" at bounding box center [871, 421] width 204 height 27
click at [769, 408] on select "Select [PERSON_NAME] [PERSON_NAME] [PERSON_NAME] llao [PERSON_NAME] [PERSON_NAM…" at bounding box center [871, 421] width 204 height 27
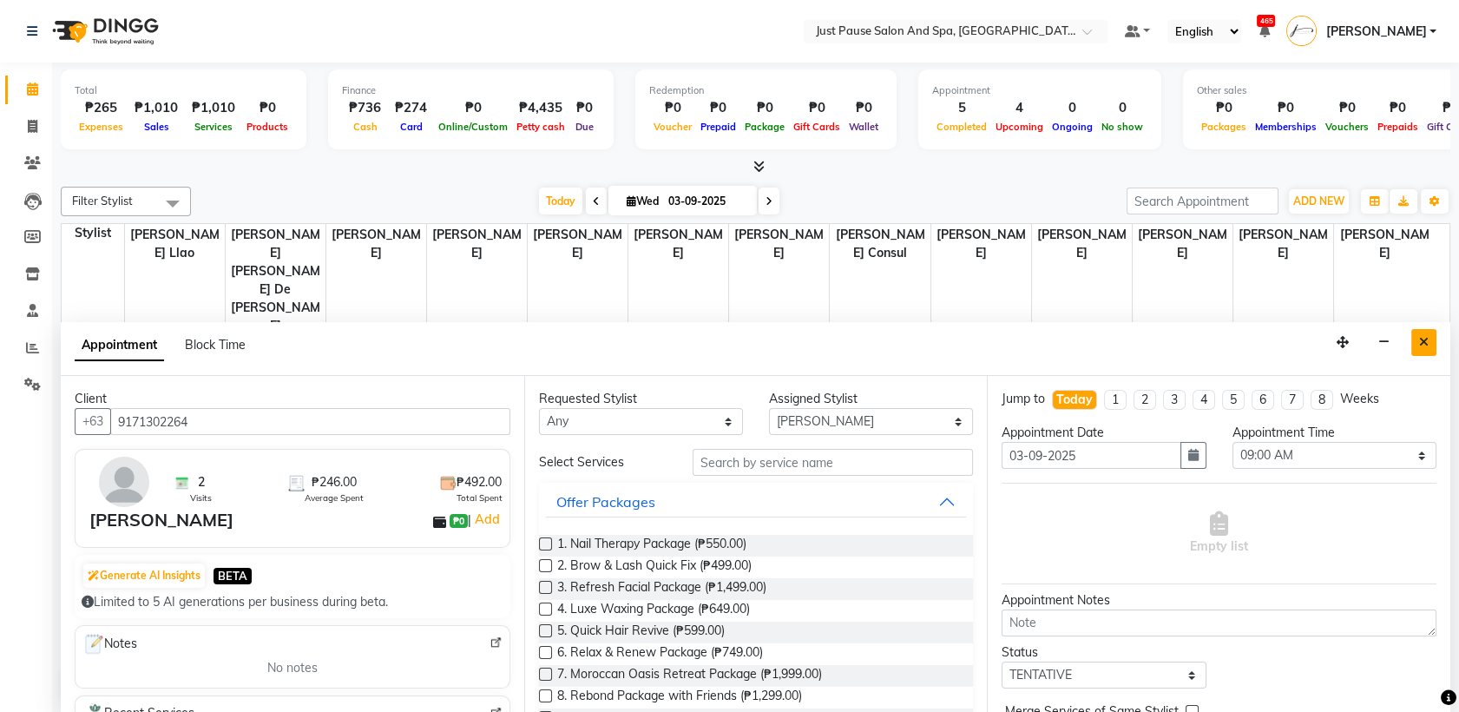
click at [1424, 350] on button "Close" at bounding box center [1423, 342] width 25 height 27
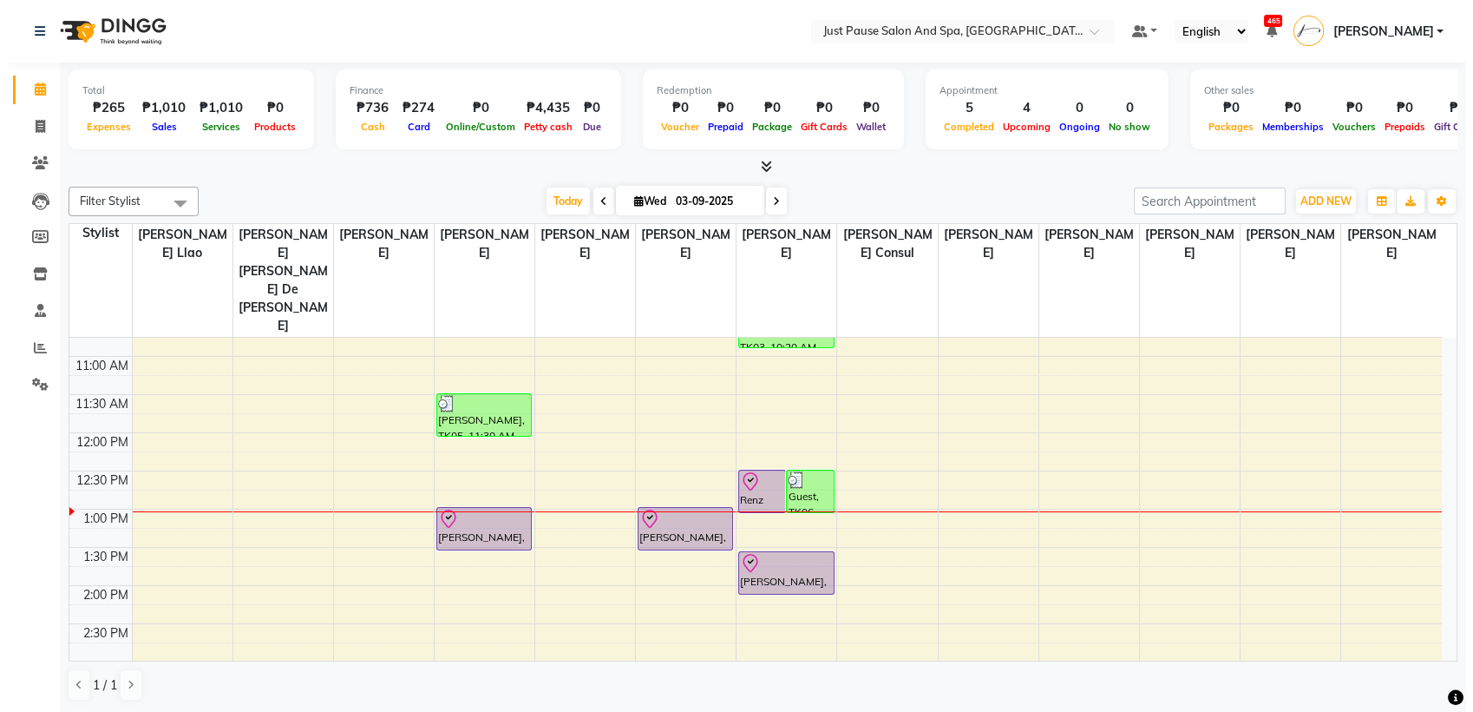
scroll to position [213, 0]
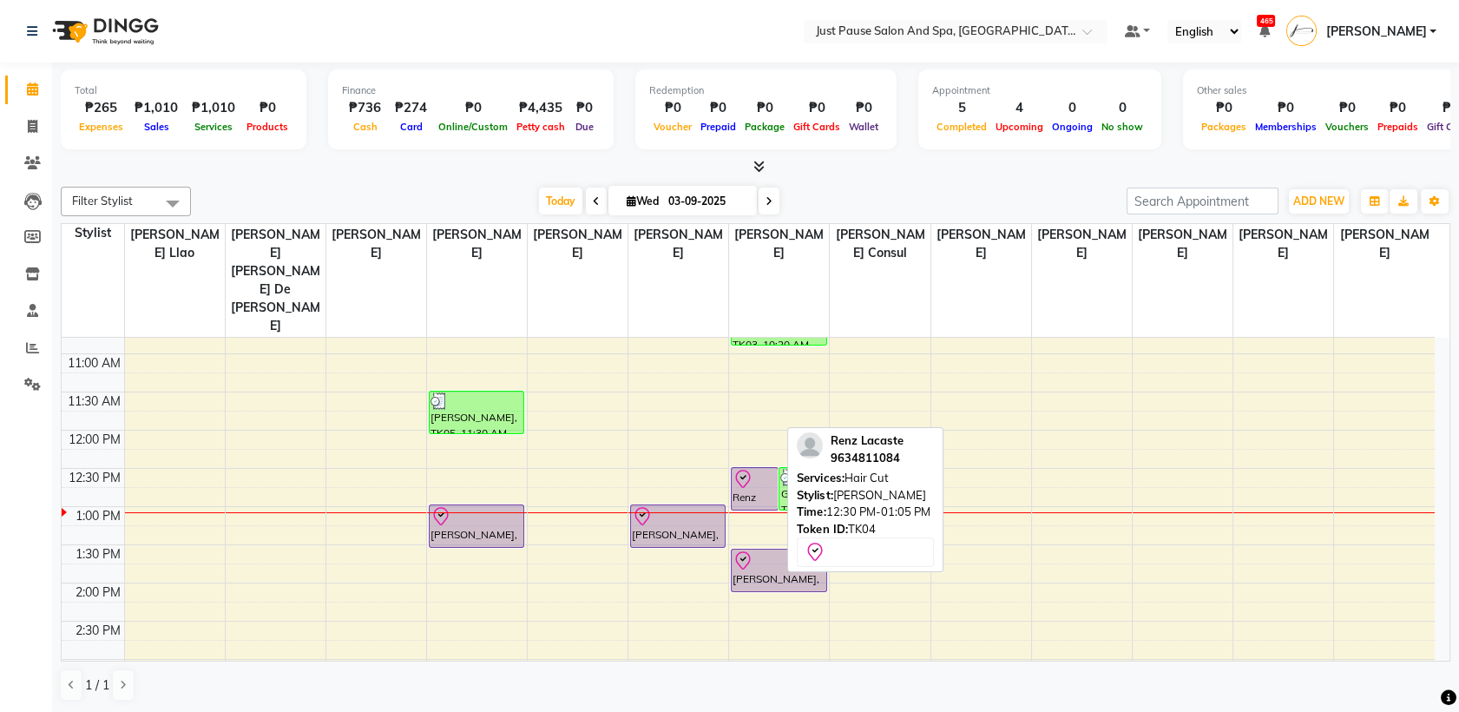
click at [757, 468] on div "Renz Lacaste, TK04, 12:30 PM-01:05 PM, Hair Cut" at bounding box center [755, 489] width 46 height 42
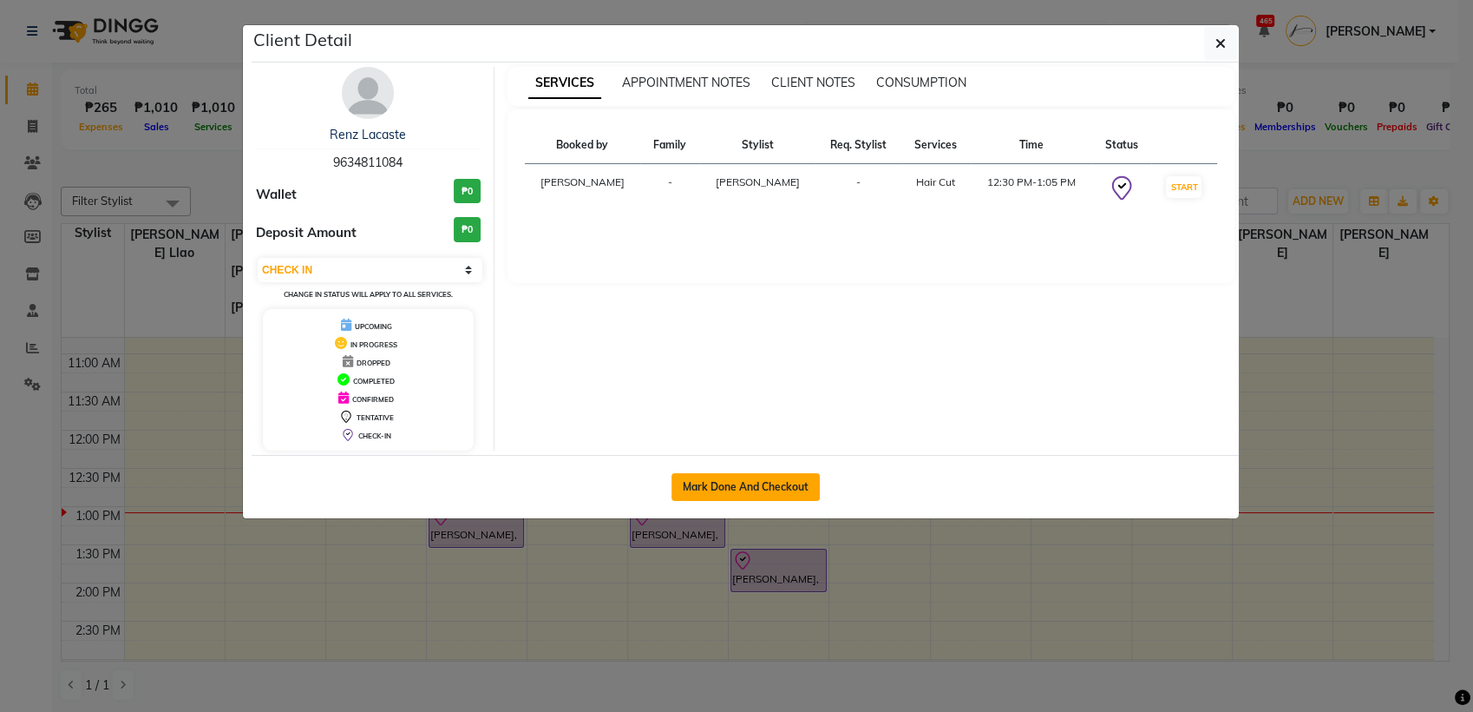
click at [742, 478] on button "Mark Done And Checkout" at bounding box center [746, 487] width 148 height 28
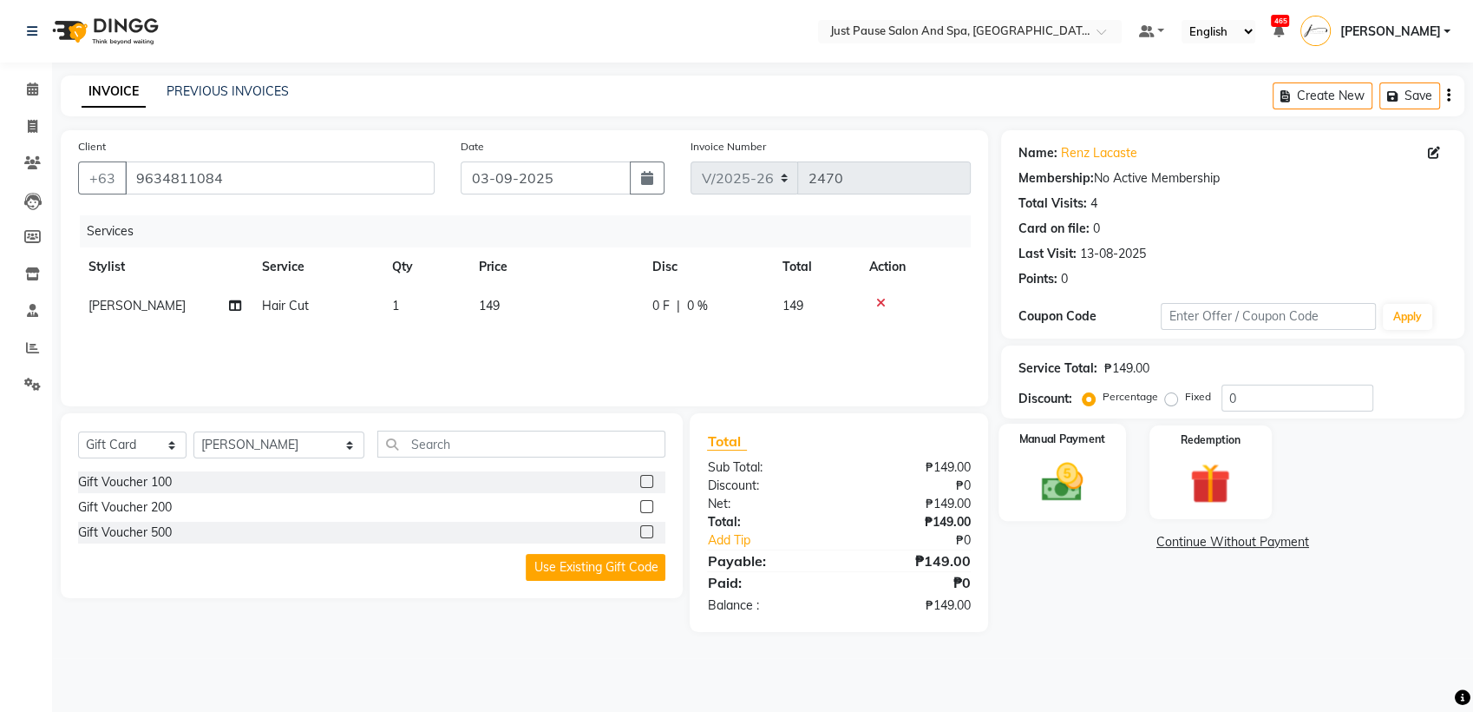
click at [1071, 480] on img at bounding box center [1062, 481] width 69 height 49
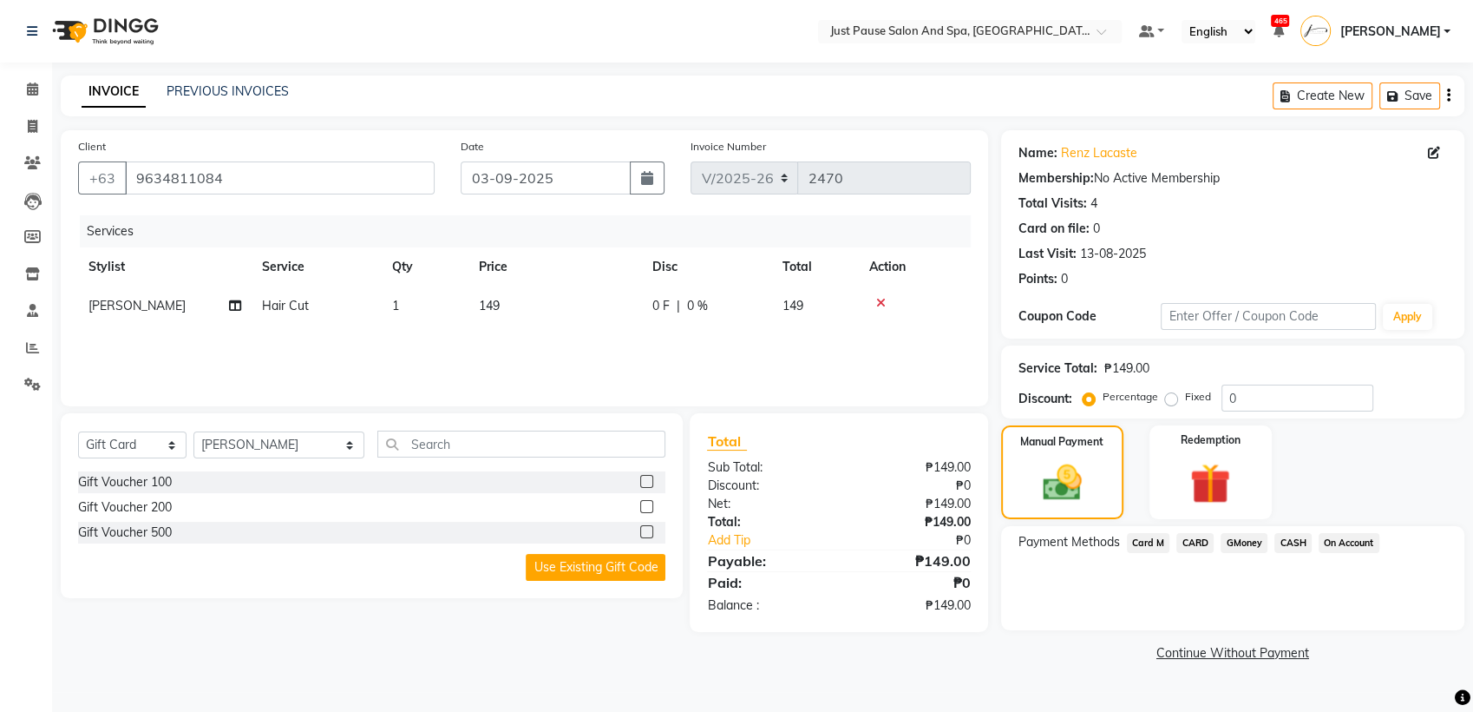
click at [1293, 541] on span "CASH" at bounding box center [1293, 543] width 37 height 20
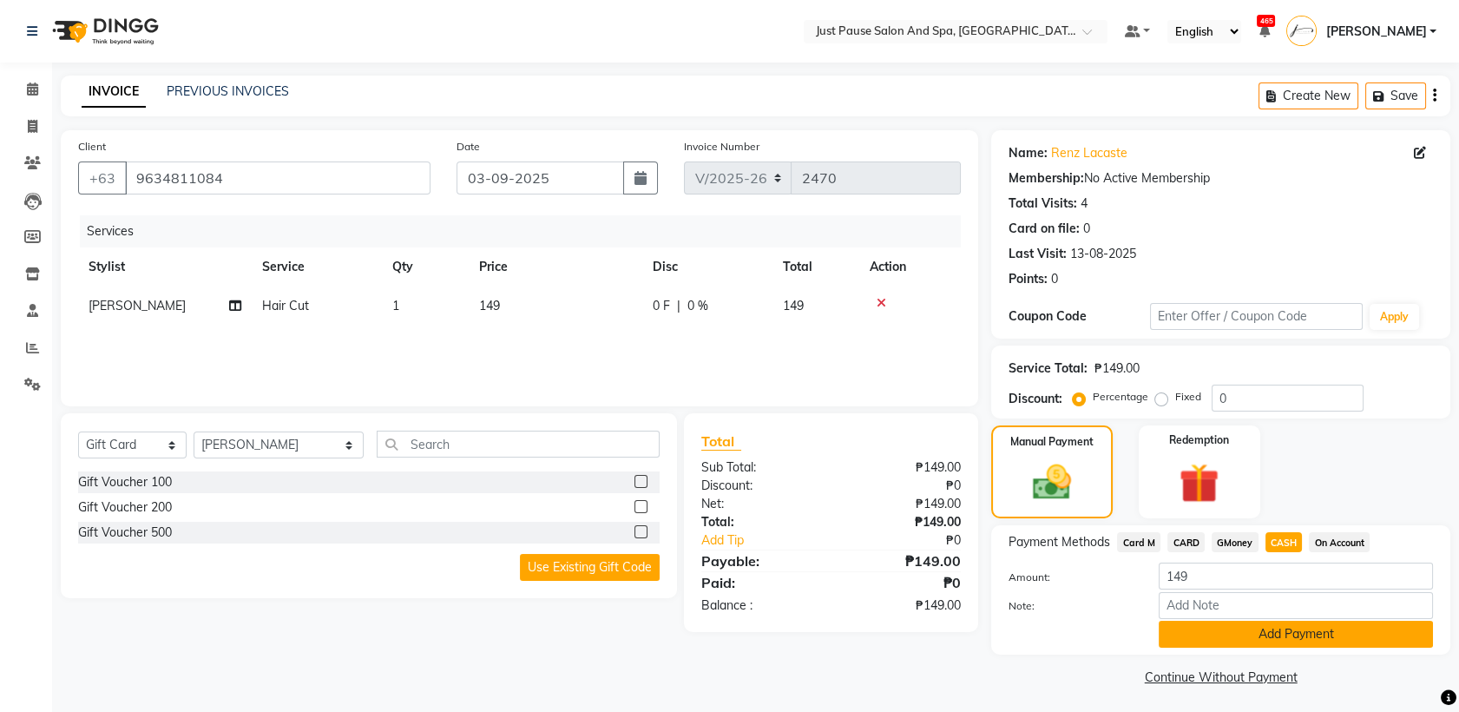
drag, startPoint x: 1368, startPoint y: 654, endPoint x: 1368, endPoint y: 643, distance: 11.3
click at [1368, 643] on div "Name: Renz Lacaste Membership: No Active Membership Total Visits: 4 Card on fil…" at bounding box center [1227, 410] width 472 height 560
click at [1368, 643] on button "Add Payment" at bounding box center [1295, 633] width 274 height 27
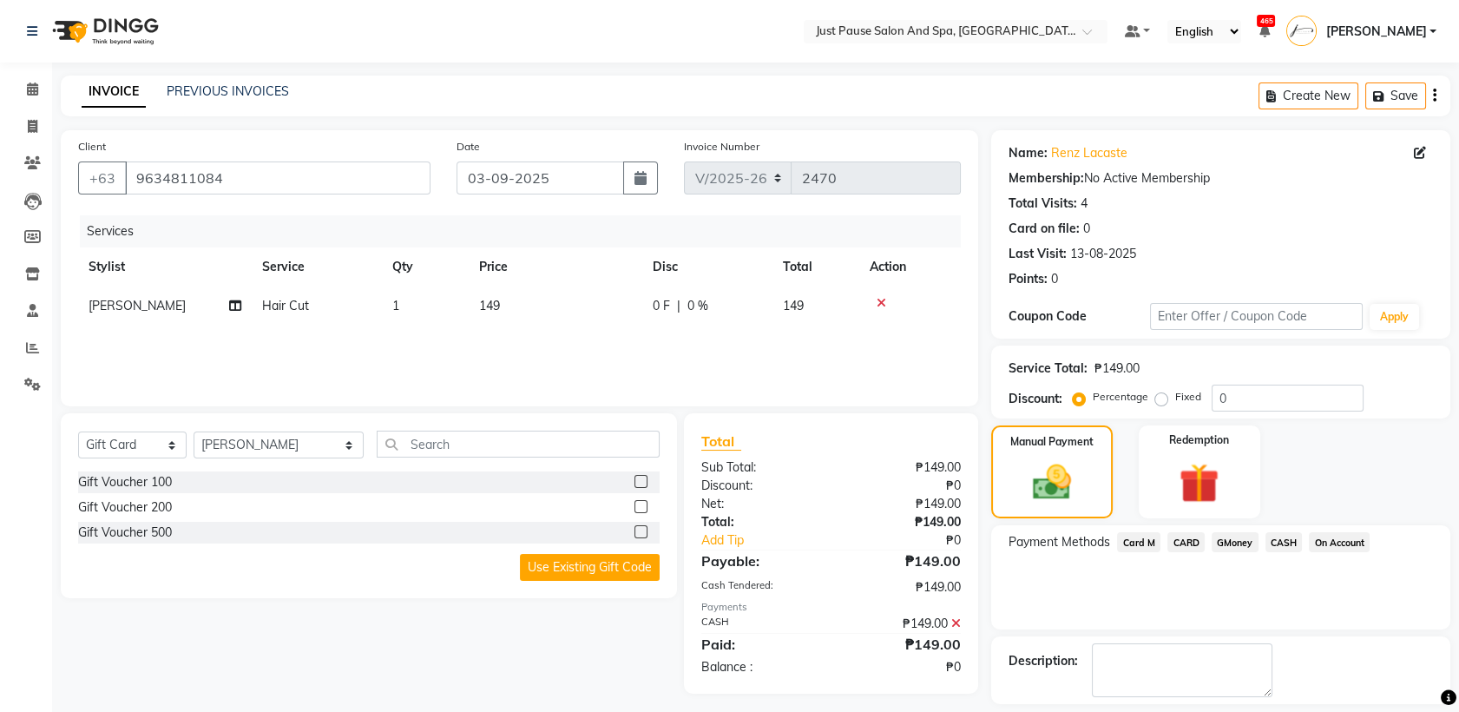
scroll to position [76, 0]
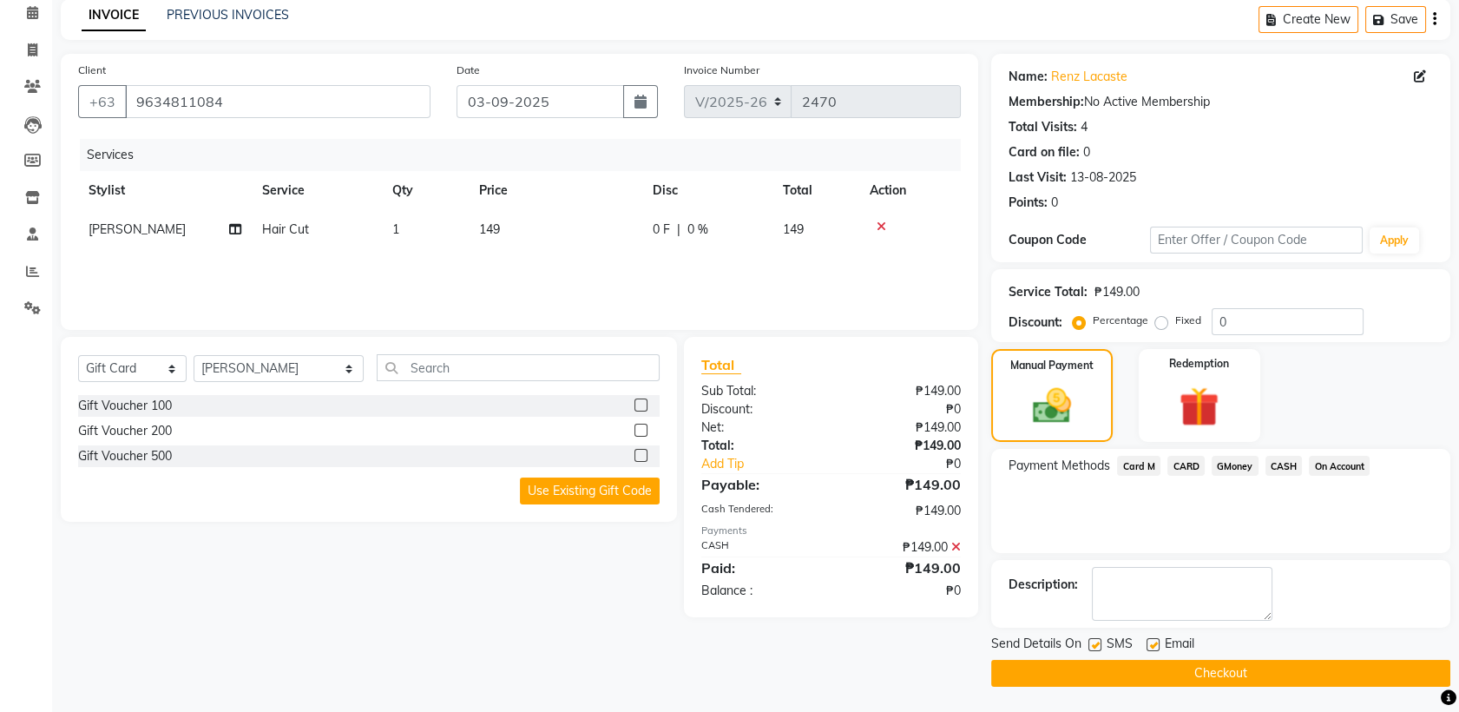
click at [1269, 668] on button "Checkout" at bounding box center [1220, 672] width 459 height 27
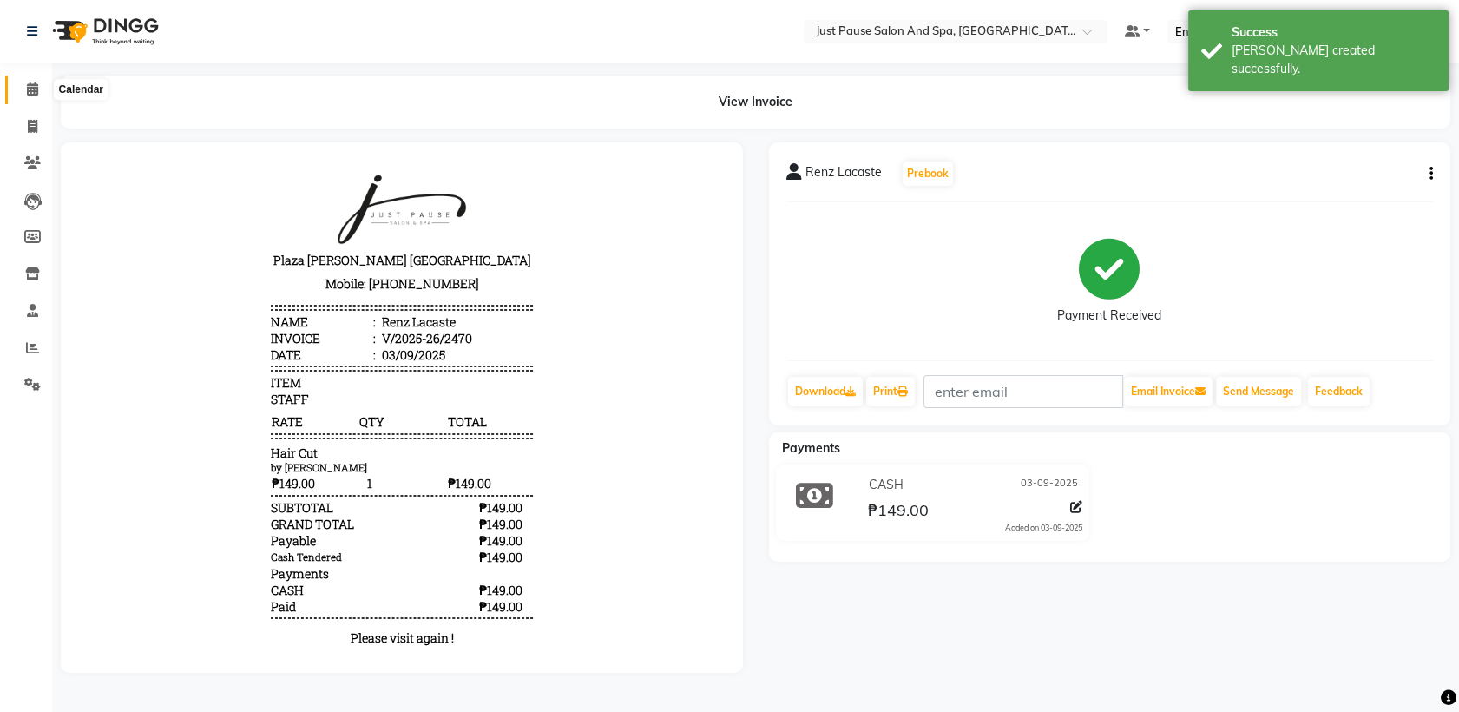
click at [35, 94] on icon at bounding box center [32, 88] width 11 height 13
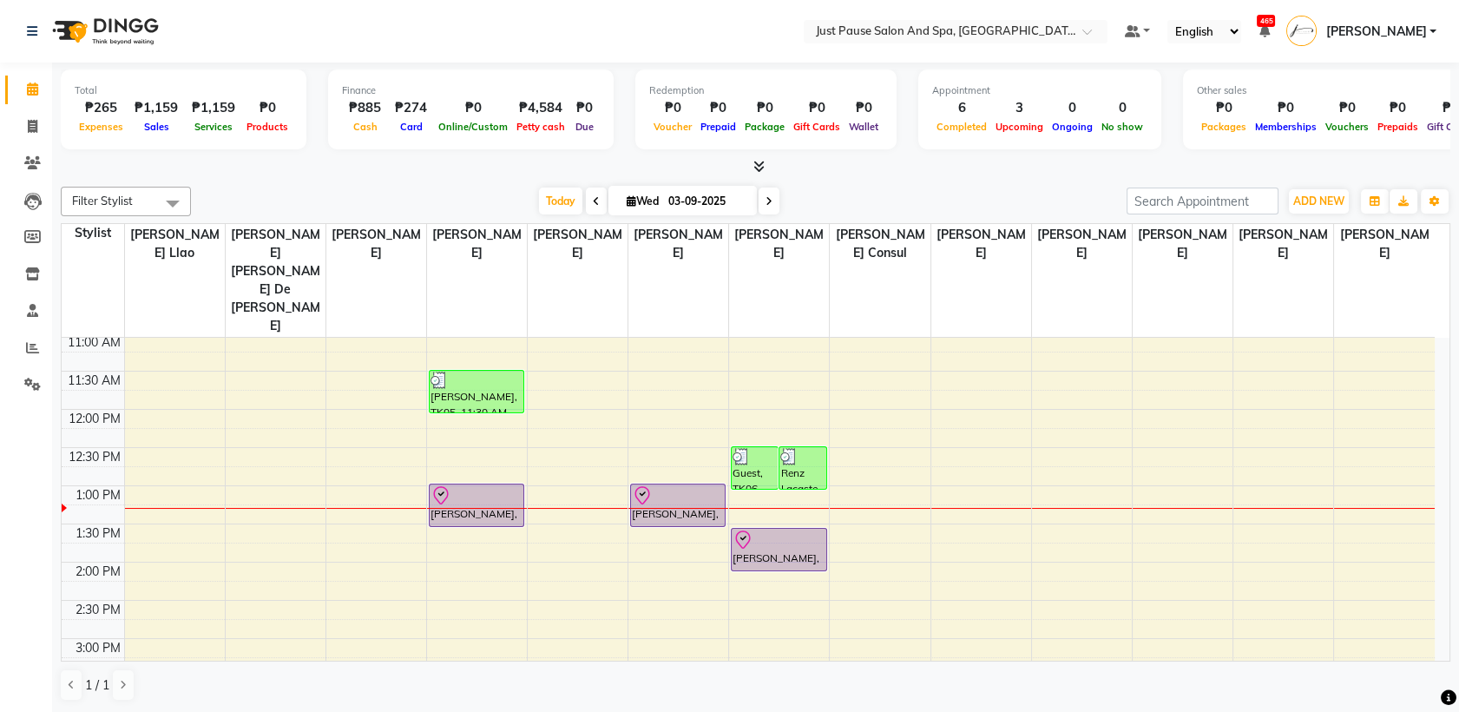
scroll to position [227, 0]
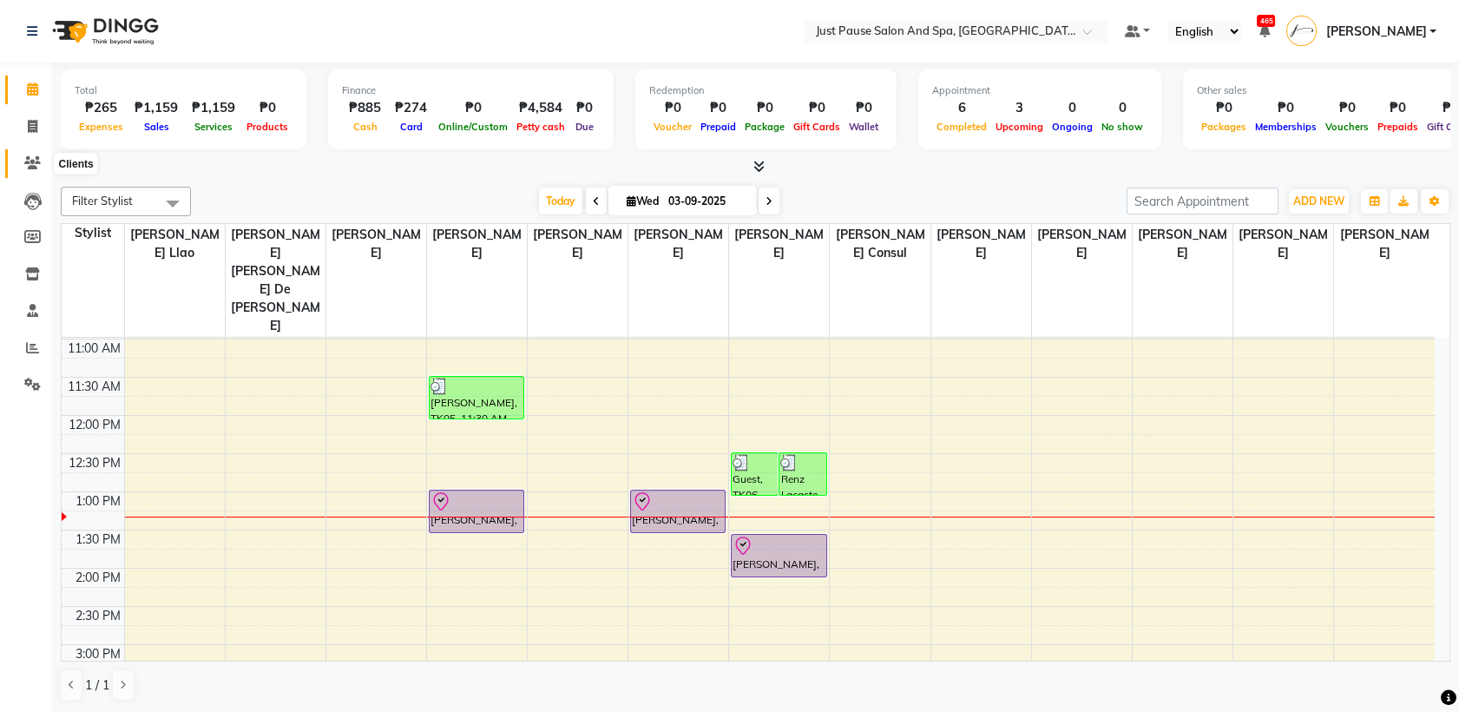
click at [35, 161] on icon at bounding box center [32, 162] width 16 height 13
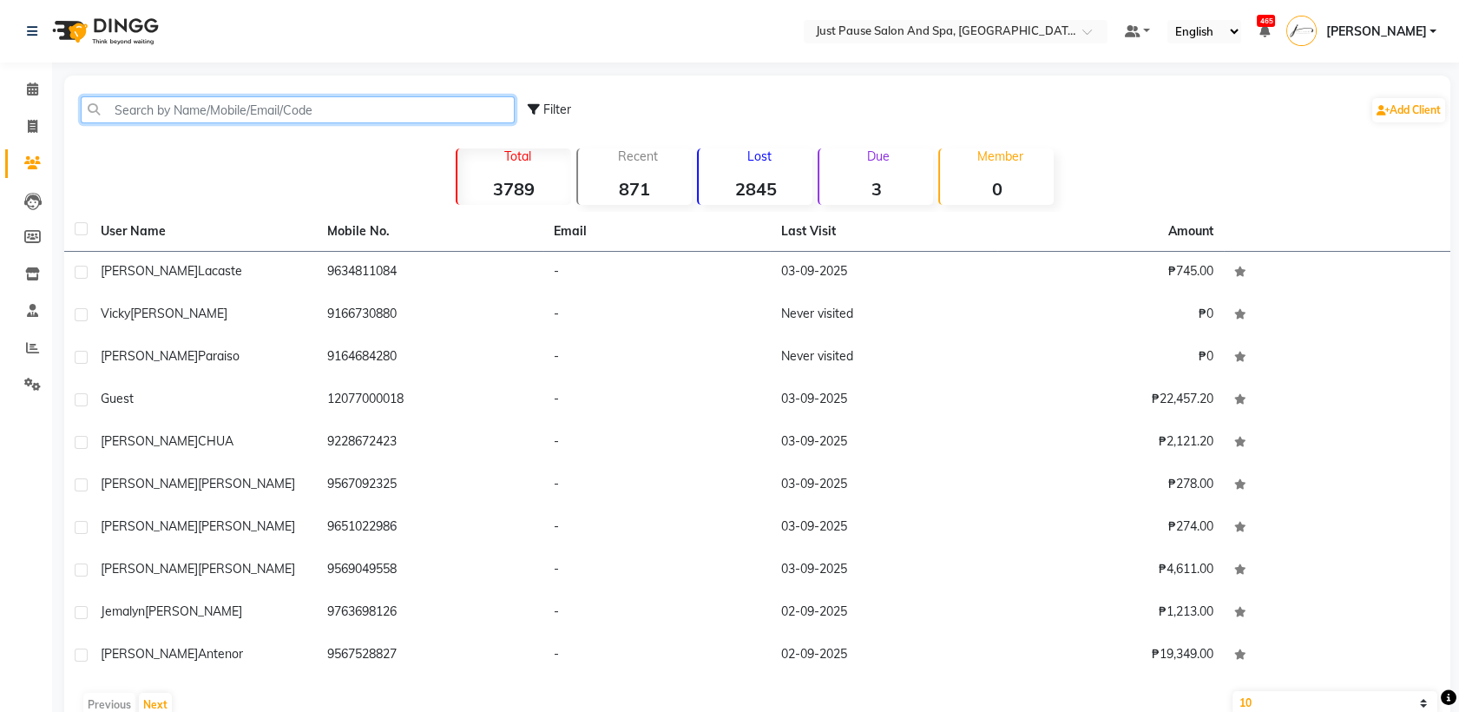
click at [331, 107] on input "text" at bounding box center [298, 109] width 434 height 27
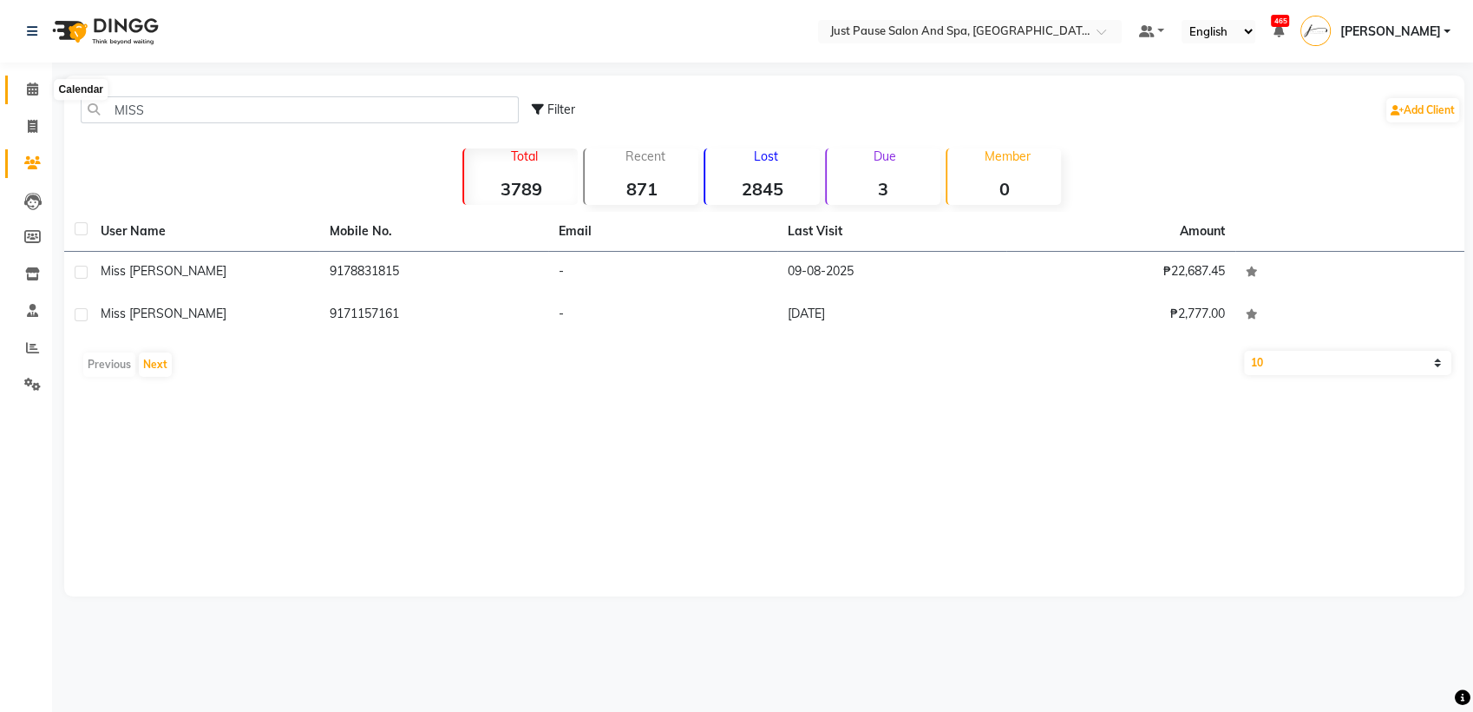
click at [27, 84] on icon at bounding box center [32, 88] width 11 height 13
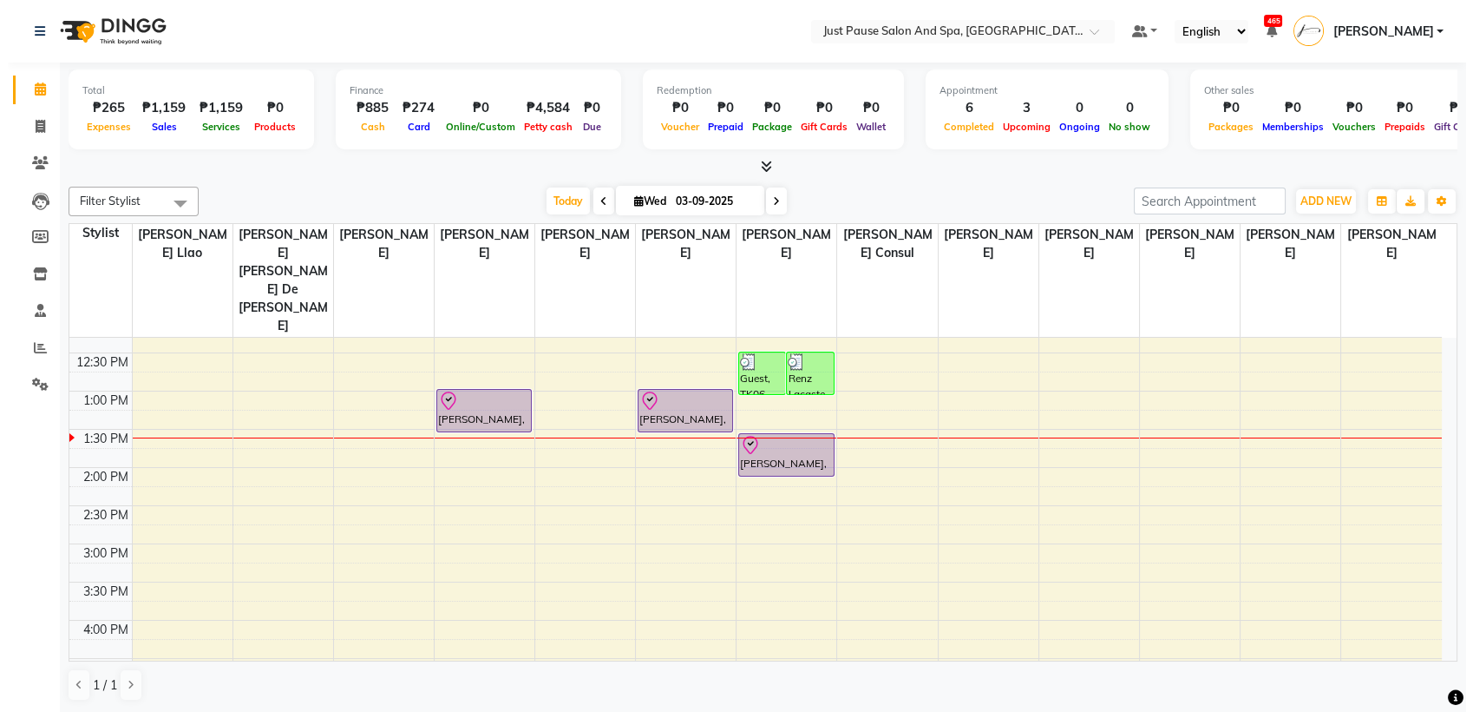
scroll to position [334, 0]
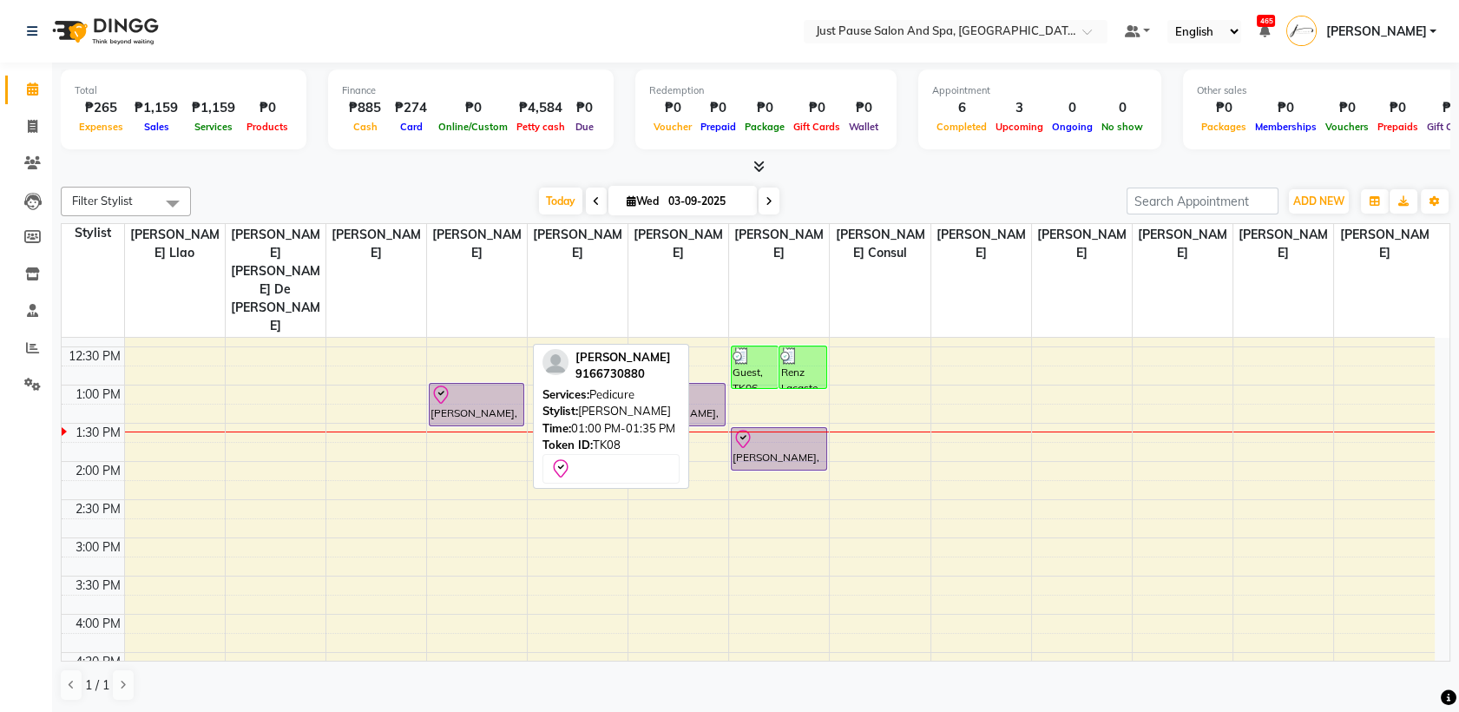
click at [463, 384] on div at bounding box center [476, 394] width 92 height 21
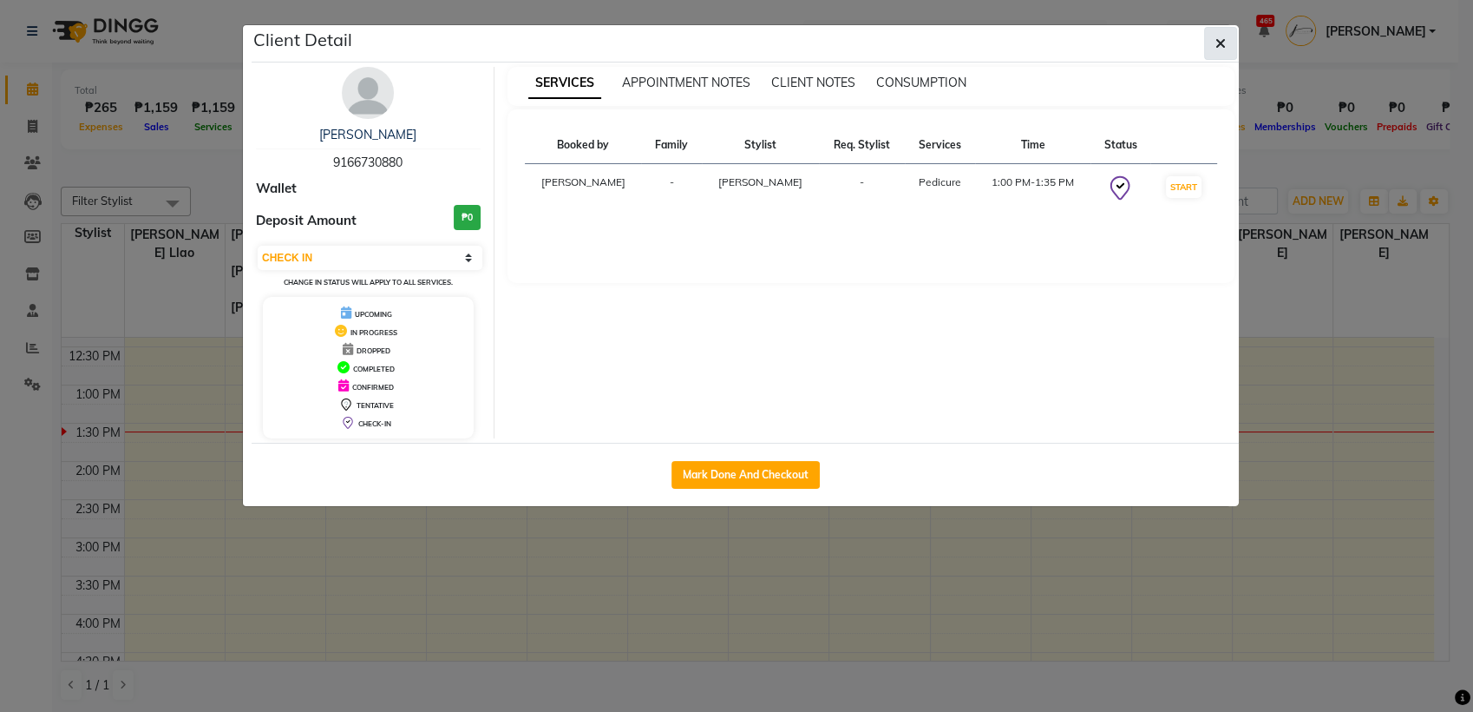
click at [1224, 43] on icon "button" at bounding box center [1221, 43] width 10 height 14
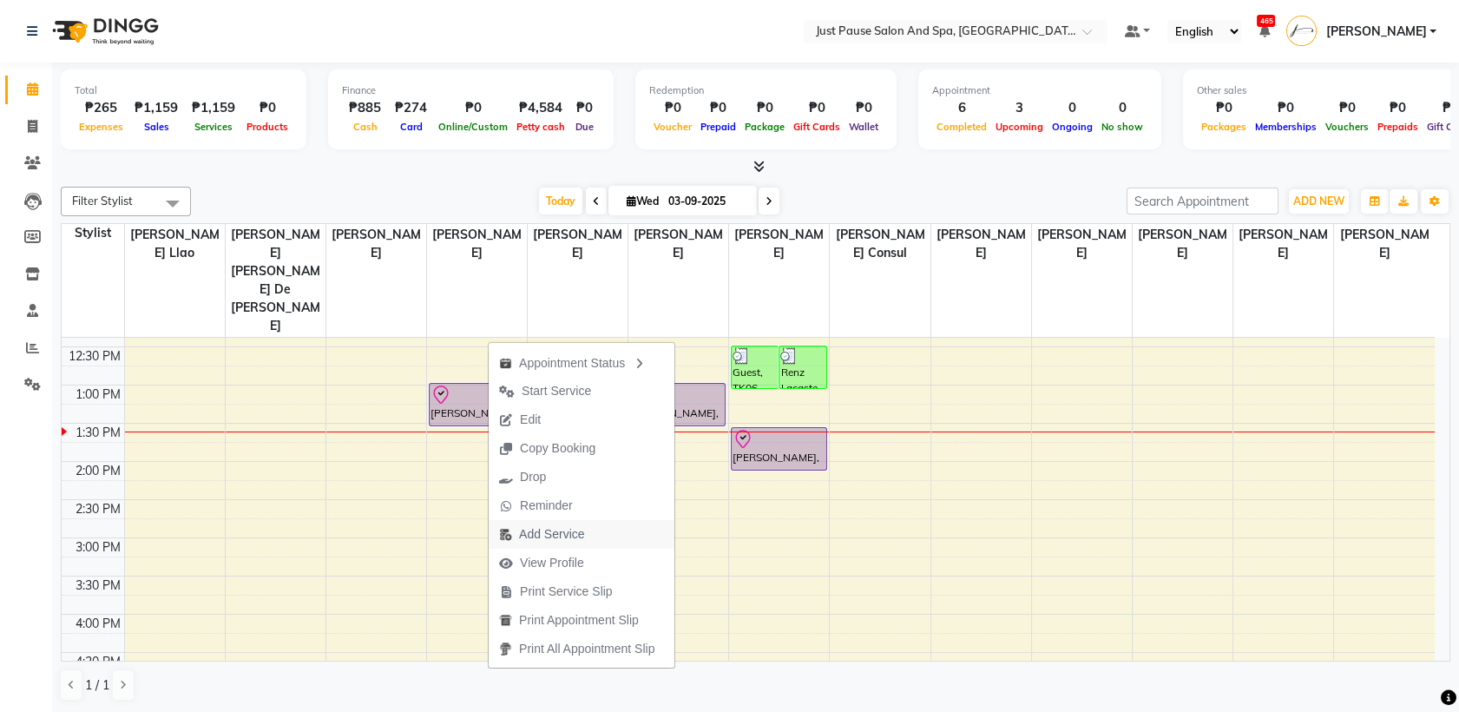
click at [529, 537] on span "Add Service" at bounding box center [551, 534] width 65 height 18
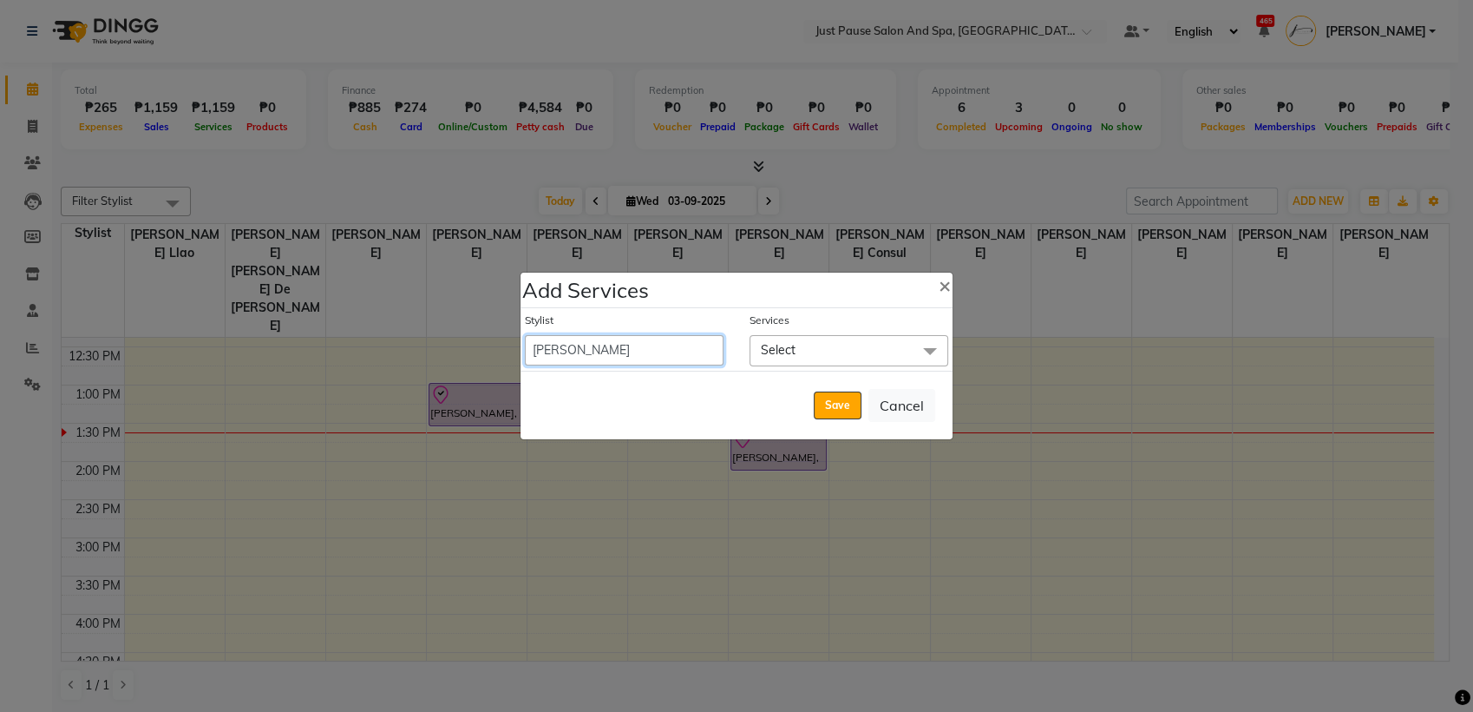
click at [714, 344] on select "[PERSON_NAME] [PERSON_NAME] [PERSON_NAME] llao [PERSON_NAME] [PERSON_NAME] [PER…" at bounding box center [624, 350] width 199 height 30
click at [525, 335] on select "[PERSON_NAME] [PERSON_NAME] [PERSON_NAME] llao [PERSON_NAME] [PERSON_NAME] [PER…" at bounding box center [624, 350] width 199 height 30
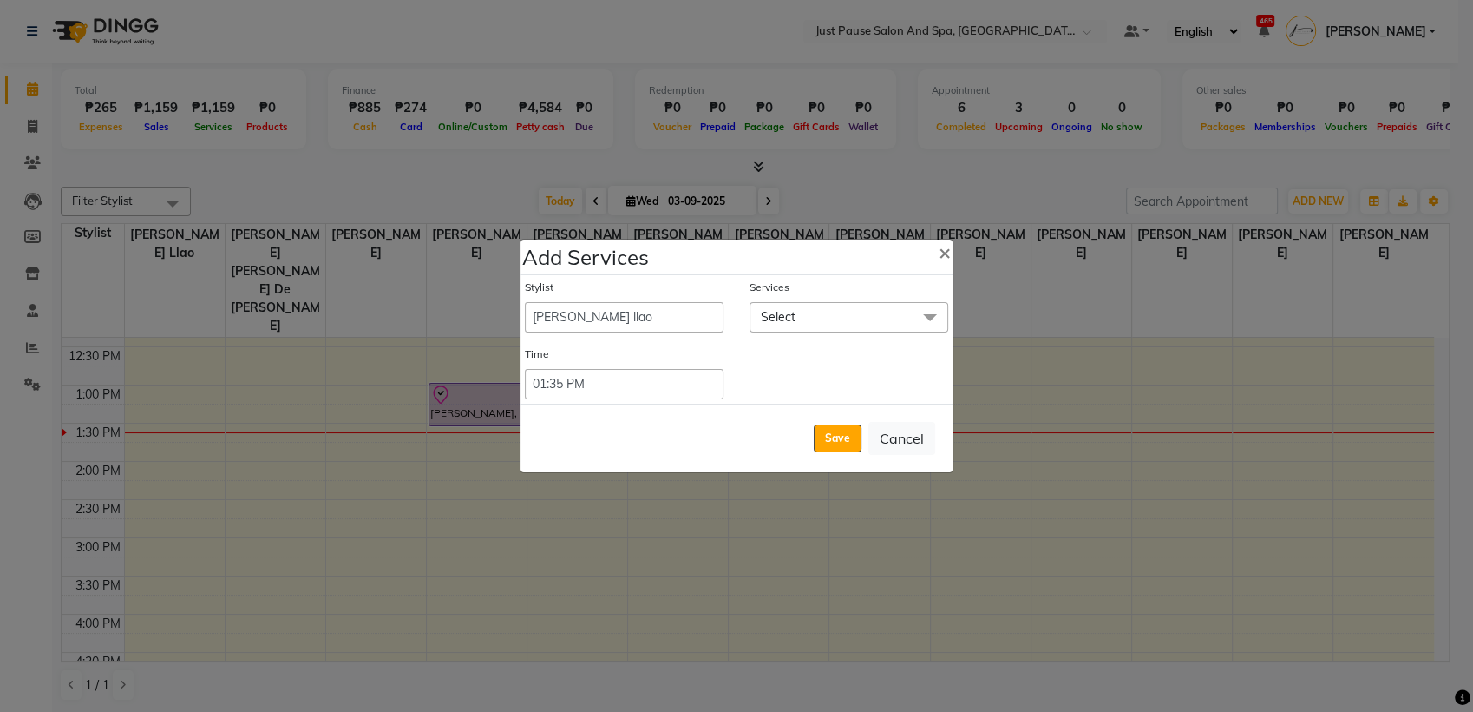
click at [918, 318] on span at bounding box center [930, 318] width 35 height 33
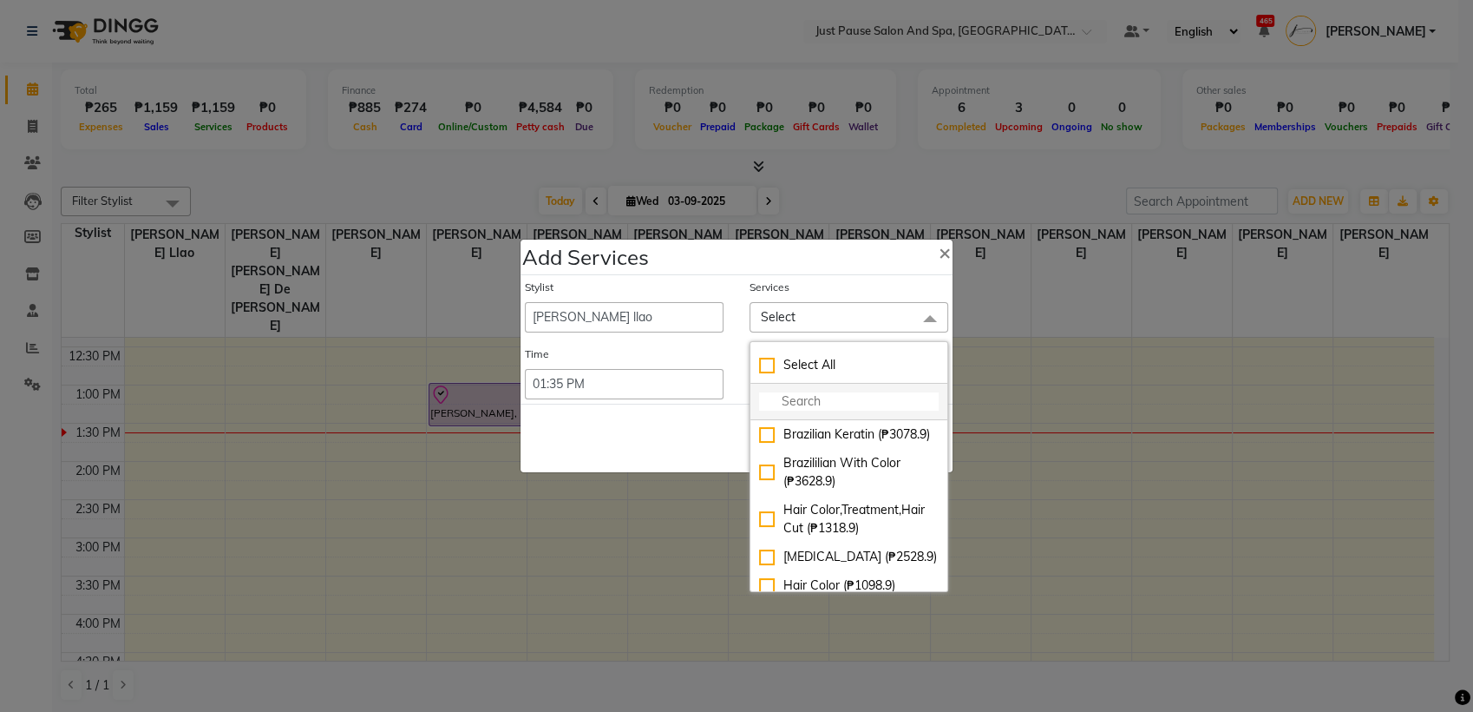
click at [877, 398] on input "multiselect-search" at bounding box center [849, 401] width 180 height 18
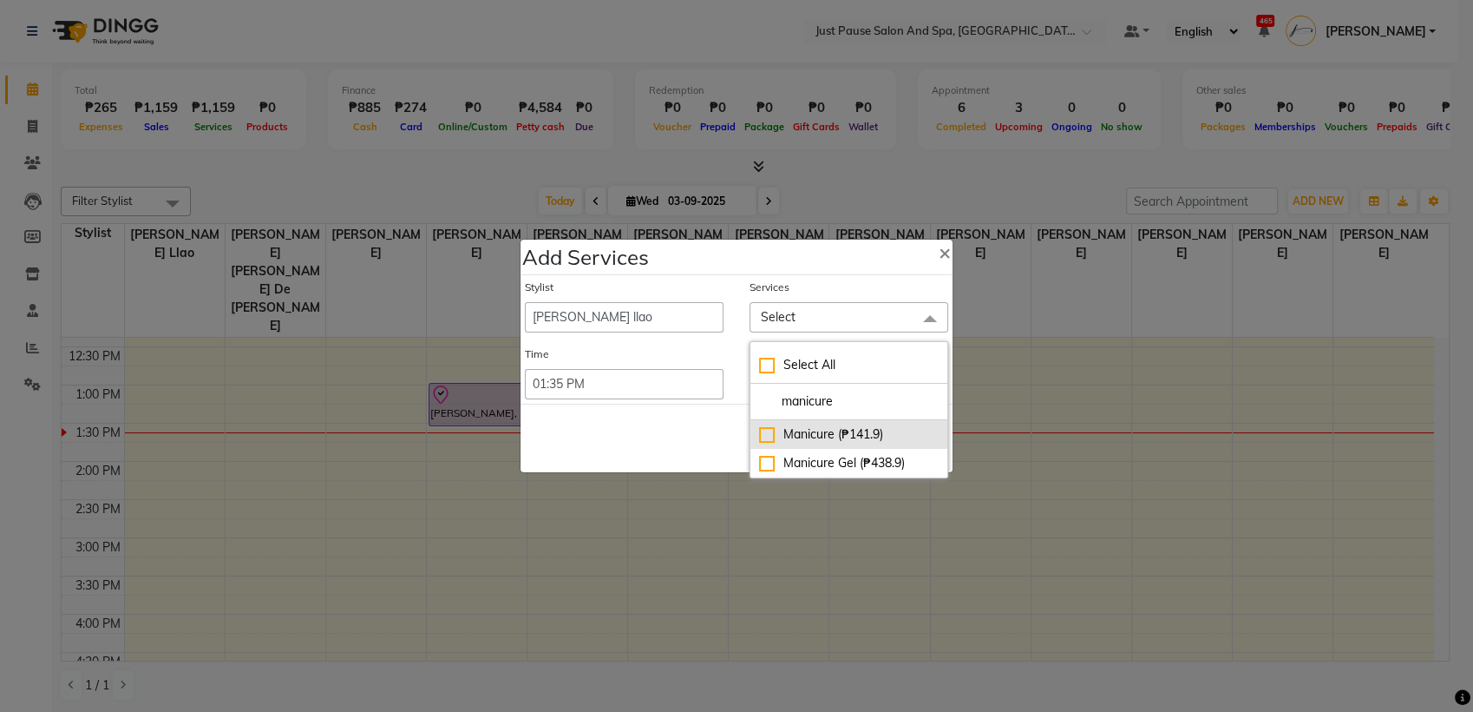
click at [762, 434] on div "Manicure (₱141.9)" at bounding box center [849, 434] width 180 height 18
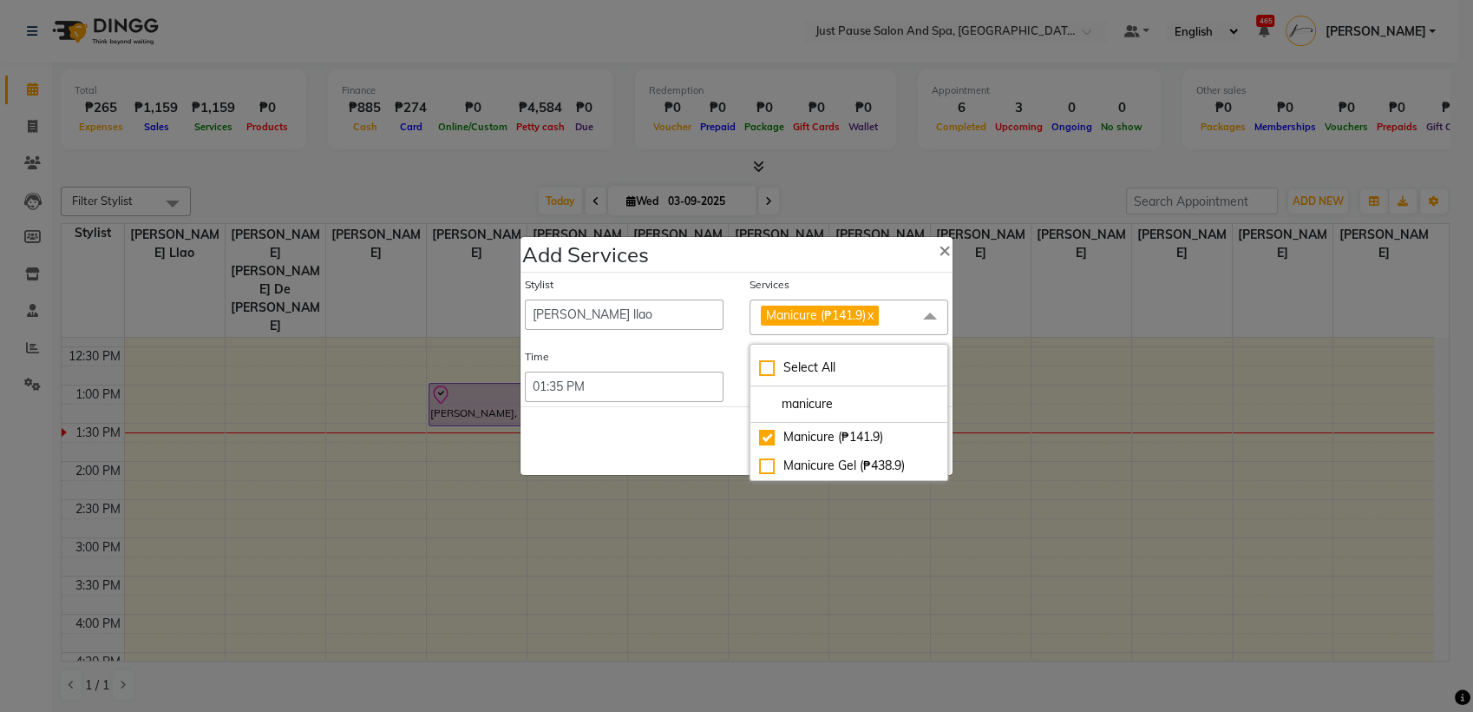
click at [666, 441] on div "Save Cancel" at bounding box center [737, 440] width 432 height 69
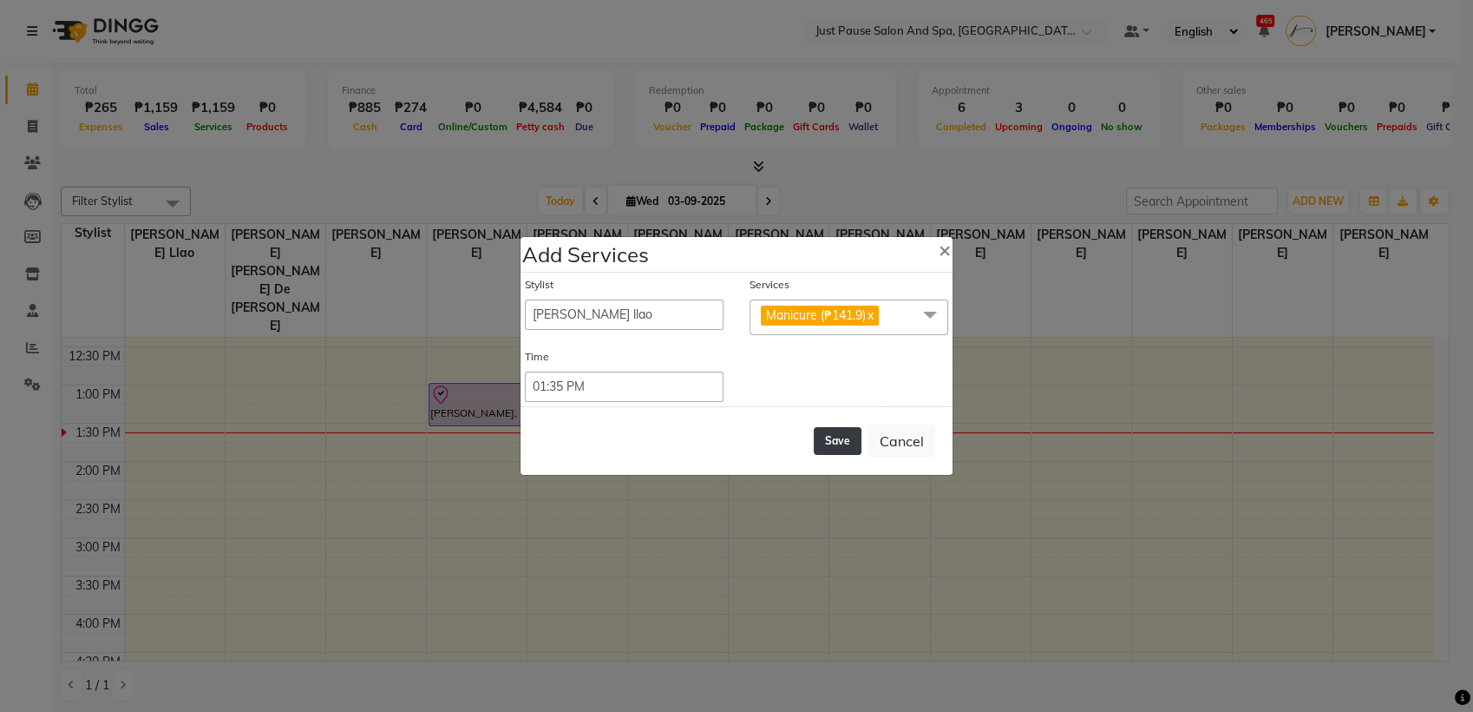
click at [830, 442] on button "Save" at bounding box center [838, 441] width 48 height 28
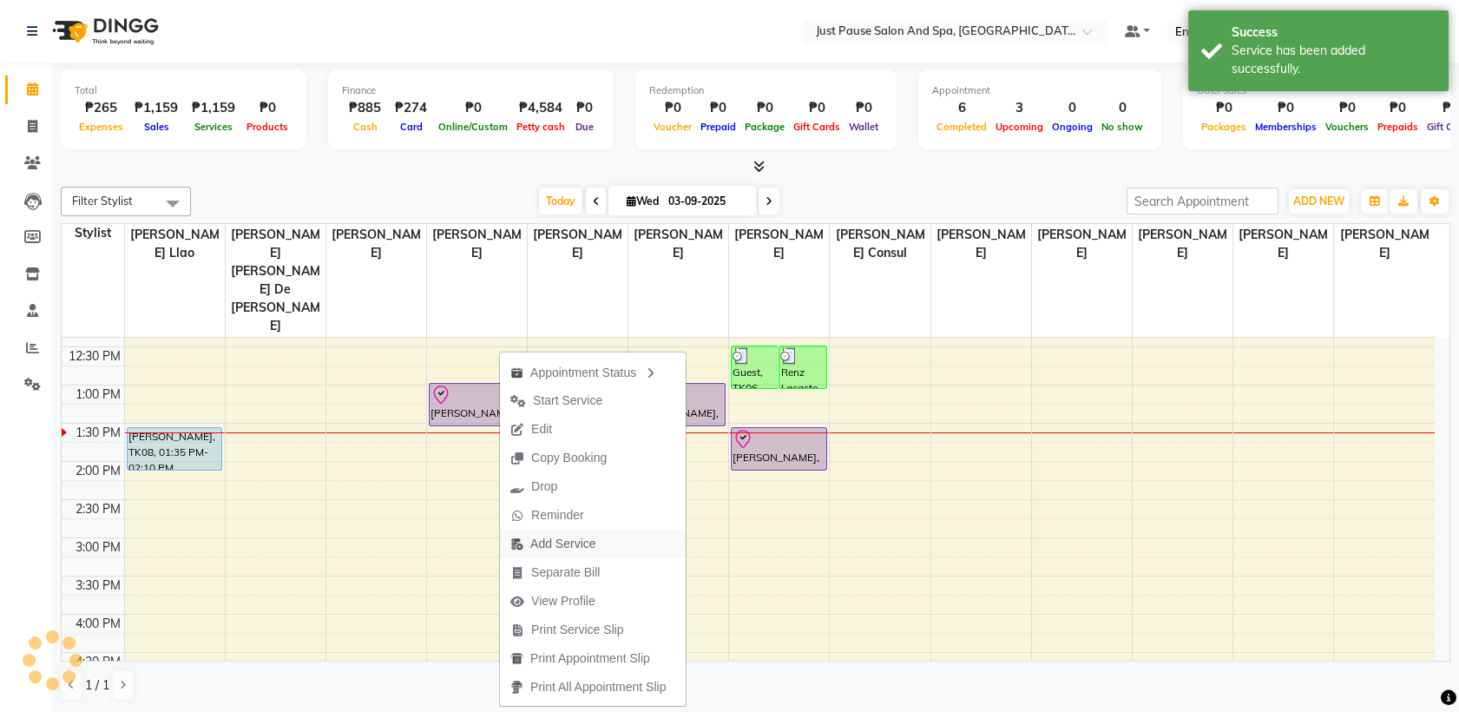
click at [554, 537] on span "Add Service" at bounding box center [562, 544] width 65 height 18
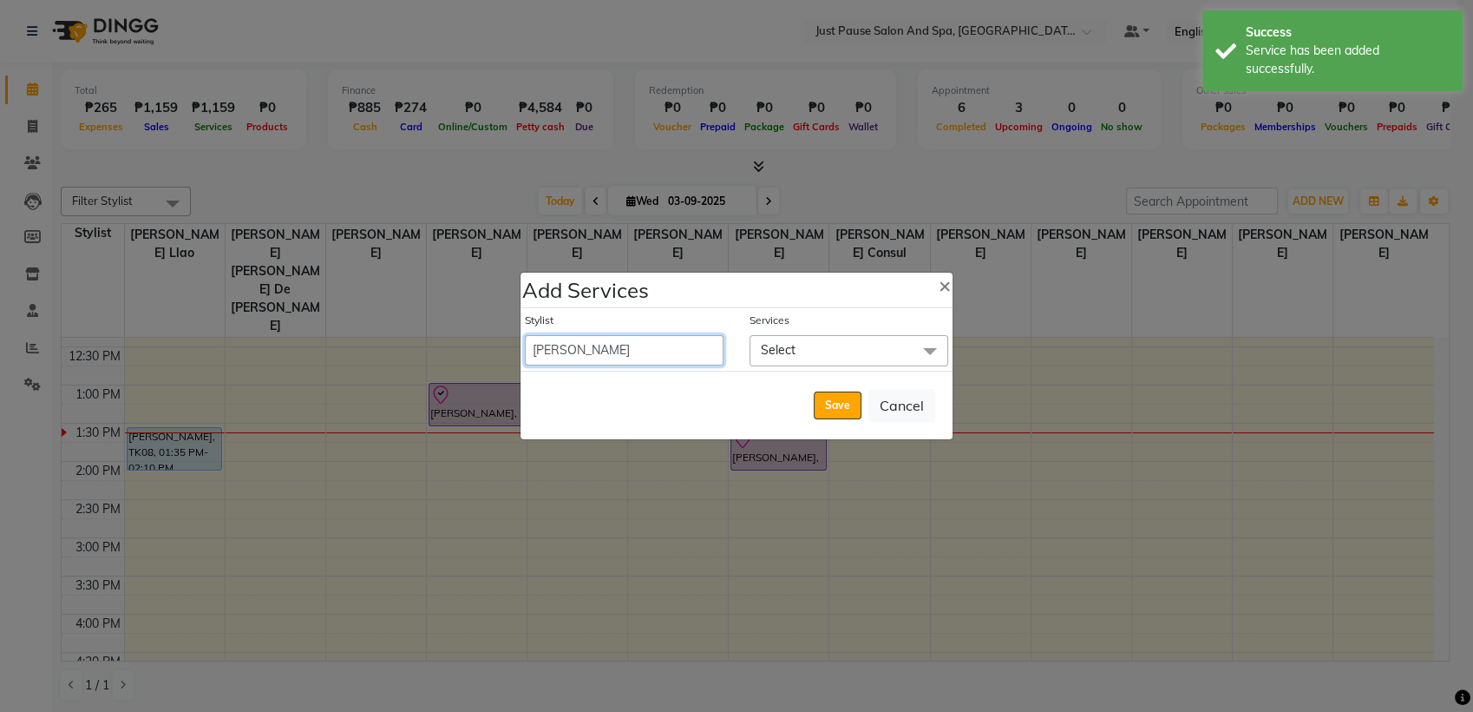
click at [698, 350] on select "[PERSON_NAME] [PERSON_NAME] [PERSON_NAME] llao [PERSON_NAME] [PERSON_NAME] [PER…" at bounding box center [624, 350] width 199 height 30
click at [525, 335] on select "[PERSON_NAME] [PERSON_NAME] [PERSON_NAME] llao [PERSON_NAME] [PERSON_NAME] [PER…" at bounding box center [624, 350] width 199 height 30
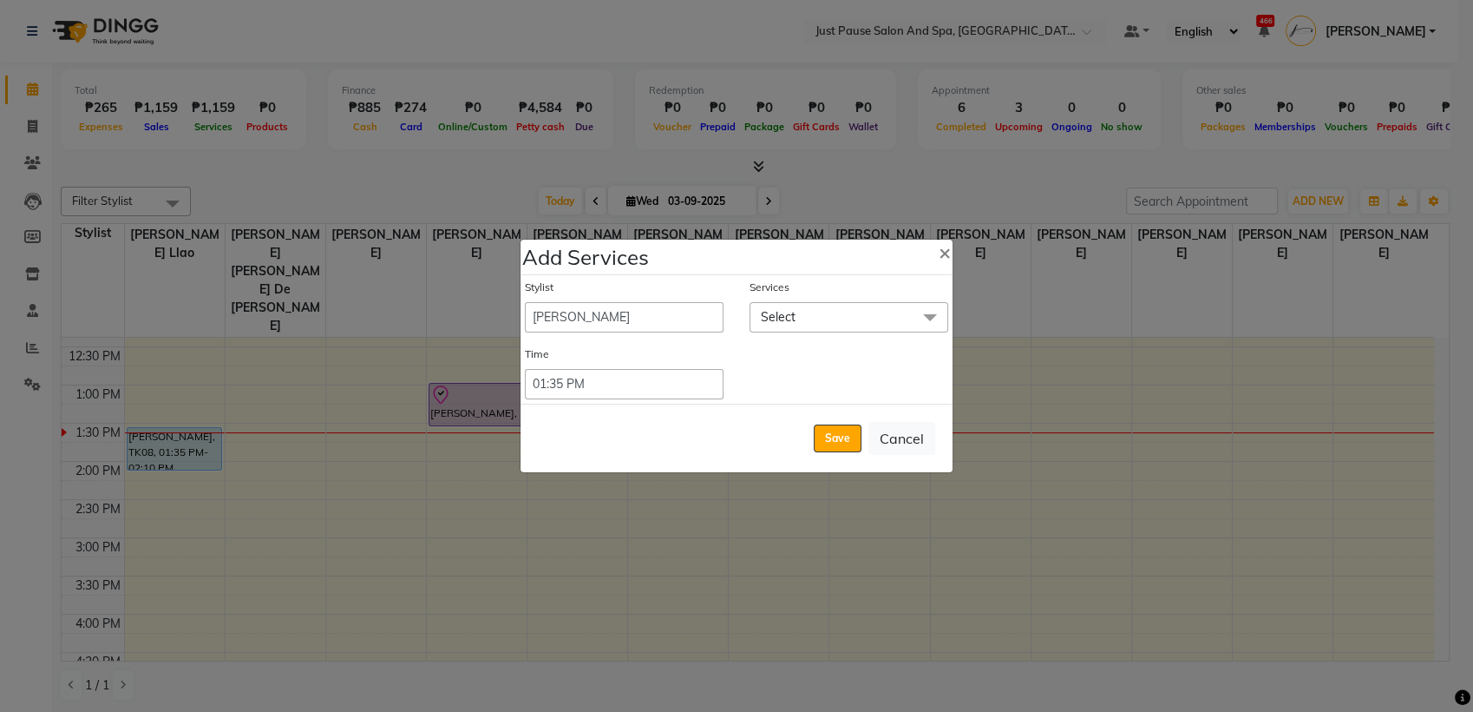
click at [920, 322] on span at bounding box center [930, 318] width 35 height 33
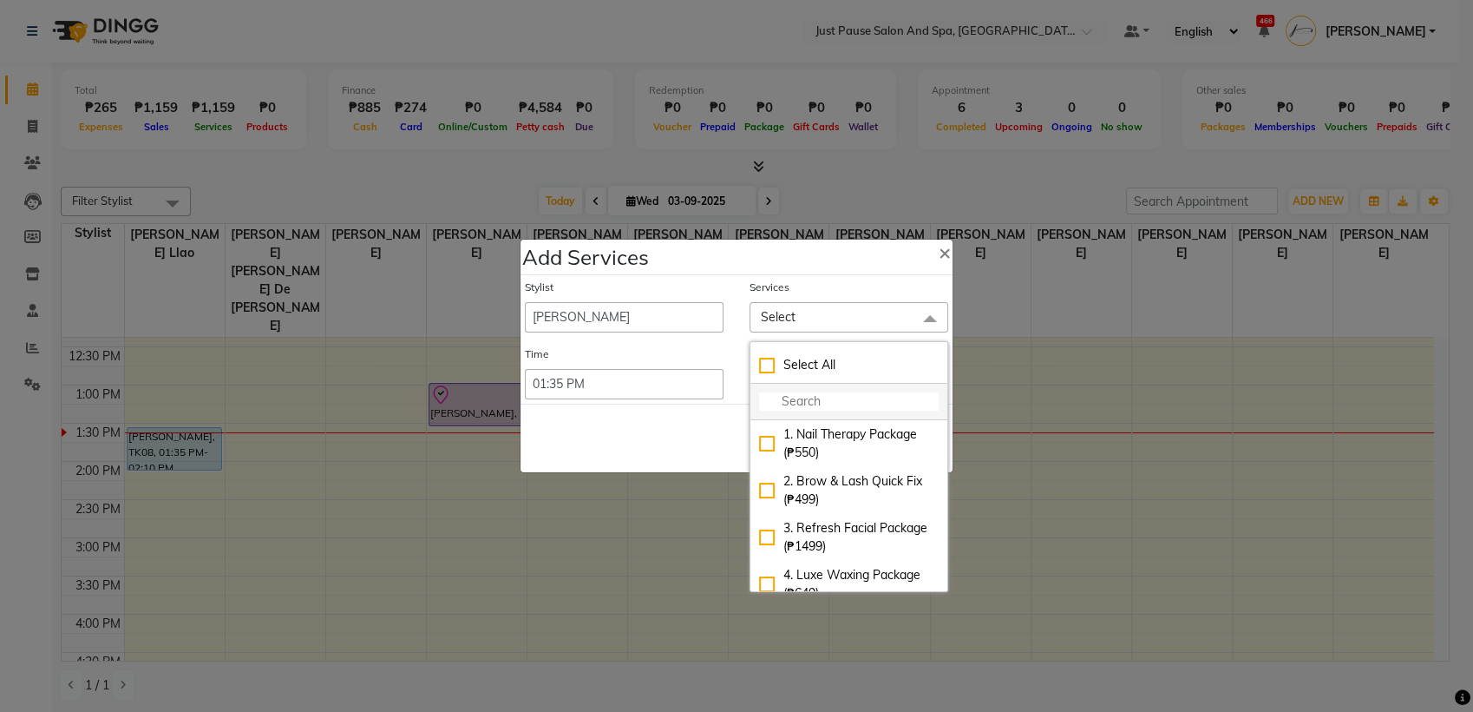
click at [847, 403] on input "multiselect-search" at bounding box center [849, 401] width 180 height 18
drag, startPoint x: 941, startPoint y: 467, endPoint x: 934, endPoint y: 476, distance: 11.1
click at [934, 476] on div "Select All pedicure Upgrade to Pedicure Gel (₱200) Promo Pedicure (normal polis…" at bounding box center [849, 466] width 199 height 251
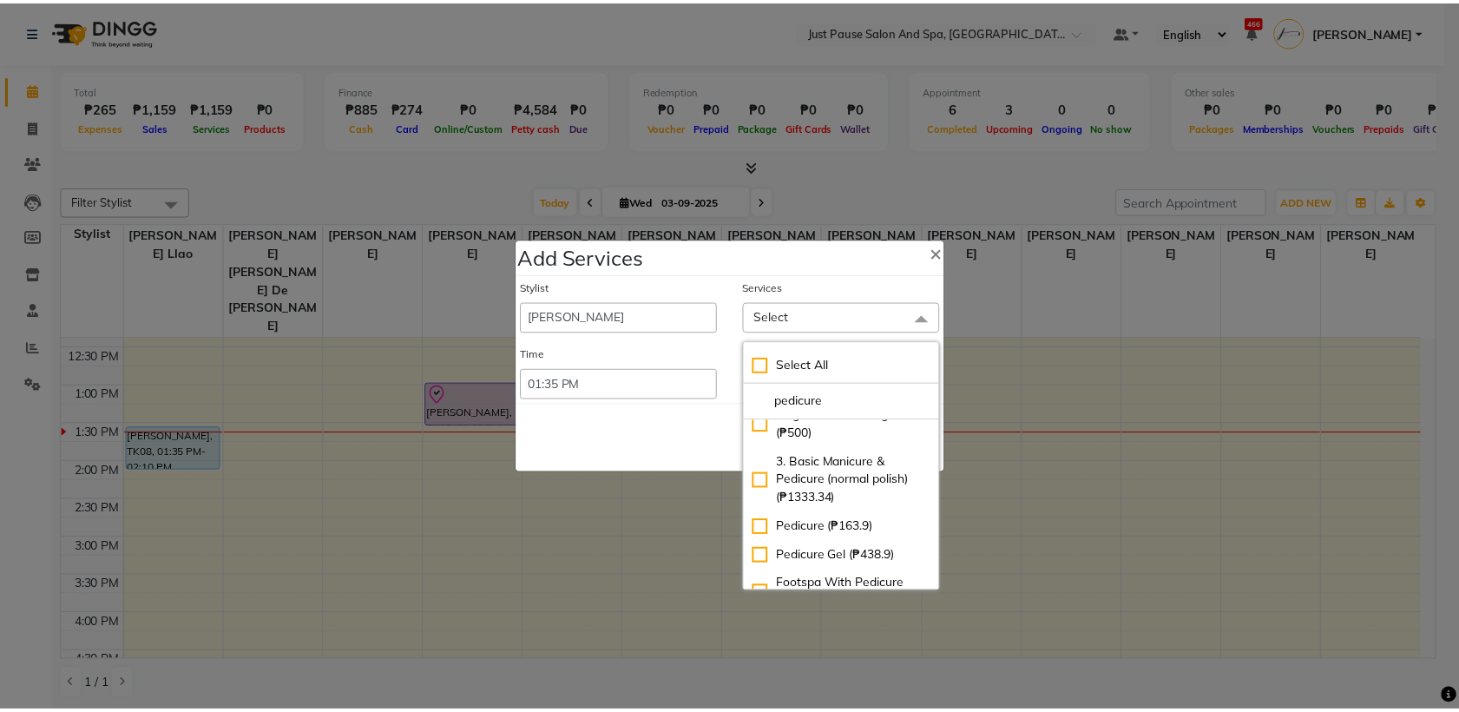
scroll to position [127, 0]
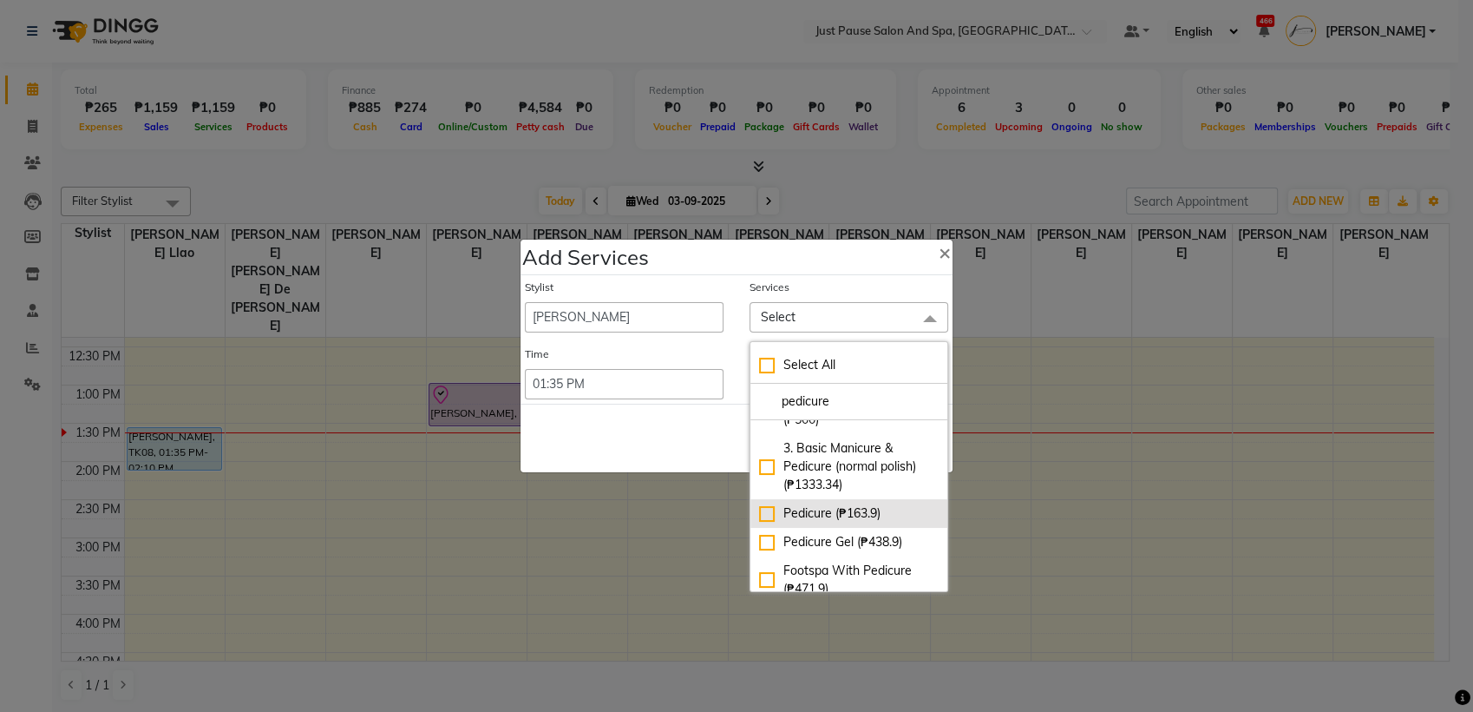
click at [759, 516] on div "Pedicure (₱163.9)" at bounding box center [849, 513] width 180 height 18
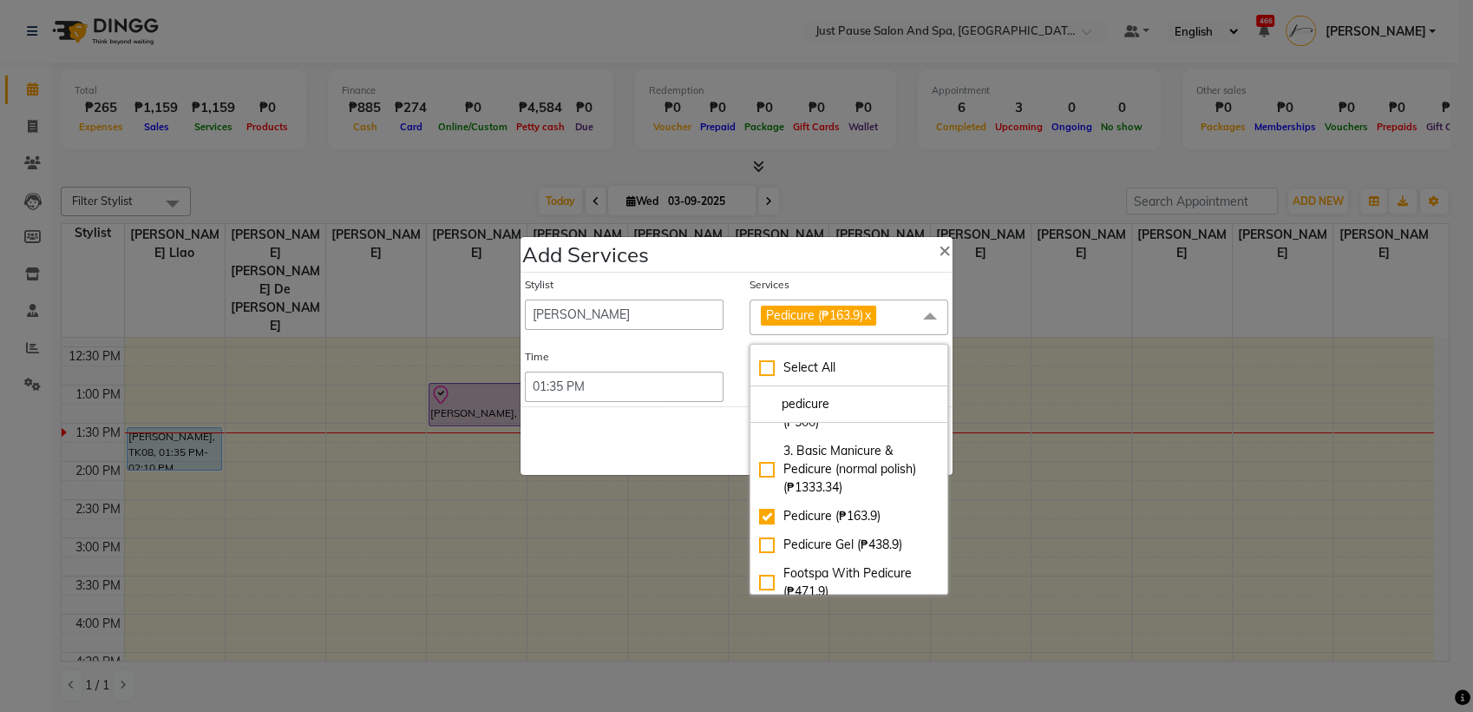
click at [667, 447] on div "Save Cancel" at bounding box center [737, 440] width 432 height 69
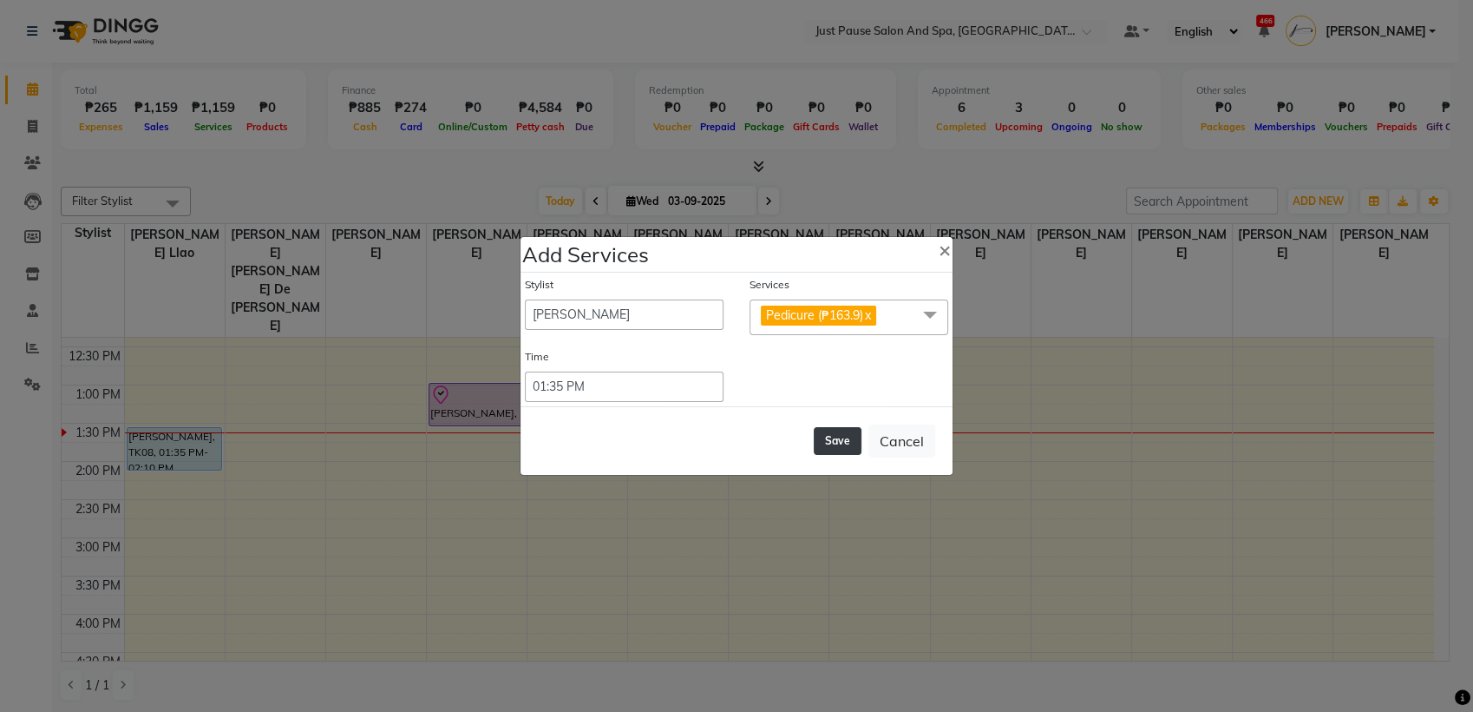
click at [835, 435] on button "Save" at bounding box center [838, 441] width 48 height 28
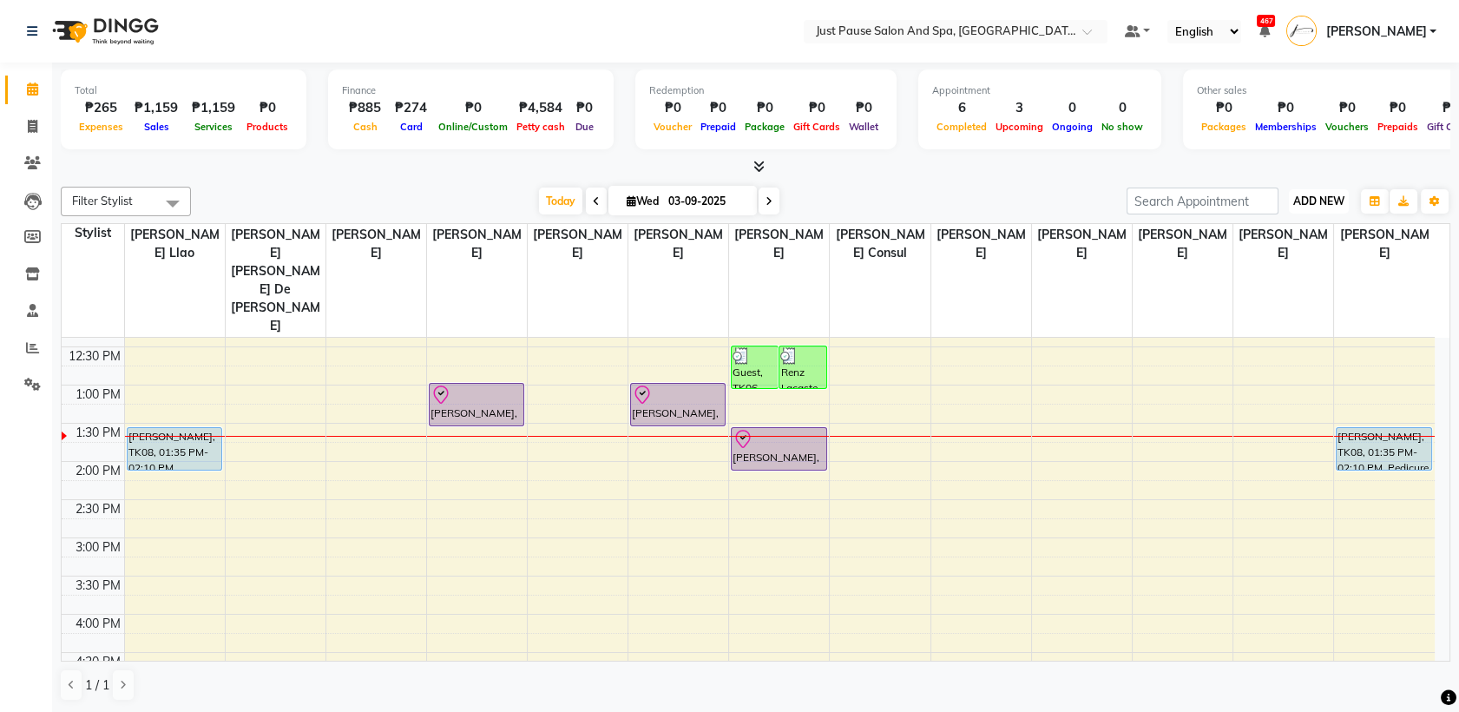
click at [1315, 205] on span "ADD NEW" at bounding box center [1318, 200] width 51 height 13
click at [1257, 281] on link "Add Expense" at bounding box center [1279, 279] width 137 height 23
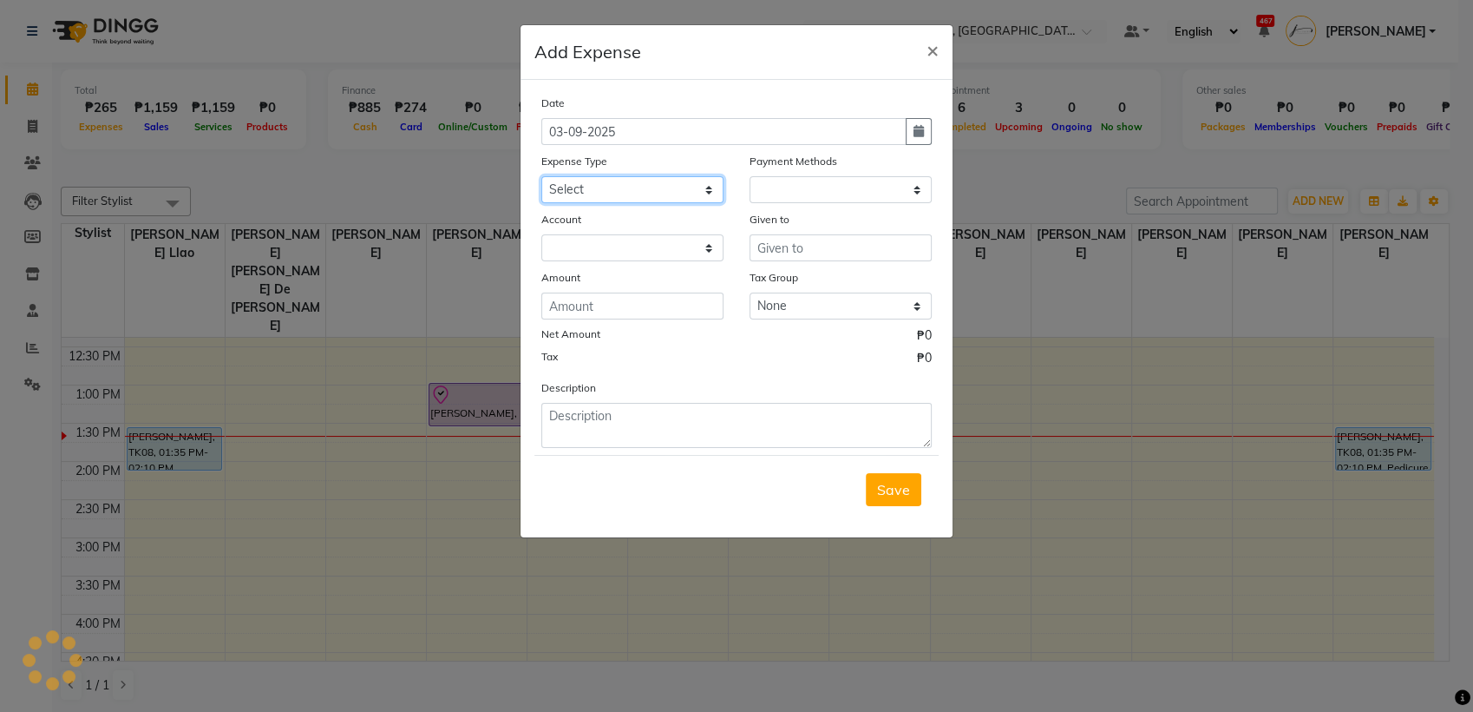
click at [710, 191] on select "Select Advance Salary Bank charges Car maintenance Cash transfer to bank Cash t…" at bounding box center [632, 189] width 182 height 27
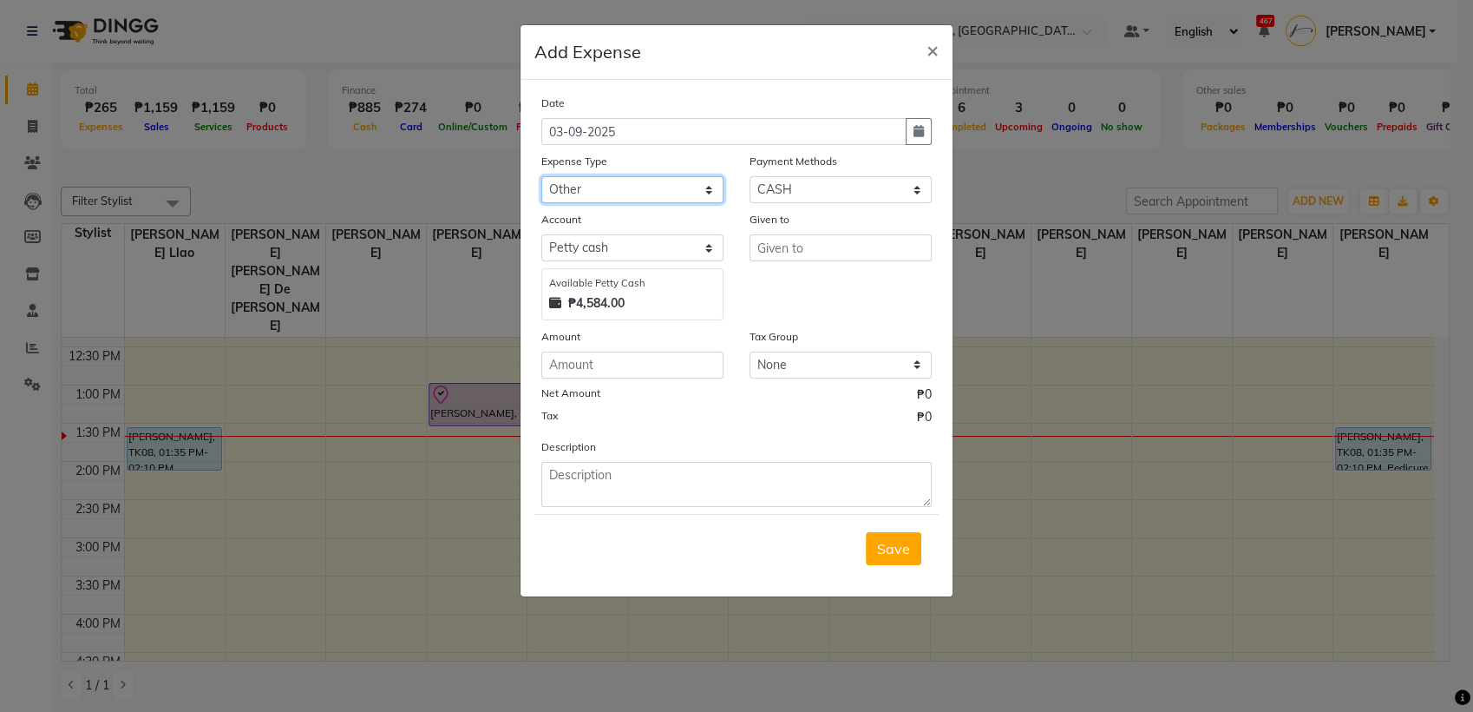
click at [541, 176] on select "Select Advance Salary Bank charges Car maintenance Cash transfer to bank Cash t…" at bounding box center [632, 189] width 182 height 27
click at [649, 366] on input "number" at bounding box center [632, 364] width 182 height 27
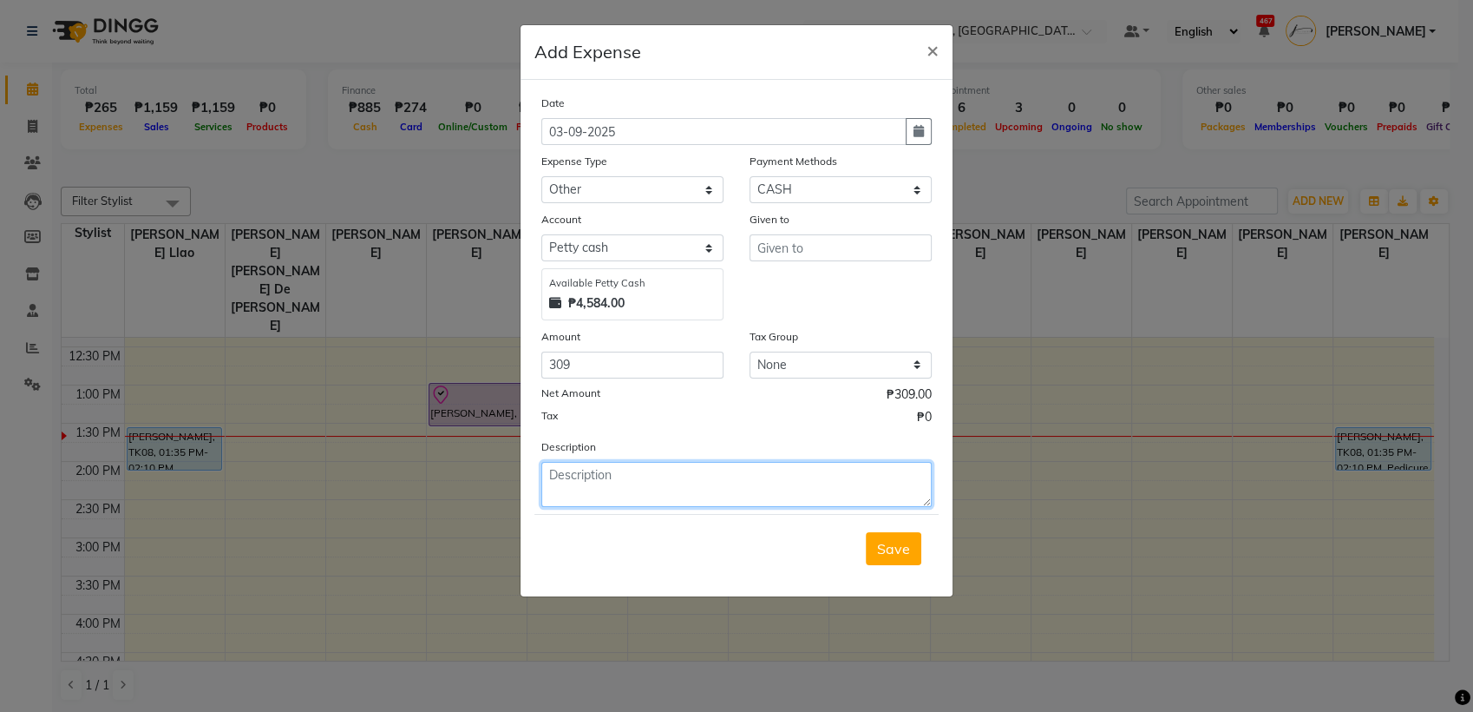
click at [627, 489] on textarea at bounding box center [736, 484] width 390 height 45
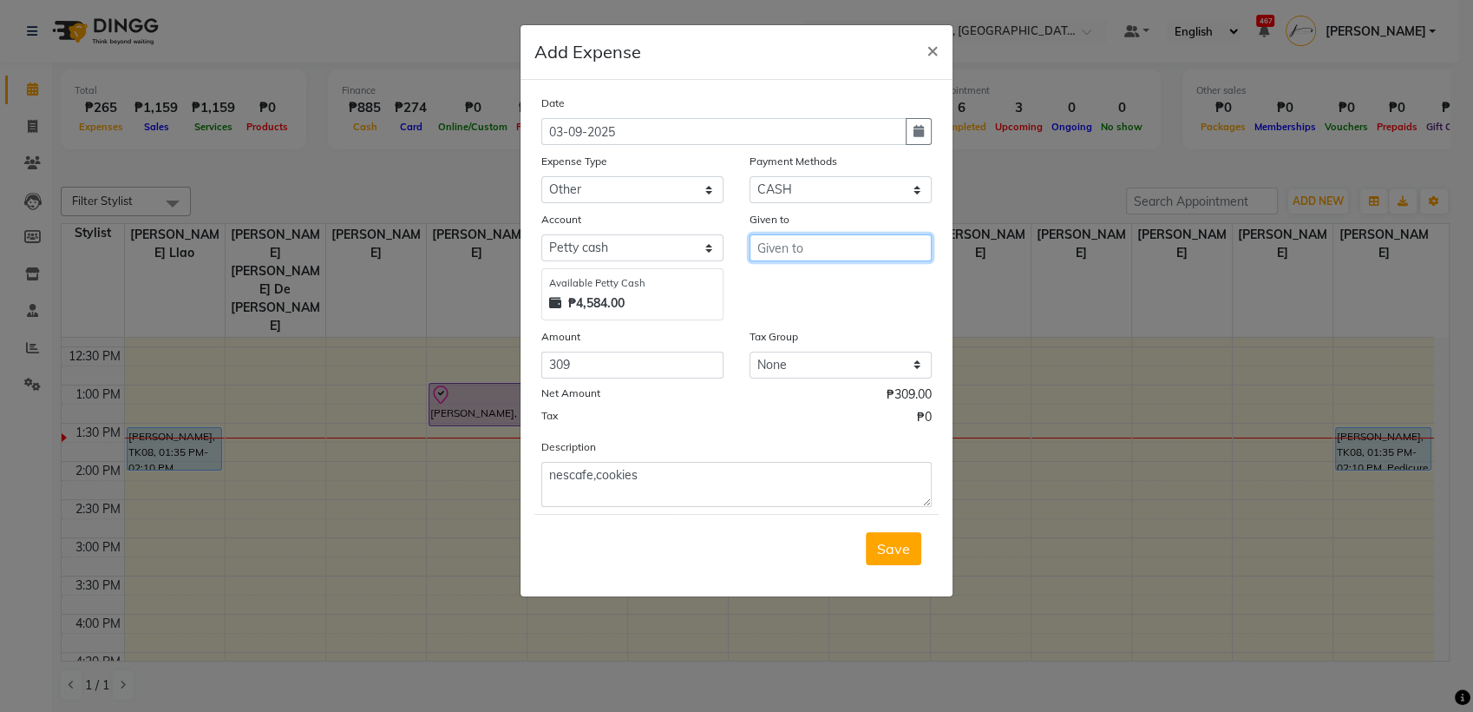
click at [889, 253] on input "text" at bounding box center [841, 247] width 182 height 27
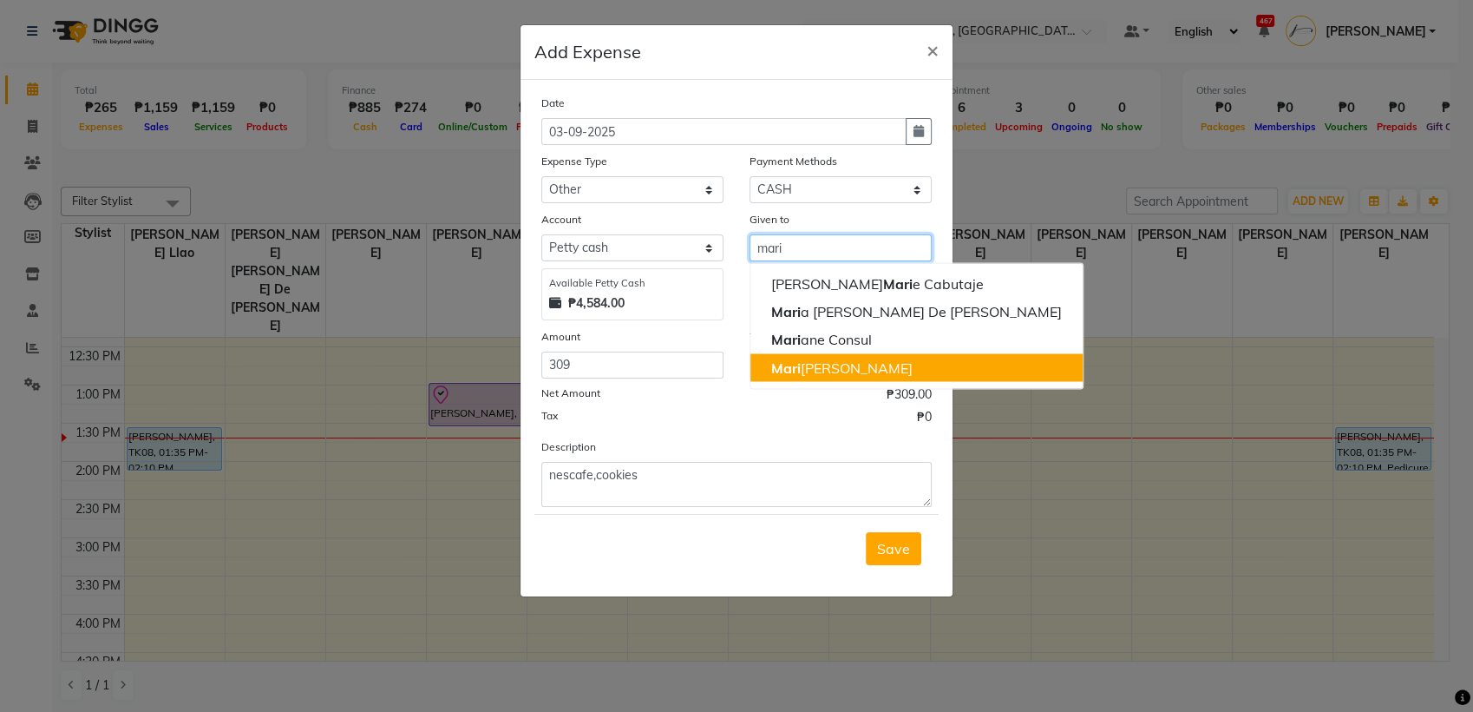
click at [864, 366] on ngb-highlight "[PERSON_NAME] [PERSON_NAME]" at bounding box center [841, 366] width 141 height 17
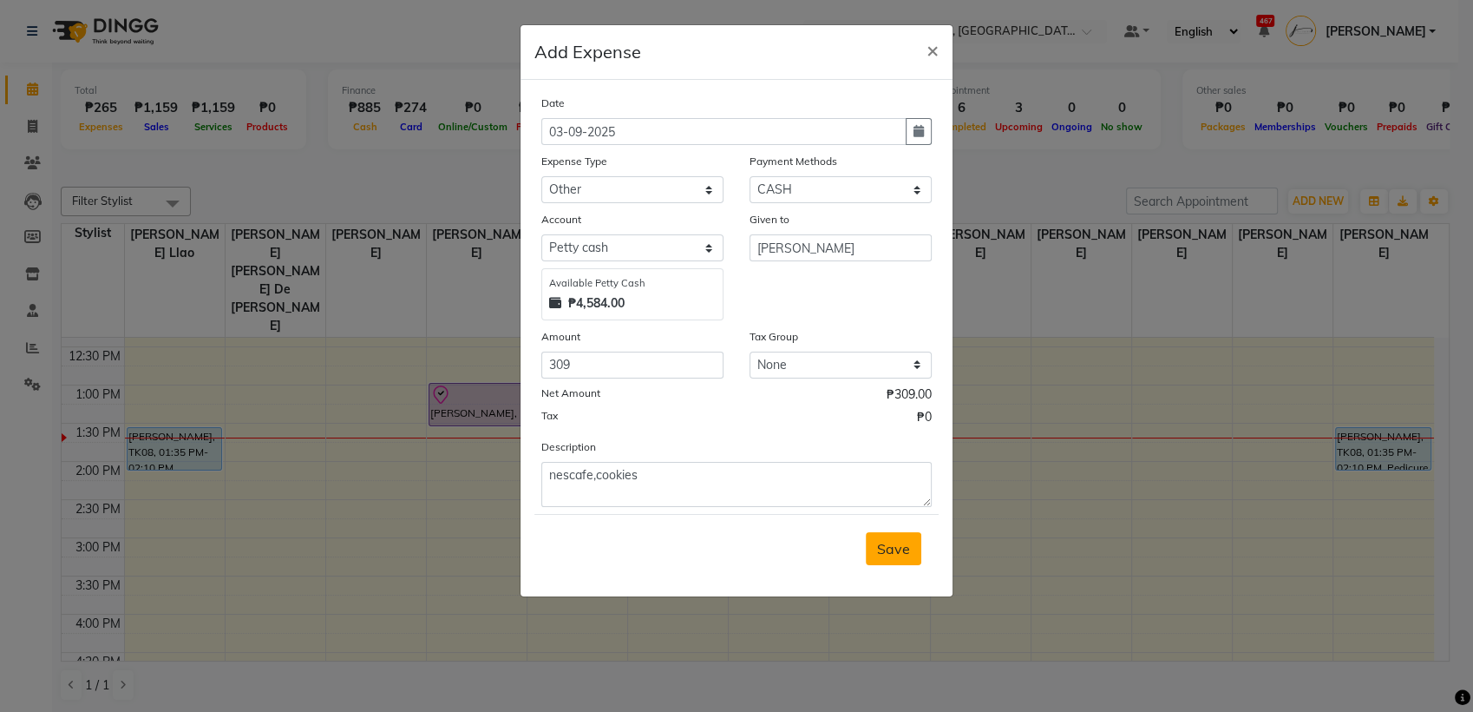
click at [891, 532] on button "Save" at bounding box center [894, 548] width 56 height 33
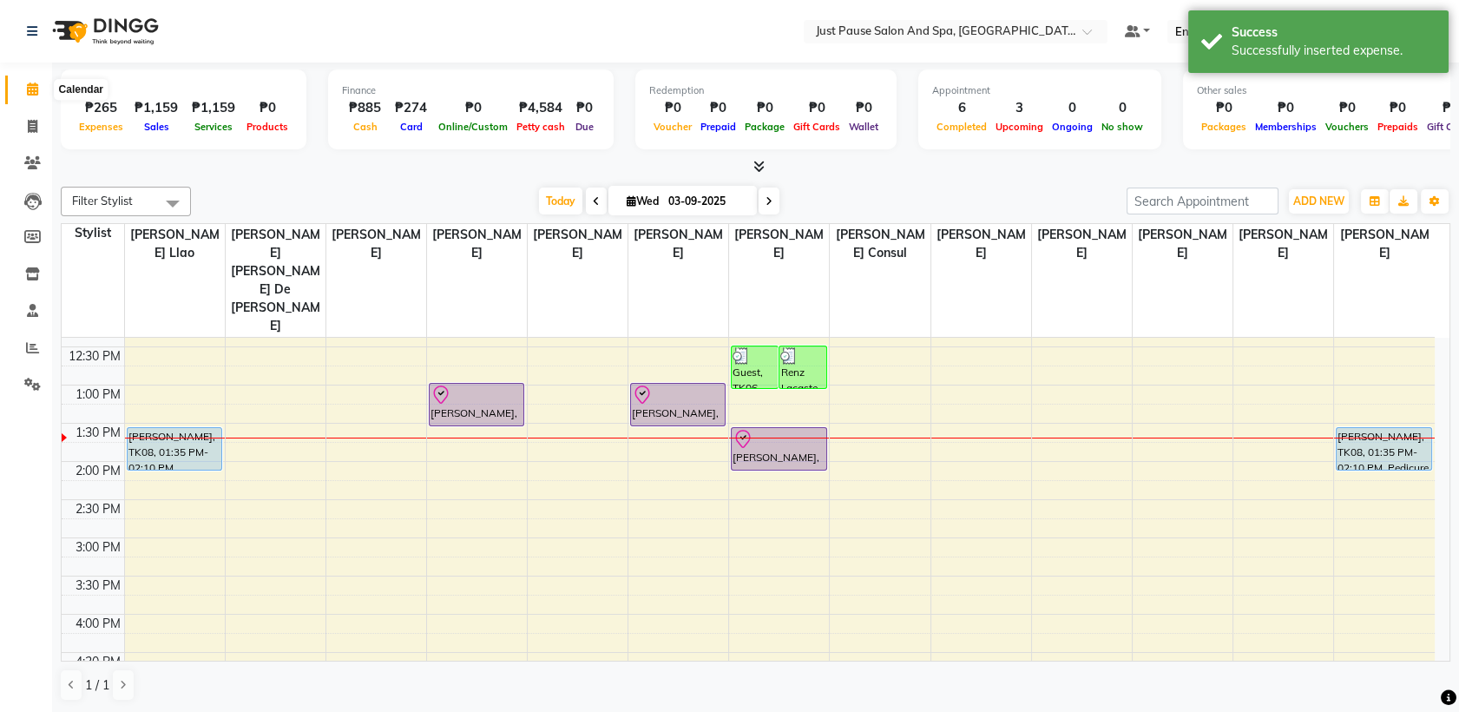
click at [24, 99] on span at bounding box center [32, 90] width 30 height 20
click at [29, 94] on icon at bounding box center [32, 88] width 11 height 13
click at [31, 128] on icon at bounding box center [33, 126] width 10 height 13
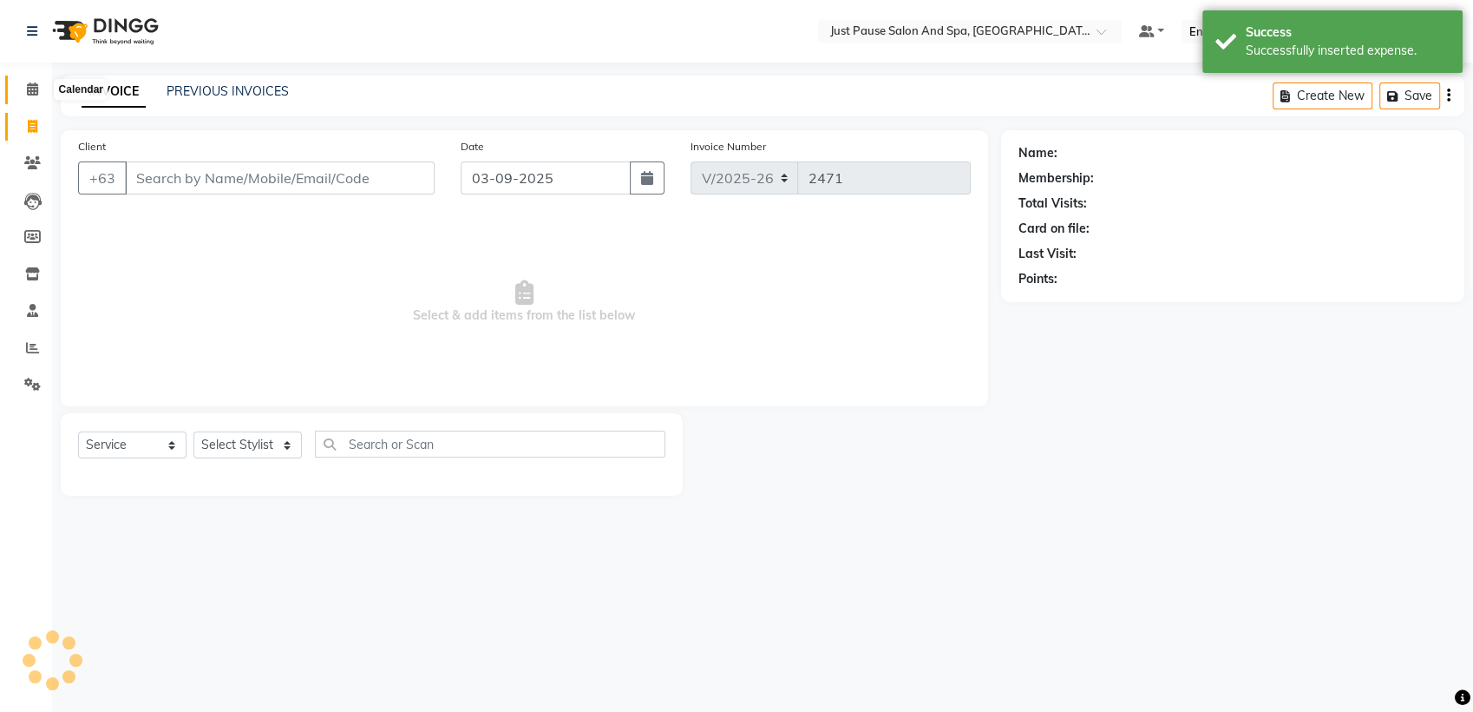
click at [32, 89] on icon at bounding box center [32, 88] width 11 height 13
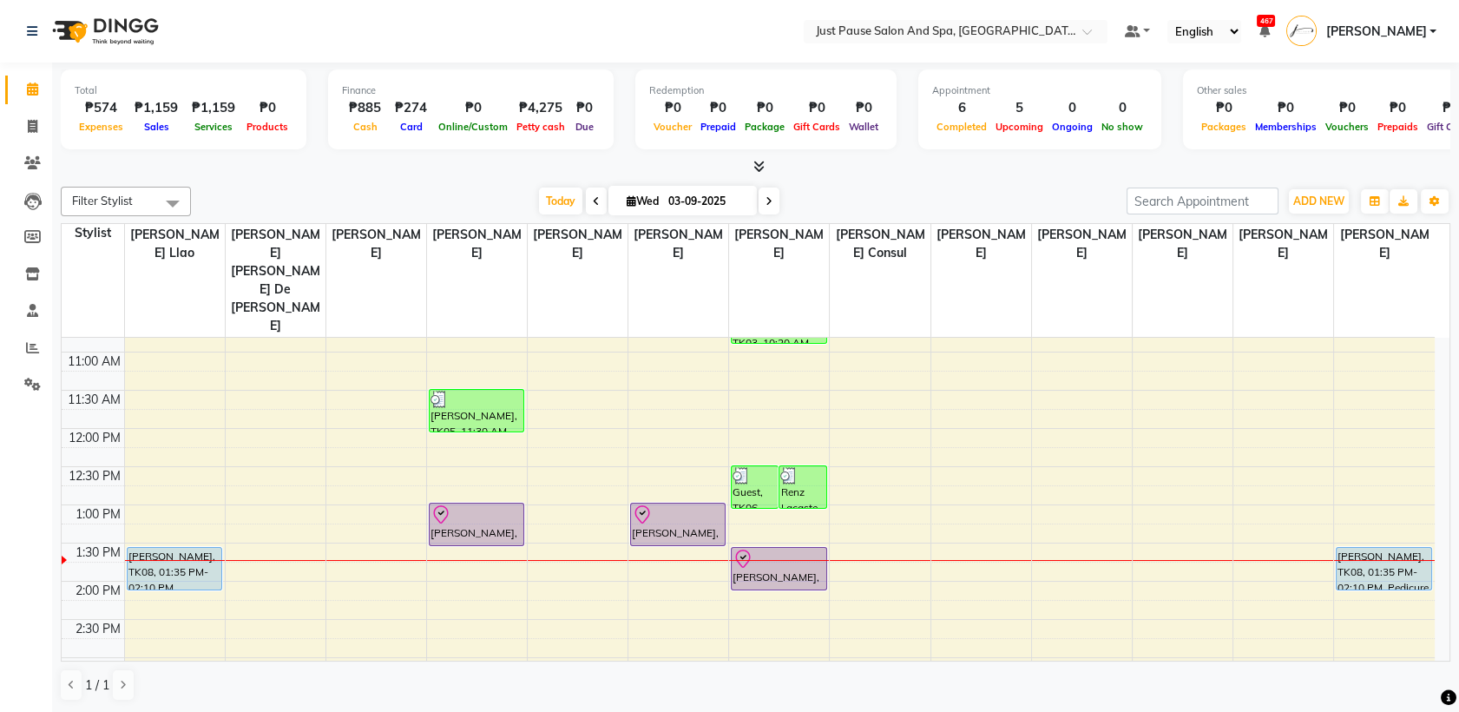
scroll to position [206, 0]
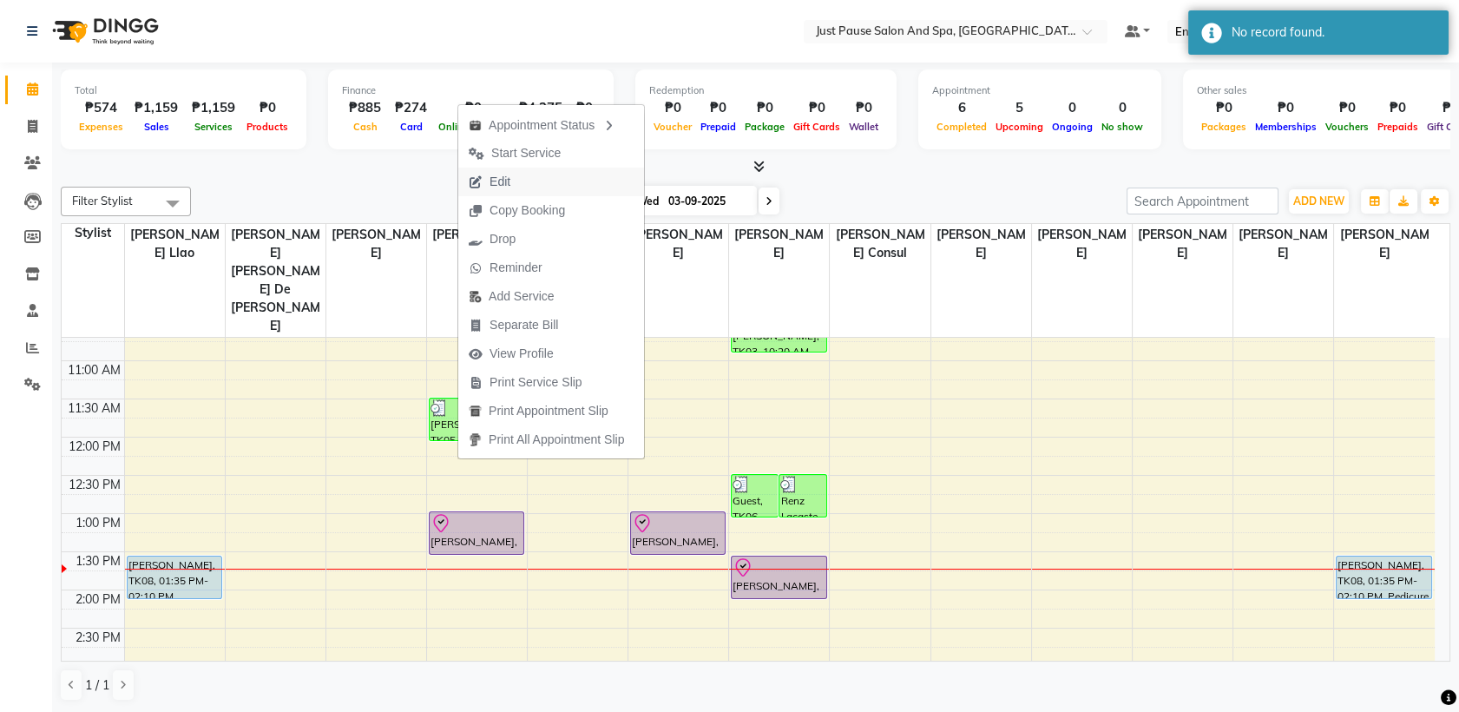
click at [521, 177] on button "Edit" at bounding box center [551, 181] width 186 height 29
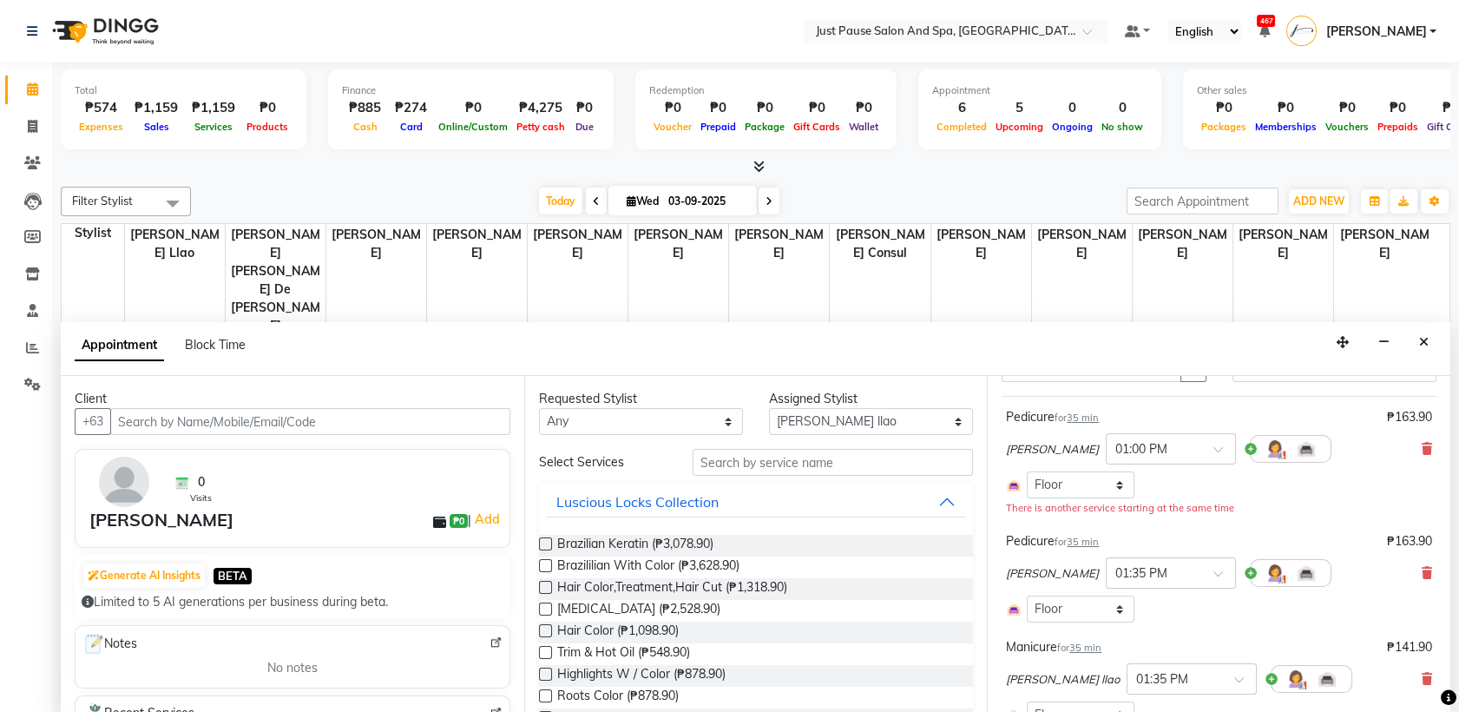
scroll to position [112, 0]
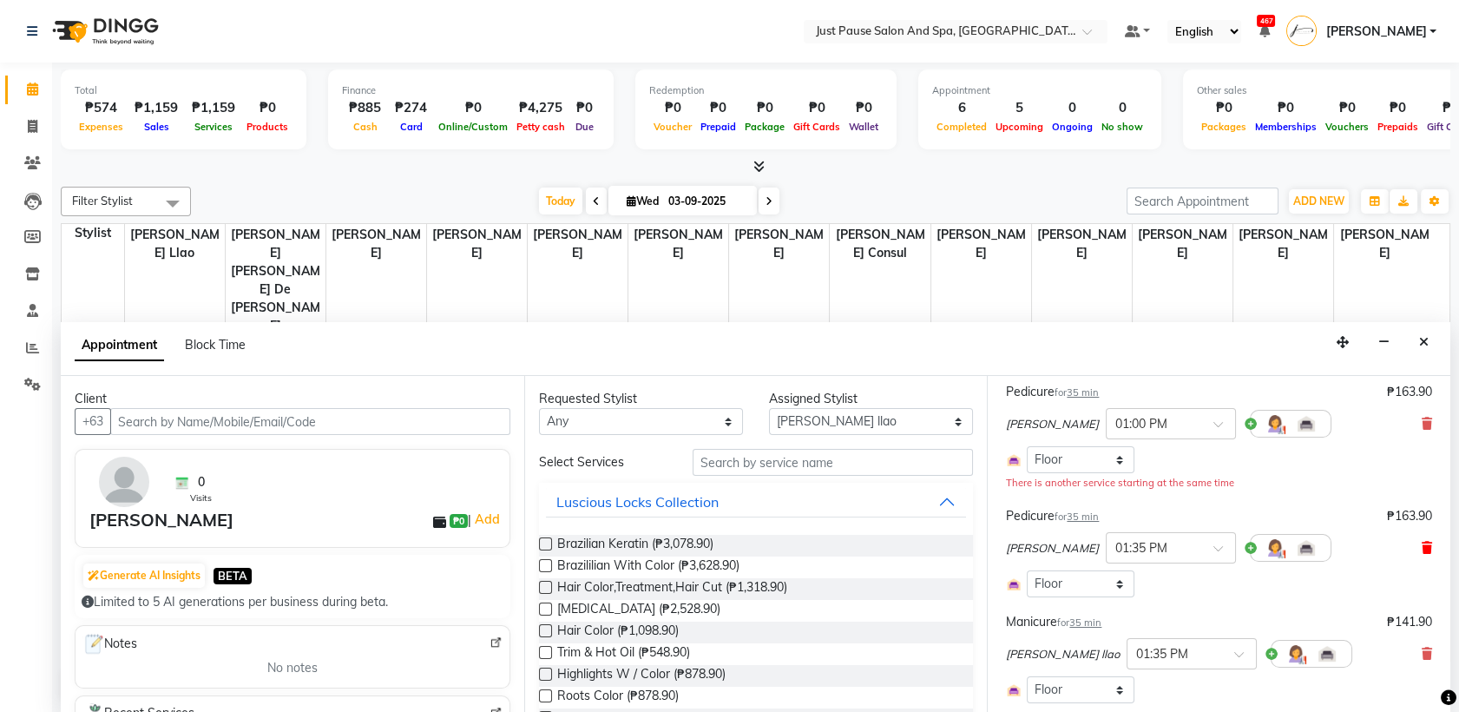
click at [1421, 545] on icon at bounding box center [1426, 547] width 10 height 12
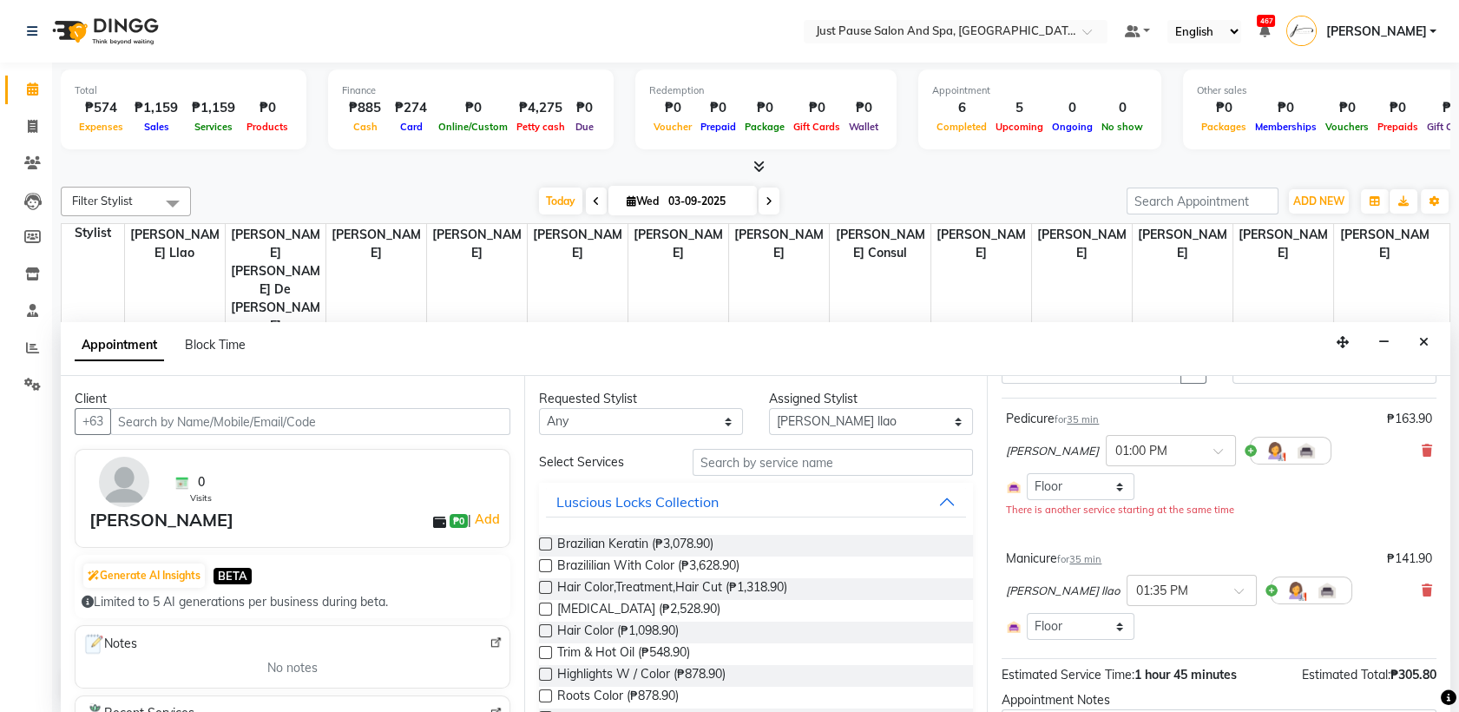
scroll to position [219, 0]
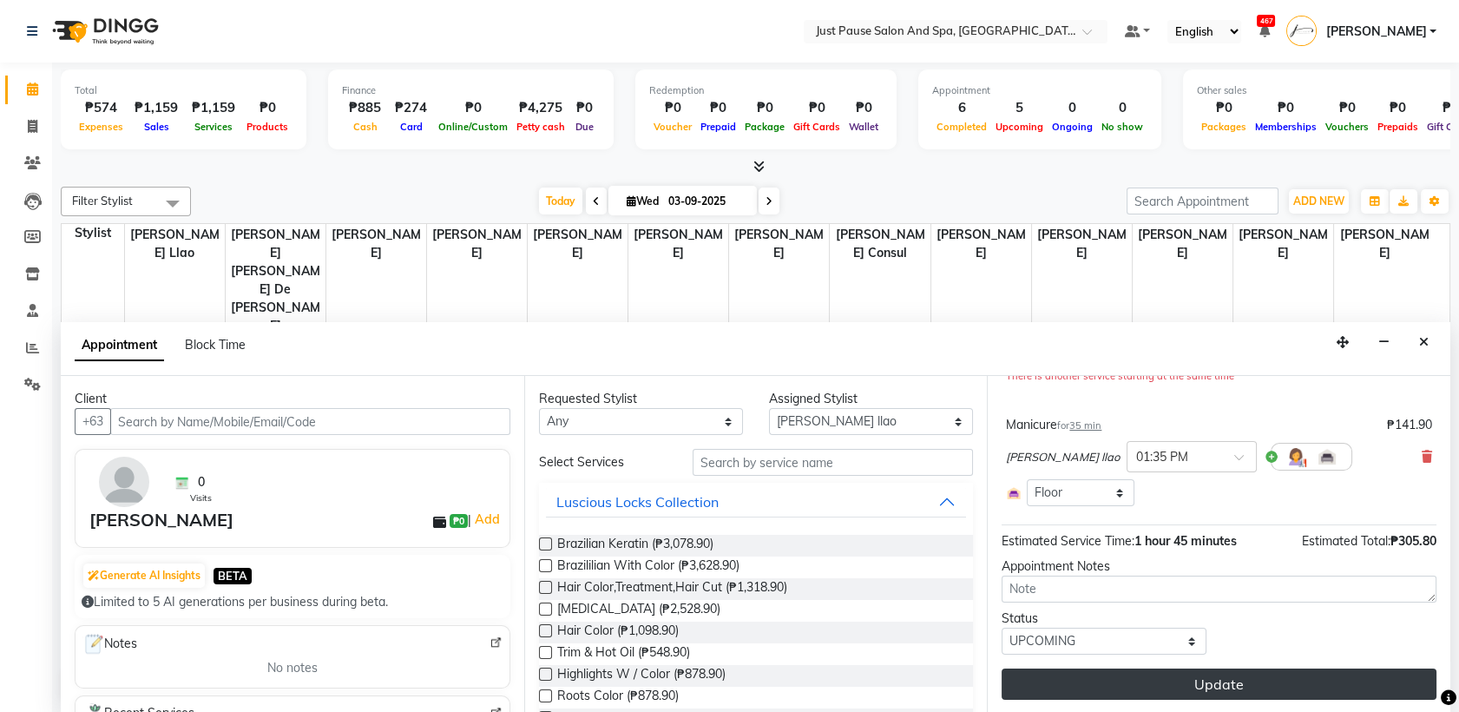
click at [1233, 682] on button "Update" at bounding box center [1218, 683] width 435 height 31
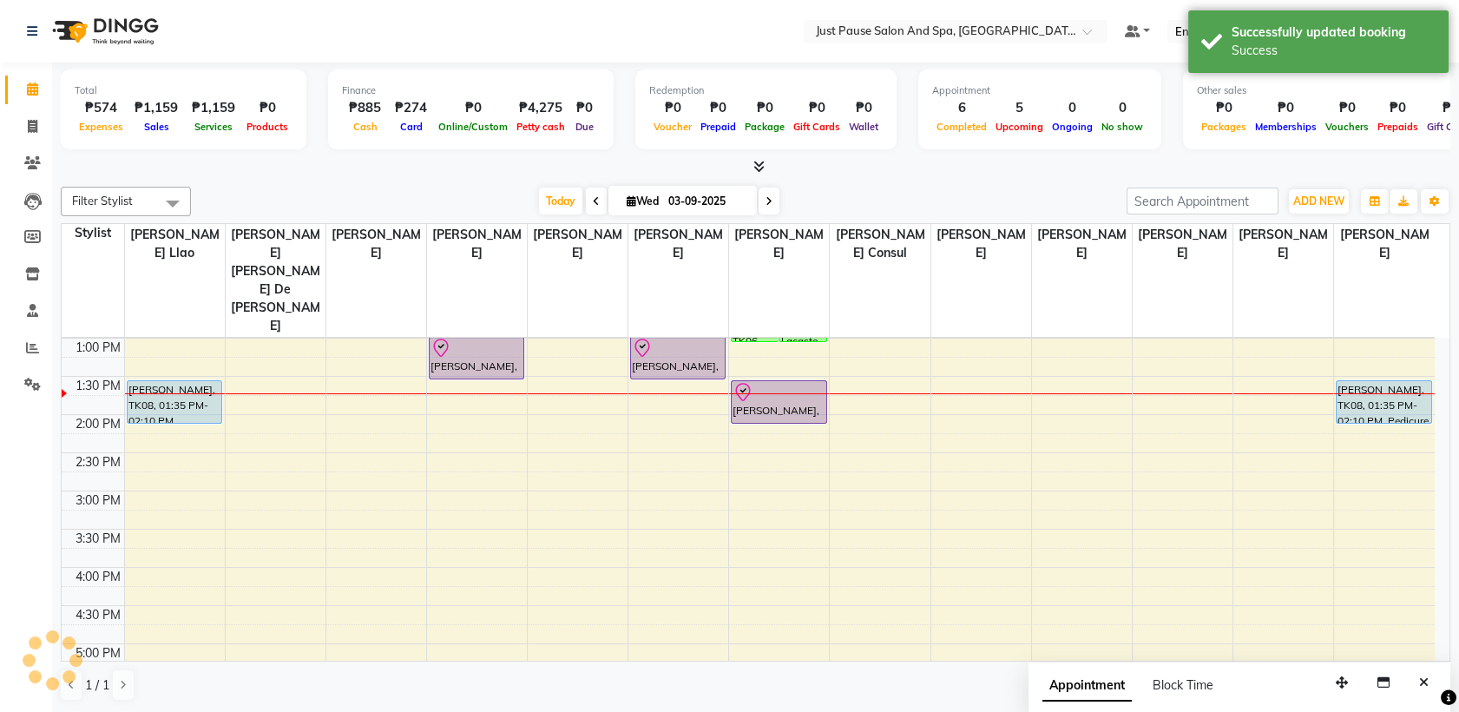
scroll to position [0, 0]
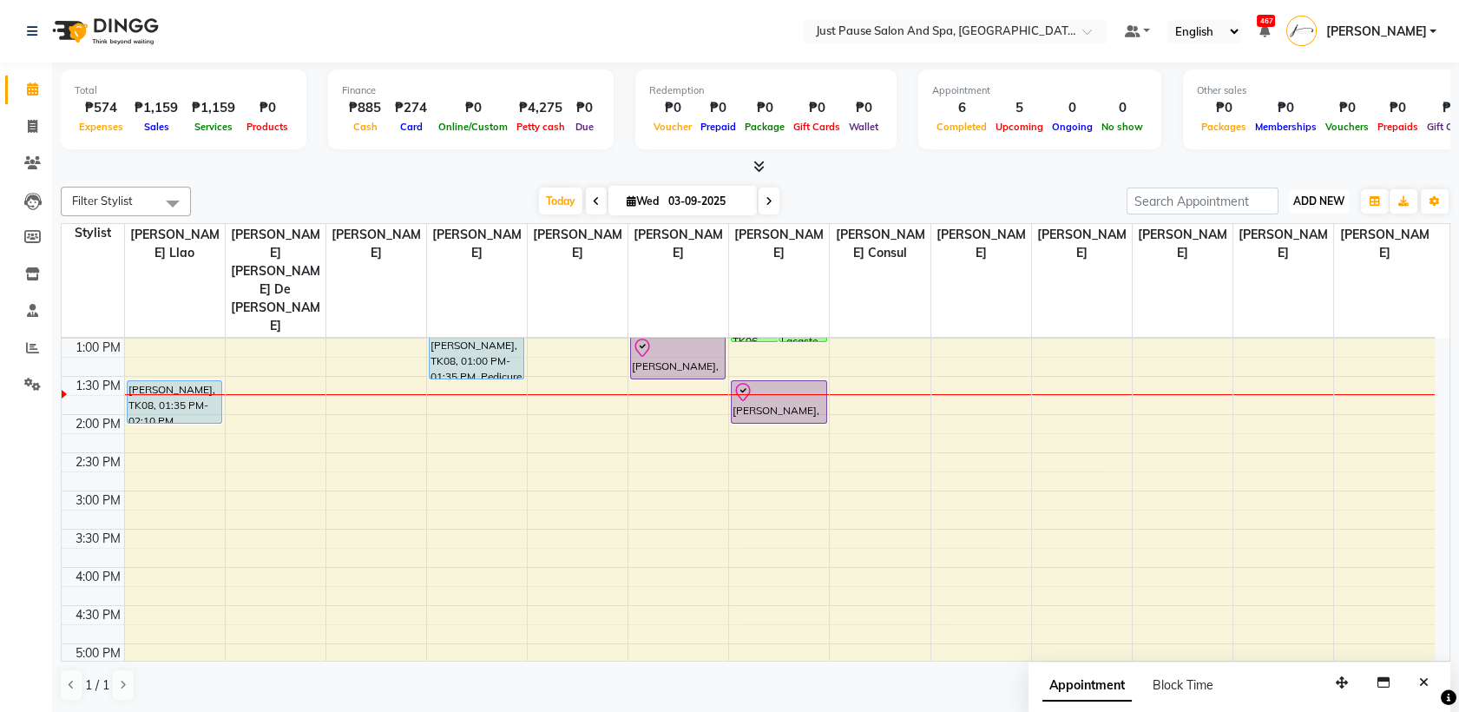
click at [1328, 203] on span "ADD NEW" at bounding box center [1318, 200] width 51 height 13
click at [1276, 233] on button "Add Appointment" at bounding box center [1279, 234] width 137 height 23
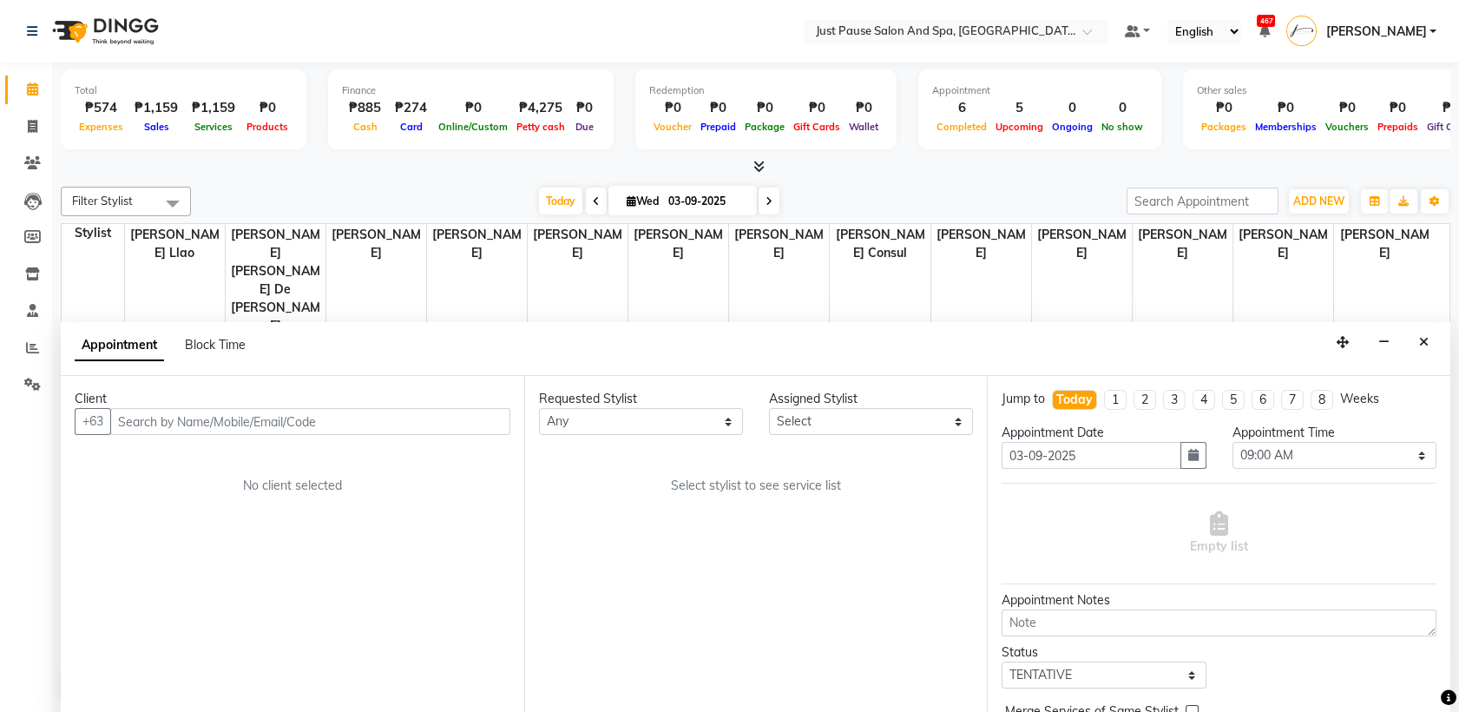
click at [365, 423] on input "text" at bounding box center [310, 421] width 400 height 27
click at [466, 423] on span "Add Client" at bounding box center [474, 421] width 58 height 16
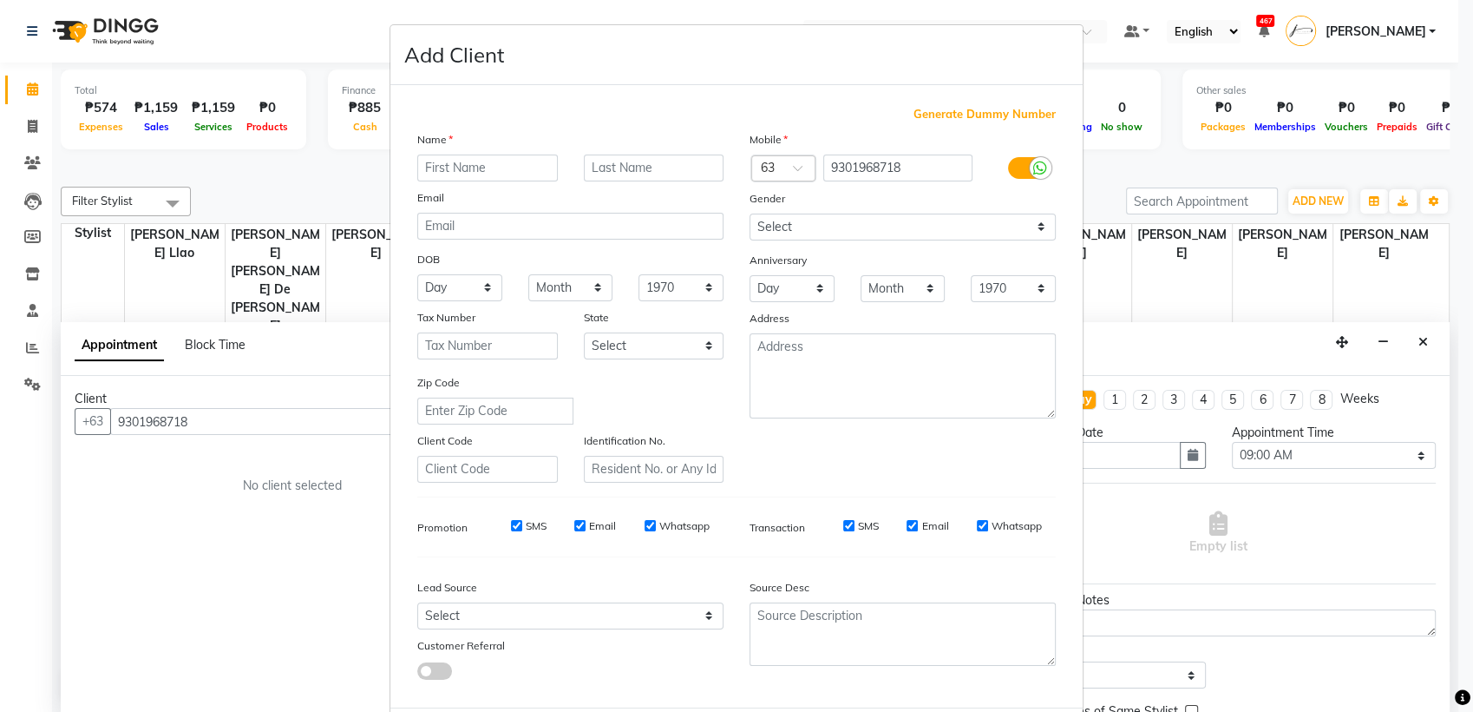
click at [312, 420] on ngb-modal-window "Add Client Generate Dummy Number Name Email DOB Day 01 02 03 04 05 06 07 08 09 …" at bounding box center [736, 356] width 1473 height 712
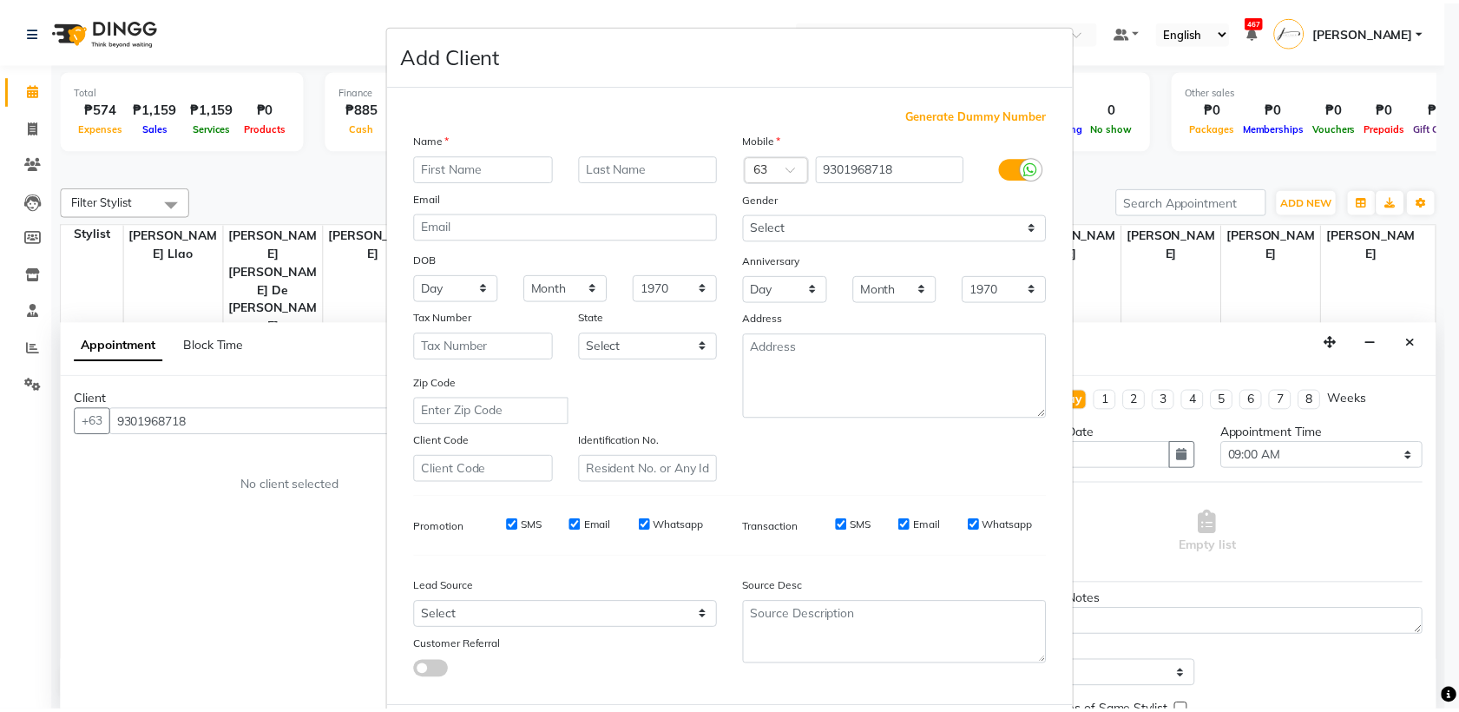
scroll to position [85, 0]
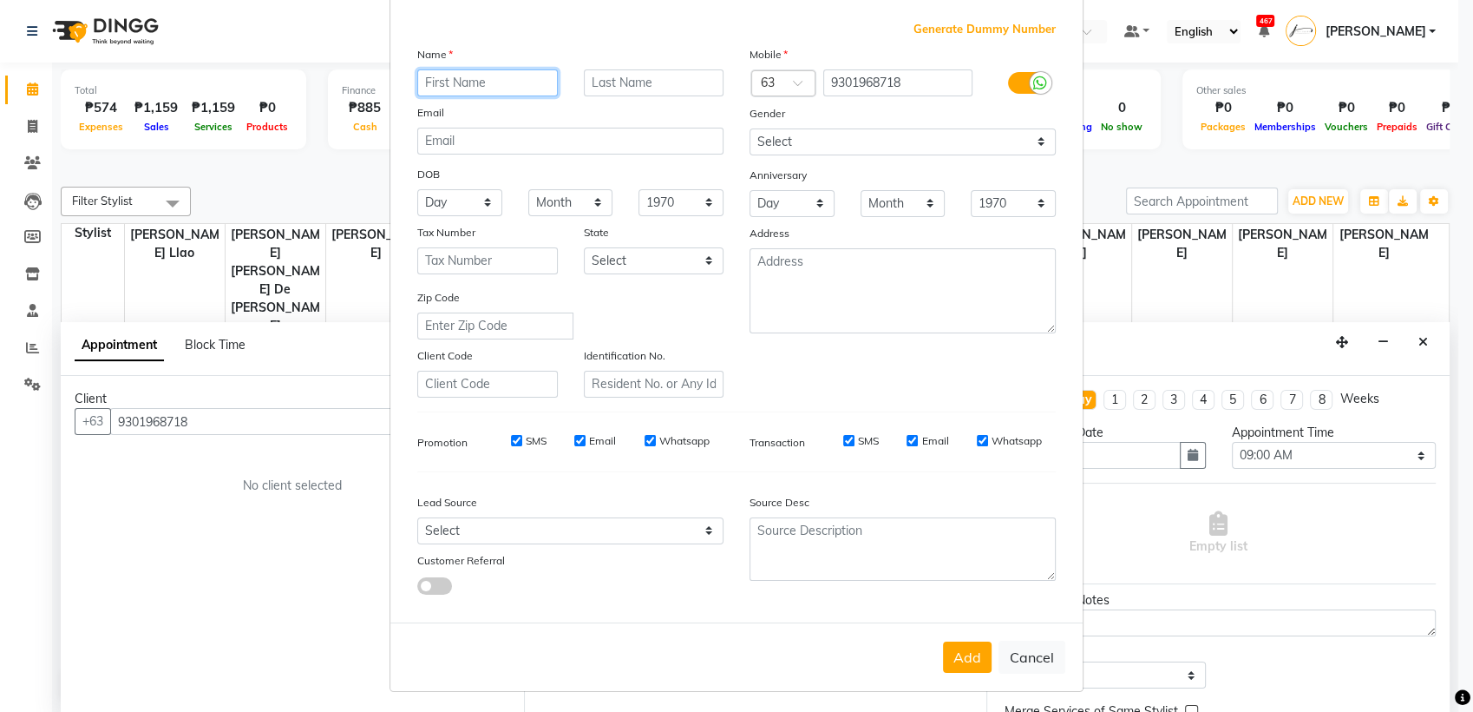
click at [502, 83] on input "text" at bounding box center [487, 82] width 141 height 27
click at [518, 80] on input "text" at bounding box center [487, 82] width 141 height 27
click at [641, 84] on input "text" at bounding box center [654, 82] width 141 height 27
click at [472, 205] on select "Day 01 02 03 04 05 06 07 08 09 10 11 12 13 14 15 16 17 18 19 20 21 22 23 24 25 …" at bounding box center [459, 202] width 85 height 27
click at [417, 189] on select "Day 01 02 03 04 05 06 07 08 09 10 11 12 13 14 15 16 17 18 19 20 21 22 23 24 25 …" at bounding box center [459, 202] width 85 height 27
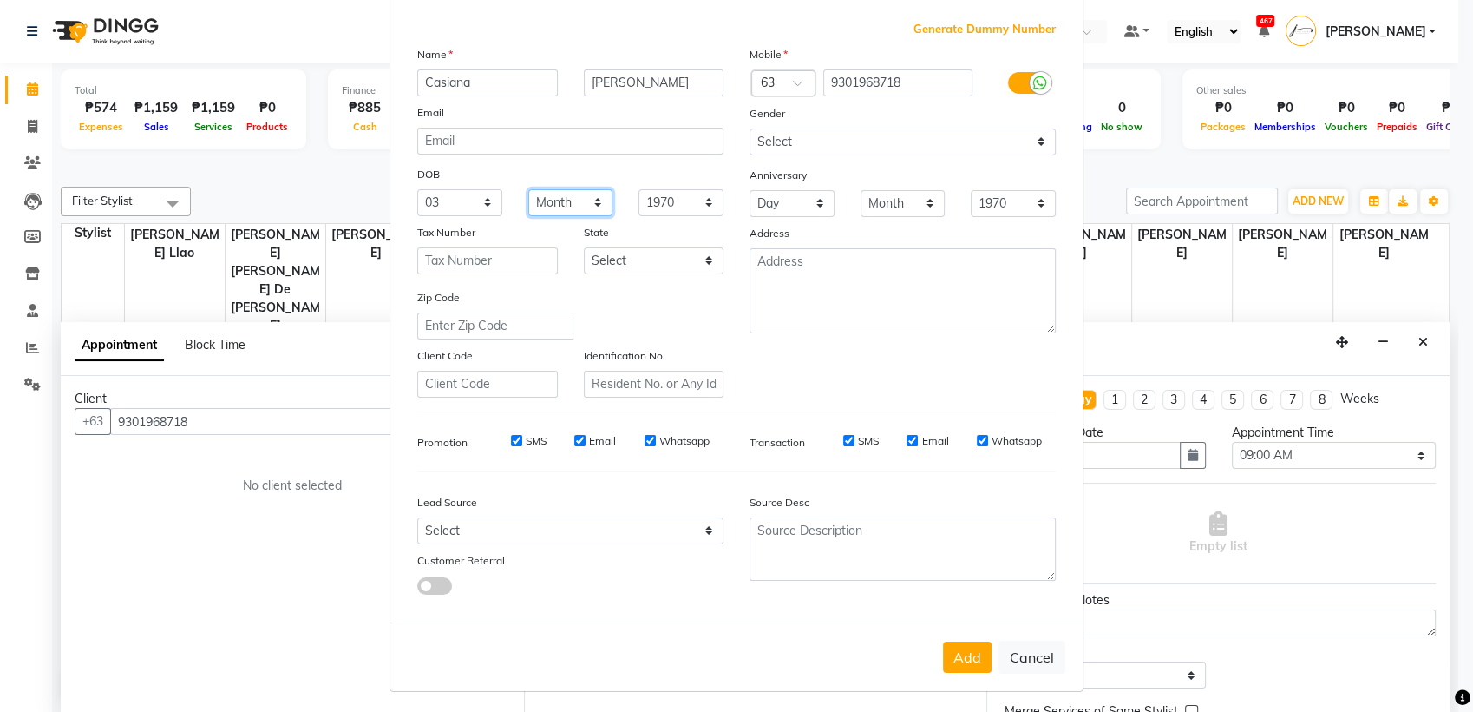
click at [588, 204] on select "Month January February March April May June July August September October Novem…" at bounding box center [570, 202] width 85 height 27
click at [528, 189] on select "Month January February March April May June July August September October Novem…" at bounding box center [570, 202] width 85 height 27
click at [699, 198] on select "1940 1941 1942 1943 1944 1945 1946 1947 1948 1949 1950 1951 1952 1953 1954 1955…" at bounding box center [681, 202] width 85 height 27
click at [639, 189] on select "1940 1941 1942 1943 1944 1945 1946 1947 1948 1949 1950 1951 1952 1953 1954 1955…" at bounding box center [681, 202] width 85 height 27
click at [699, 198] on select "1940 1941 1942 1943 1944 1945 1946 1947 1948 1949 1950 1951 1952 1953 1954 1955…" at bounding box center [681, 202] width 85 height 27
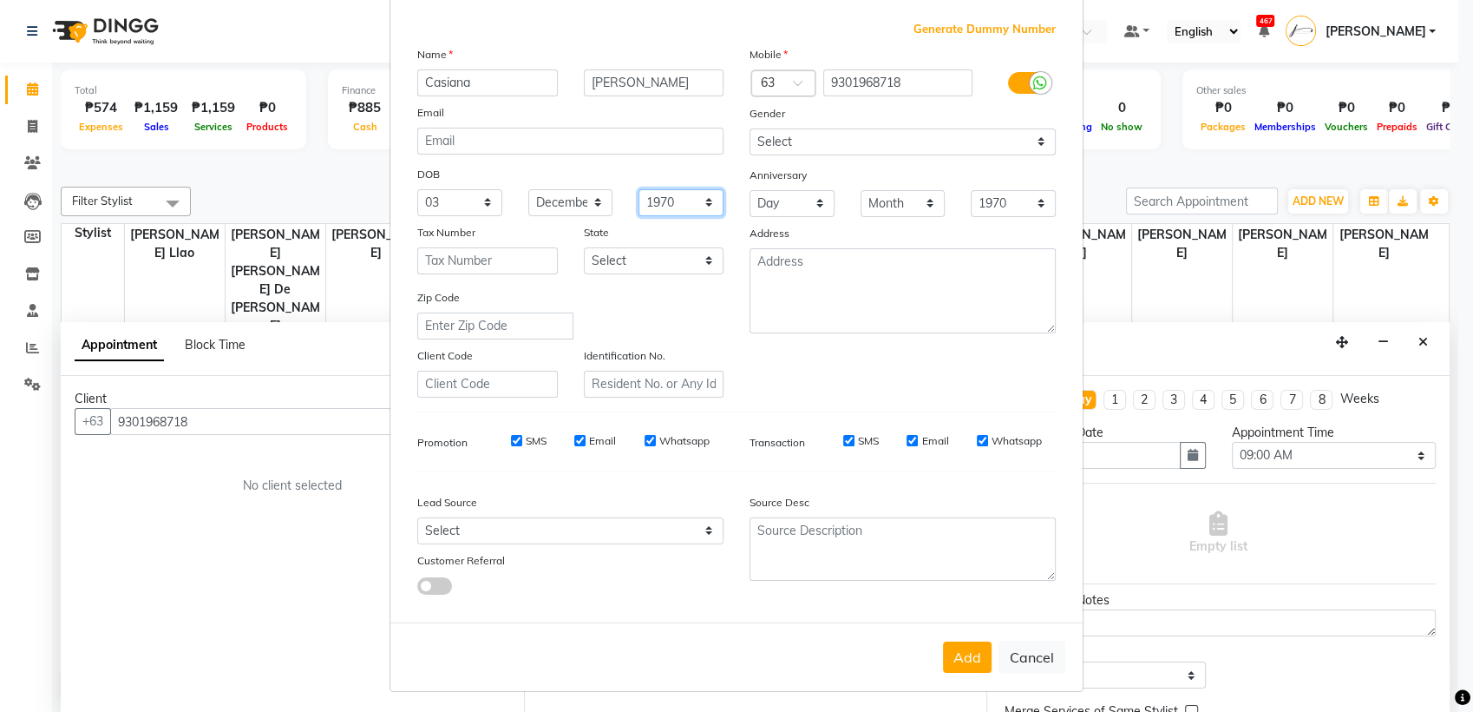
click at [639, 189] on select "1940 1941 1942 1943 1944 1945 1946 1947 1948 1949 1950 1951 1952 1953 1954 1955…" at bounding box center [681, 202] width 85 height 27
click at [954, 646] on button "Add" at bounding box center [967, 656] width 49 height 31
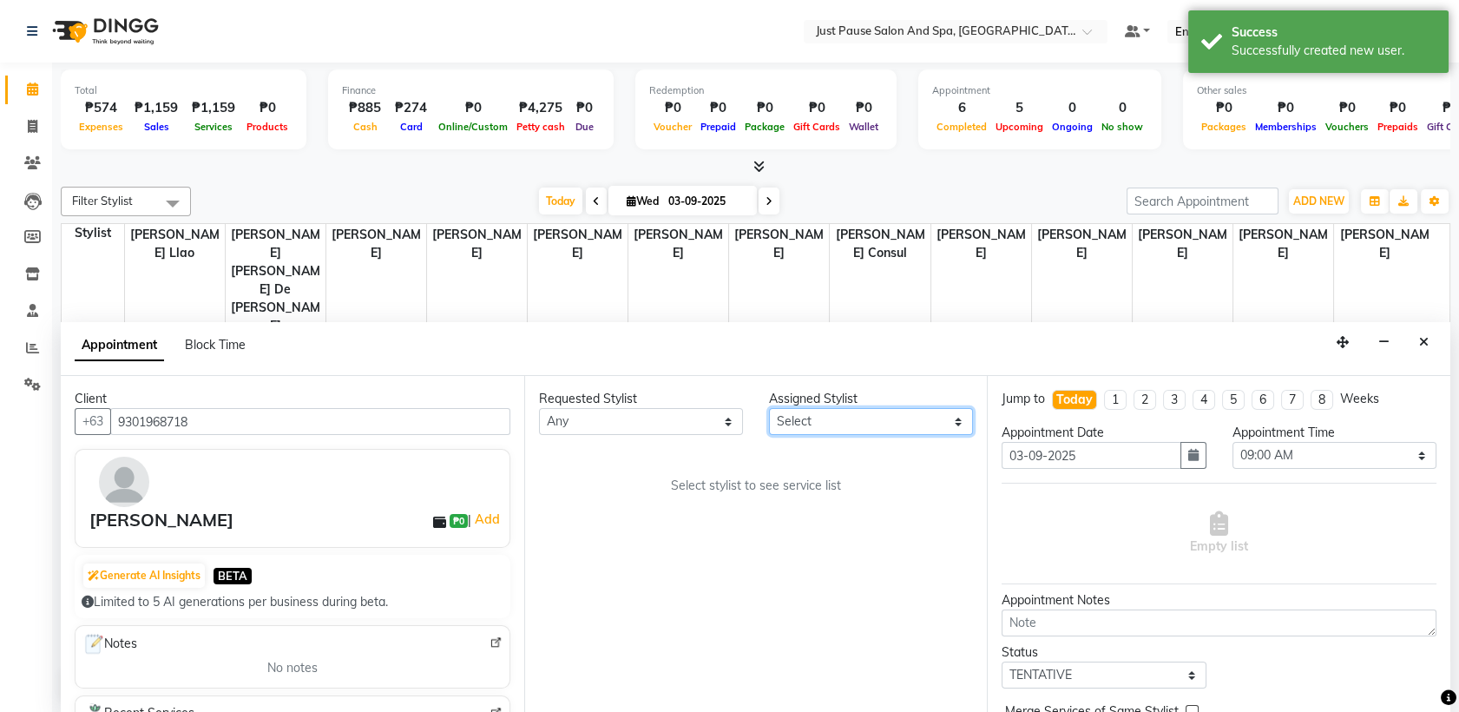
click at [955, 422] on select "Select [PERSON_NAME] [PERSON_NAME] [PERSON_NAME] llao [PERSON_NAME] [PERSON_NAM…" at bounding box center [871, 421] width 204 height 27
click at [769, 408] on select "Select [PERSON_NAME] [PERSON_NAME] [PERSON_NAME] llao [PERSON_NAME] [PERSON_NAM…" at bounding box center [871, 421] width 204 height 27
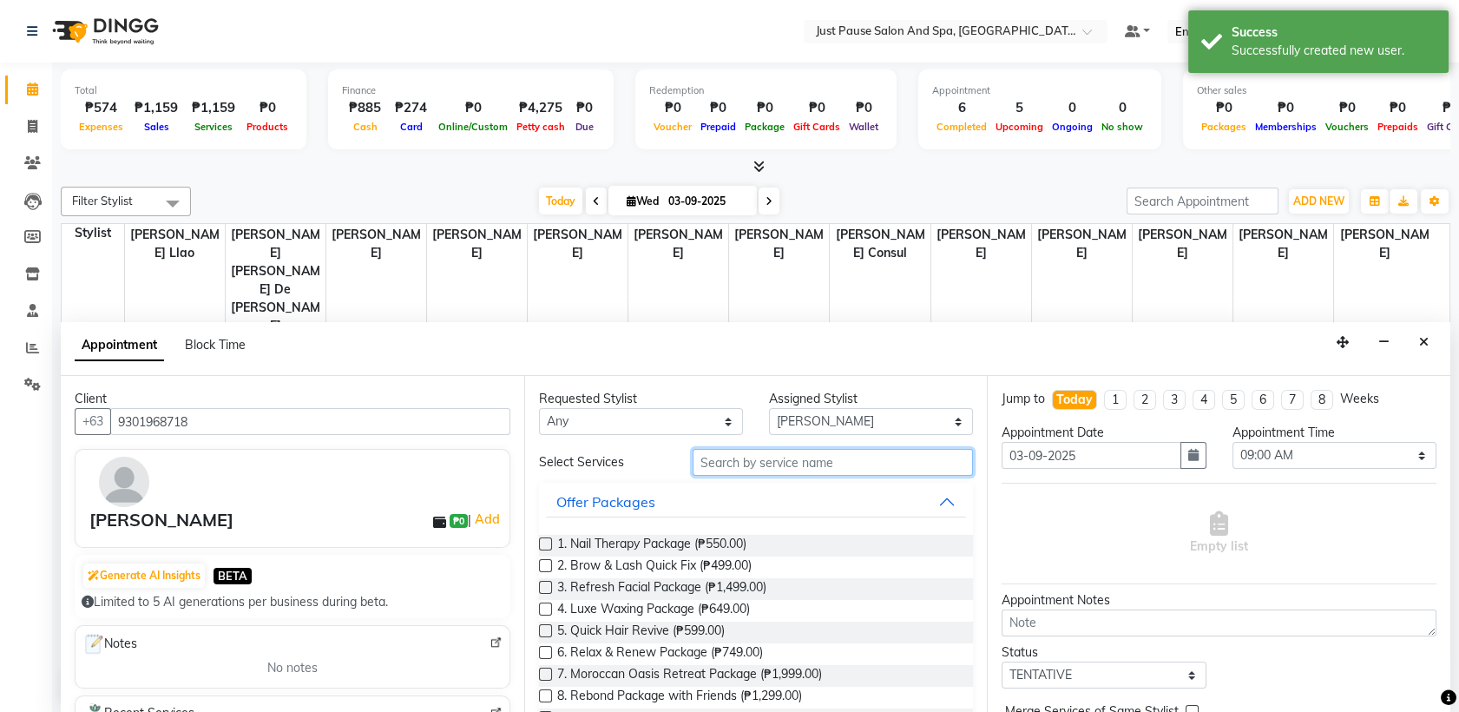
click at [895, 463] on input "text" at bounding box center [832, 462] width 281 height 27
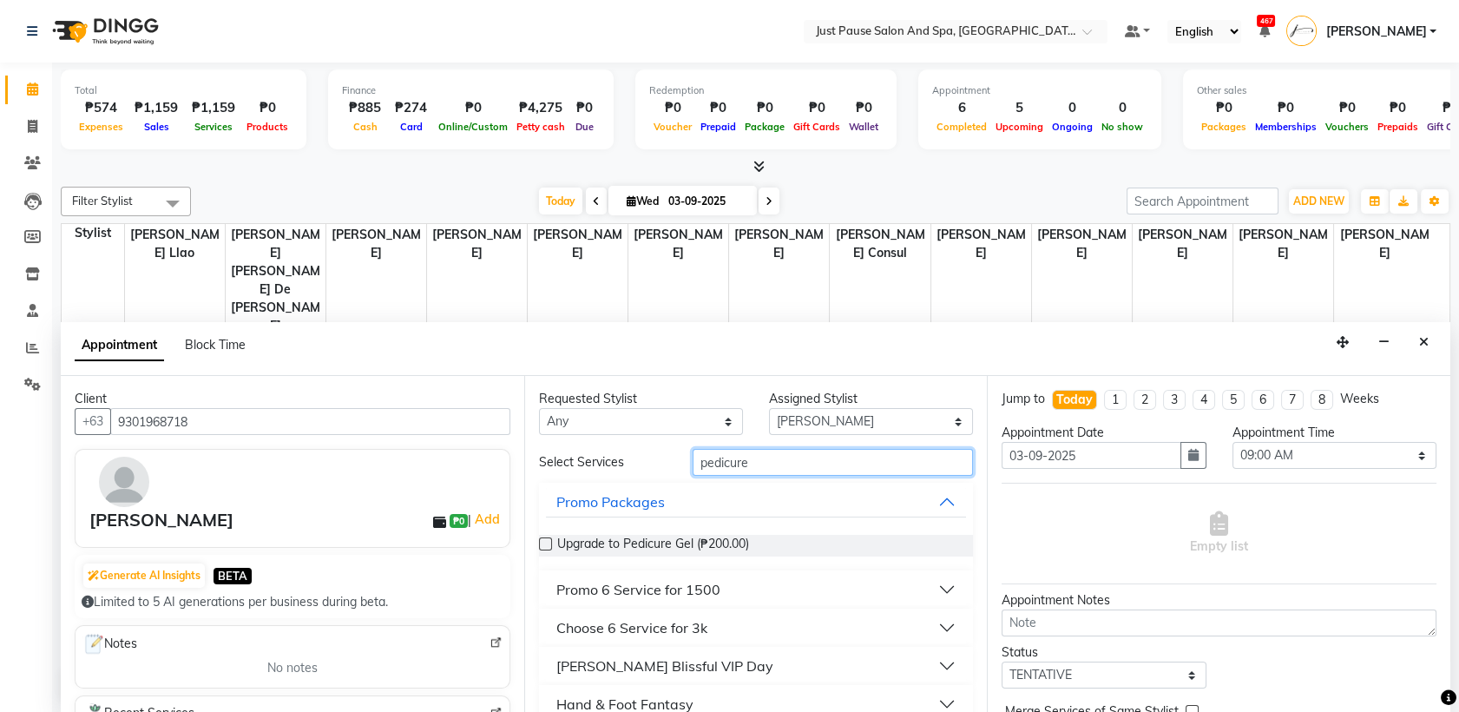
scroll to position [38, 0]
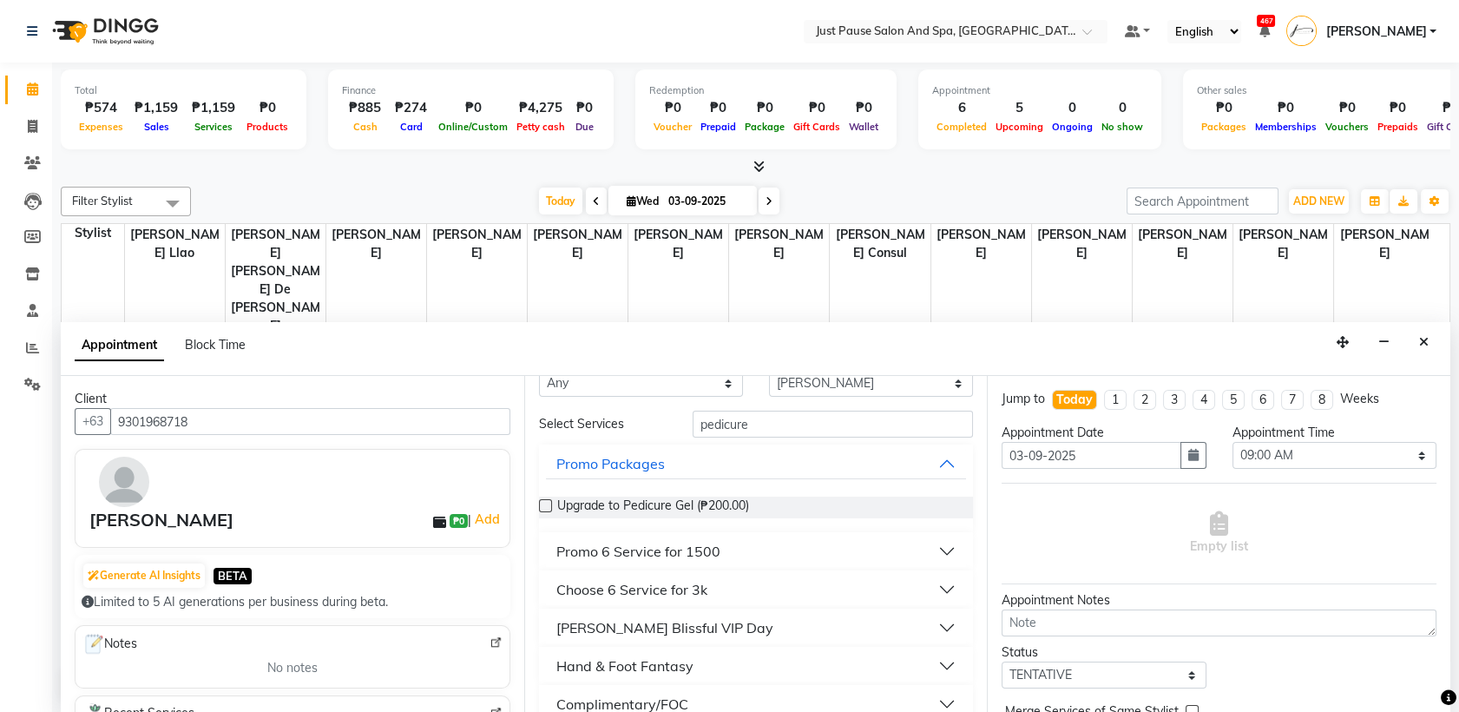
click at [937, 662] on button "Hand & Foot Fantasy" at bounding box center [756, 665] width 421 height 31
click at [549, 710] on label at bounding box center [545, 707] width 13 height 13
click at [549, 710] on input "checkbox" at bounding box center [544, 709] width 11 height 11
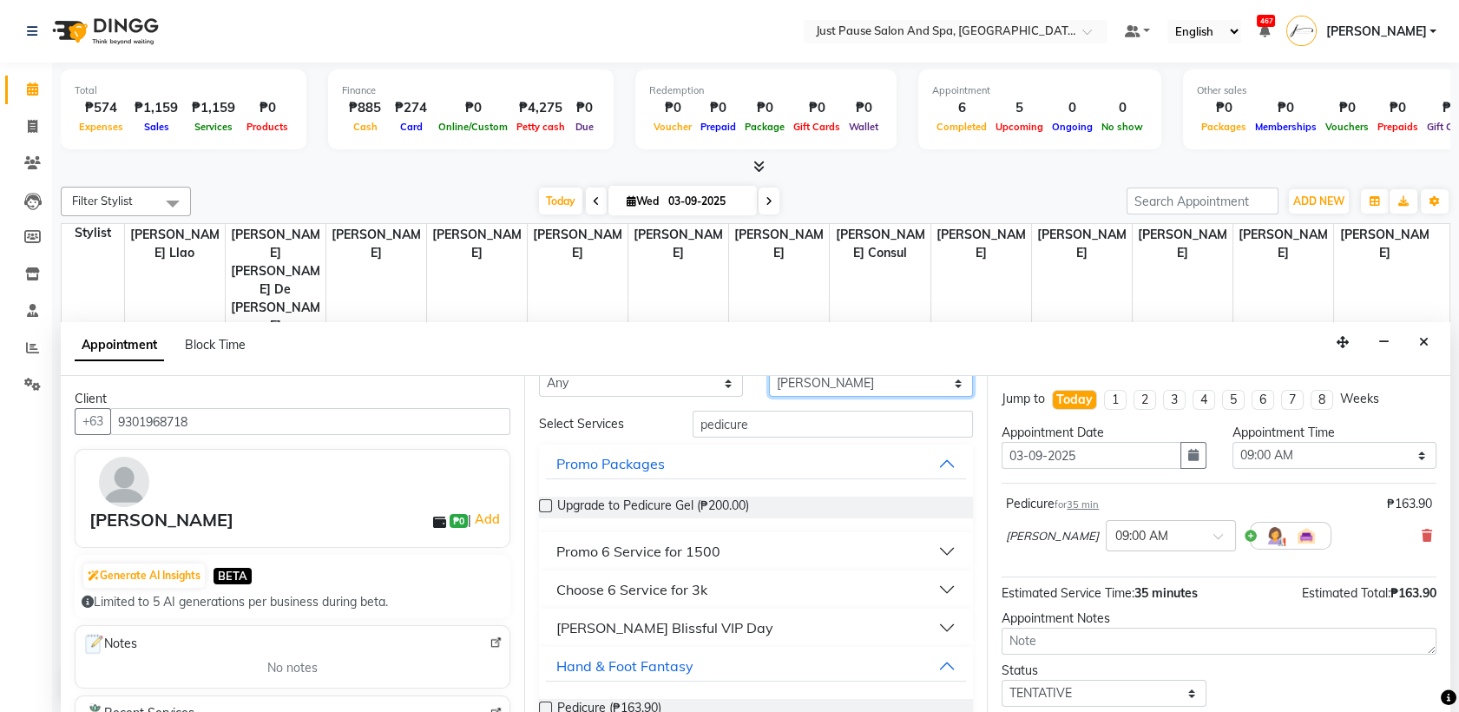
scroll to position [32, 0]
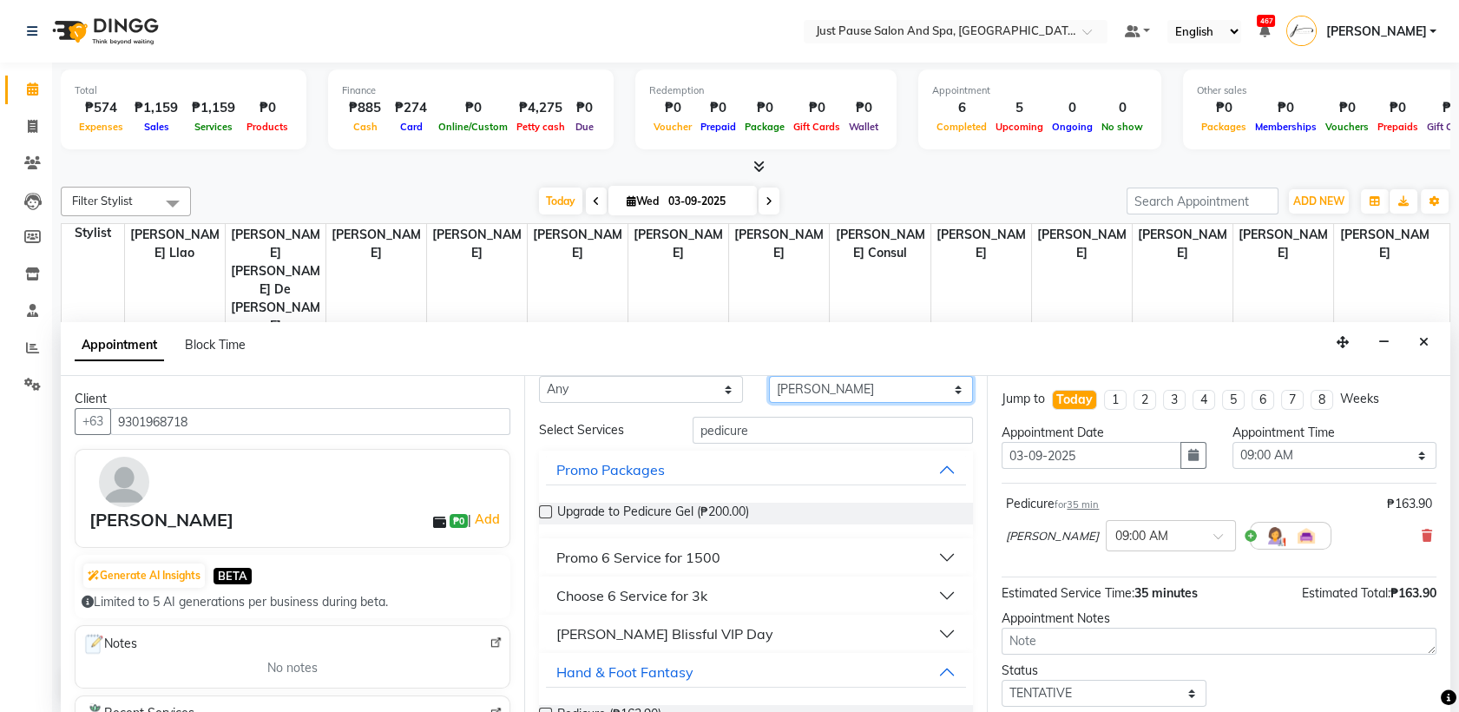
click at [944, 376] on select "Select [PERSON_NAME] [PERSON_NAME] [PERSON_NAME] llao [PERSON_NAME] [PERSON_NAM…" at bounding box center [871, 389] width 204 height 27
click at [769, 403] on select "Select [PERSON_NAME] [PERSON_NAME] [PERSON_NAME] llao [PERSON_NAME] [PERSON_NAM…" at bounding box center [871, 389] width 204 height 27
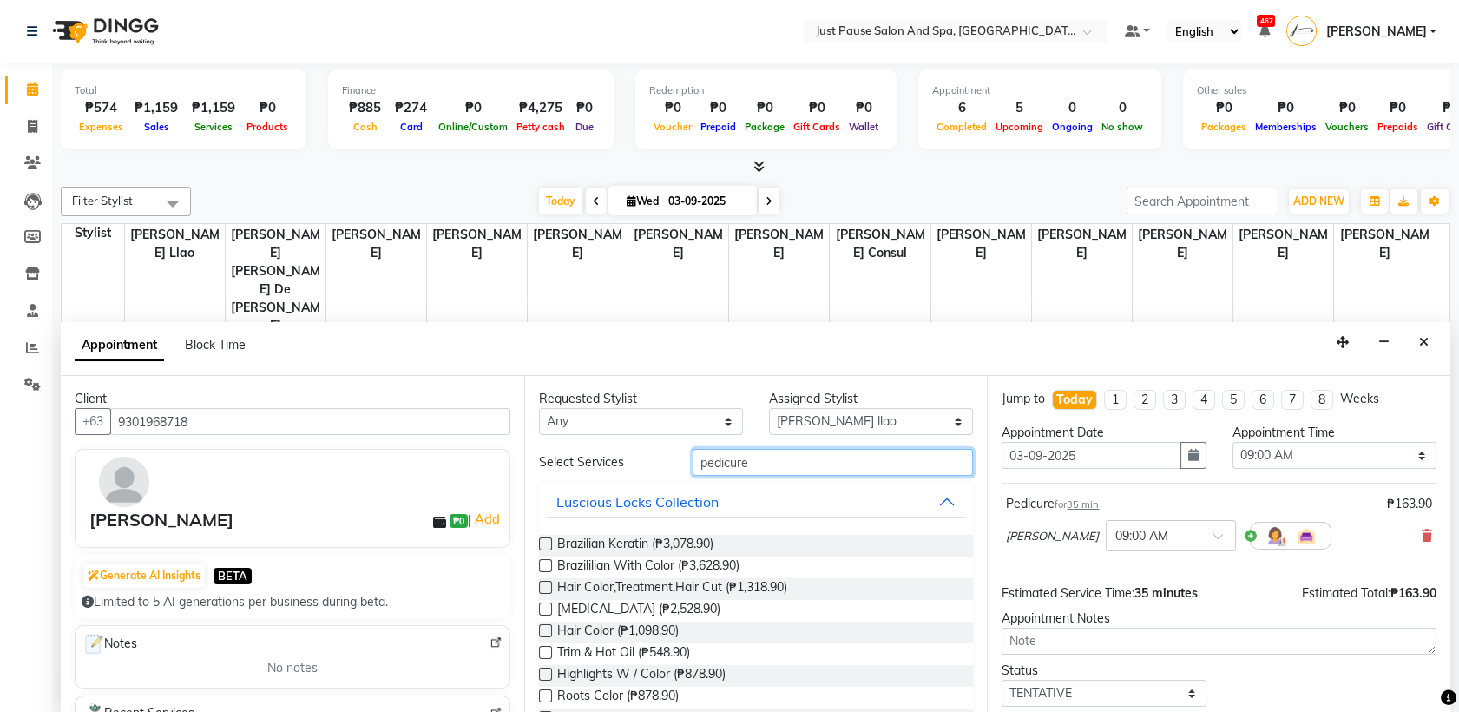
click at [883, 468] on input "pedicure" at bounding box center [832, 462] width 281 height 27
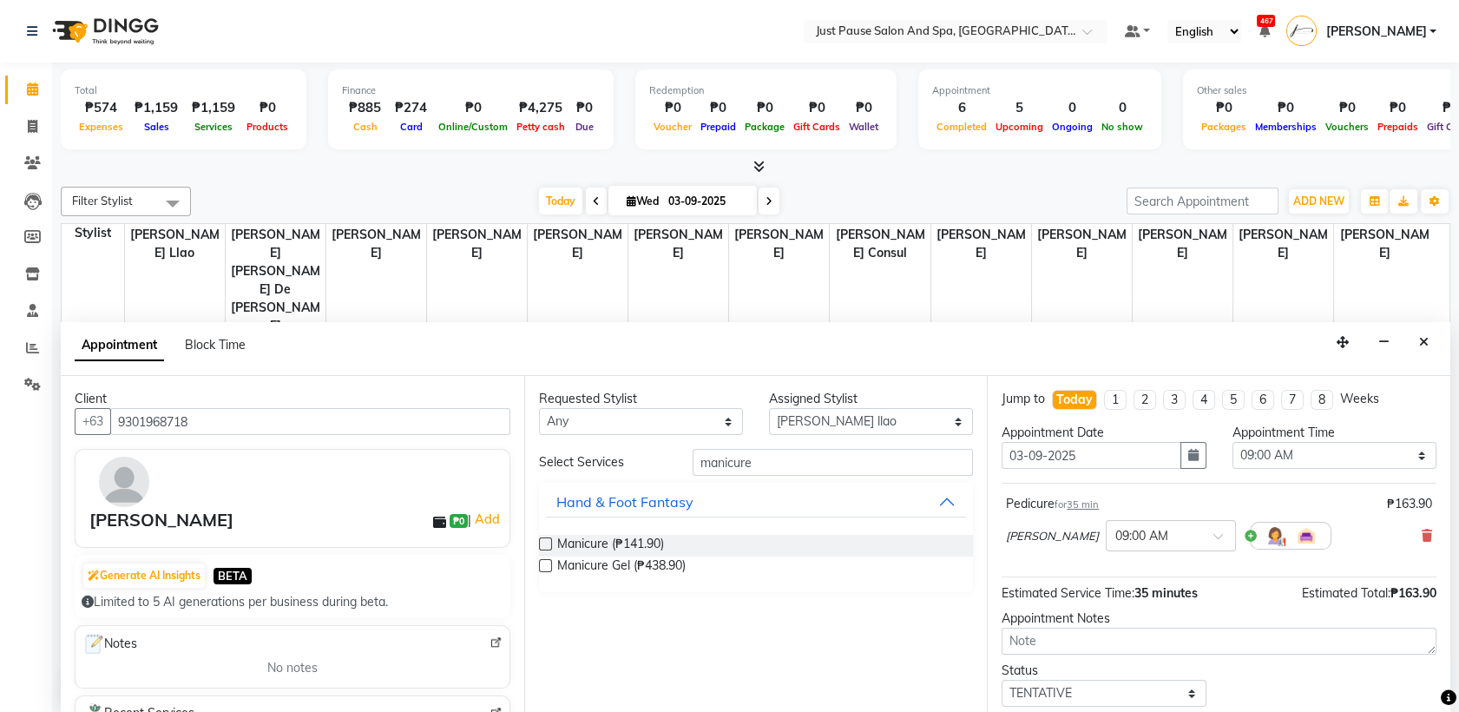
click at [541, 545] on label at bounding box center [545, 543] width 13 height 13
click at [541, 545] on input "checkbox" at bounding box center [544, 545] width 11 height 11
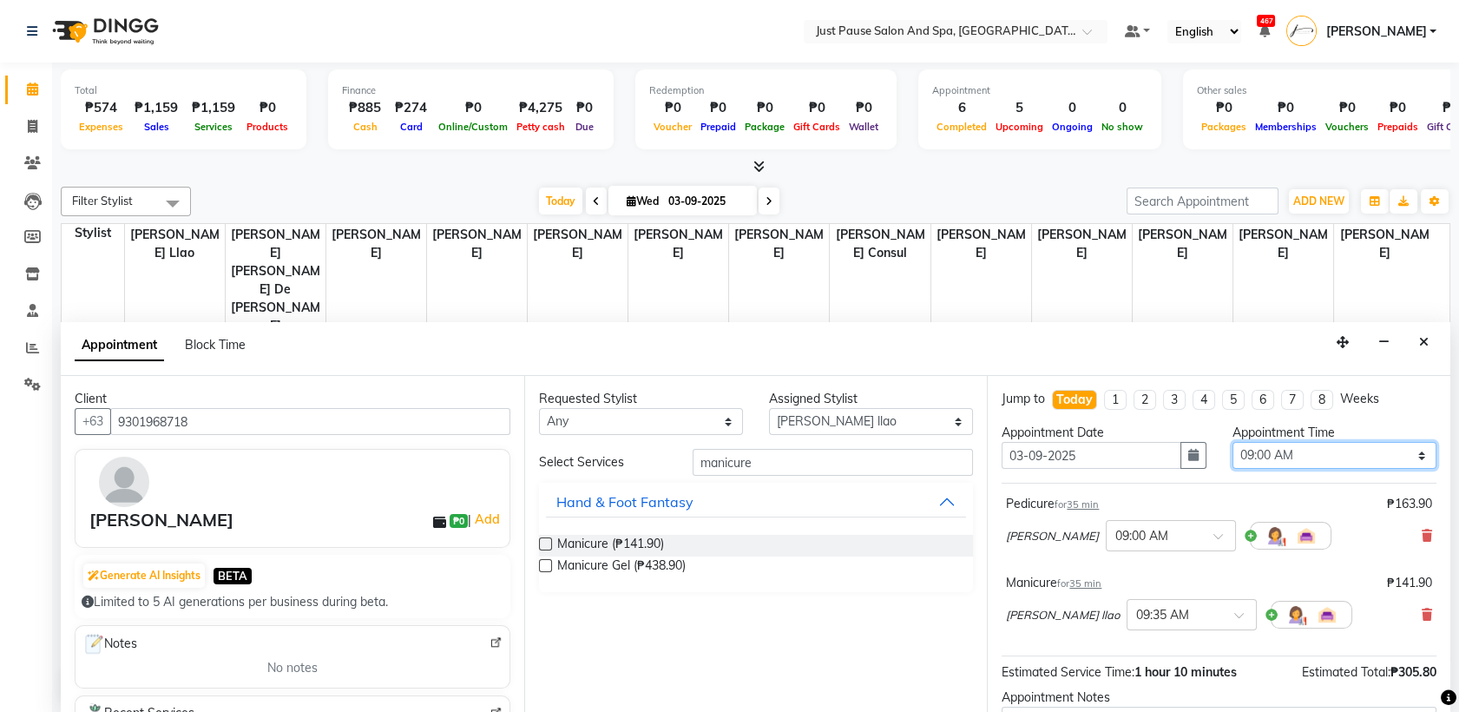
click at [1404, 453] on select "Select 09:00 AM 09:05 AM 09:10 AM 09:15 AM 09:20 AM 09:25 AM 09:30 AM 09:35 AM …" at bounding box center [1334, 455] width 204 height 27
click at [1232, 442] on select "Select 09:00 AM 09:05 AM 09:10 AM 09:15 AM 09:20 AM 09:25 AM 09:30 AM 09:35 AM …" at bounding box center [1334, 455] width 204 height 27
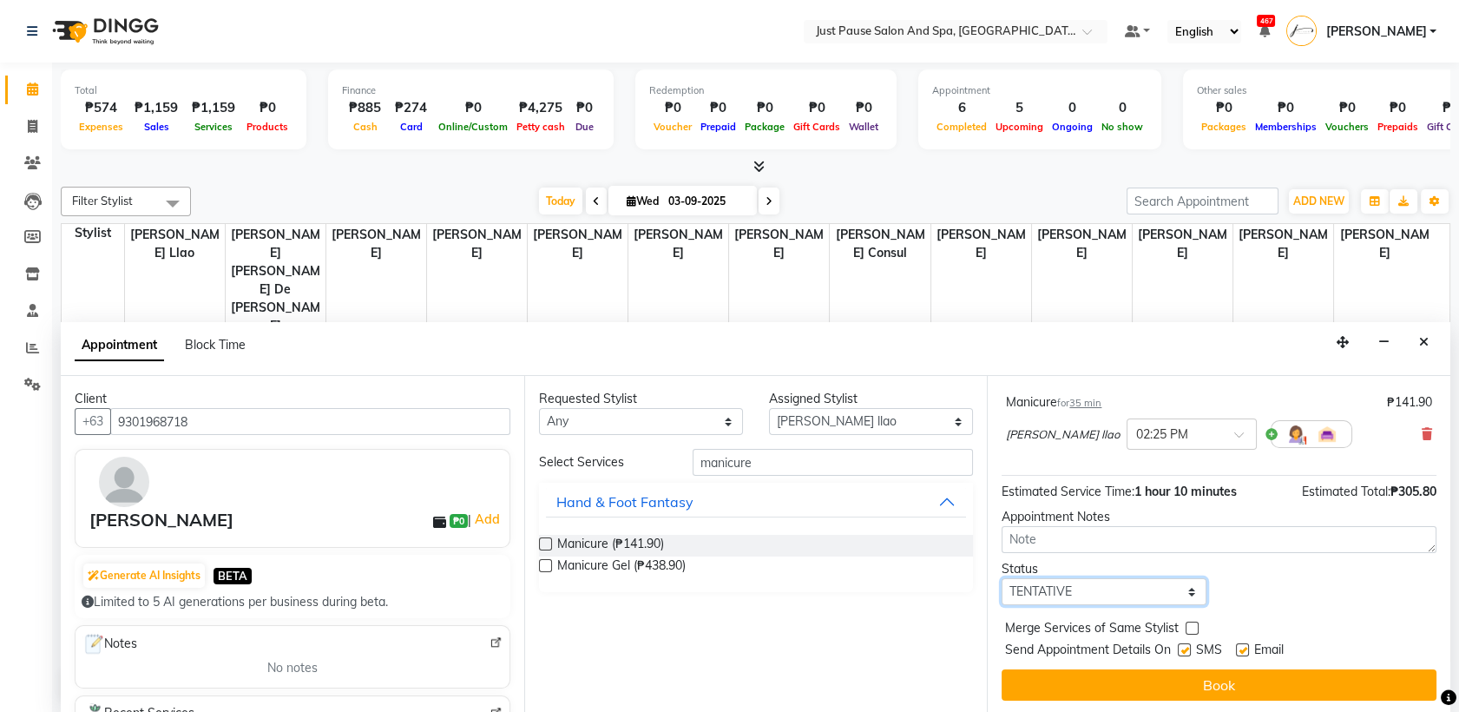
click at [1173, 580] on select "Select TENTATIVE CONFIRM CHECK-IN UPCOMING" at bounding box center [1103, 591] width 204 height 27
click at [1001, 578] on select "Select TENTATIVE CONFIRM CHECK-IN UPCOMING" at bounding box center [1103, 591] width 204 height 27
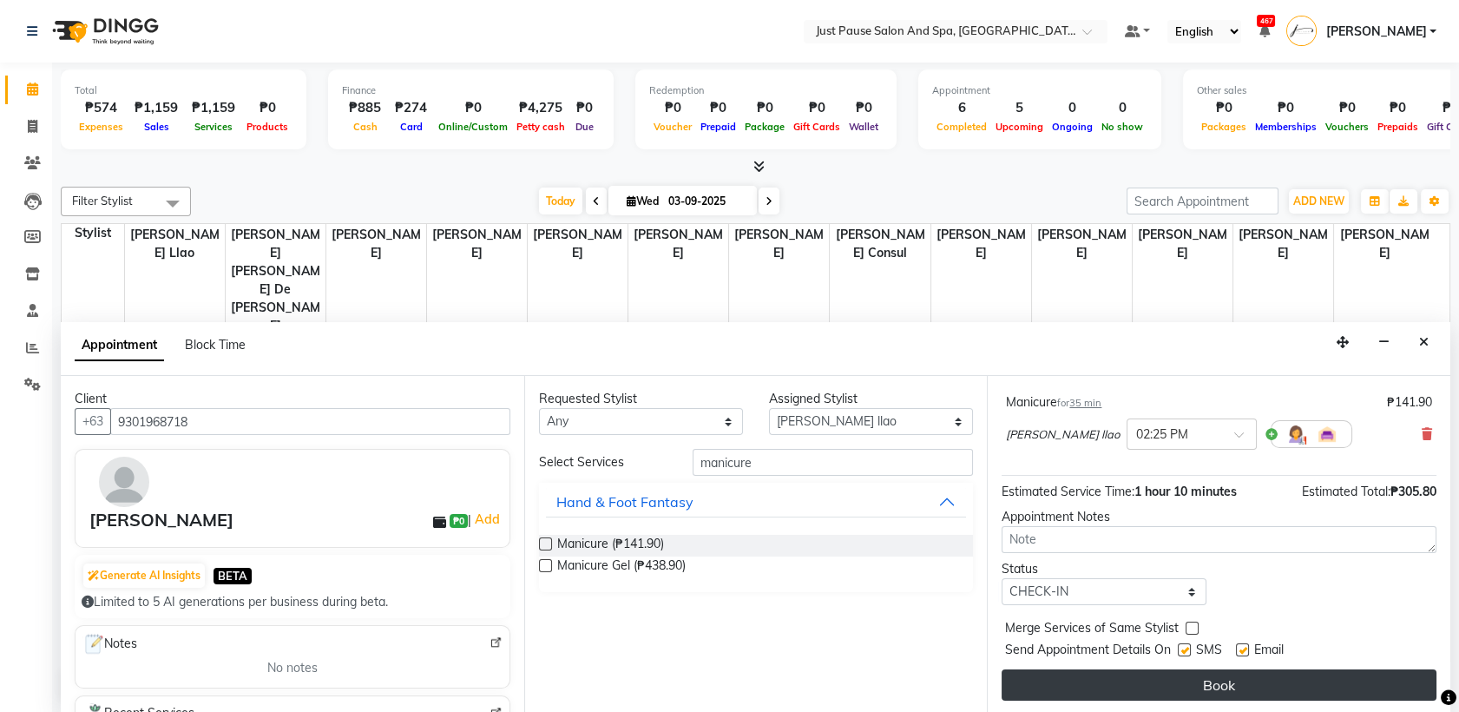
click at [1204, 680] on button "Book" at bounding box center [1218, 684] width 435 height 31
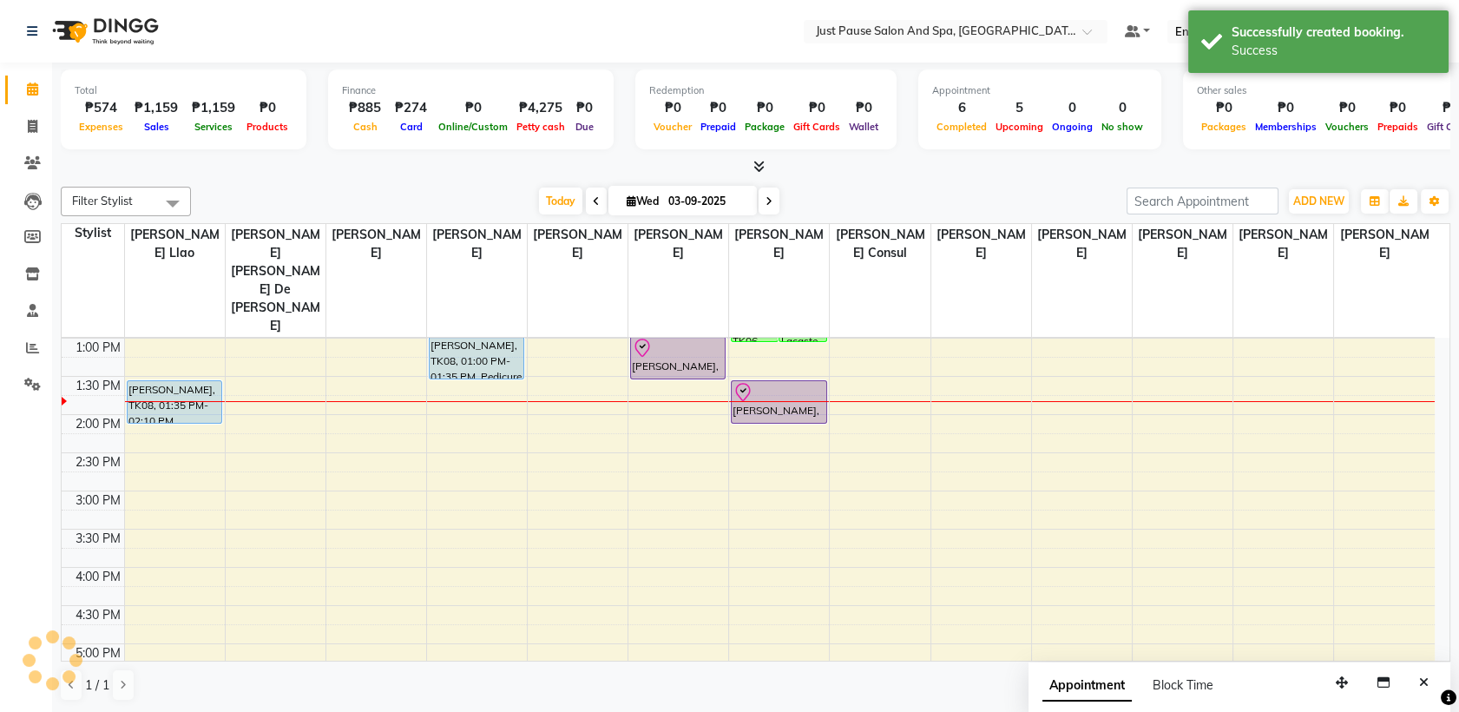
scroll to position [0, 0]
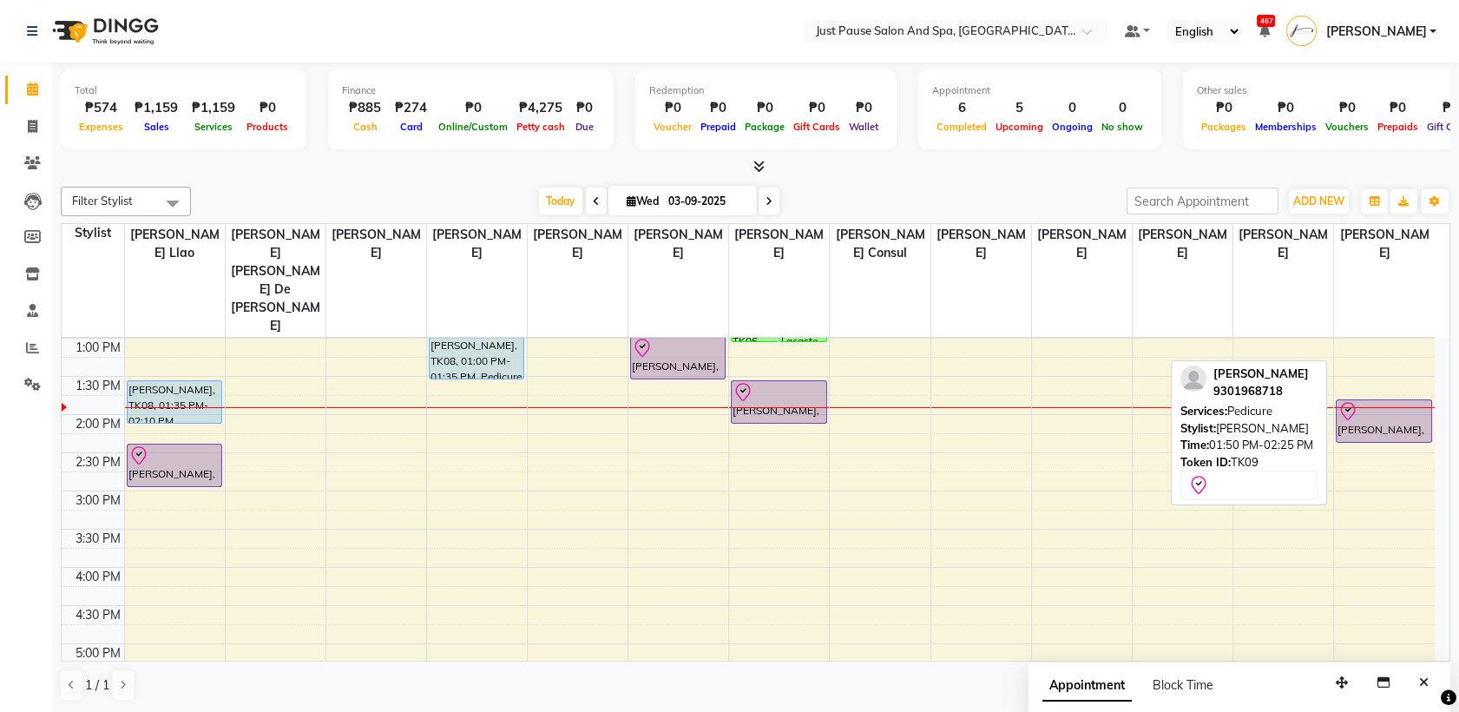
click at [1394, 400] on div "[PERSON_NAME], TK09, 01:50 PM-02:25 PM, Pedicure" at bounding box center [1383, 421] width 95 height 42
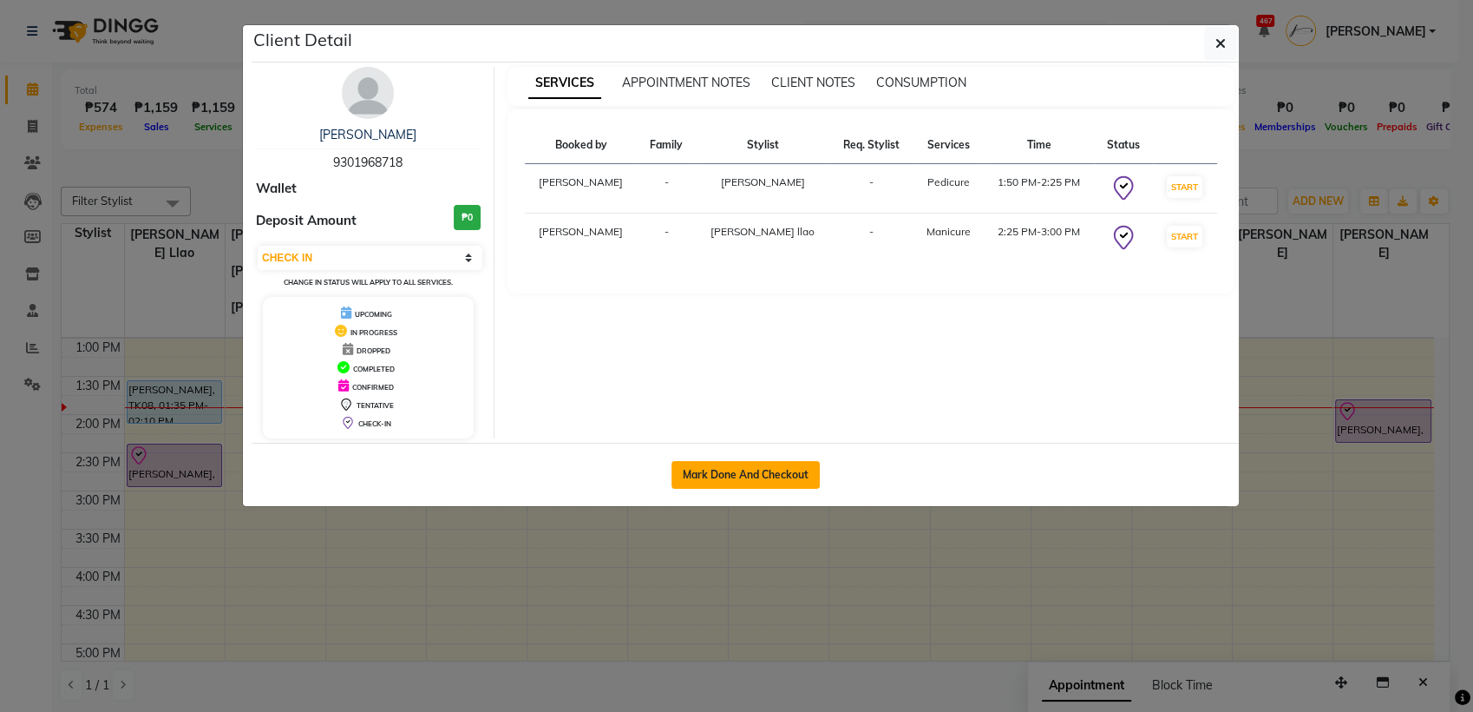
click at [719, 474] on button "Mark Done And Checkout" at bounding box center [746, 475] width 148 height 28
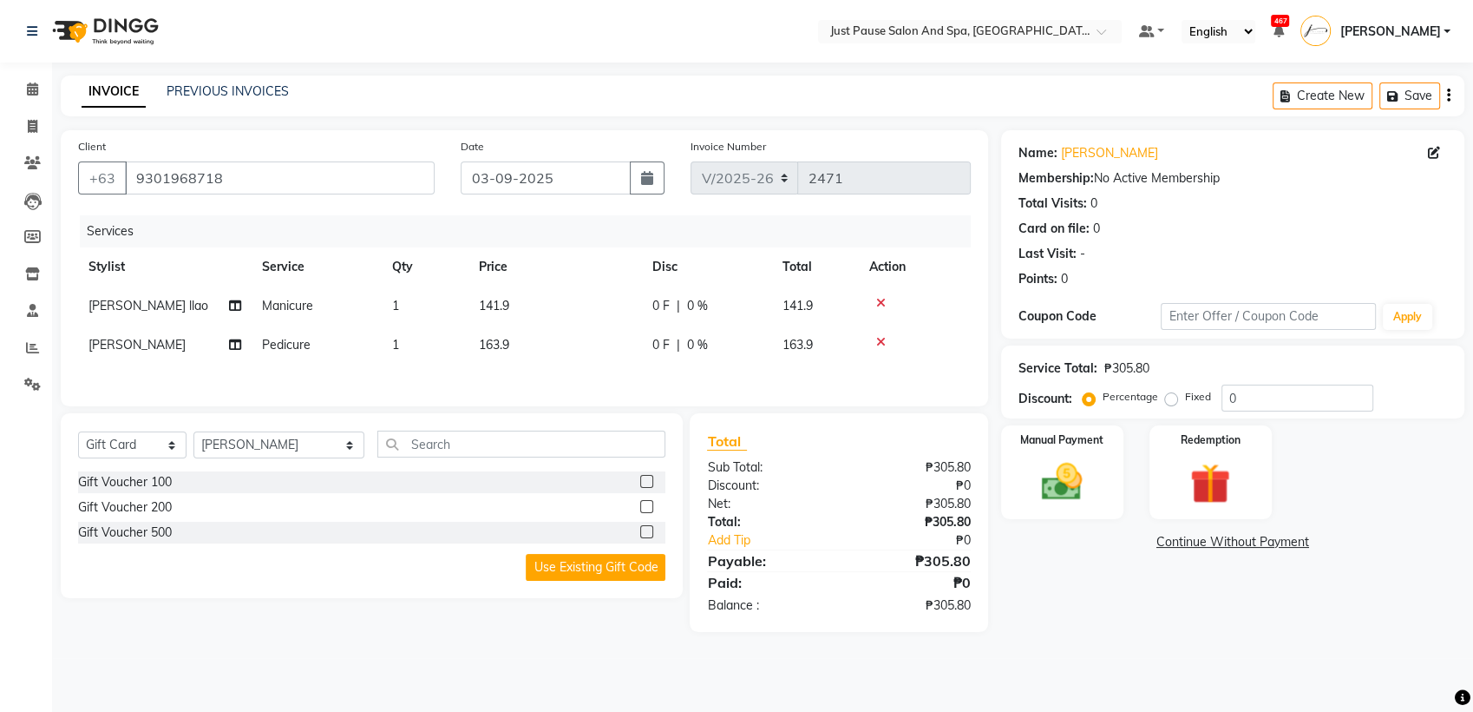
click at [518, 302] on td "141.9" at bounding box center [556, 305] width 174 height 39
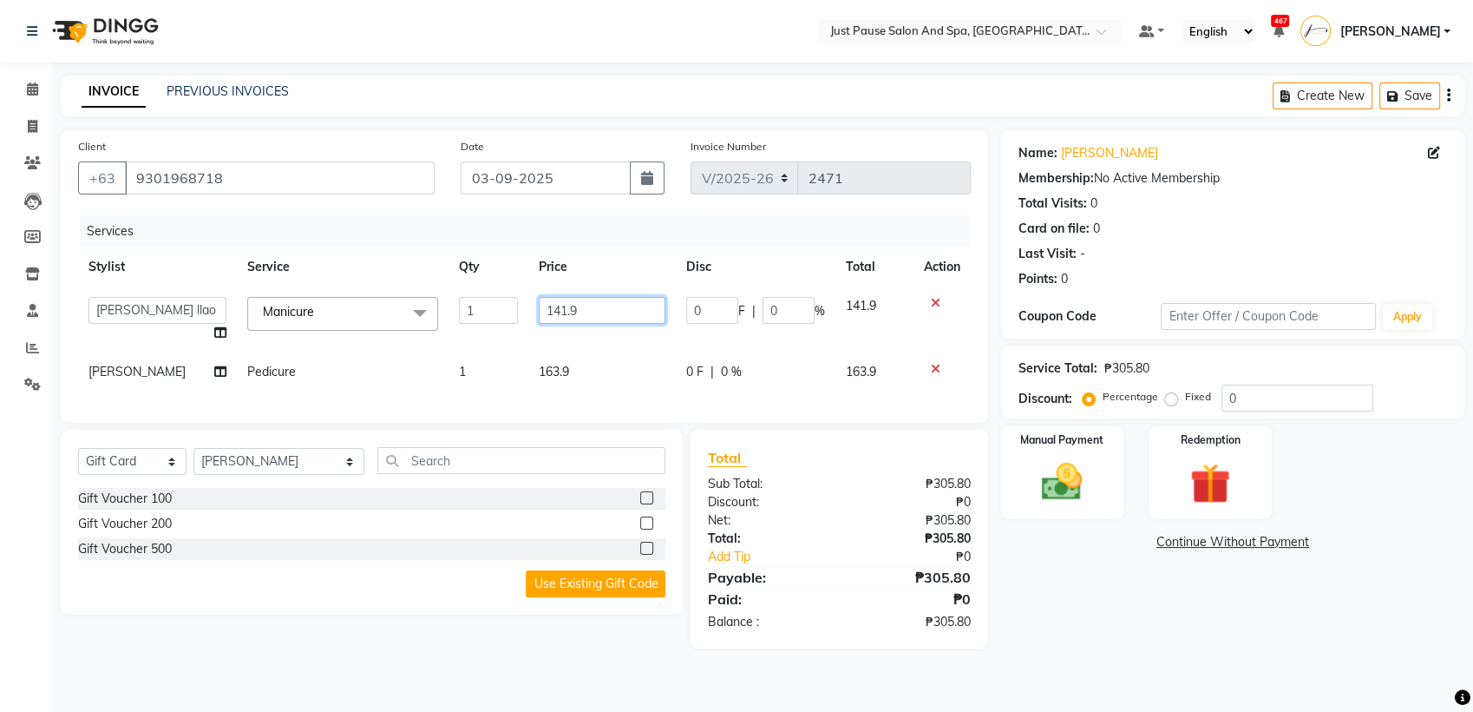
click at [597, 311] on input "141.9" at bounding box center [602, 310] width 127 height 27
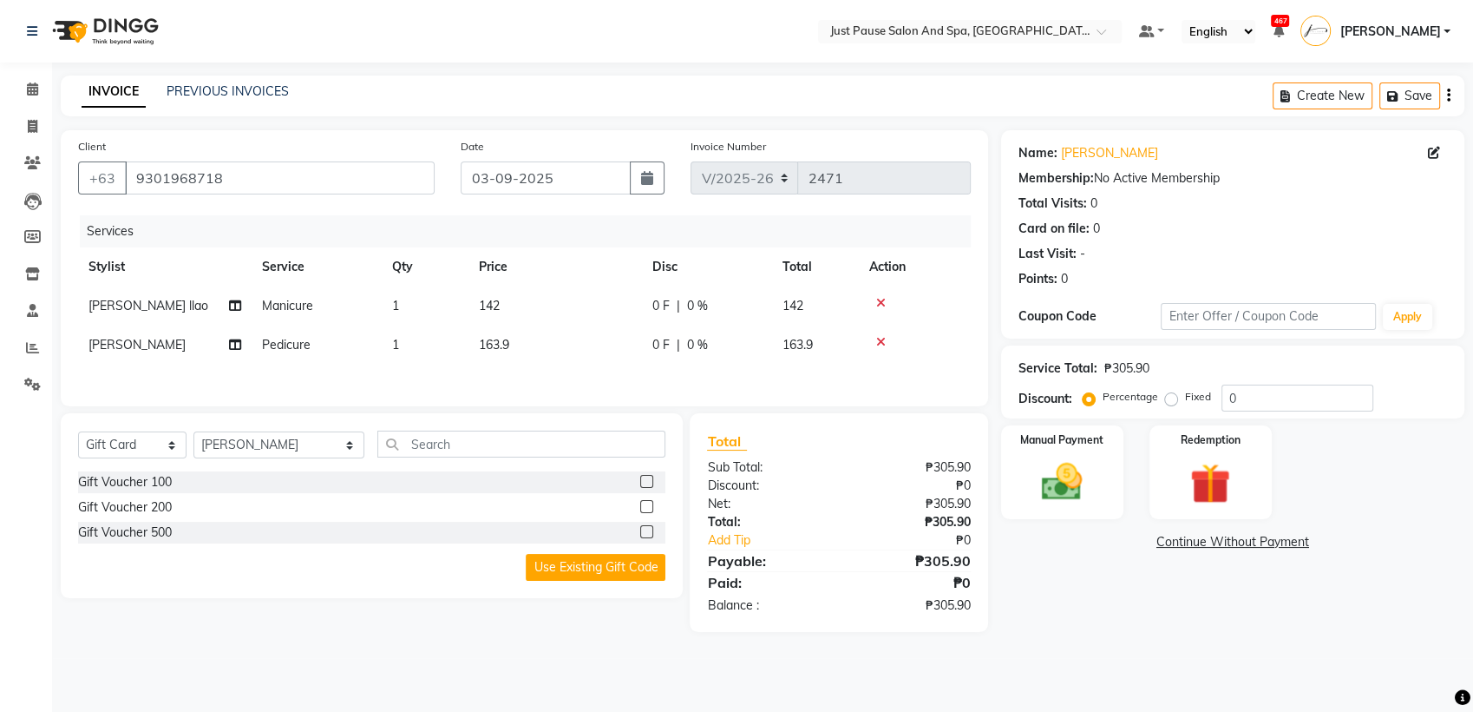
click at [586, 371] on div "Services Stylist Service Qty Price Disc Total Action Jenilyn llao Manicure 1 14…" at bounding box center [524, 302] width 893 height 174
click at [571, 371] on div "Services Stylist Service Qty Price Disc Total Action Jenilyn llao Manicure 1 14…" at bounding box center [524, 302] width 893 height 174
click at [539, 348] on td "163.9" at bounding box center [556, 344] width 174 height 39
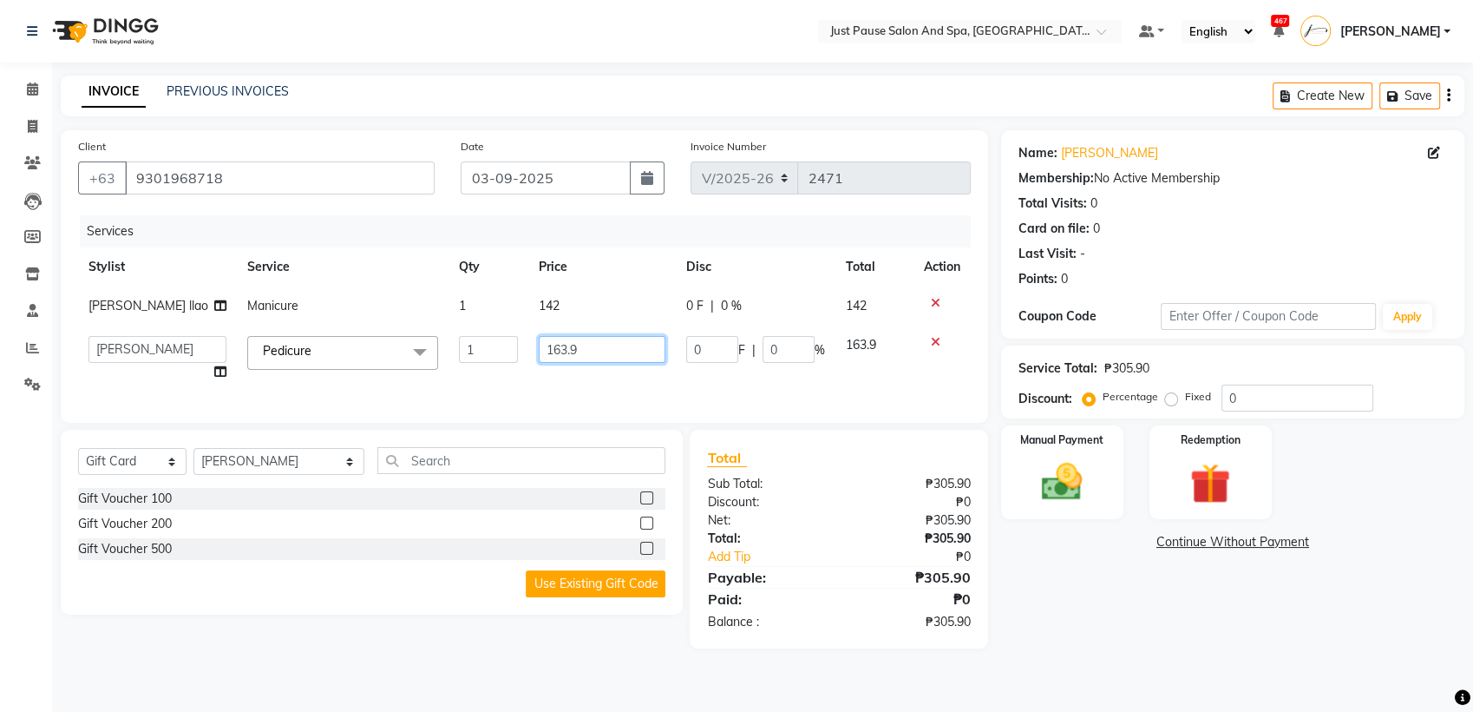
click at [603, 349] on input "163.9" at bounding box center [602, 349] width 127 height 27
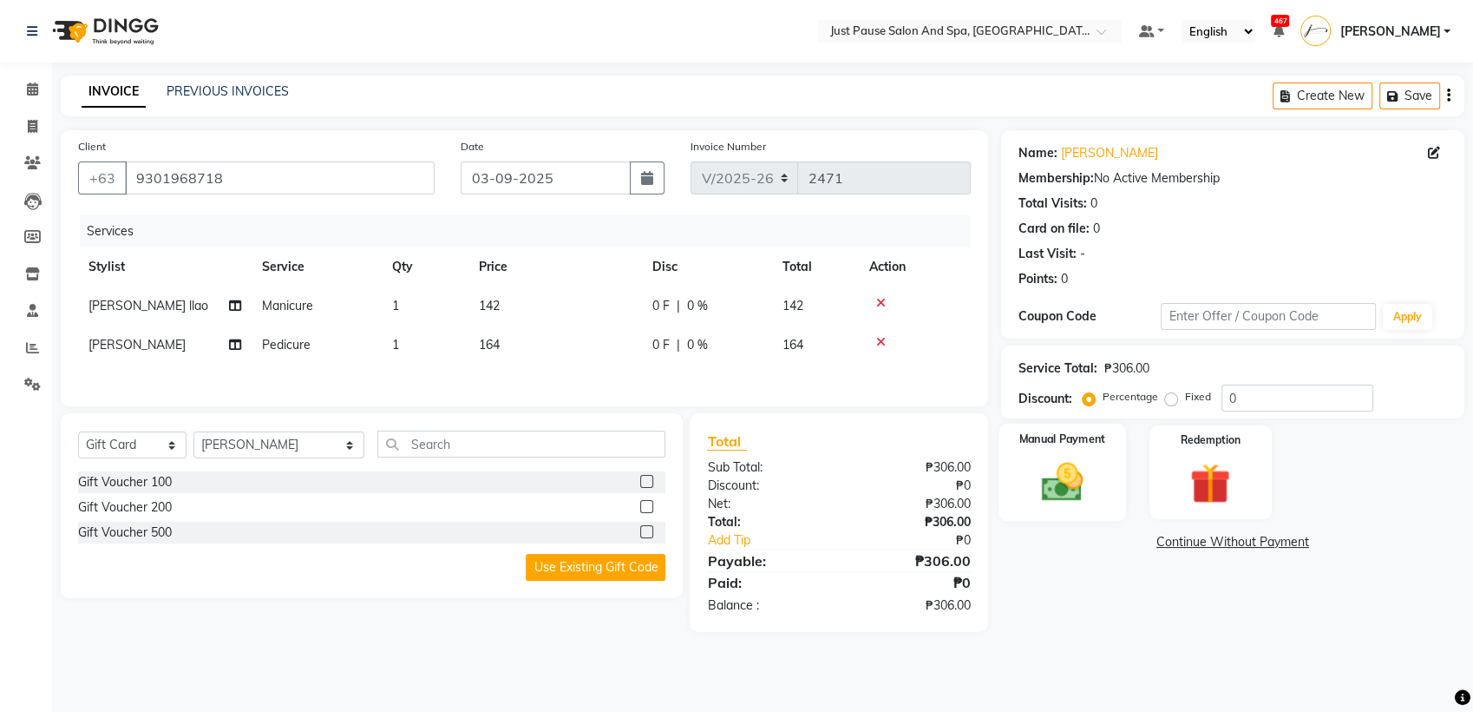
click at [1098, 482] on div "Manual Payment" at bounding box center [1063, 471] width 128 height 97
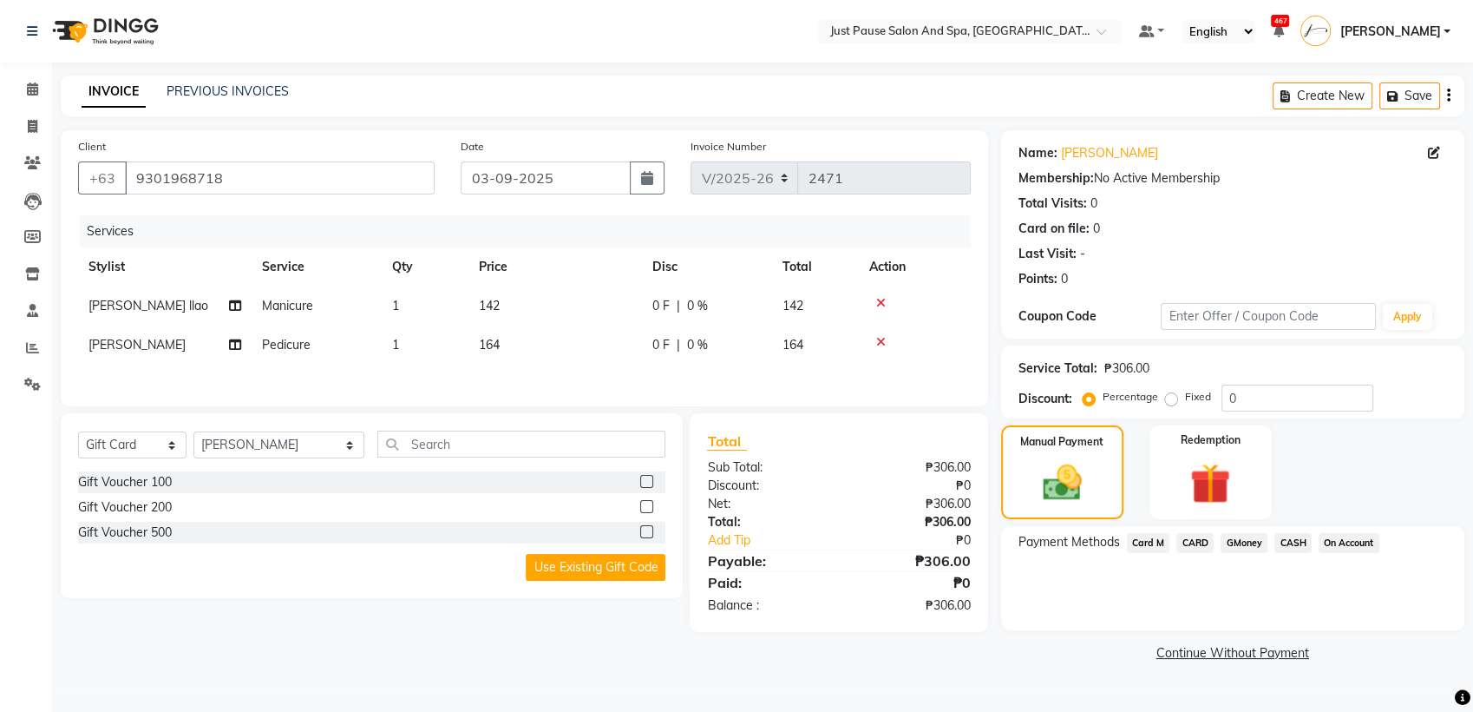
click at [1293, 538] on span "CASH" at bounding box center [1293, 543] width 37 height 20
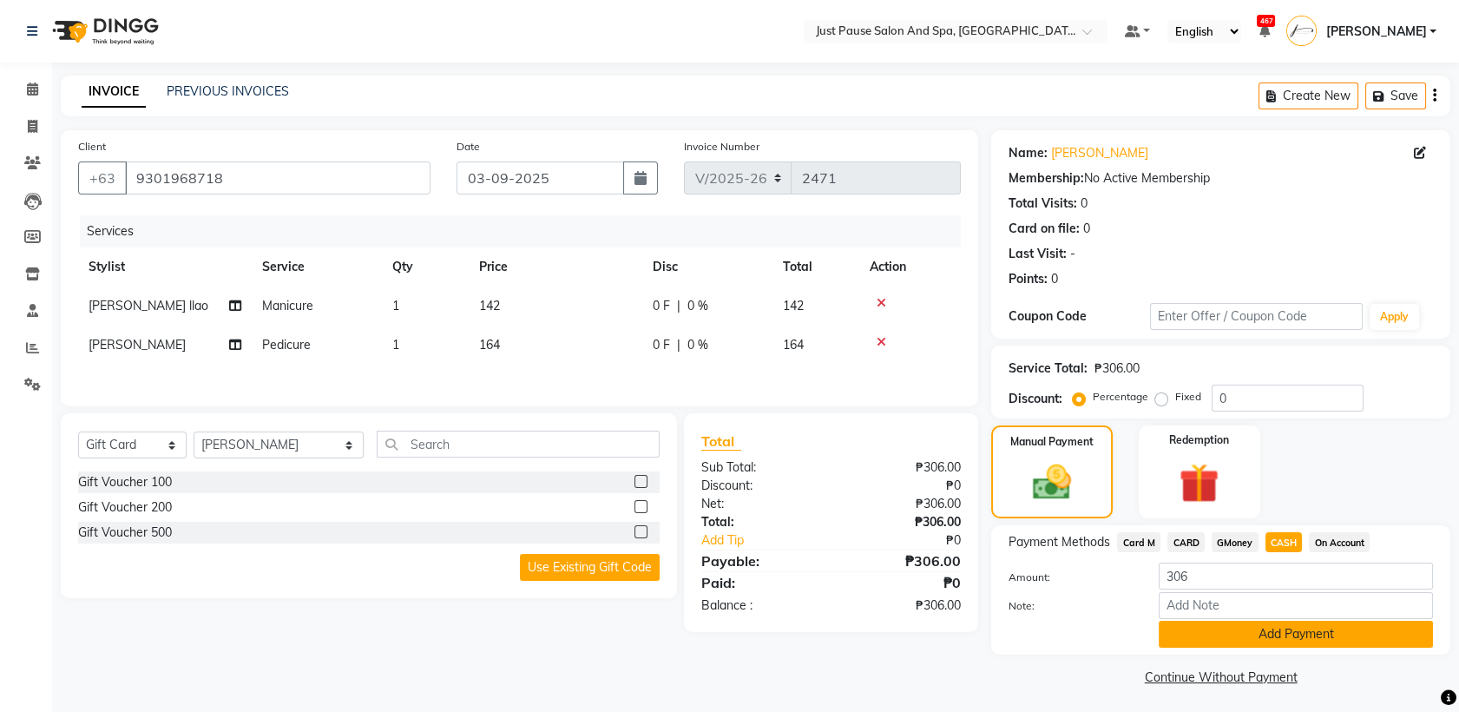
click at [1381, 633] on button "Add Payment" at bounding box center [1295, 633] width 274 height 27
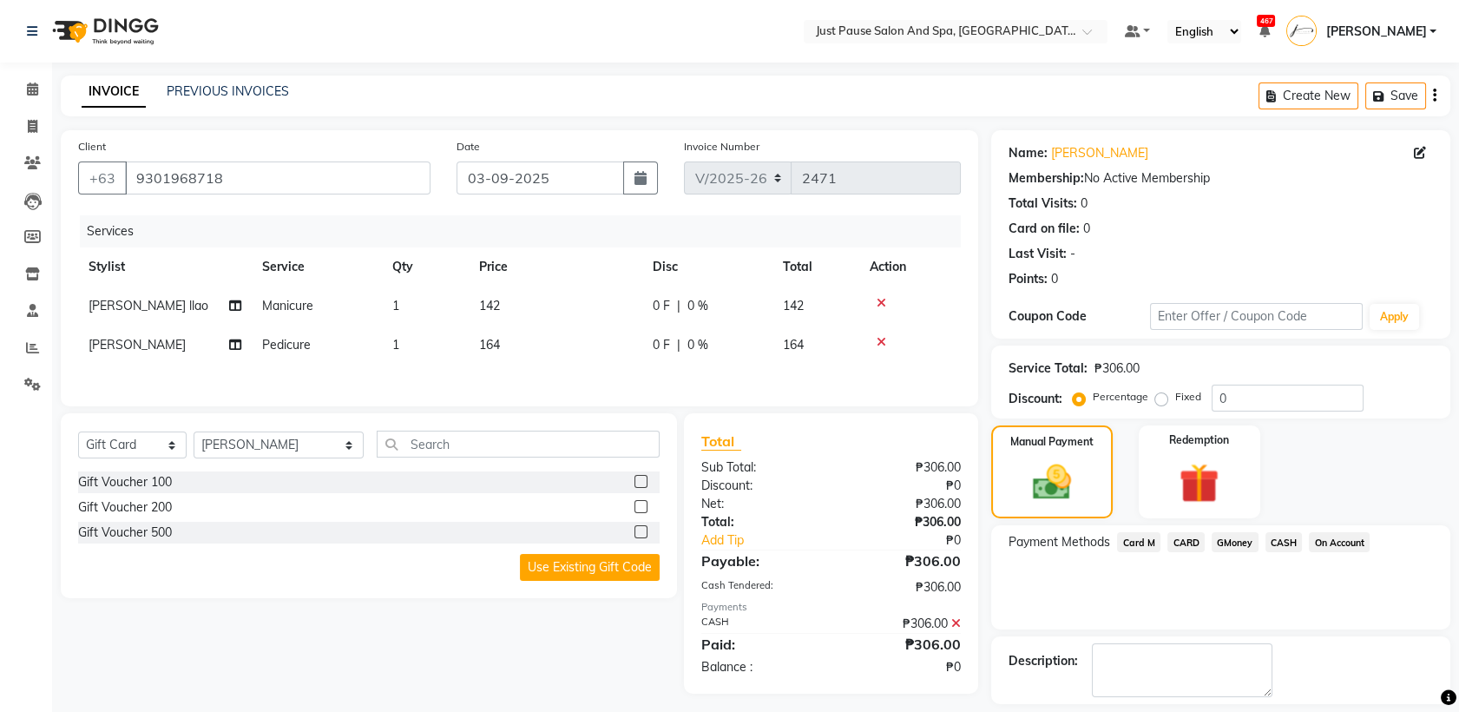
scroll to position [76, 0]
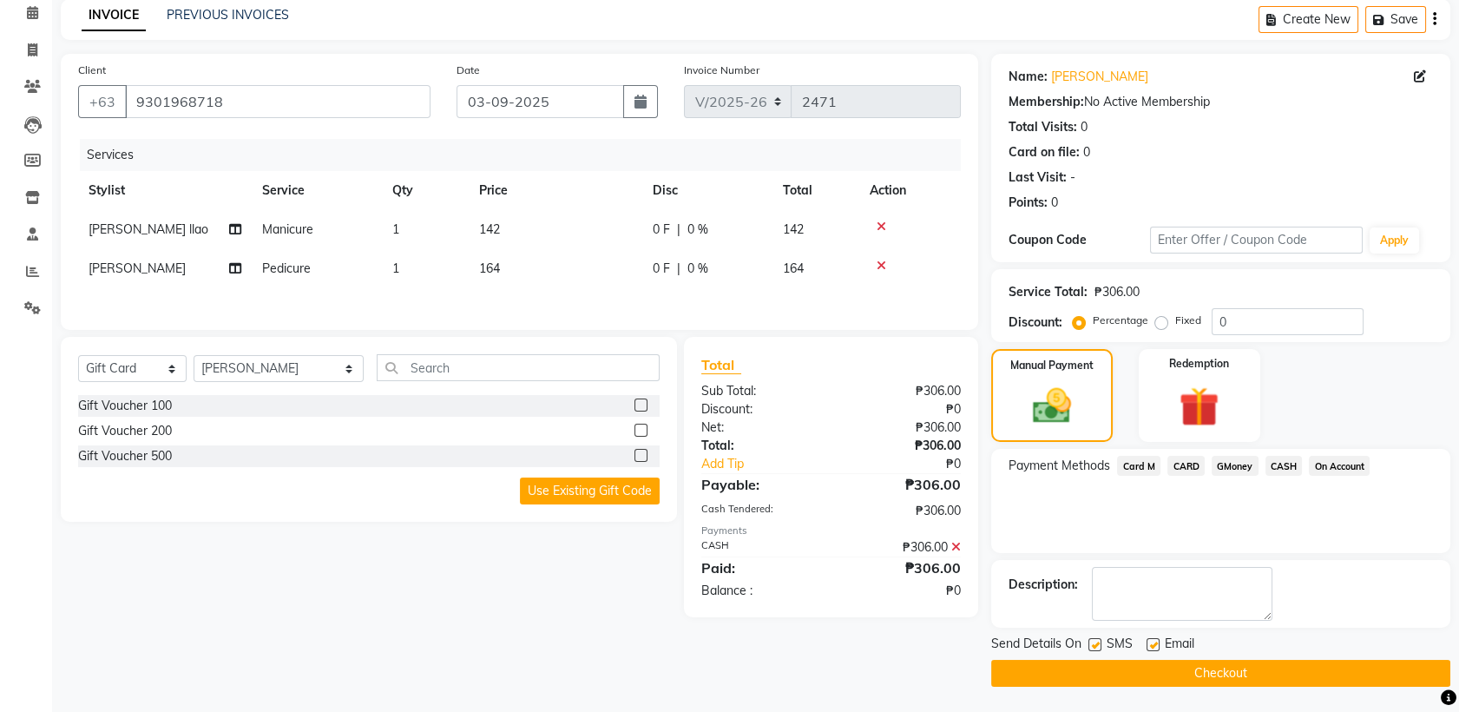
click at [1260, 676] on button "Checkout" at bounding box center [1220, 672] width 459 height 27
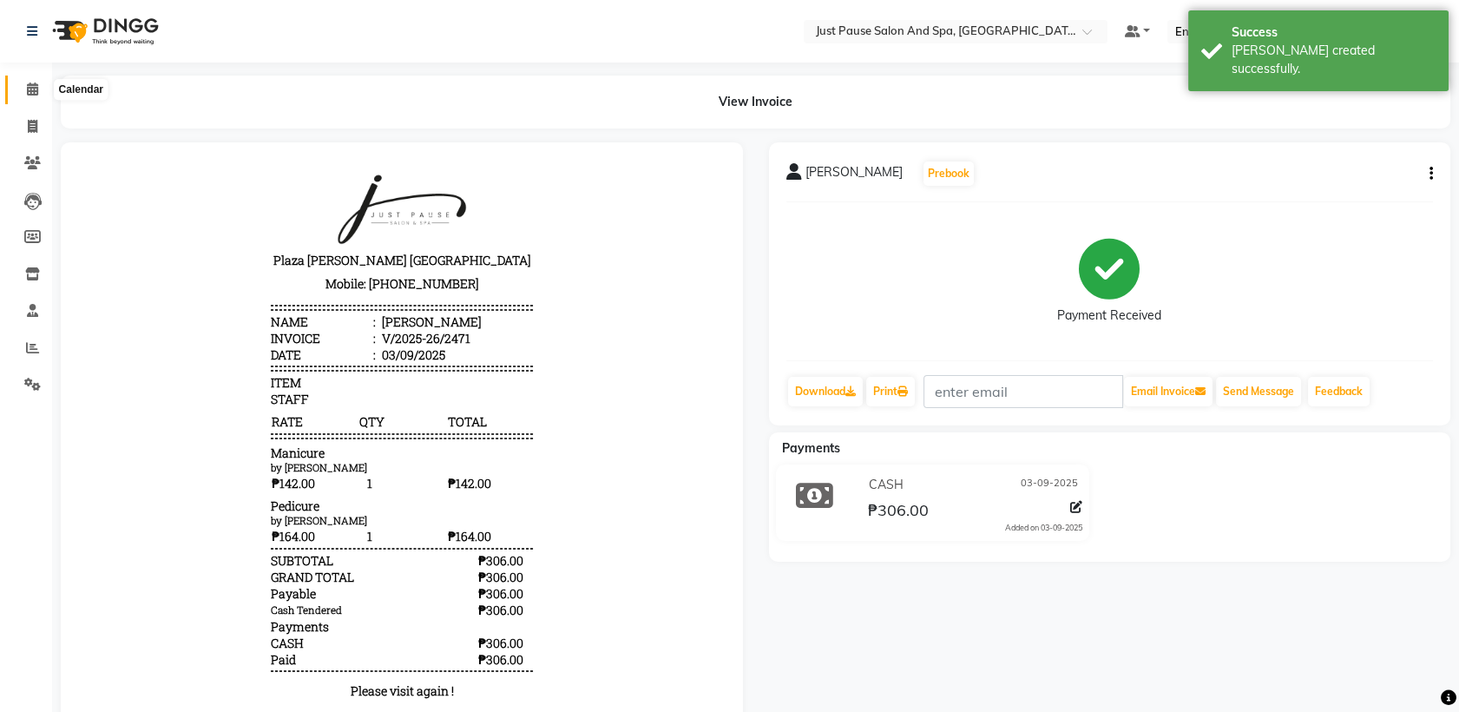
click at [35, 88] on icon at bounding box center [32, 88] width 11 height 13
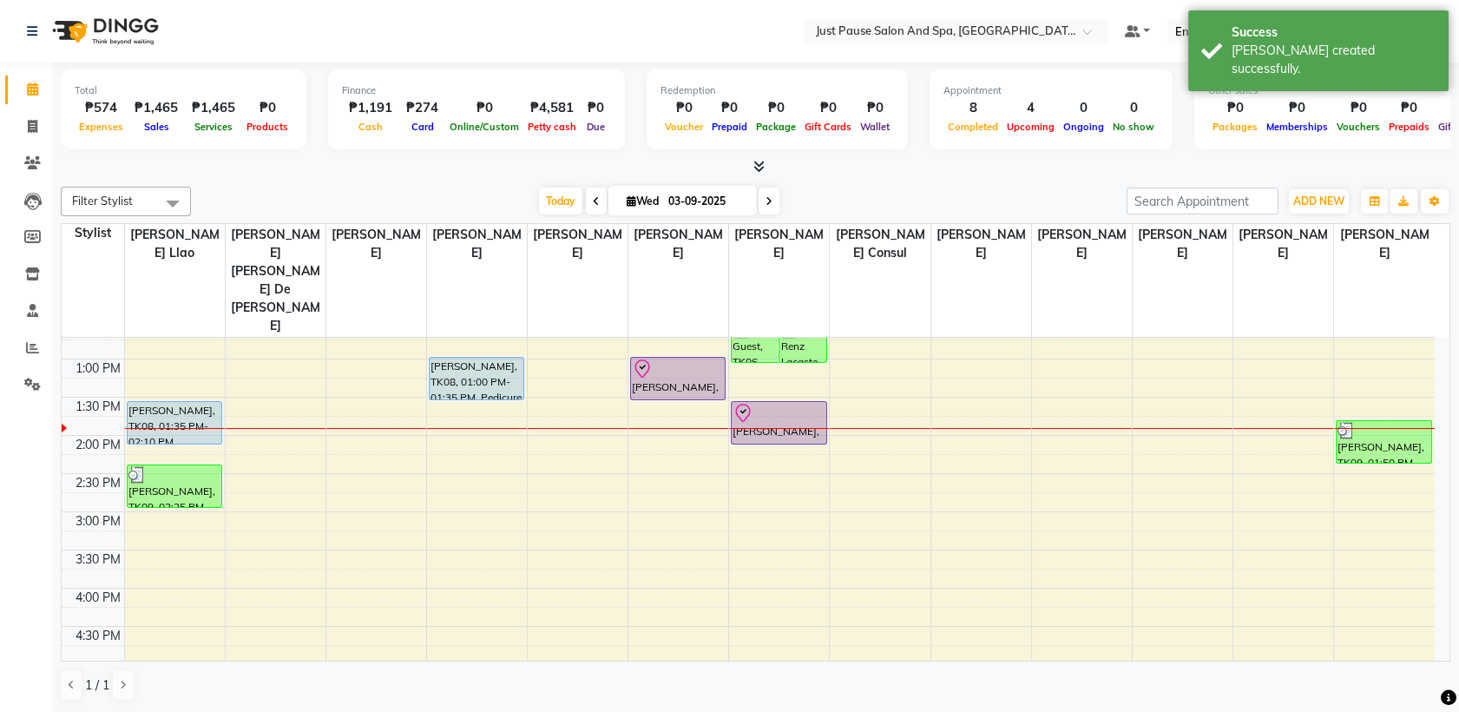
scroll to position [362, 0]
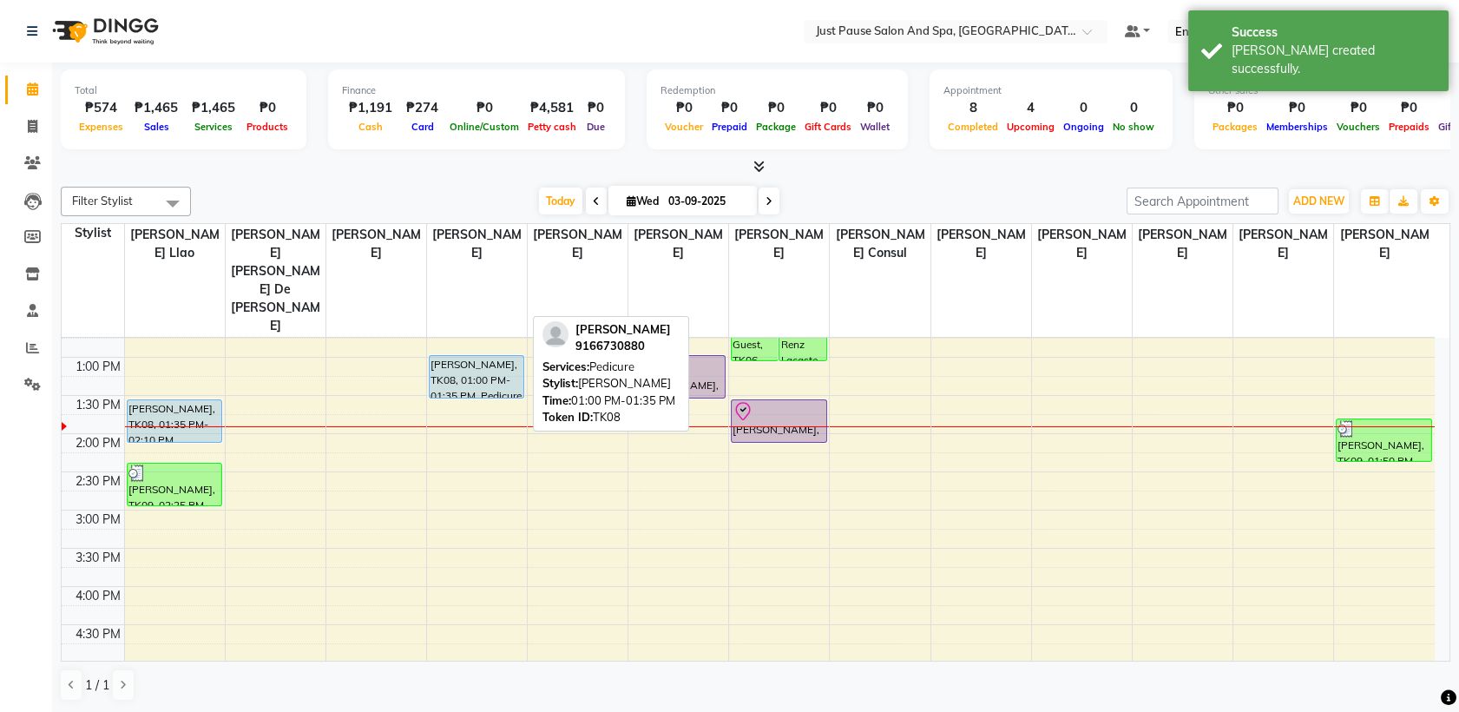
click at [476, 356] on div "[PERSON_NAME], TK08, 01:00 PM-01:35 PM, Pedicure" at bounding box center [477, 377] width 94 height 42
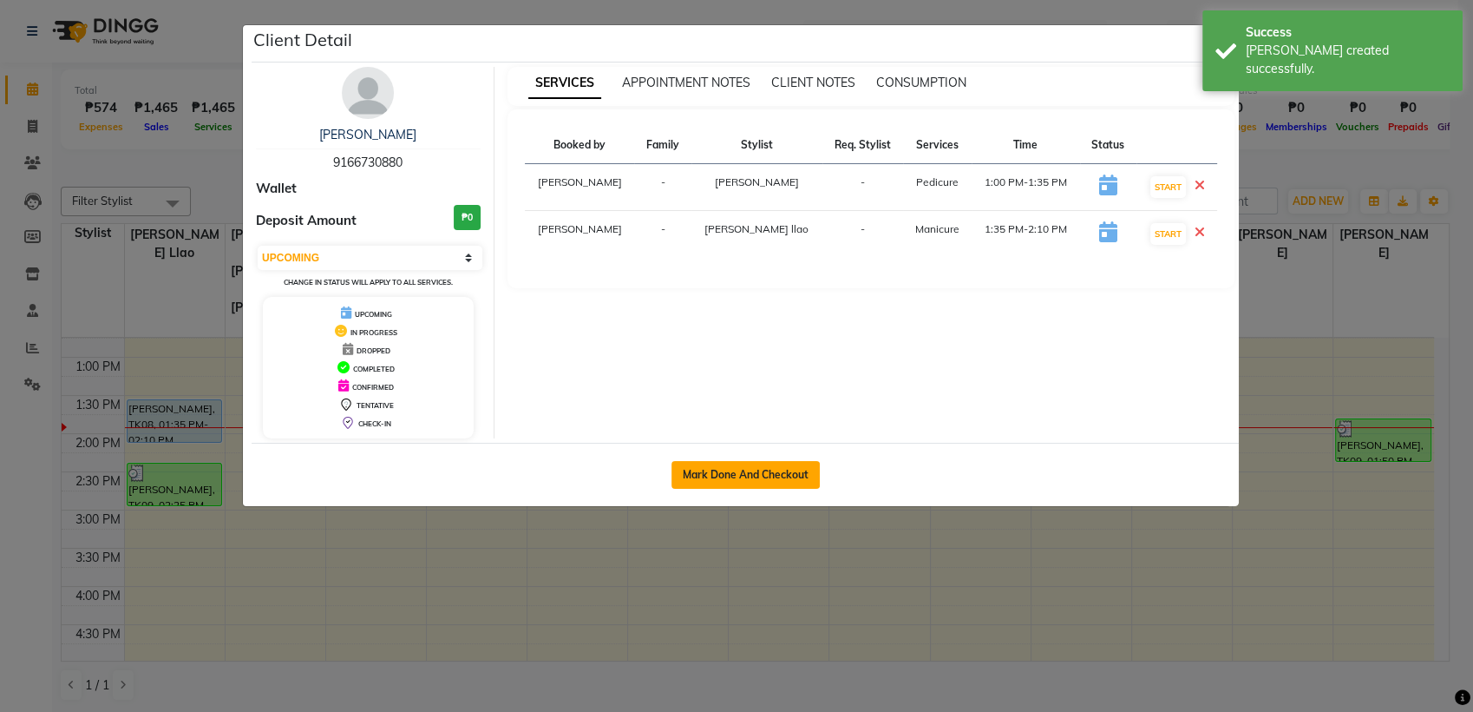
click at [717, 482] on button "Mark Done And Checkout" at bounding box center [746, 475] width 148 height 28
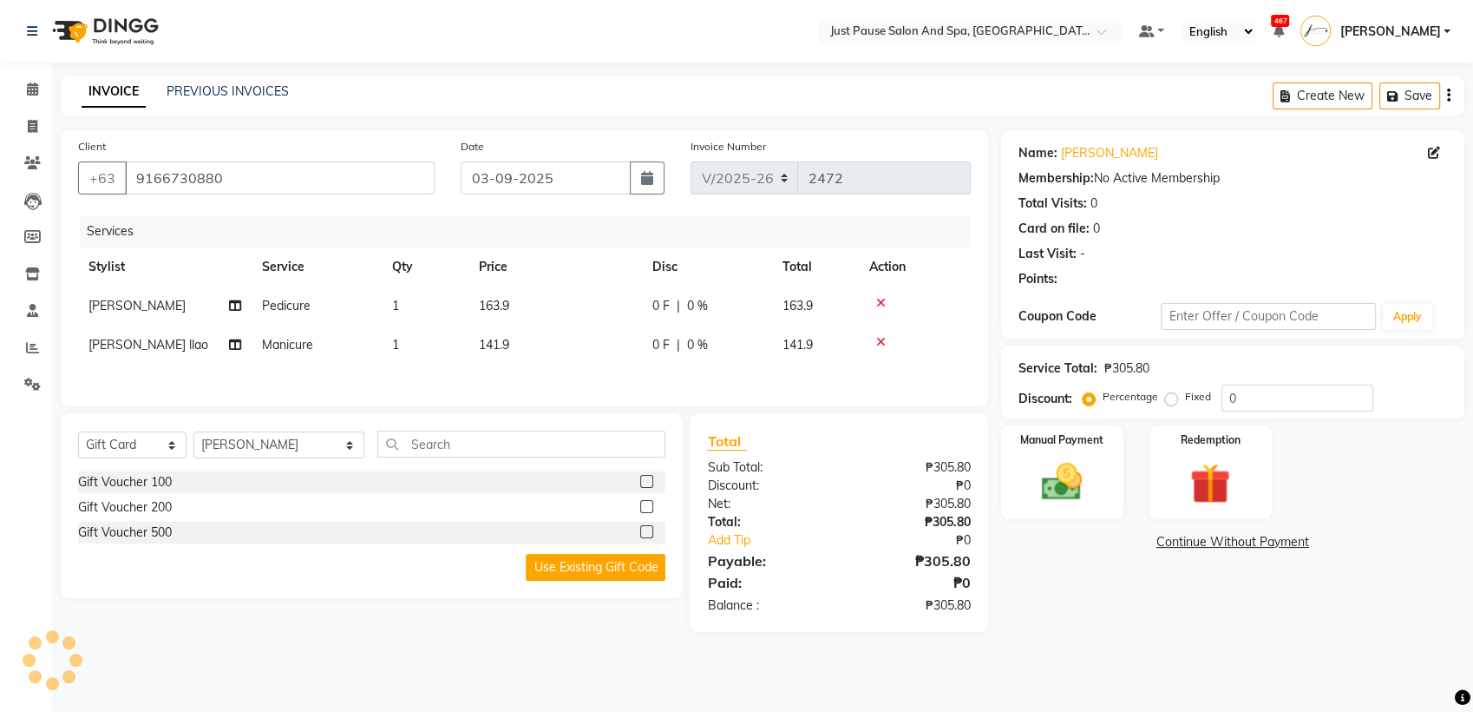
click at [525, 307] on td "163.9" at bounding box center [556, 305] width 174 height 39
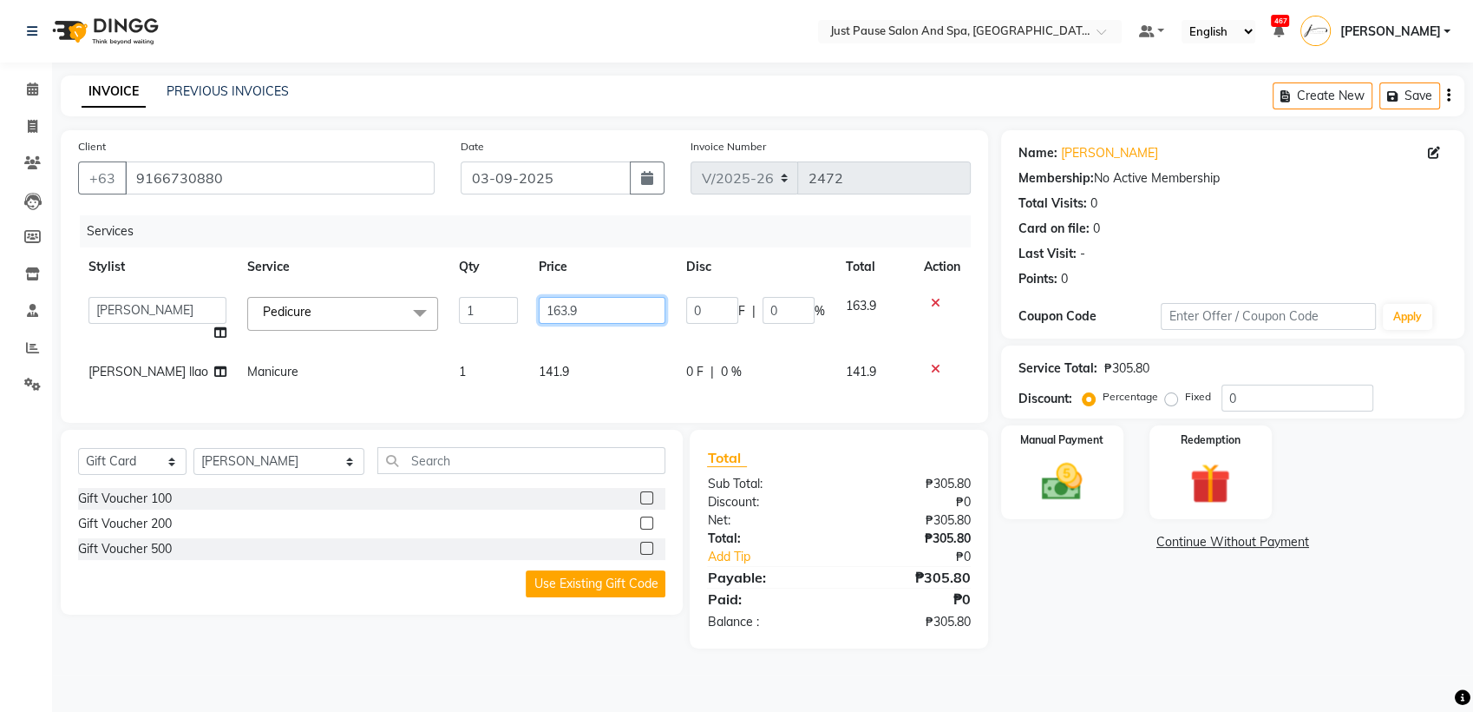
click at [589, 323] on td "163.9" at bounding box center [602, 319] width 148 height 66
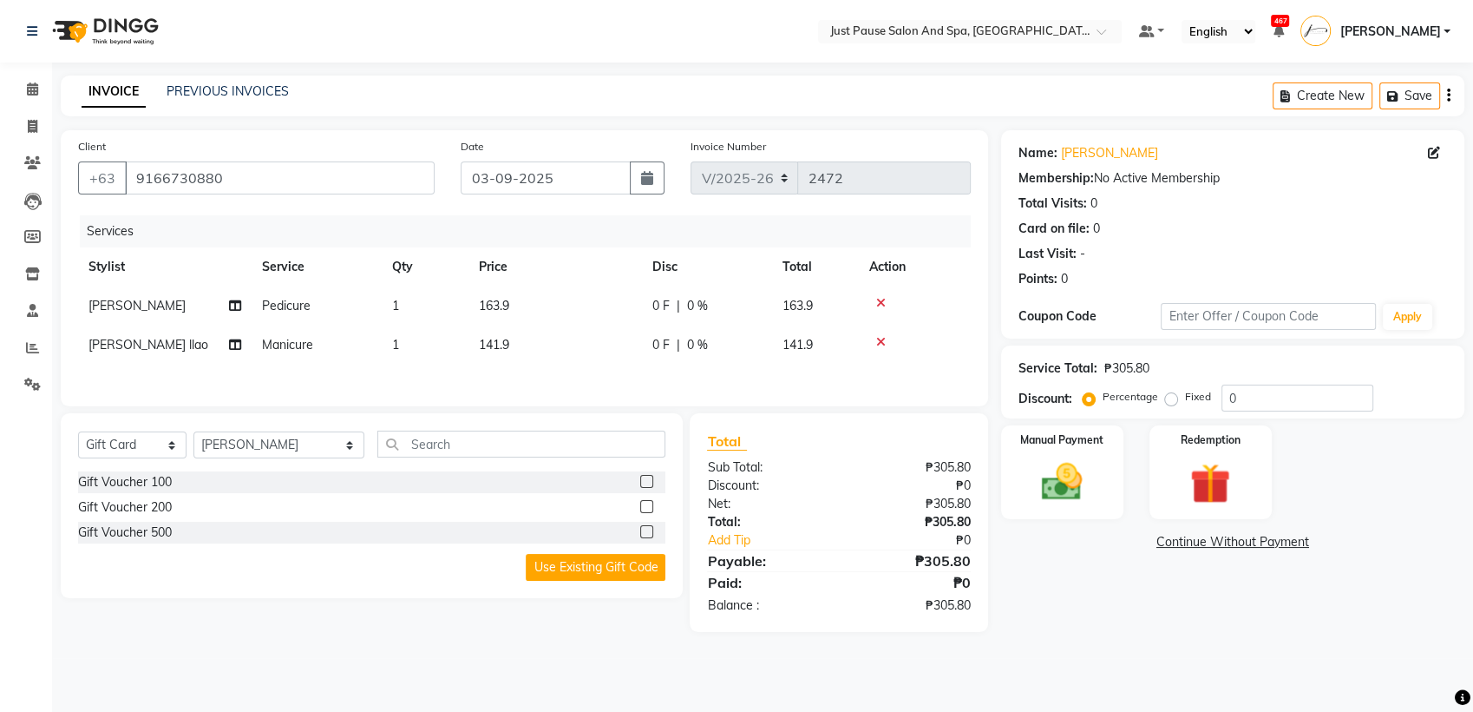
click at [589, 323] on td "163.9" at bounding box center [556, 305] width 174 height 39
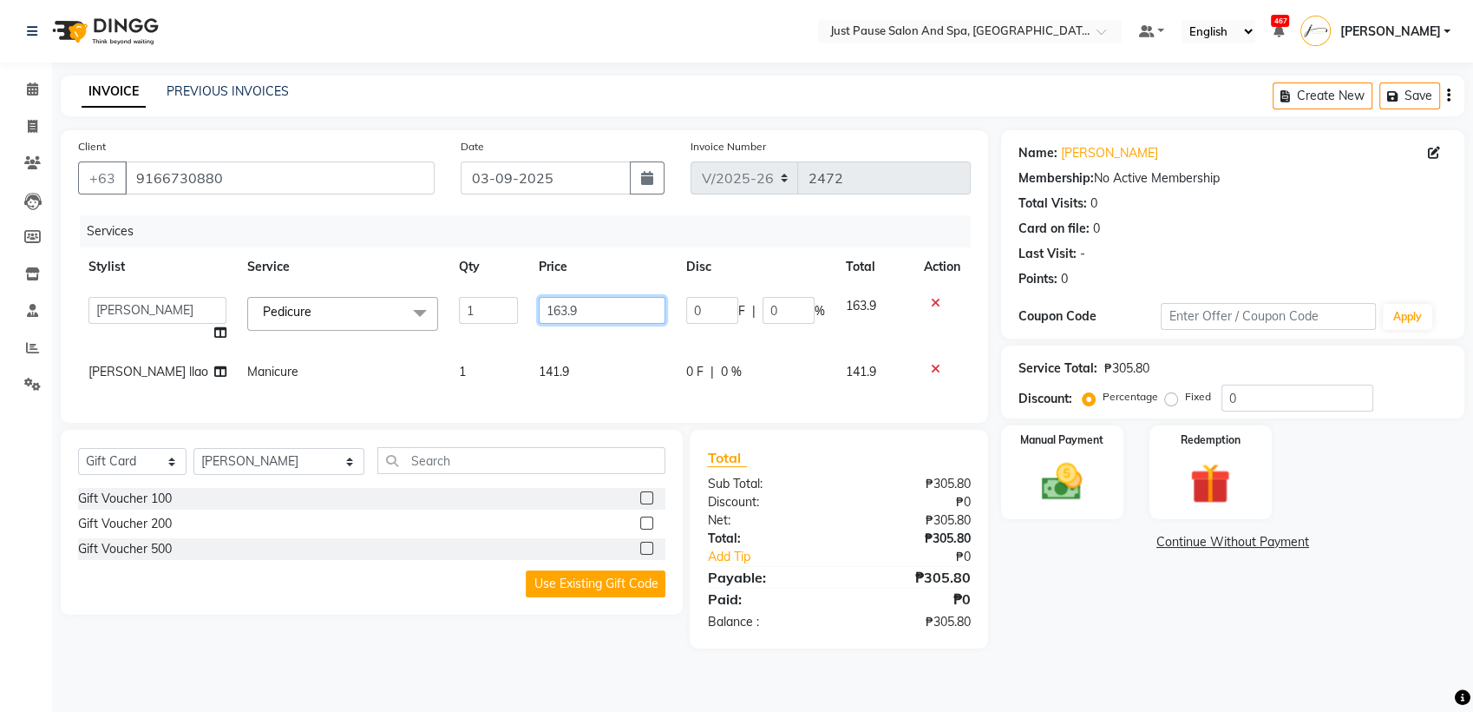
click at [583, 312] on input "163.9" at bounding box center [602, 310] width 127 height 27
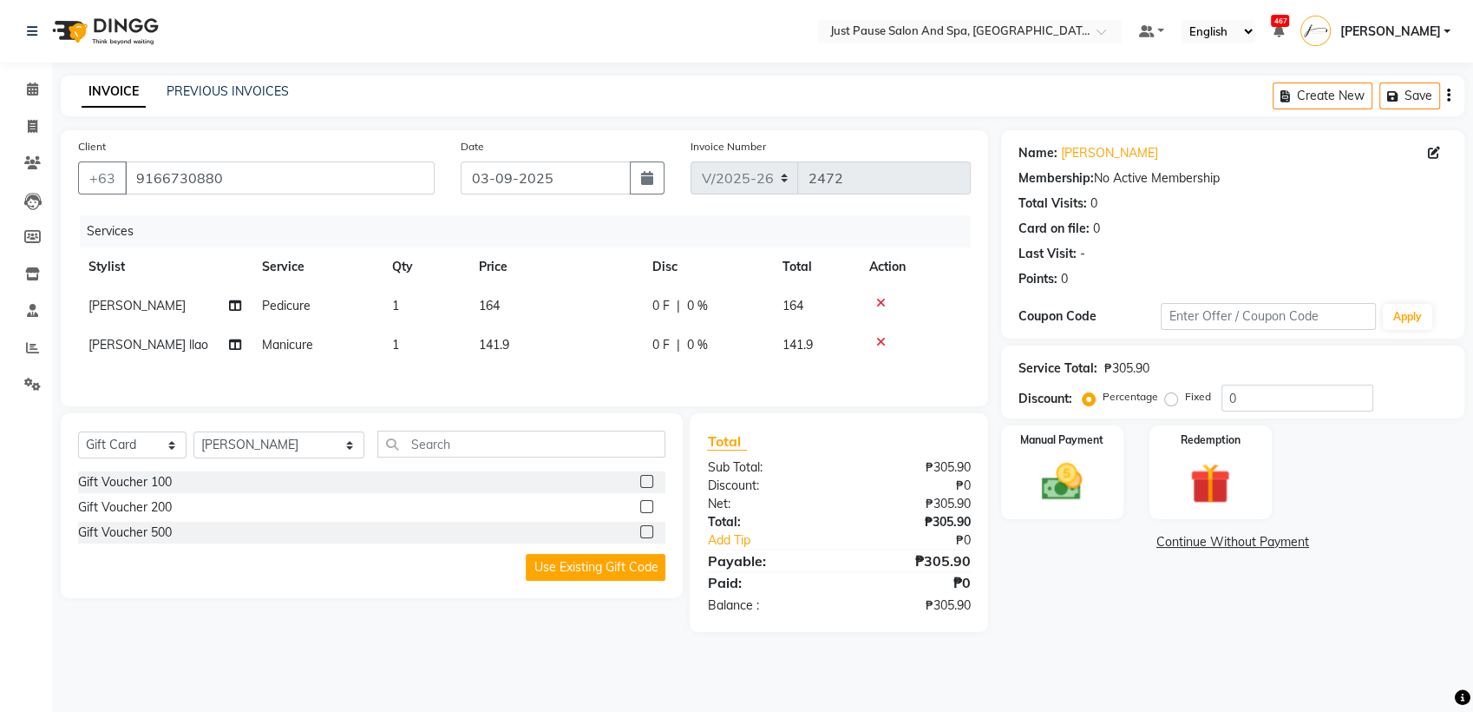
click at [579, 380] on div "Services Stylist Service Qty Price Disc Total Action [PERSON_NAME] Pedicure 1 1…" at bounding box center [524, 302] width 893 height 174
click at [517, 358] on td "141.9" at bounding box center [556, 344] width 174 height 39
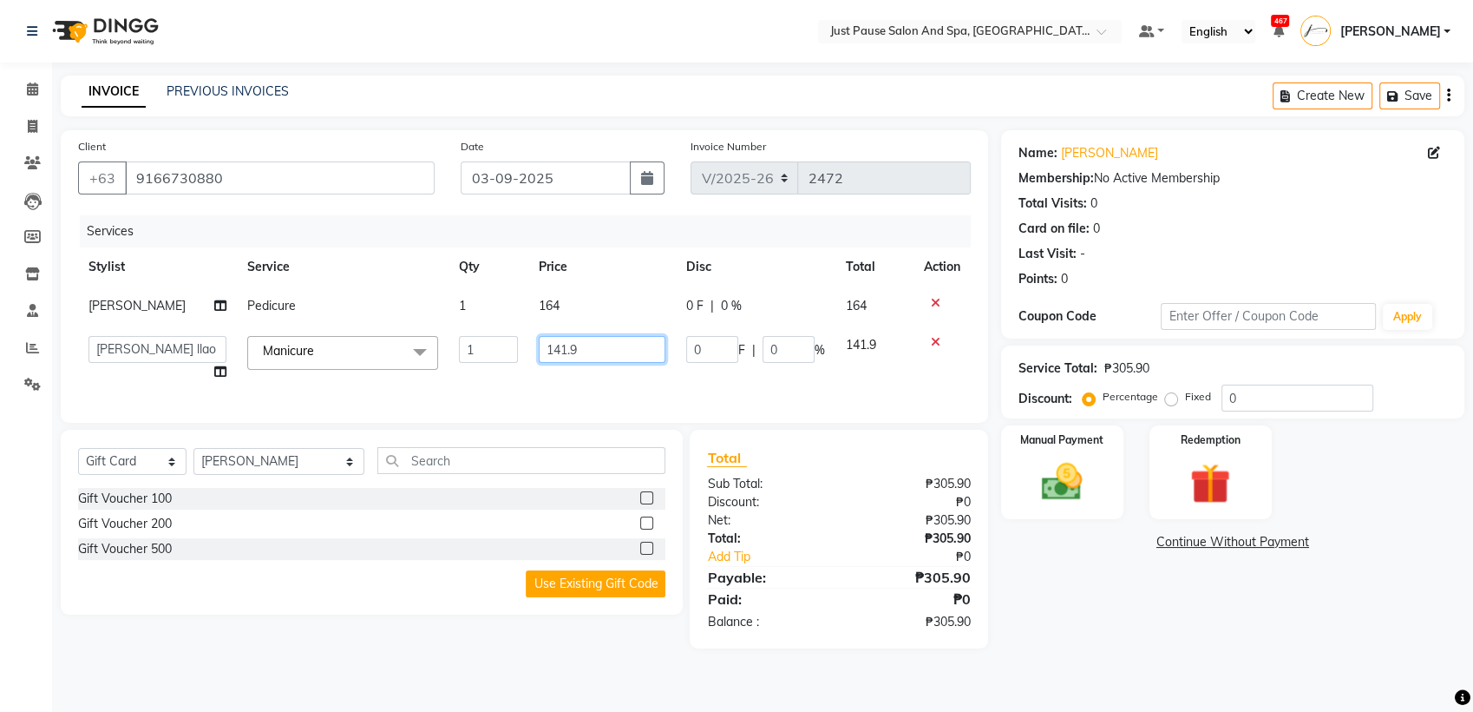
click at [600, 363] on input "141.9" at bounding box center [602, 349] width 127 height 27
click at [1080, 473] on img at bounding box center [1062, 481] width 69 height 49
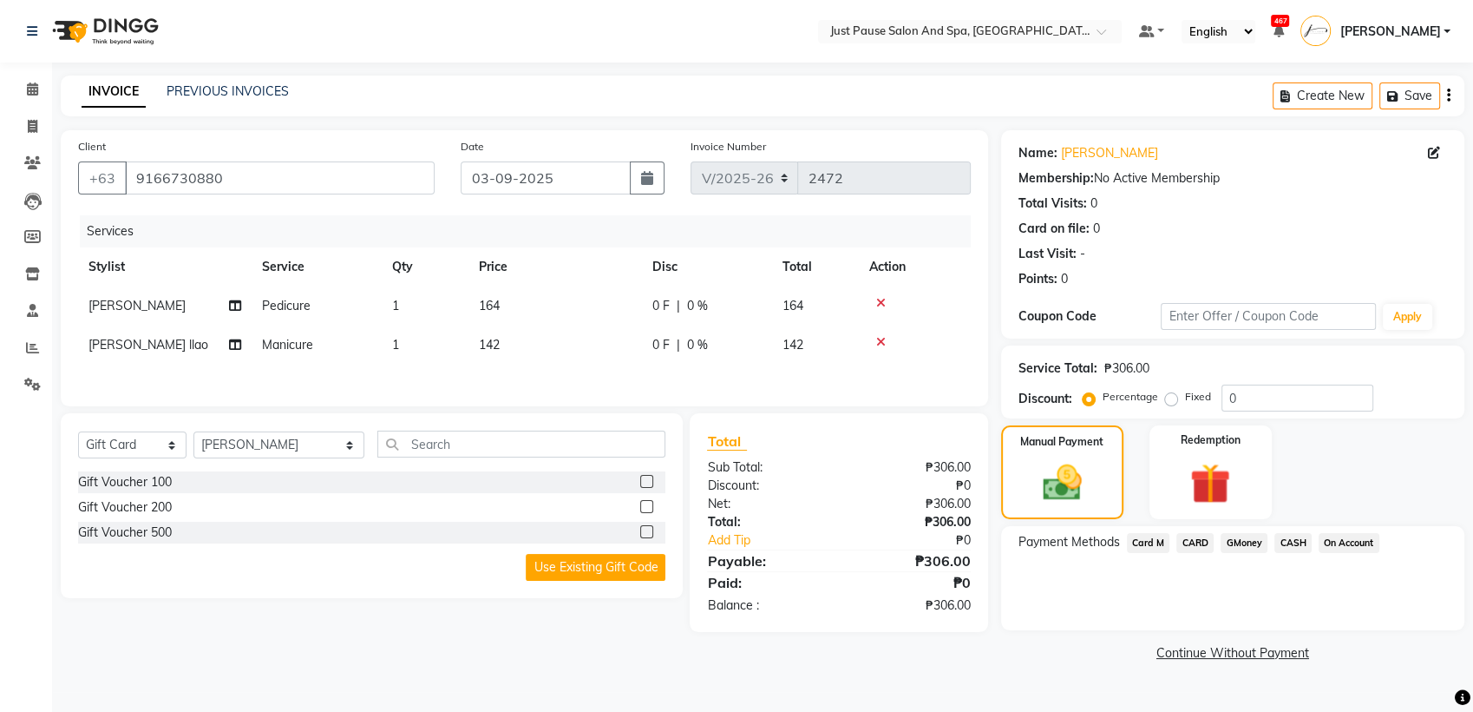
click at [1283, 535] on span "CASH" at bounding box center [1293, 543] width 37 height 20
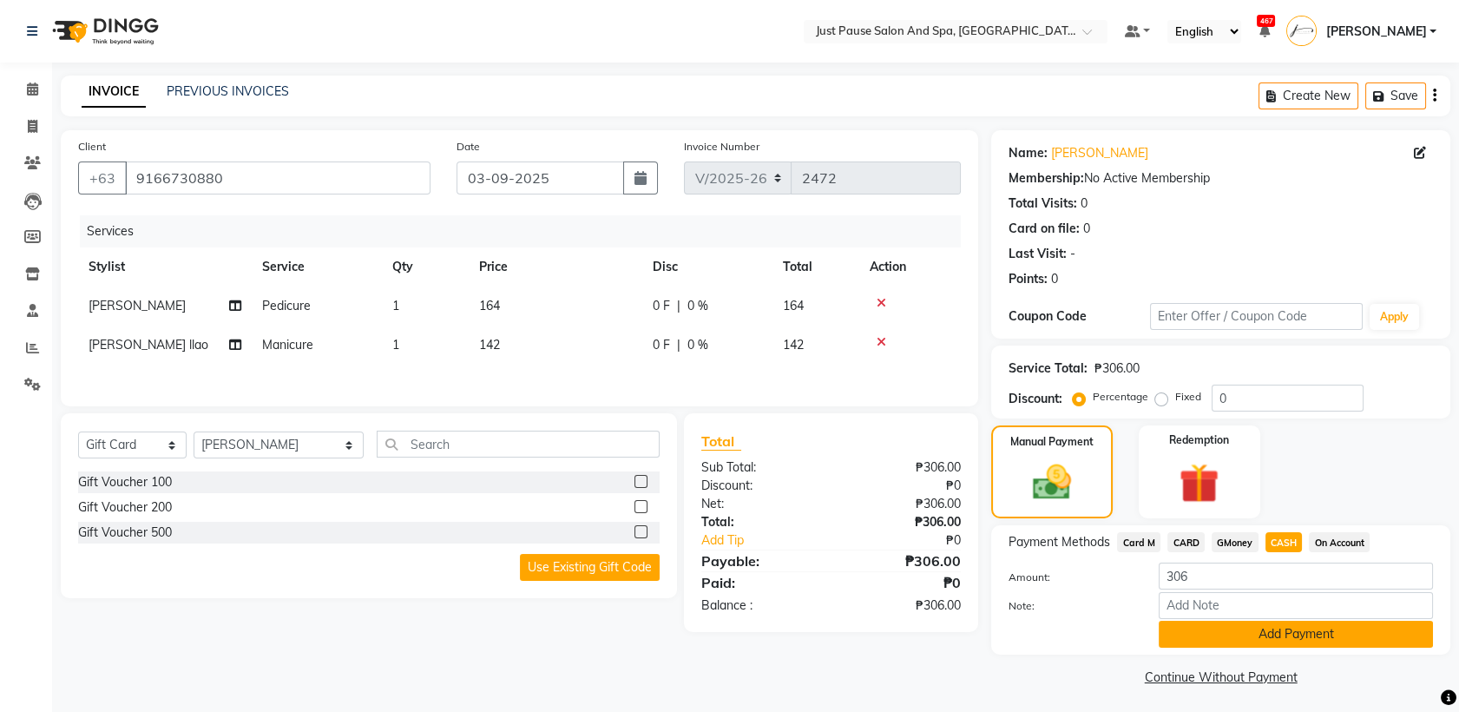
click at [1368, 634] on button "Add Payment" at bounding box center [1295, 633] width 274 height 27
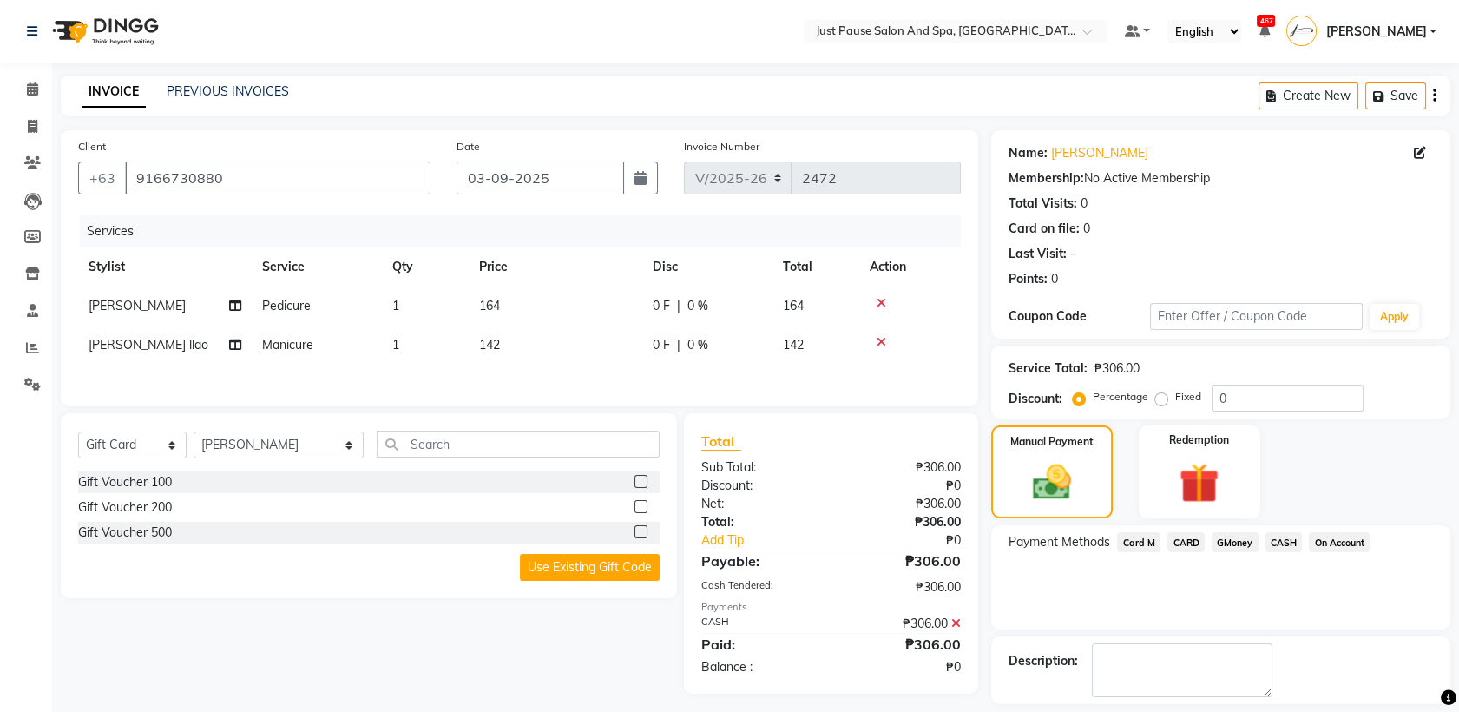
scroll to position [76, 0]
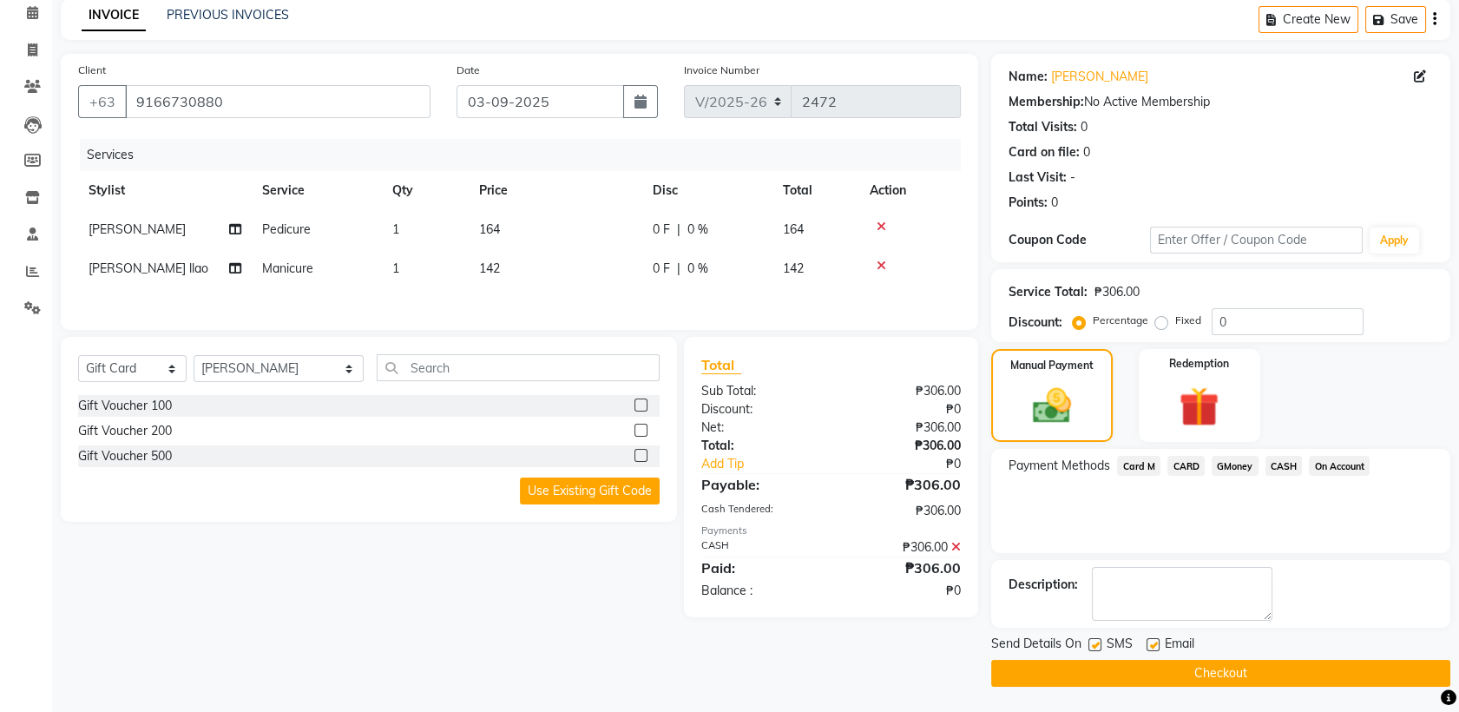
click at [1230, 667] on button "Checkout" at bounding box center [1220, 672] width 459 height 27
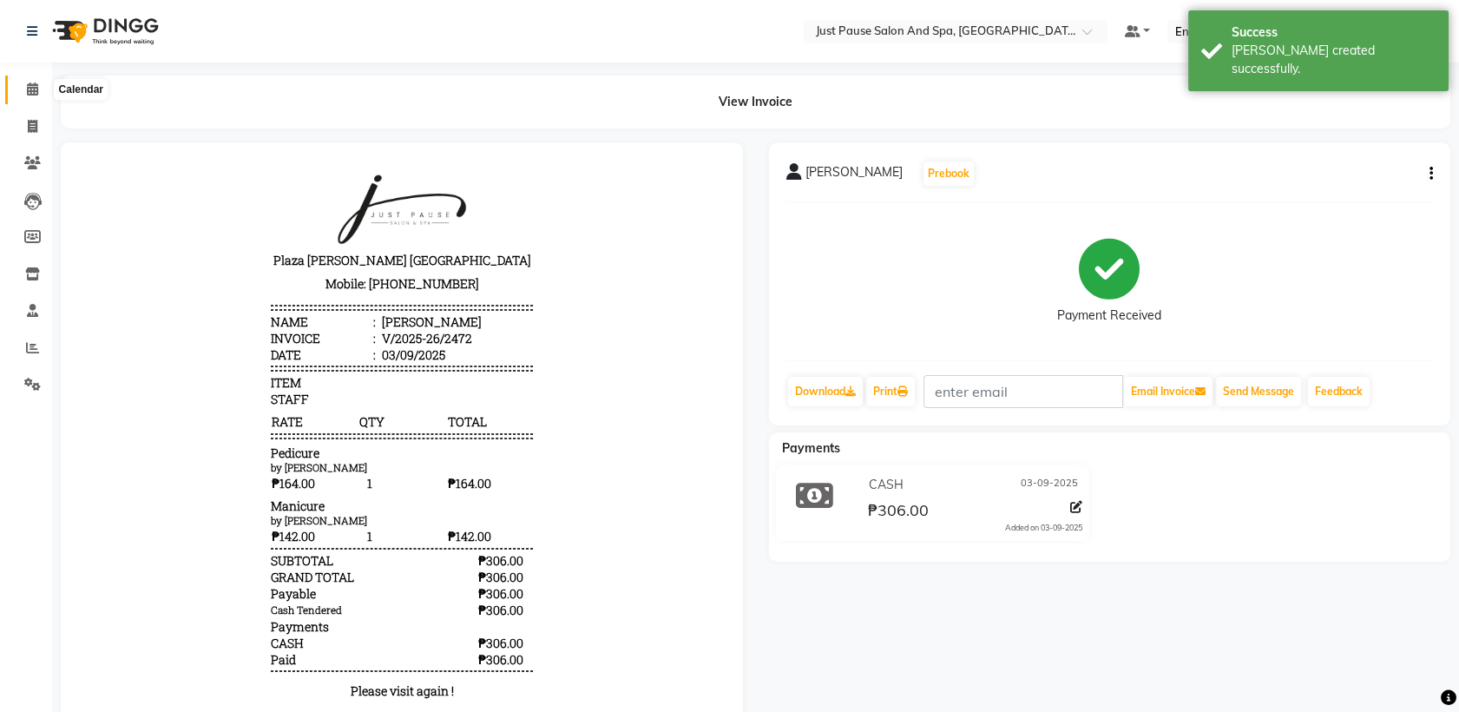
click at [34, 86] on icon at bounding box center [32, 88] width 11 height 13
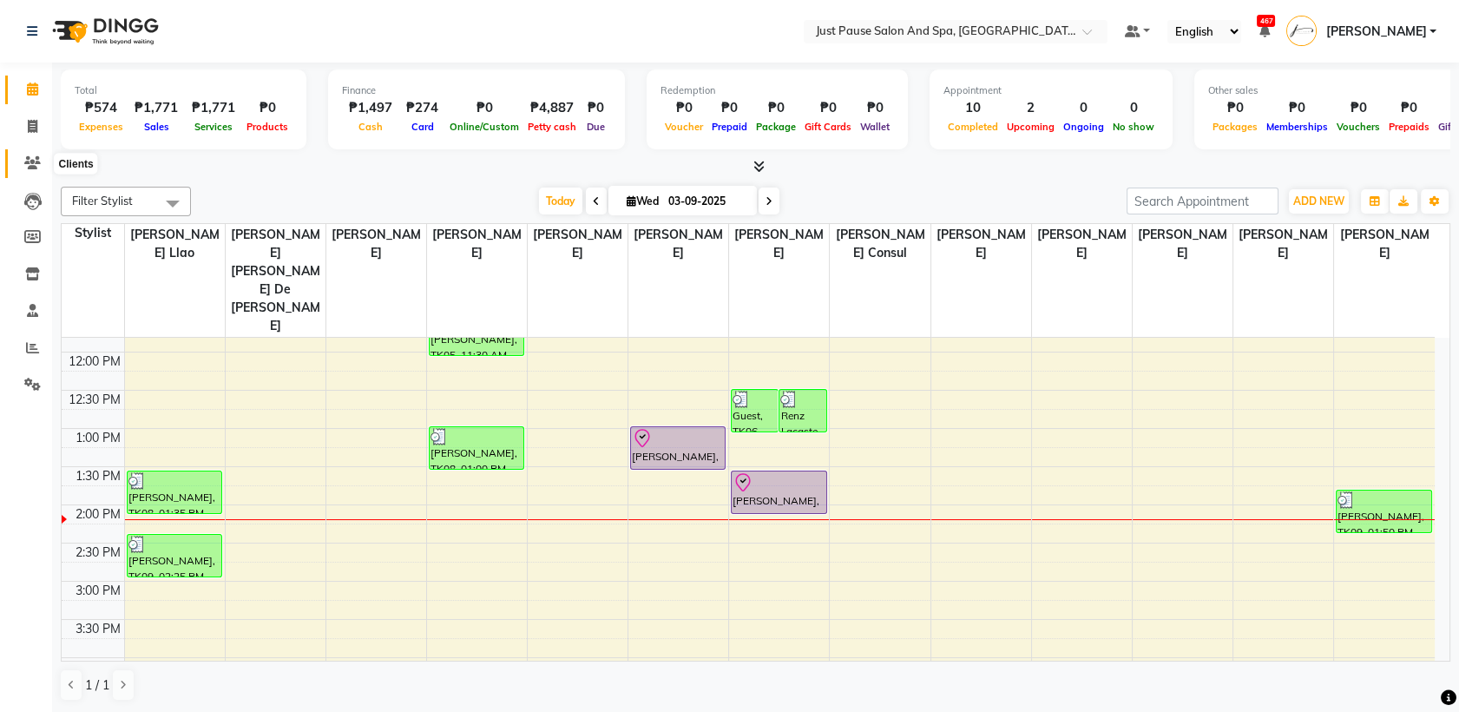
click at [35, 166] on icon at bounding box center [32, 162] width 16 height 13
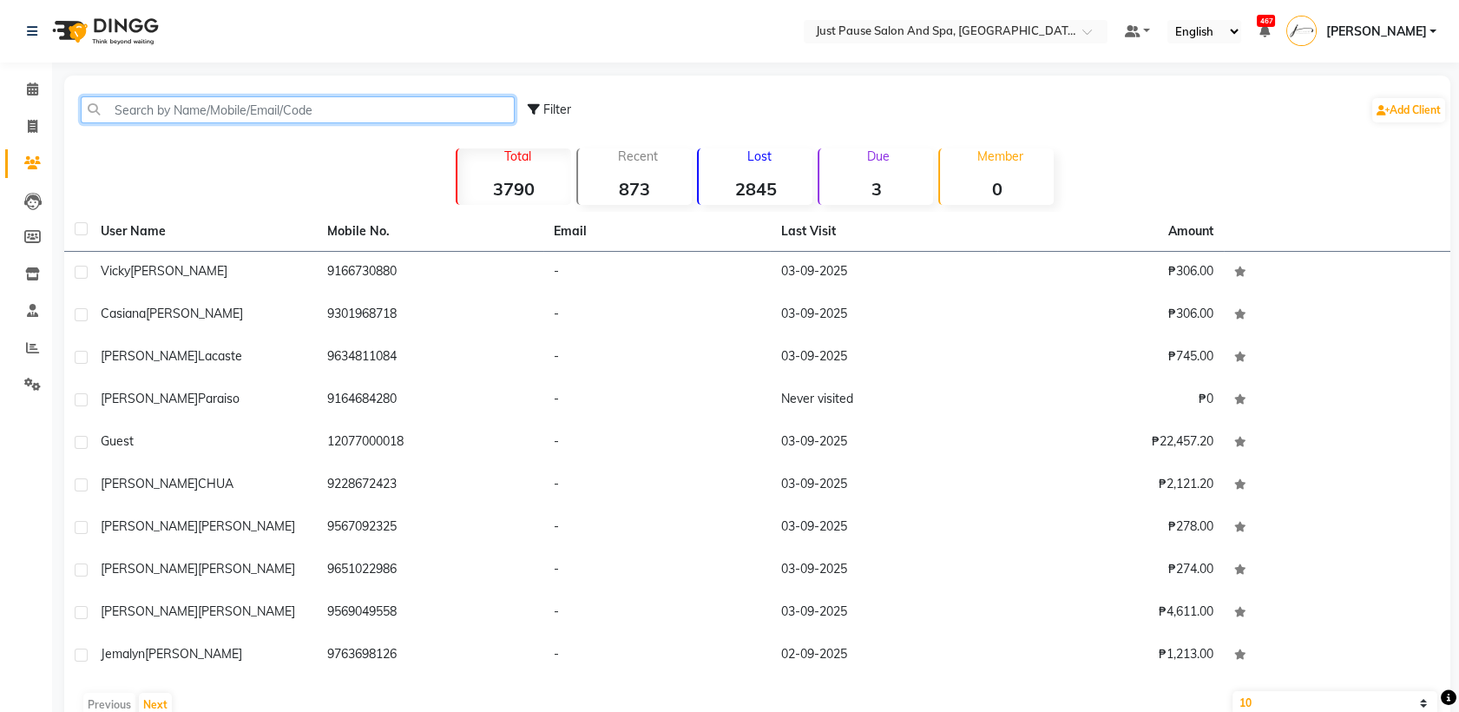
click at [318, 114] on input "text" at bounding box center [298, 109] width 434 height 27
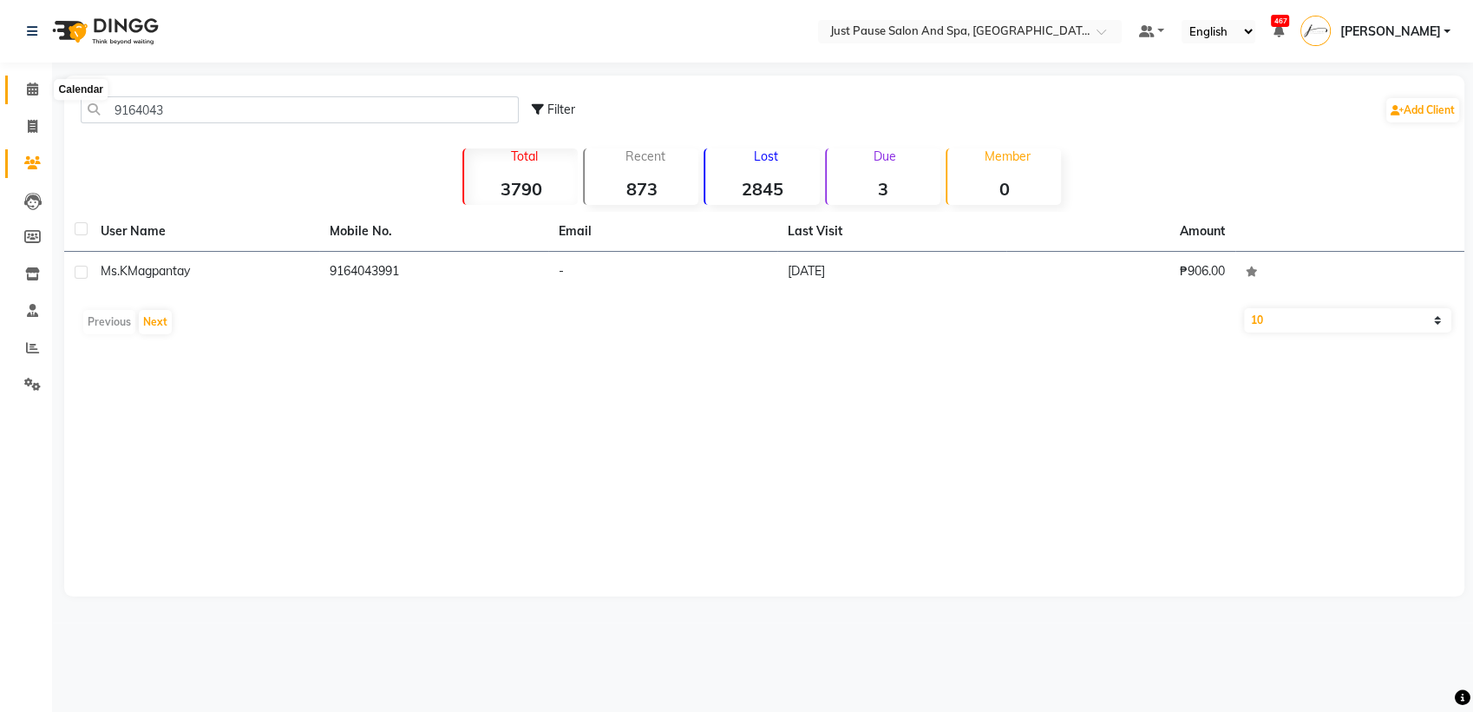
click at [37, 94] on icon at bounding box center [32, 88] width 11 height 13
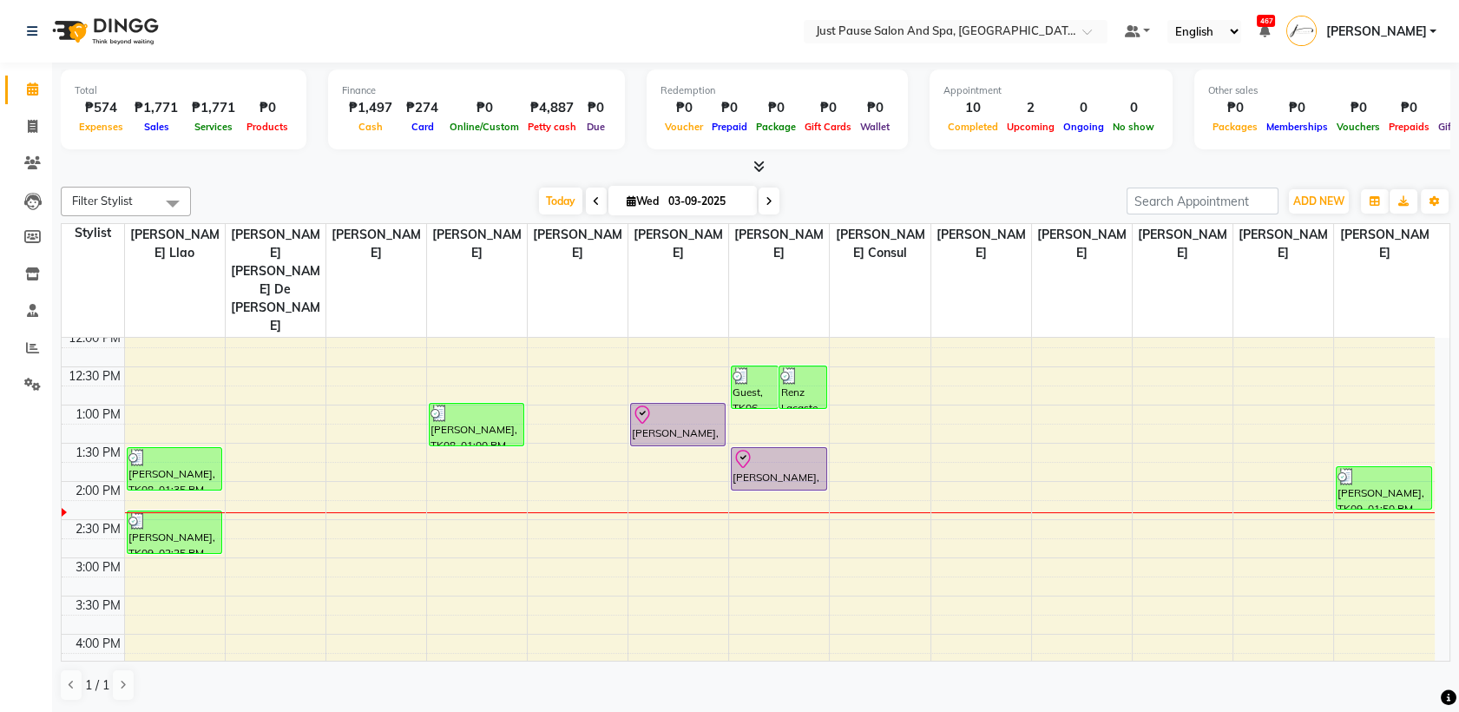
scroll to position [300, 0]
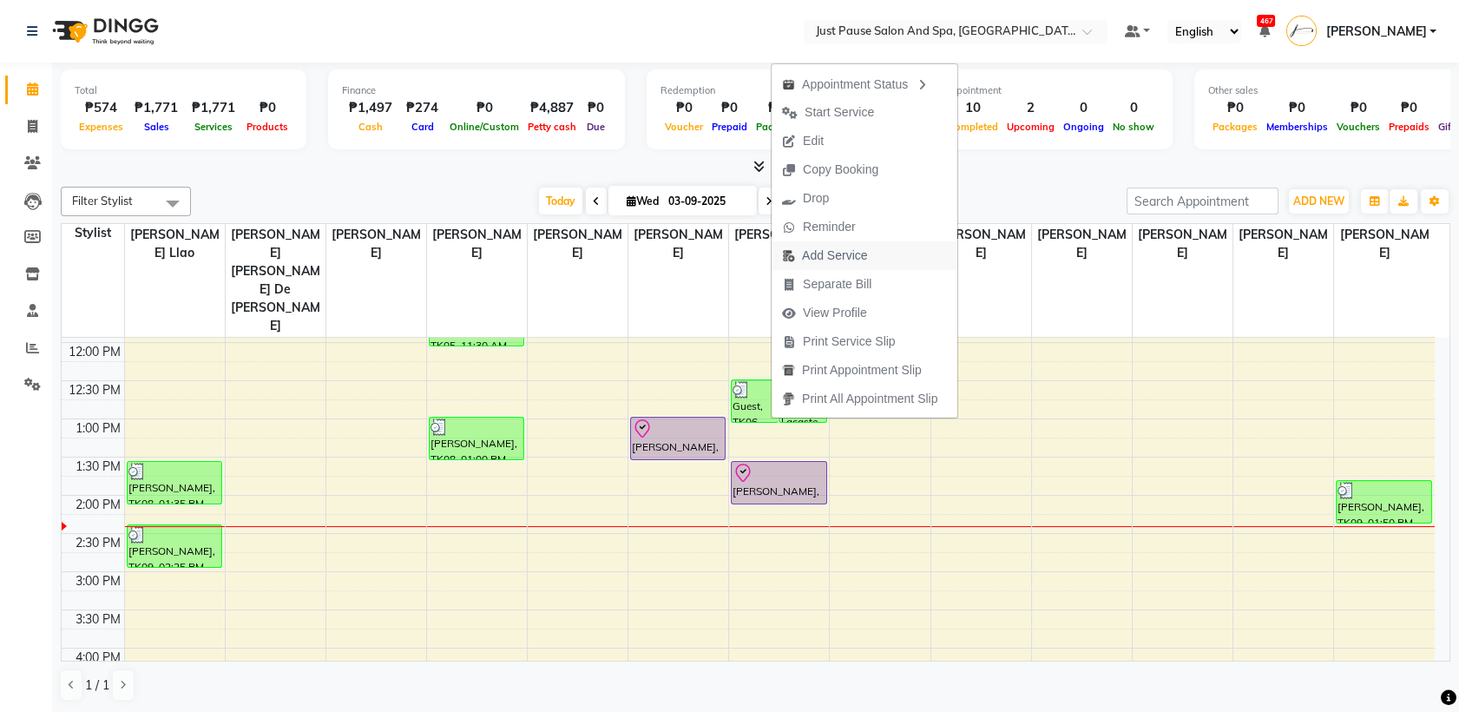
click at [819, 256] on span "Add Service" at bounding box center [834, 255] width 65 height 18
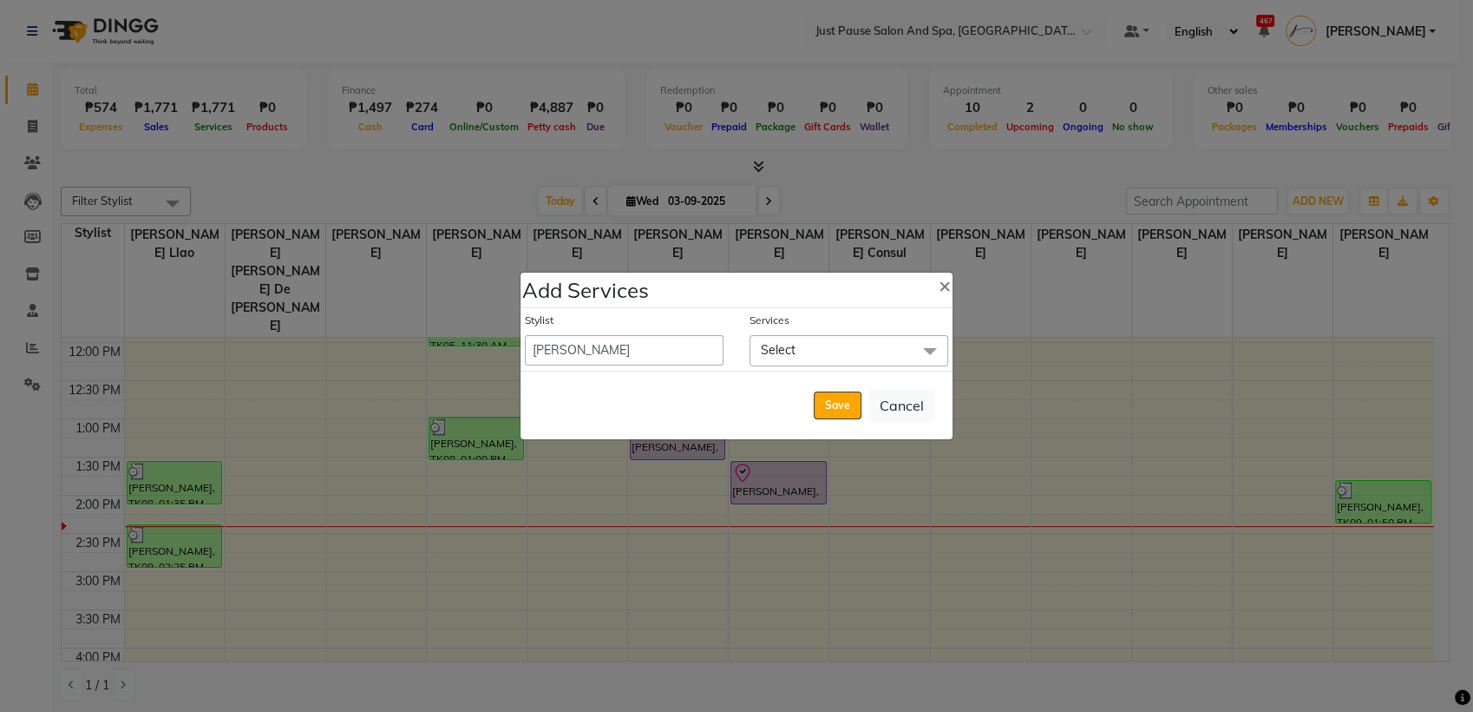
click at [913, 358] on span at bounding box center [930, 351] width 35 height 33
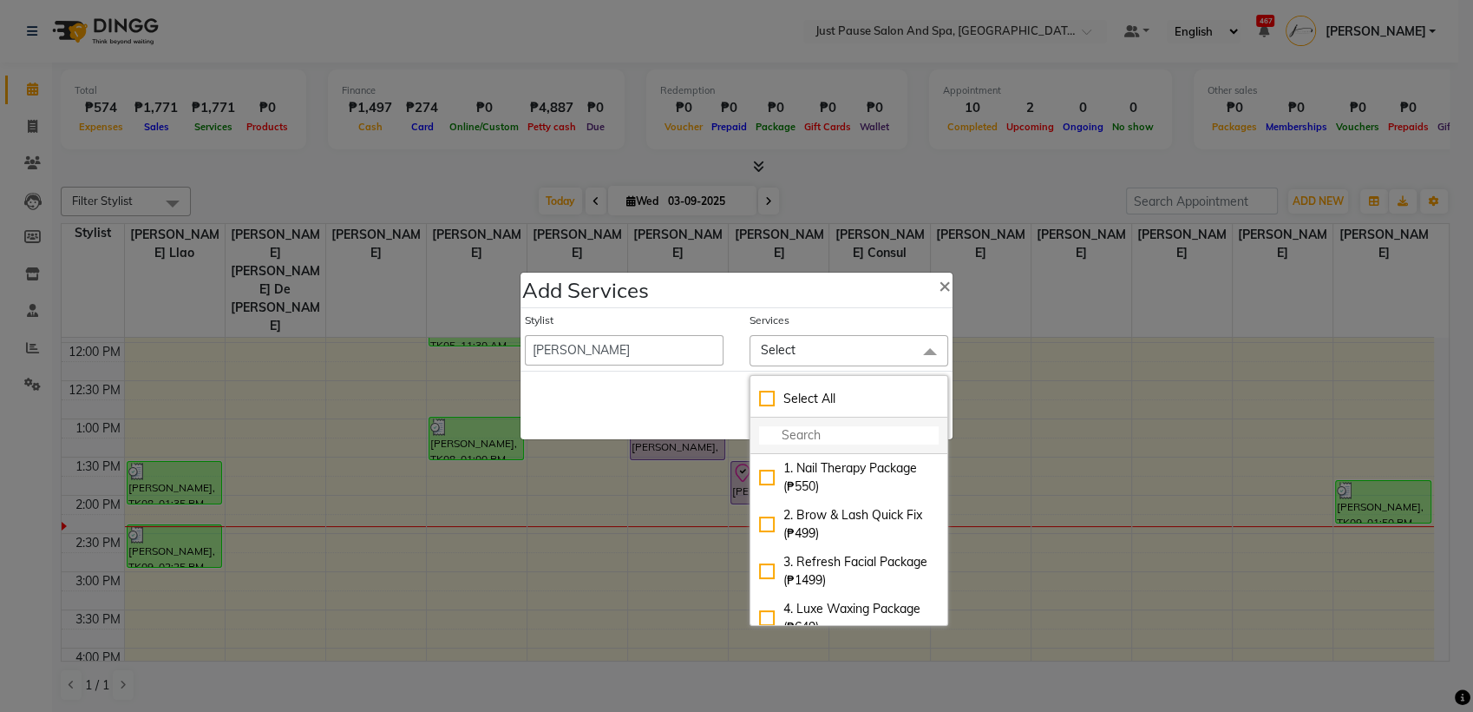
click at [839, 439] on input "multiselect-search" at bounding box center [849, 435] width 180 height 18
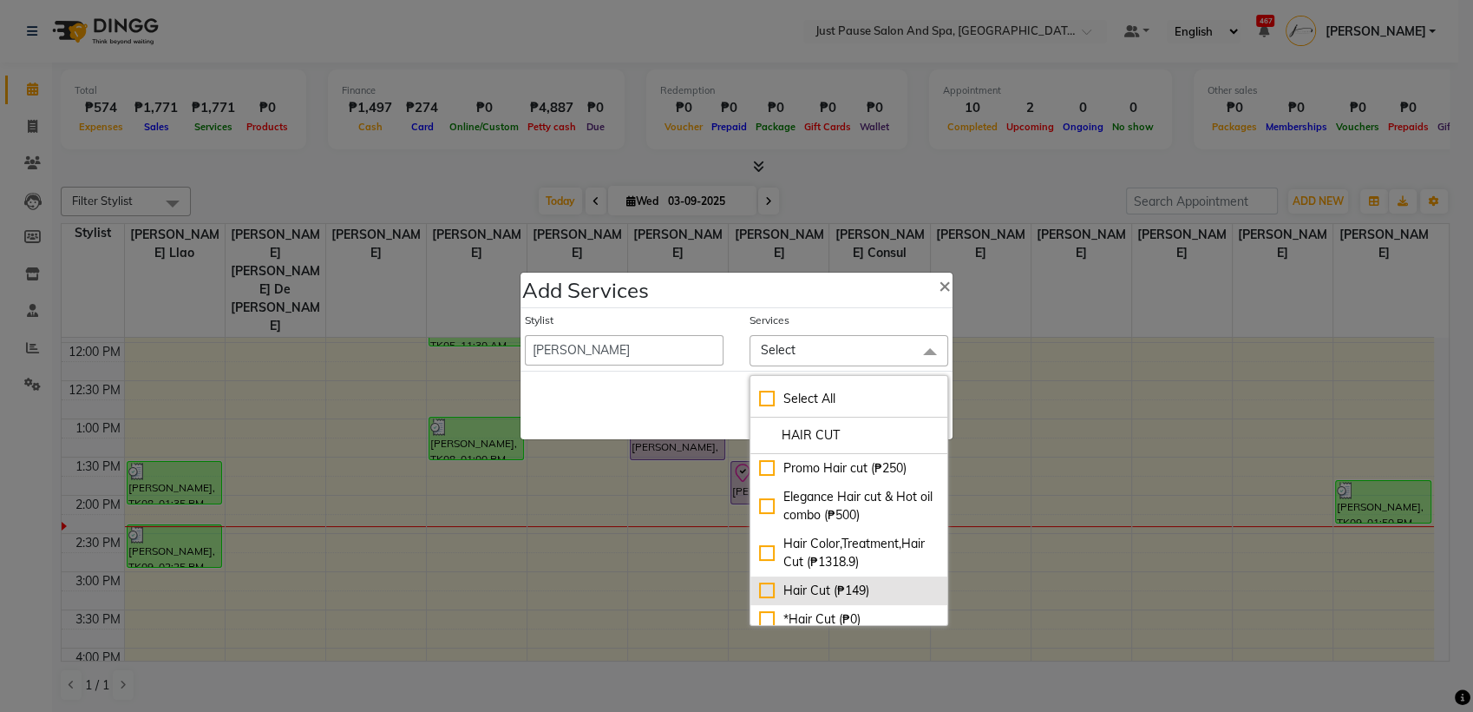
click at [771, 600] on div "Hair Cut (₱149)" at bounding box center [849, 590] width 180 height 18
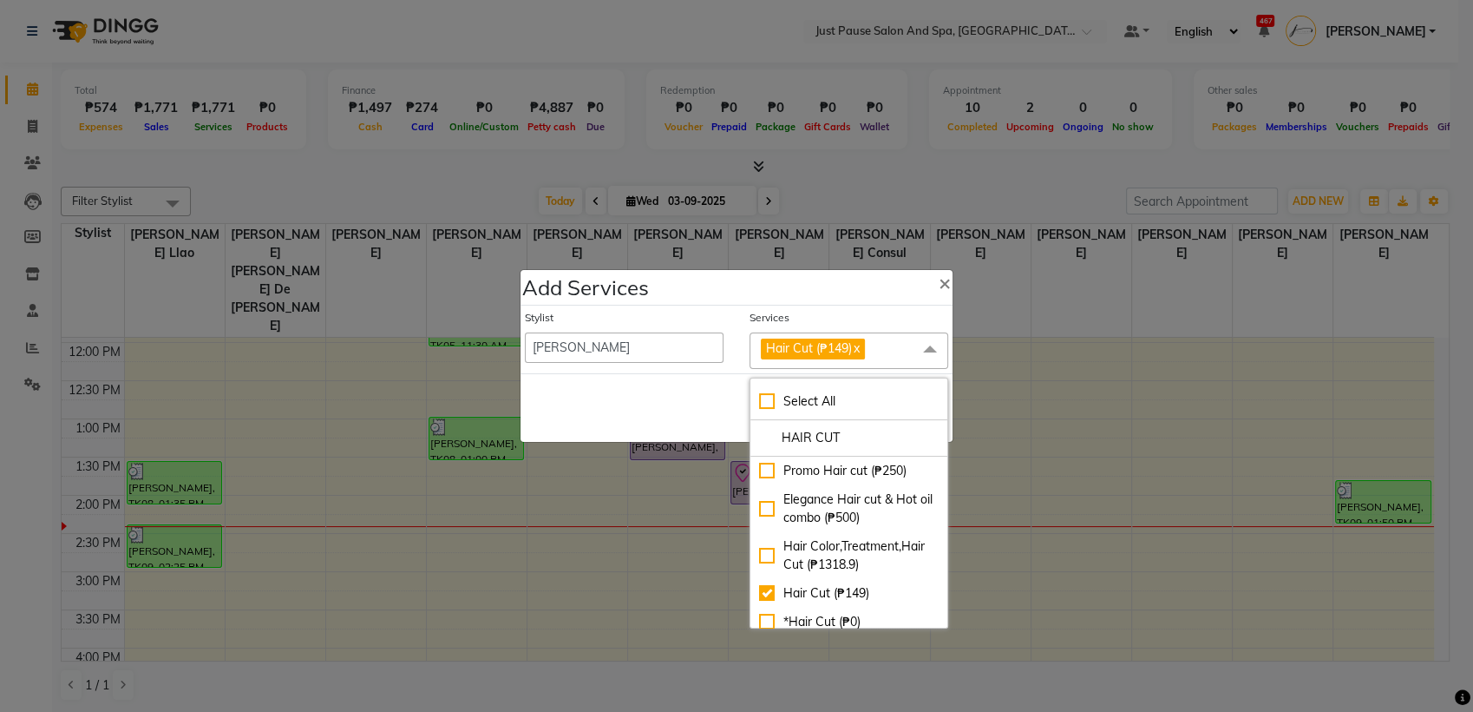
click at [716, 413] on div "Save Cancel" at bounding box center [737, 407] width 432 height 69
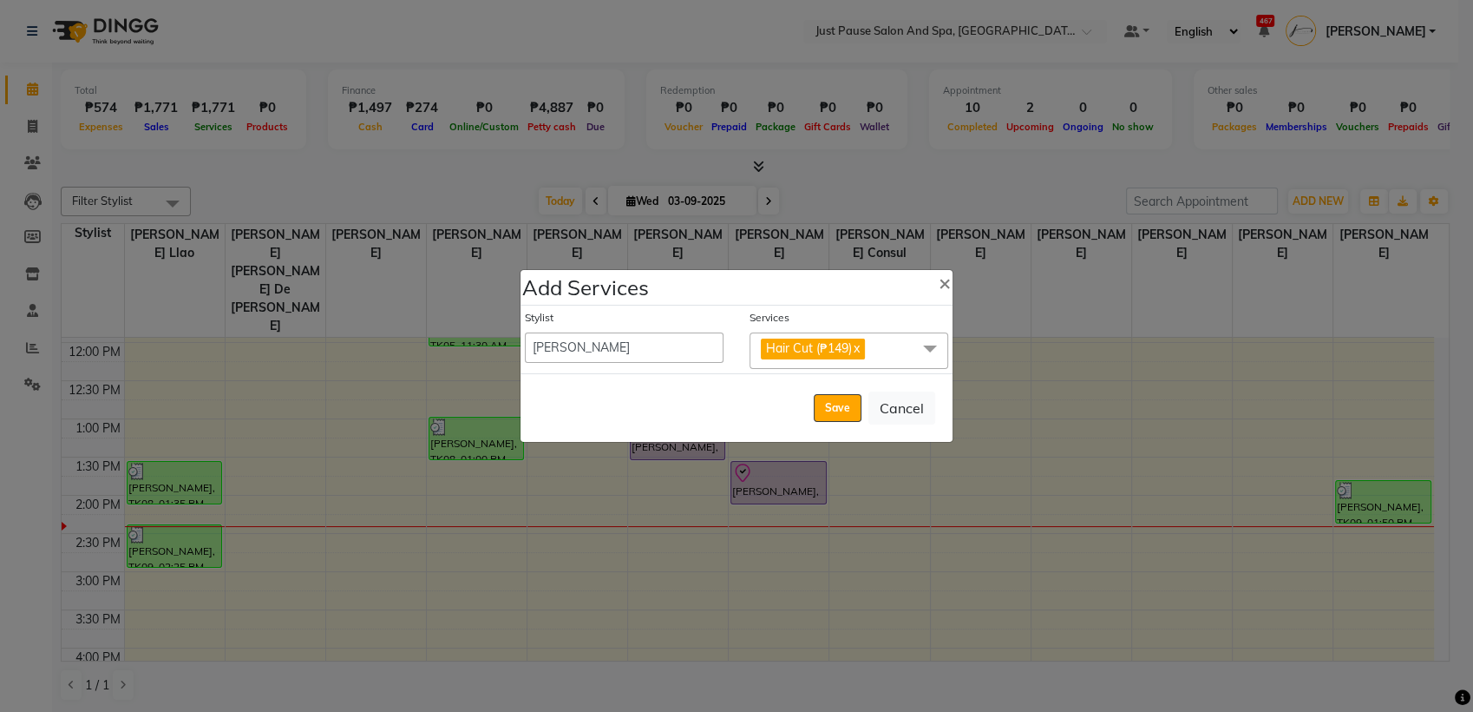
click at [924, 350] on span at bounding box center [930, 348] width 35 height 33
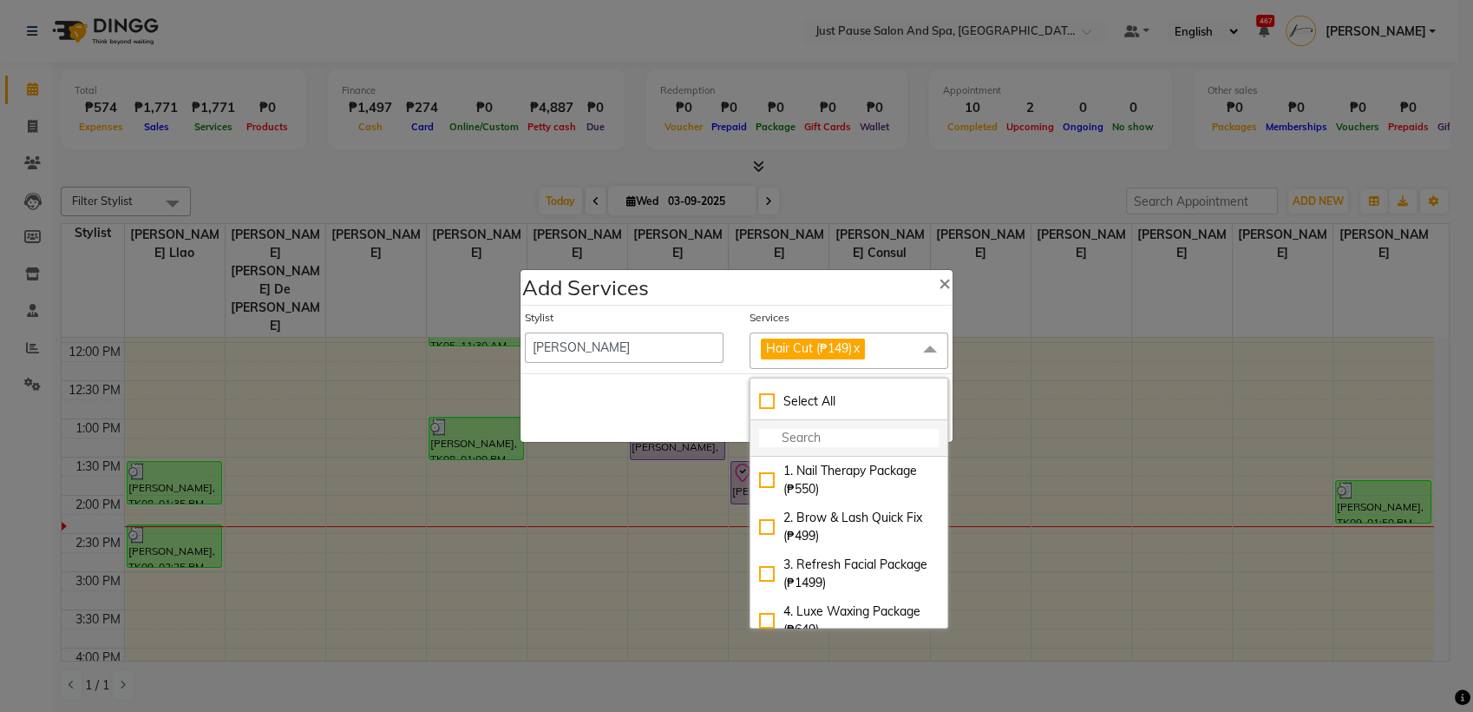
click at [850, 437] on input "multiselect-search" at bounding box center [849, 438] width 180 height 18
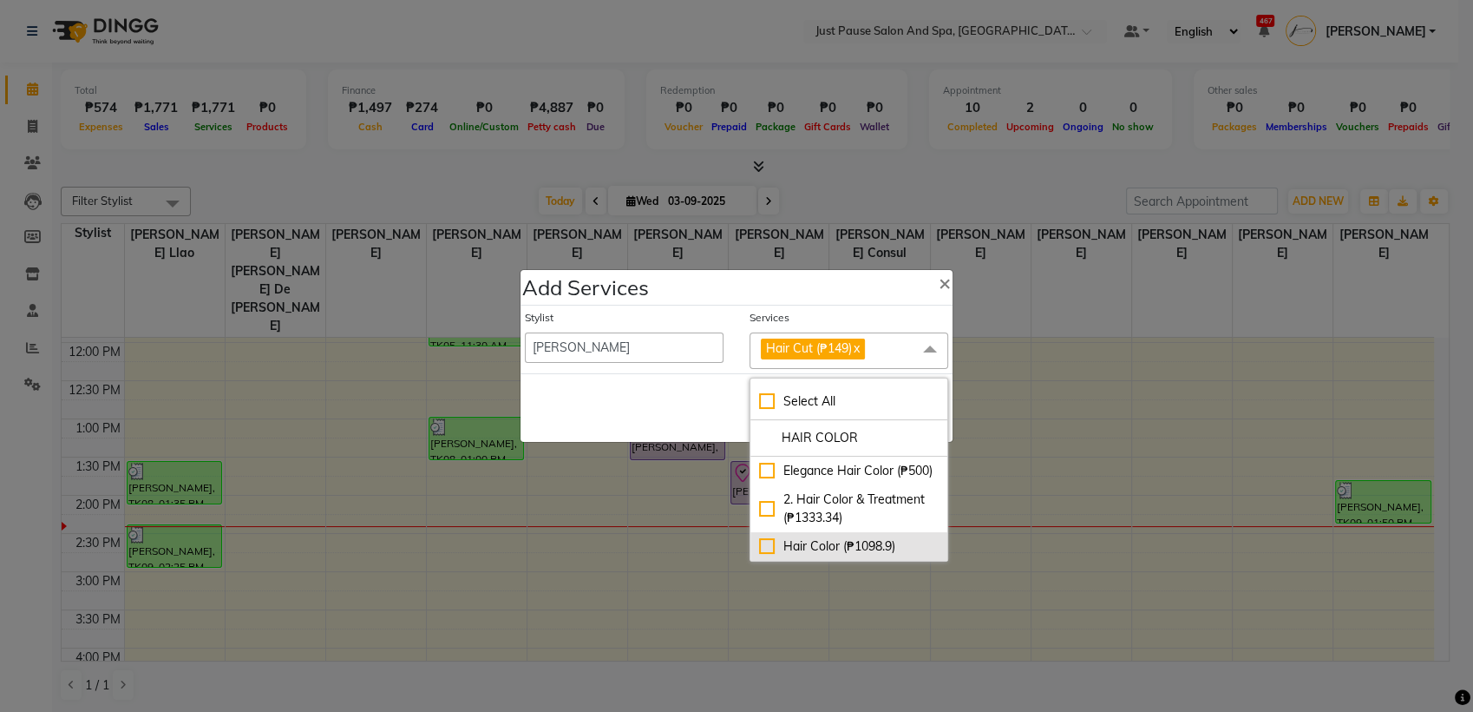
click at [766, 544] on div "Hair Color (₱1098.9)" at bounding box center [849, 546] width 180 height 18
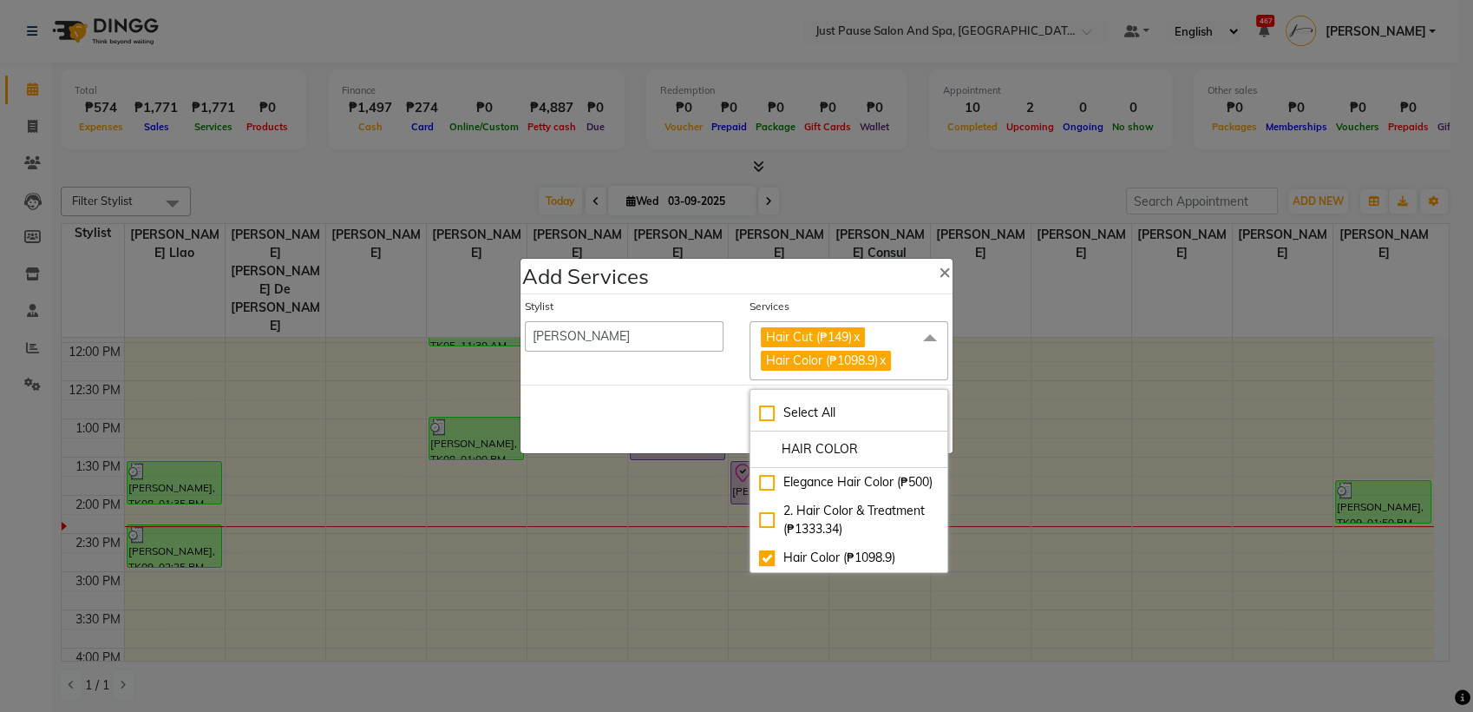
click at [663, 406] on div "Save Cancel" at bounding box center [737, 418] width 432 height 69
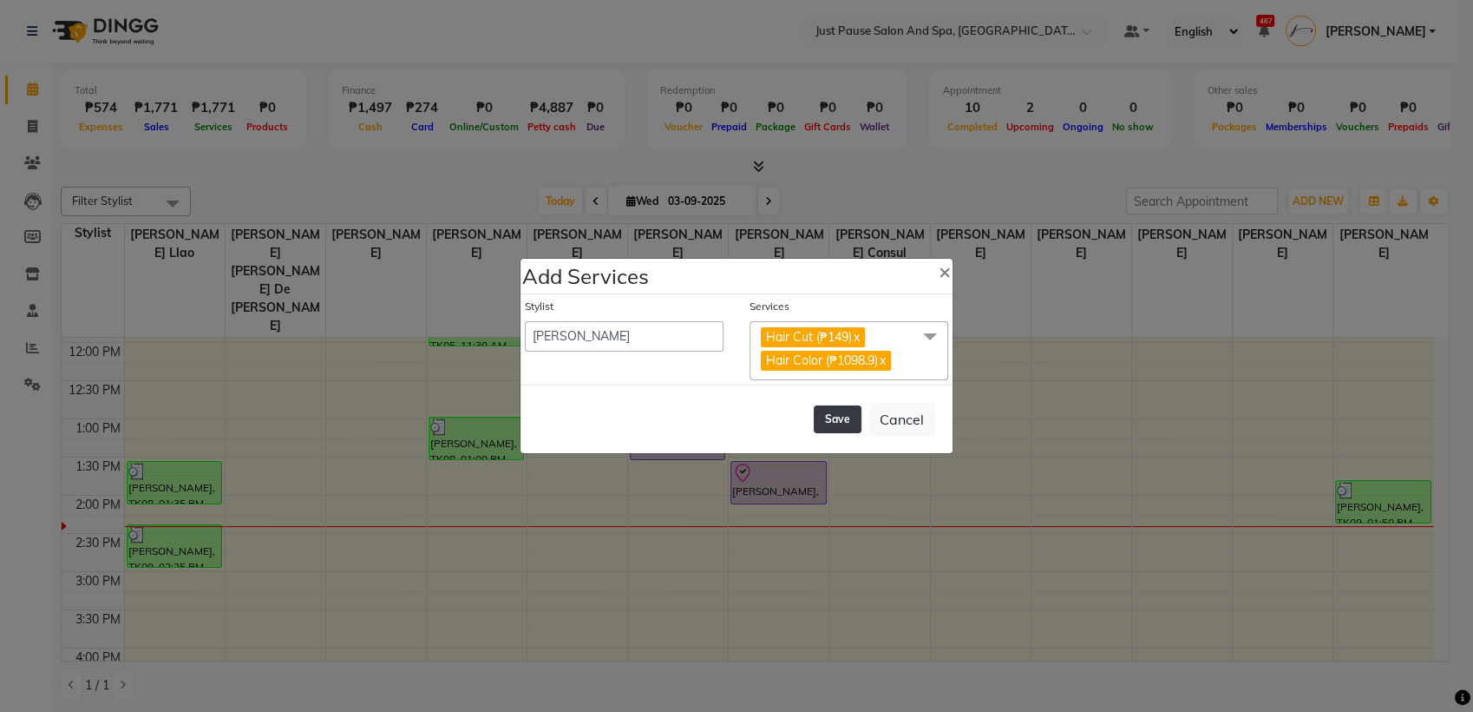
click at [835, 418] on button "Save" at bounding box center [838, 419] width 48 height 28
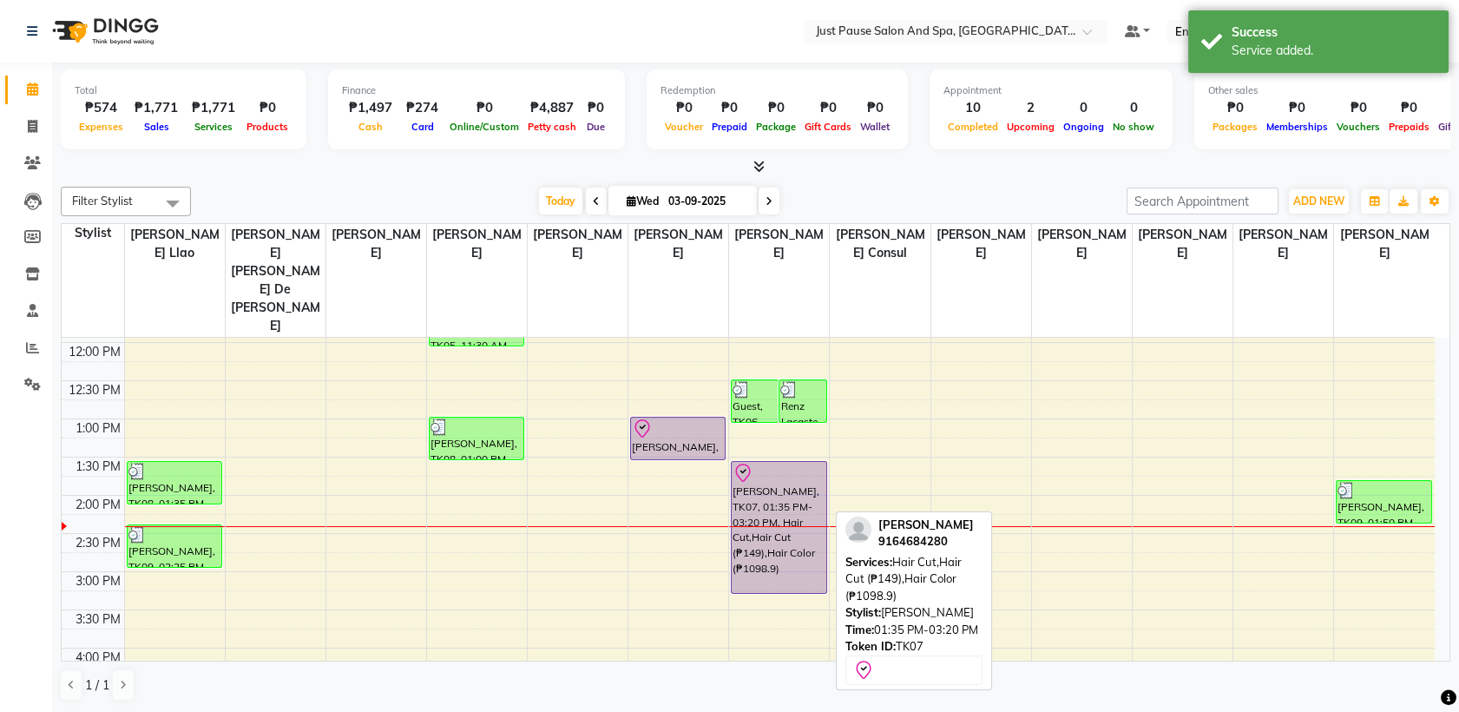
click at [778, 462] on div "[PERSON_NAME], TK07, 01:35 PM-03:20 PM, Hair Cut,Hair Cut (₱149),Hair Color (₱1…" at bounding box center [779, 527] width 94 height 131
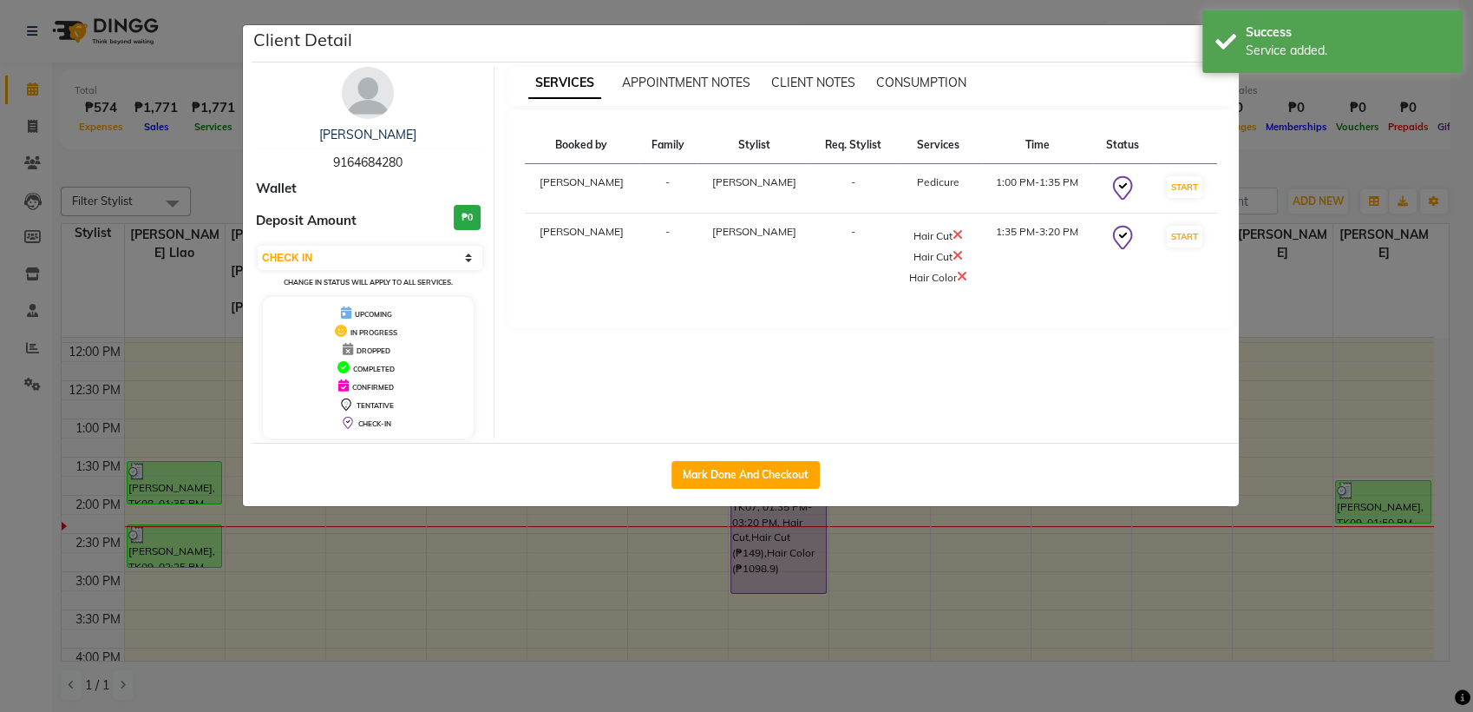
click at [1318, 312] on ngb-modal-window "Client Detail [PERSON_NAME] 9164684280 Wallet Deposit Amount ₱0 Select IN SERVI…" at bounding box center [736, 356] width 1473 height 712
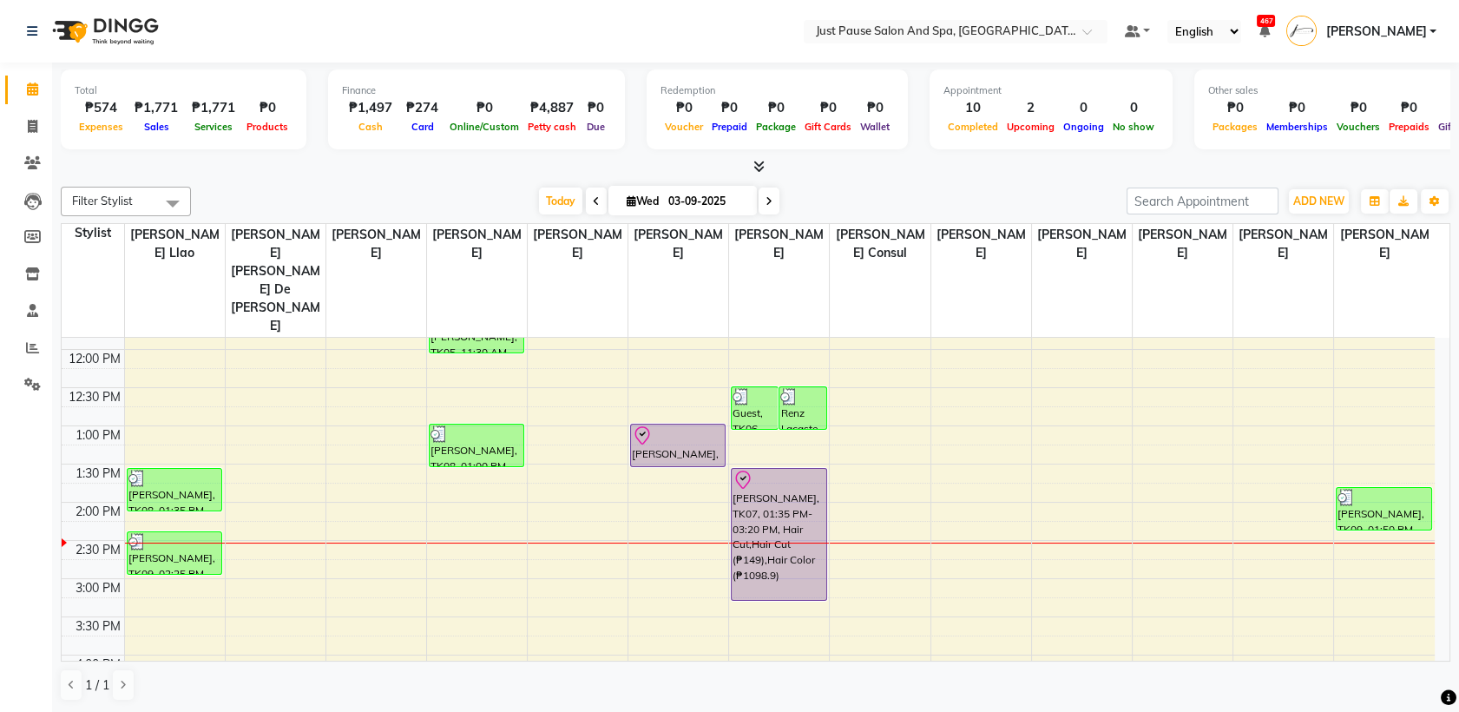
scroll to position [264, 0]
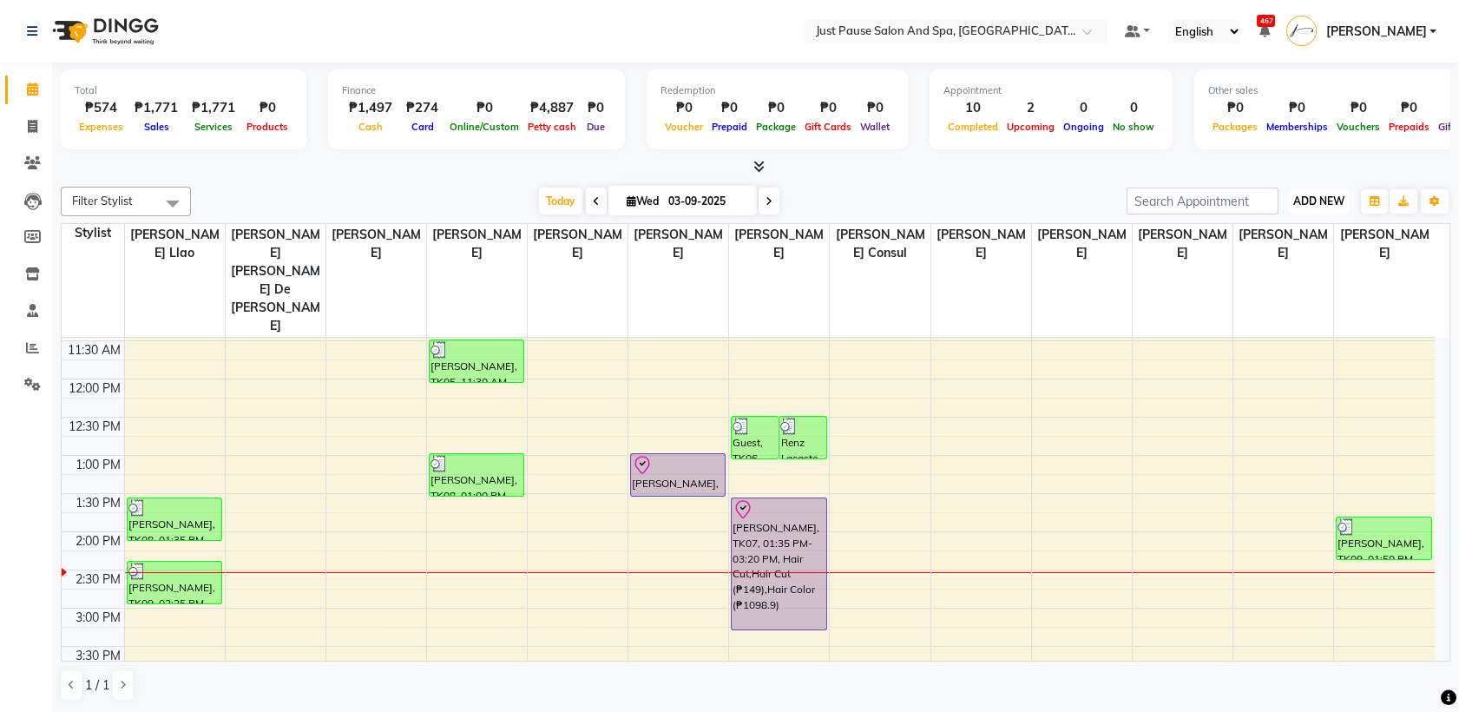
click at [1316, 202] on span "ADD NEW" at bounding box center [1318, 200] width 51 height 13
click at [1263, 233] on button "Add Appointment" at bounding box center [1279, 234] width 137 height 23
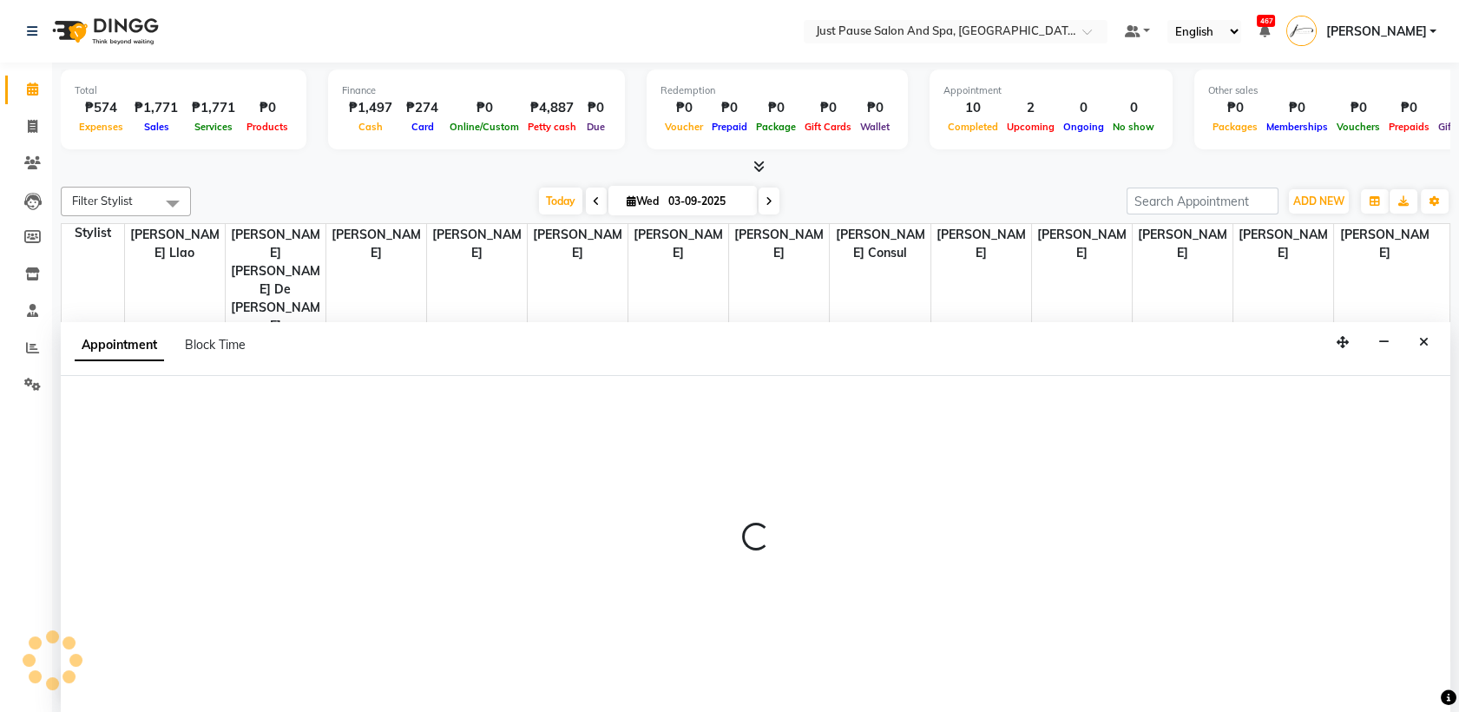
scroll to position [0, 0]
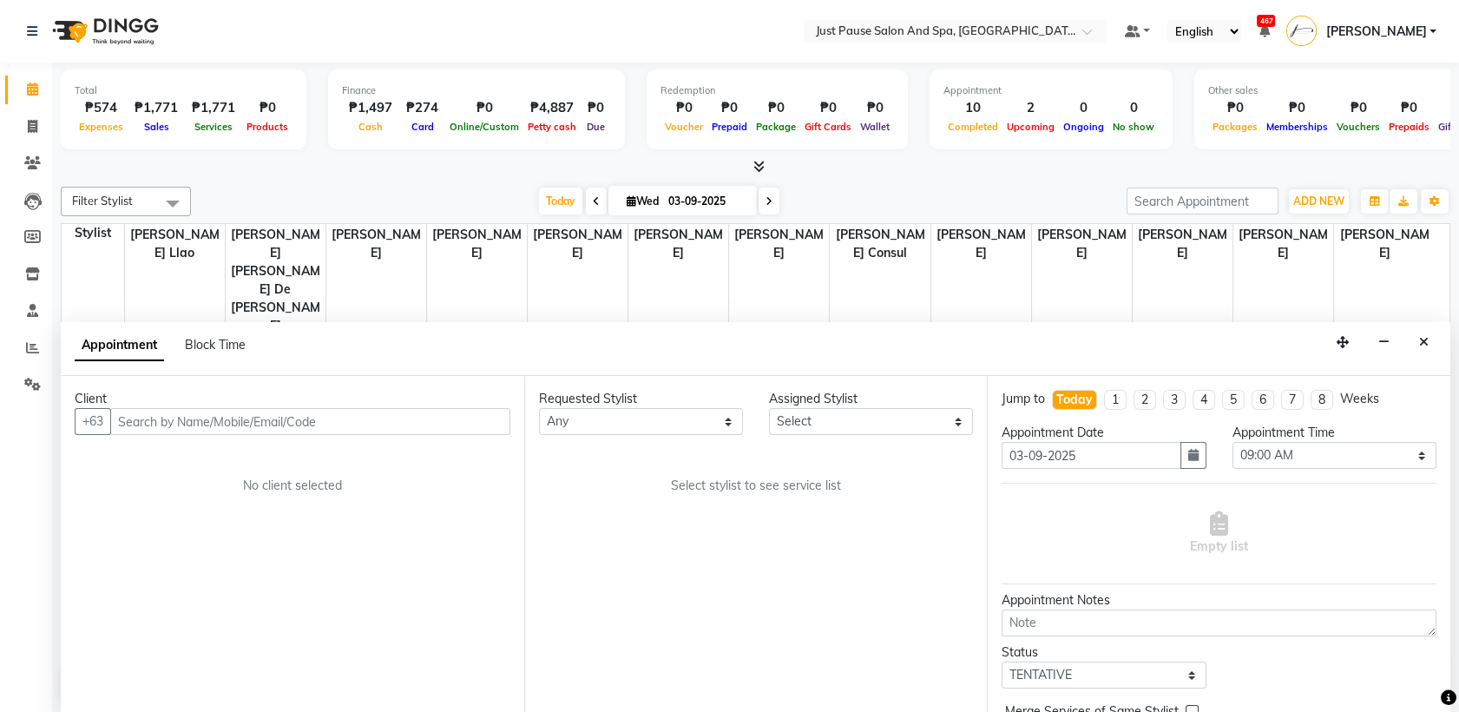
click at [478, 408] on input "text" at bounding box center [310, 421] width 400 height 27
click at [472, 427] on input "text" at bounding box center [310, 421] width 400 height 27
click at [31, 348] on icon at bounding box center [32, 347] width 13 height 13
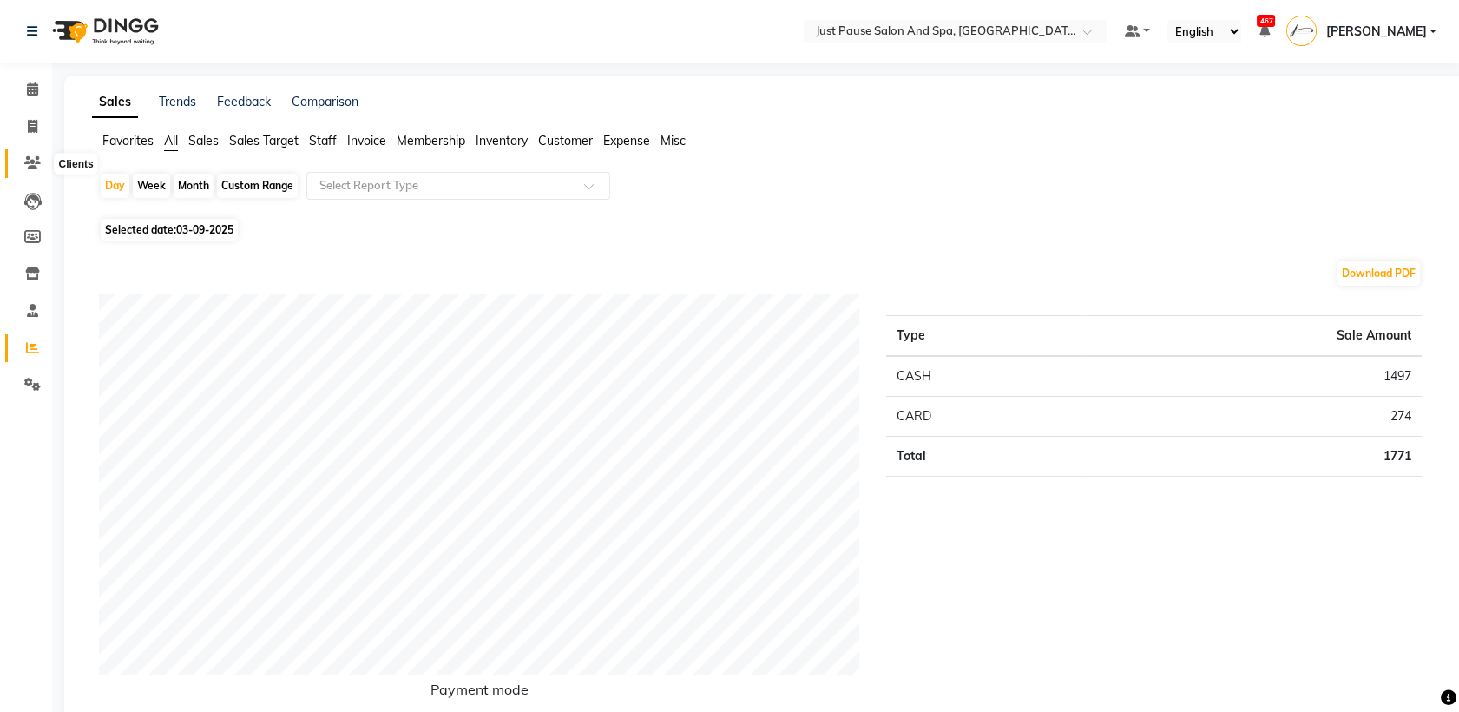
click at [26, 161] on icon at bounding box center [32, 162] width 16 height 13
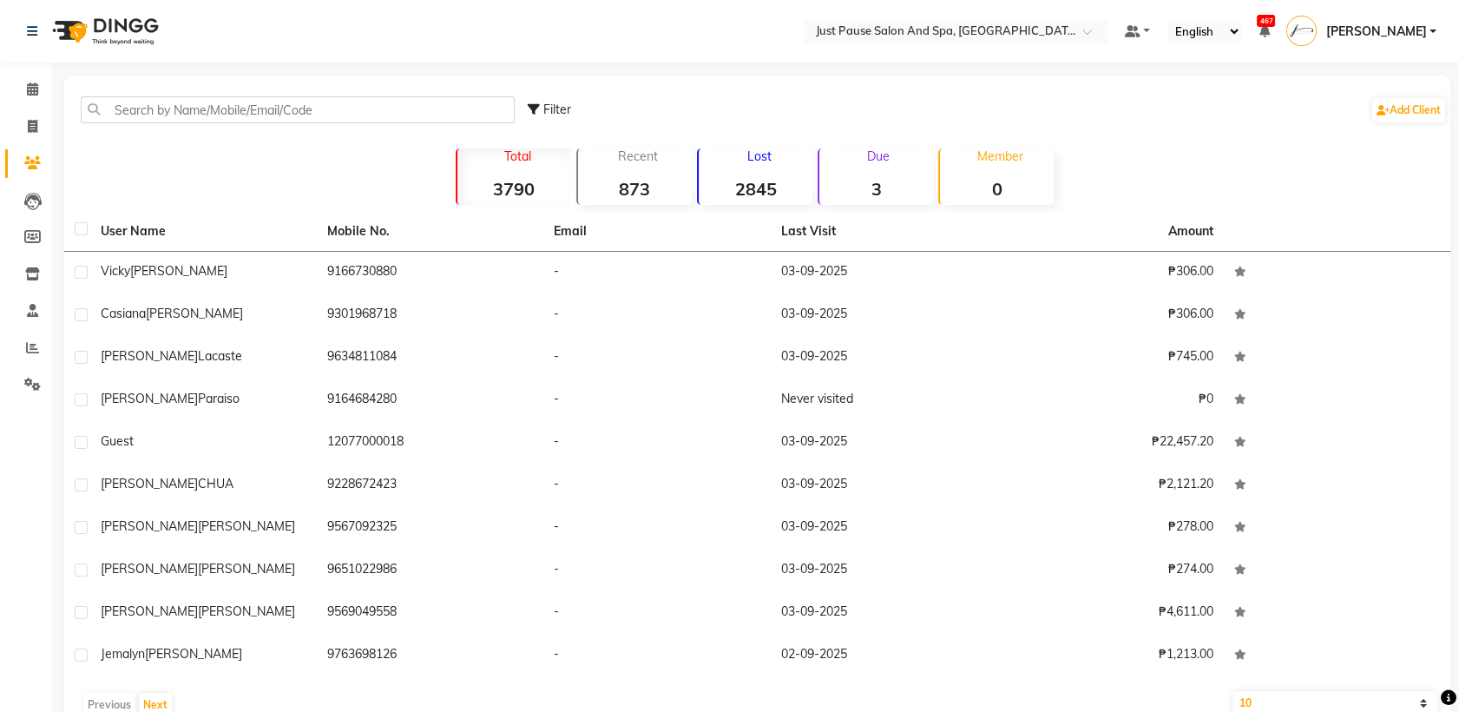
click at [766, 186] on strong "2845" at bounding box center [756, 189] width 114 height 22
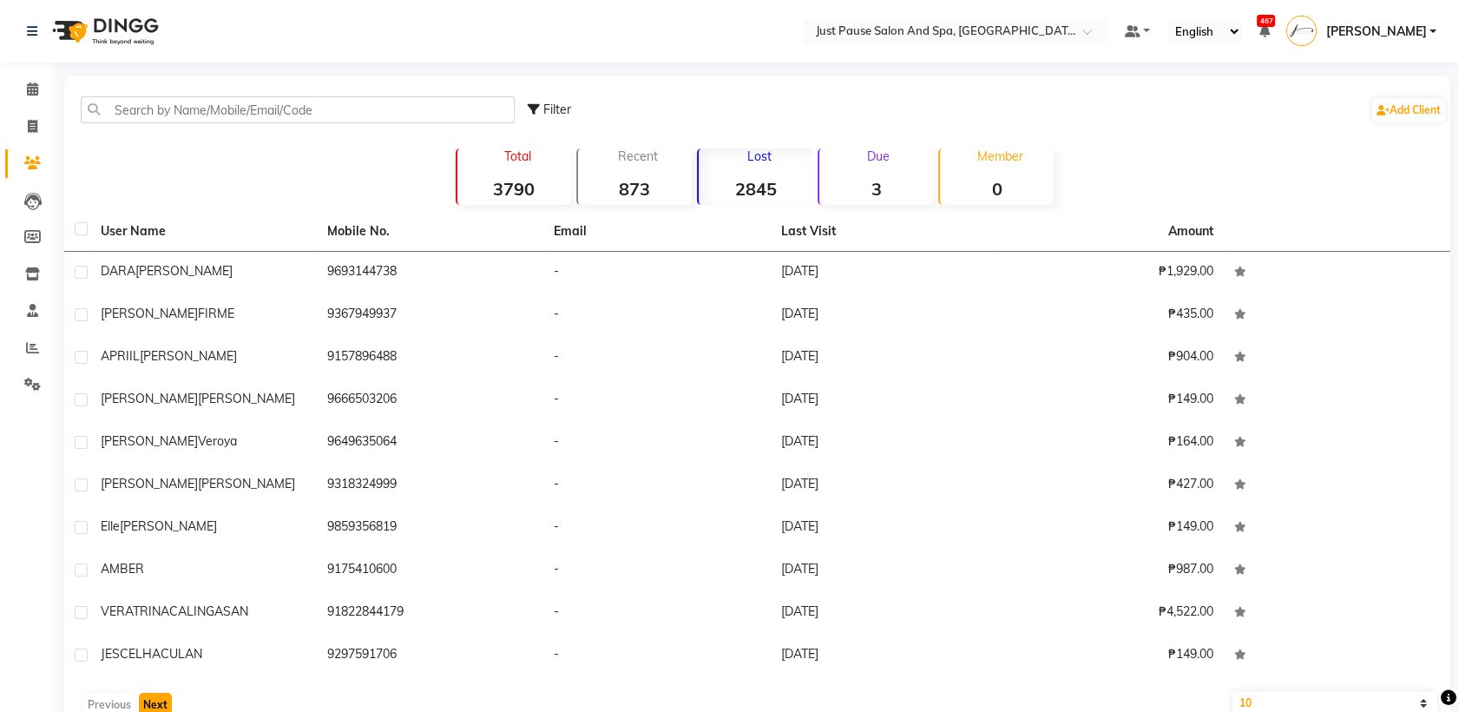
click at [155, 706] on button "Next" at bounding box center [155, 704] width 33 height 24
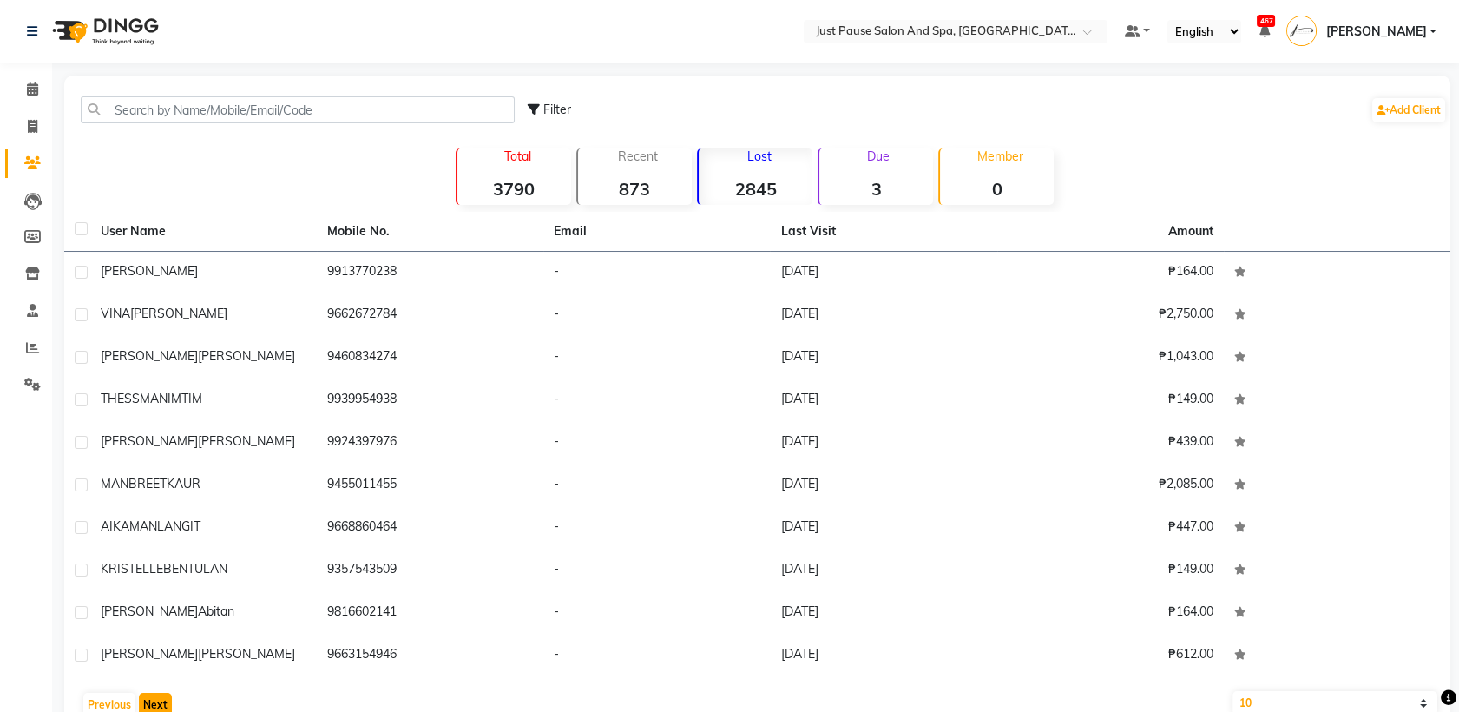
click at [155, 706] on button "Next" at bounding box center [155, 704] width 33 height 24
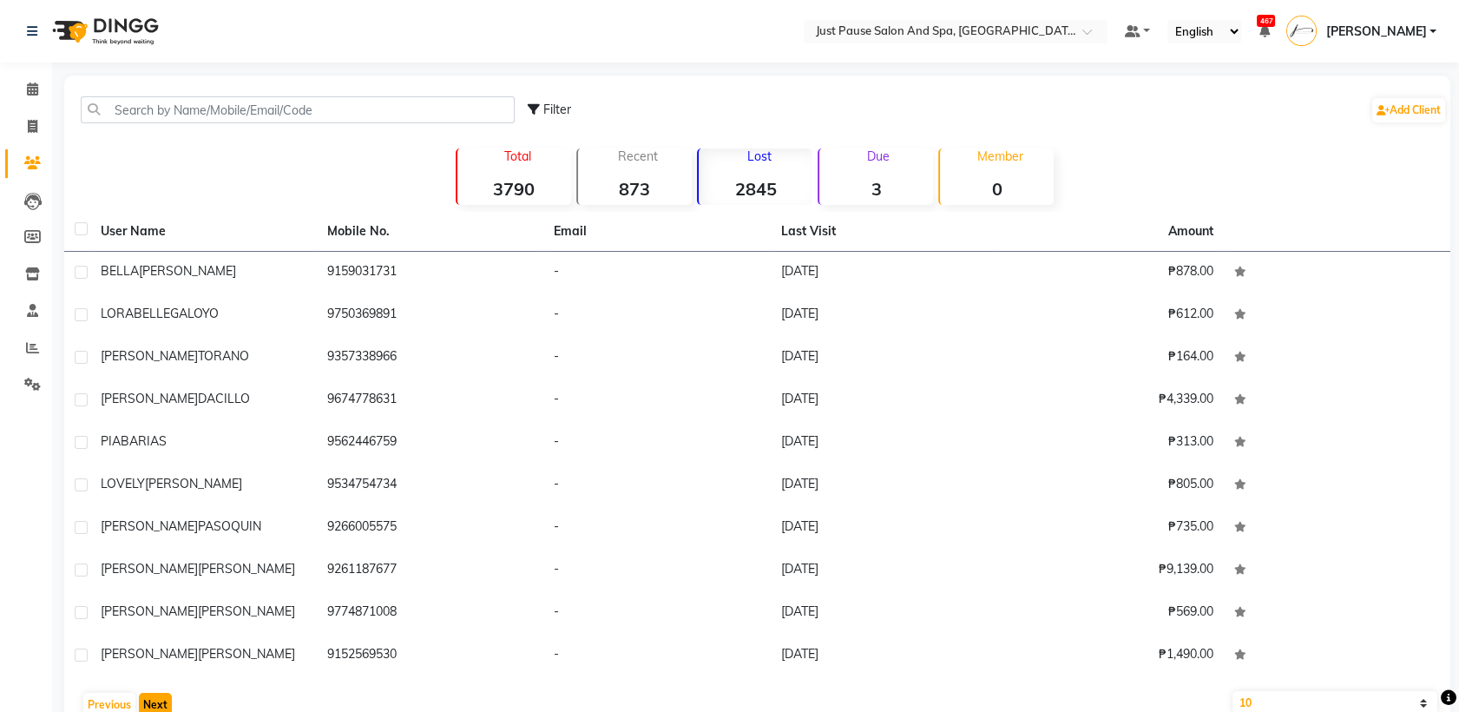
click at [155, 706] on button "Next" at bounding box center [155, 704] width 33 height 24
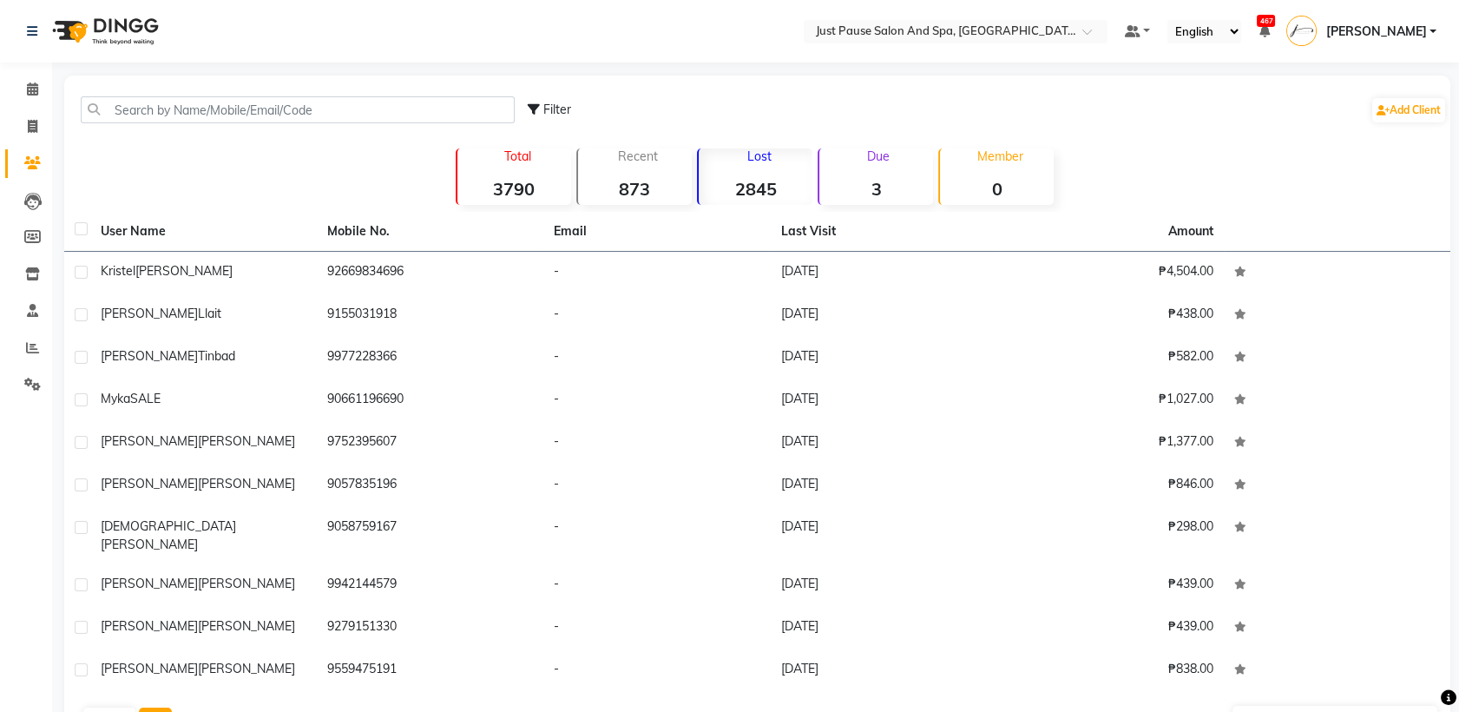
click at [158, 707] on button "Next" at bounding box center [155, 719] width 33 height 24
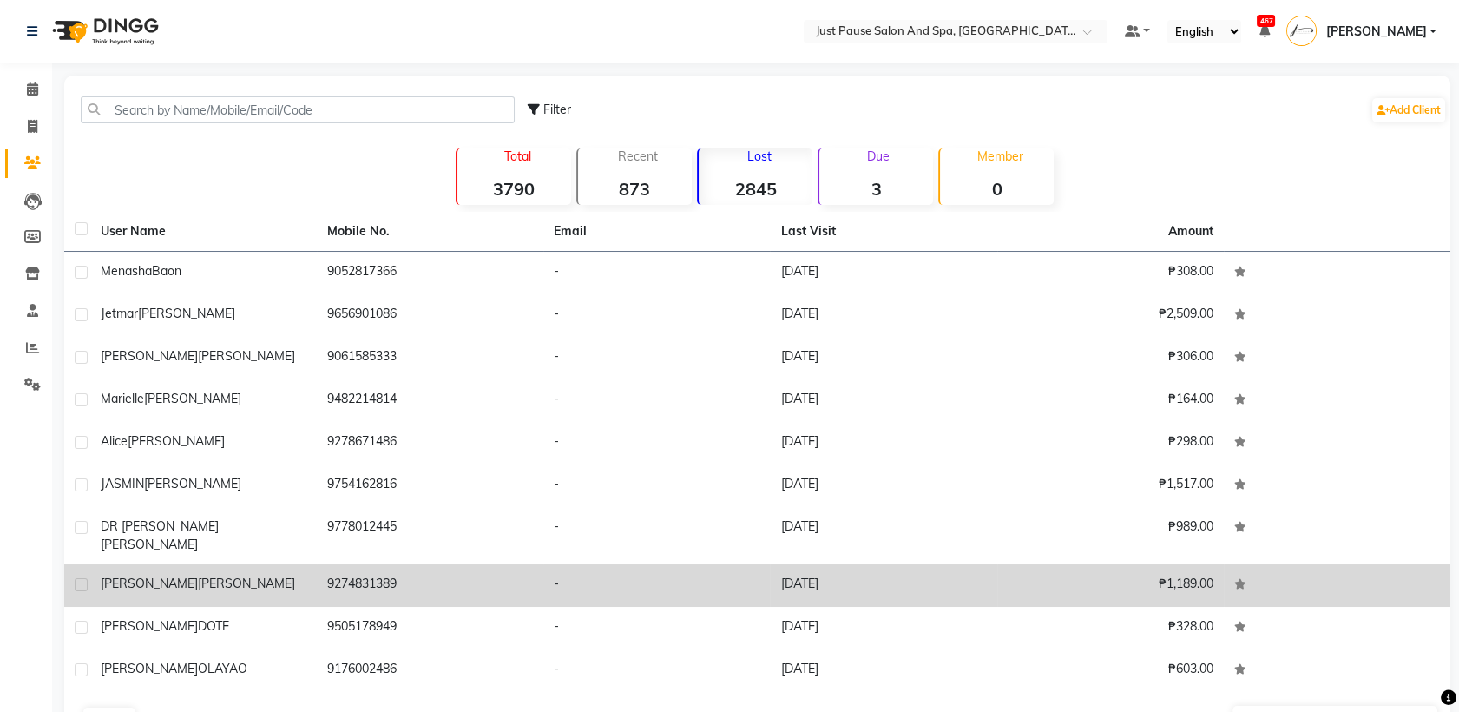
click at [139, 707] on button "Next" at bounding box center [155, 719] width 33 height 24
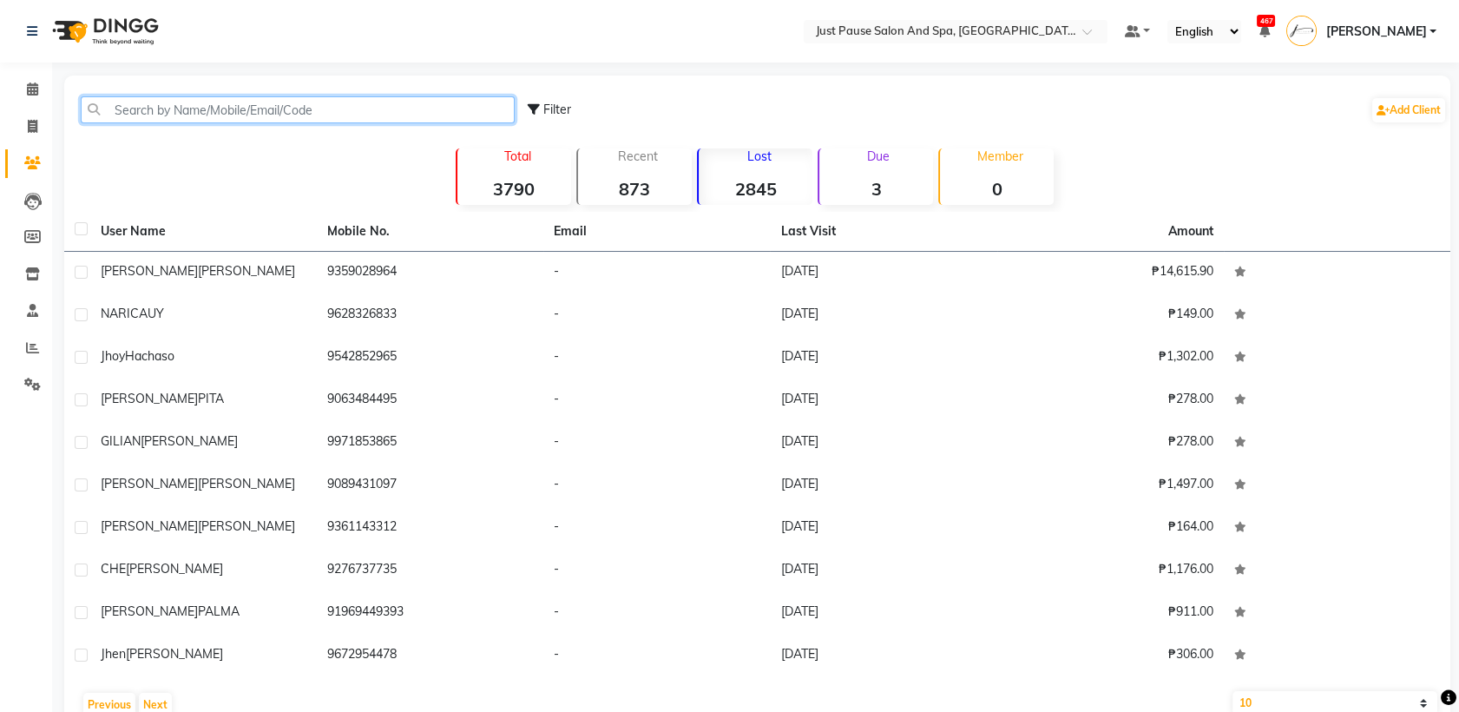
click at [410, 107] on input "text" at bounding box center [298, 109] width 434 height 27
click at [33, 92] on icon at bounding box center [32, 88] width 11 height 13
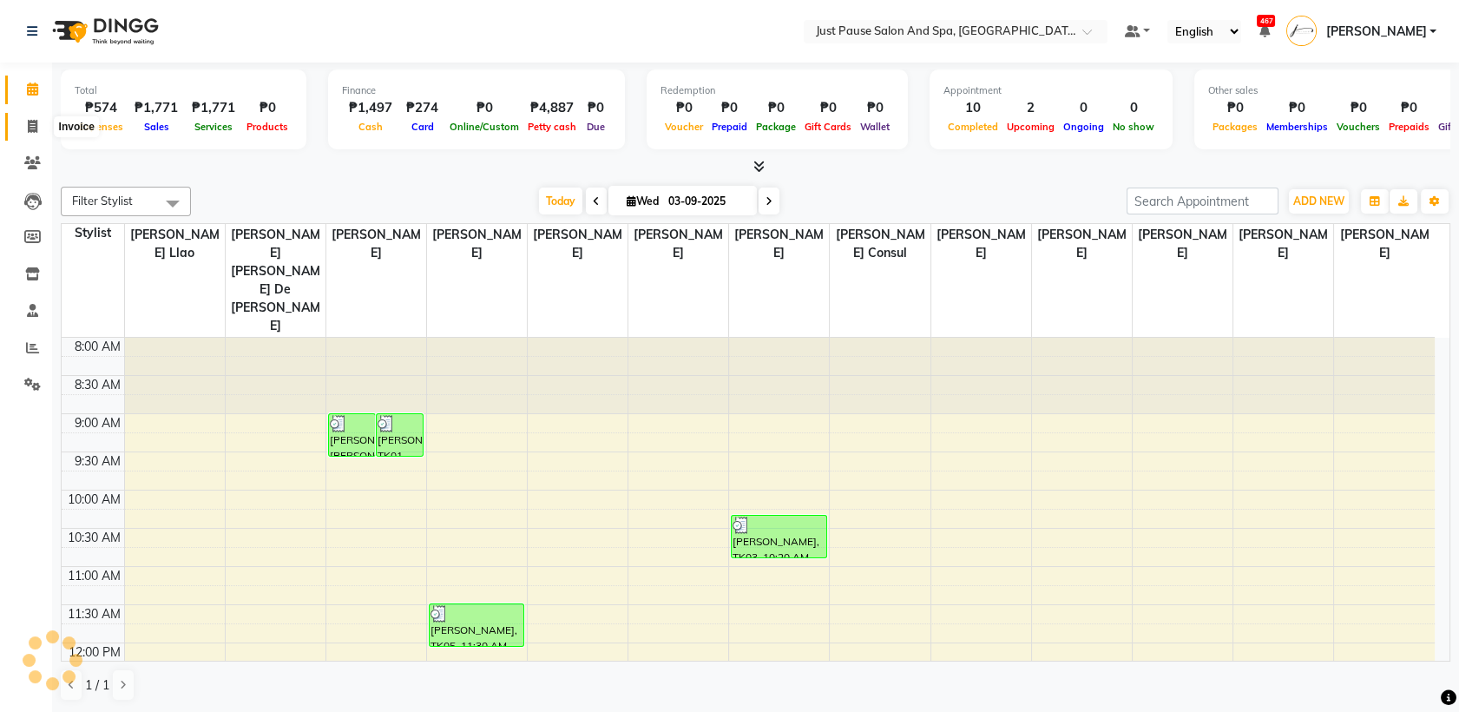
click at [31, 128] on icon at bounding box center [33, 126] width 10 height 13
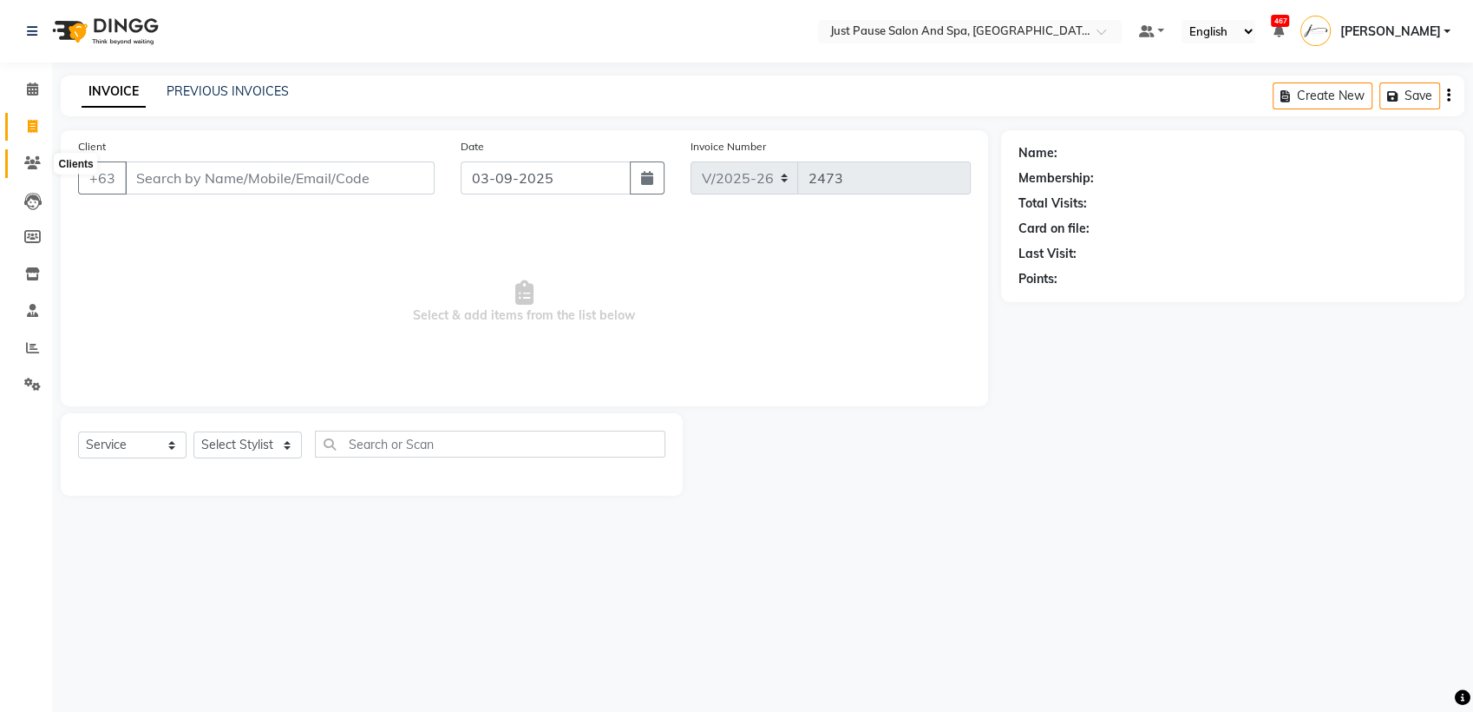
click at [34, 163] on icon at bounding box center [32, 162] width 16 height 13
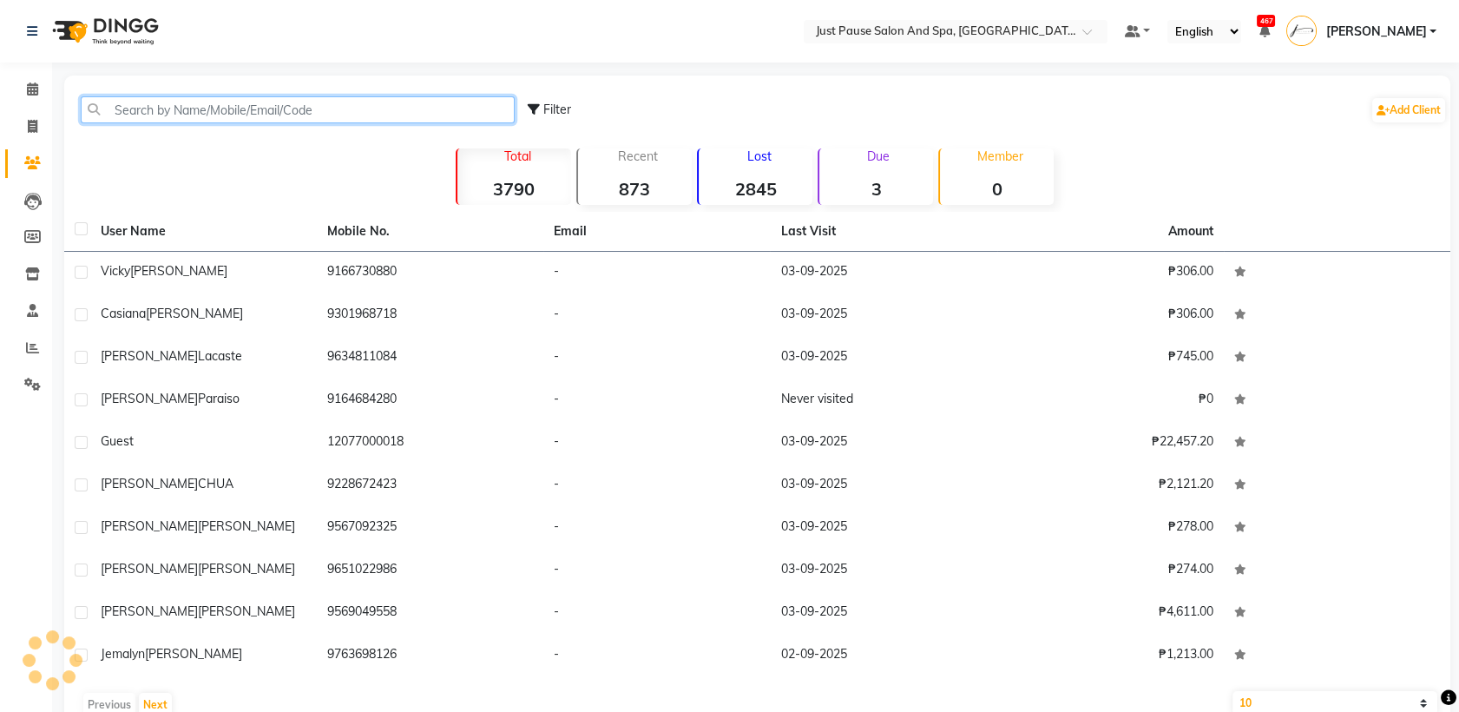
click at [299, 108] on input "text" at bounding box center [298, 109] width 434 height 27
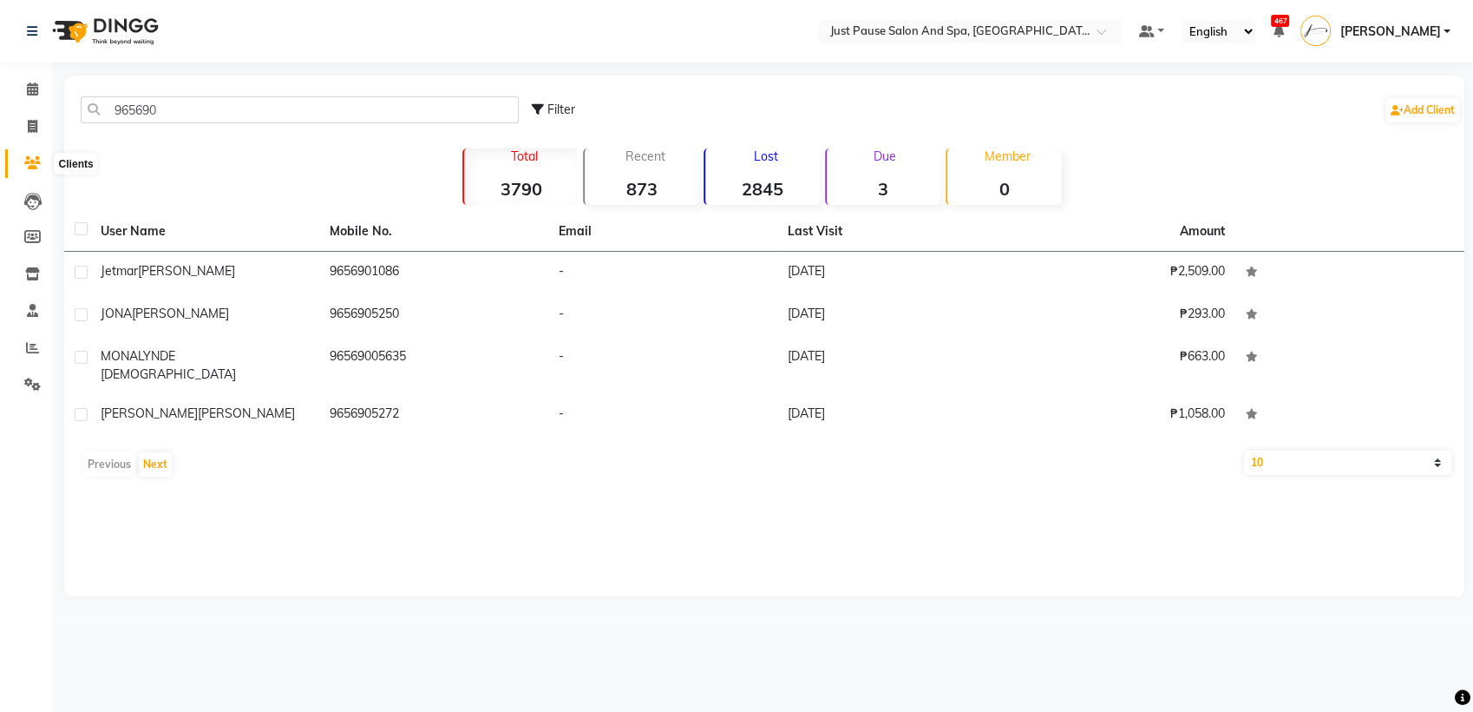
click at [30, 156] on icon at bounding box center [32, 162] width 16 height 13
click at [222, 111] on input "965690" at bounding box center [300, 109] width 438 height 27
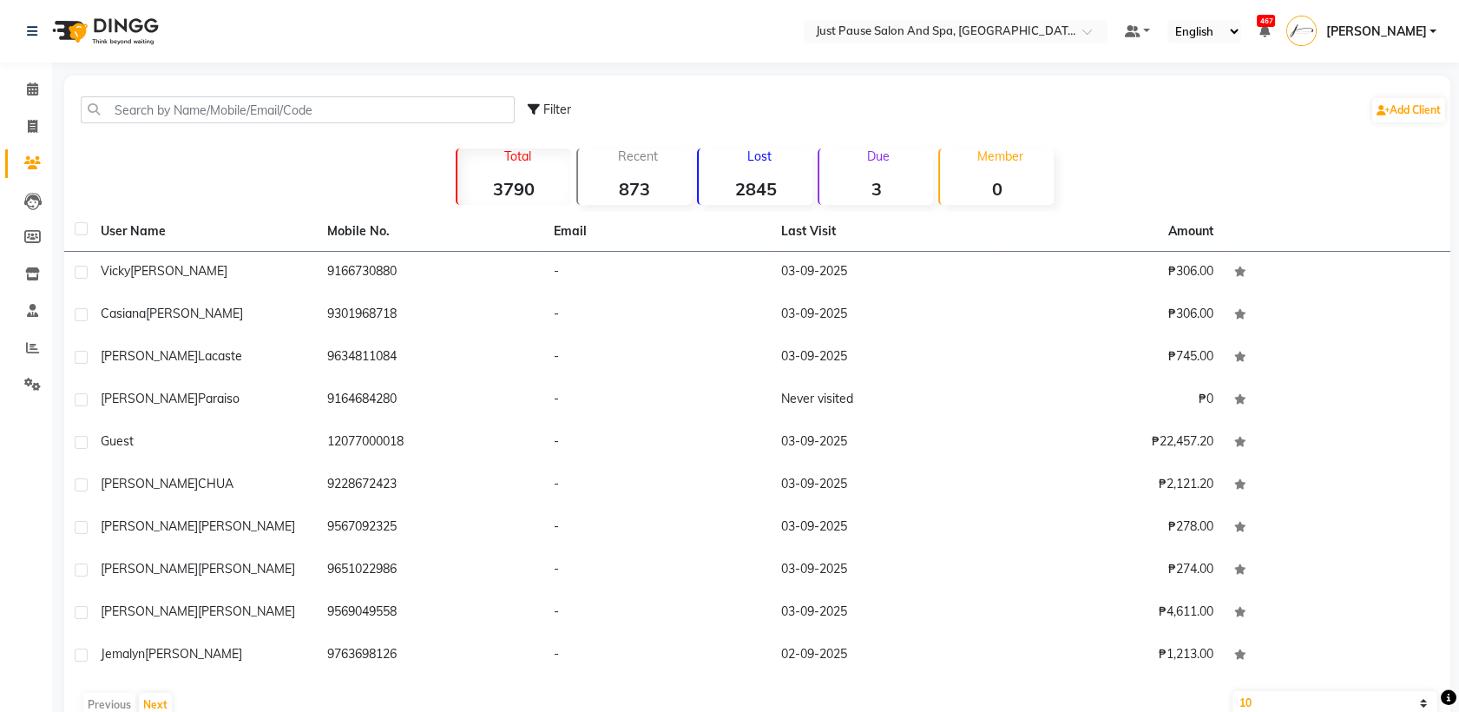
click at [760, 183] on strong "2845" at bounding box center [756, 189] width 114 height 22
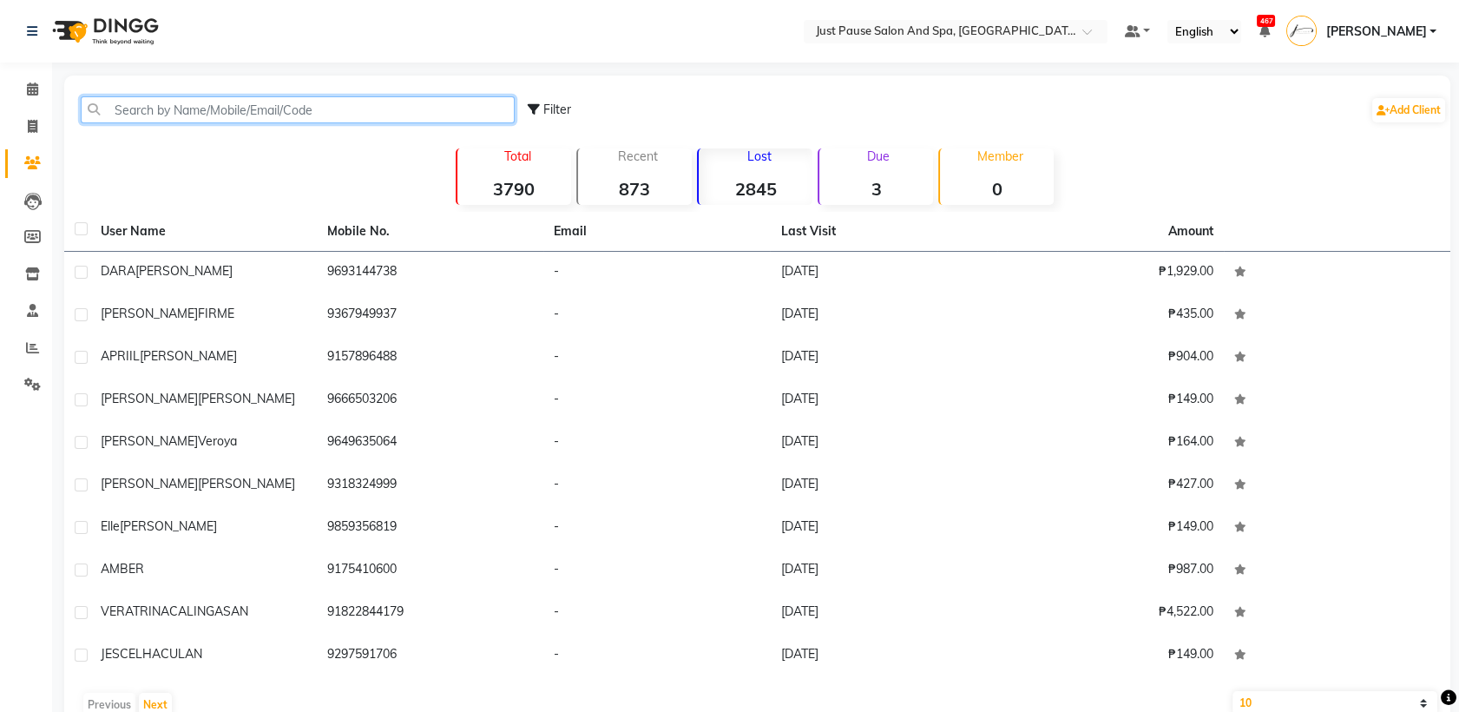
click at [331, 107] on input "text" at bounding box center [298, 109] width 434 height 27
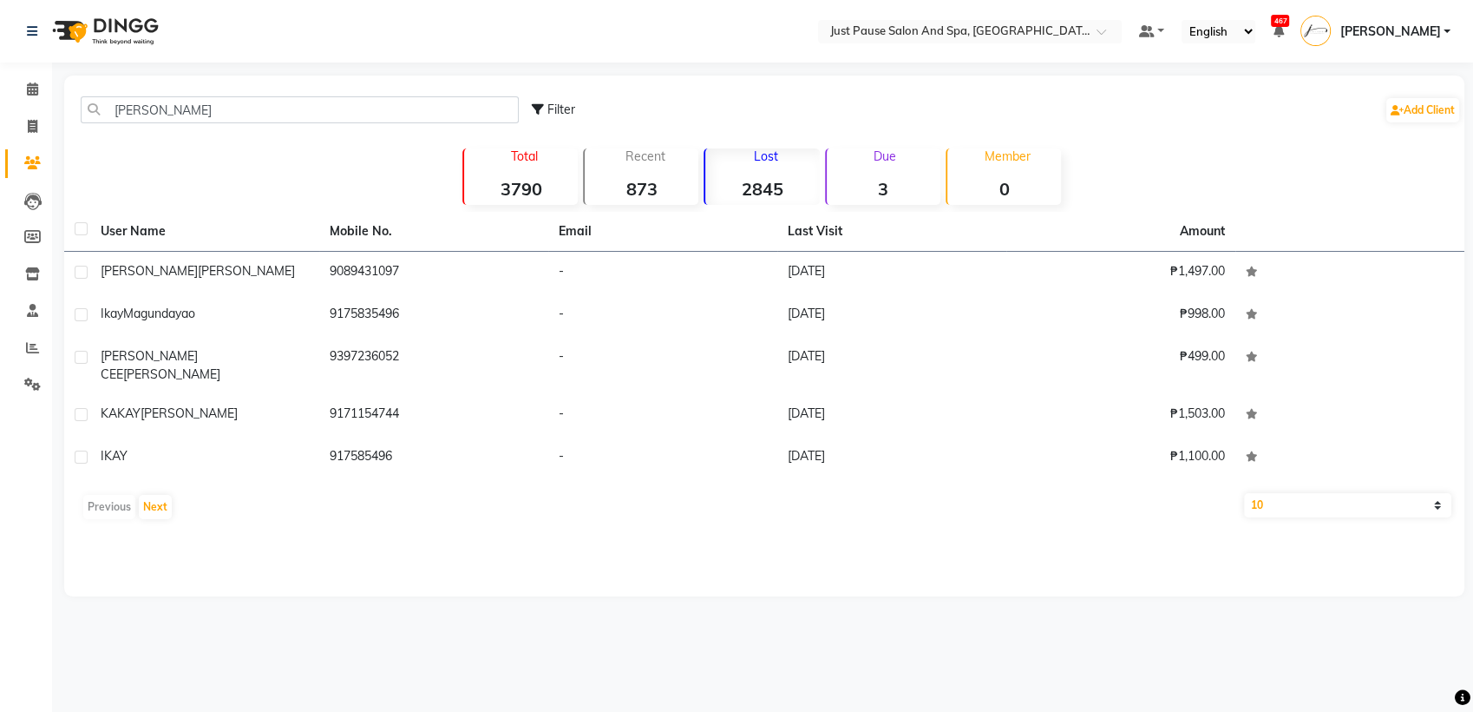
click at [775, 166] on div "Lost 2845" at bounding box center [761, 176] width 115 height 56
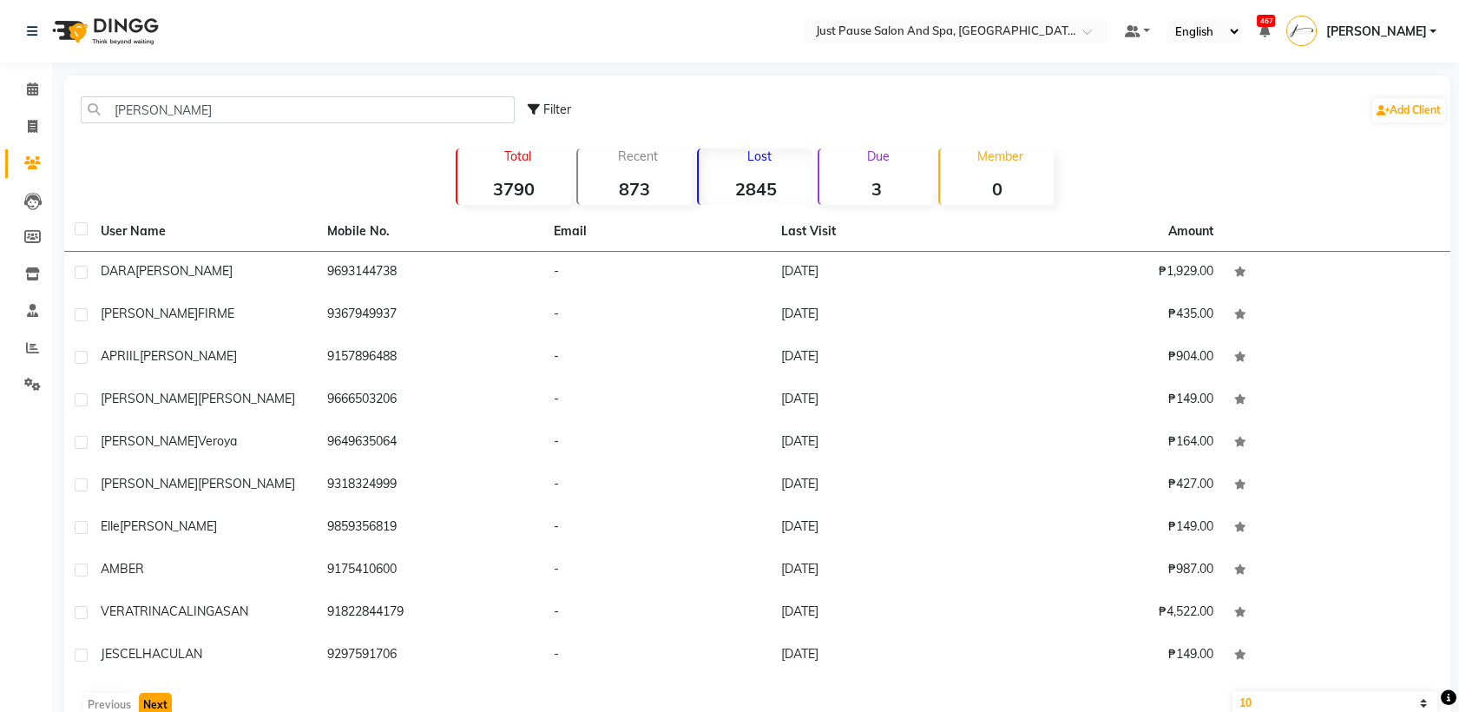
click at [161, 708] on button "Next" at bounding box center [155, 704] width 33 height 24
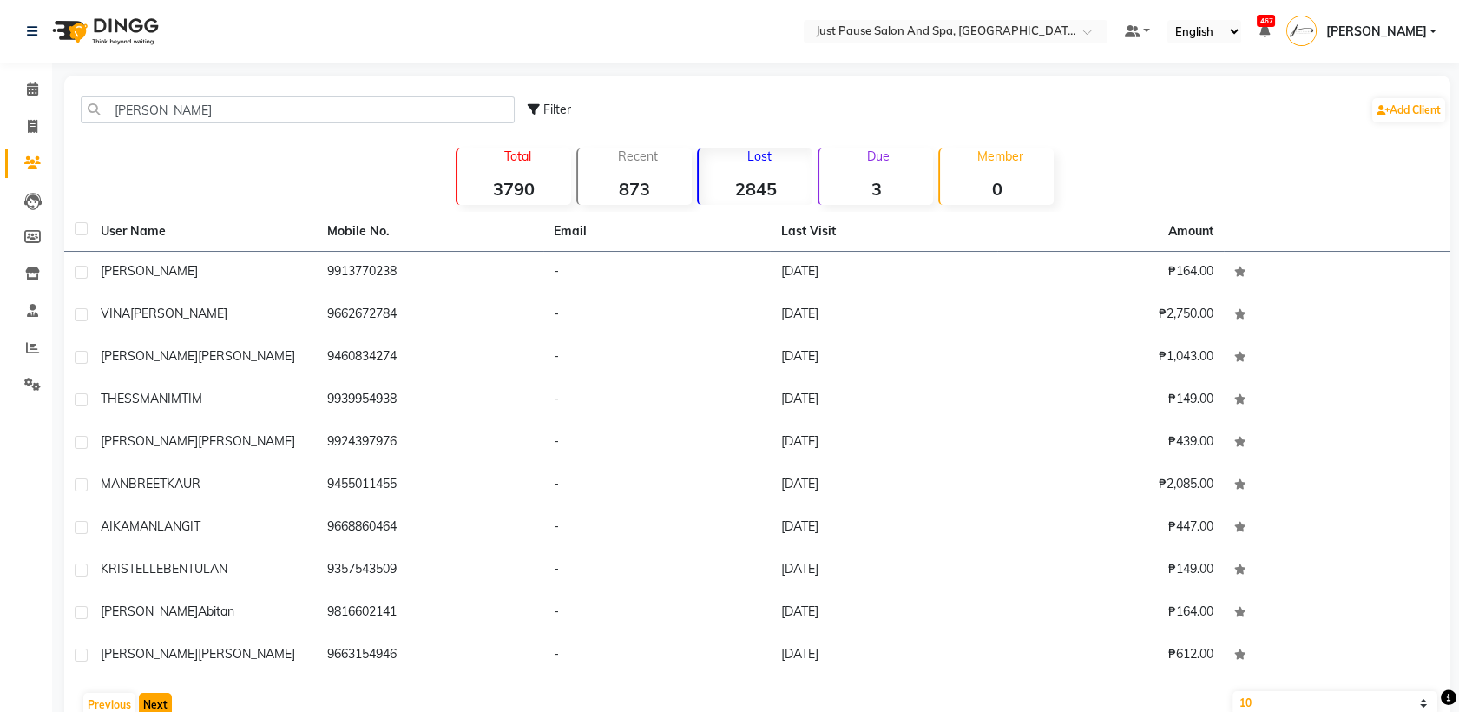
click at [161, 708] on button "Next" at bounding box center [155, 704] width 33 height 24
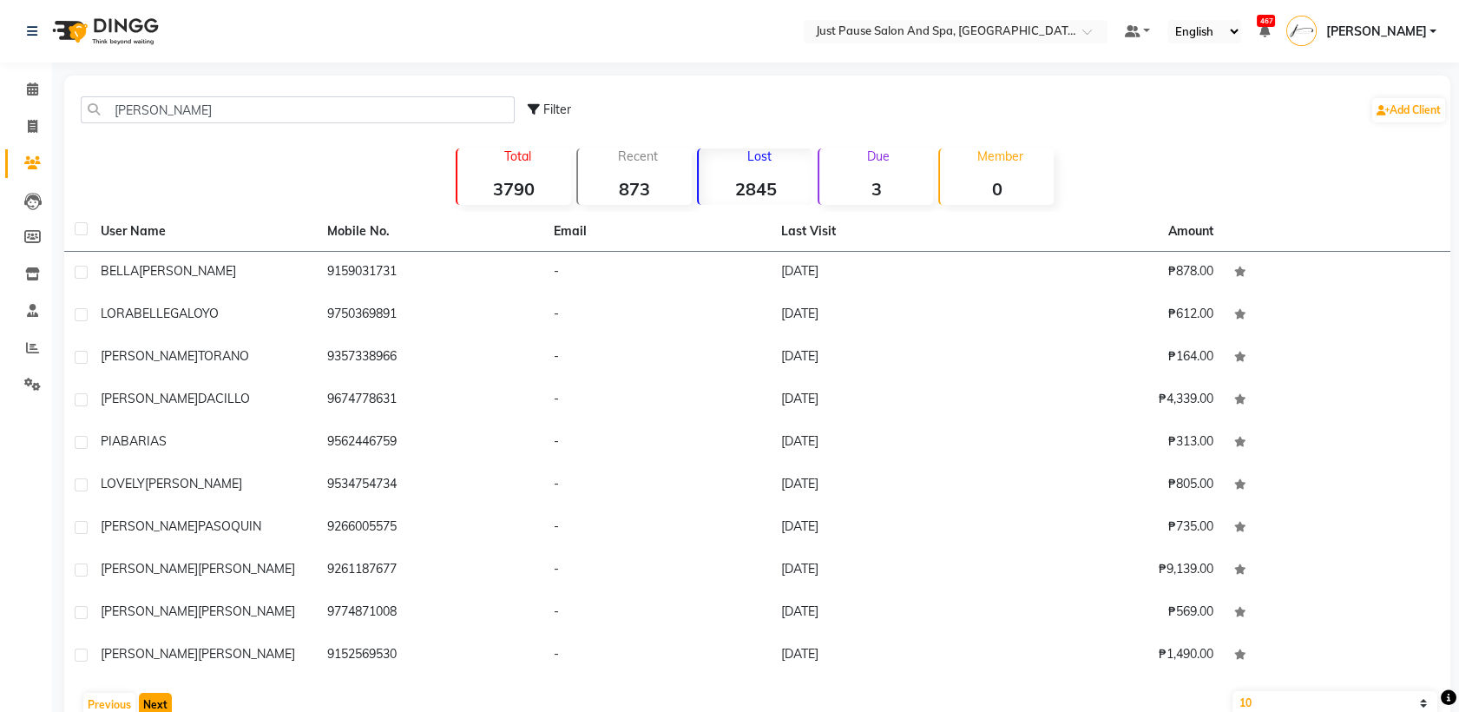
click at [161, 708] on button "Next" at bounding box center [155, 704] width 33 height 24
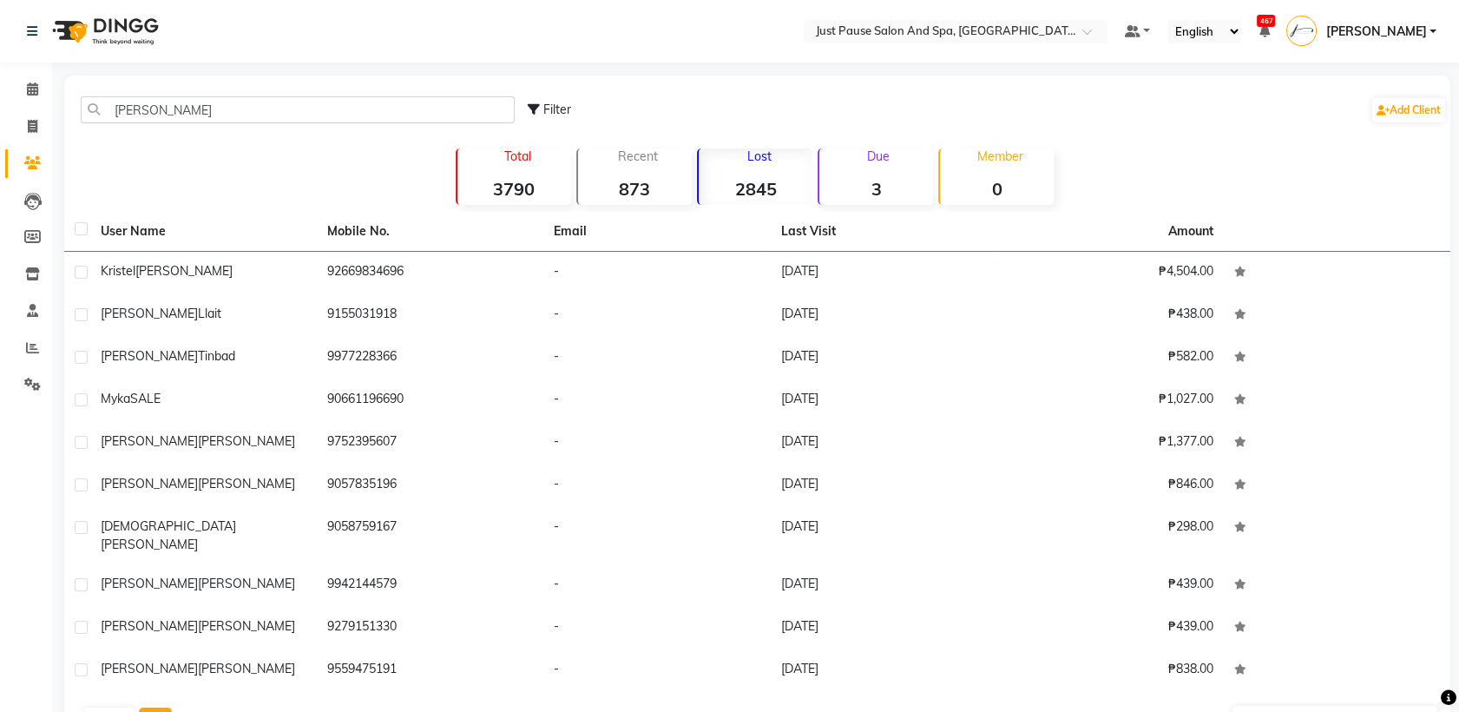
click at [161, 708] on button "Next" at bounding box center [155, 719] width 33 height 24
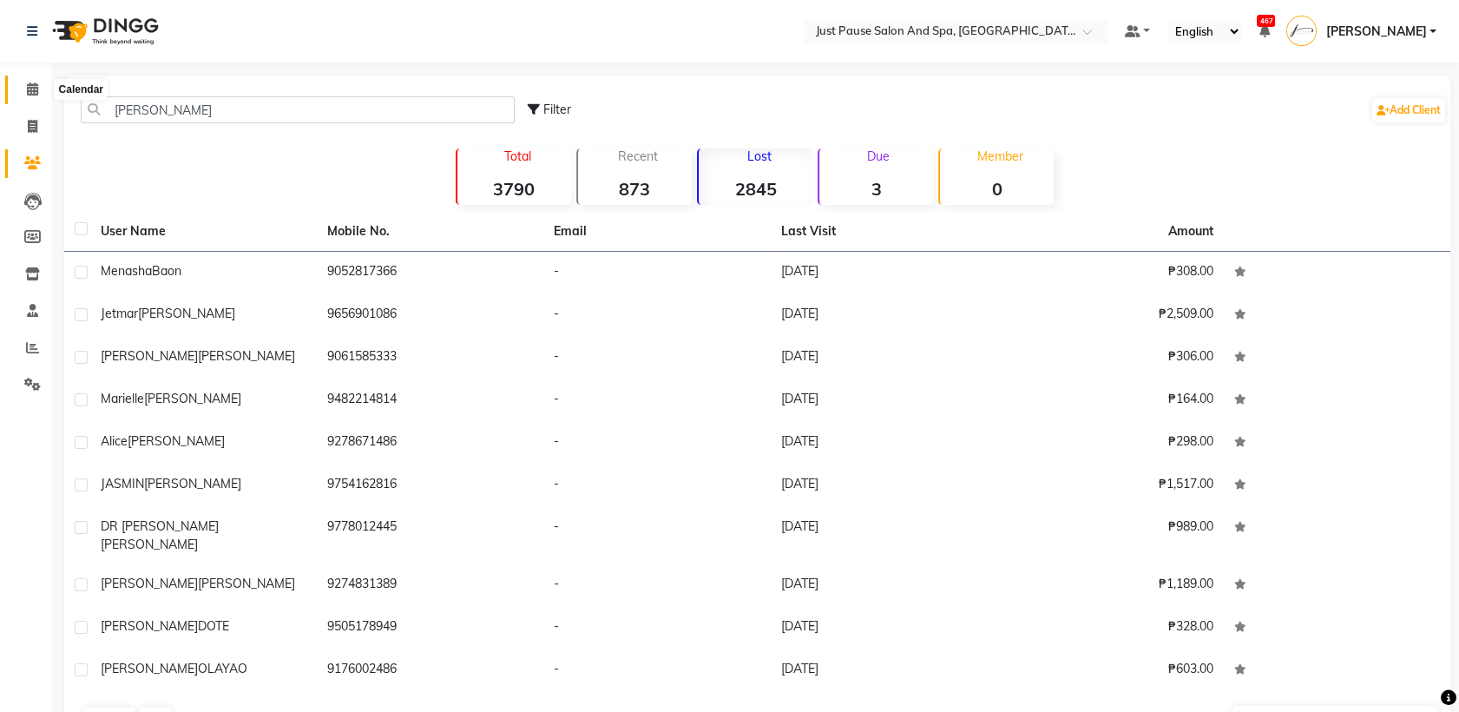
click at [28, 89] on icon at bounding box center [32, 88] width 11 height 13
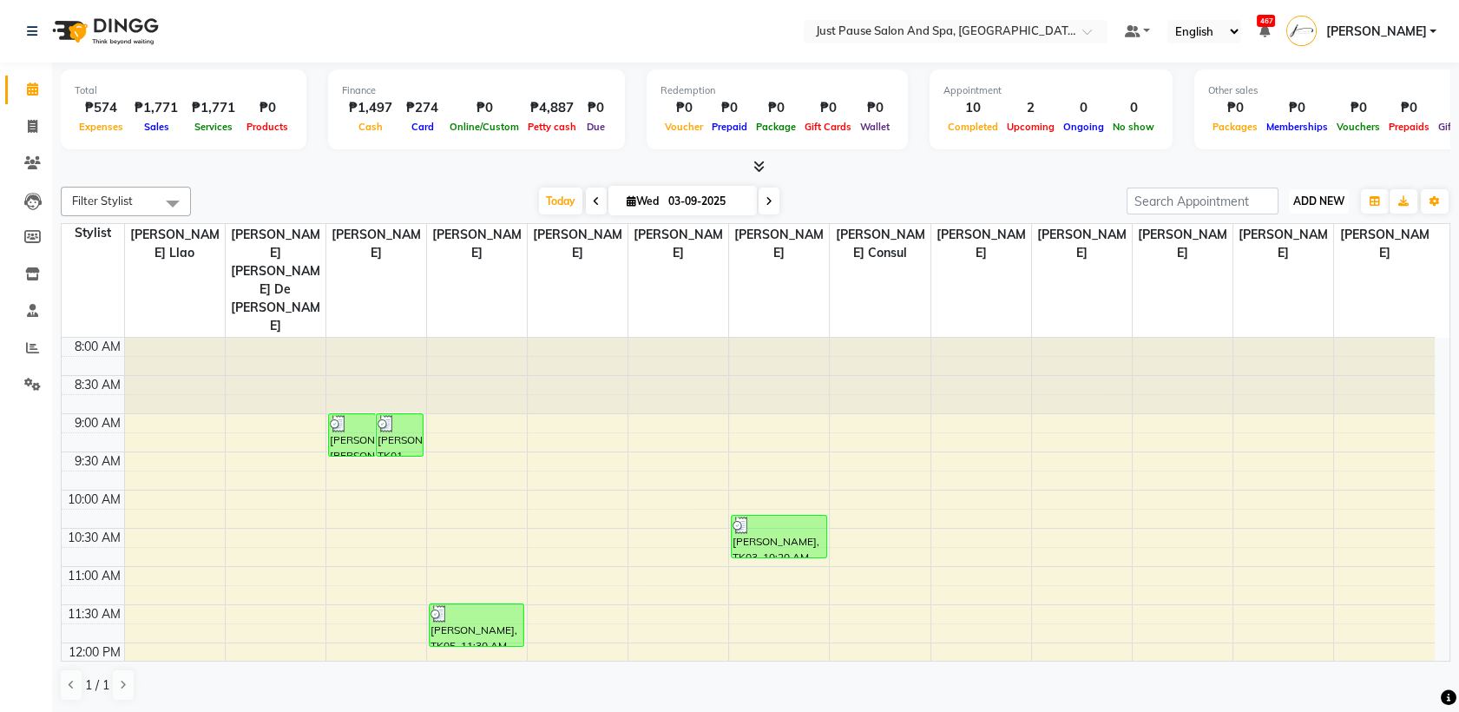
click at [1316, 207] on span "ADD NEW" at bounding box center [1318, 200] width 51 height 13
click at [1277, 229] on button "Add Appointment" at bounding box center [1279, 234] width 137 height 23
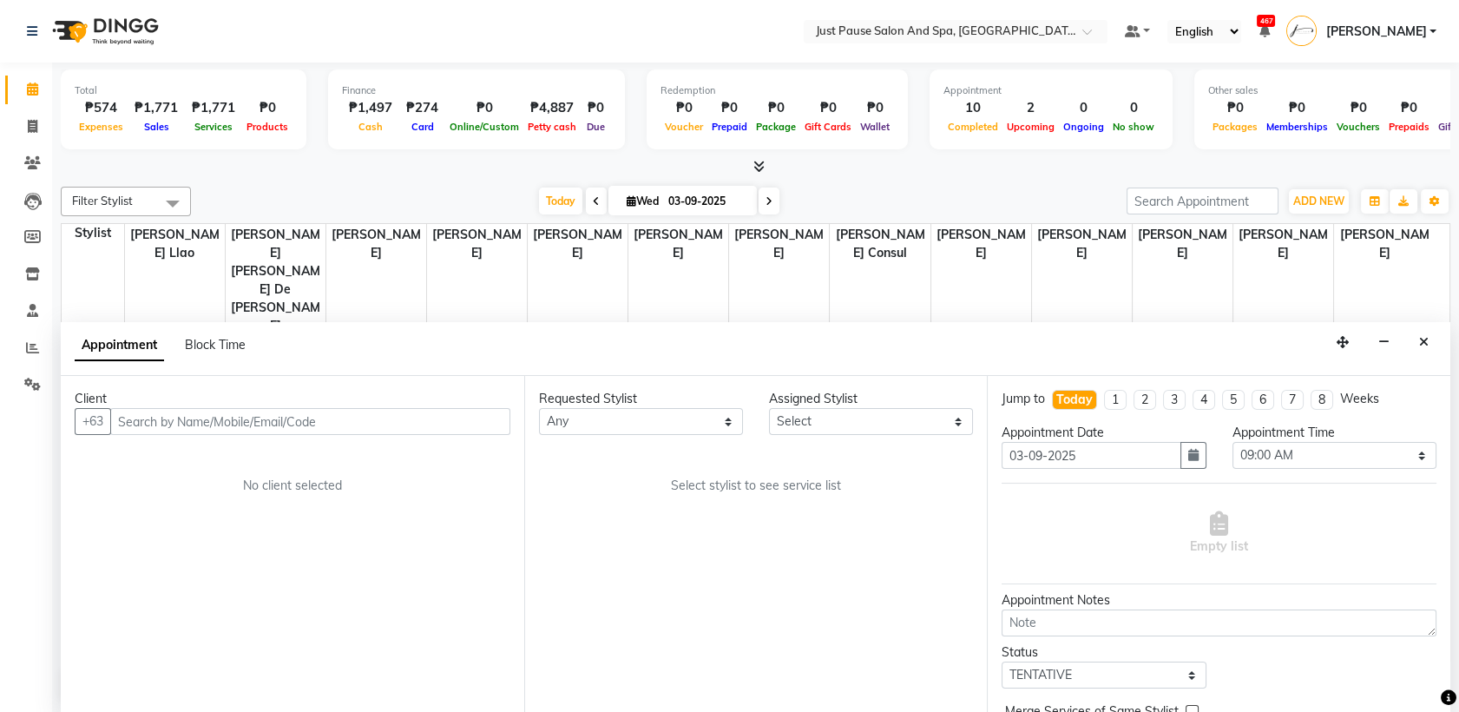
click at [423, 429] on input "text" at bounding box center [310, 421] width 400 height 27
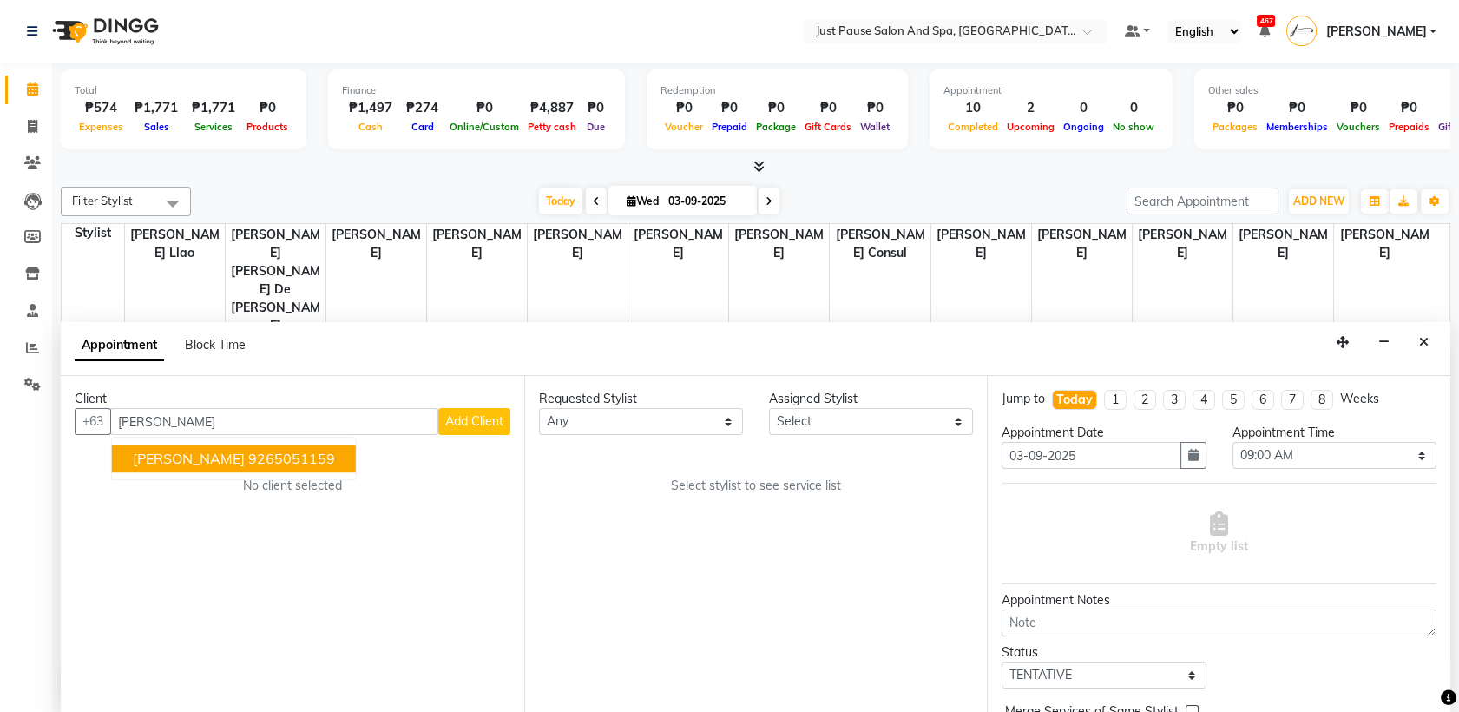
click at [268, 463] on ngb-highlight "9265051159" at bounding box center [291, 458] width 87 height 17
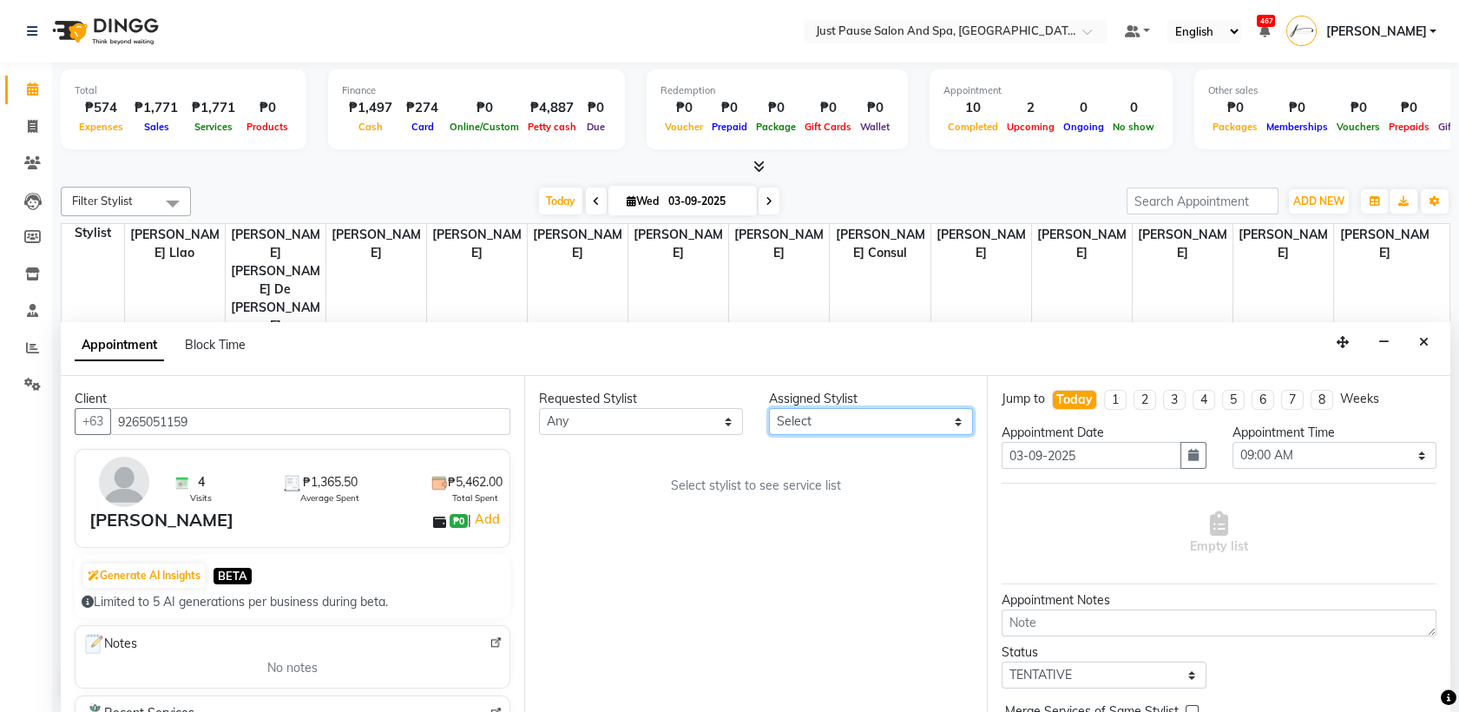
click at [965, 418] on select "Select [PERSON_NAME] [PERSON_NAME] [PERSON_NAME] llao [PERSON_NAME] [PERSON_NAM…" at bounding box center [871, 421] width 204 height 27
click at [769, 408] on select "Select [PERSON_NAME] [PERSON_NAME] [PERSON_NAME] llao [PERSON_NAME] [PERSON_NAM…" at bounding box center [871, 421] width 204 height 27
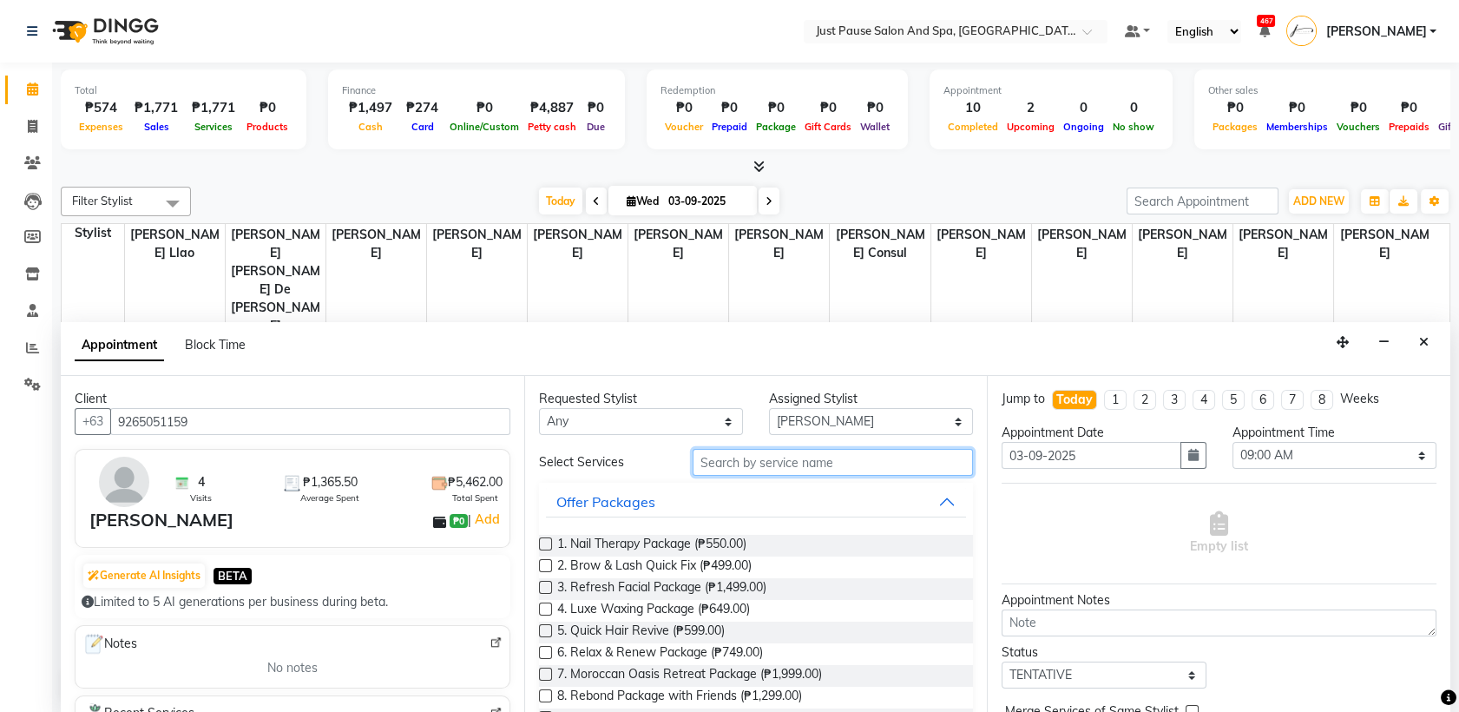
click at [875, 466] on input "text" at bounding box center [832, 462] width 281 height 27
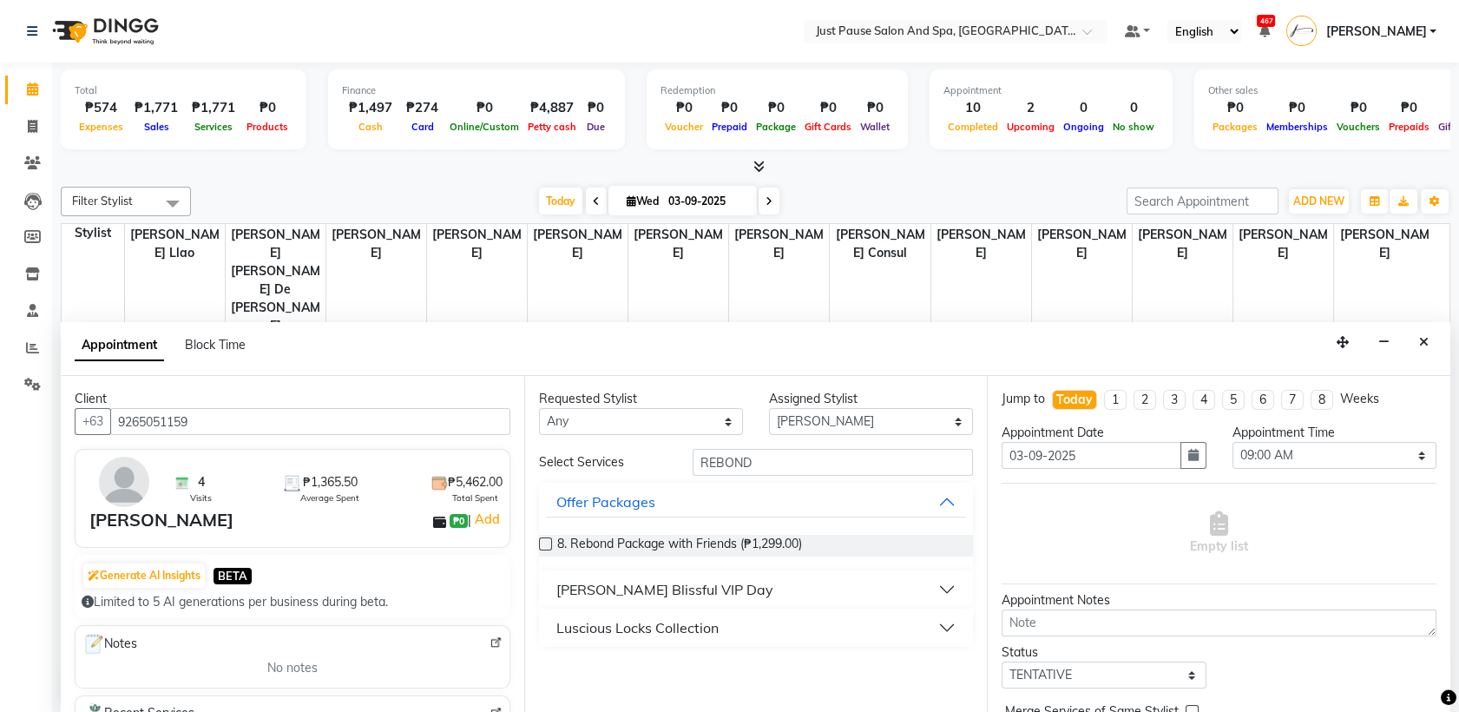
click at [951, 633] on button "Luscious Locks Collection" at bounding box center [756, 627] width 421 height 31
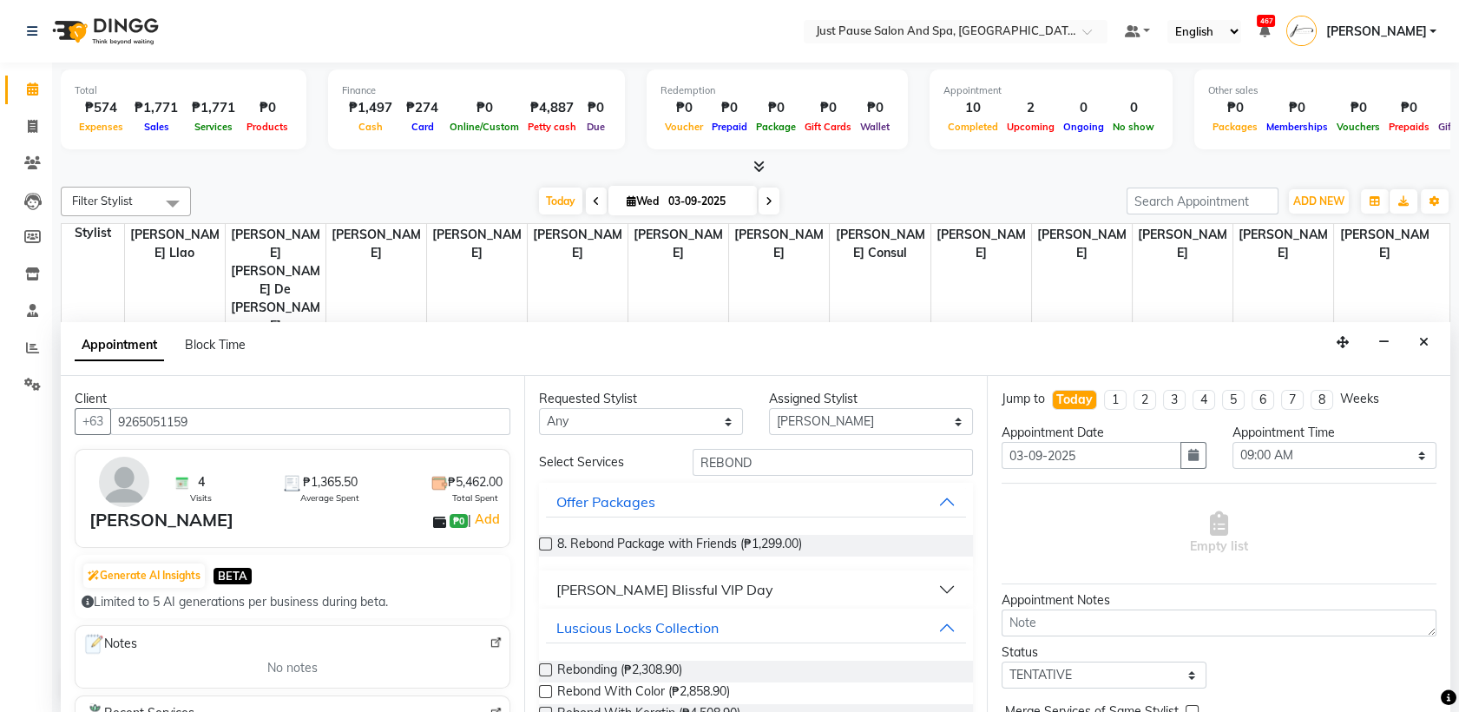
click at [544, 671] on label at bounding box center [545, 669] width 13 height 13
click at [544, 671] on input "checkbox" at bounding box center [544, 671] width 11 height 11
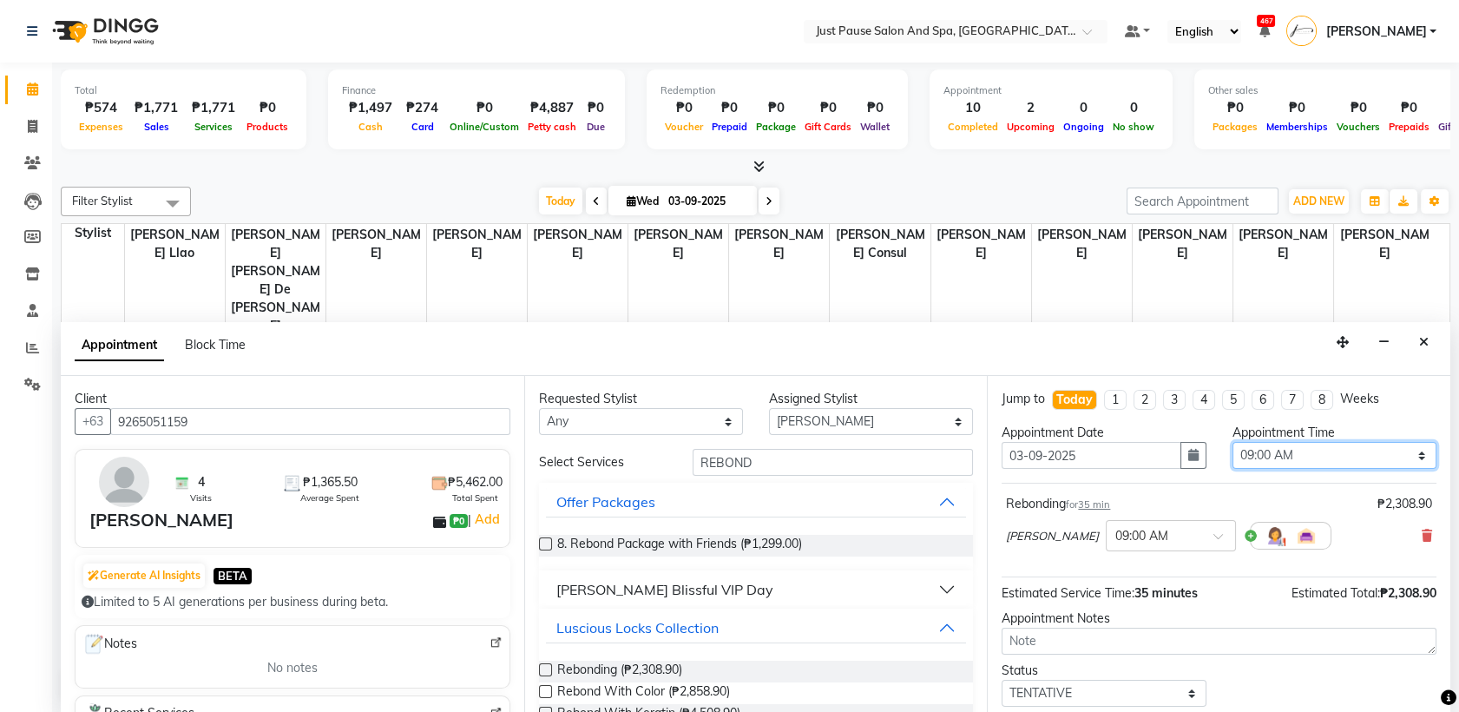
click at [1400, 452] on select "Select 09:00 AM 09:05 AM 09:10 AM 09:15 AM 09:20 AM 09:25 AM 09:30 AM 09:35 AM …" at bounding box center [1334, 455] width 204 height 27
click at [1232, 442] on select "Select 09:00 AM 09:05 AM 09:10 AM 09:15 AM 09:20 AM 09:25 AM 09:30 AM 09:35 AM …" at bounding box center [1334, 455] width 204 height 27
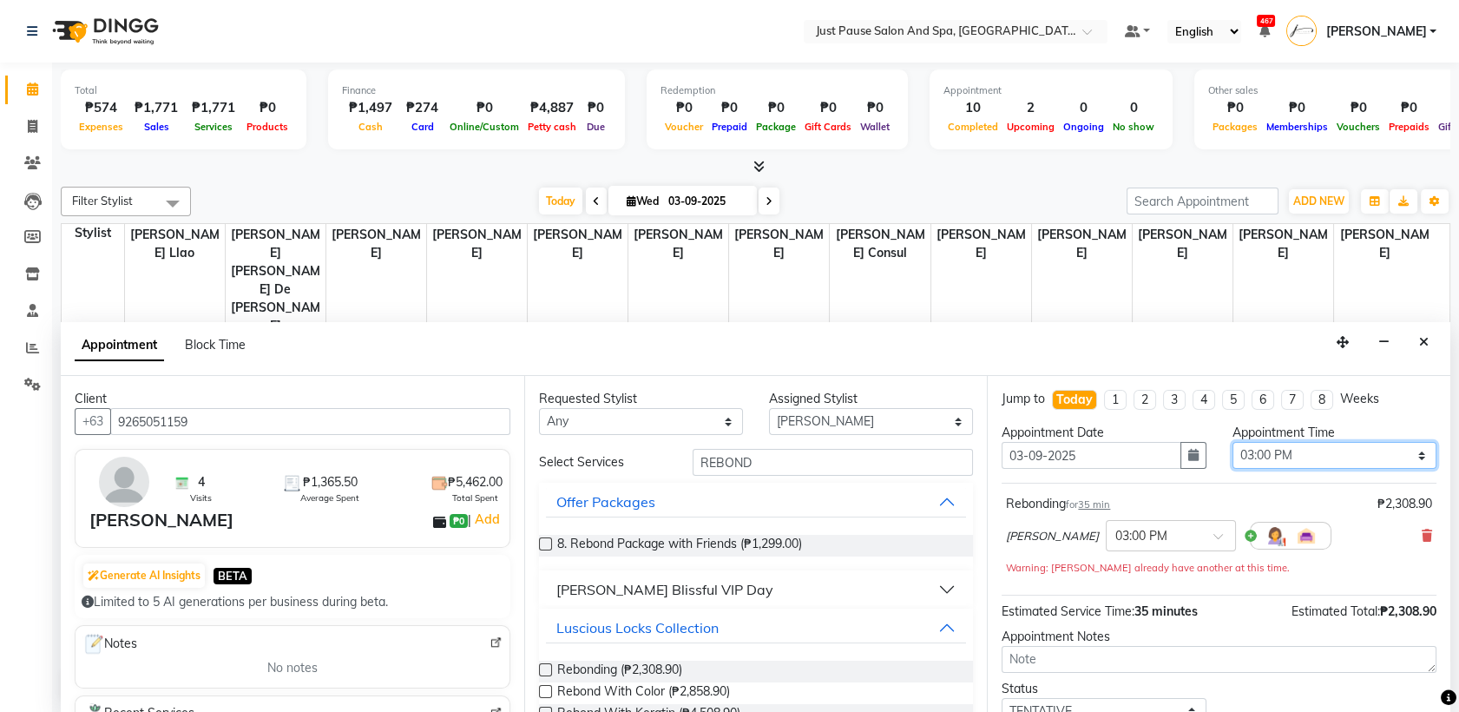
scroll to position [121, 0]
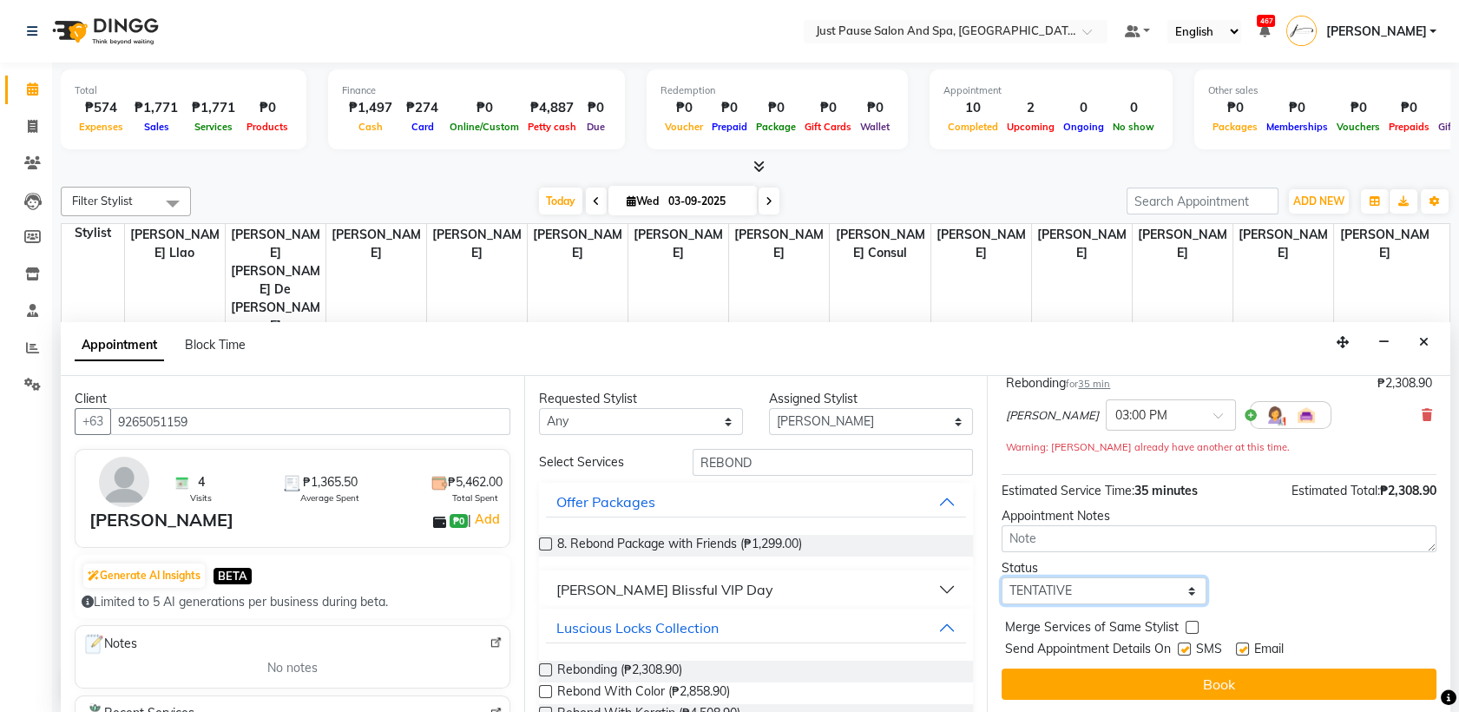
click at [1178, 585] on select "Select TENTATIVE CONFIRM CHECK-IN UPCOMING" at bounding box center [1103, 590] width 204 height 27
click at [1001, 577] on select "Select TENTATIVE CONFIRM CHECK-IN UPCOMING" at bounding box center [1103, 590] width 204 height 27
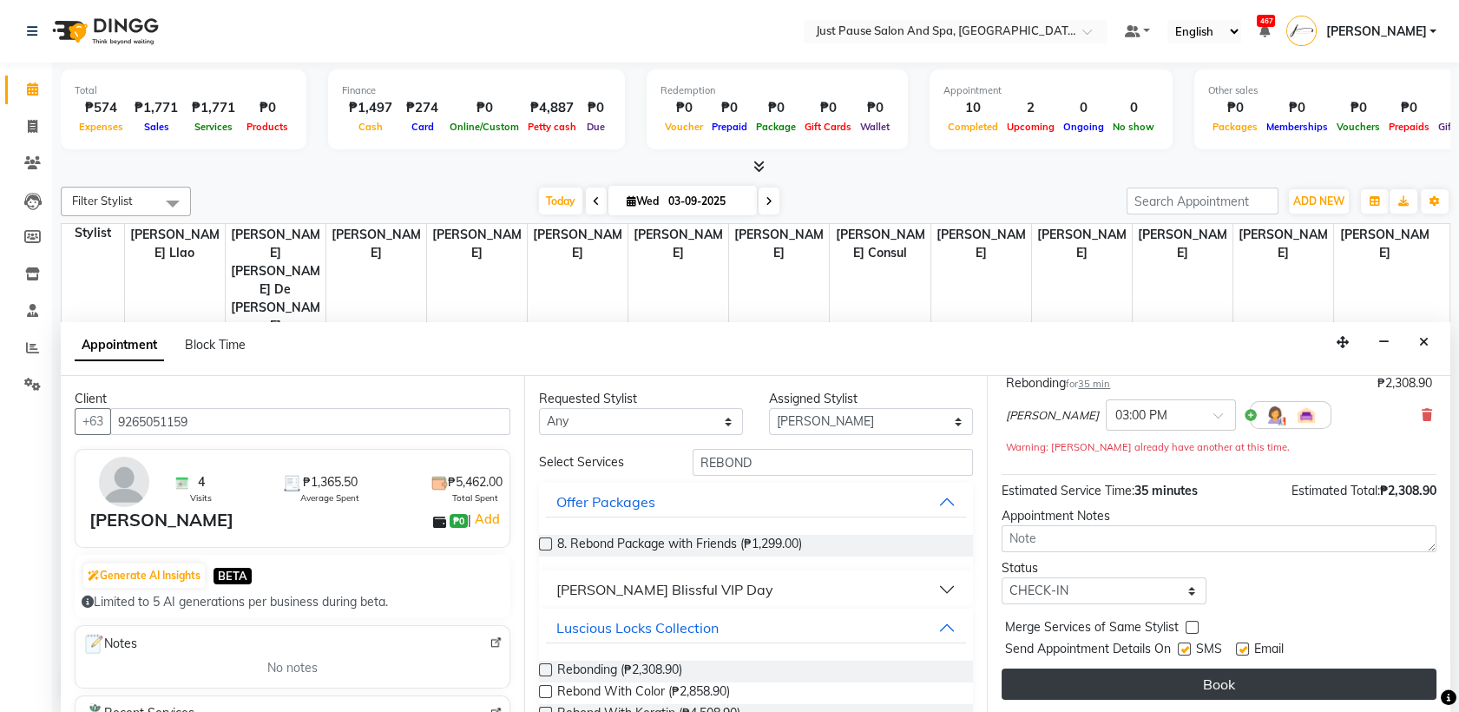
click at [1178, 684] on button "Book" at bounding box center [1218, 683] width 435 height 31
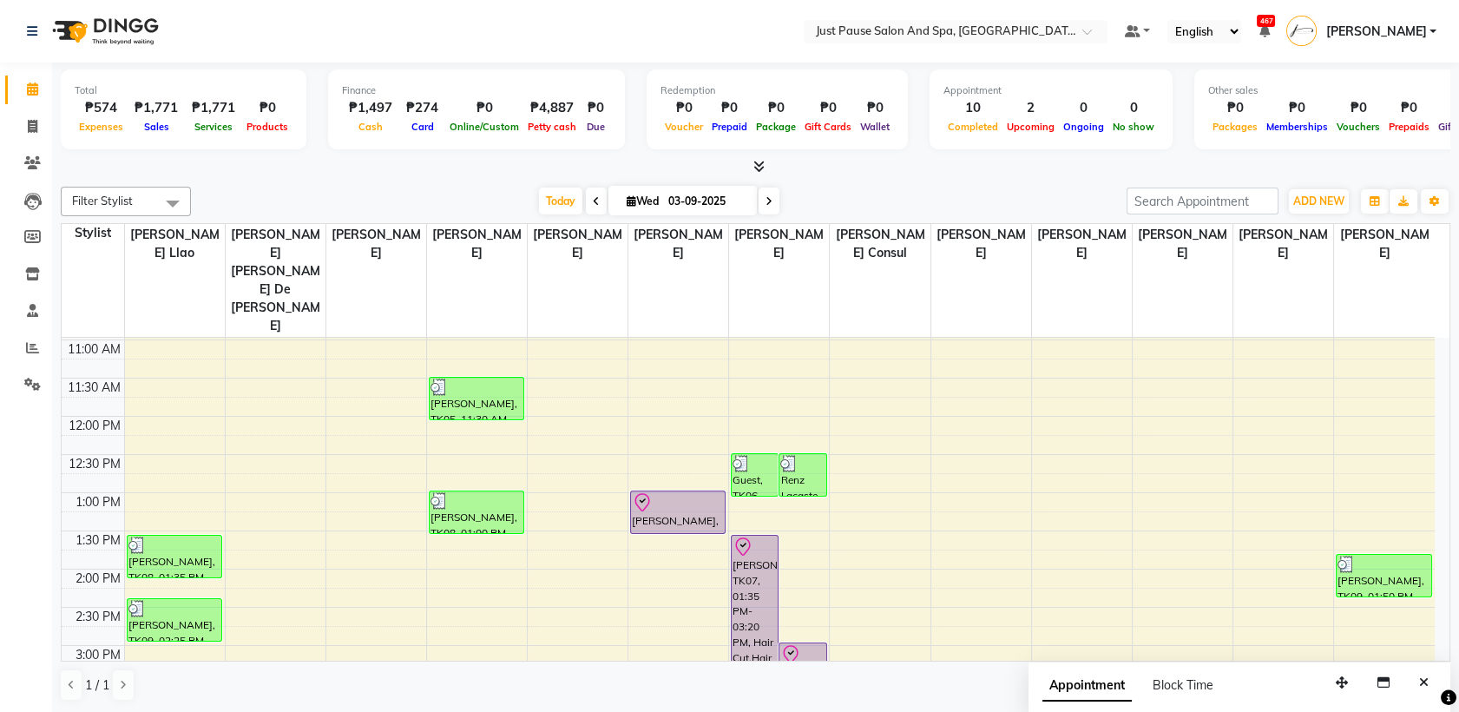
scroll to position [233, 0]
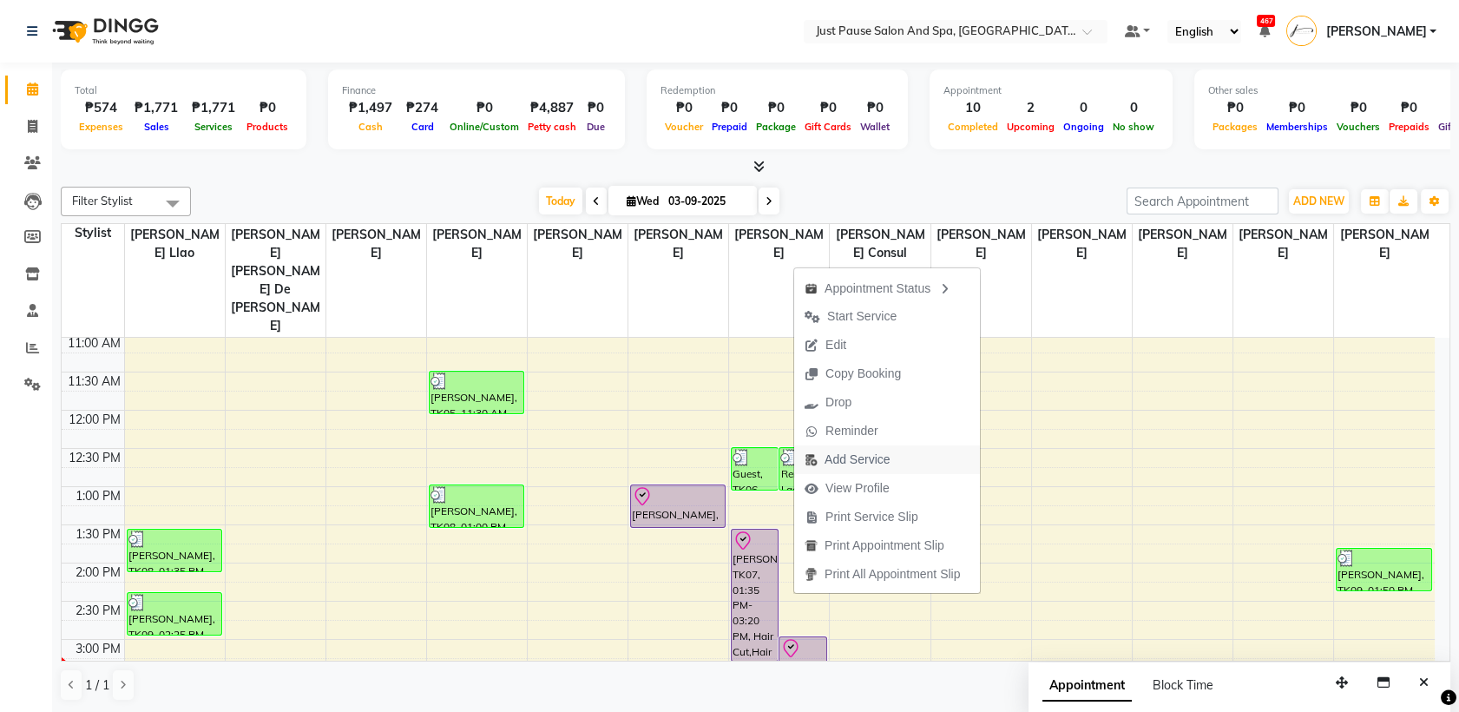
click at [873, 456] on span "Add Service" at bounding box center [856, 459] width 65 height 18
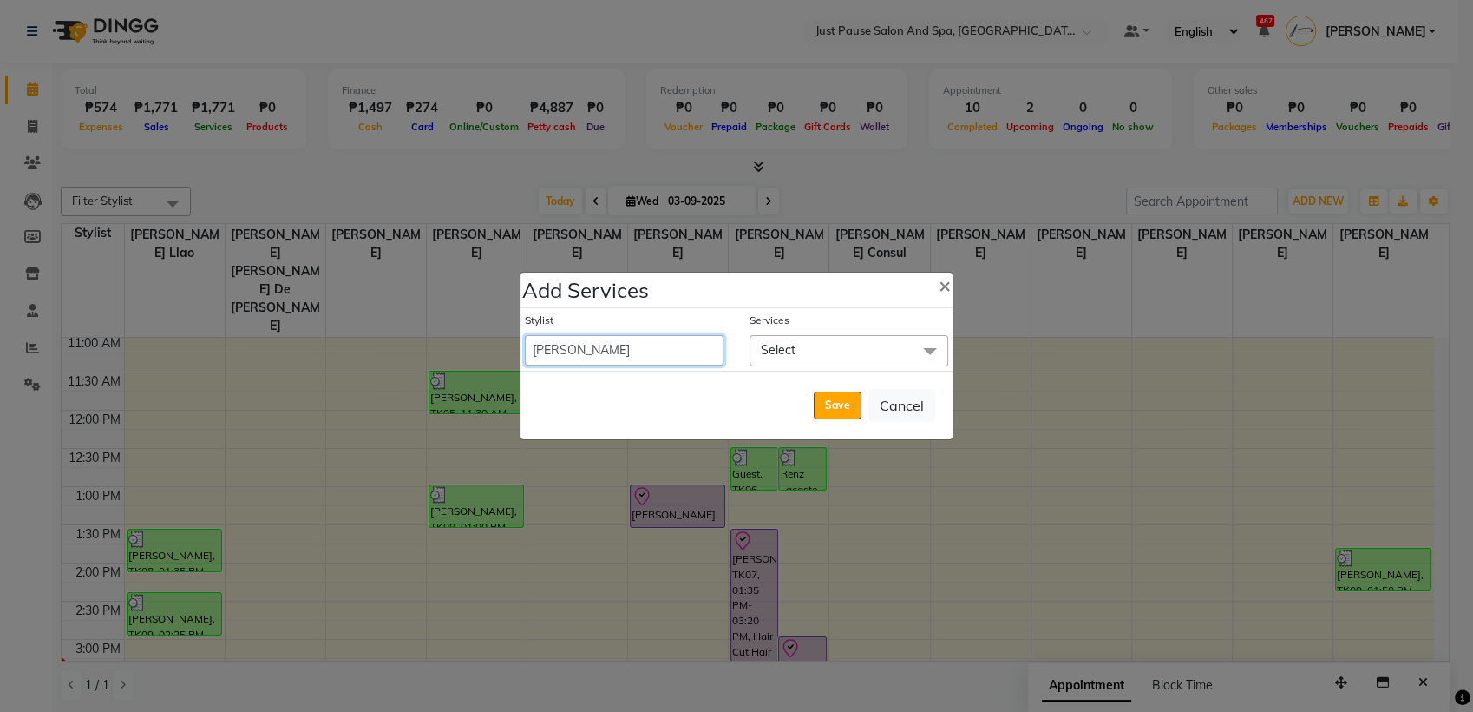
click at [679, 348] on select "[PERSON_NAME] [PERSON_NAME] [PERSON_NAME] llao [PERSON_NAME] [PERSON_NAME] [PER…" at bounding box center [624, 350] width 199 height 30
click at [525, 335] on select "[PERSON_NAME] [PERSON_NAME] [PERSON_NAME] llao [PERSON_NAME] [PERSON_NAME] [PER…" at bounding box center [624, 350] width 199 height 30
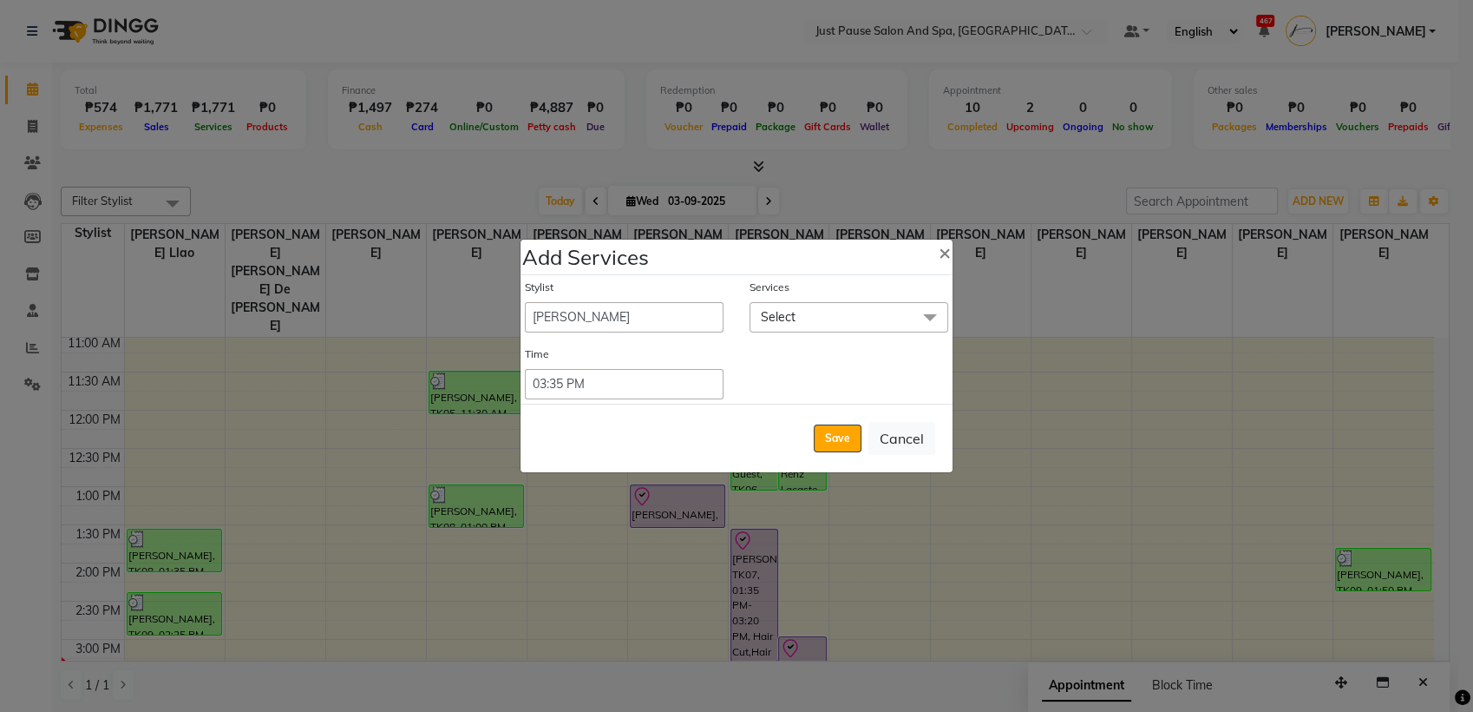
click at [905, 332] on div "Stylist [PERSON_NAME] [PERSON_NAME] [PERSON_NAME] llao [PERSON_NAME] [PERSON_NA…" at bounding box center [737, 339] width 432 height 128
click at [909, 314] on span "Select" at bounding box center [849, 317] width 199 height 30
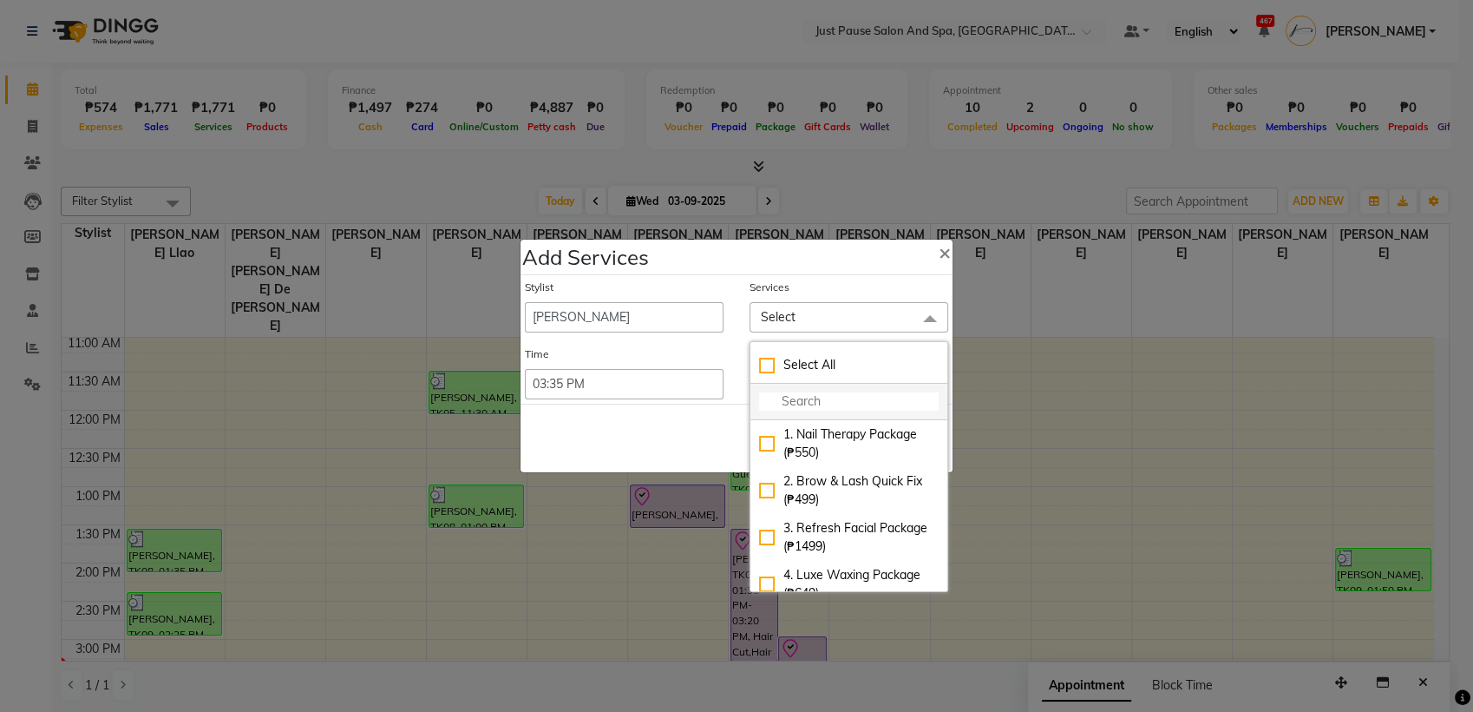
click at [854, 396] on input "multiselect-search" at bounding box center [849, 401] width 180 height 18
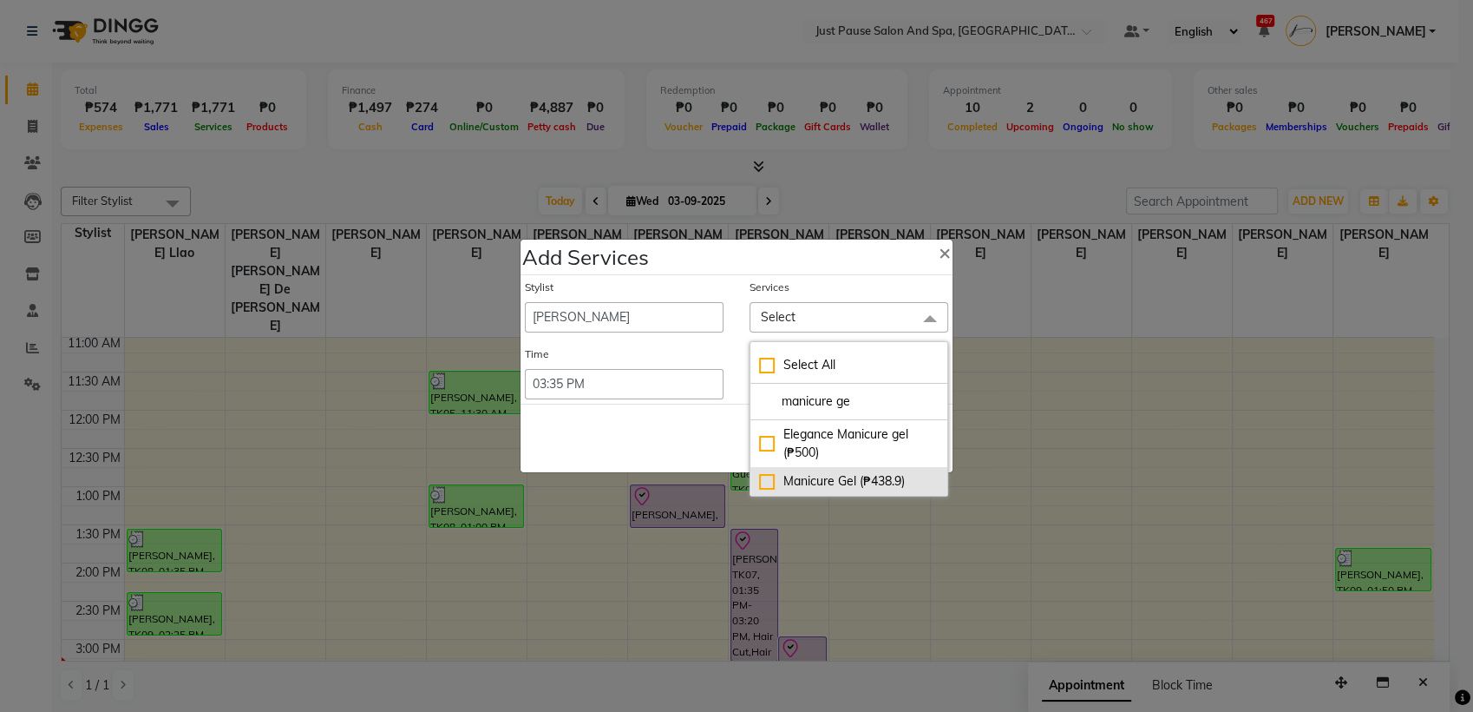
click at [766, 475] on div "Manicure Gel (₱438.9)" at bounding box center [849, 481] width 180 height 18
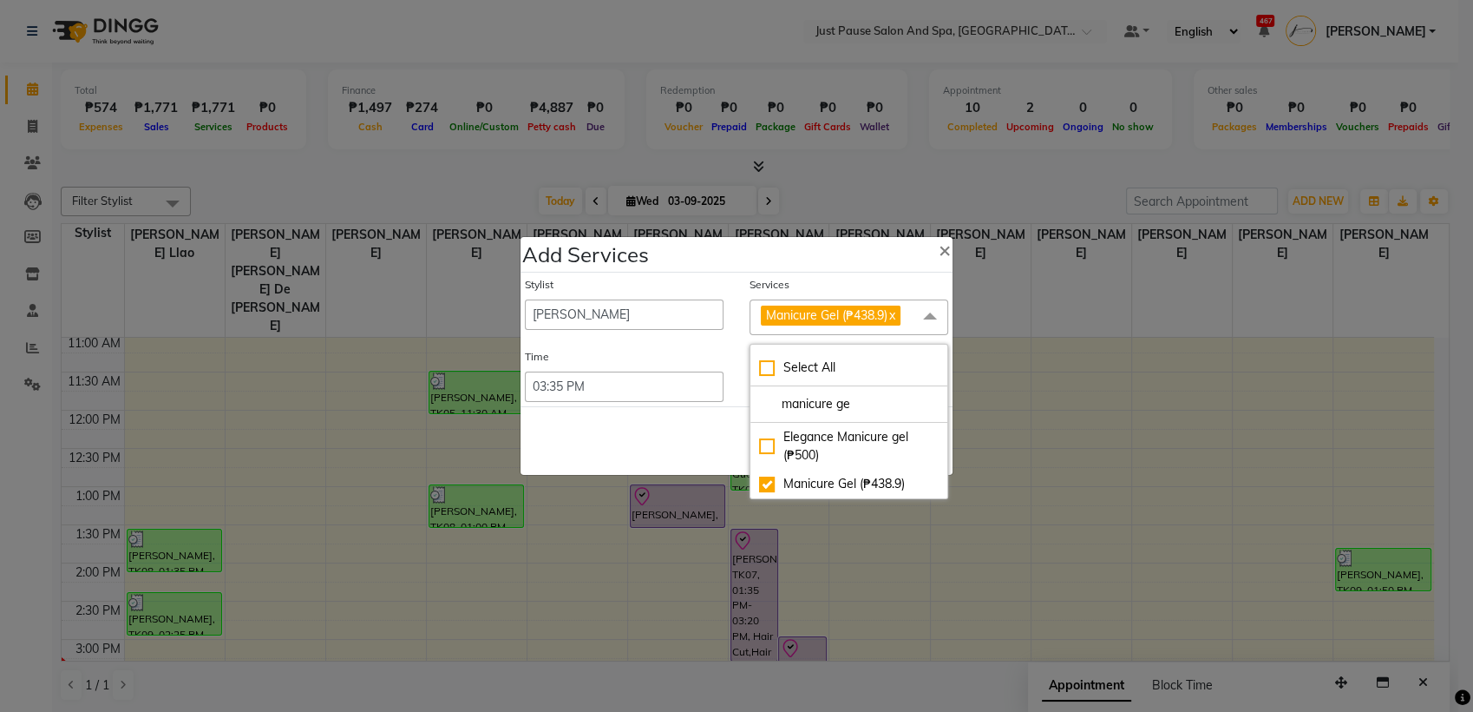
click at [706, 420] on div "Save Cancel" at bounding box center [737, 440] width 432 height 69
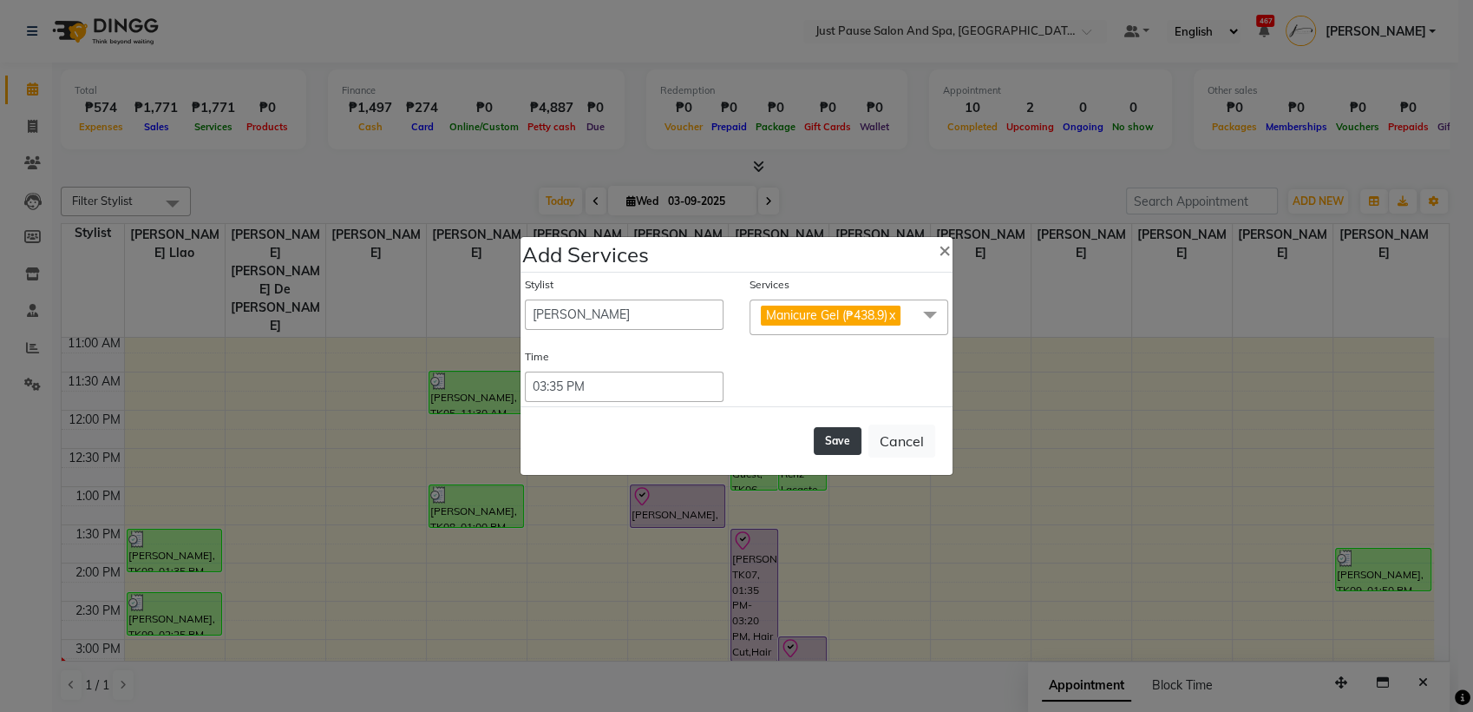
click at [847, 441] on button "Save" at bounding box center [838, 441] width 48 height 28
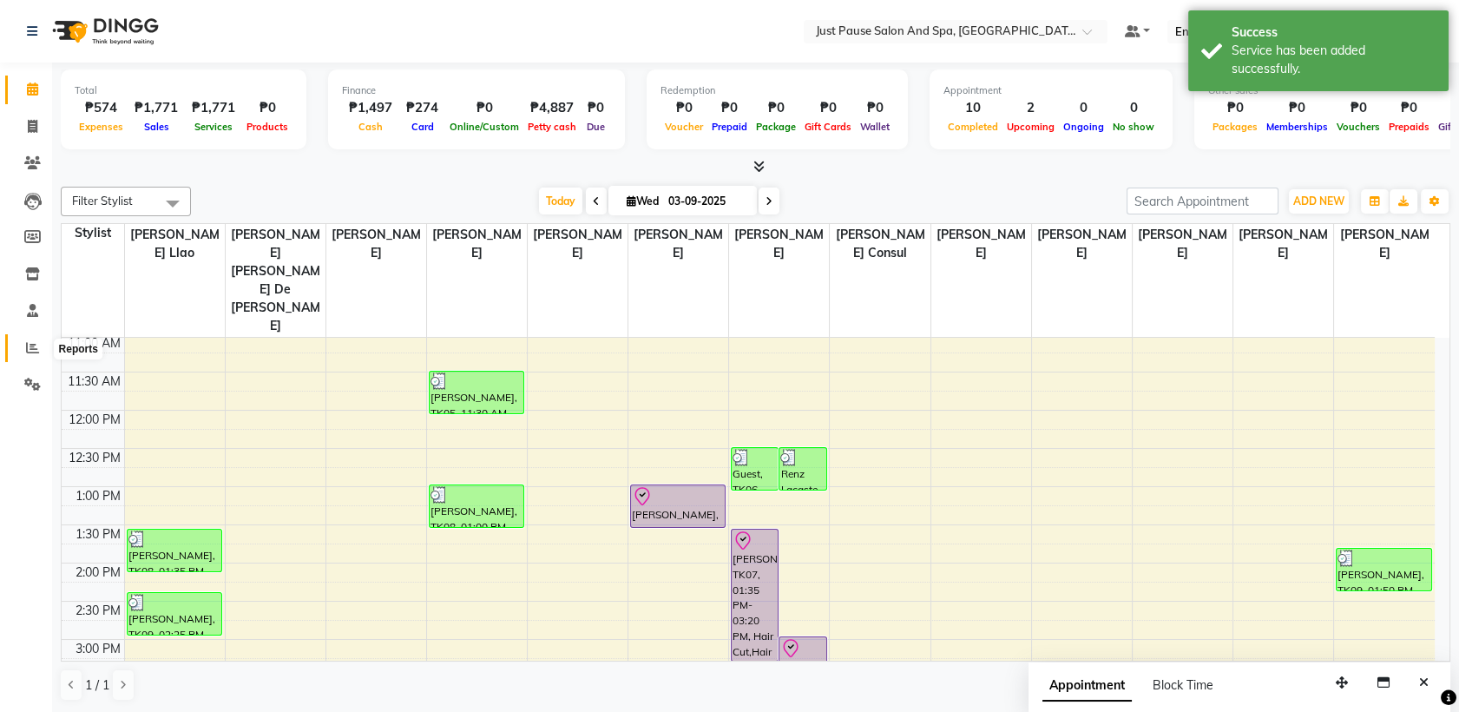
click at [26, 344] on icon at bounding box center [32, 347] width 13 height 13
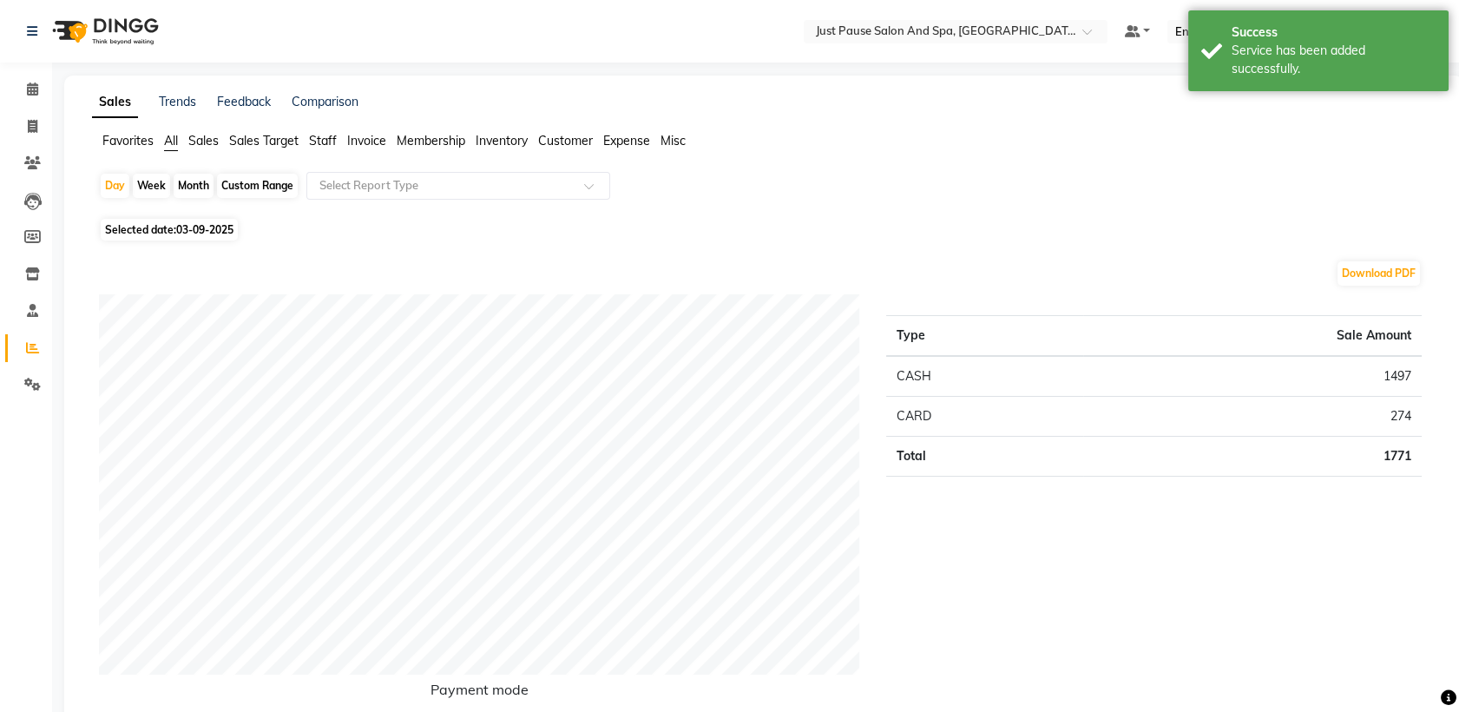
click at [208, 143] on span "Sales" at bounding box center [203, 141] width 30 height 16
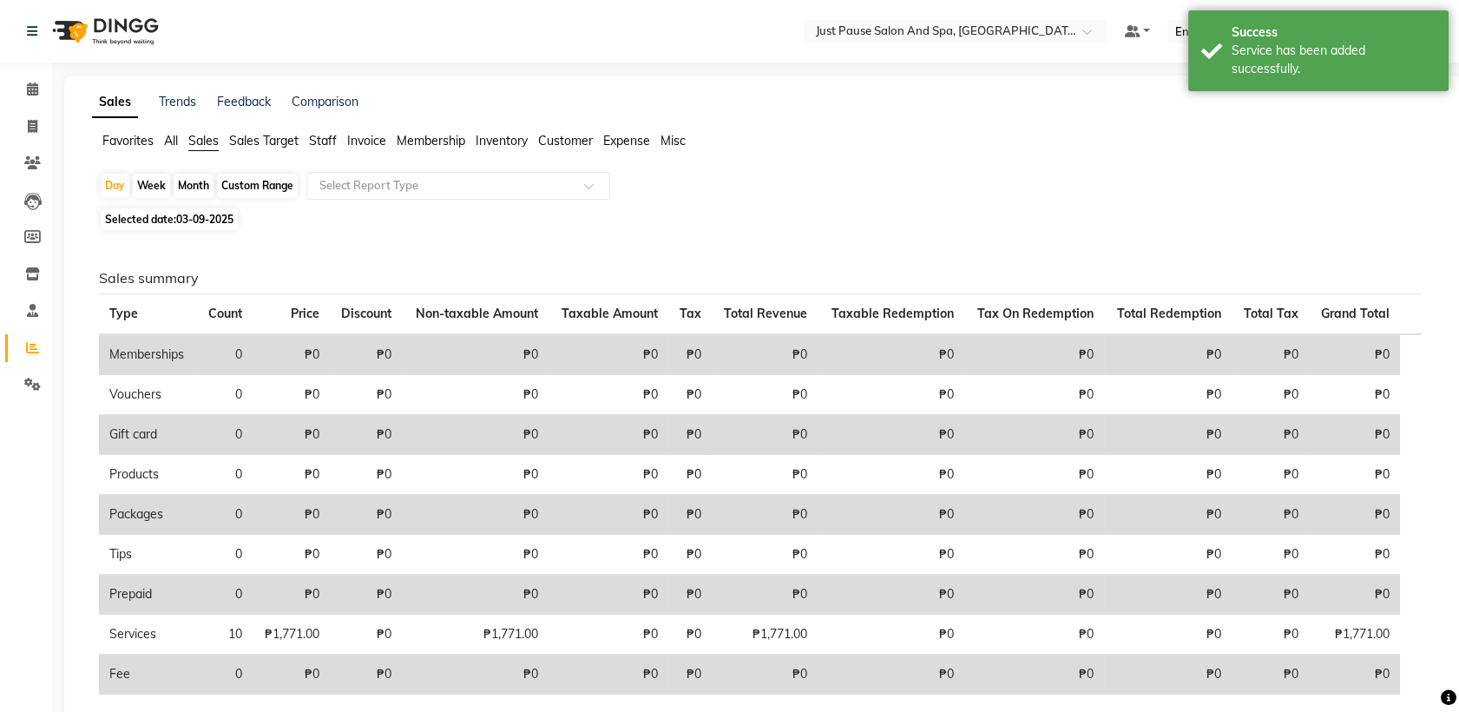
click at [271, 186] on div "Custom Range" at bounding box center [257, 186] width 81 height 24
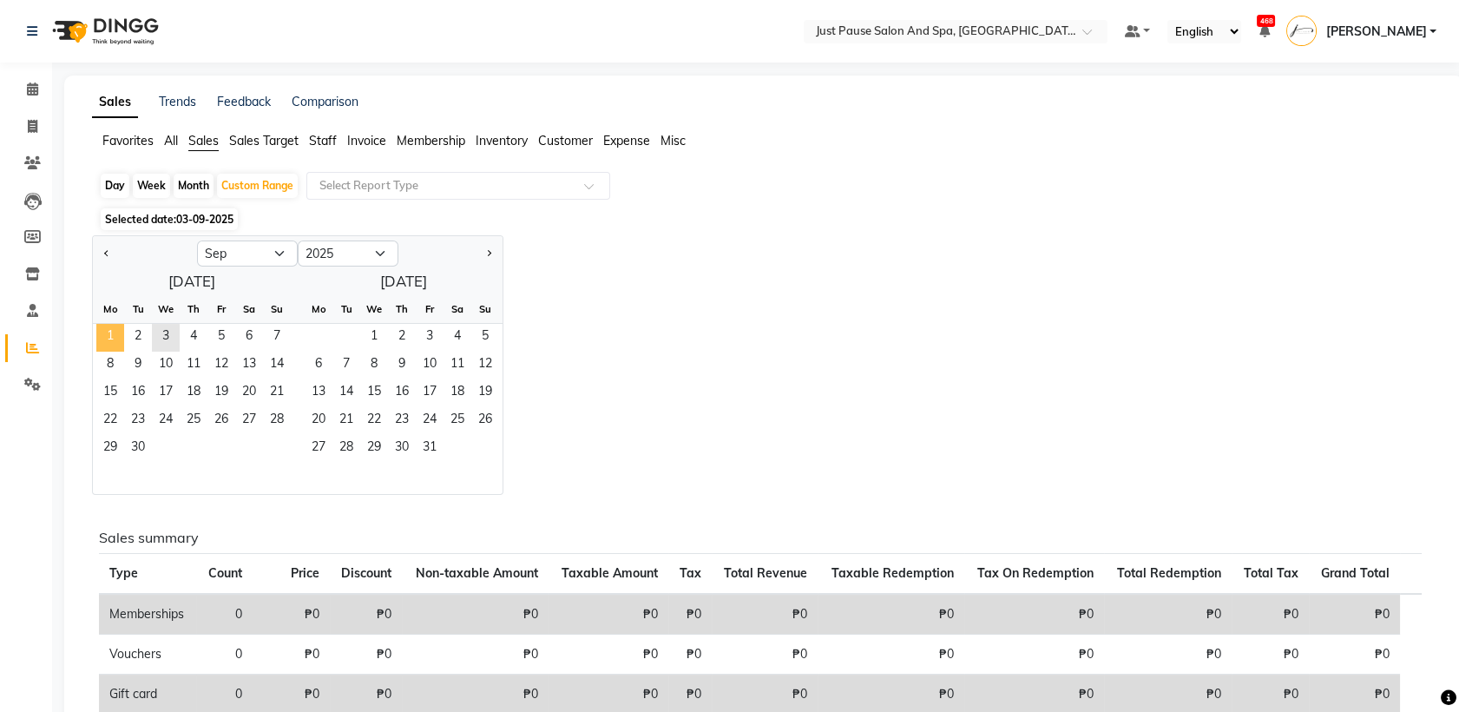
click at [111, 334] on span "1" at bounding box center [110, 338] width 28 height 28
click at [132, 339] on span "2" at bounding box center [138, 338] width 28 height 28
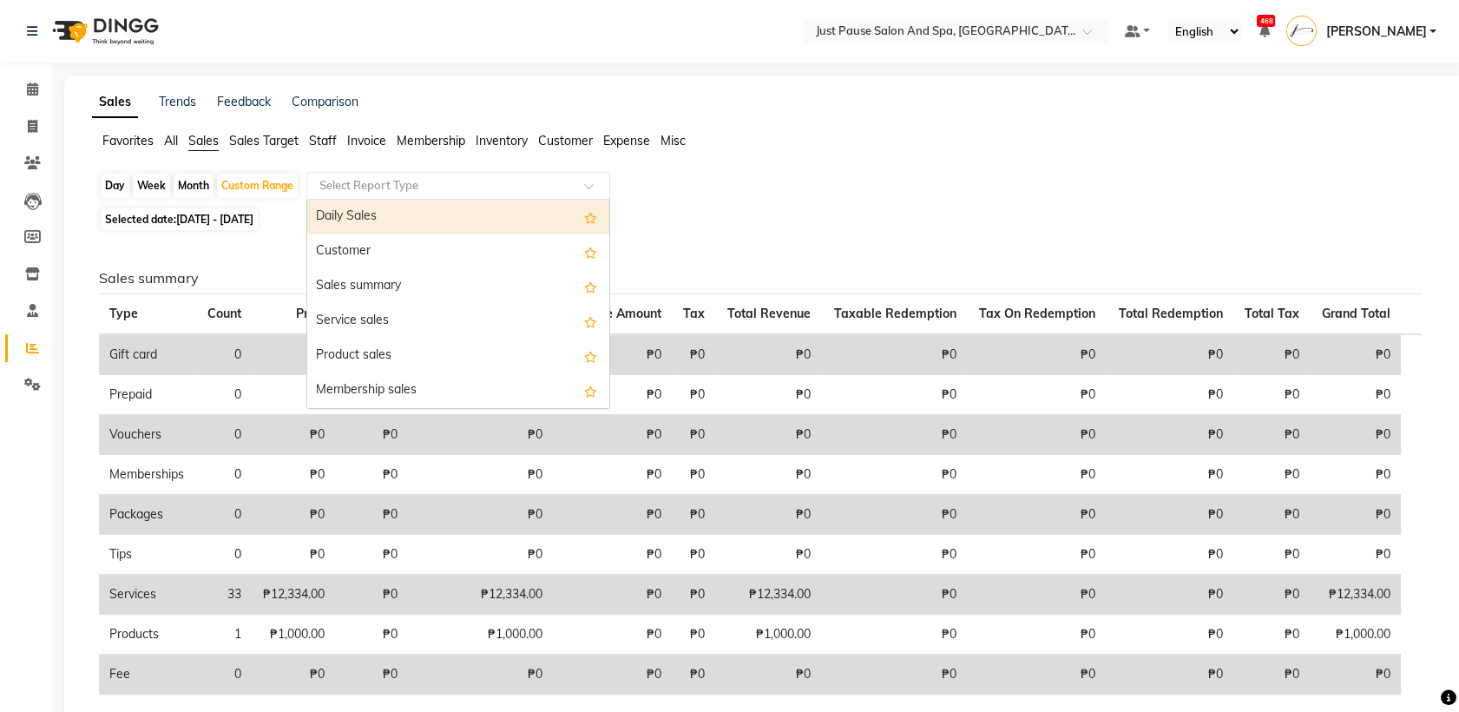
click at [590, 189] on span at bounding box center [595, 190] width 22 height 17
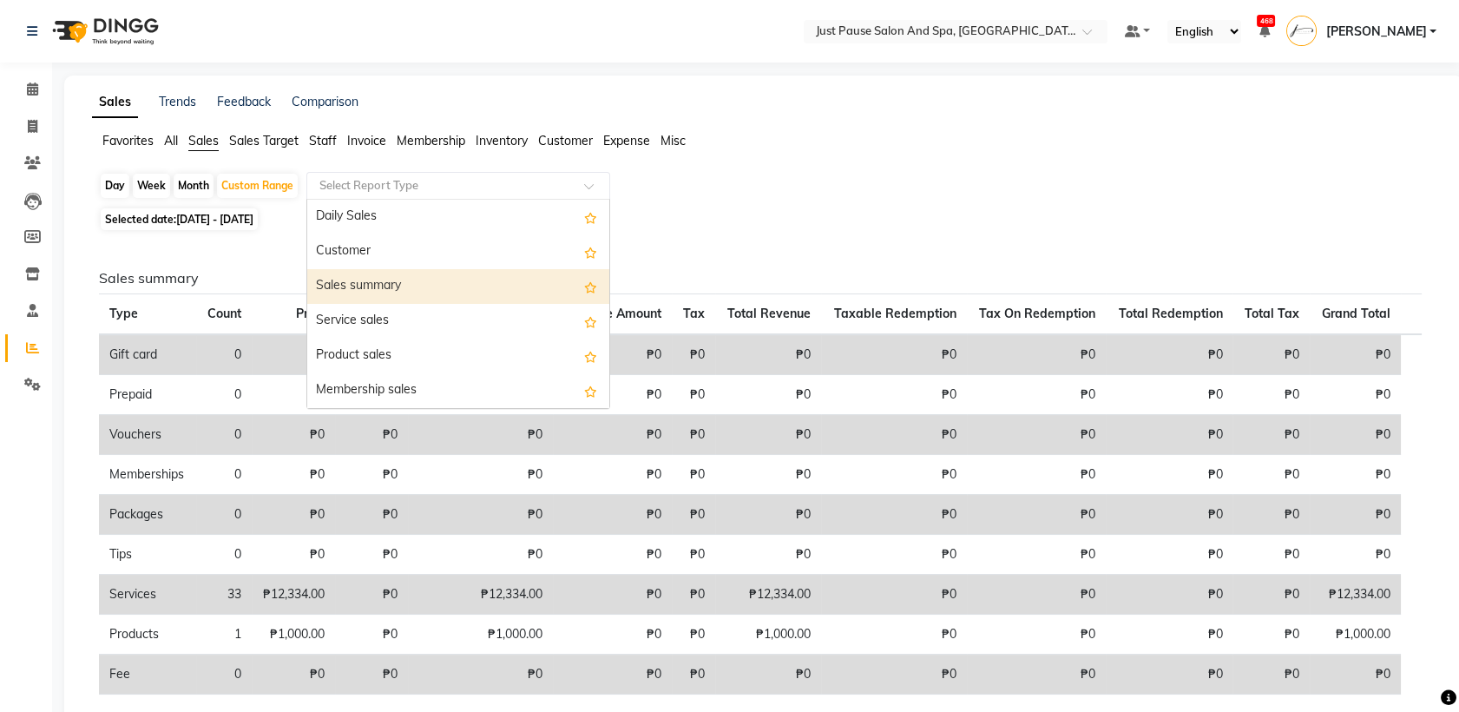
click at [541, 274] on div "Sales summary" at bounding box center [458, 286] width 302 height 35
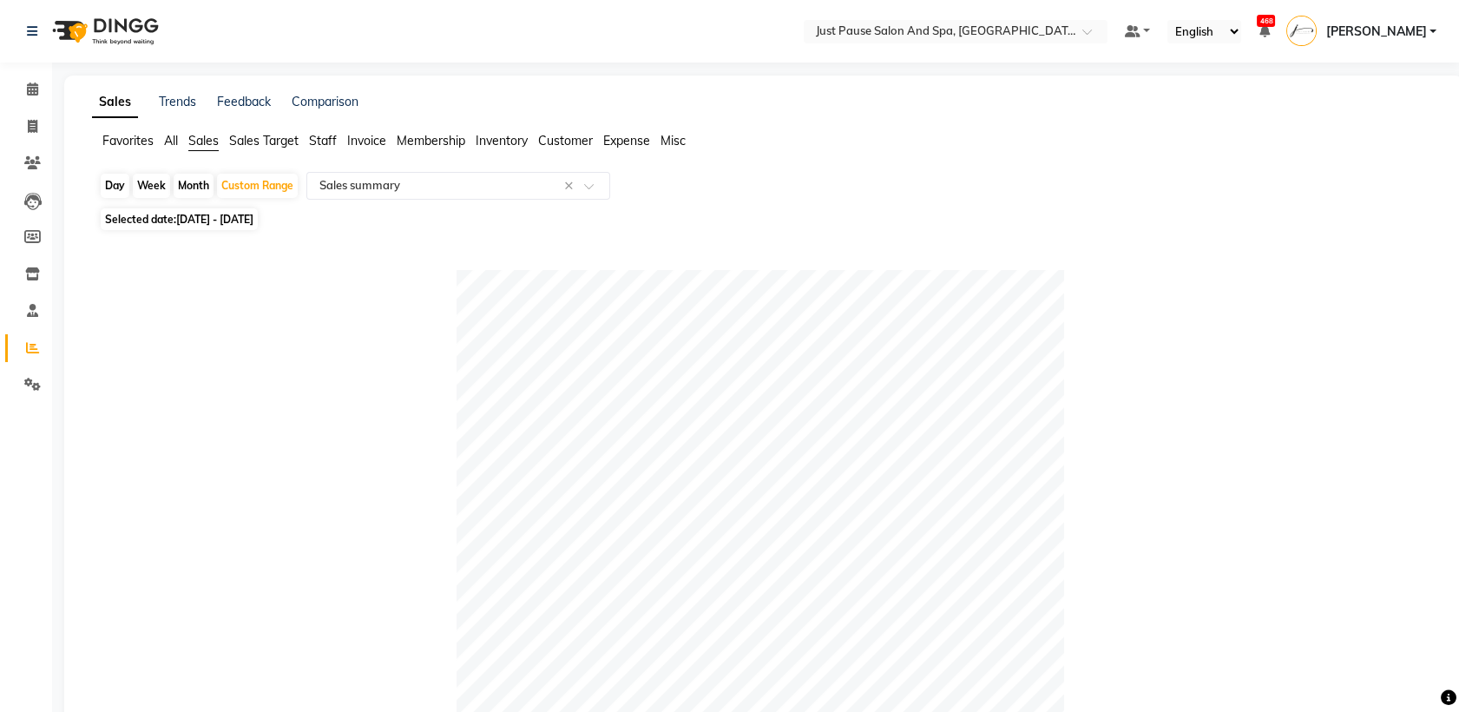
click at [168, 139] on span "All" at bounding box center [171, 141] width 14 height 16
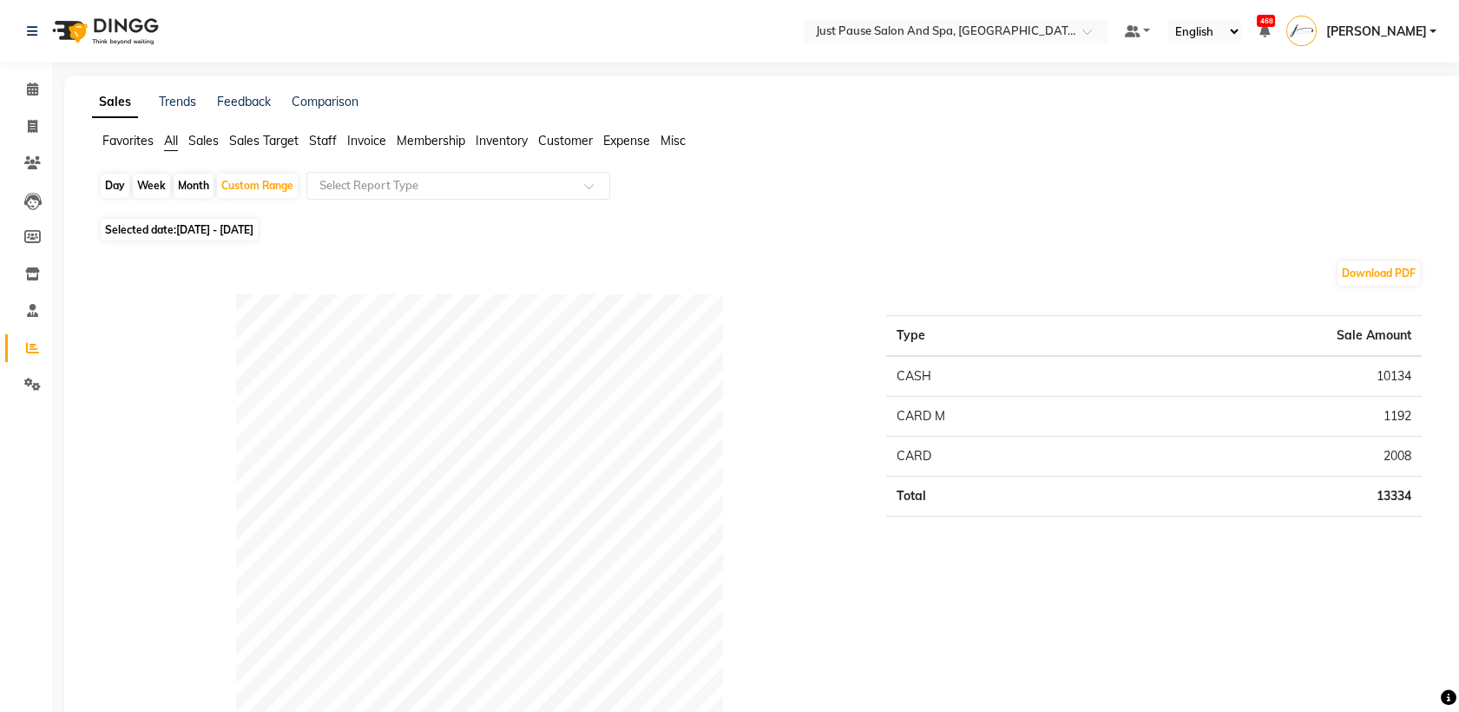
click at [639, 135] on span "Expense" at bounding box center [626, 141] width 47 height 16
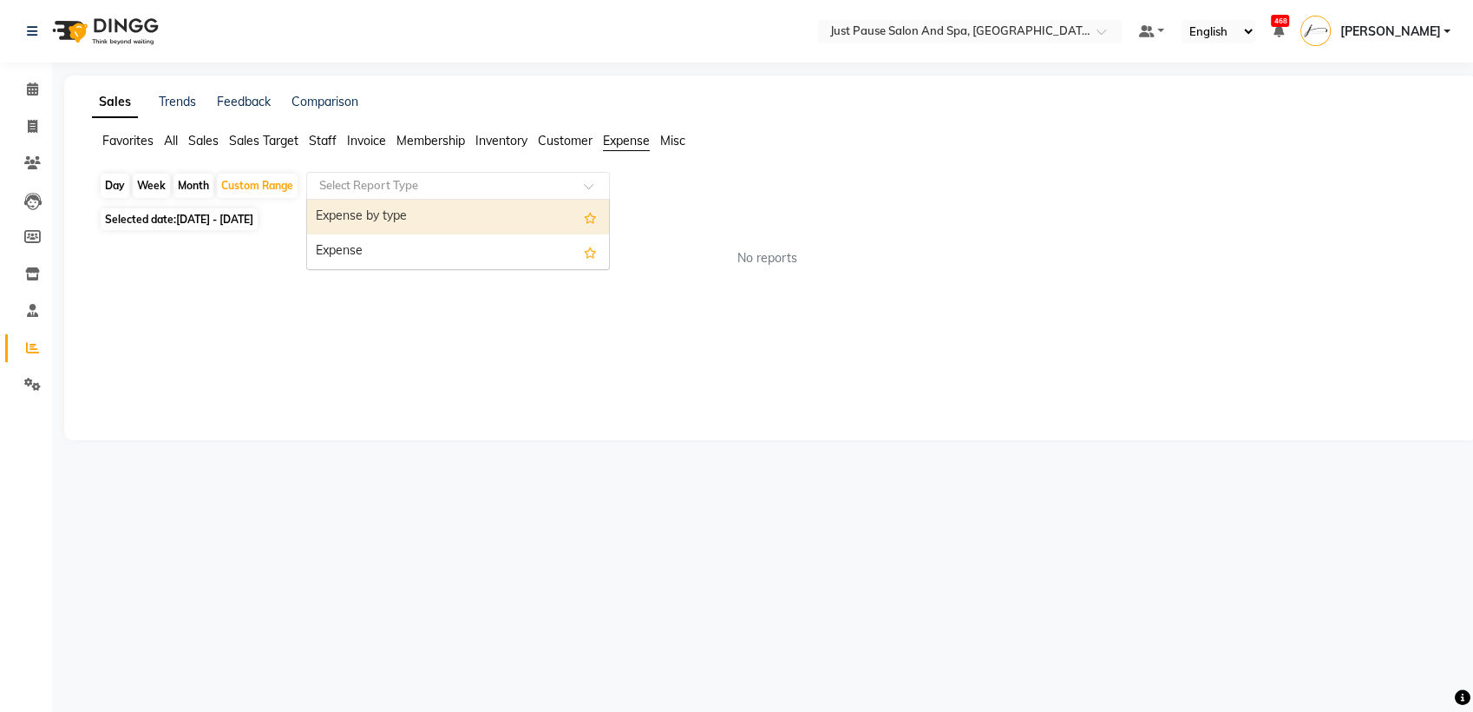
click at [585, 184] on span at bounding box center [595, 190] width 22 height 17
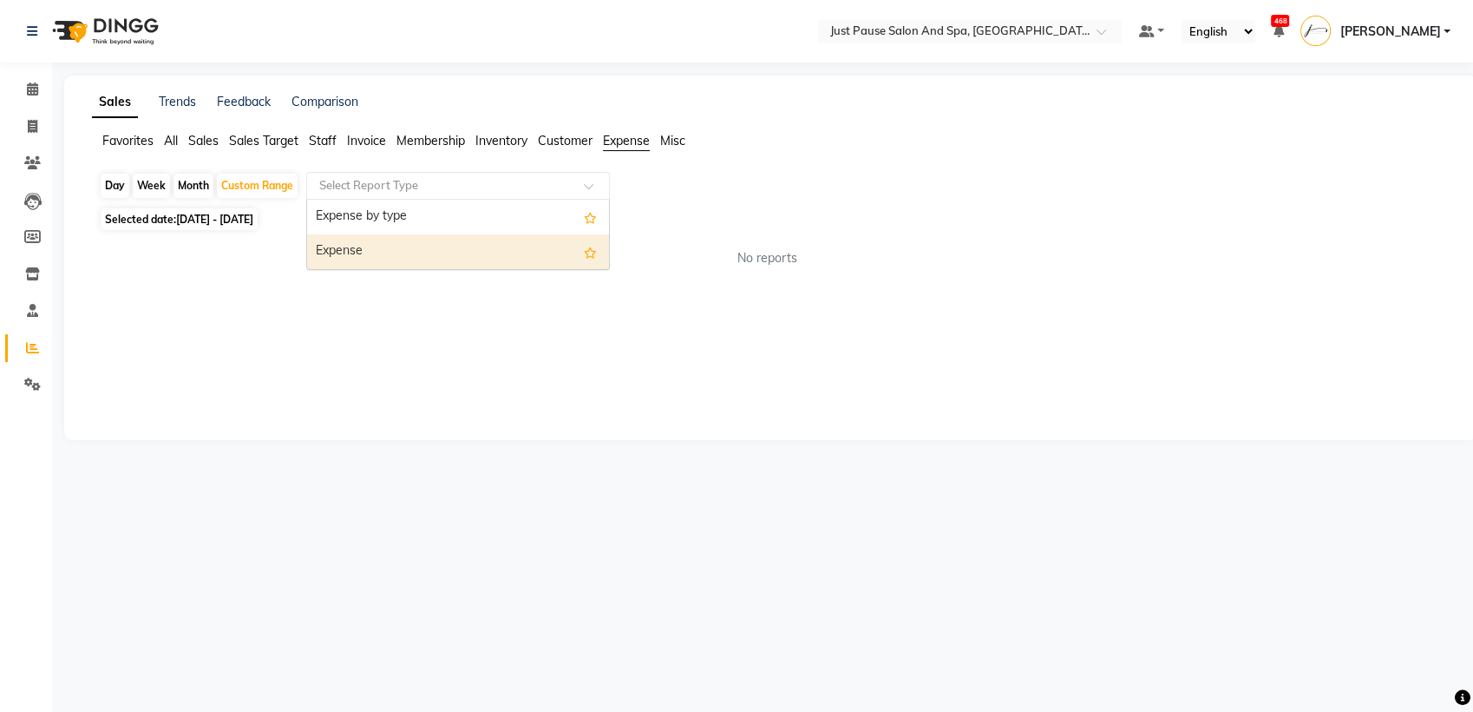
click at [552, 243] on div "Expense" at bounding box center [458, 251] width 302 height 35
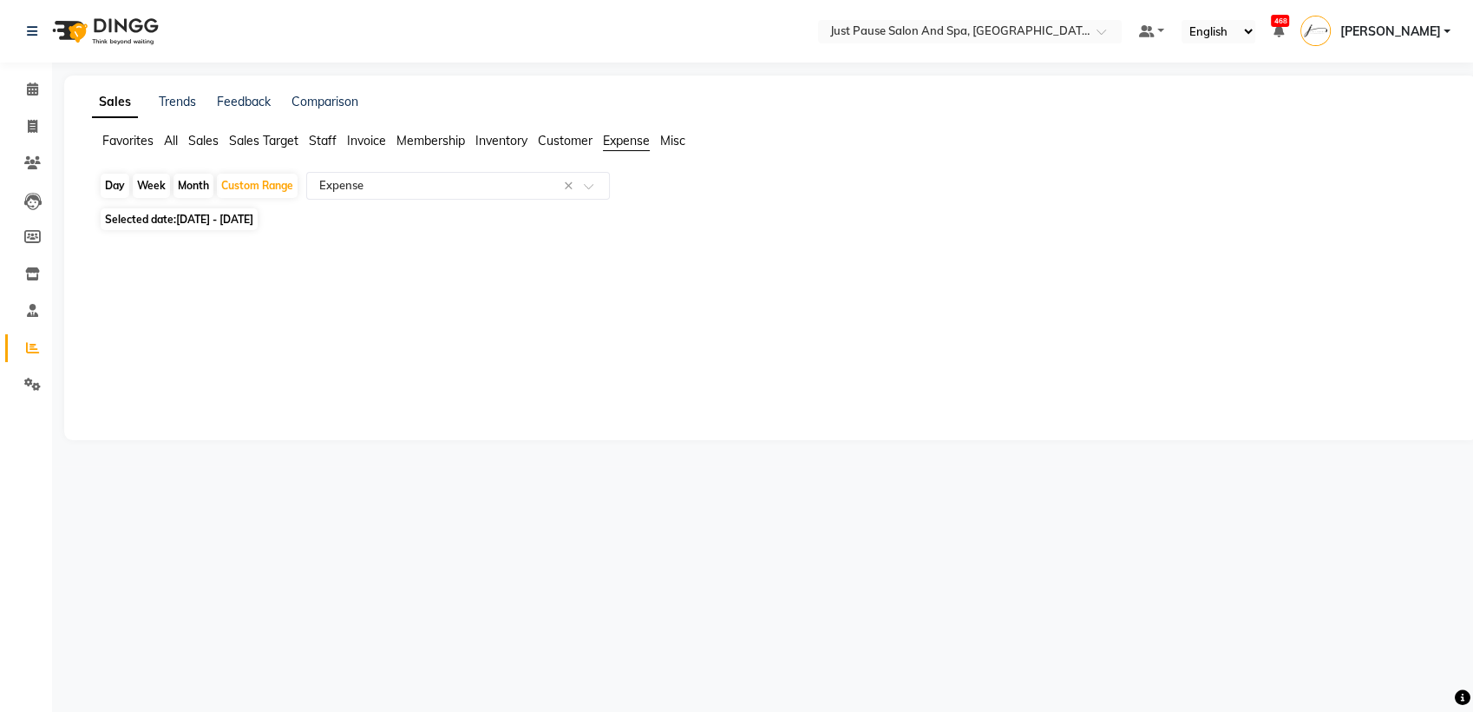
drag, startPoint x: 1298, startPoint y: 261, endPoint x: 1298, endPoint y: 330, distance: 68.6
click at [1298, 330] on div "Sales Trends Feedback Comparison Favorites All Sales Sales Target Staff Invoice…" at bounding box center [771, 257] width 1414 height 364
click at [640, 139] on span "Expense" at bounding box center [626, 141] width 47 height 16
click at [34, 89] on icon at bounding box center [32, 88] width 11 height 13
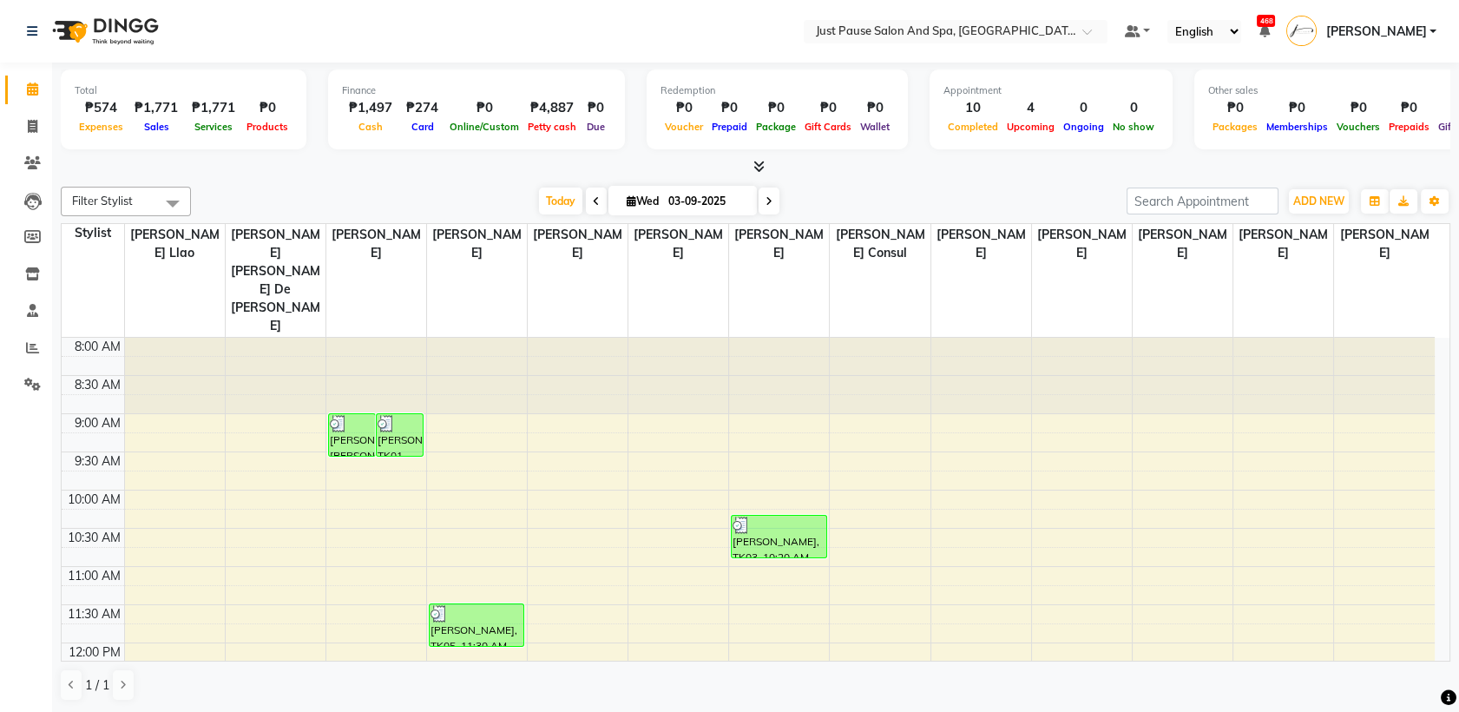
scroll to position [302, 0]
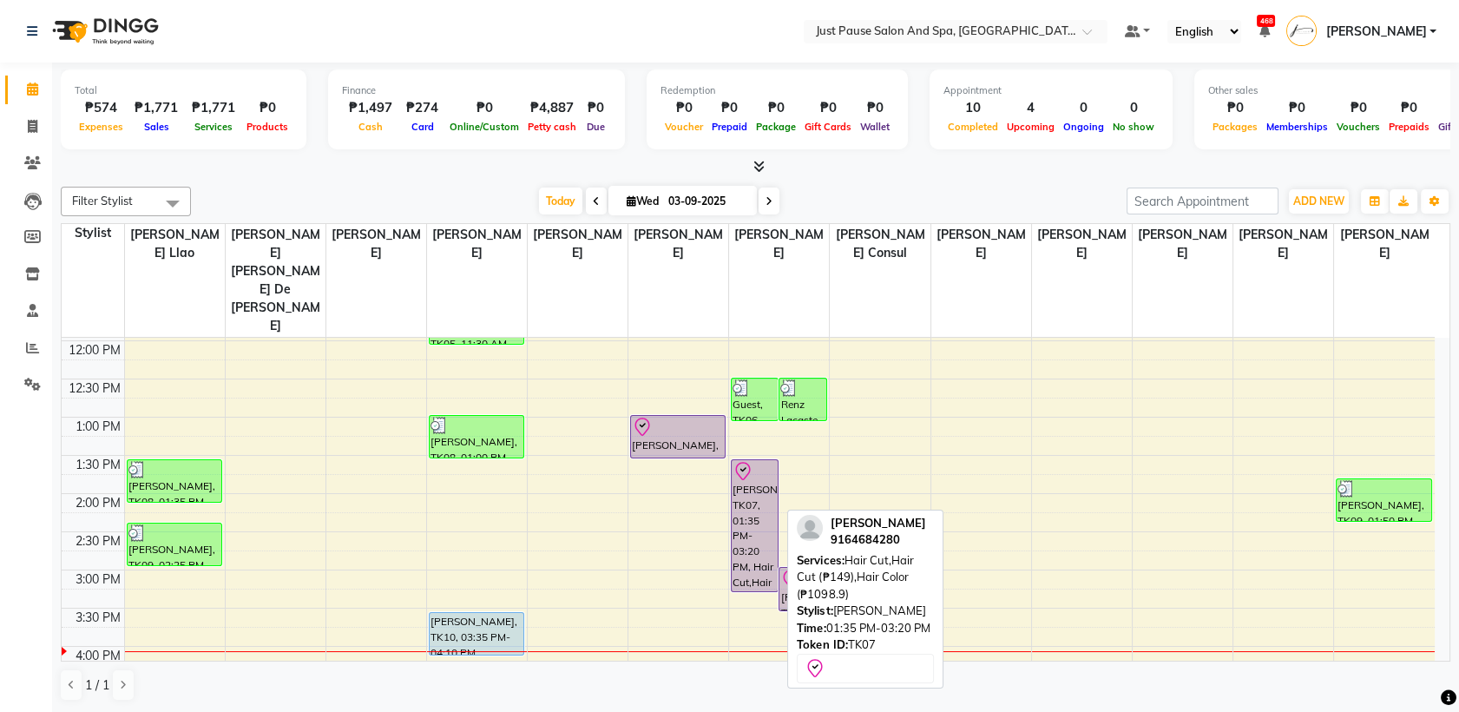
click at [737, 460] on div "[PERSON_NAME], TK07, 01:35 PM-03:20 PM, Hair Cut,Hair Cut (₱149),Hair Color (₱1…" at bounding box center [755, 525] width 46 height 131
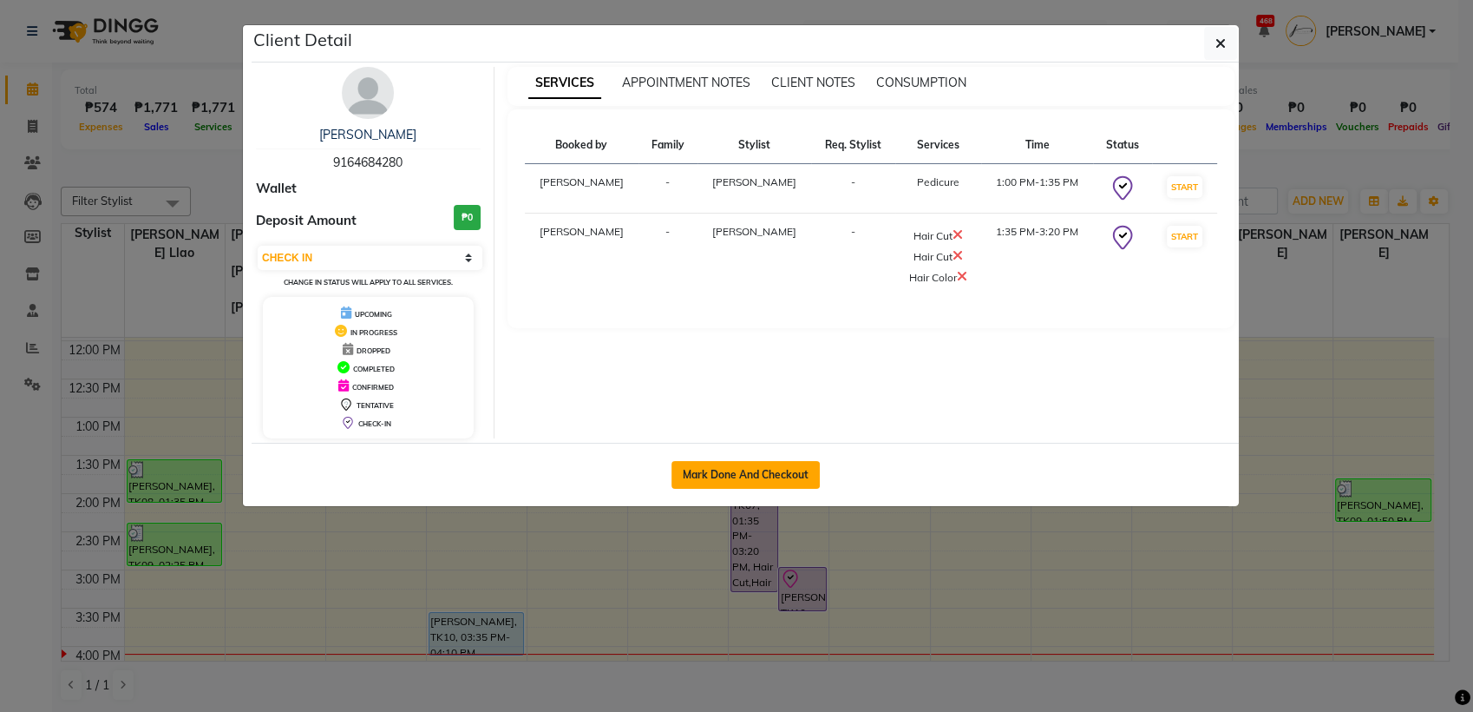
click at [736, 471] on button "Mark Done And Checkout" at bounding box center [746, 475] width 148 height 28
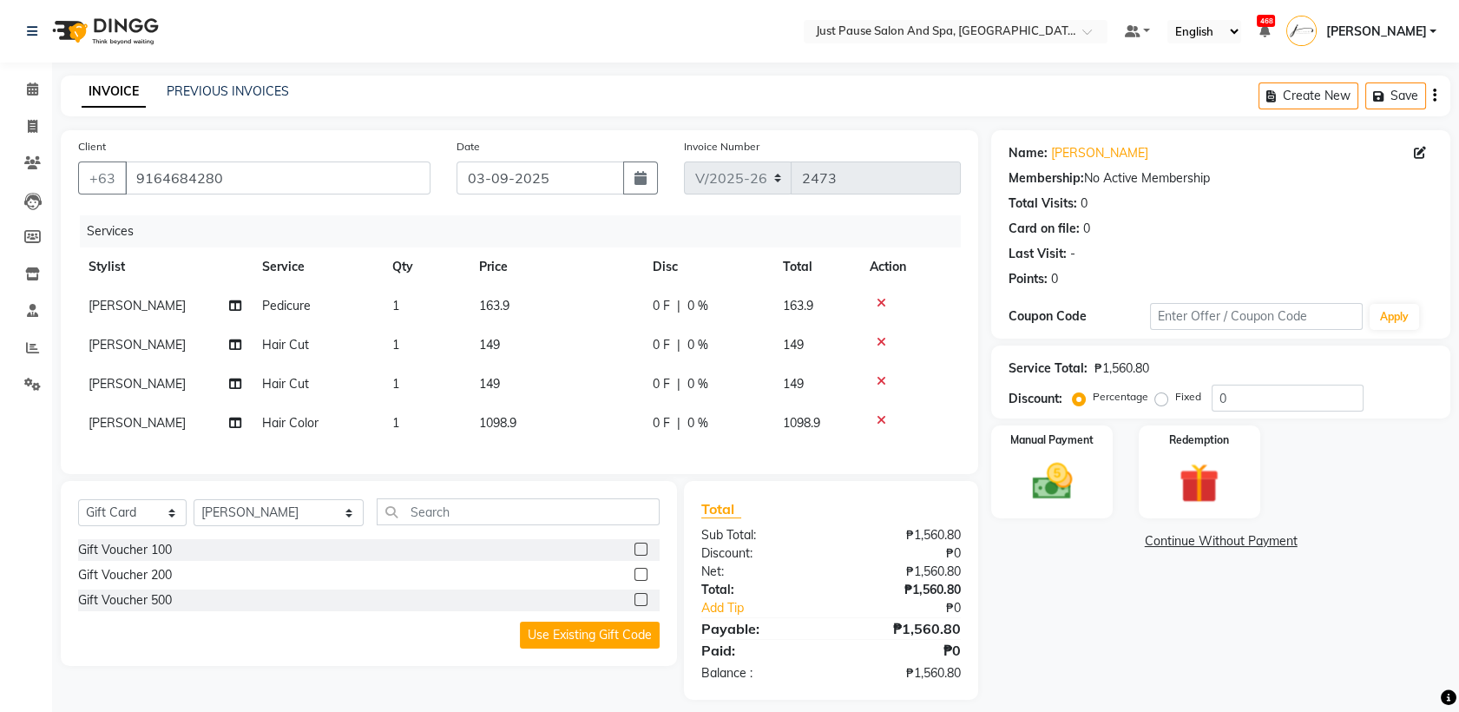
click at [553, 298] on td "163.9" at bounding box center [556, 305] width 174 height 39
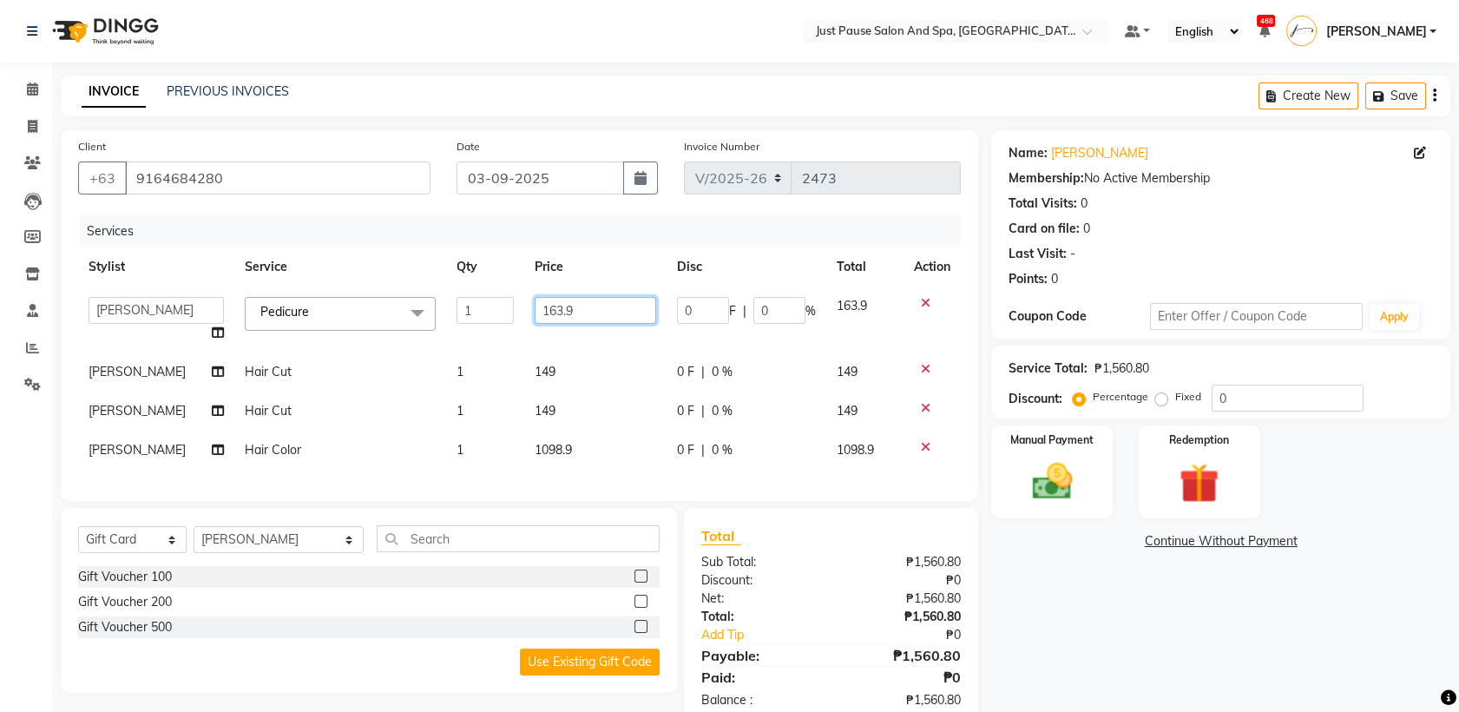
click at [577, 307] on input "163.9" at bounding box center [595, 310] width 121 height 27
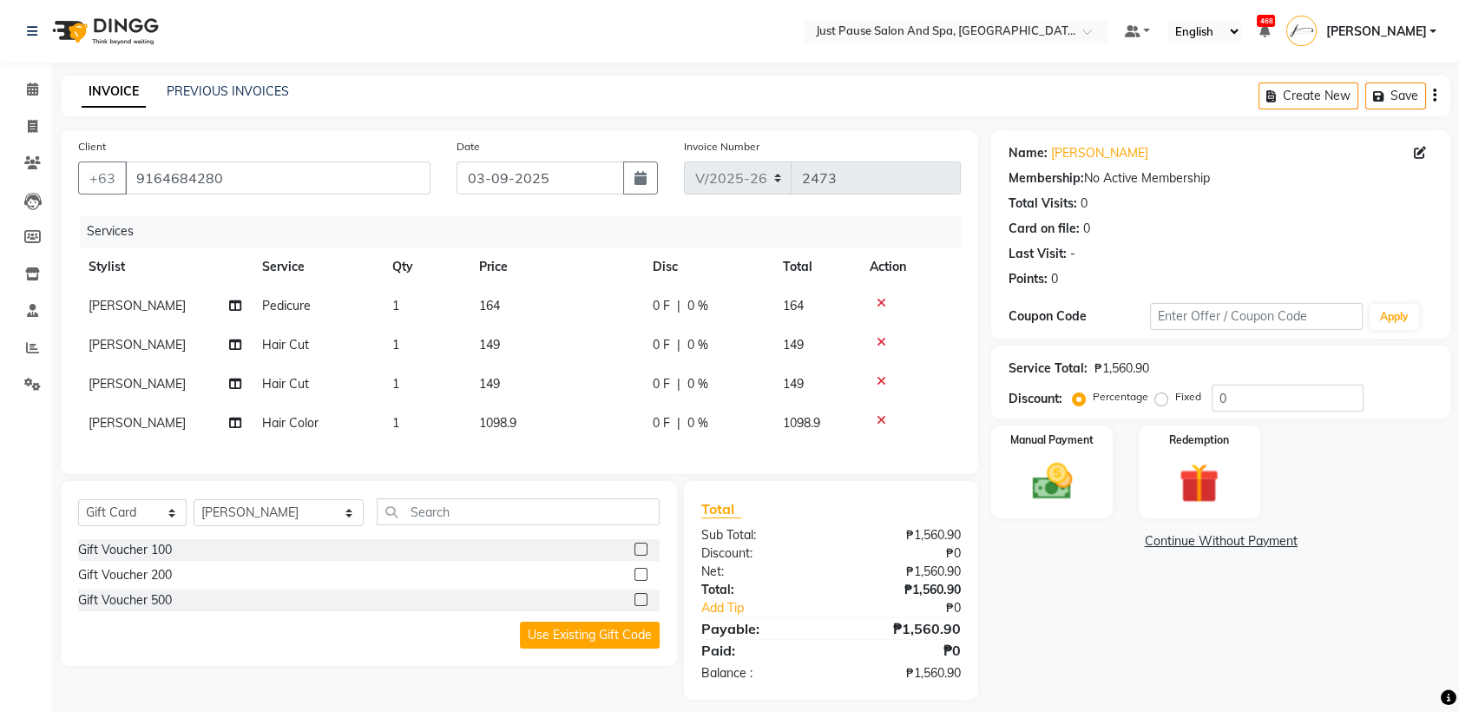
click at [576, 440] on td "1098.9" at bounding box center [556, 423] width 174 height 39
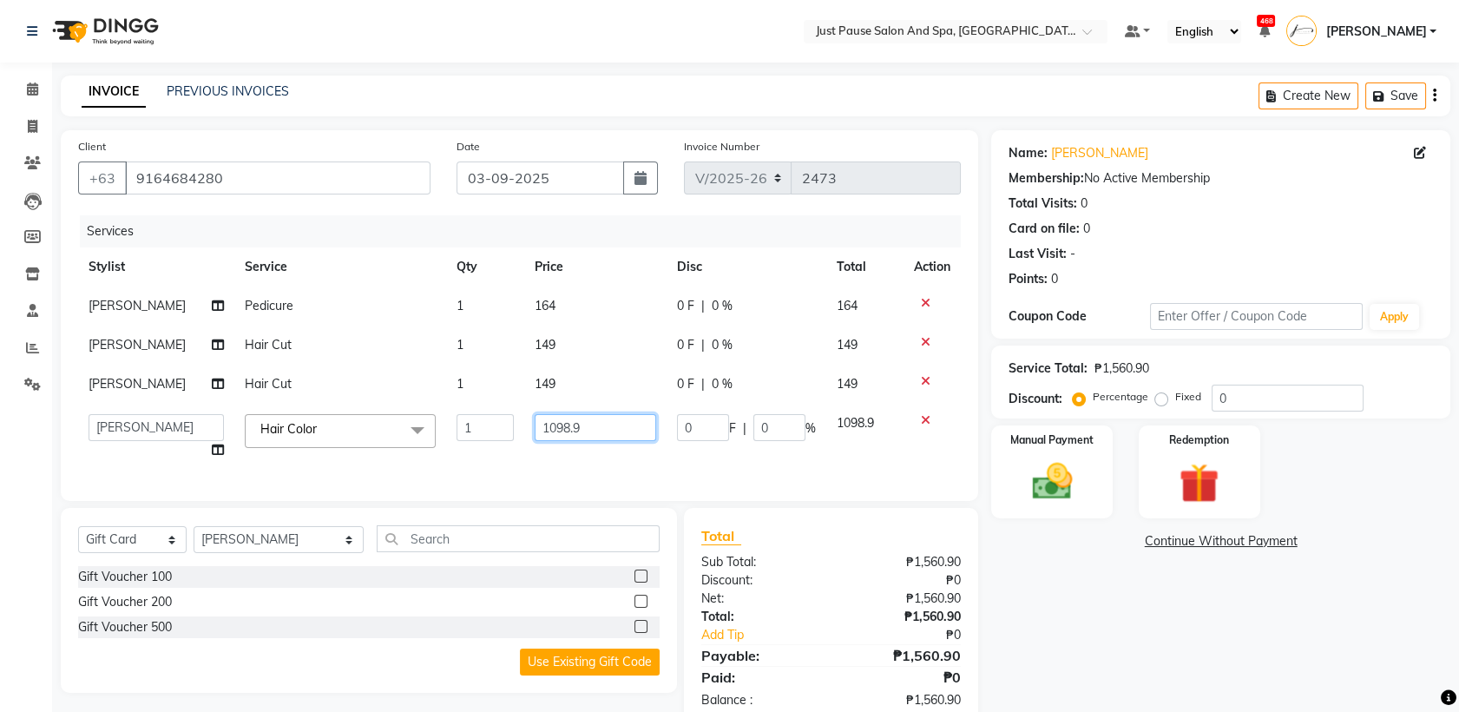
click at [585, 428] on input "1098.9" at bounding box center [595, 427] width 121 height 27
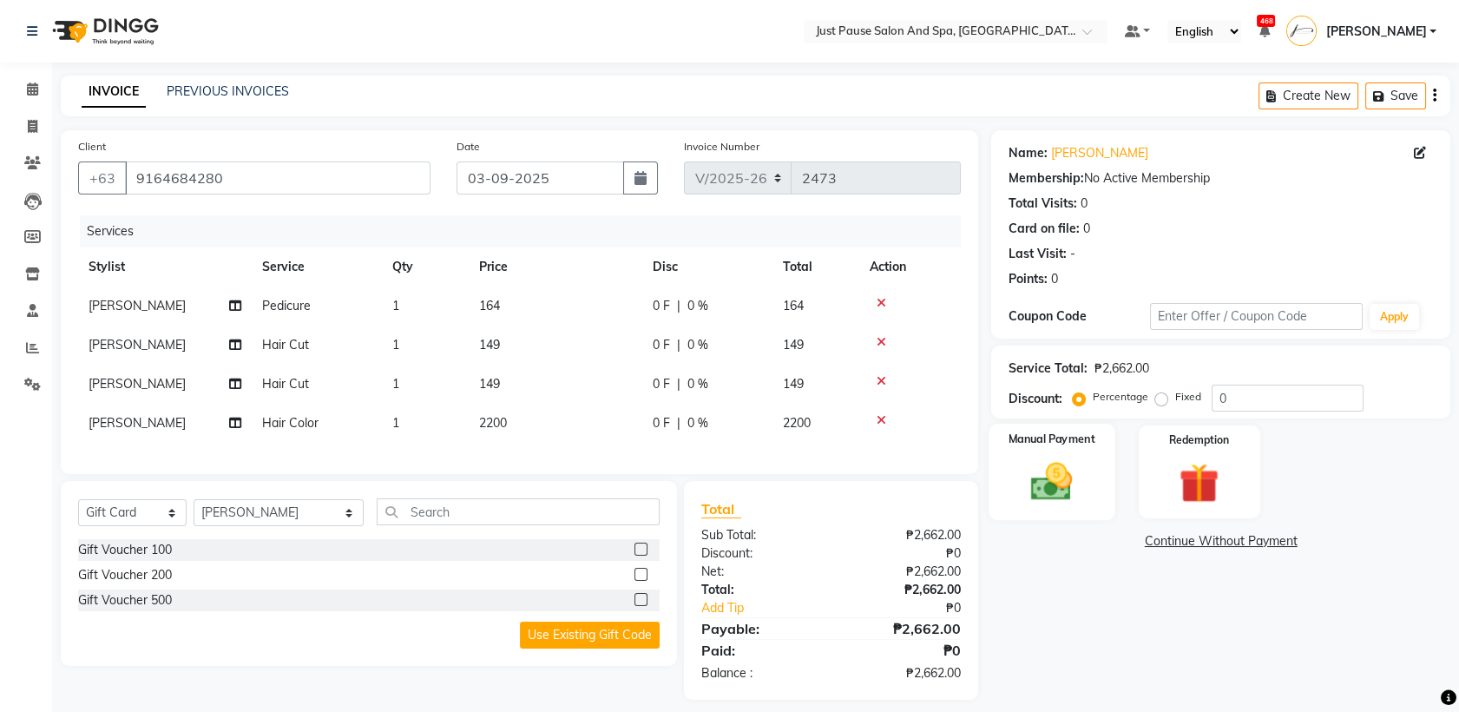
click at [1040, 488] on img at bounding box center [1052, 481] width 68 height 48
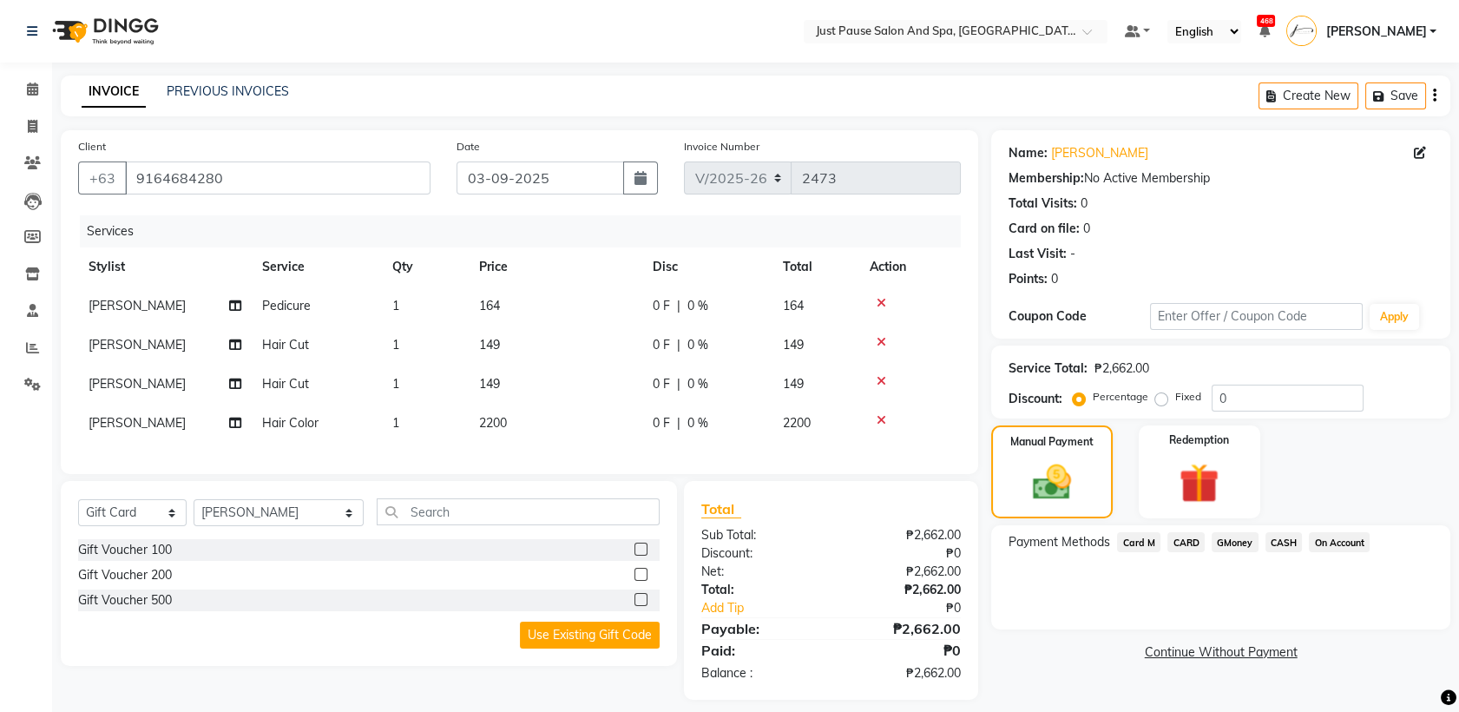
click at [1282, 541] on span "CASH" at bounding box center [1283, 542] width 37 height 20
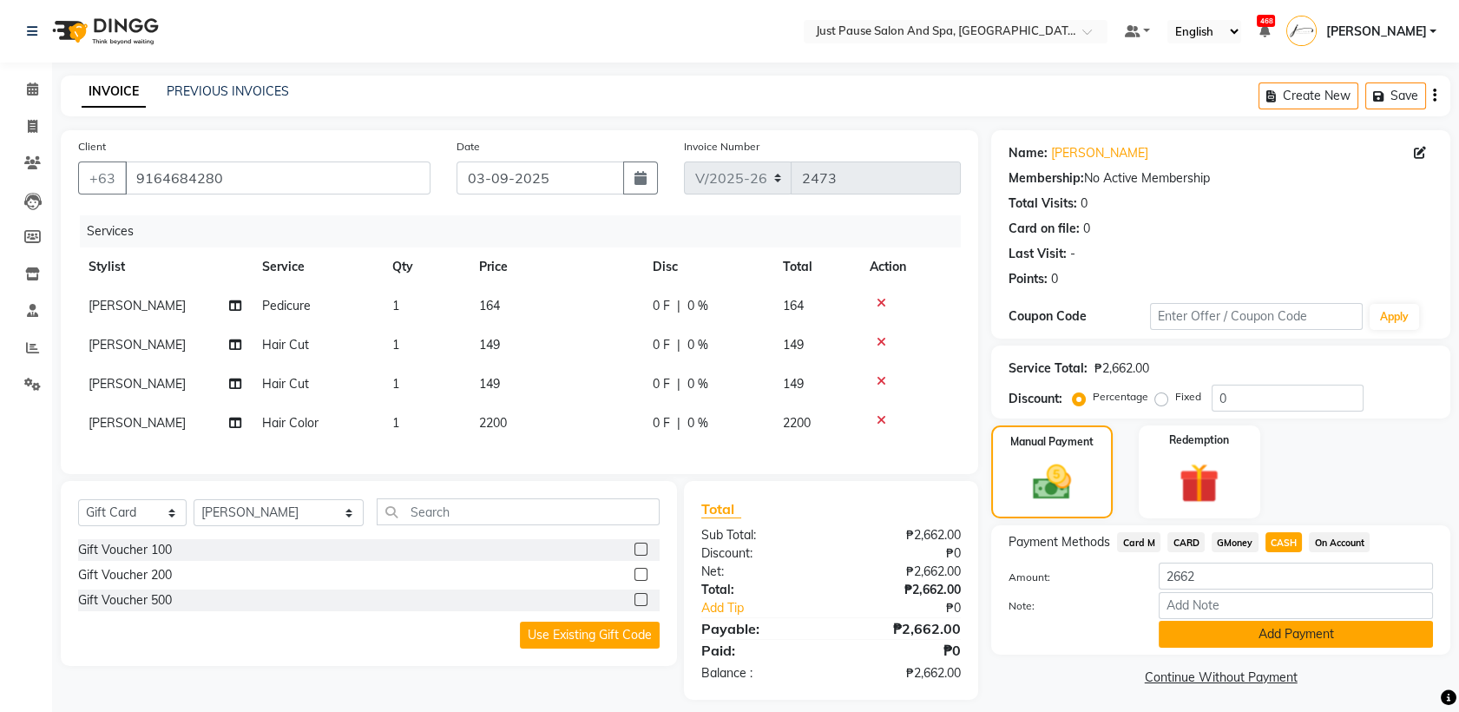
click at [1385, 628] on button "Add Payment" at bounding box center [1295, 633] width 274 height 27
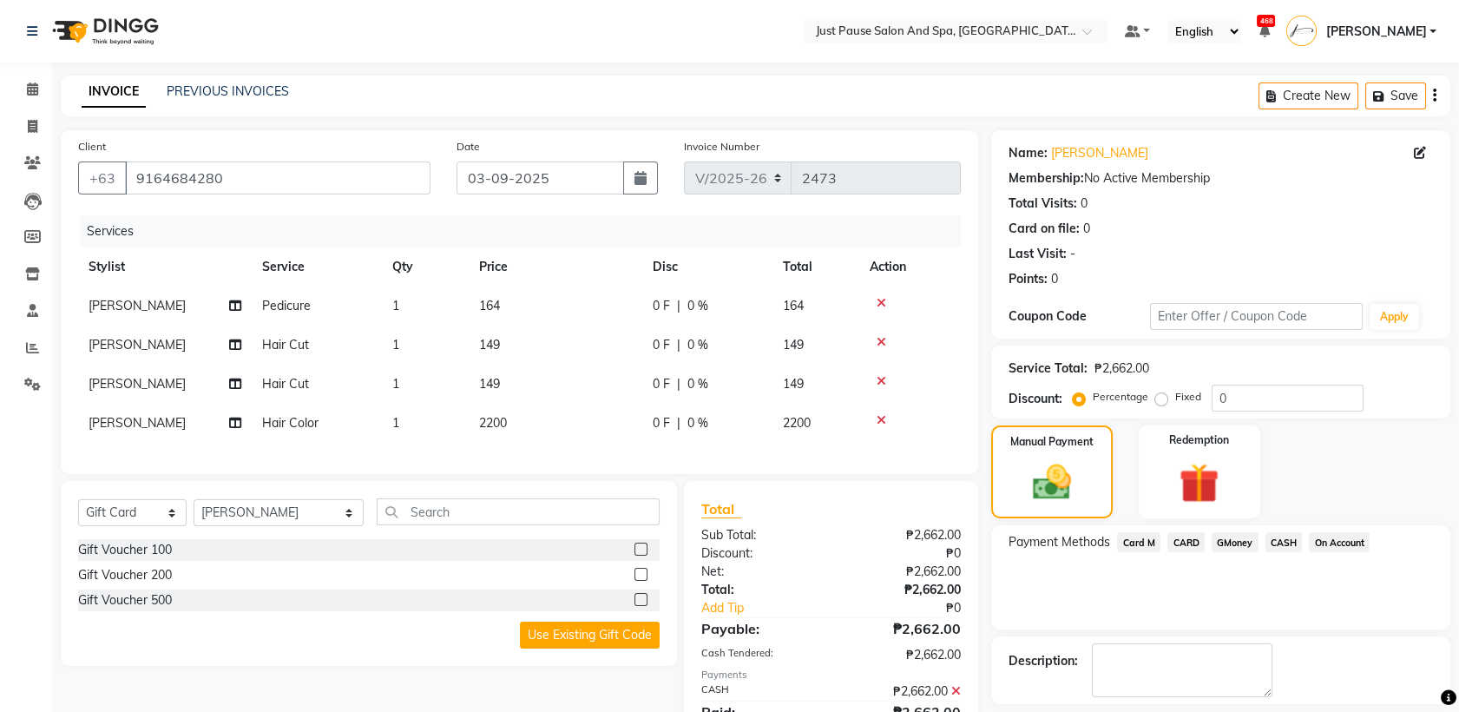
scroll to position [89, 0]
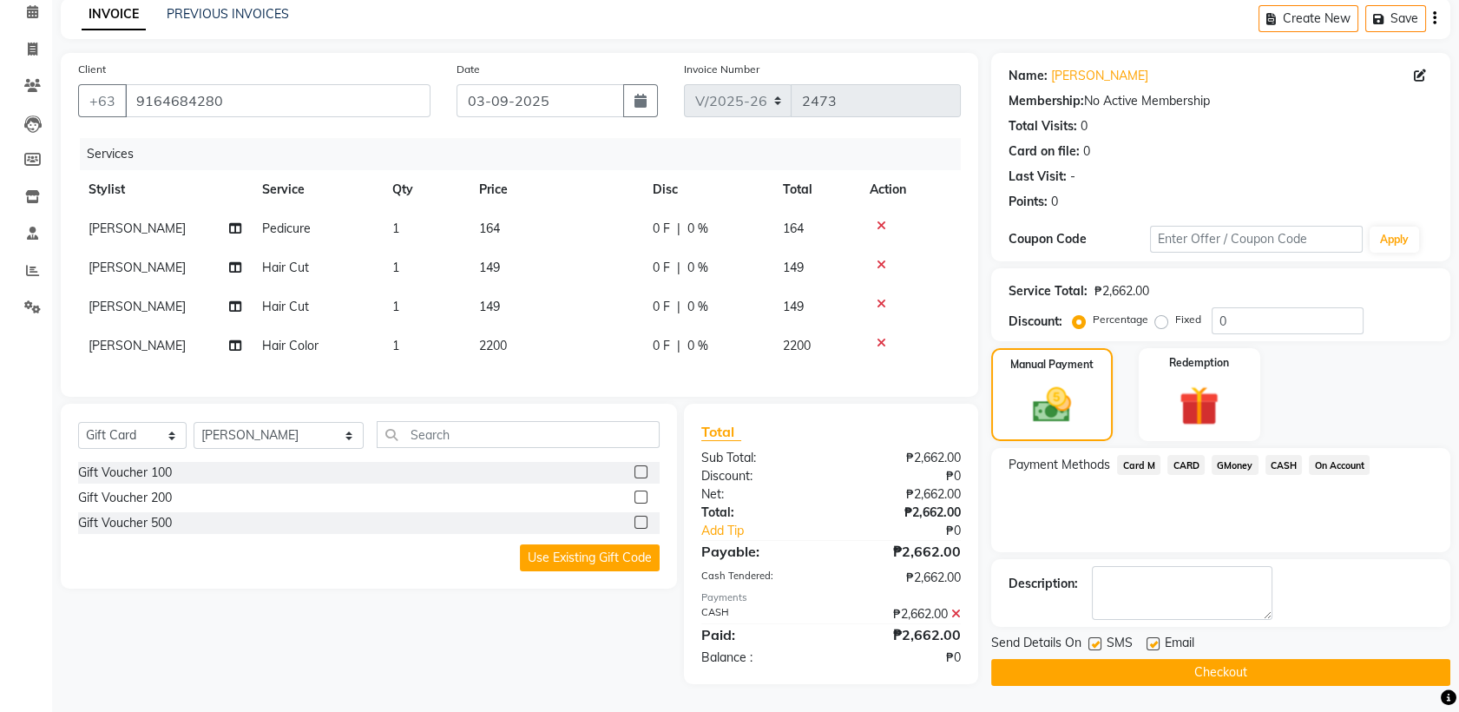
click at [1213, 659] on button "Checkout" at bounding box center [1220, 672] width 459 height 27
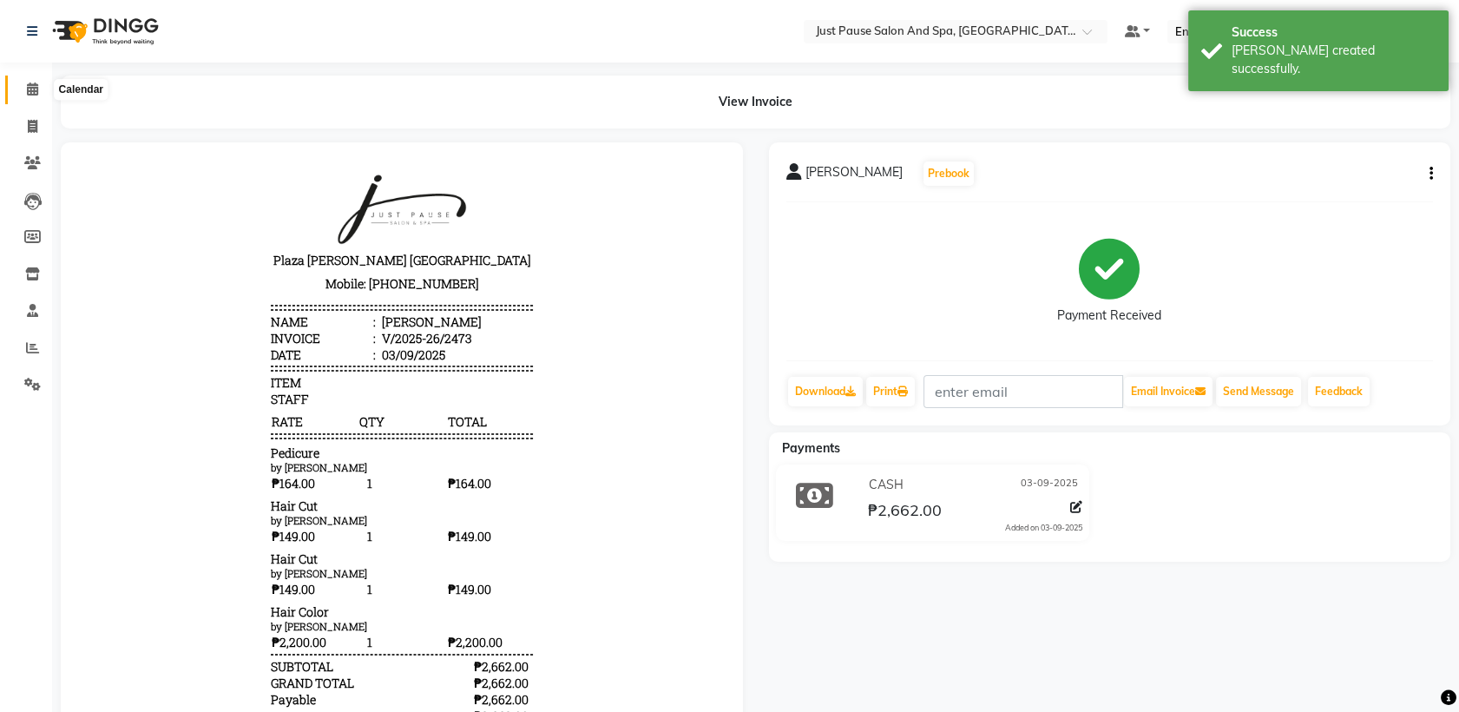
click at [31, 82] on icon at bounding box center [32, 88] width 11 height 13
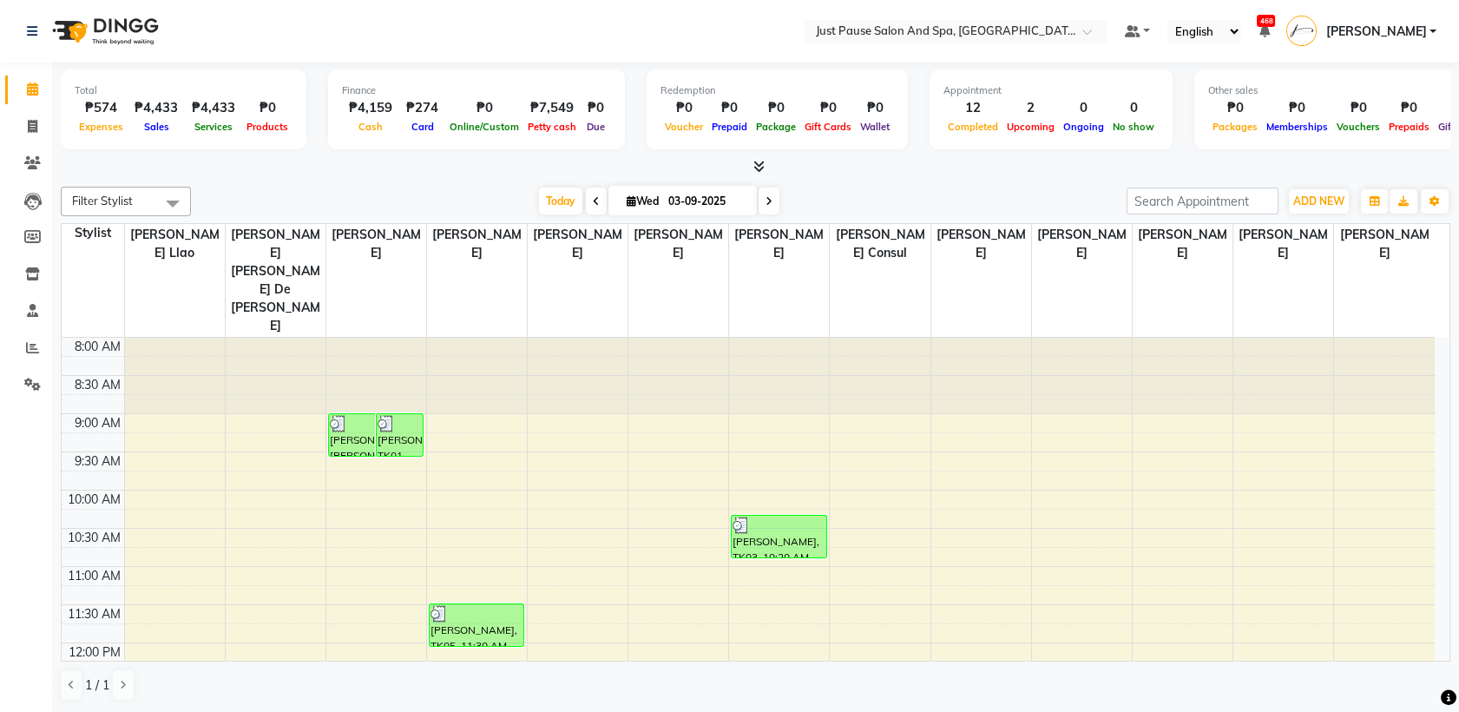
scroll to position [67, 0]
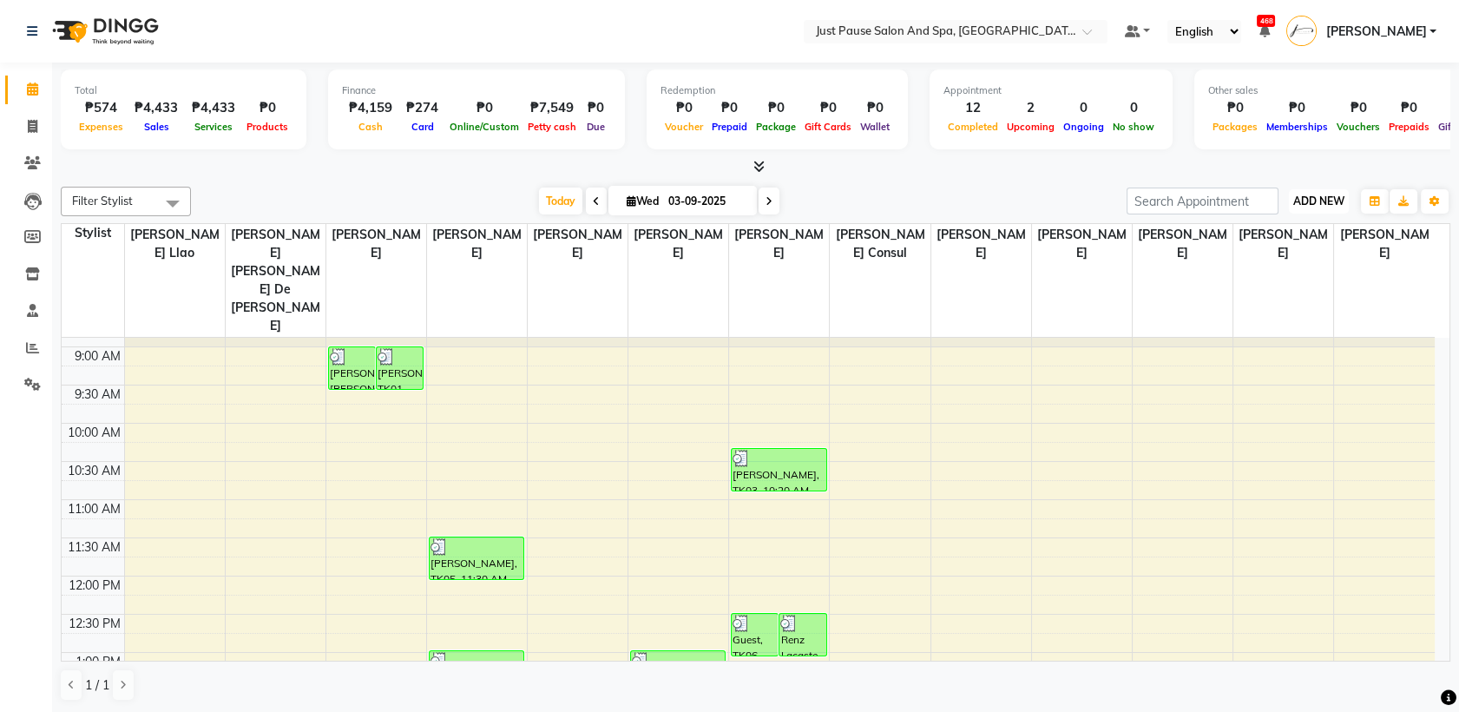
click at [1315, 195] on span "ADD NEW" at bounding box center [1318, 200] width 51 height 13
click at [1274, 285] on link "Add Expense" at bounding box center [1279, 279] width 137 height 23
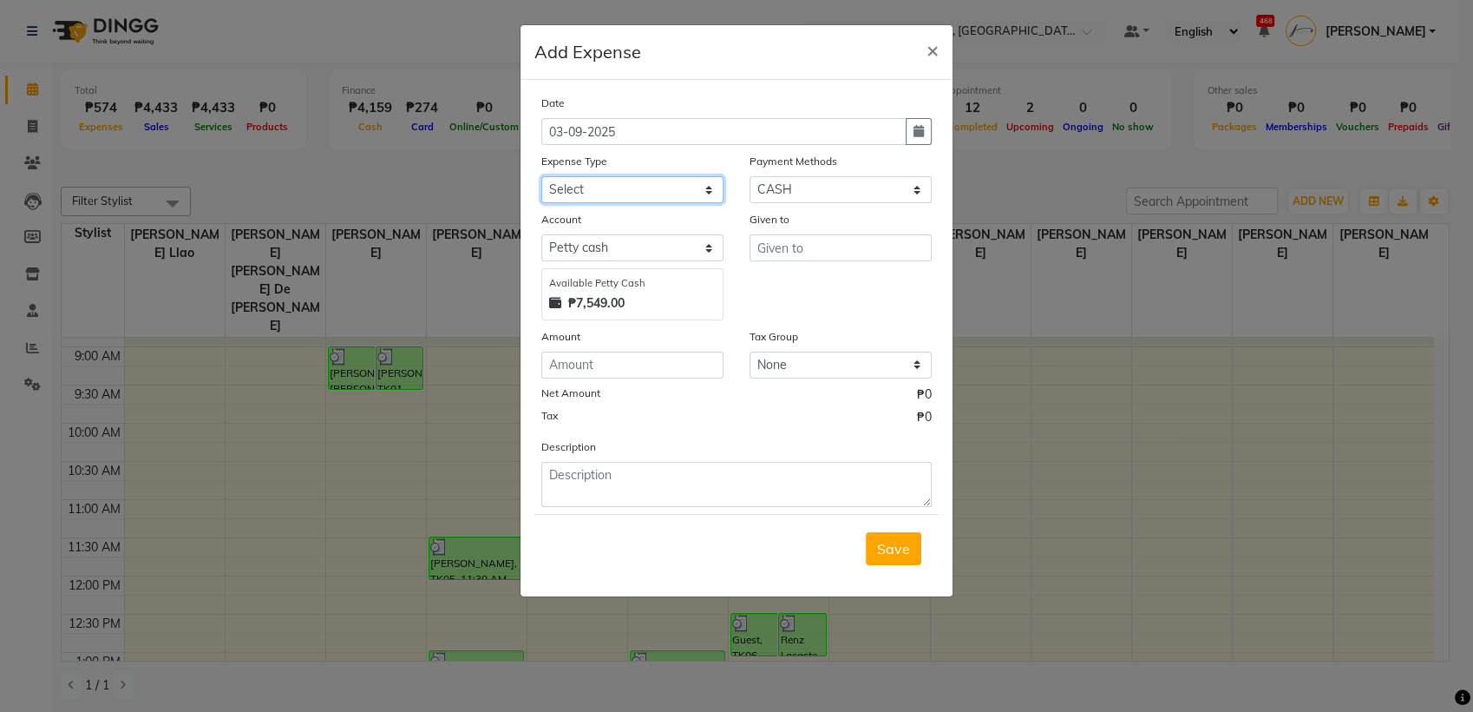
click at [704, 193] on select "Select Advance Salary Bank charges Car maintenance Cash transfer to bank Cash t…" at bounding box center [632, 189] width 182 height 27
click at [541, 176] on select "Select Advance Salary Bank charges Car maintenance Cash transfer to bank Cash t…" at bounding box center [632, 189] width 182 height 27
click at [653, 355] on input "number" at bounding box center [632, 364] width 182 height 27
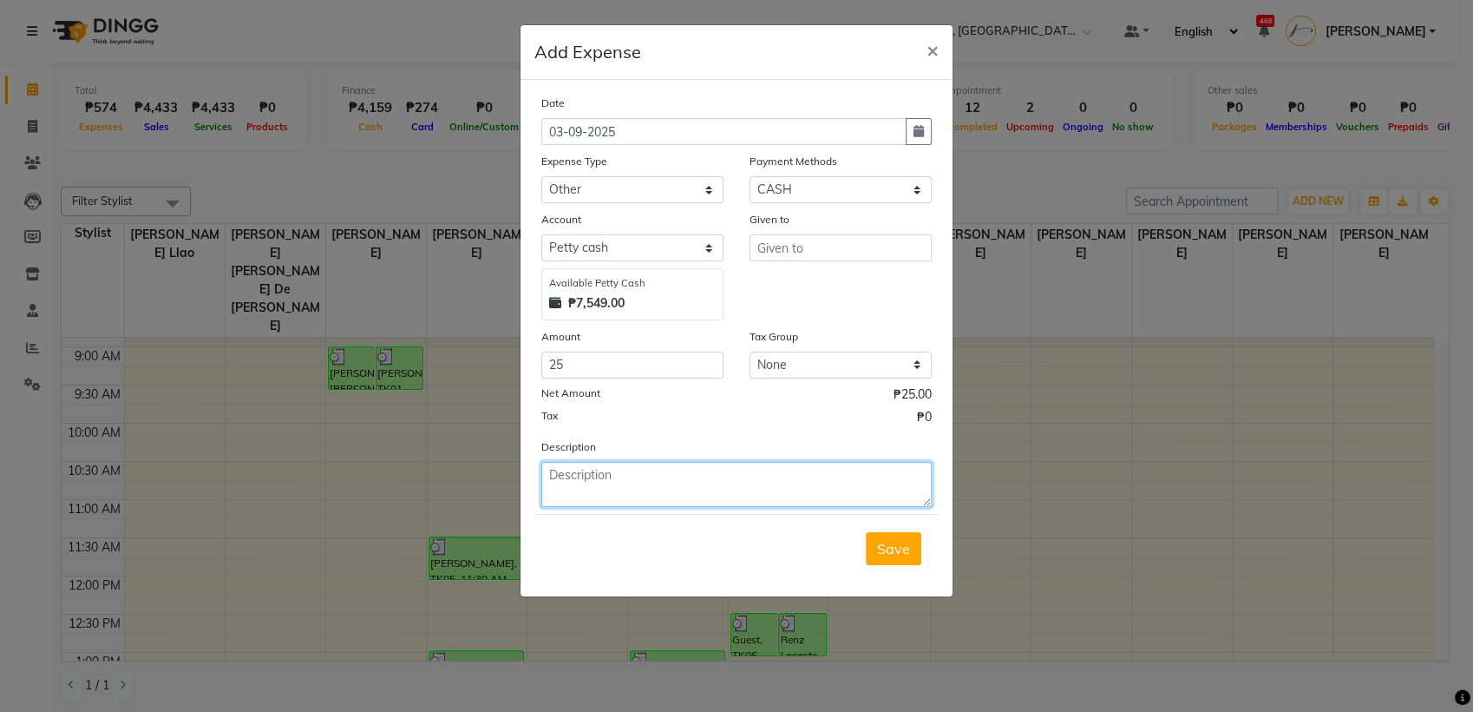
click at [637, 480] on textarea at bounding box center [736, 484] width 390 height 45
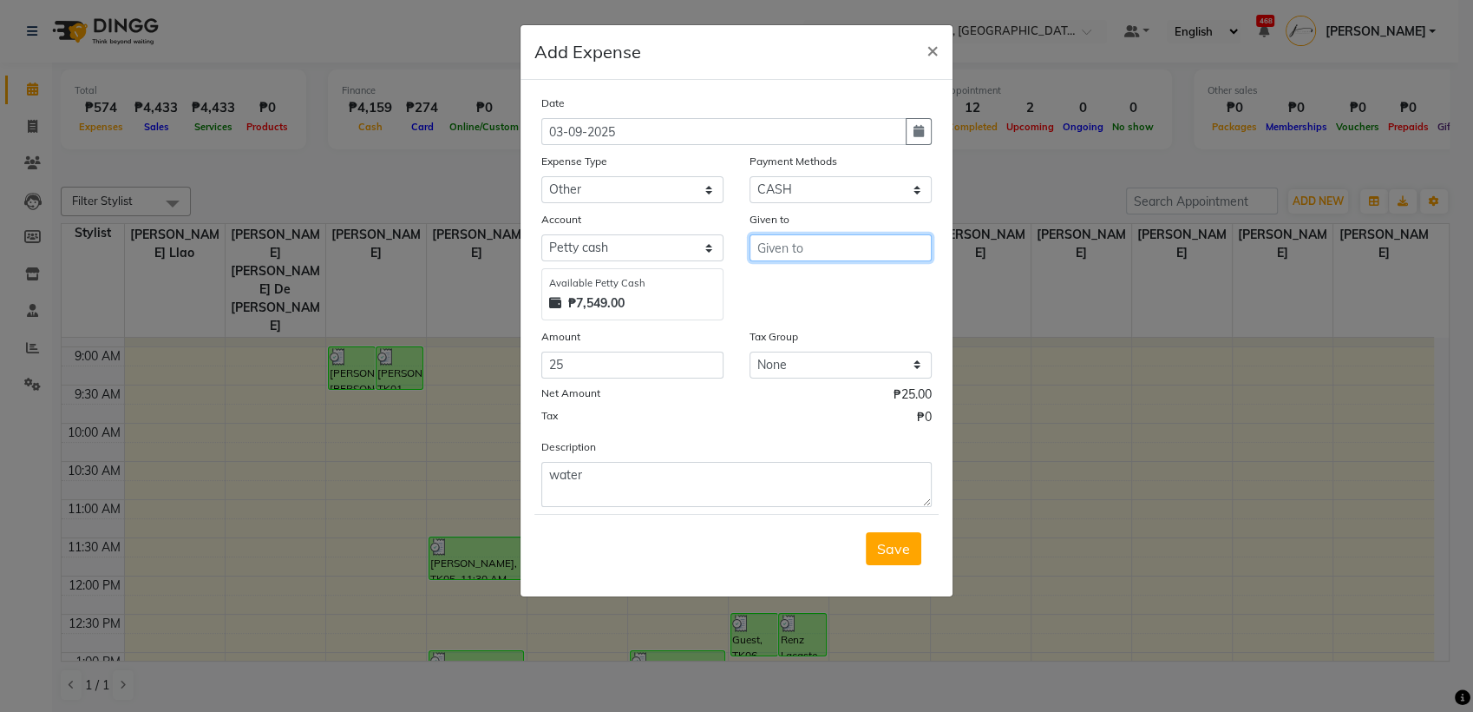
click at [875, 254] on input "text" at bounding box center [841, 247] width 182 height 27
click at [871, 275] on ngb-highlight "Jo sie [PERSON_NAME]" at bounding box center [844, 283] width 147 height 17
click at [896, 544] on span "Save" at bounding box center [893, 548] width 33 height 17
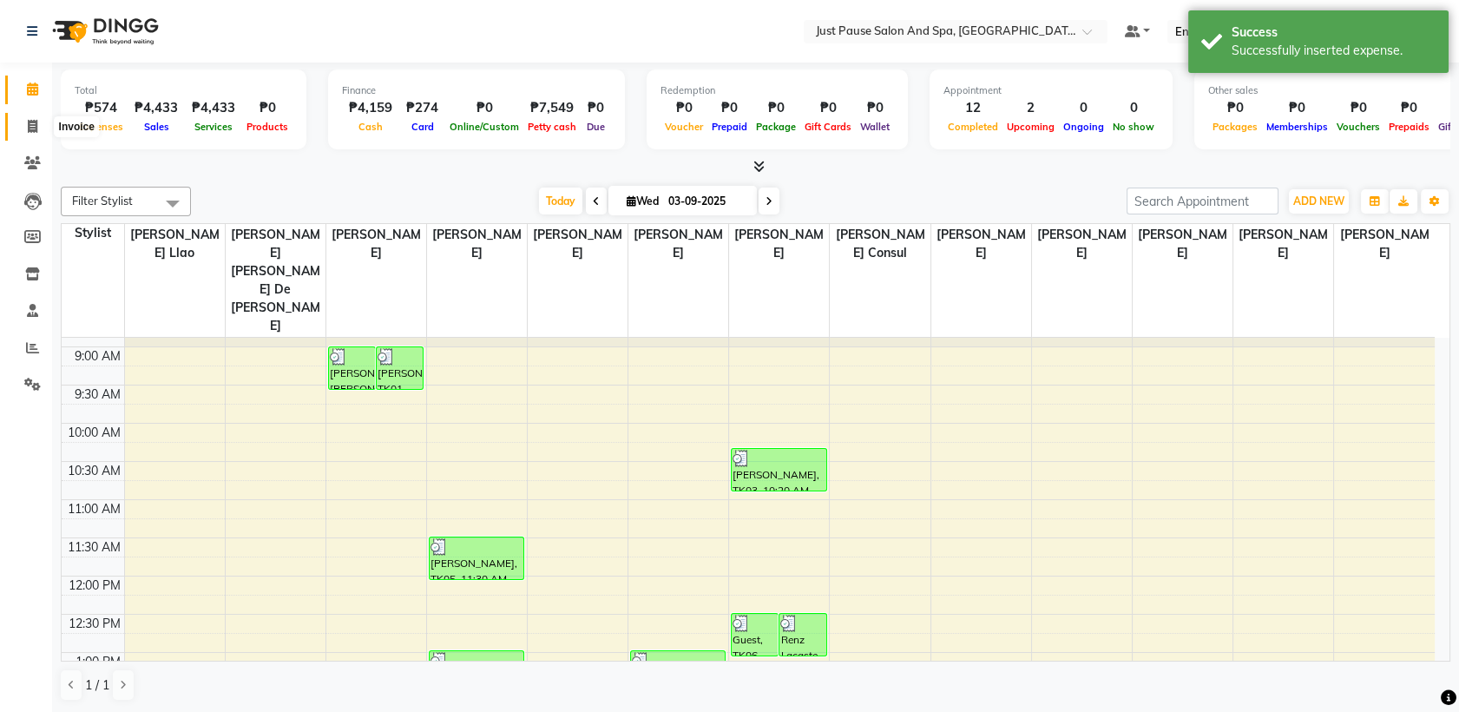
click at [35, 128] on icon at bounding box center [33, 126] width 10 height 13
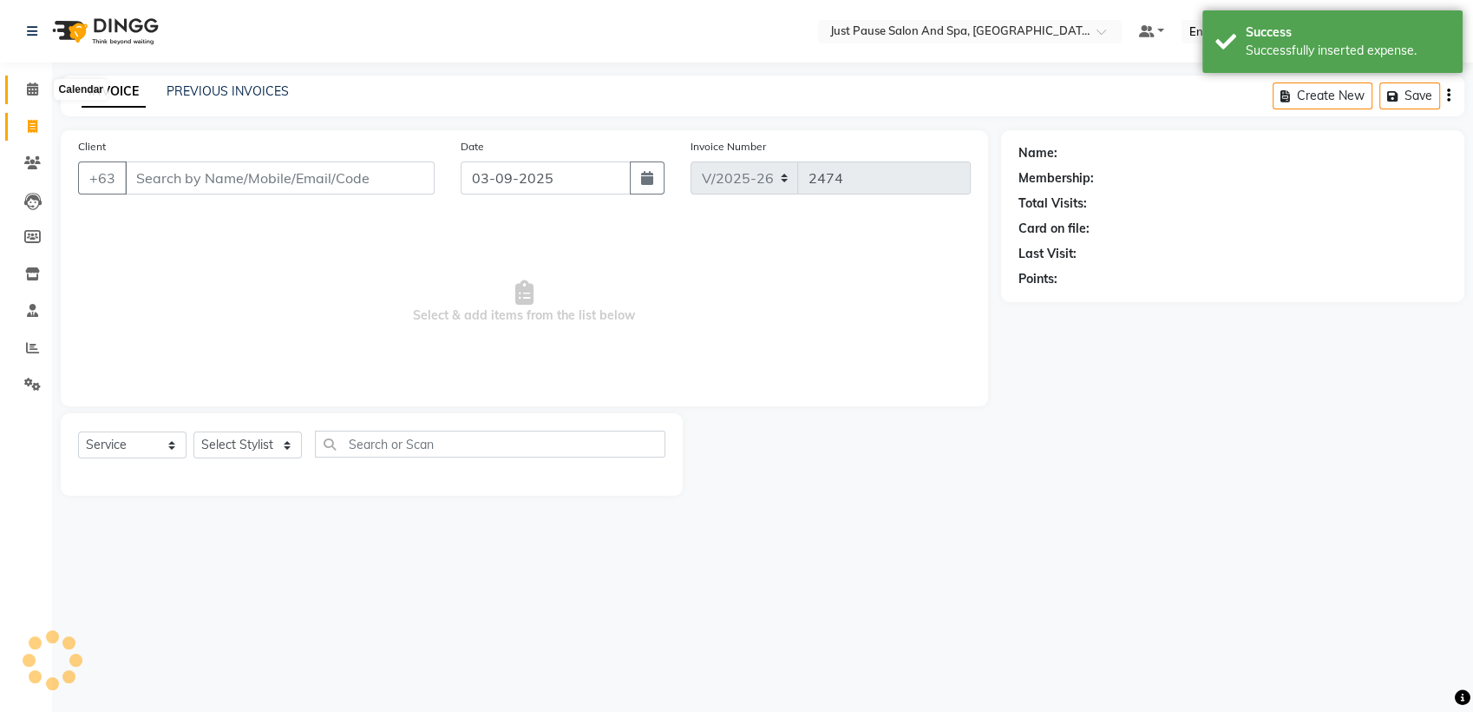
click at [31, 89] on icon at bounding box center [32, 88] width 11 height 13
